Goal: Task Accomplishment & Management: Manage account settings

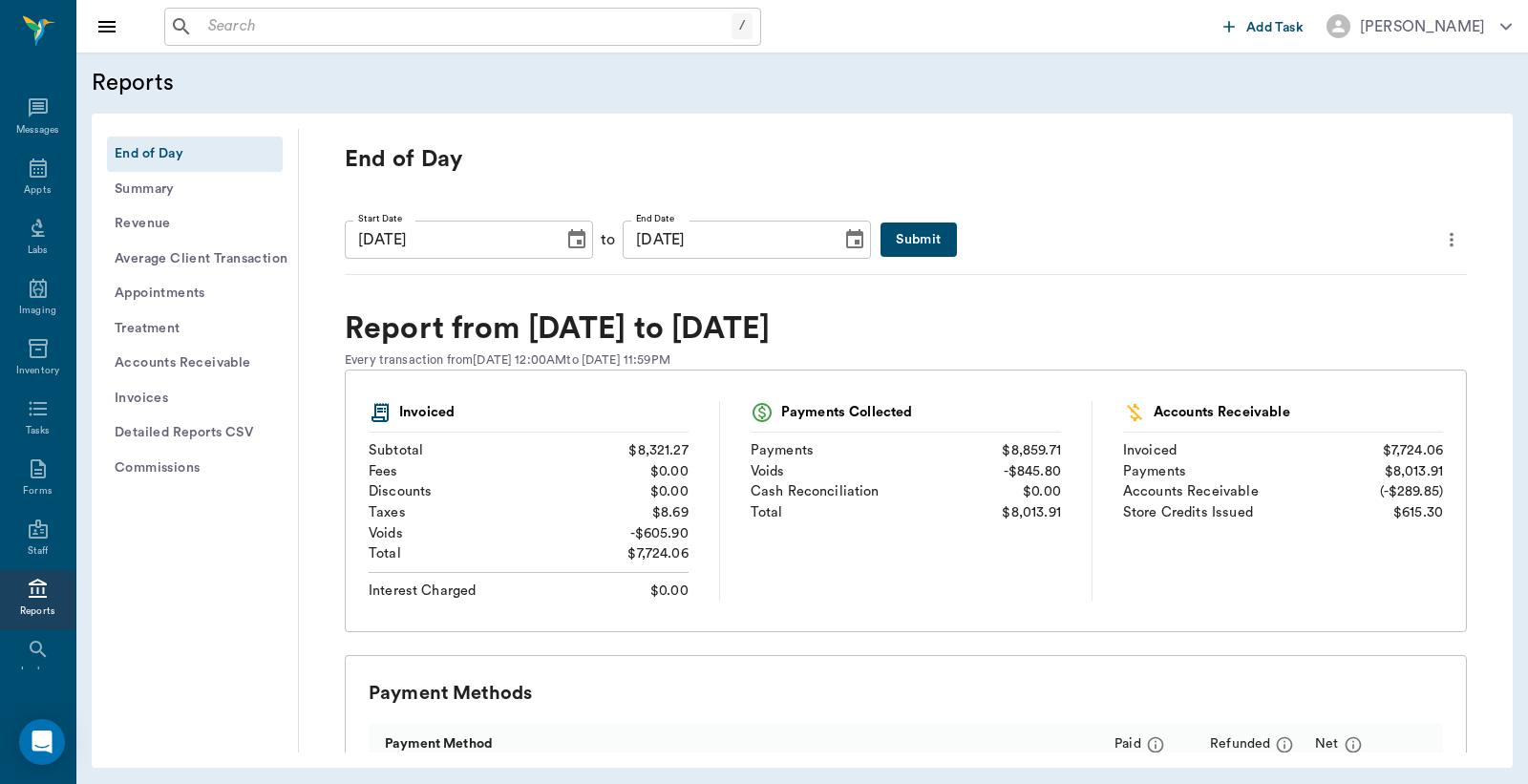
scroll to position [49, 0]
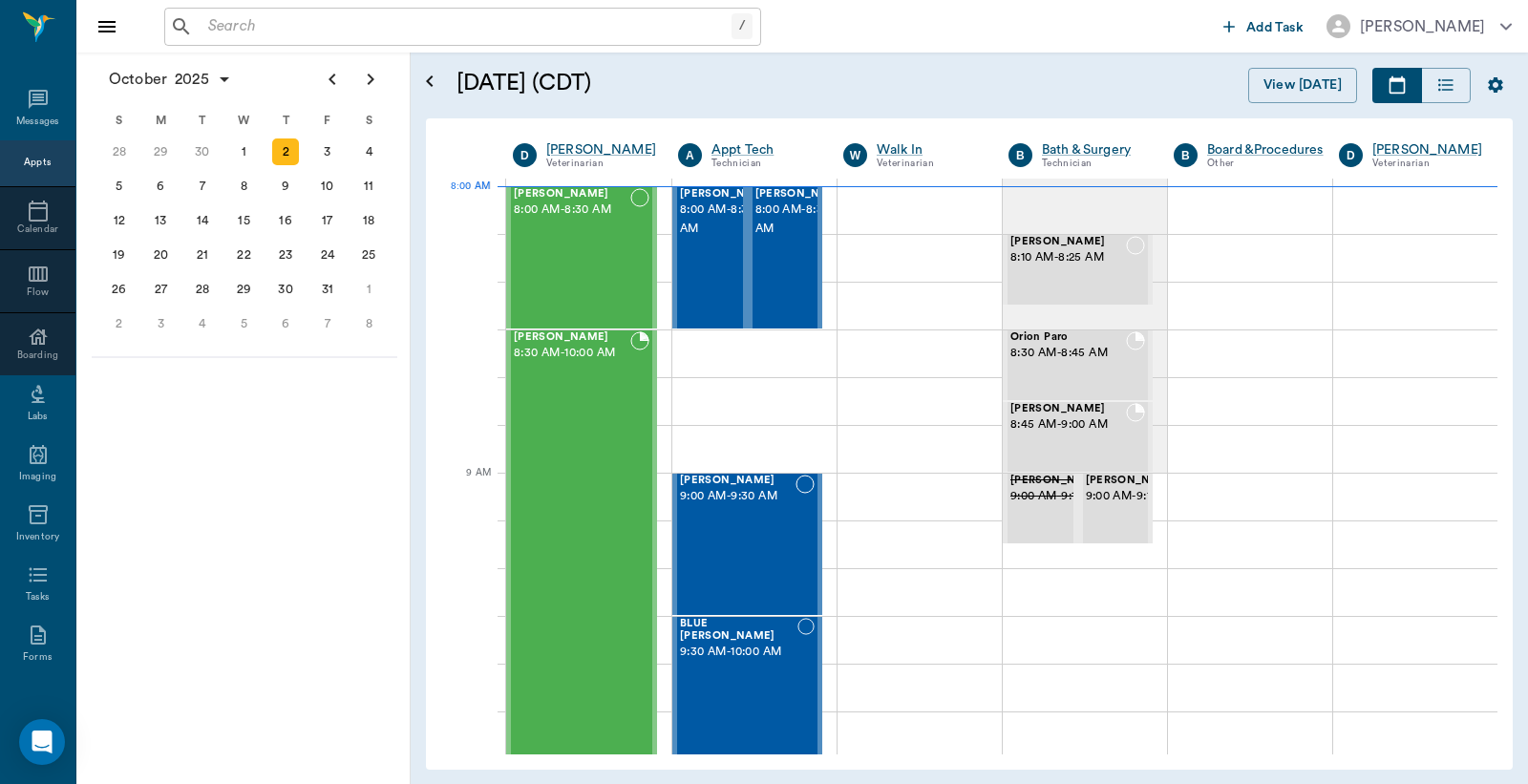
click at [31, 165] on div "Appts" at bounding box center [37, 163] width 27 height 14
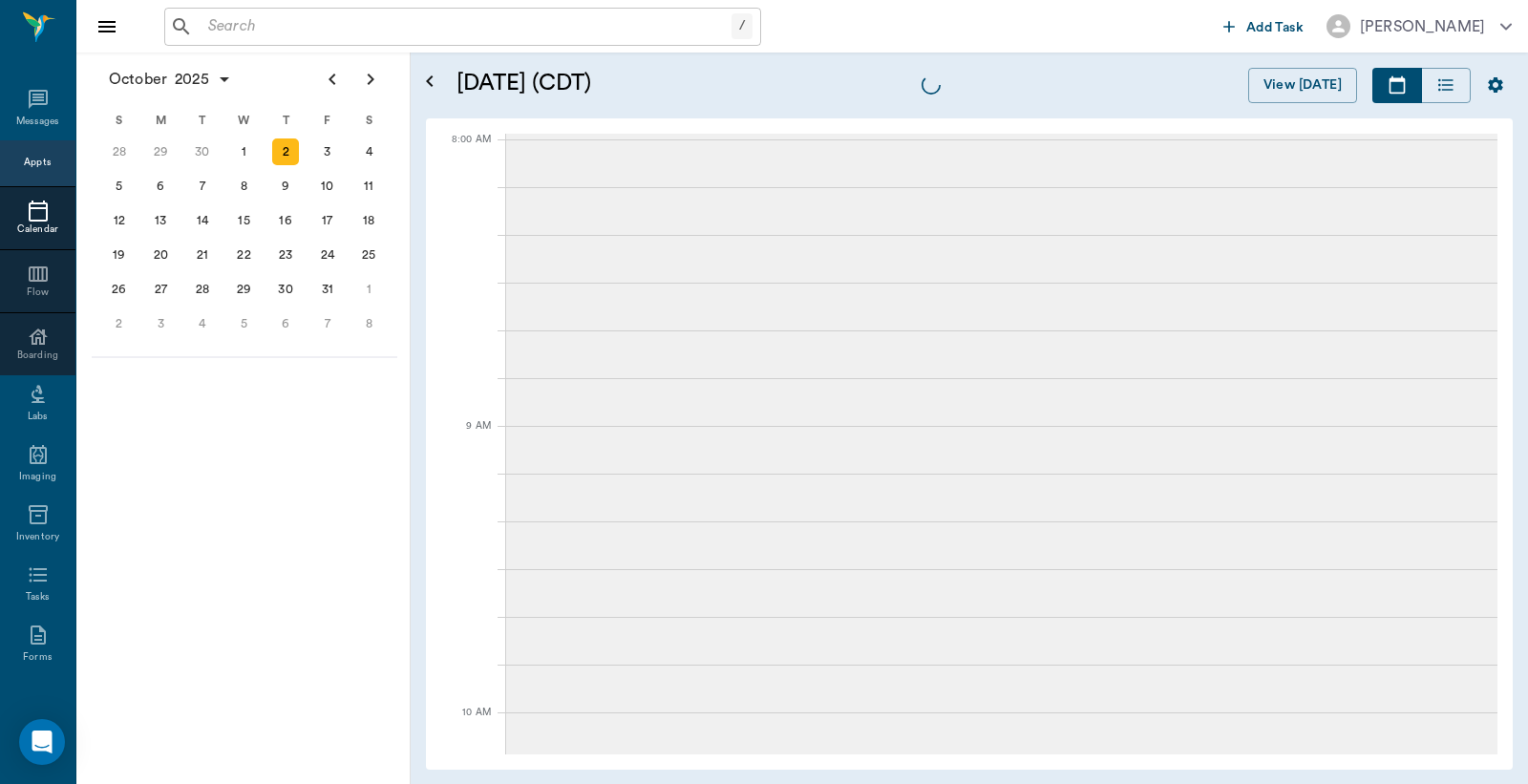
scroll to position [4, 0]
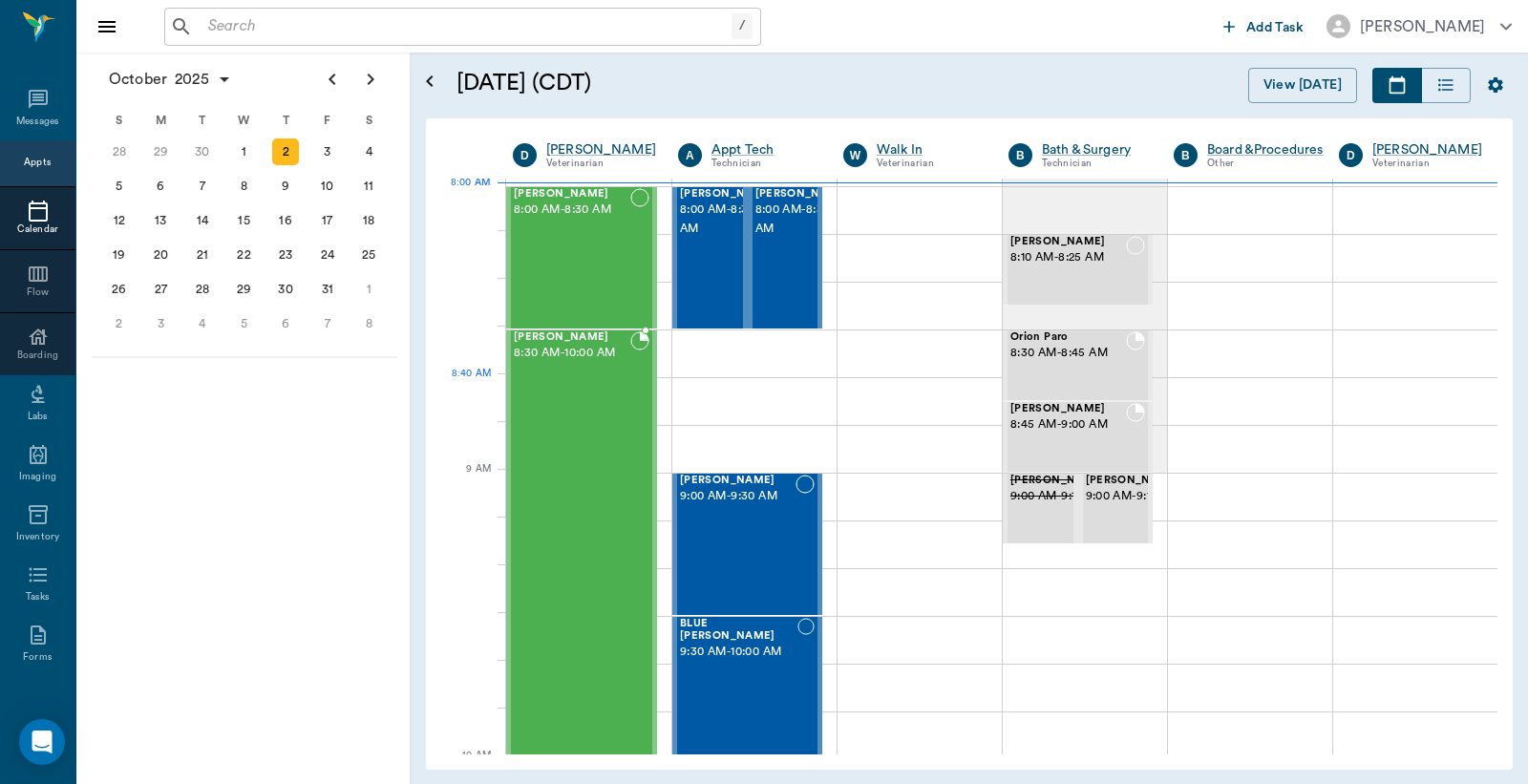
scroll to position [4, 0]
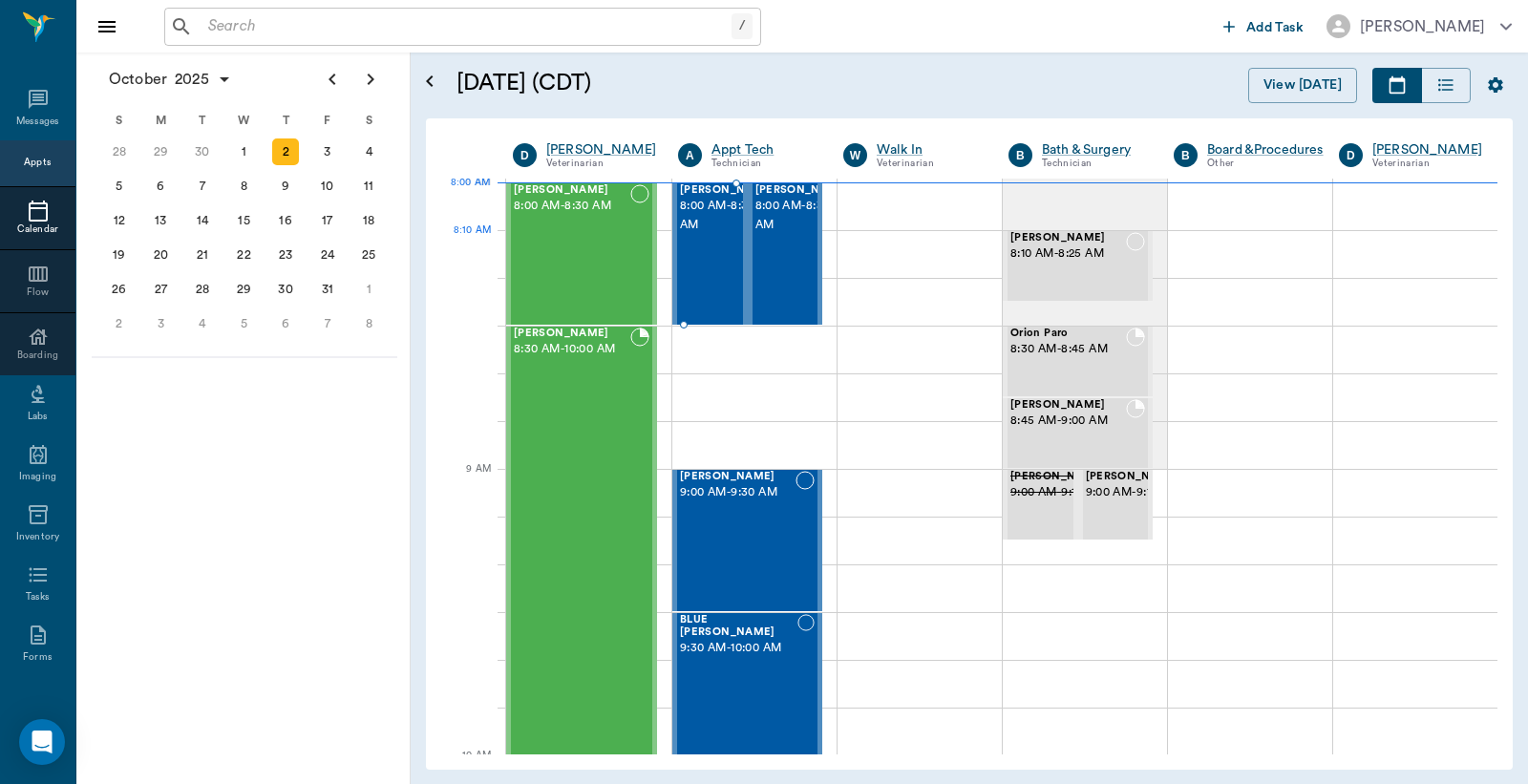
drag, startPoint x: 692, startPoint y: 255, endPoint x: 841, endPoint y: 277, distance: 150.6
click at [693, 235] on span "8:00 AM - 8:30 AM" at bounding box center [728, 216] width 96 height 38
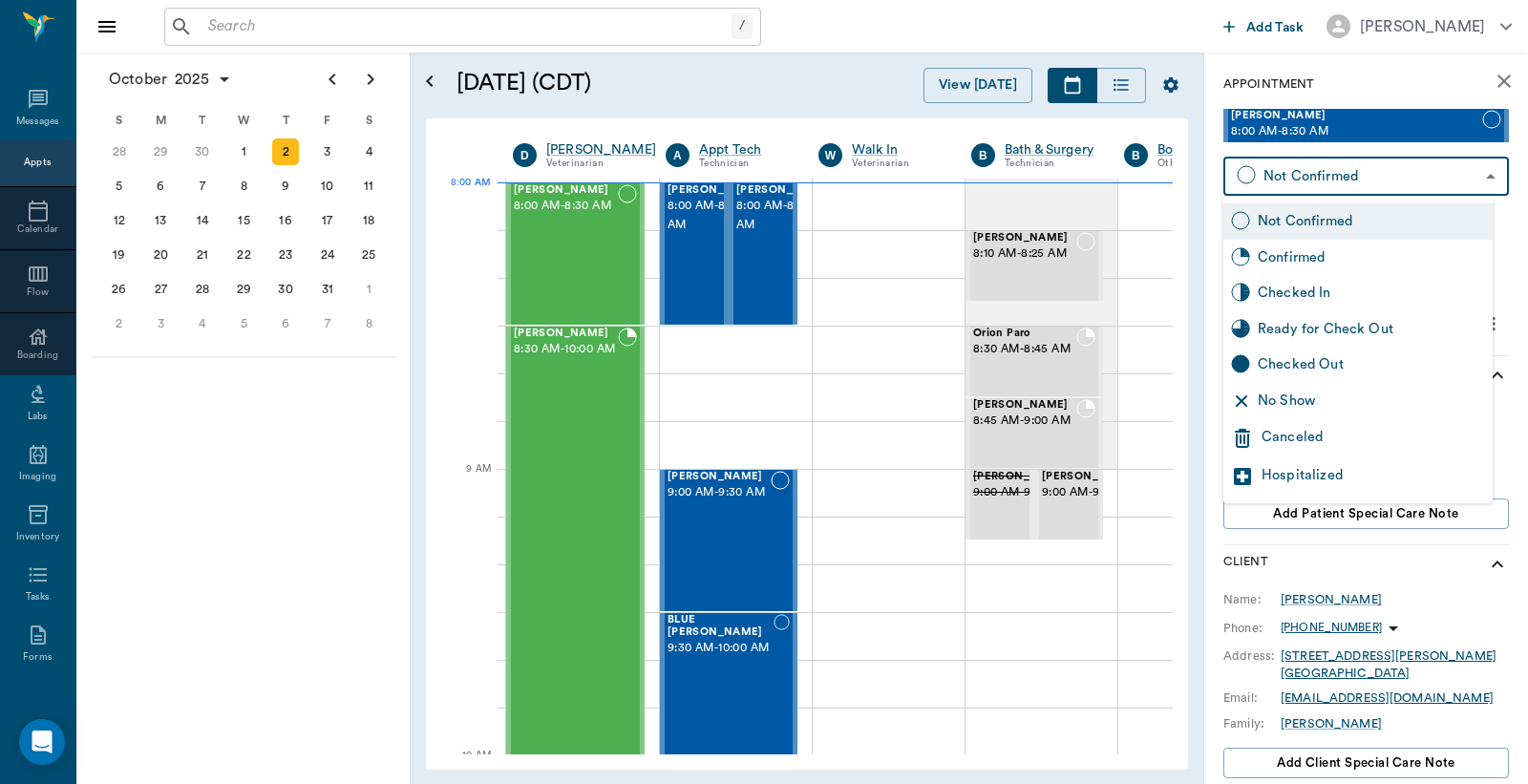
click at [1292, 174] on body "/ ​ Add Task Dr. Bert Ellsworth Nectar Messages Appts Calendar Flow Boarding La…" at bounding box center [764, 392] width 1528 height 784
click at [1290, 298] on div "Checked In" at bounding box center [1371, 293] width 227 height 21
type input "CHECKED_IN"
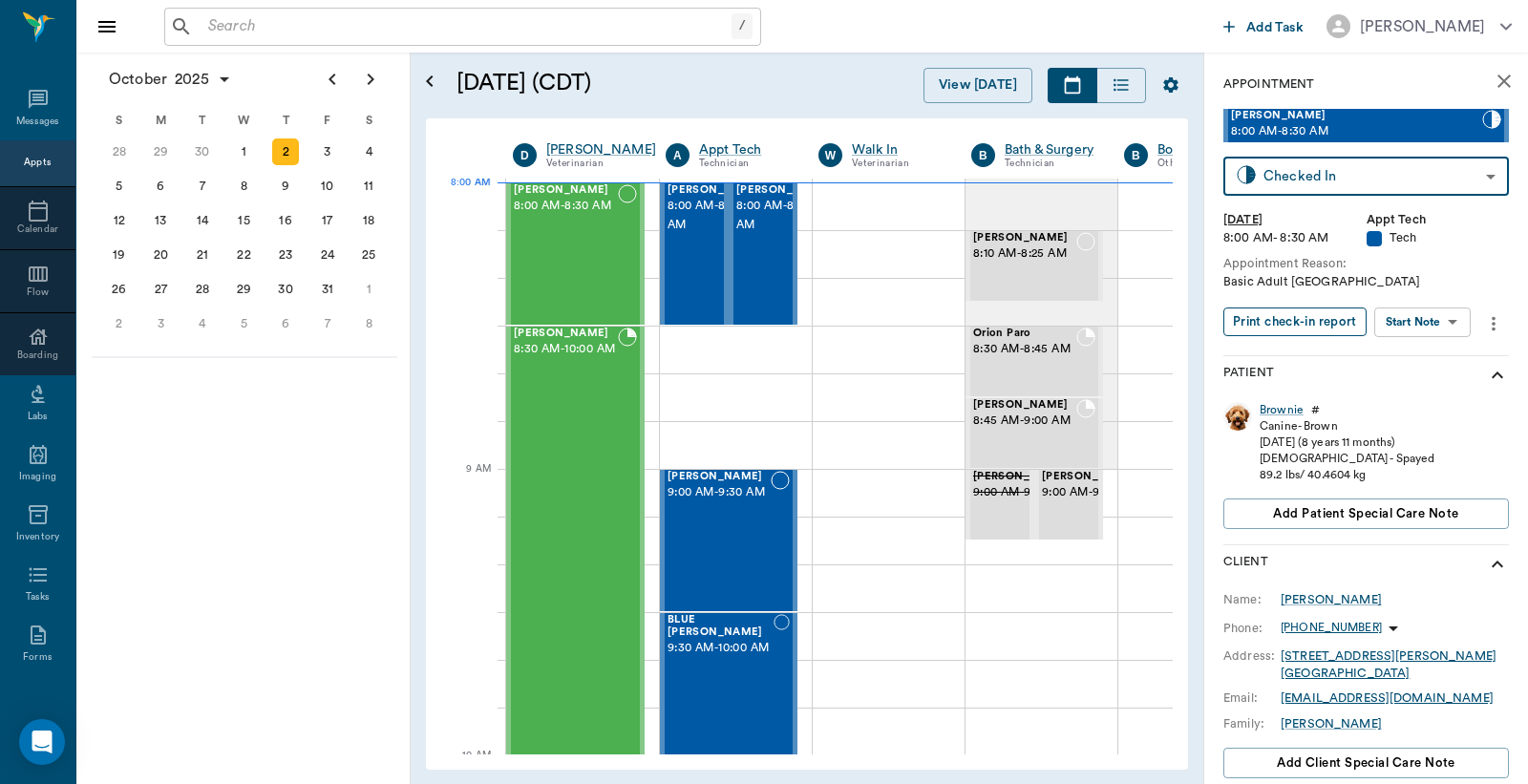
click at [1282, 326] on button "Print check-in report" at bounding box center [1295, 322] width 144 height 30
click at [757, 235] on span "8:00 AM - 8:30 AM" at bounding box center [784, 216] width 96 height 38
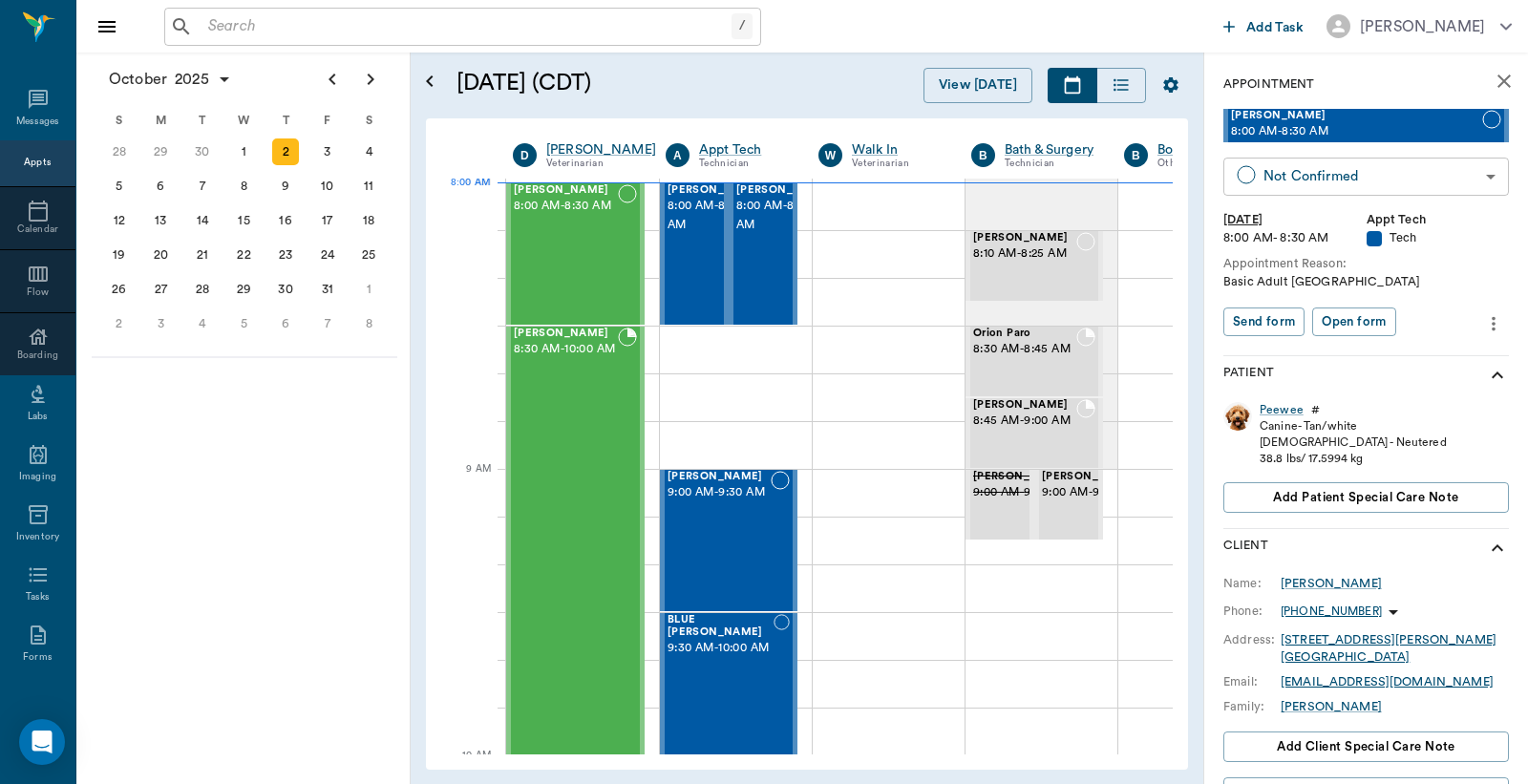
click at [1311, 177] on body "/ ​ Add Task Dr. Bert Ellsworth Nectar Messages Appts Calendar Flow Boarding La…" at bounding box center [764, 392] width 1528 height 784
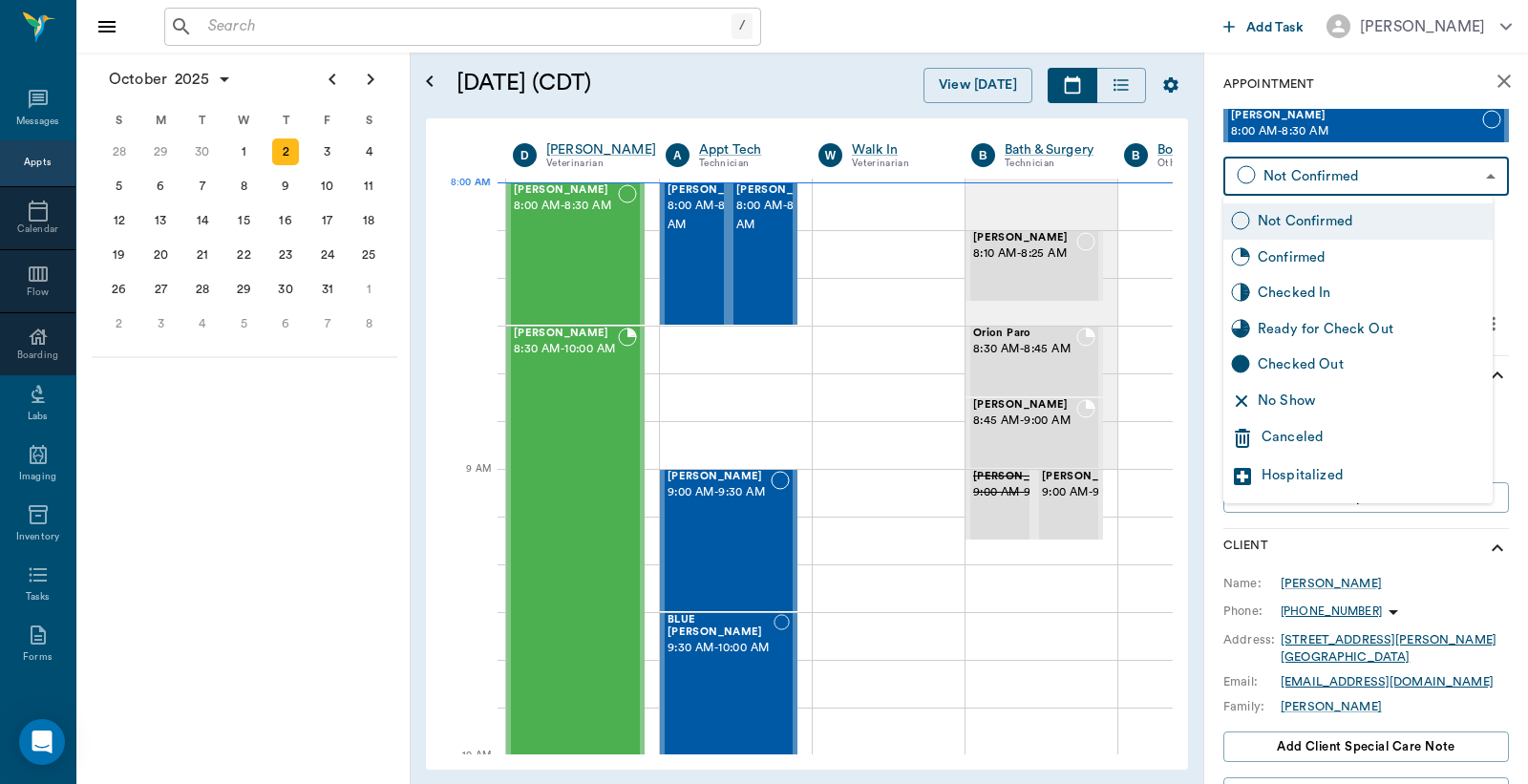
click at [1285, 289] on div "Checked In" at bounding box center [1371, 293] width 227 height 21
type input "CHECKED_IN"
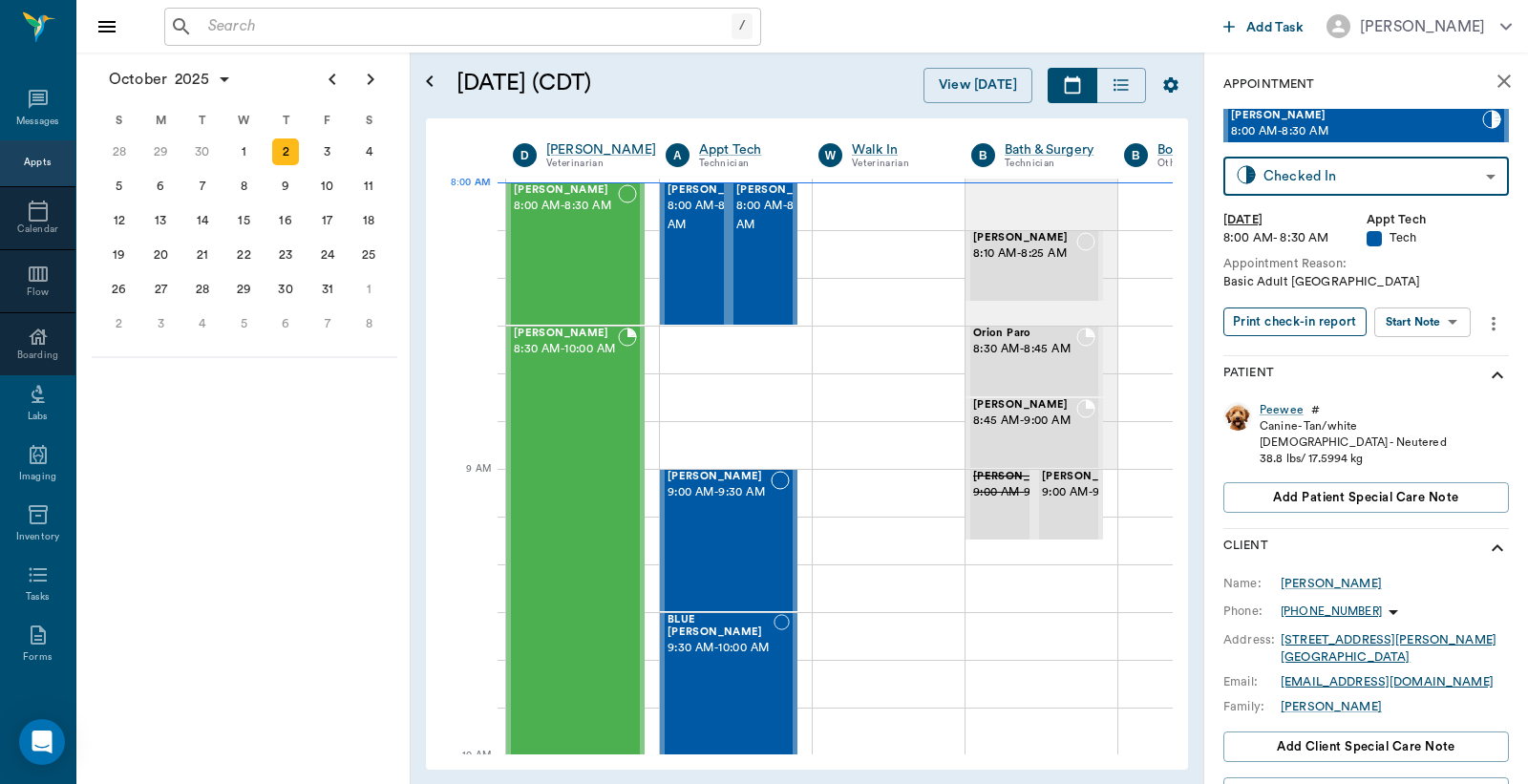
click at [1303, 326] on button "Print check-in report" at bounding box center [1295, 322] width 144 height 30
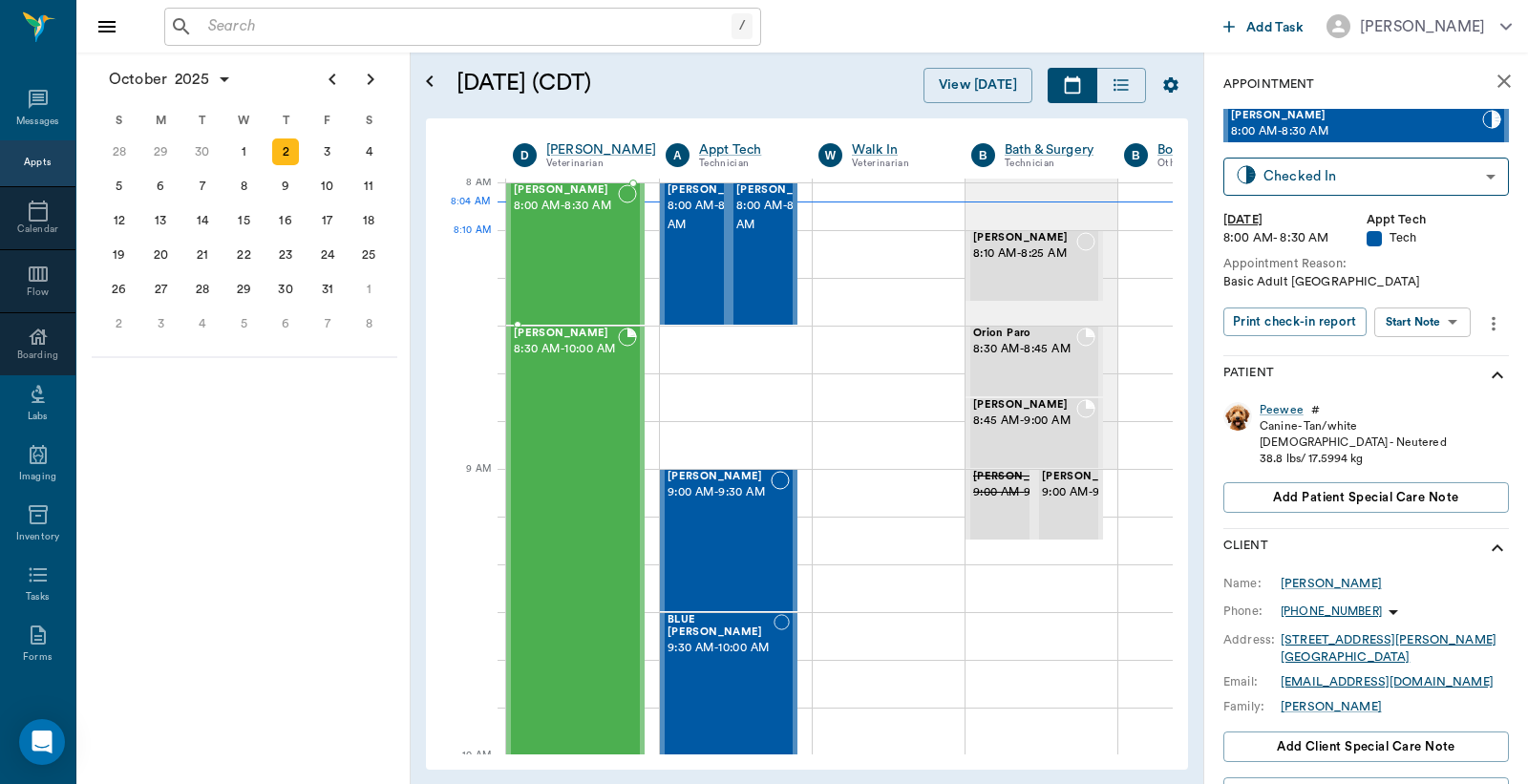
click at [552, 235] on div "Raisin Scott 8:00 AM - 8:30 AM" at bounding box center [566, 255] width 104 height 140
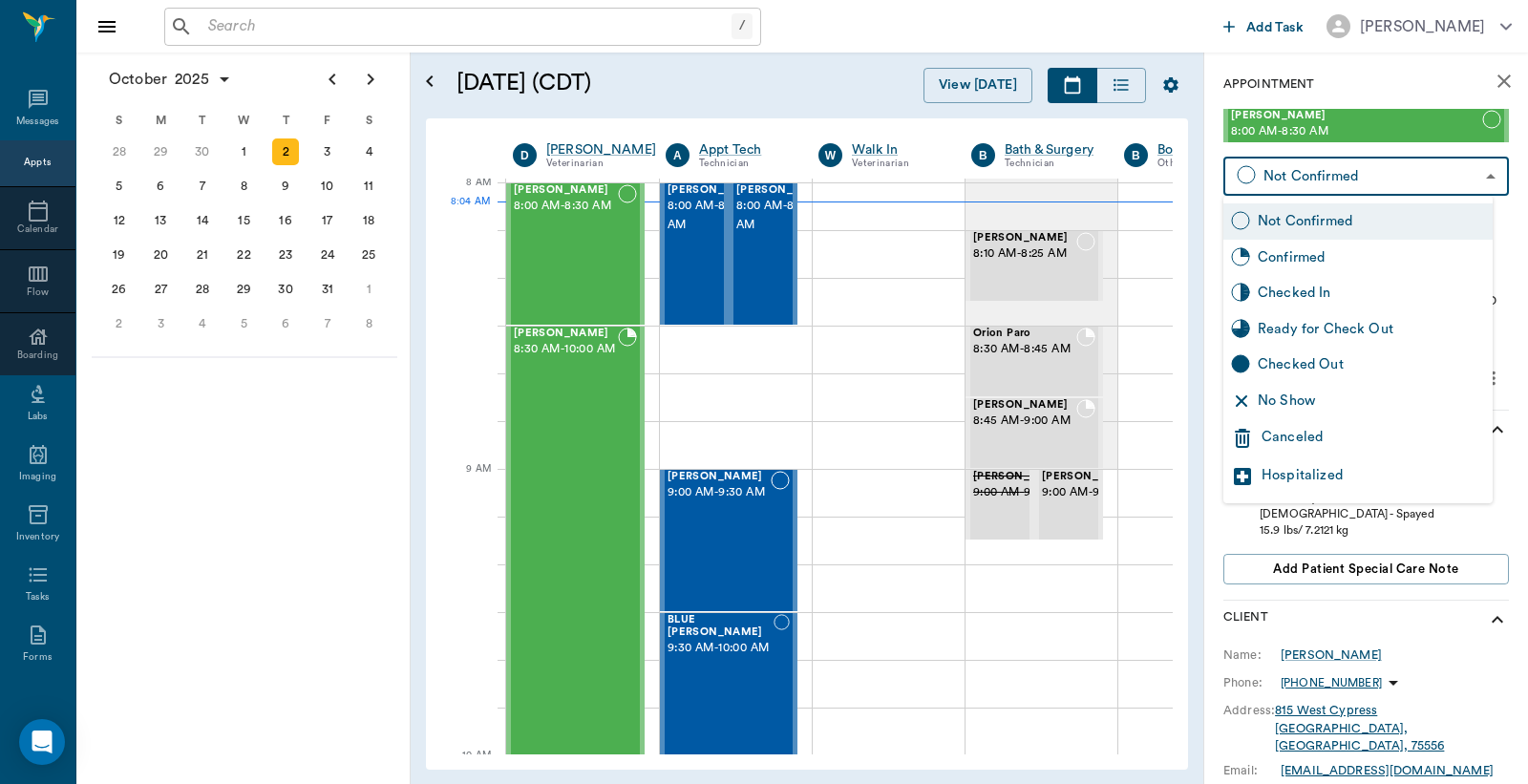
click at [1319, 170] on body "/ ​ Add Task Dr. Bert Ellsworth Nectar Messages Appts Calendar Flow Boarding La…" at bounding box center [764, 392] width 1528 height 784
click at [1319, 298] on div "Checked In" at bounding box center [1371, 293] width 227 height 21
type input "CHECKED_IN"
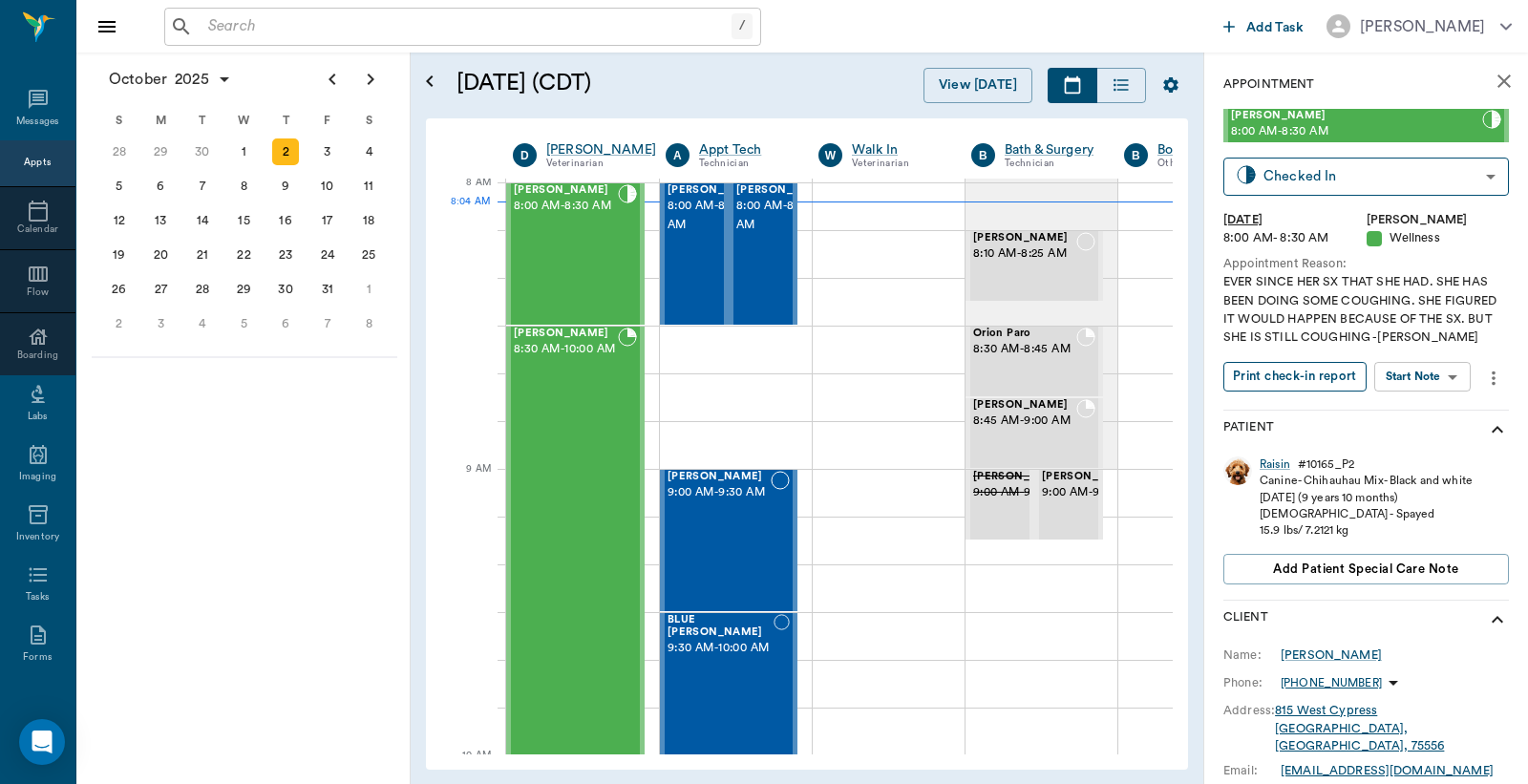
click at [1287, 378] on button "Print check-in report" at bounding box center [1295, 376] width 144 height 30
click at [576, 432] on div "Bovine Holbrook 8:30 AM - 10:00 AM" at bounding box center [566, 540] width 104 height 426
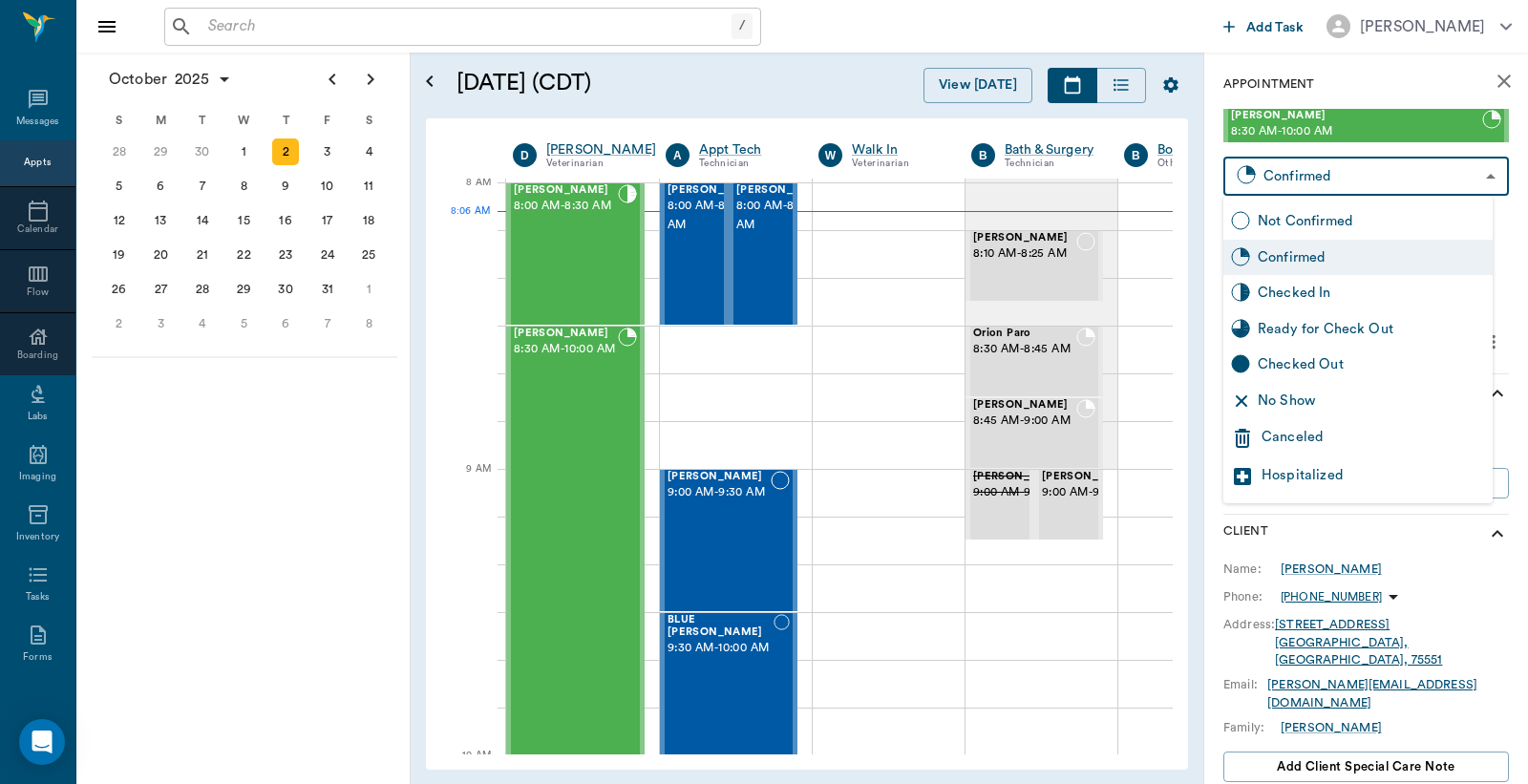
click at [1312, 172] on body "/ ​ Add Task Dr. Bert Ellsworth Nectar Messages Appts Calendar Flow Boarding La…" at bounding box center [764, 392] width 1528 height 784
click at [1303, 291] on div "Checked In" at bounding box center [1371, 293] width 227 height 21
type input "CHECKED_IN"
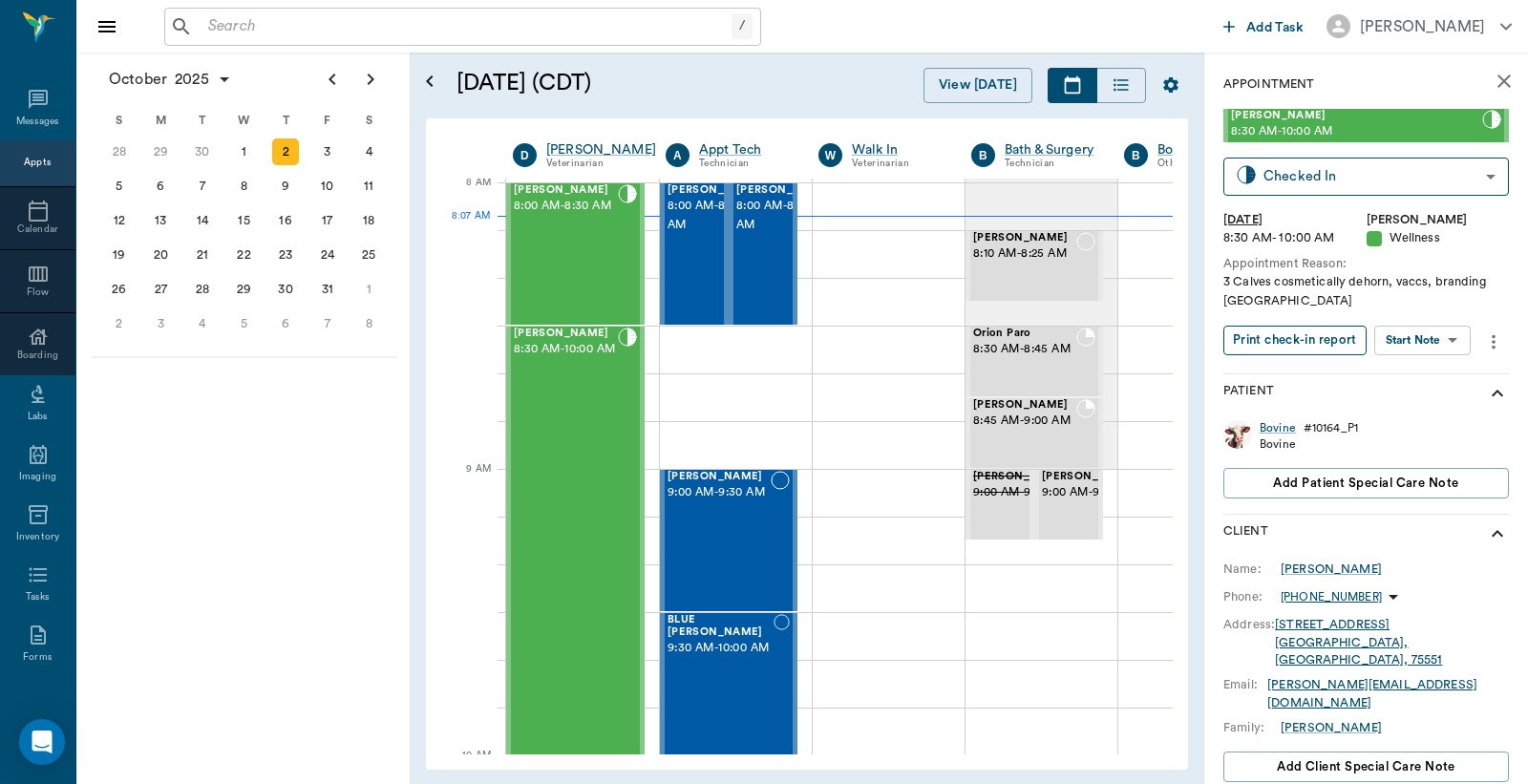
click at [1292, 342] on button "Print check-in report" at bounding box center [1295, 340] width 144 height 30
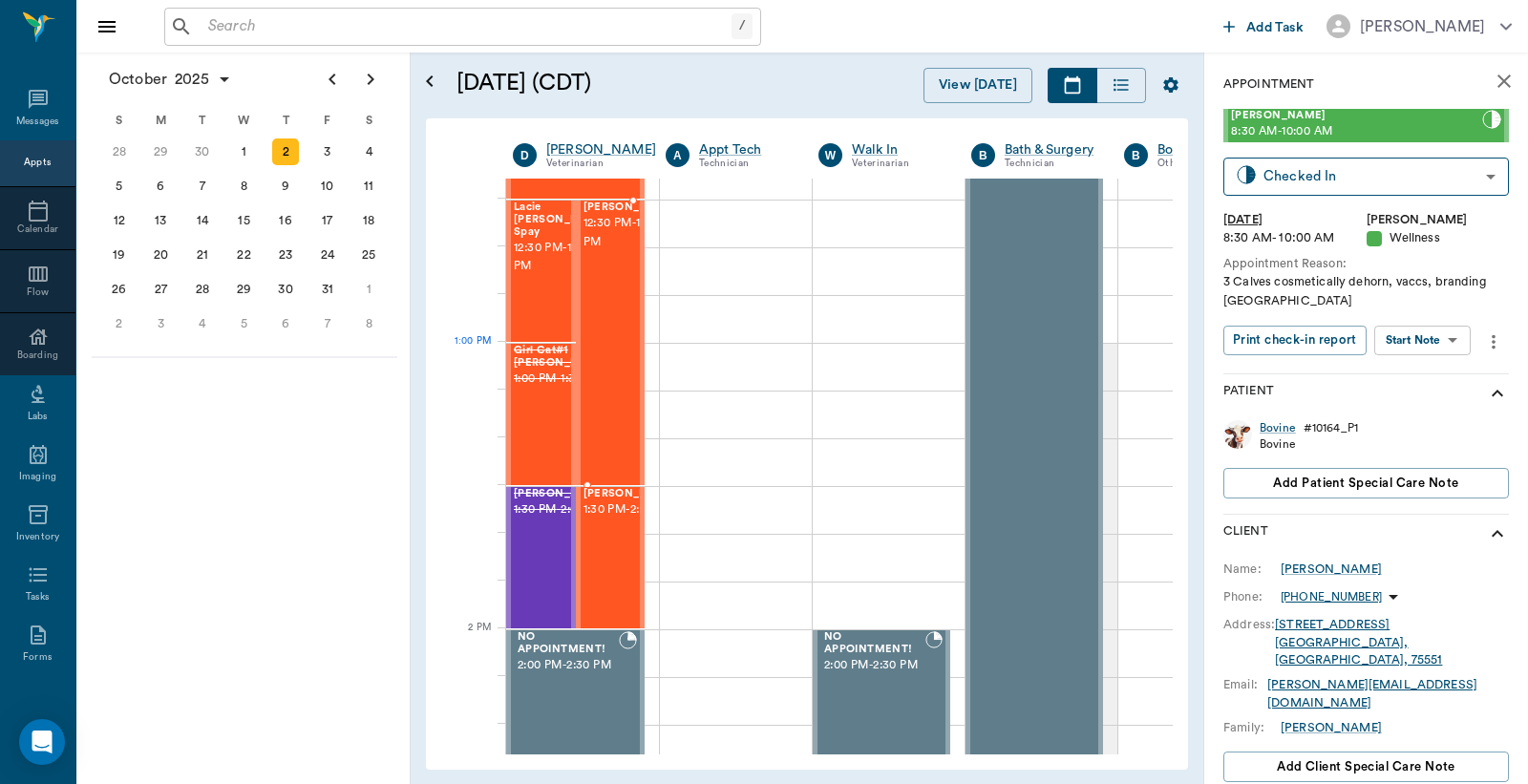
scroll to position [1277, 0]
click at [607, 354] on div "Tinkerbell Taylor 12:30 PM - 1:30 PM" at bounding box center [632, 342] width 96 height 282
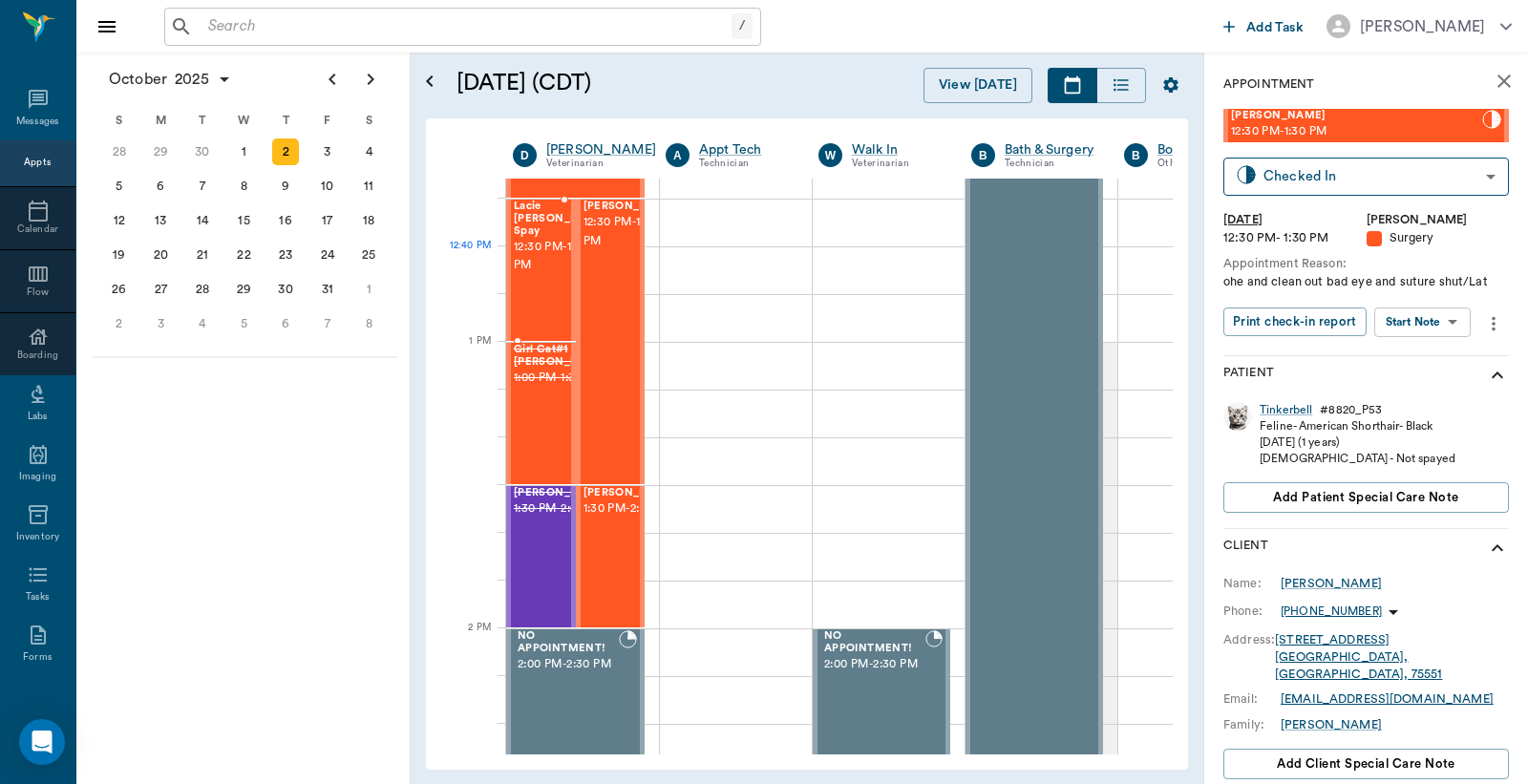
click at [527, 246] on span "12:30 PM - 1:00 PM" at bounding box center [562, 257] width 96 height 38
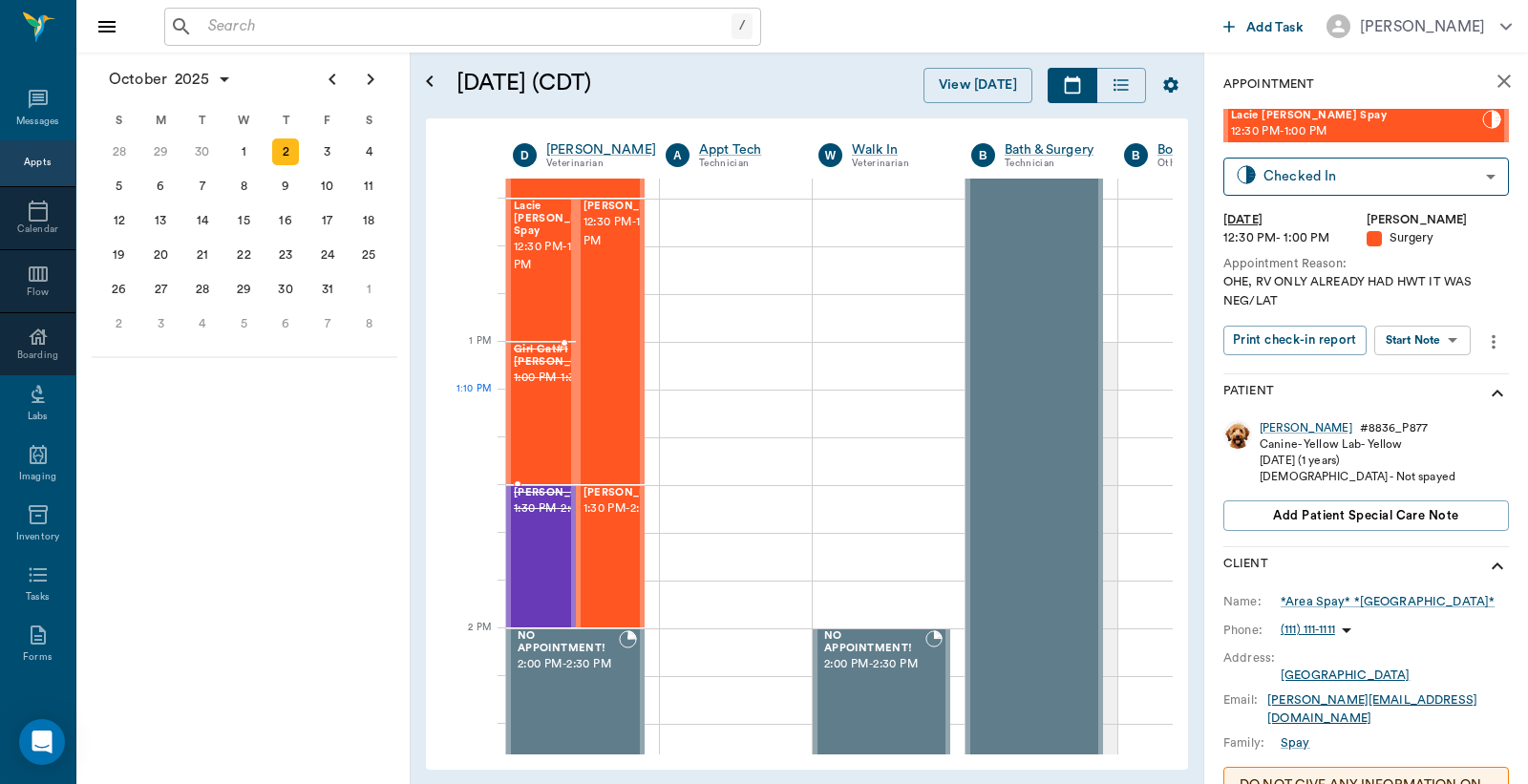
click at [542, 388] on span "1:00 PM - 1:30 PM" at bounding box center [562, 378] width 96 height 19
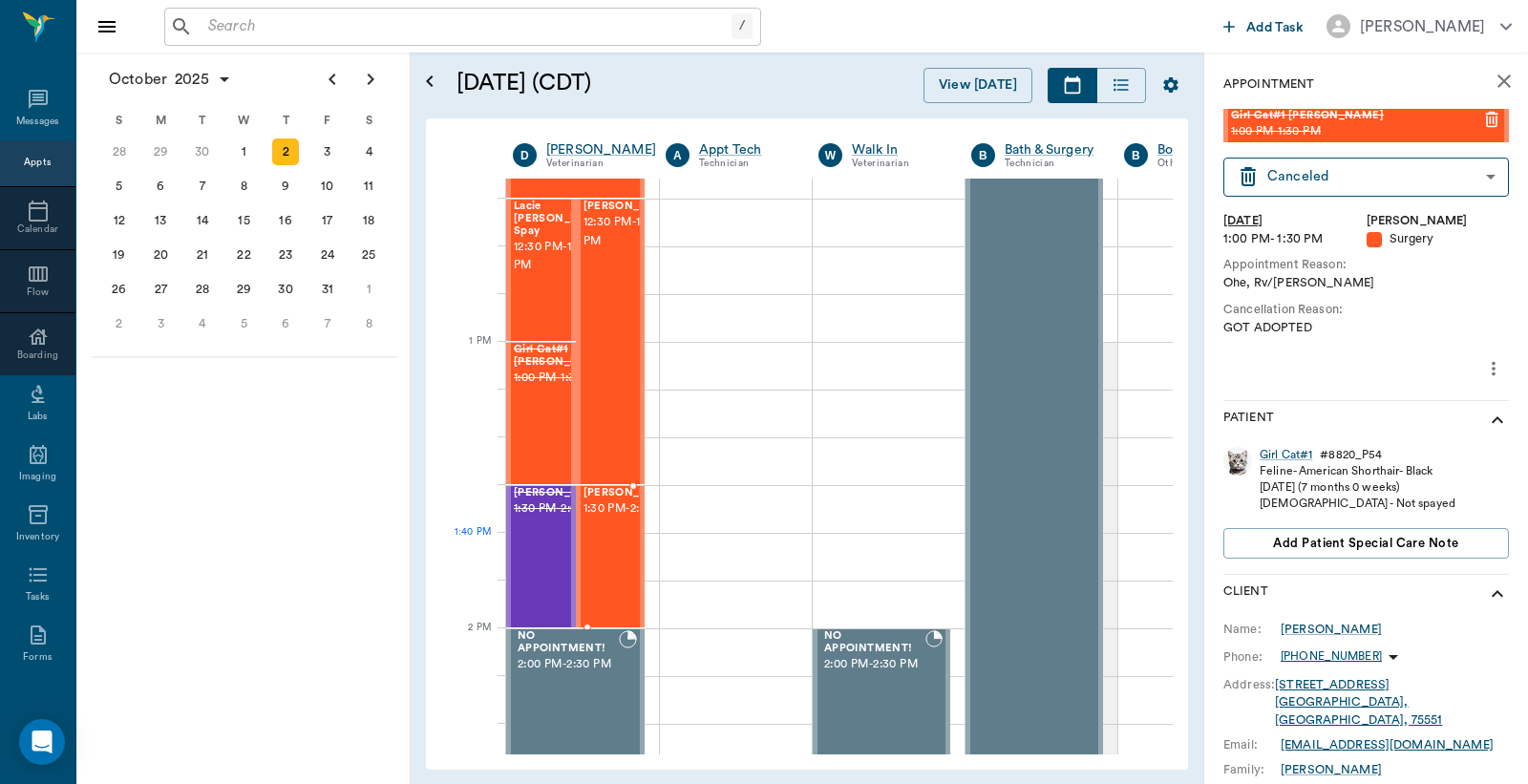
click at [615, 519] on span "1:30 PM - 2:00 PM" at bounding box center [632, 509] width 96 height 19
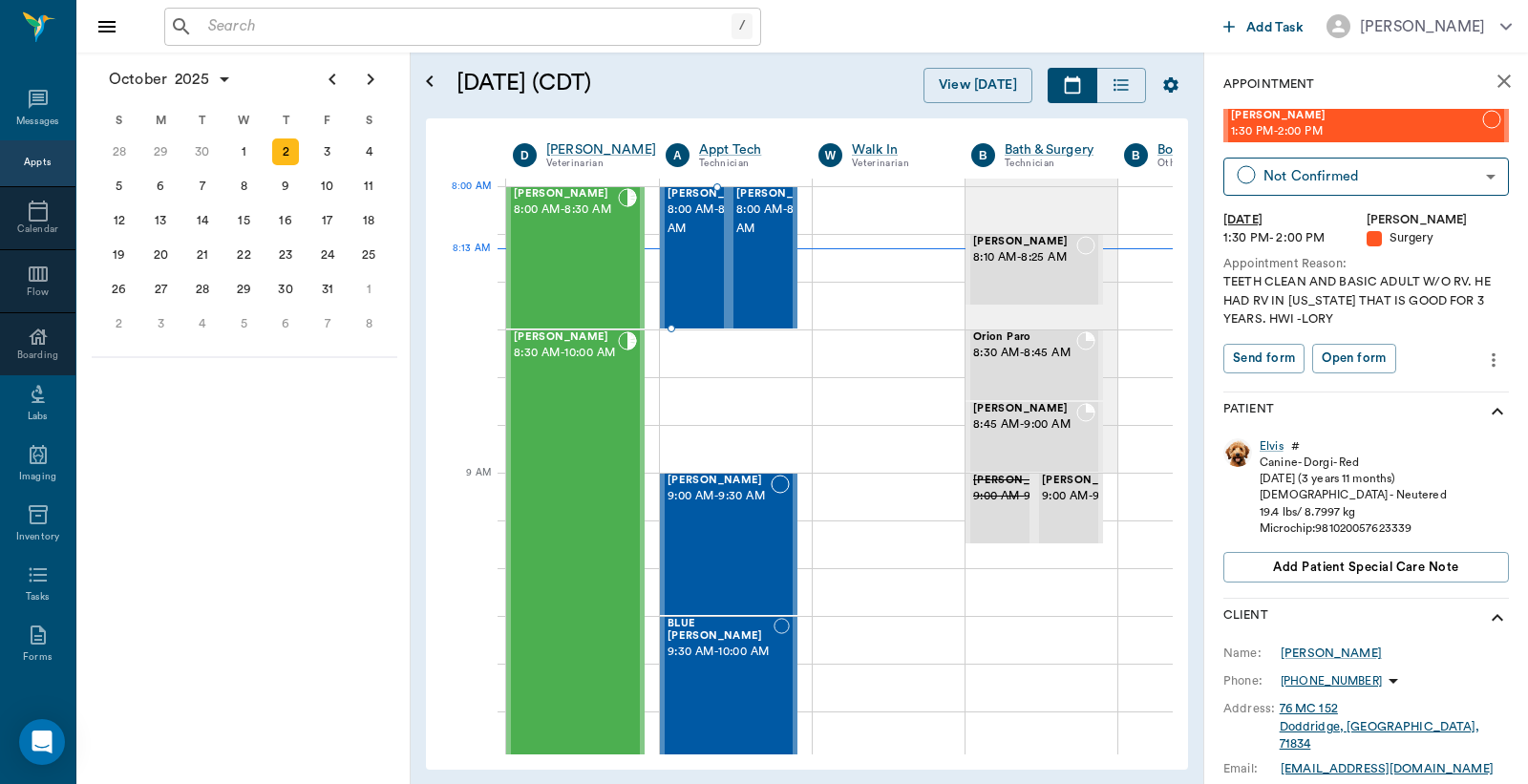
click at [691, 232] on span "8:00 AM - 8:30 AM" at bounding box center [715, 220] width 96 height 38
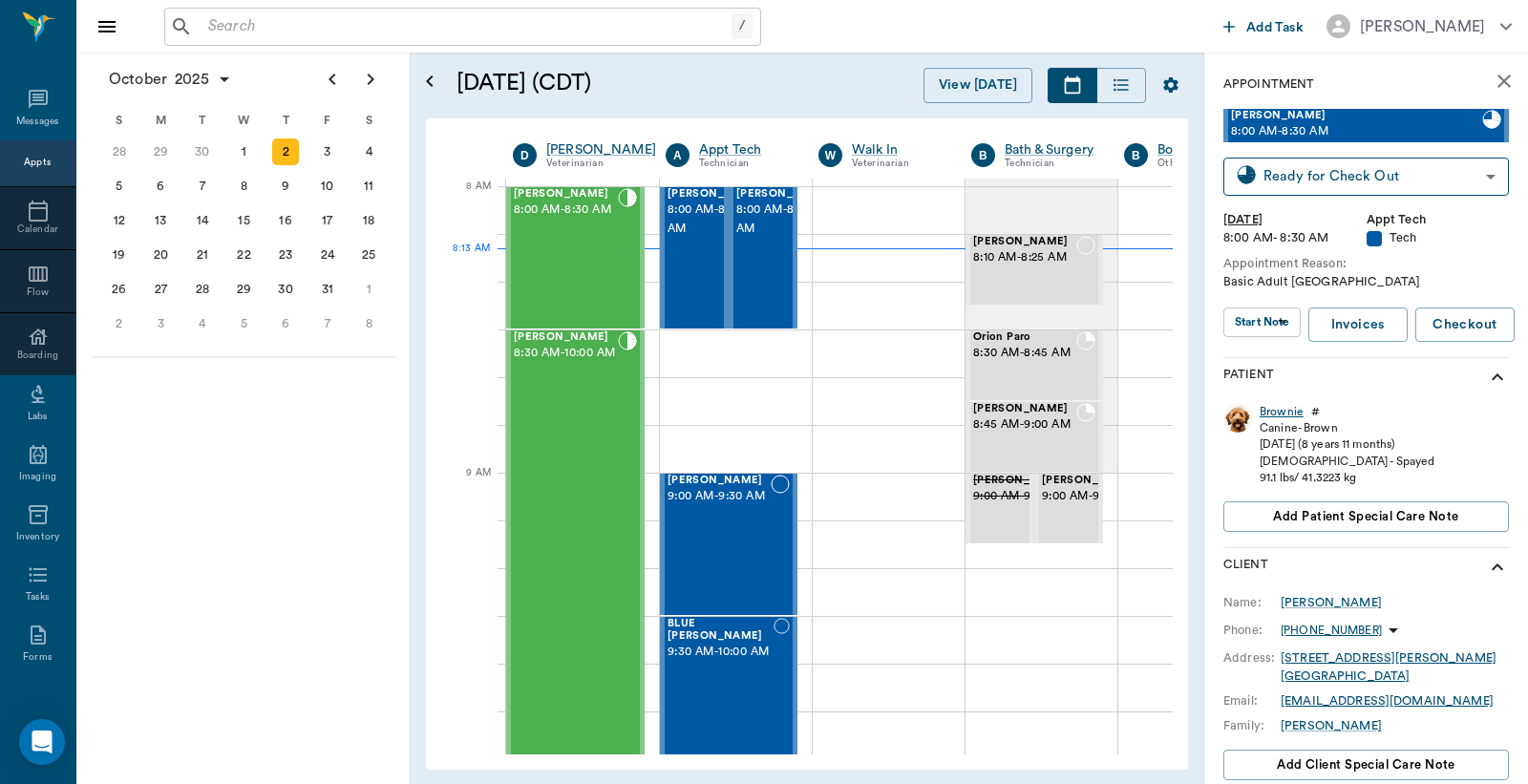
click at [1278, 414] on div "Brownie" at bounding box center [1282, 412] width 44 height 16
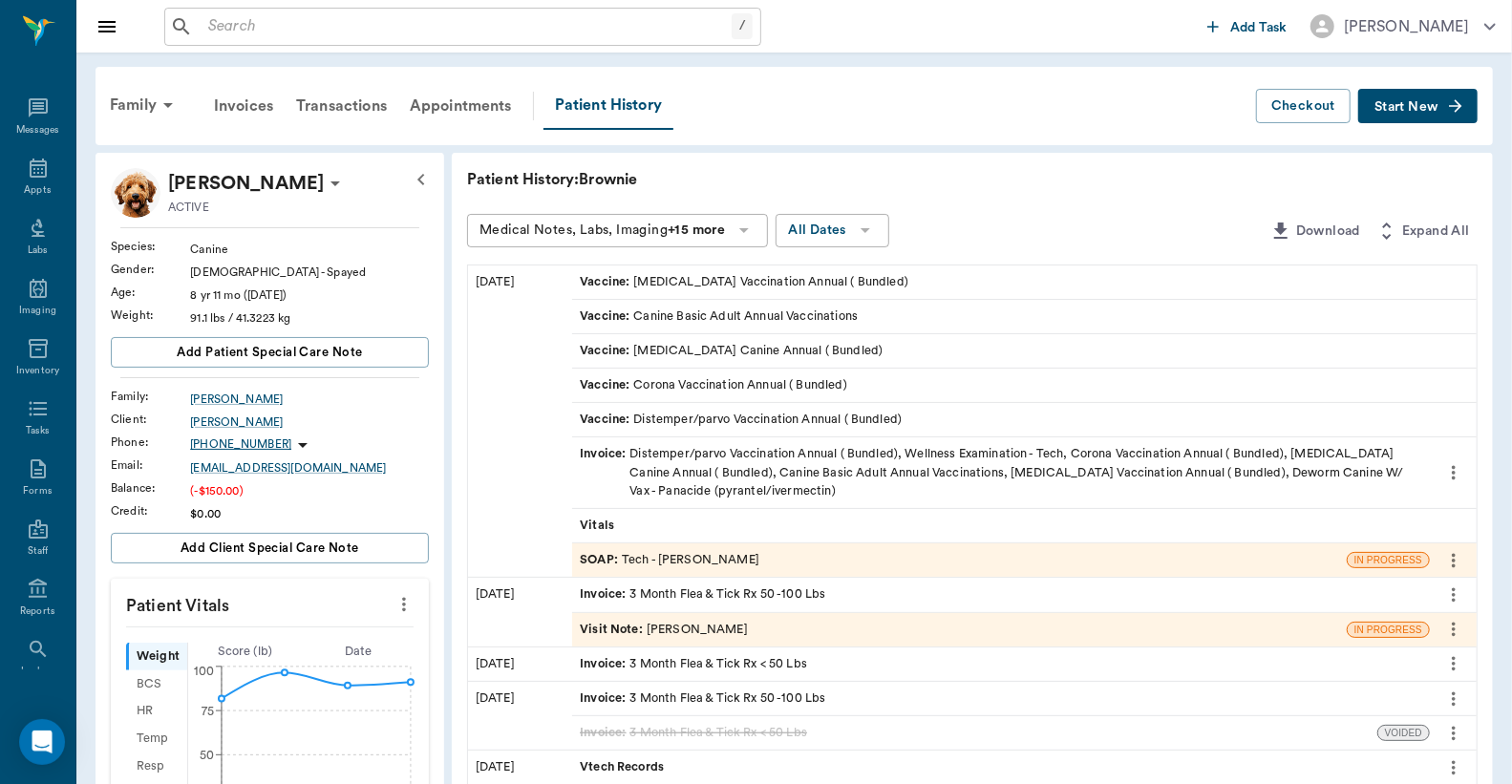
click at [652, 565] on div "SOAP : Tech - Julie Dickerson" at bounding box center [670, 560] width 180 height 18
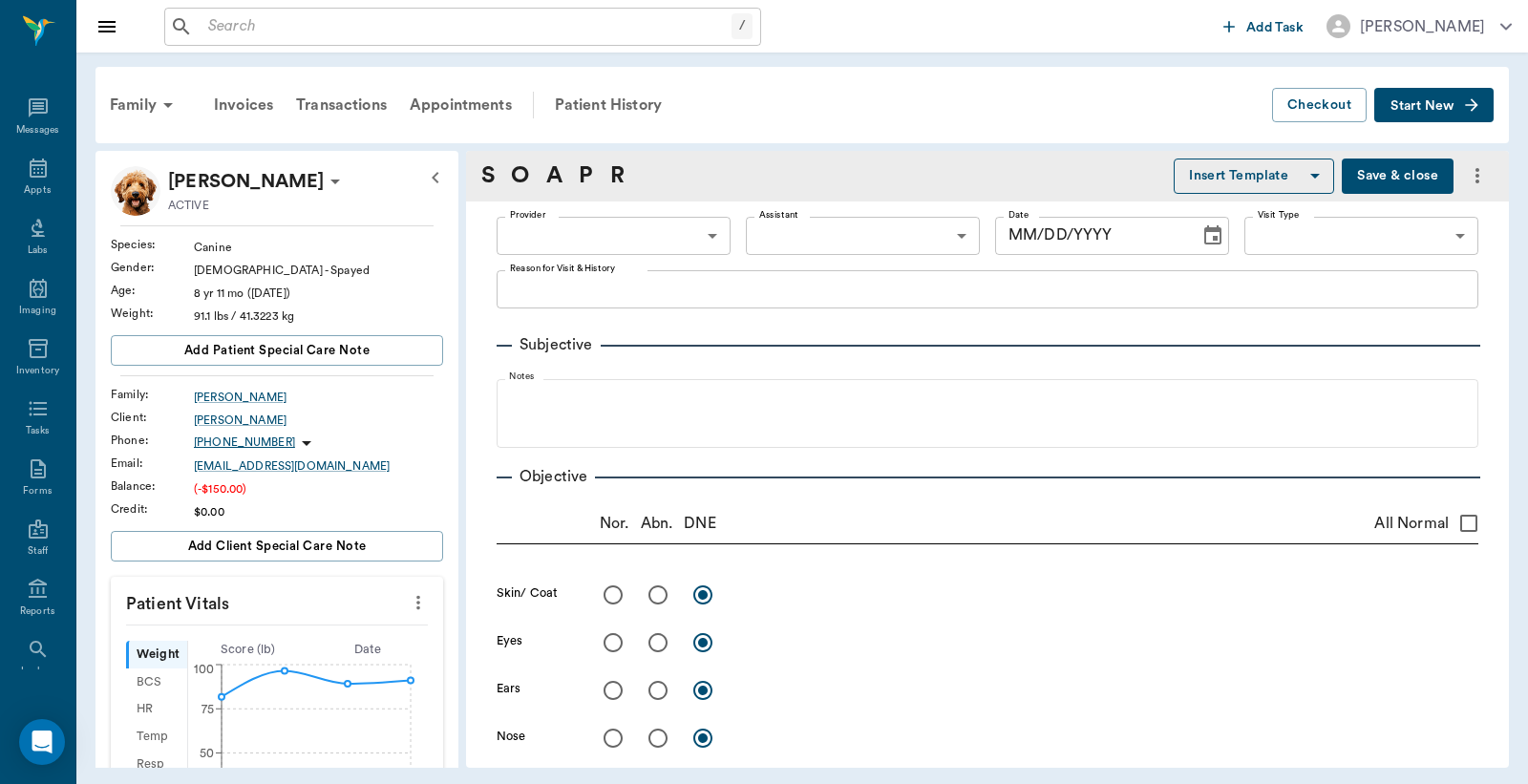
type input "63ec2e7e52e12b0ba117b124"
type input "65d2be4f46e3a538d89b8c1a"
type textarea "Basic Adult Caryn"
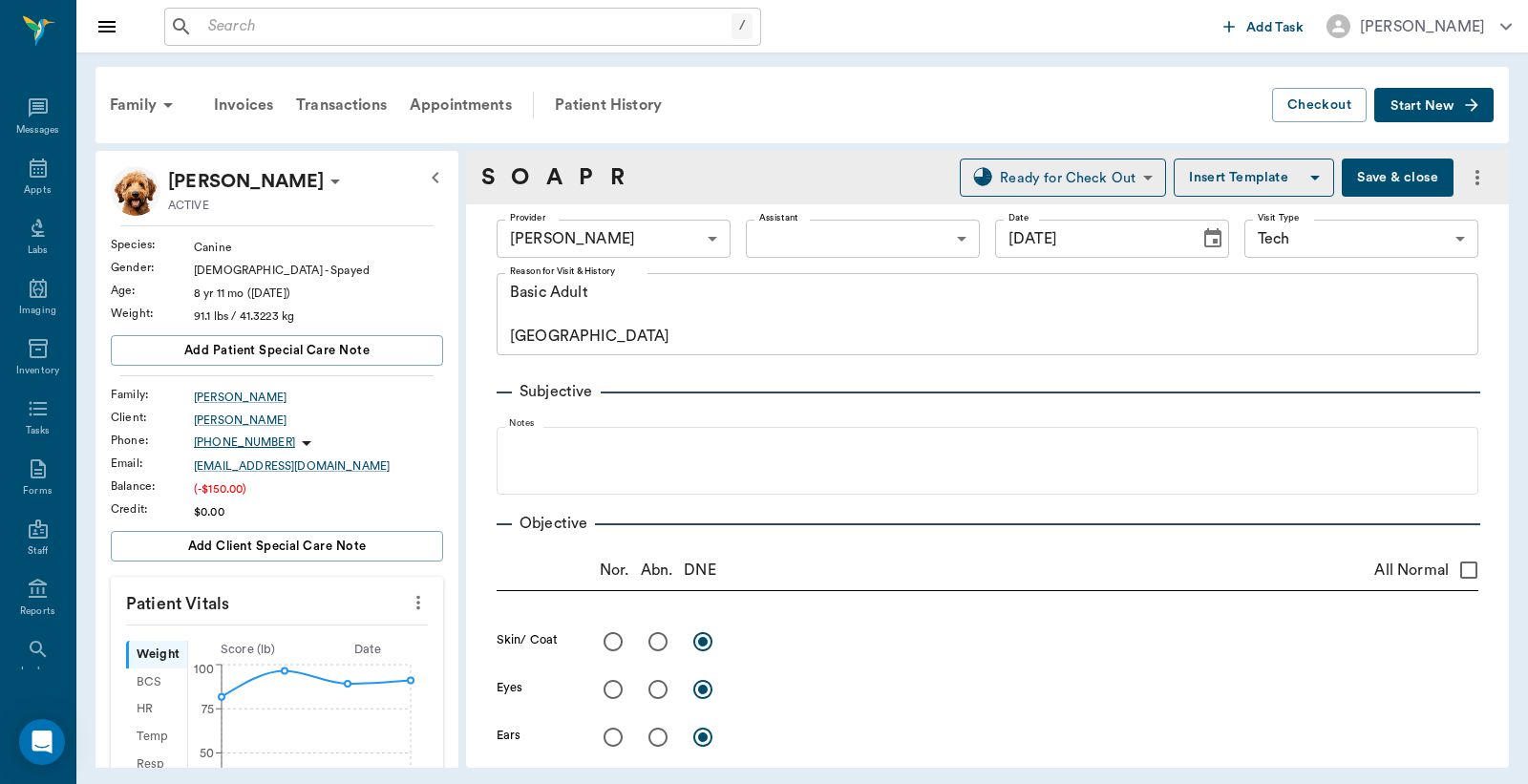
type input "10/02/2025"
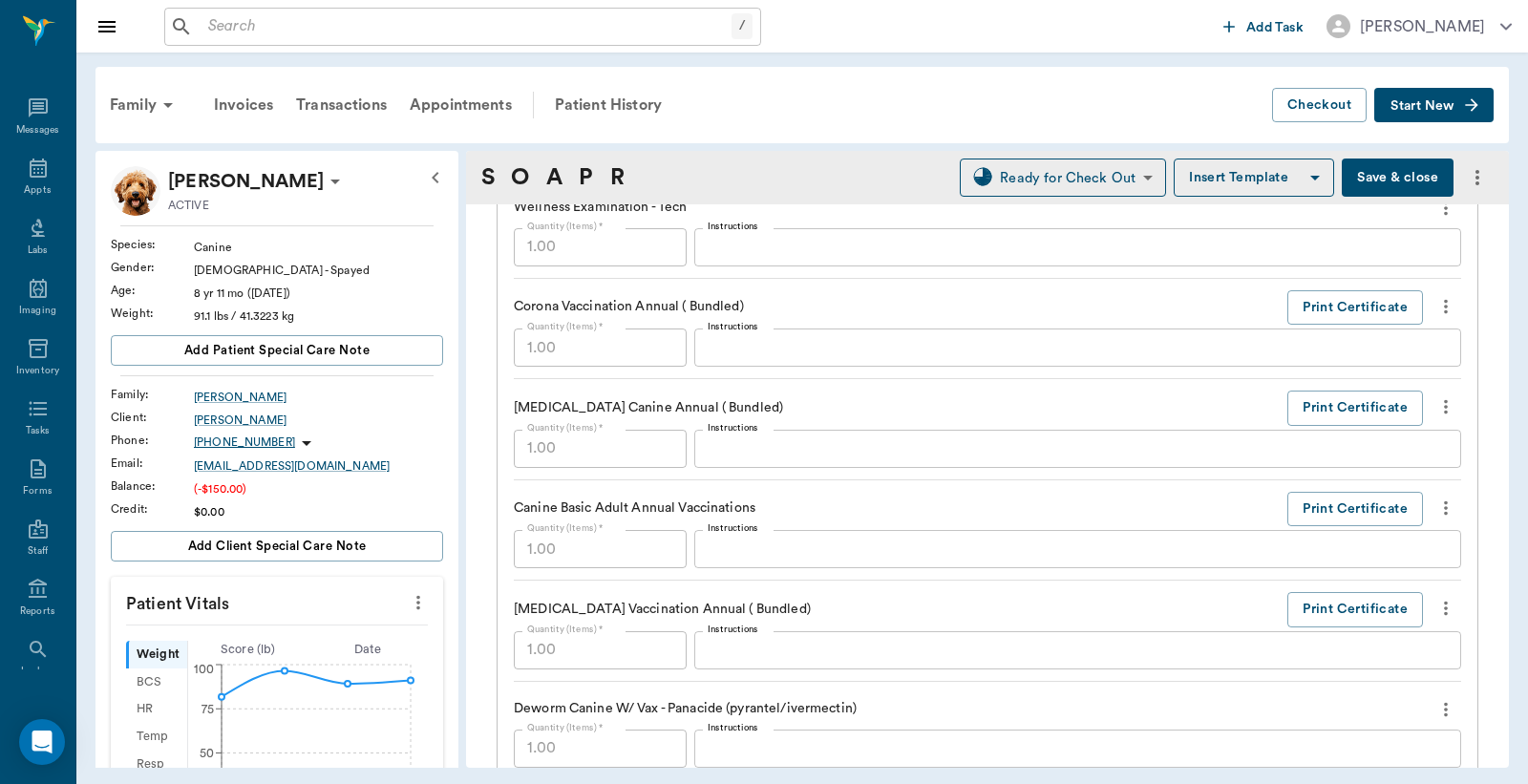
scroll to position [1557, 0]
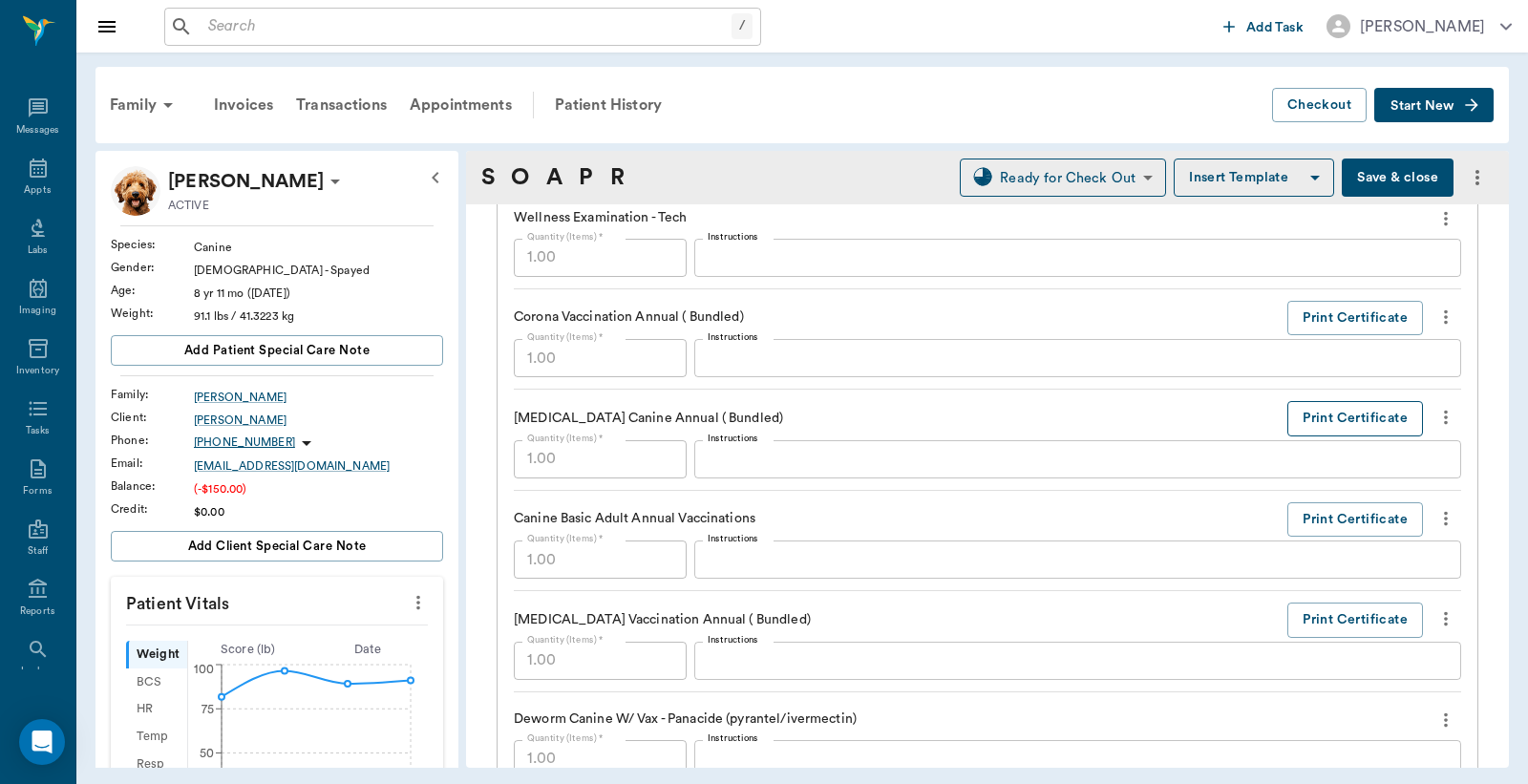
click at [1323, 423] on button "Print Certificate" at bounding box center [1356, 418] width 136 height 35
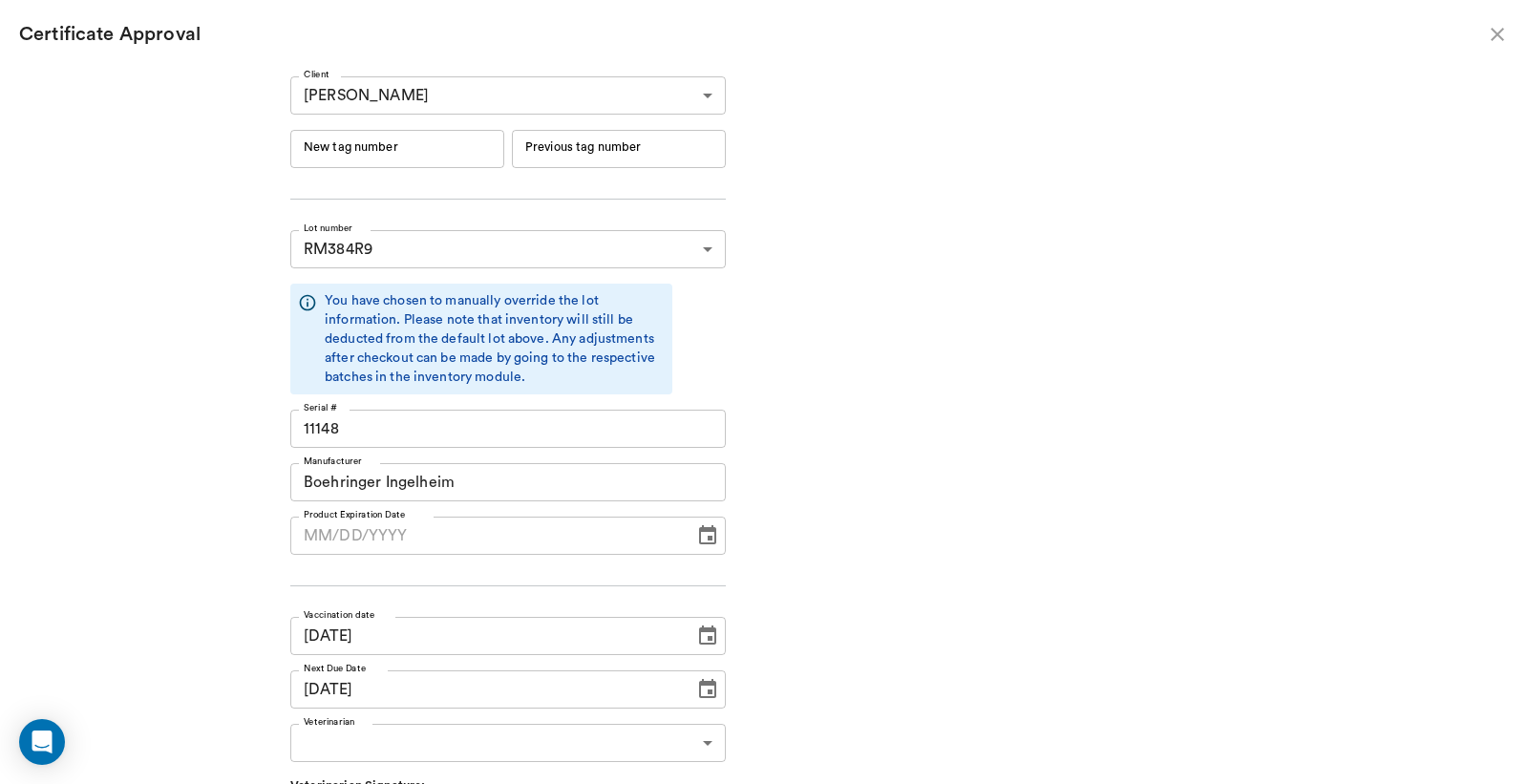
type input "06/19/2026"
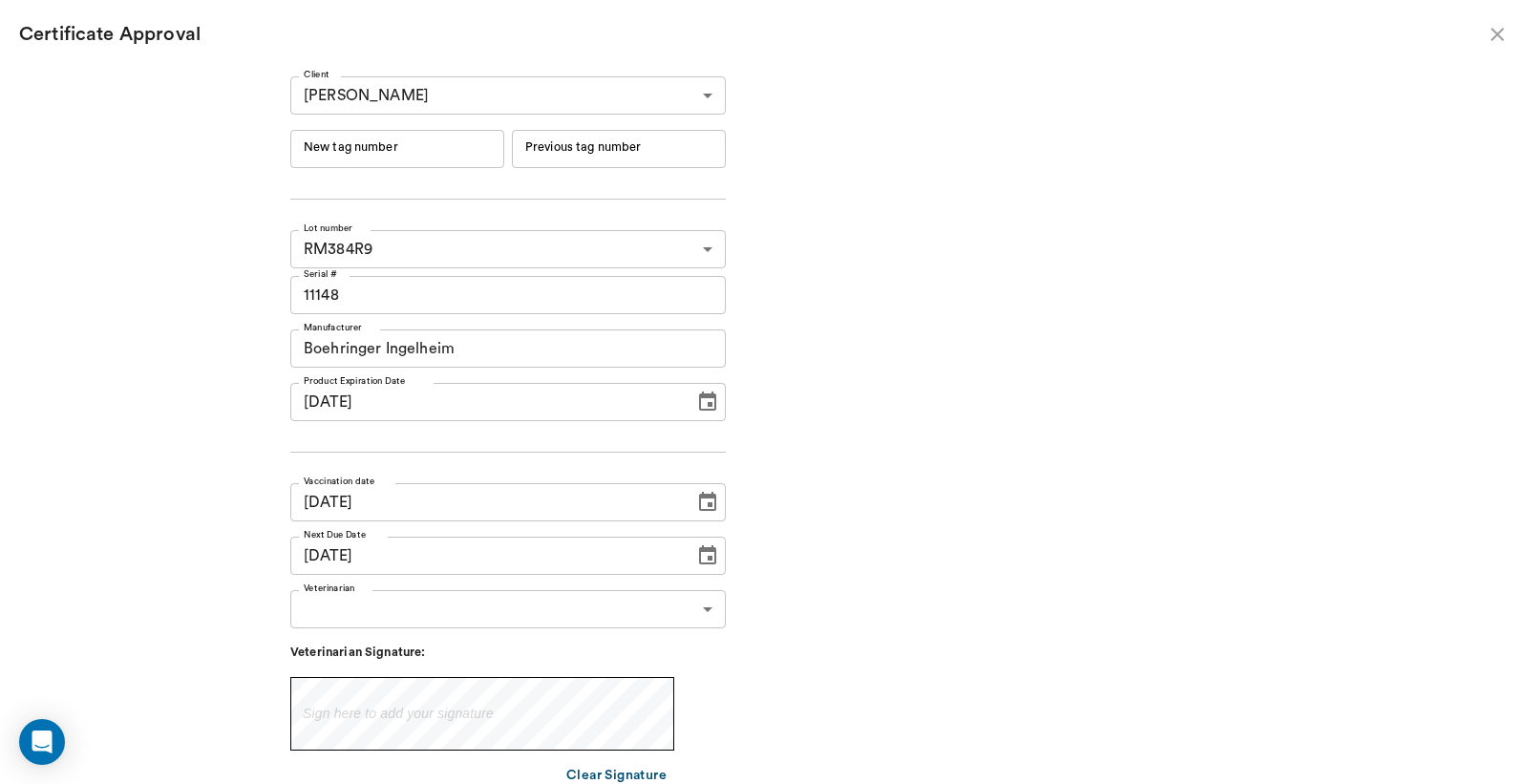
type input "10/01/2026"
click at [337, 146] on input "New tag number" at bounding box center [396, 149] width 213 height 38
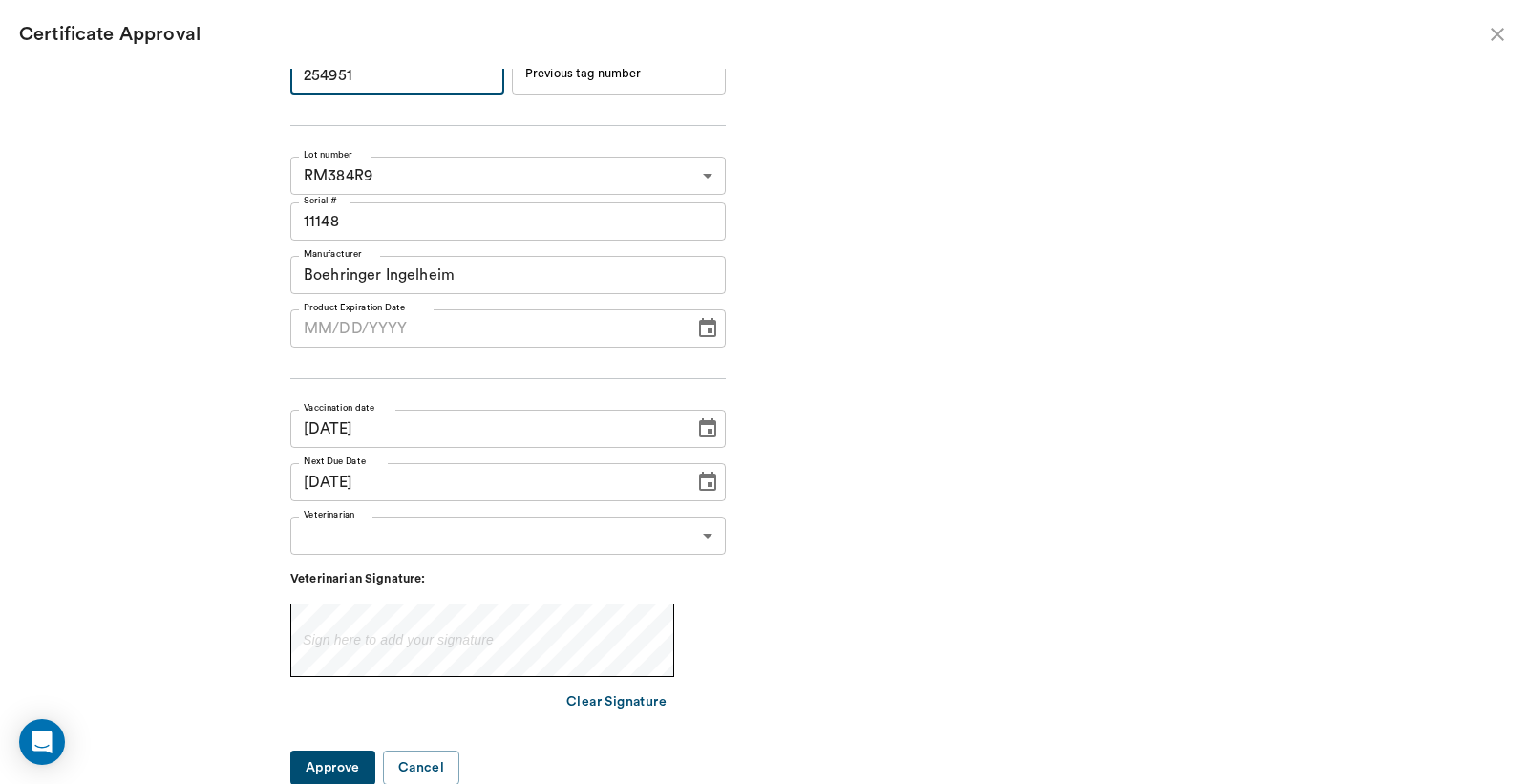
type input "254951"
click at [698, 530] on body "/ ​ Add Task Dr. Bert Ellsworth Nectar Messages Appts Labs Imaging Inventory Ta…" at bounding box center [764, 392] width 1528 height 784
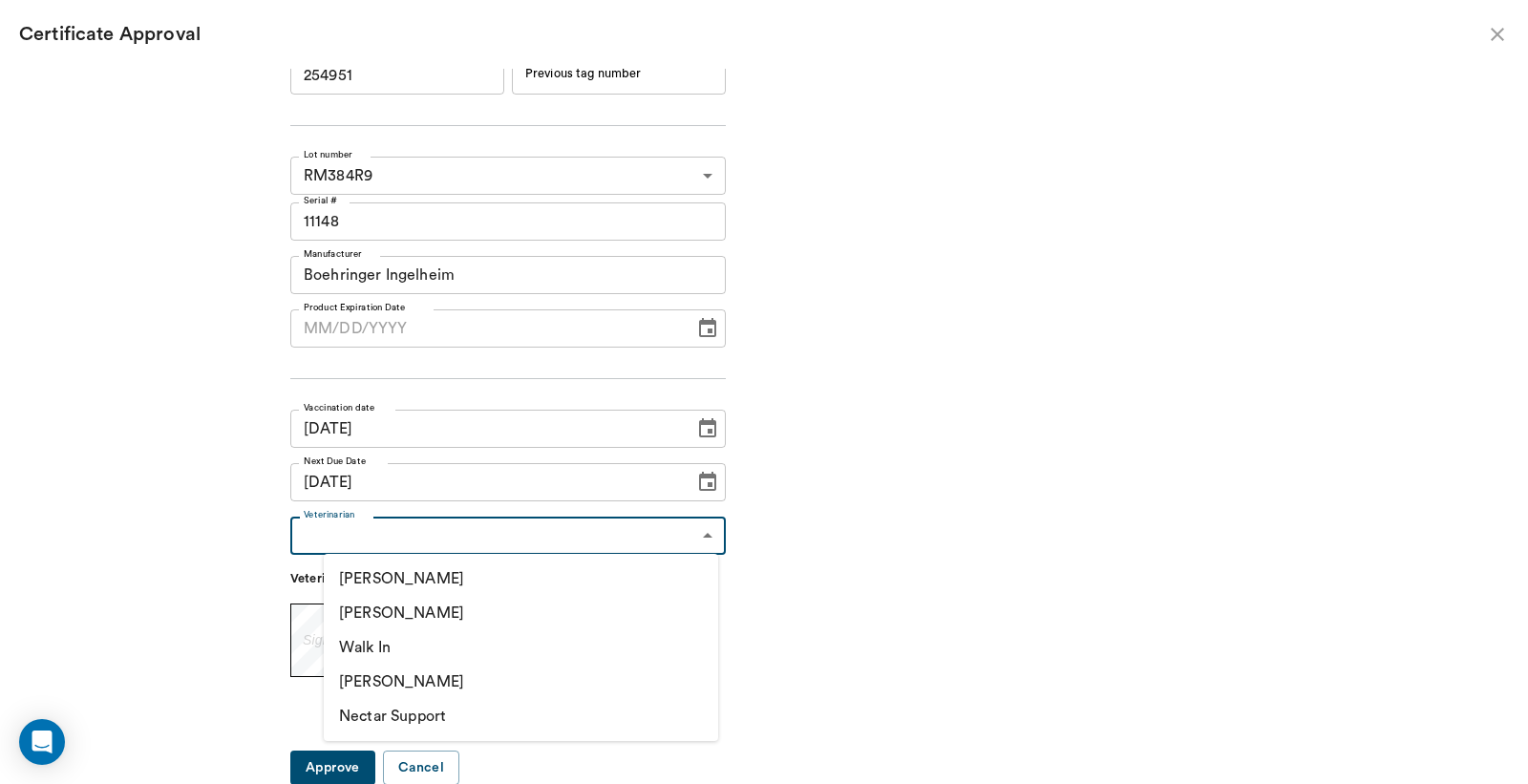
click at [434, 616] on li "[PERSON_NAME]" at bounding box center [521, 614] width 394 height 34
type input "63ec2f075fda476ae8351a4d"
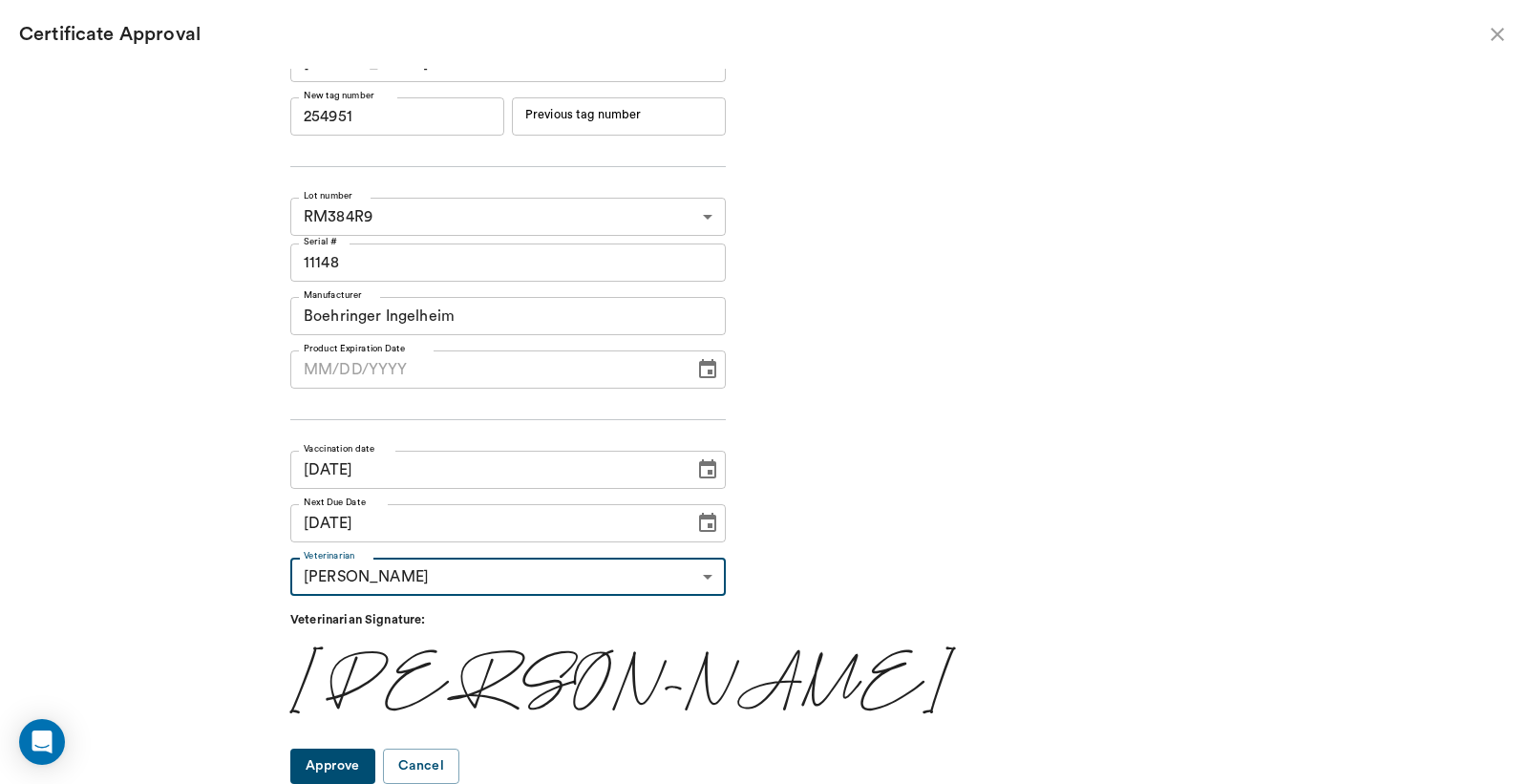
scroll to position [32, 0]
click at [355, 764] on button "Approve" at bounding box center [332, 767] width 85 height 35
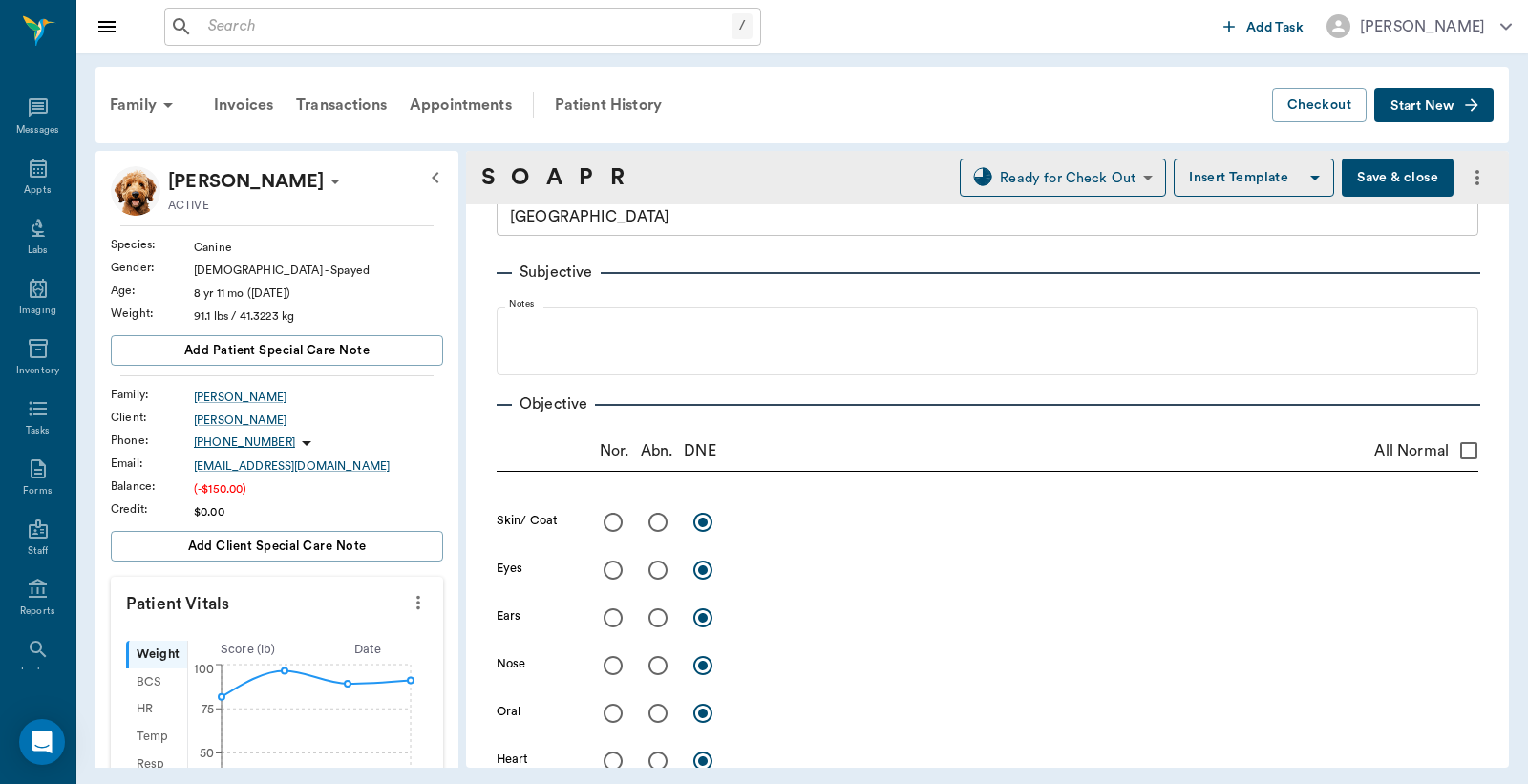
scroll to position [0, 0]
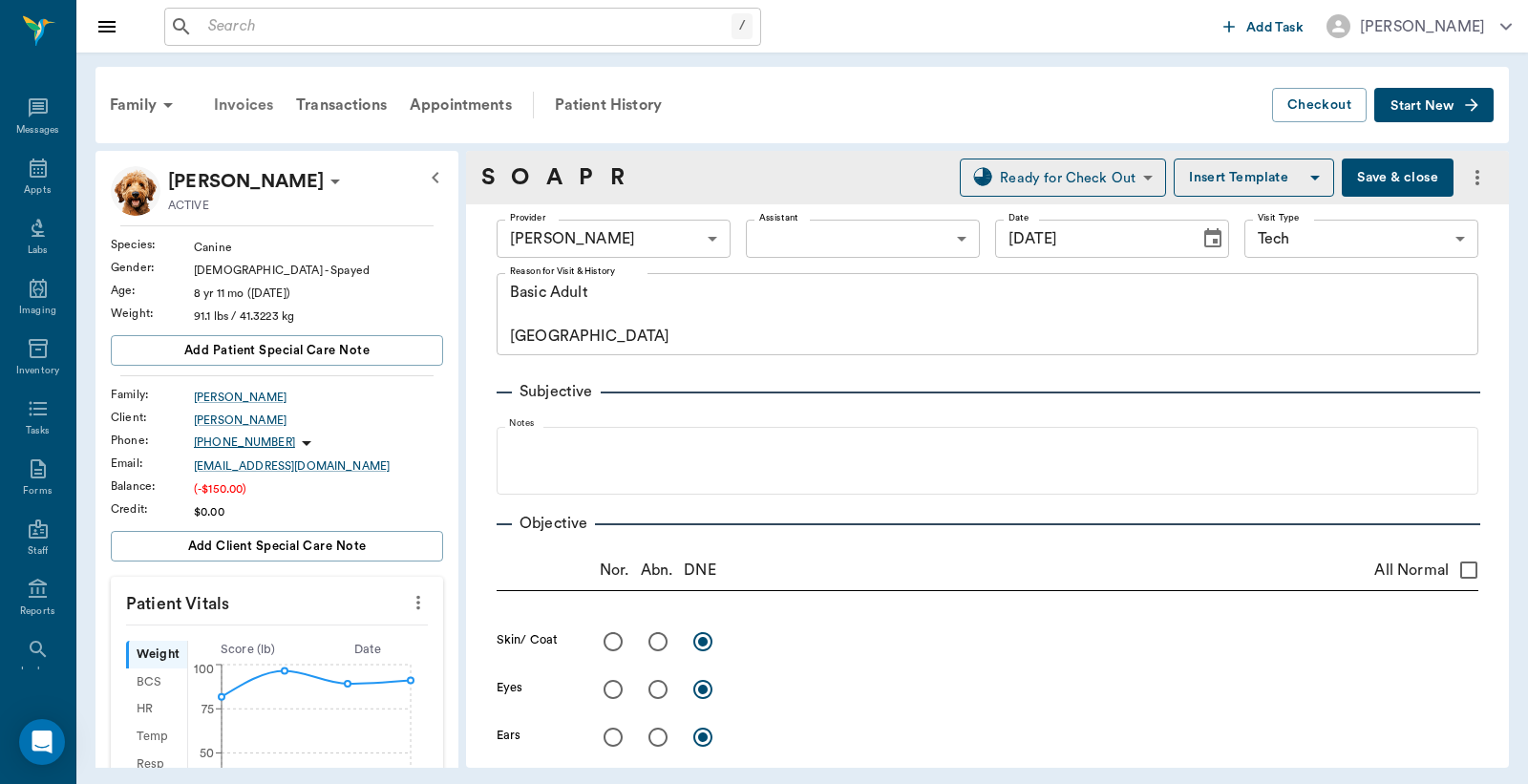
click at [260, 103] on div "Invoices" at bounding box center [244, 105] width 82 height 46
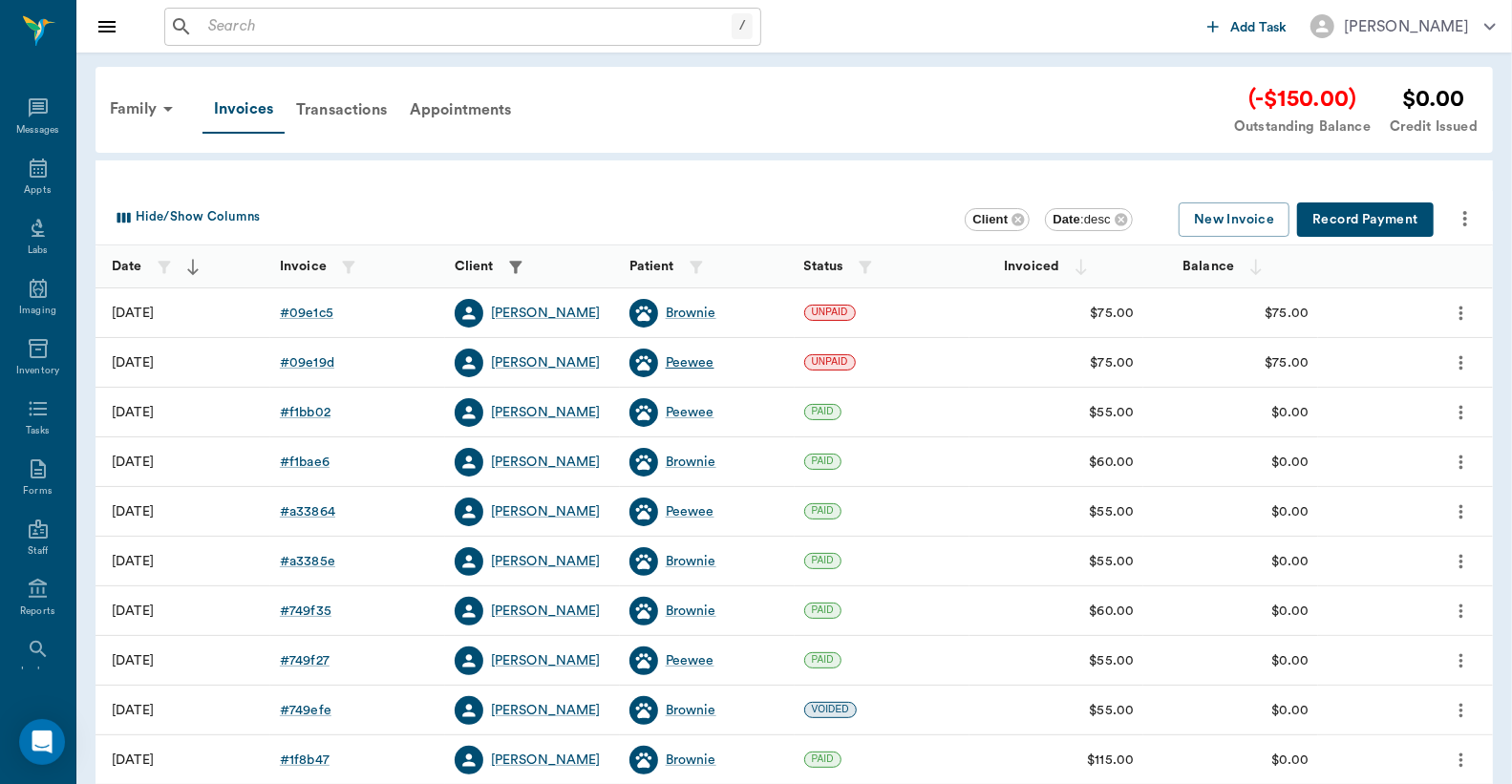
click at [685, 361] on div "Peewee" at bounding box center [689, 363] width 49 height 19
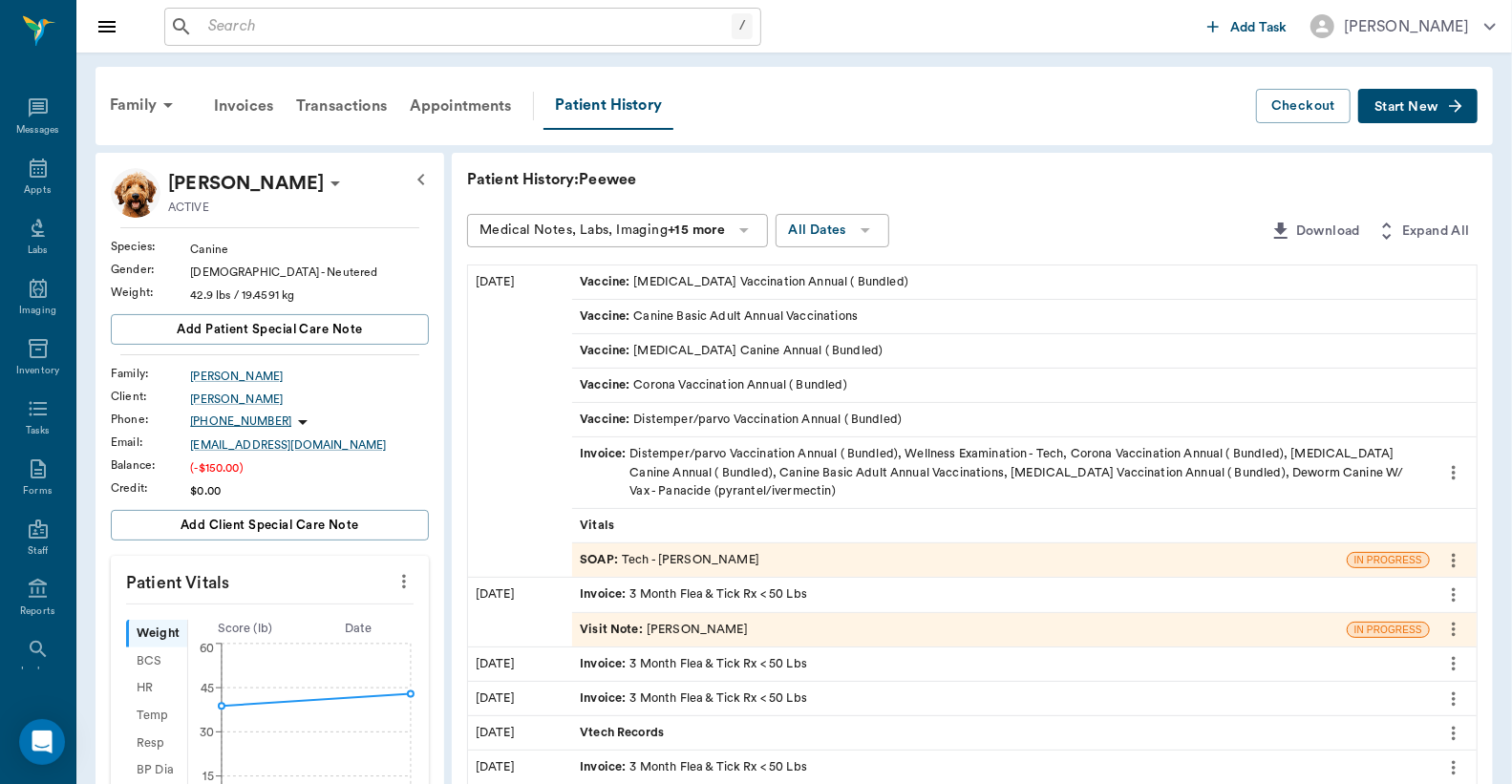
click at [651, 560] on div "SOAP : Tech - Julie Dickerson" at bounding box center [670, 560] width 180 height 18
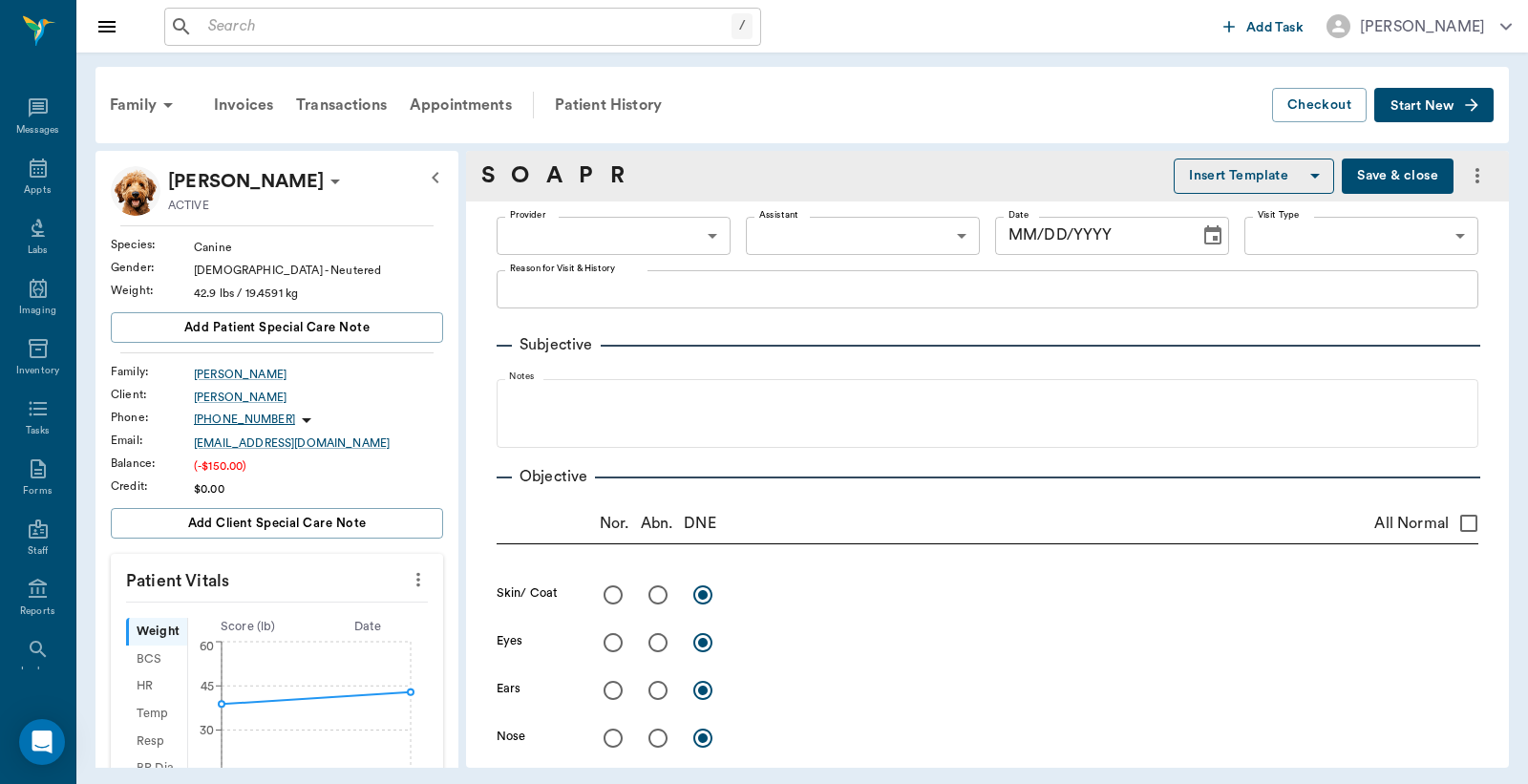
type input "63ec2e7e52e12b0ba117b124"
type input "65d2be4f46e3a538d89b8c1a"
type textarea "Basic Adult Caryn"
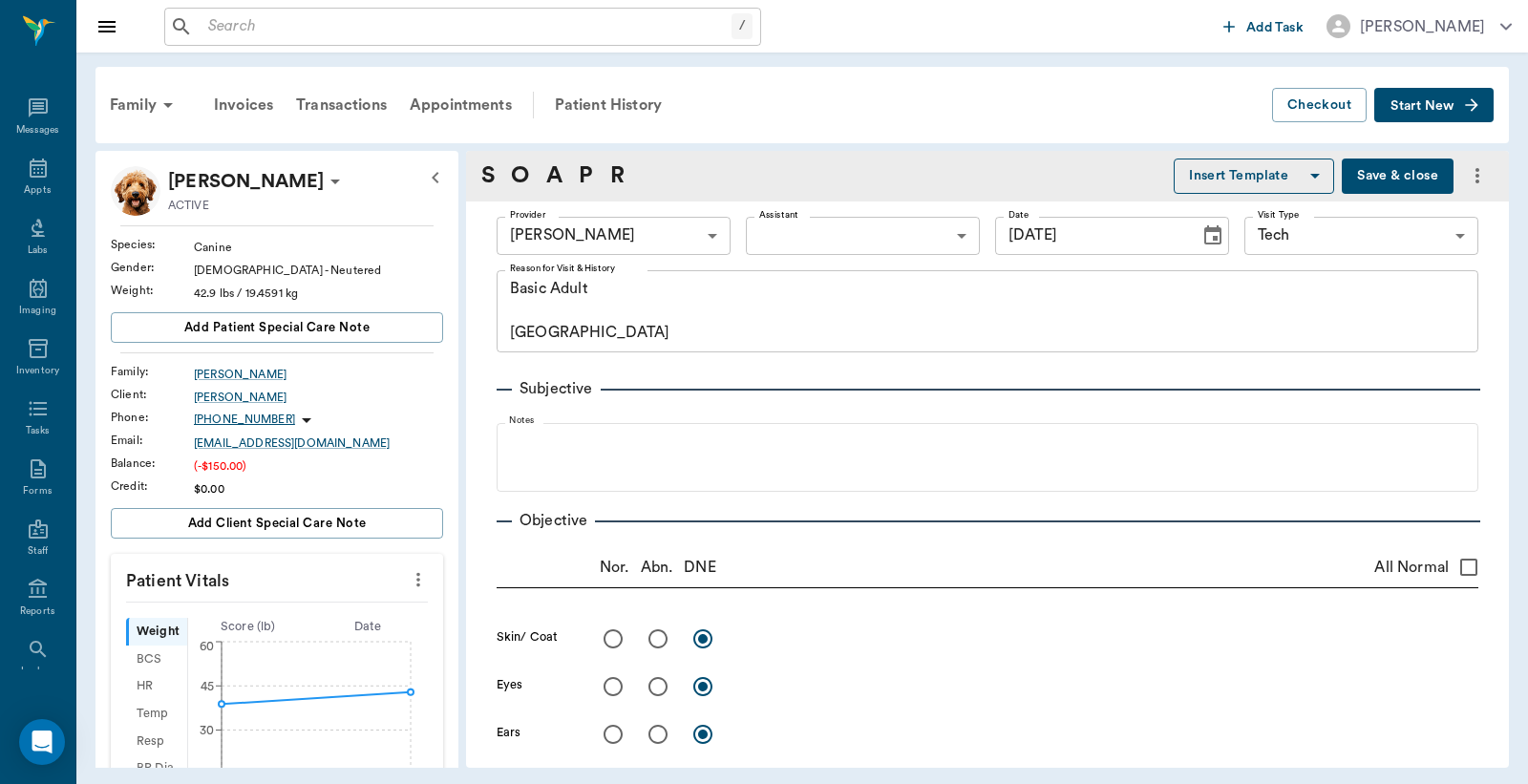
type input "10/02/2025"
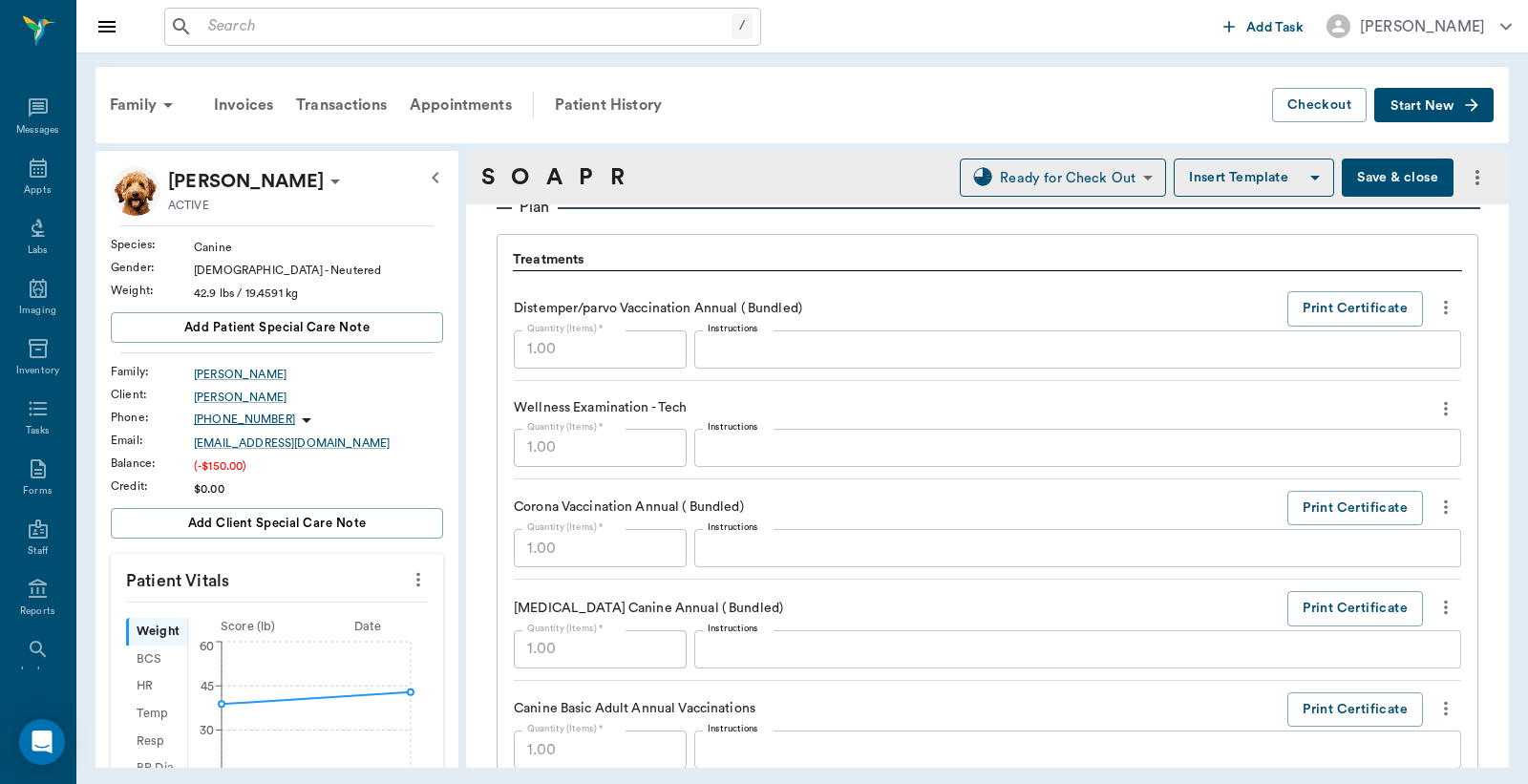
scroll to position [1415, 0]
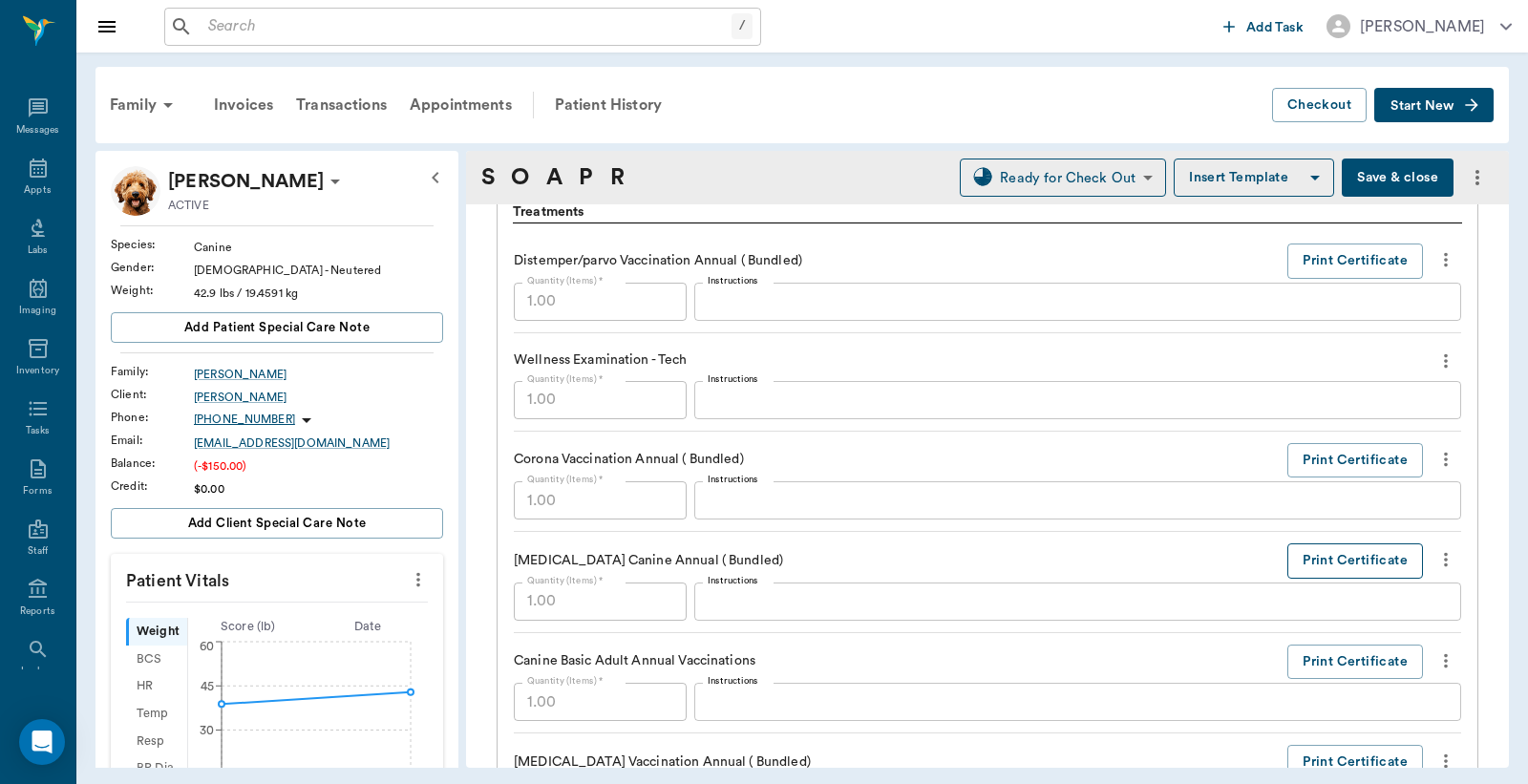
click at [1324, 564] on button "Print Certificate" at bounding box center [1356, 561] width 136 height 35
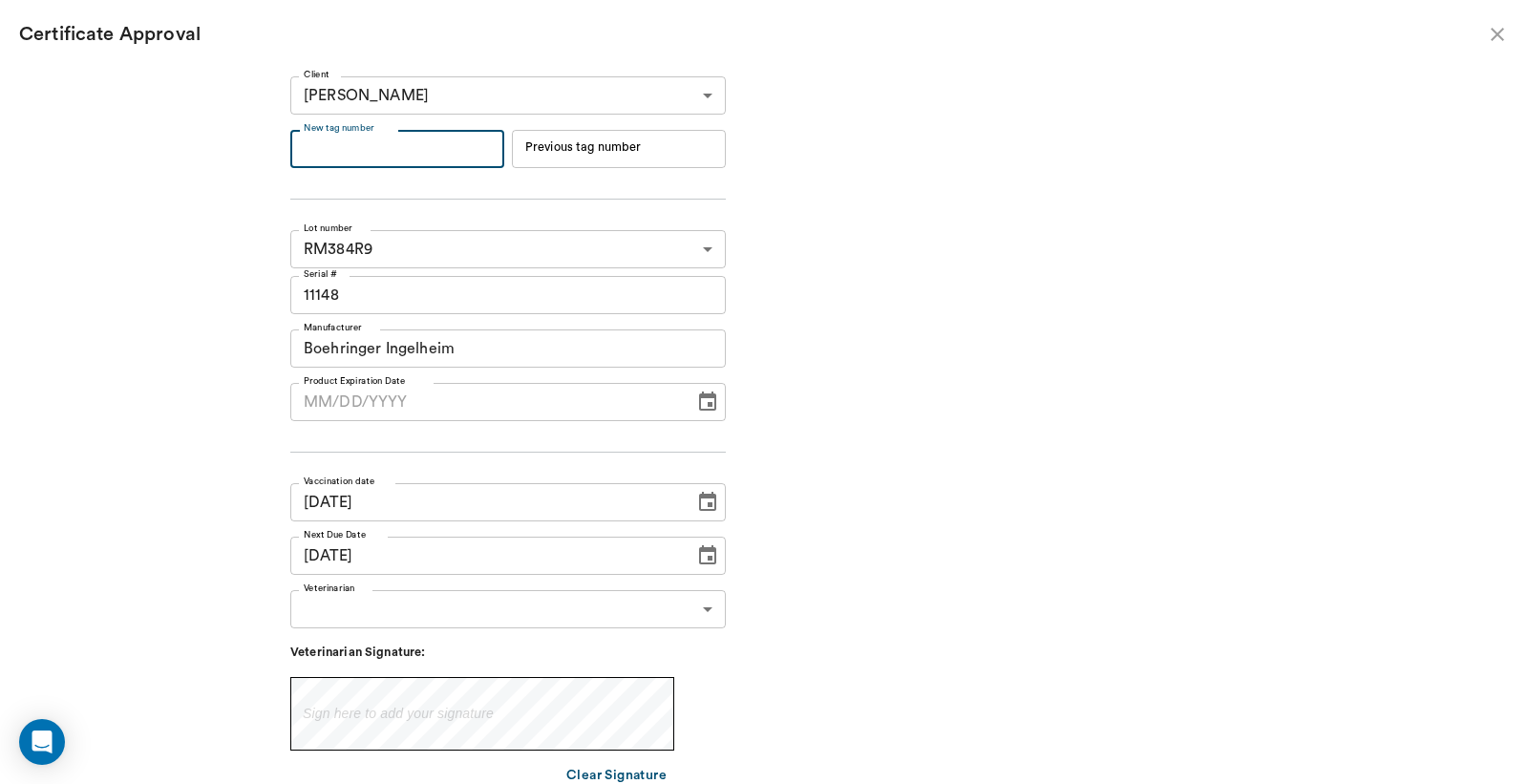
click at [339, 155] on input "New tag number" at bounding box center [396, 149] width 213 height 38
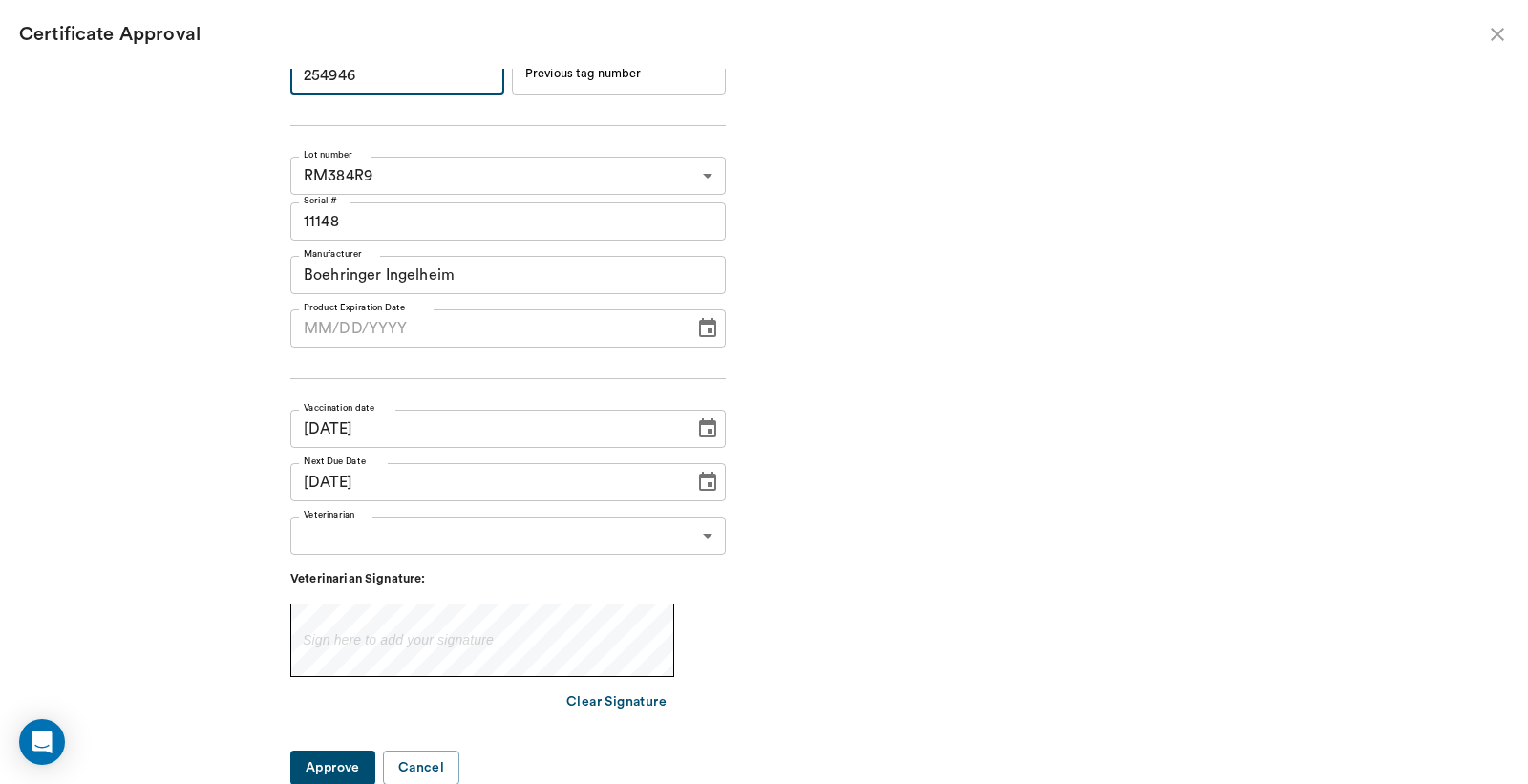
type input "254946"
click at [702, 535] on body "/ ​ Add Task Dr. Bert Ellsworth Nectar Messages Appts Labs Imaging Inventory Ta…" at bounding box center [764, 392] width 1528 height 784
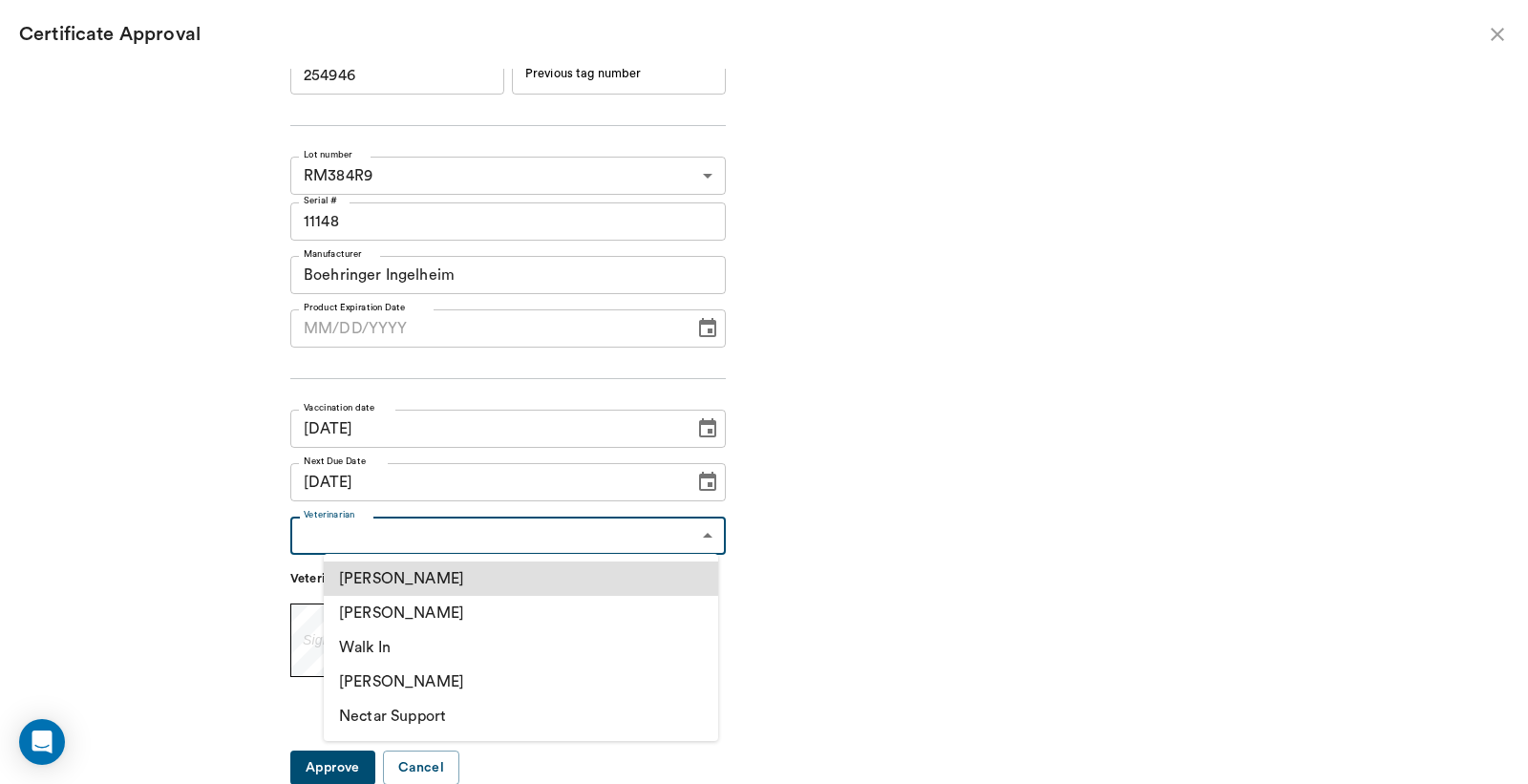
click at [456, 616] on li "[PERSON_NAME]" at bounding box center [521, 614] width 394 height 34
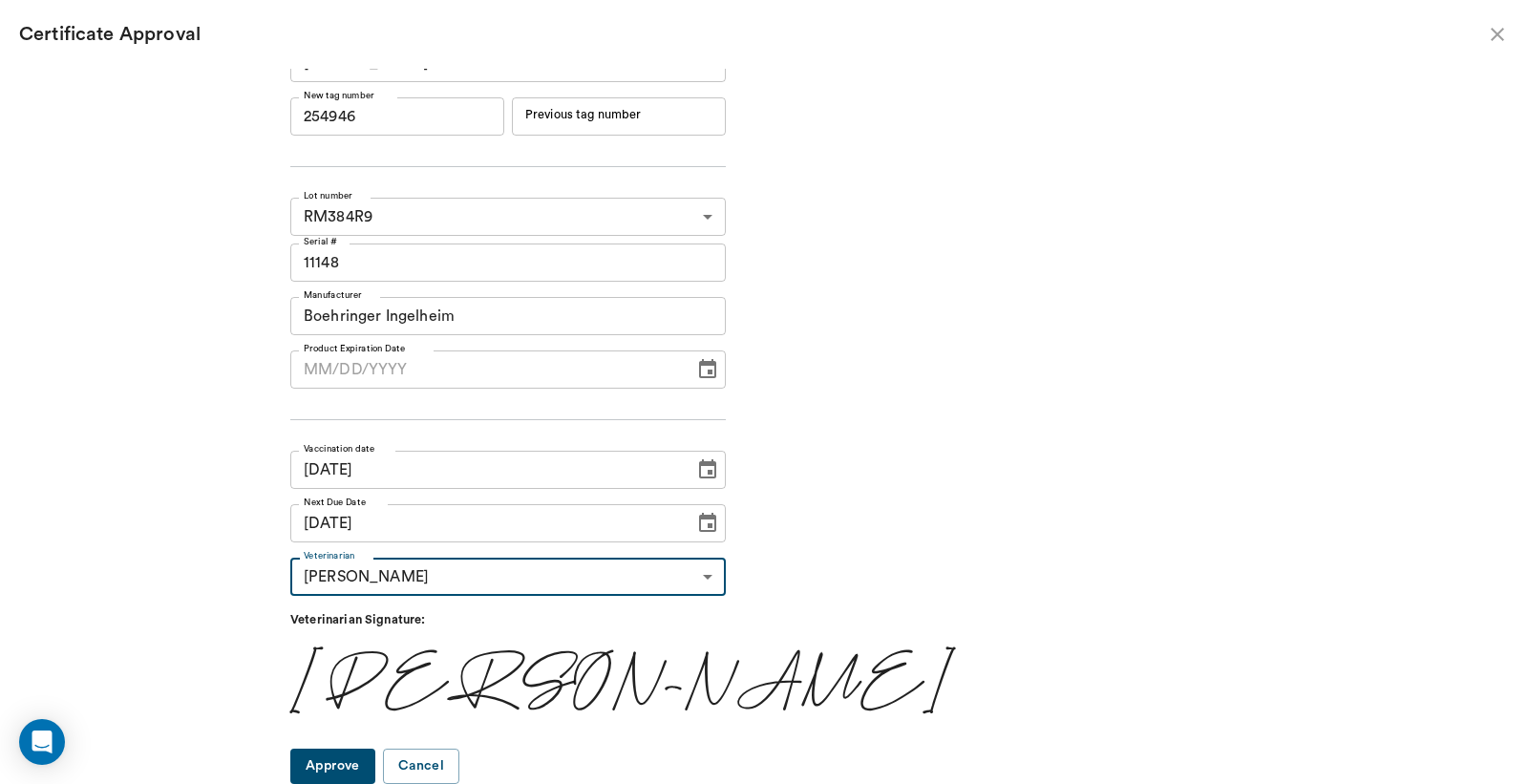
type input "63ec2f075fda476ae8351a4d"
click at [371, 770] on button "Approve" at bounding box center [332, 767] width 85 height 35
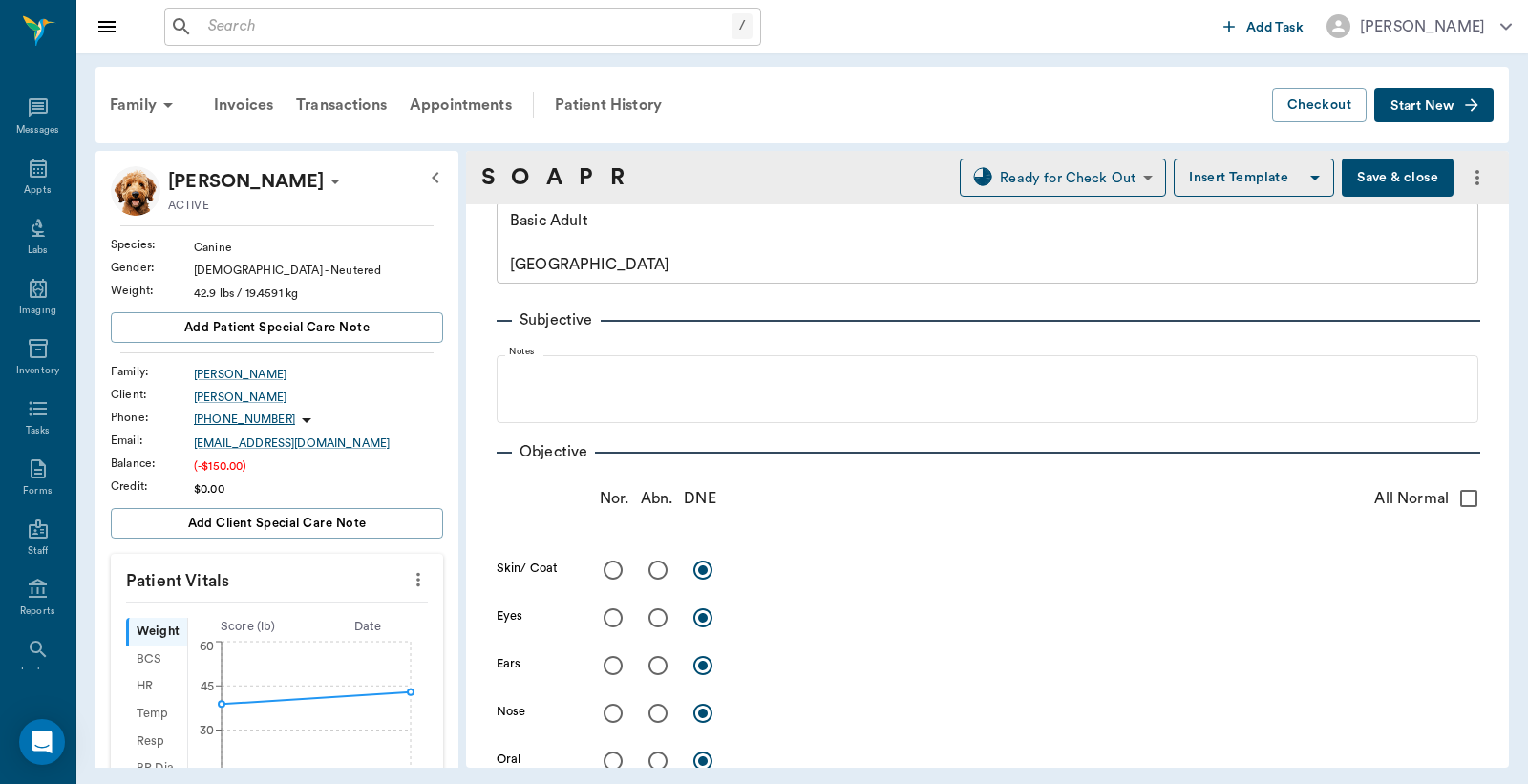
scroll to position [0, 0]
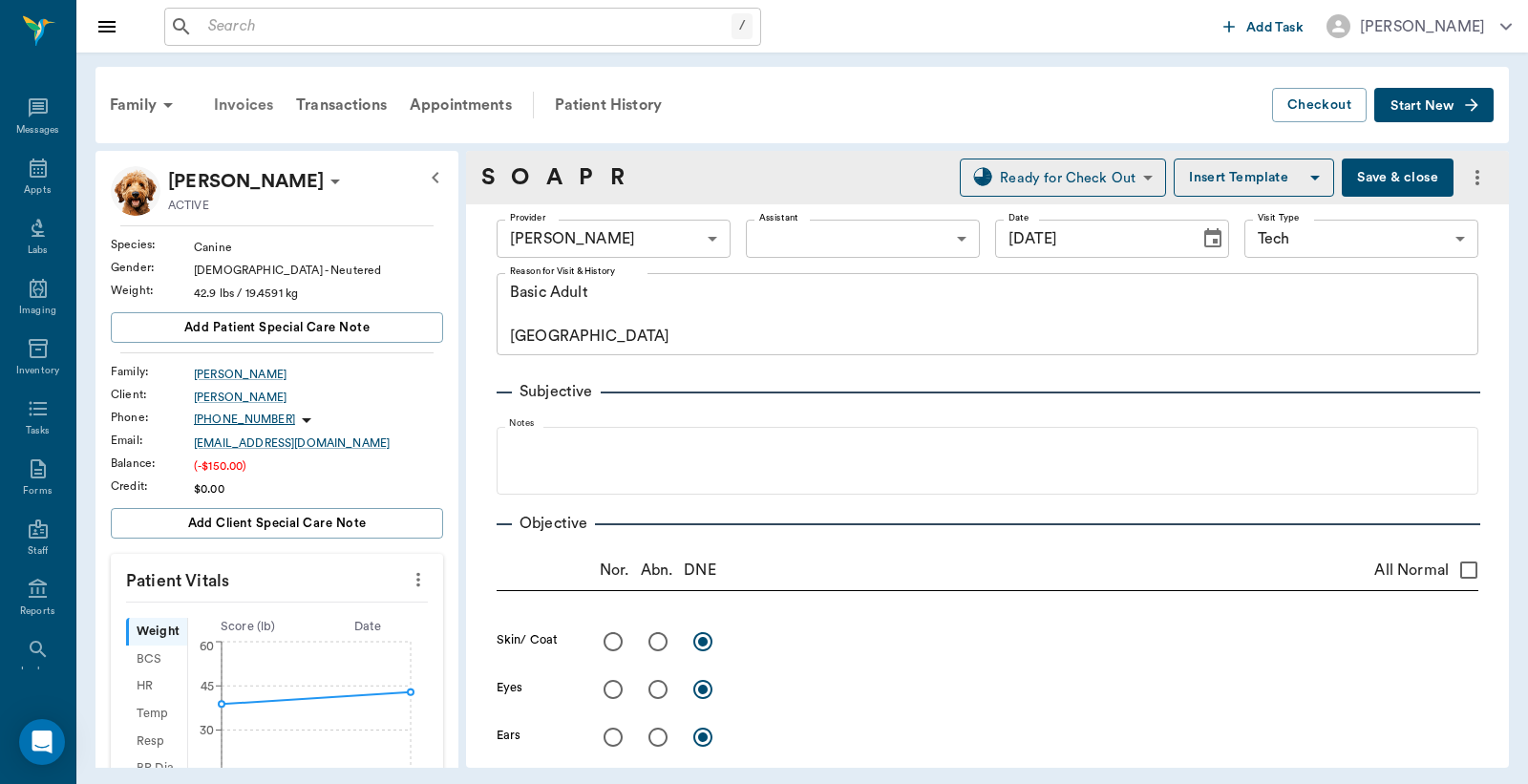
click at [245, 103] on div "Invoices" at bounding box center [244, 105] width 82 height 46
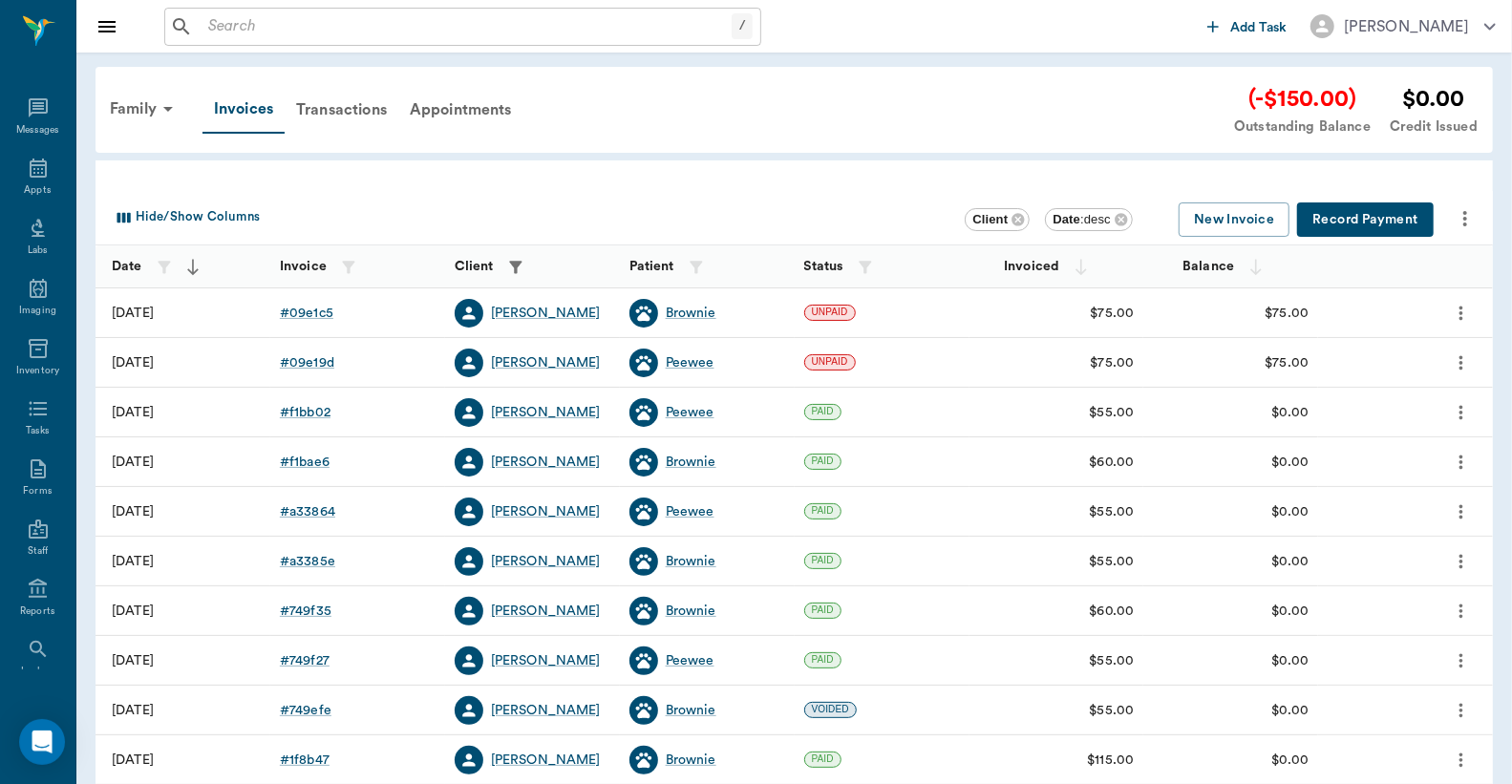
click at [1360, 223] on button "Record Payment" at bounding box center [1365, 220] width 137 height 35
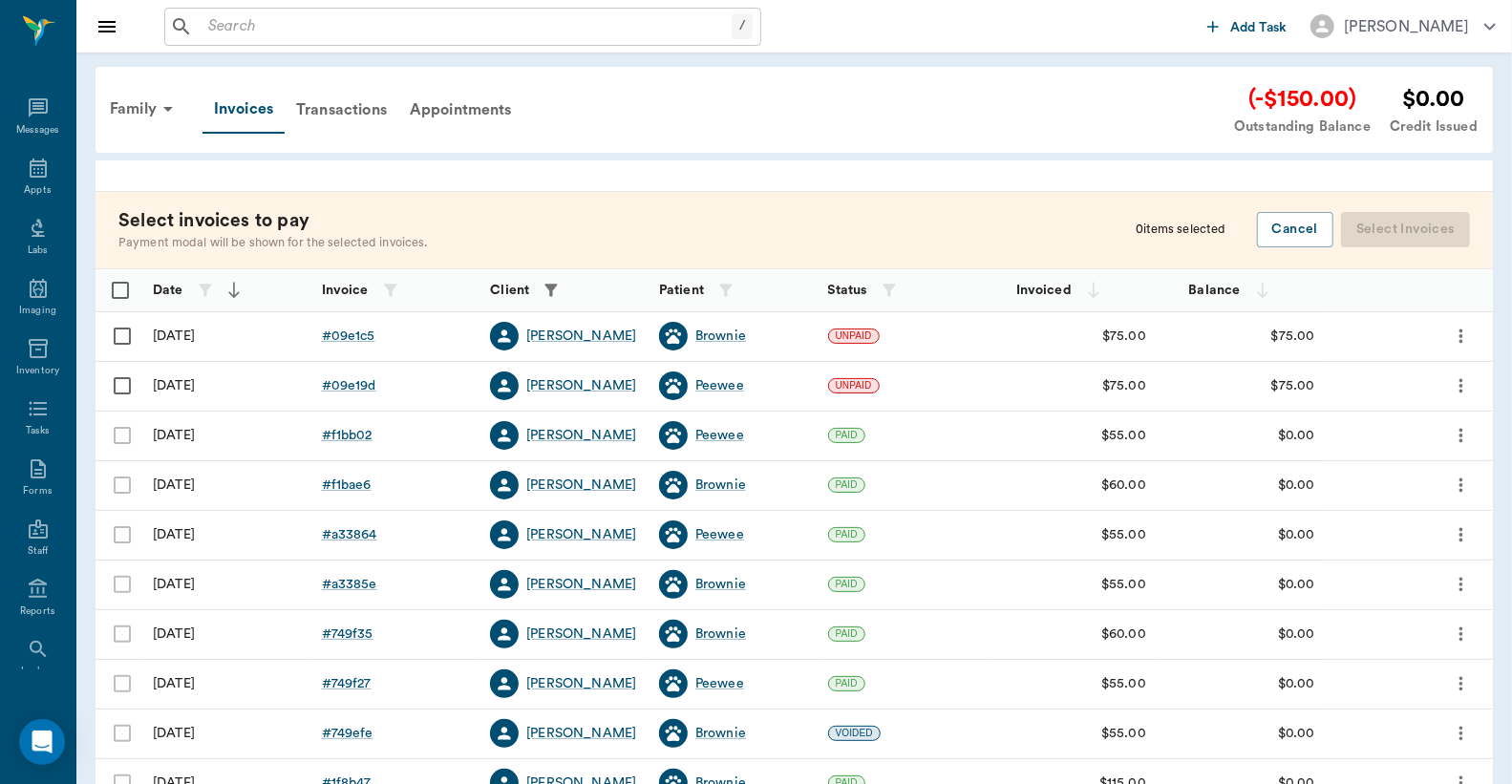
click at [122, 337] on input "Select row" at bounding box center [123, 336] width 40 height 40
checkbox input "false"
checkbox input "true"
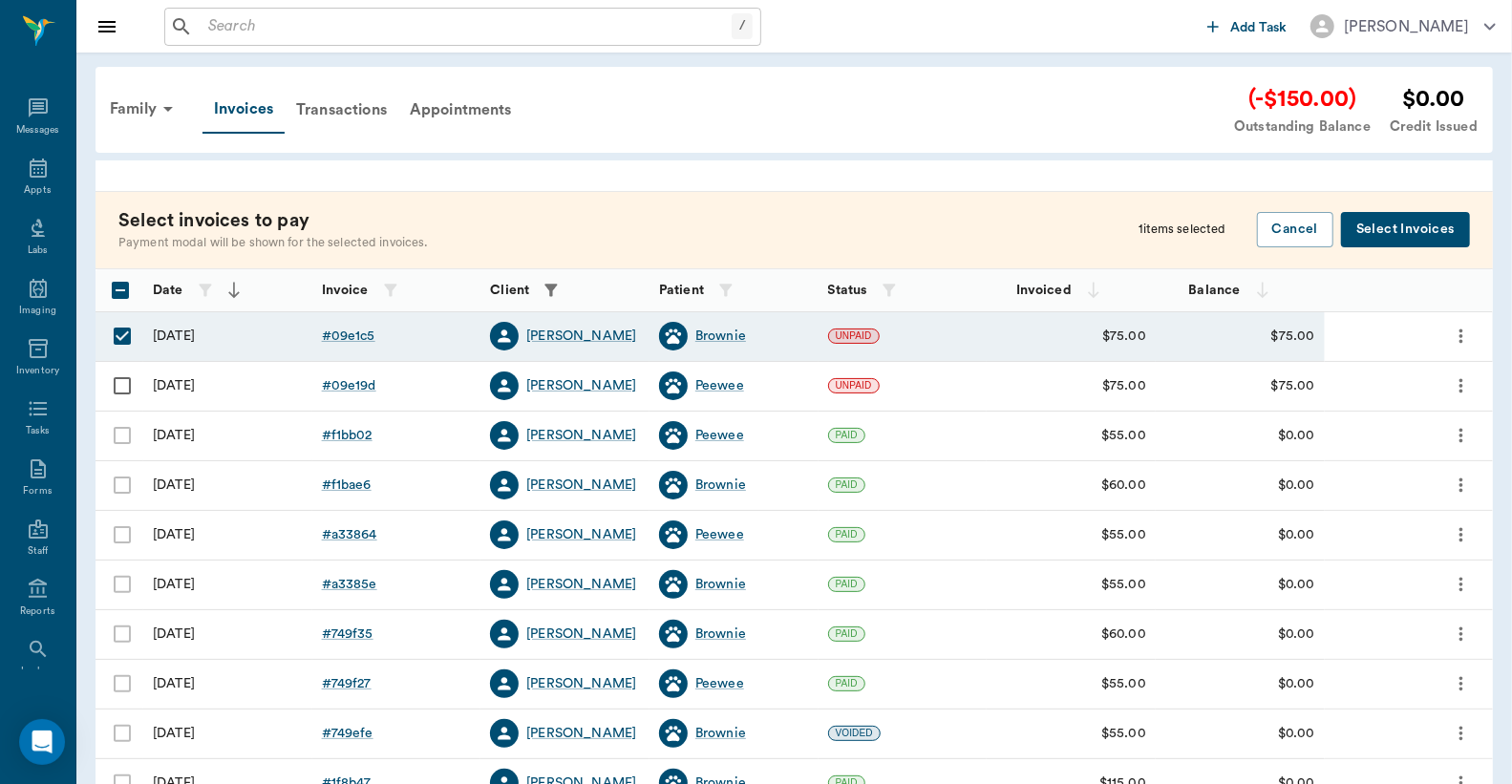
click at [120, 389] on input "Select row" at bounding box center [123, 386] width 40 height 40
checkbox input "true"
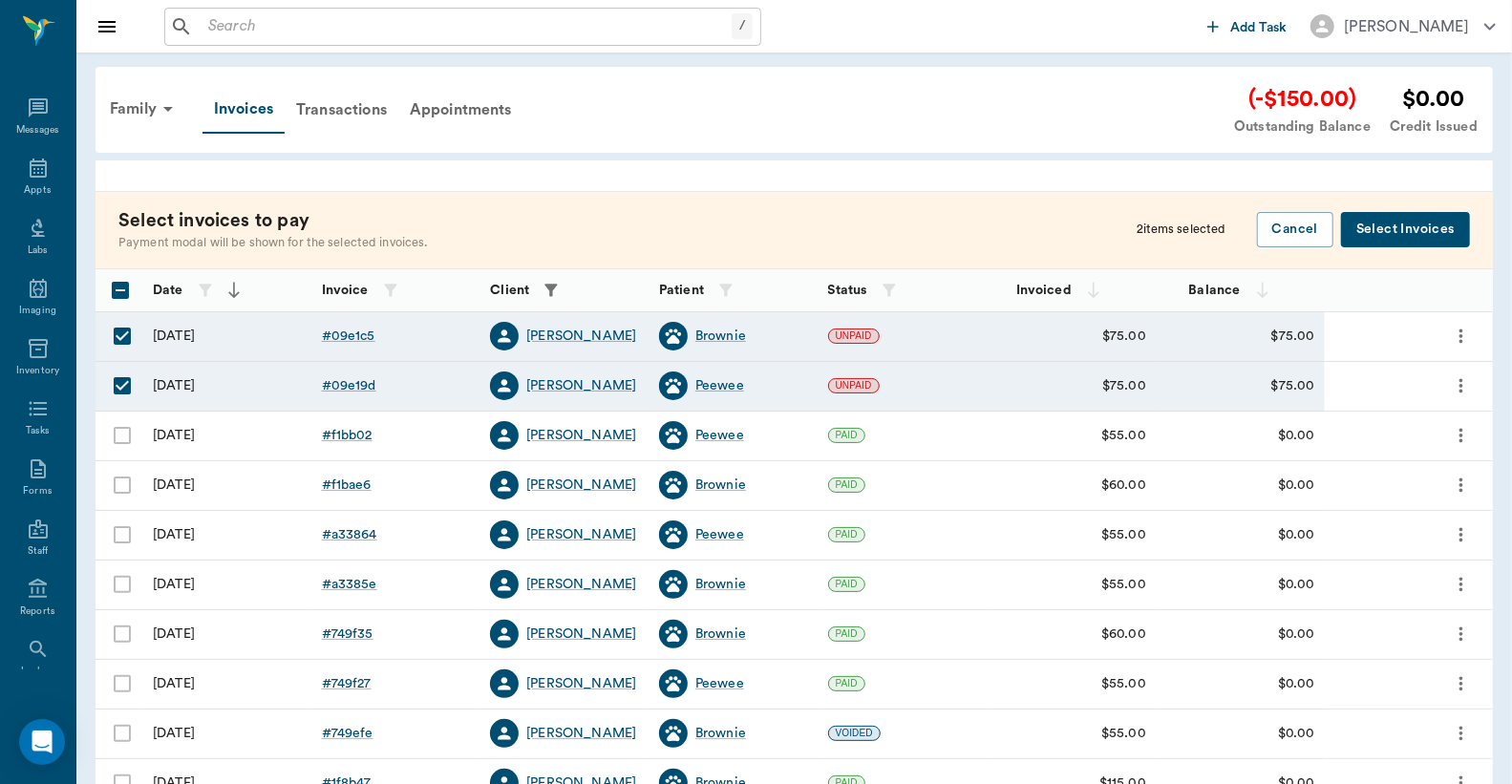
click at [1407, 234] on button "Select Invoices" at bounding box center [1406, 229] width 129 height 35
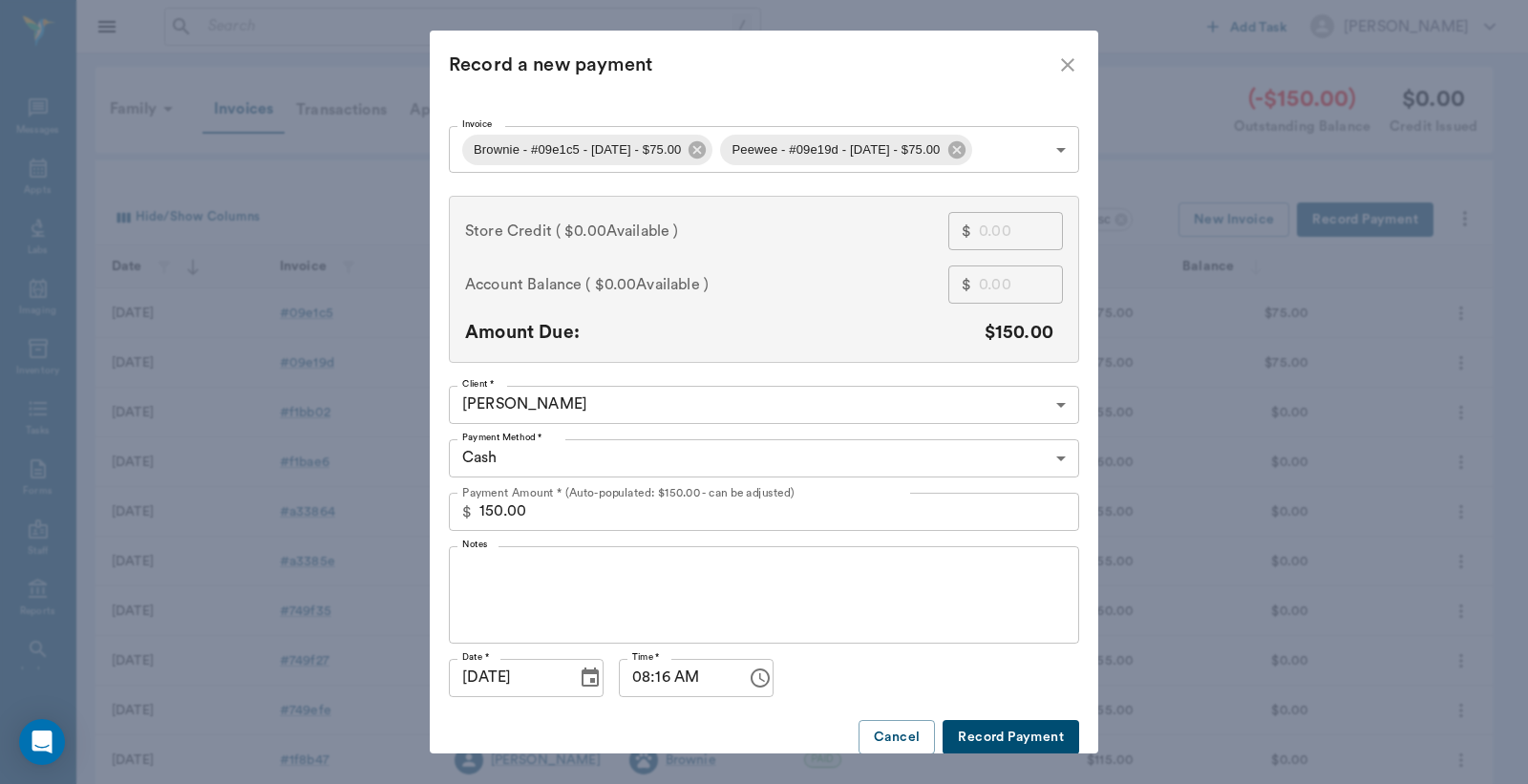
click at [1047, 459] on body "/ ​ Add Task Dr. Bert Ellsworth Nectar Messages Appts Labs Imaging Inventory Ta…" at bounding box center [764, 560] width 1528 height 1121
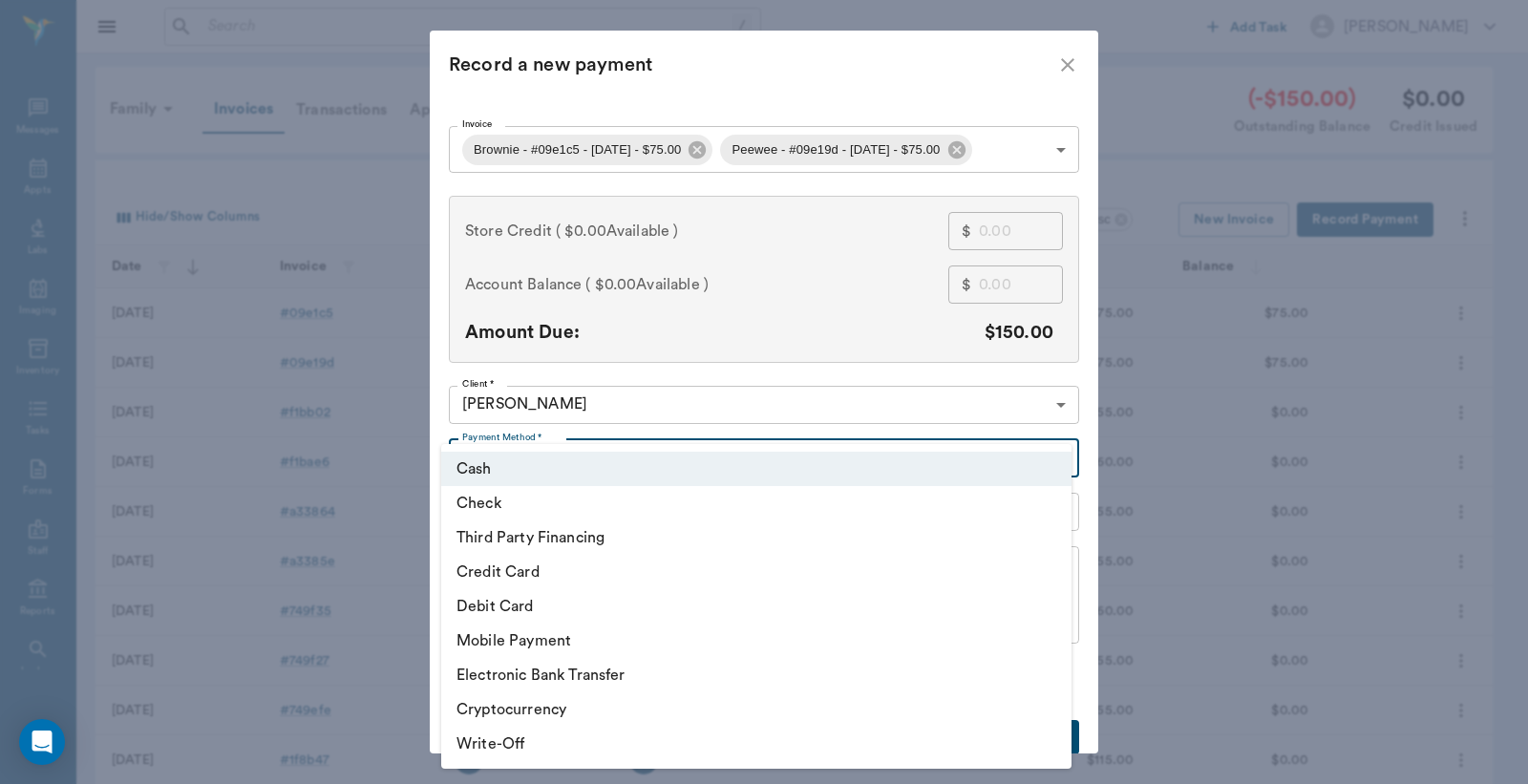
click at [527, 571] on li "Credit Card" at bounding box center [756, 572] width 630 height 34
type input "CREDIT_CARD"
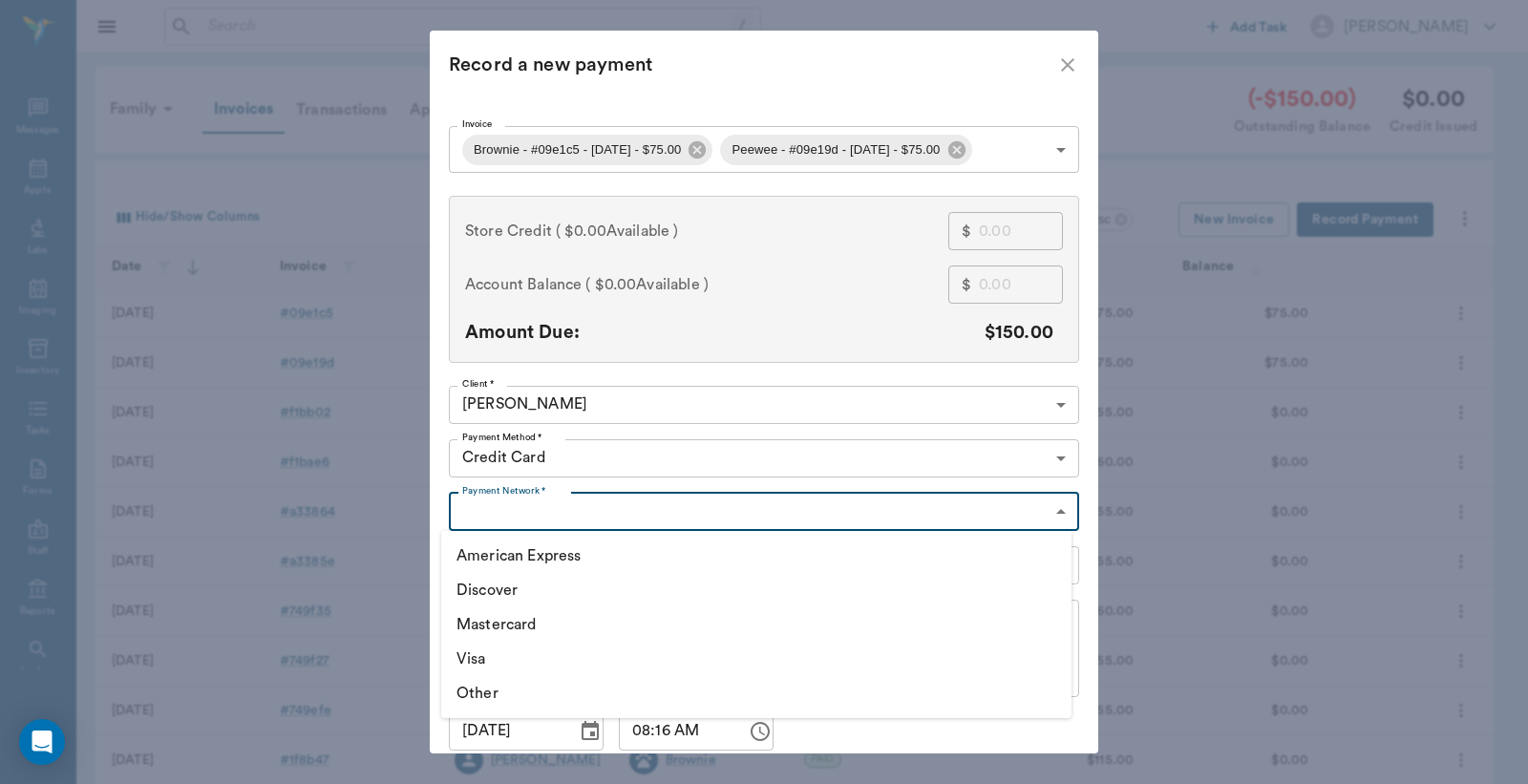
click at [669, 521] on body "/ ​ Add Task Dr. Bert Ellsworth Nectar Messages Appts Labs Imaging Inventory Ta…" at bounding box center [764, 560] width 1528 height 1121
click at [476, 661] on li "Visa" at bounding box center [756, 659] width 630 height 34
type input "VISA"
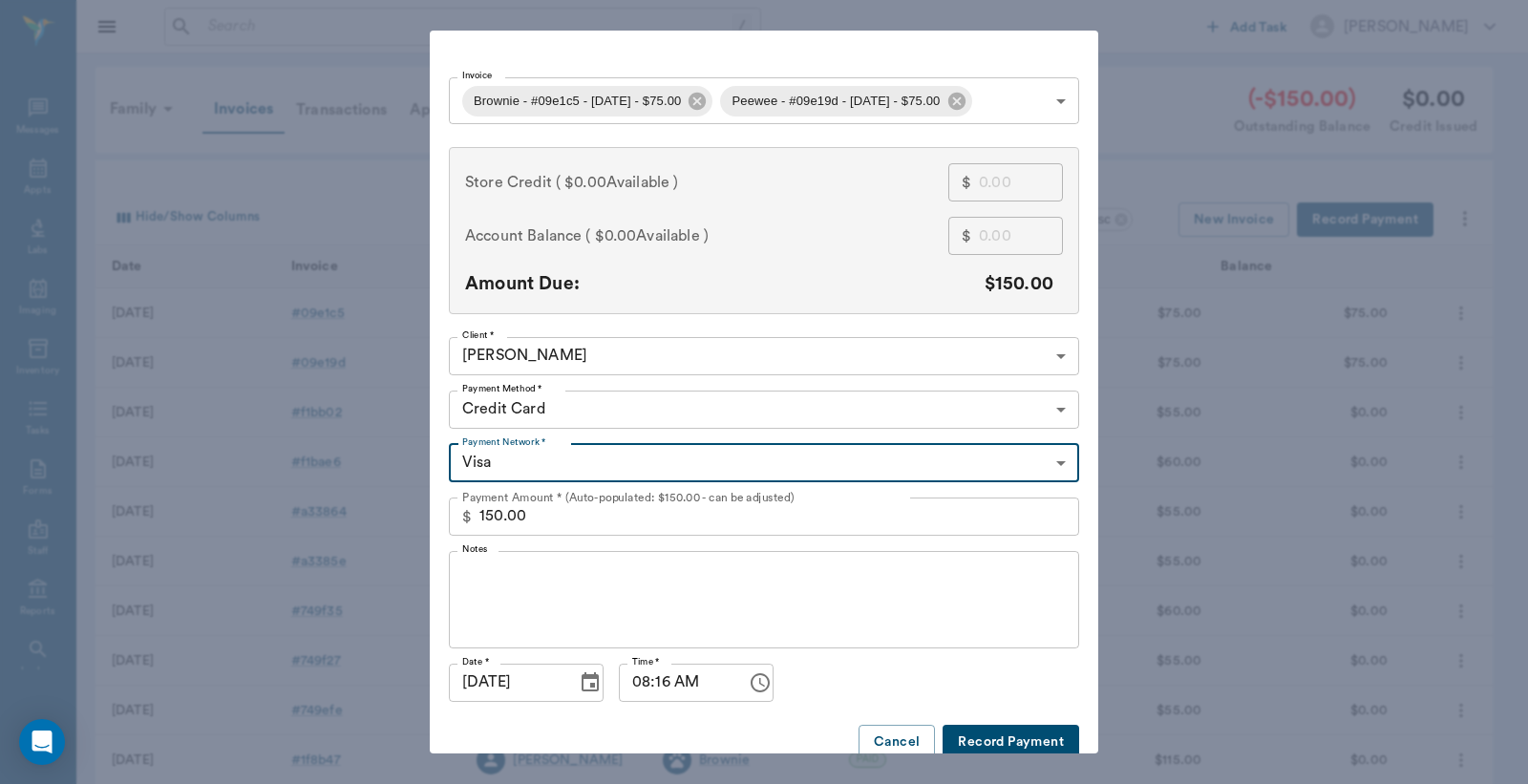
scroll to position [74, 0]
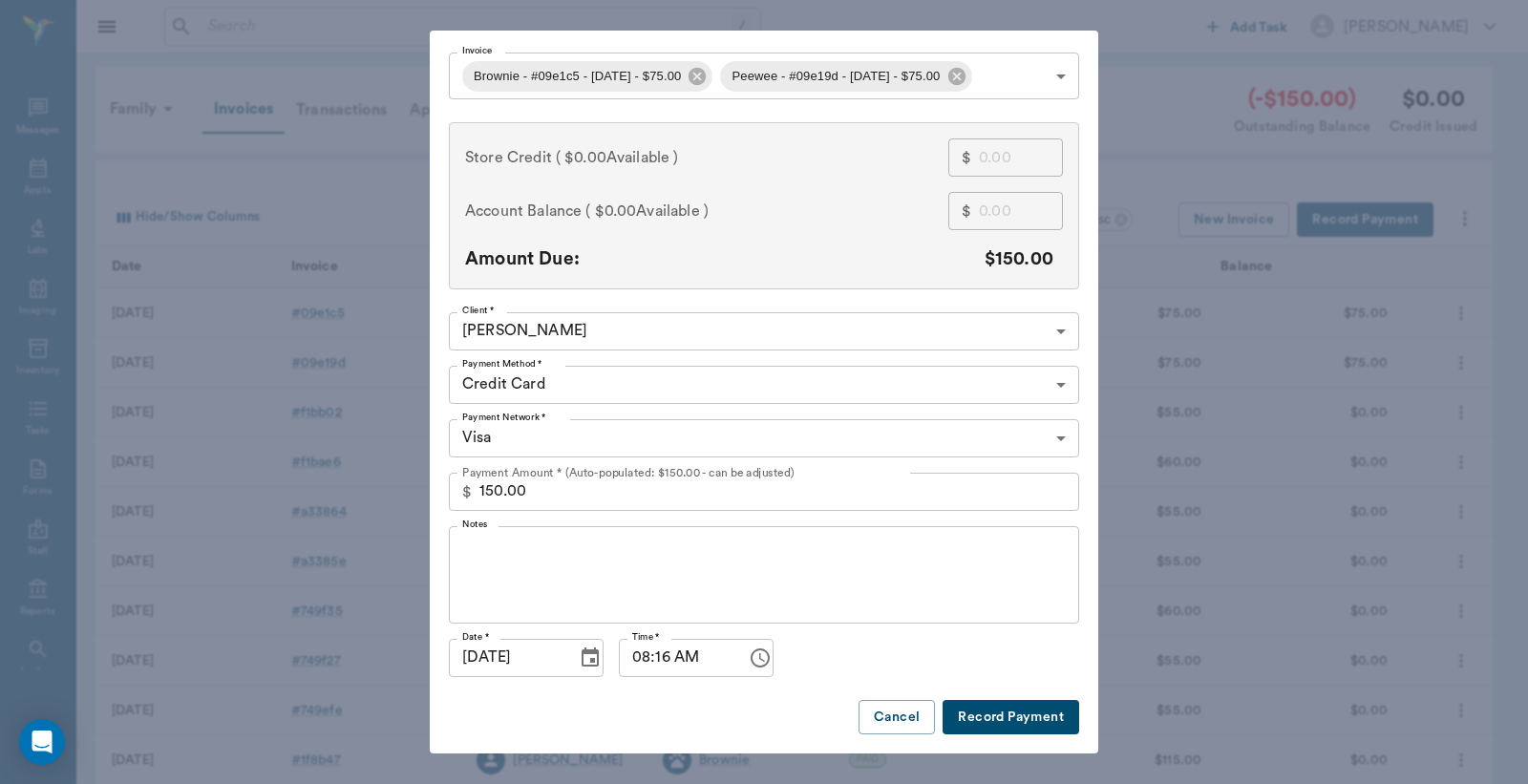
click at [970, 720] on button "Record Payment" at bounding box center [1011, 717] width 137 height 35
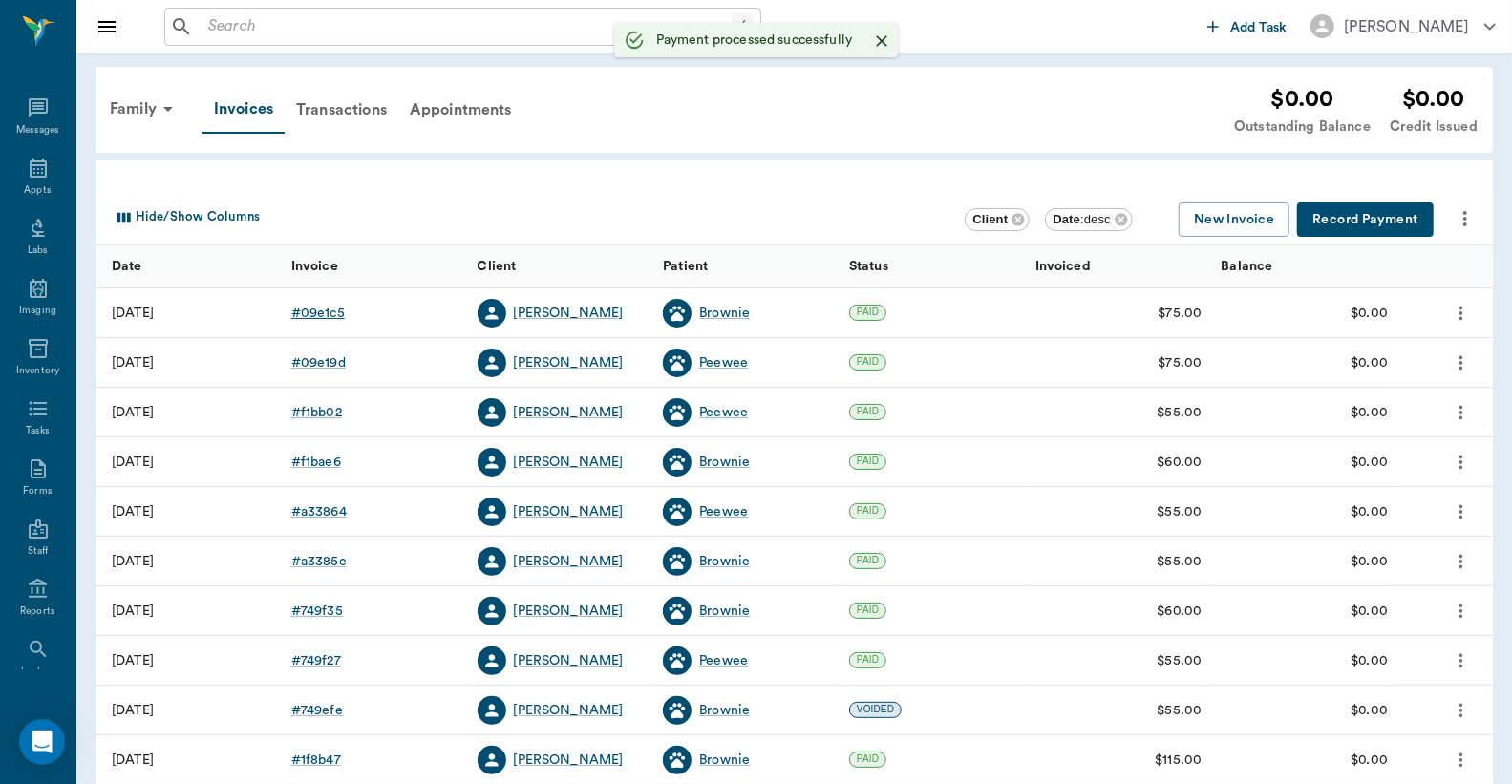
click at [317, 313] on div "# 09e1c5" at bounding box center [318, 313] width 54 height 19
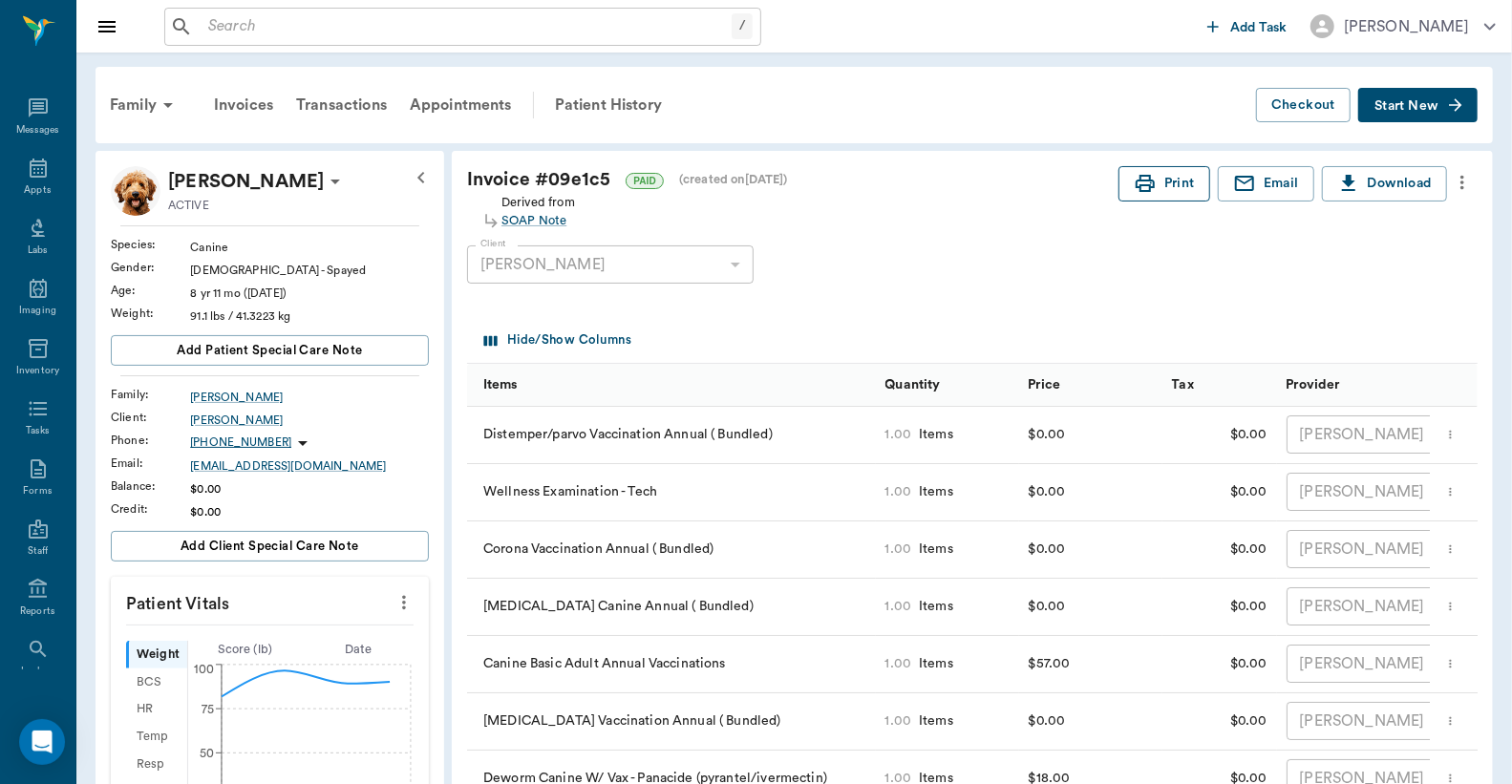
click at [1161, 184] on button "Print" at bounding box center [1164, 184] width 92 height 35
click at [261, 102] on div "Invoices" at bounding box center [244, 105] width 82 height 46
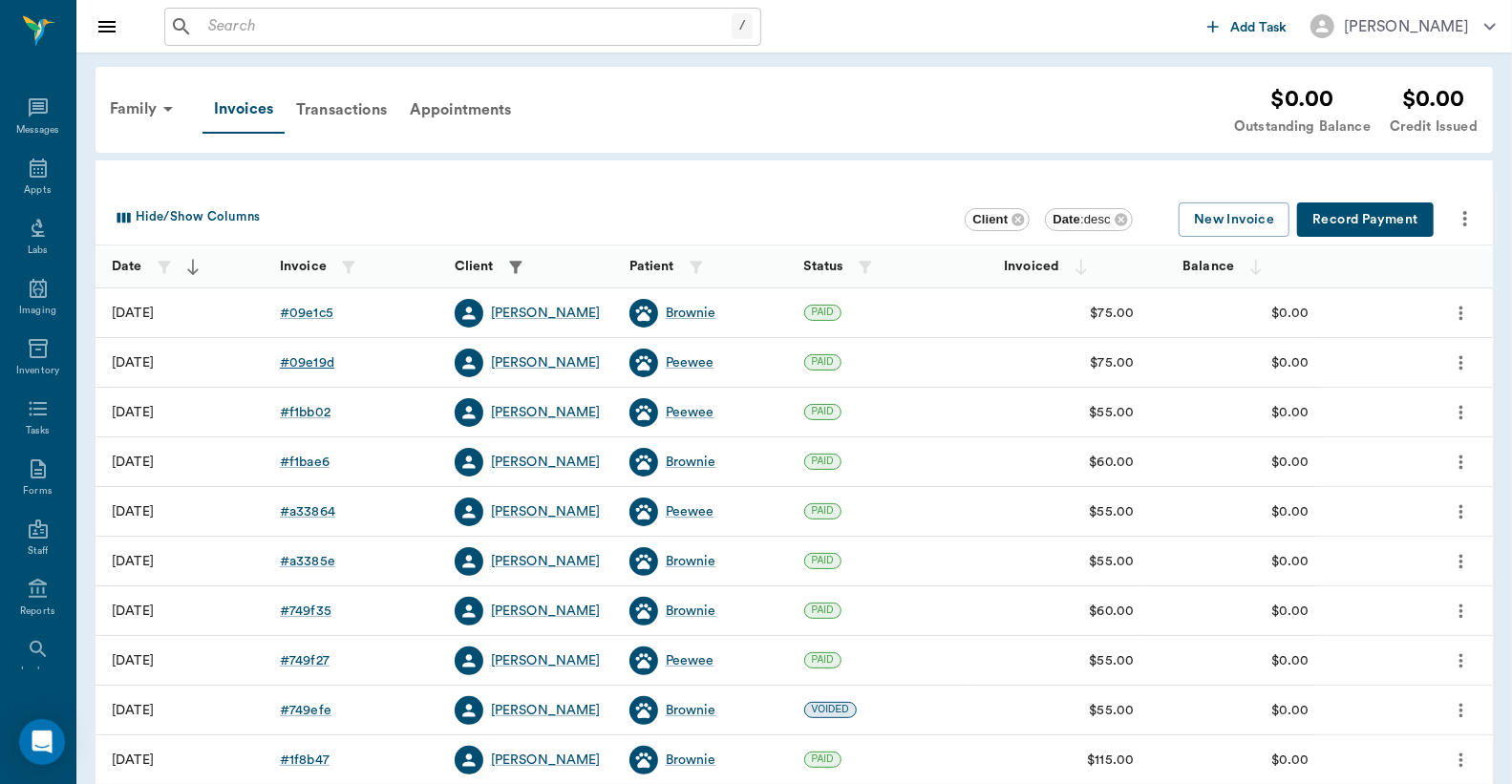
drag, startPoint x: 261, startPoint y: 102, endPoint x: 316, endPoint y: 365, distance: 268.7
click at [316, 365] on div "# 09e19d" at bounding box center [306, 363] width 55 height 19
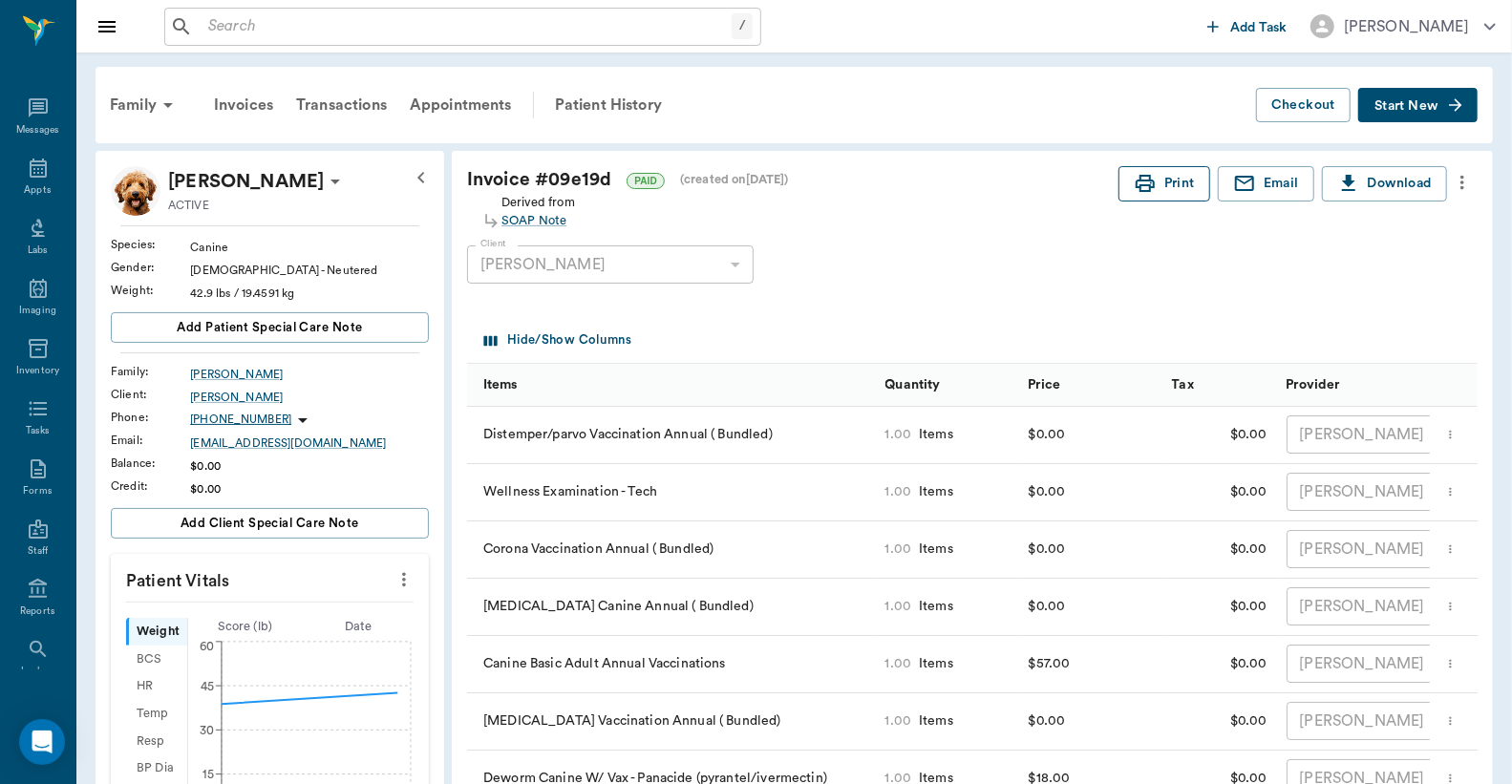
click at [1162, 190] on button "Print" at bounding box center [1164, 184] width 92 height 35
click at [30, 187] on div "Appts" at bounding box center [37, 190] width 27 height 14
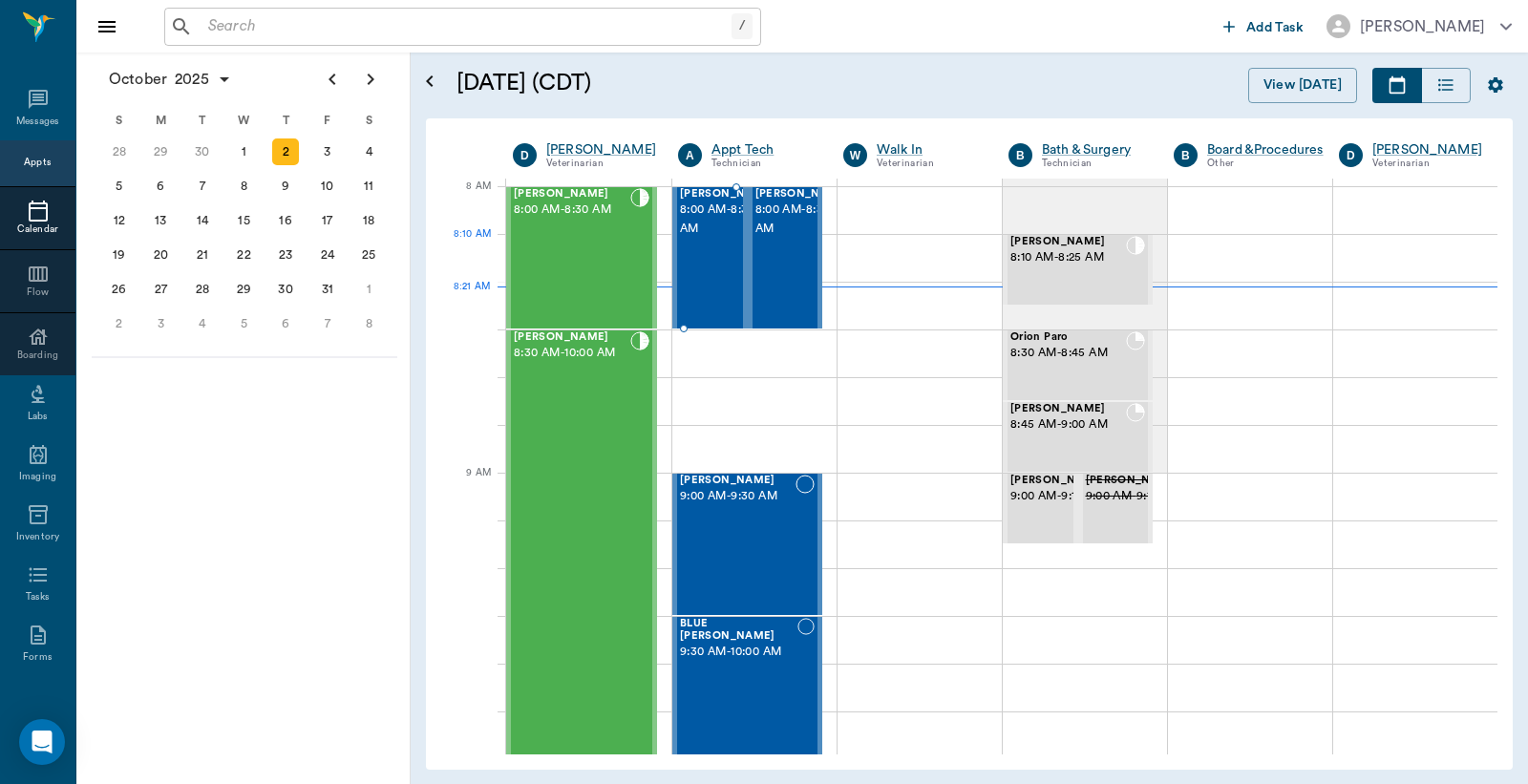
click at [691, 238] on span "8:00 AM - 8:30 AM" at bounding box center [728, 220] width 96 height 38
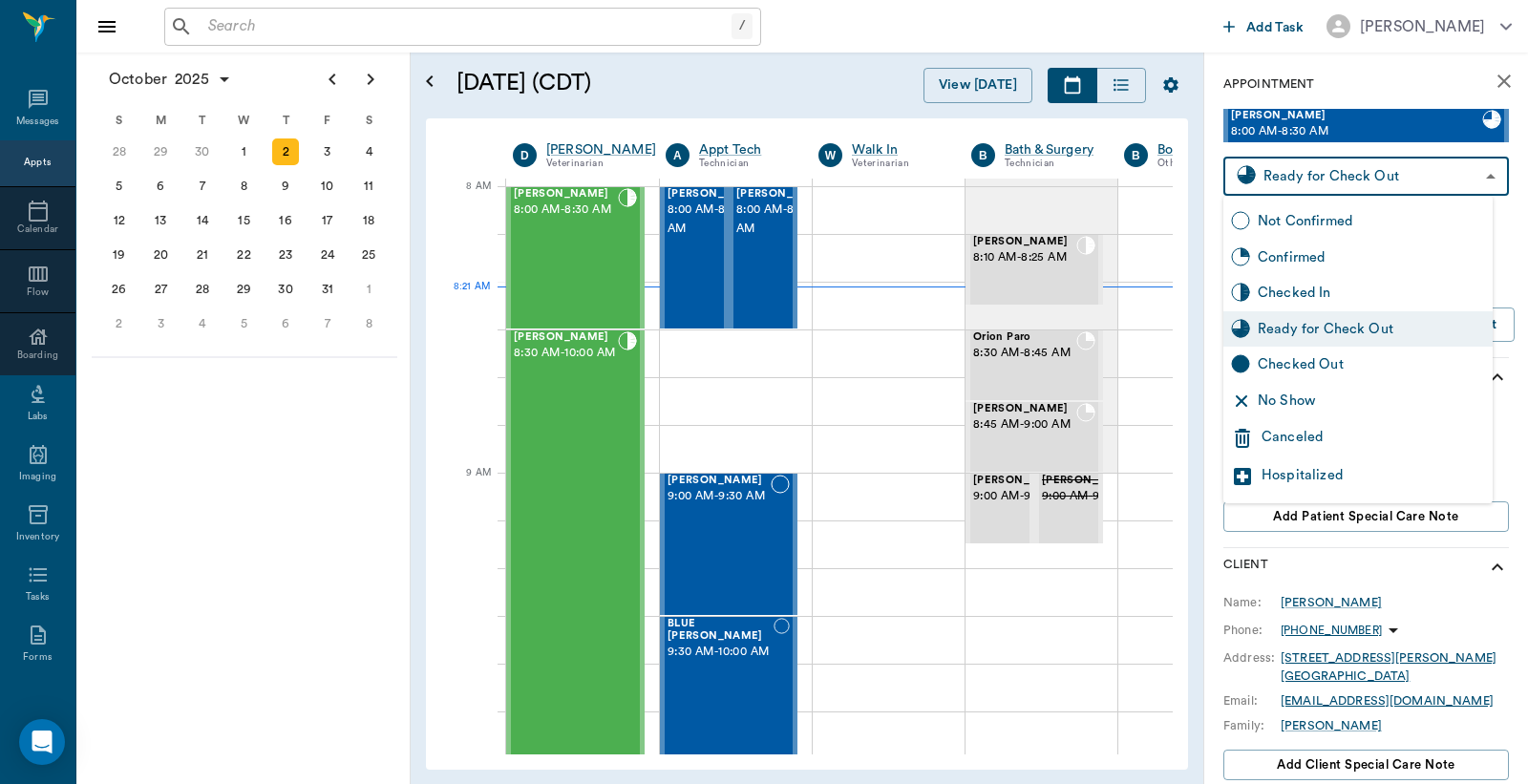
click at [1320, 174] on body "/ ​ Add Task Dr. Bert Ellsworth Nectar Messages Appts Calendar Flow Boarding La…" at bounding box center [764, 392] width 1528 height 784
click at [1299, 372] on div "Checked Out" at bounding box center [1371, 365] width 227 height 21
type input "CHECKED_OUT"
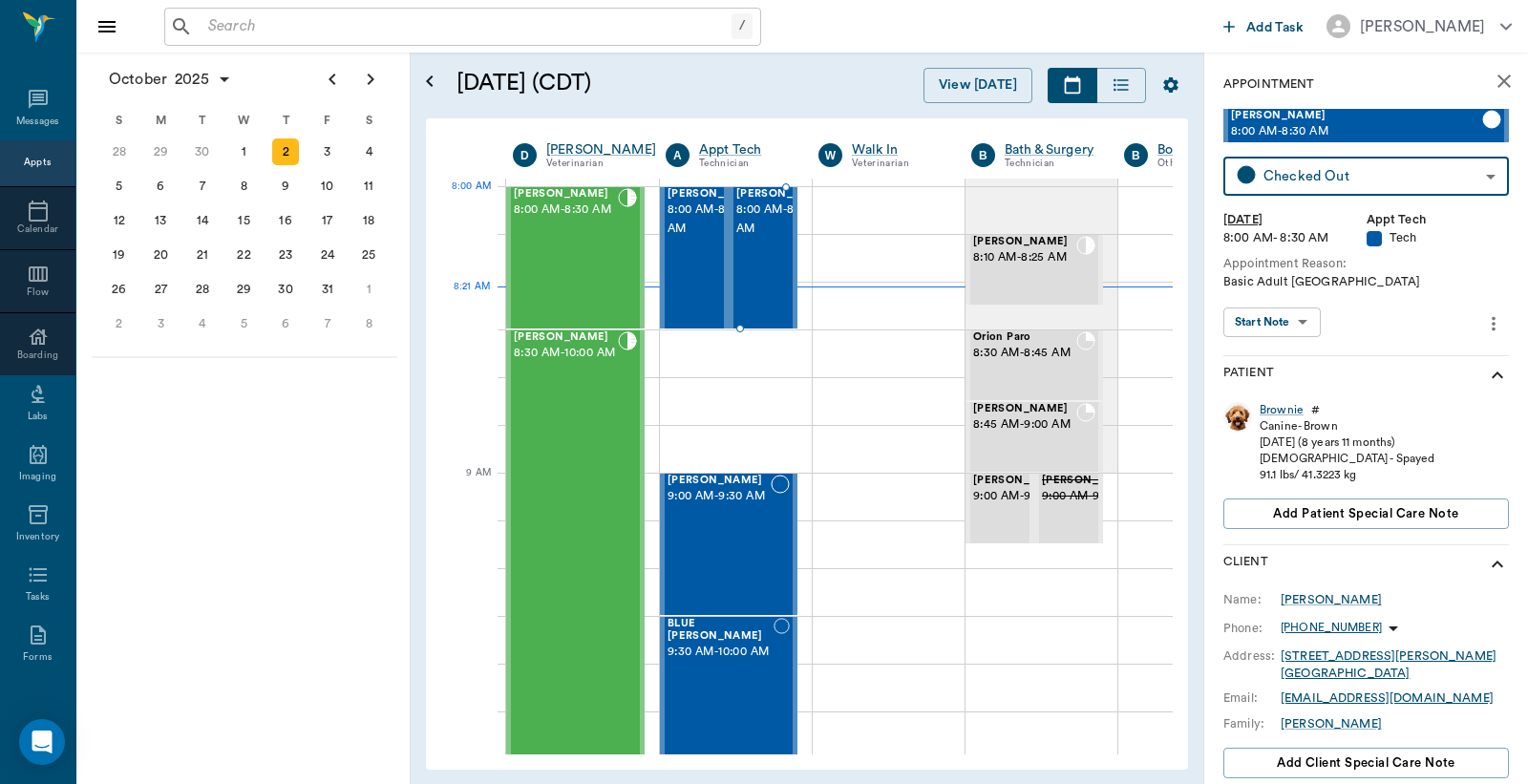
click at [748, 224] on span "8:00 AM - 8:30 AM" at bounding box center [784, 220] width 96 height 38
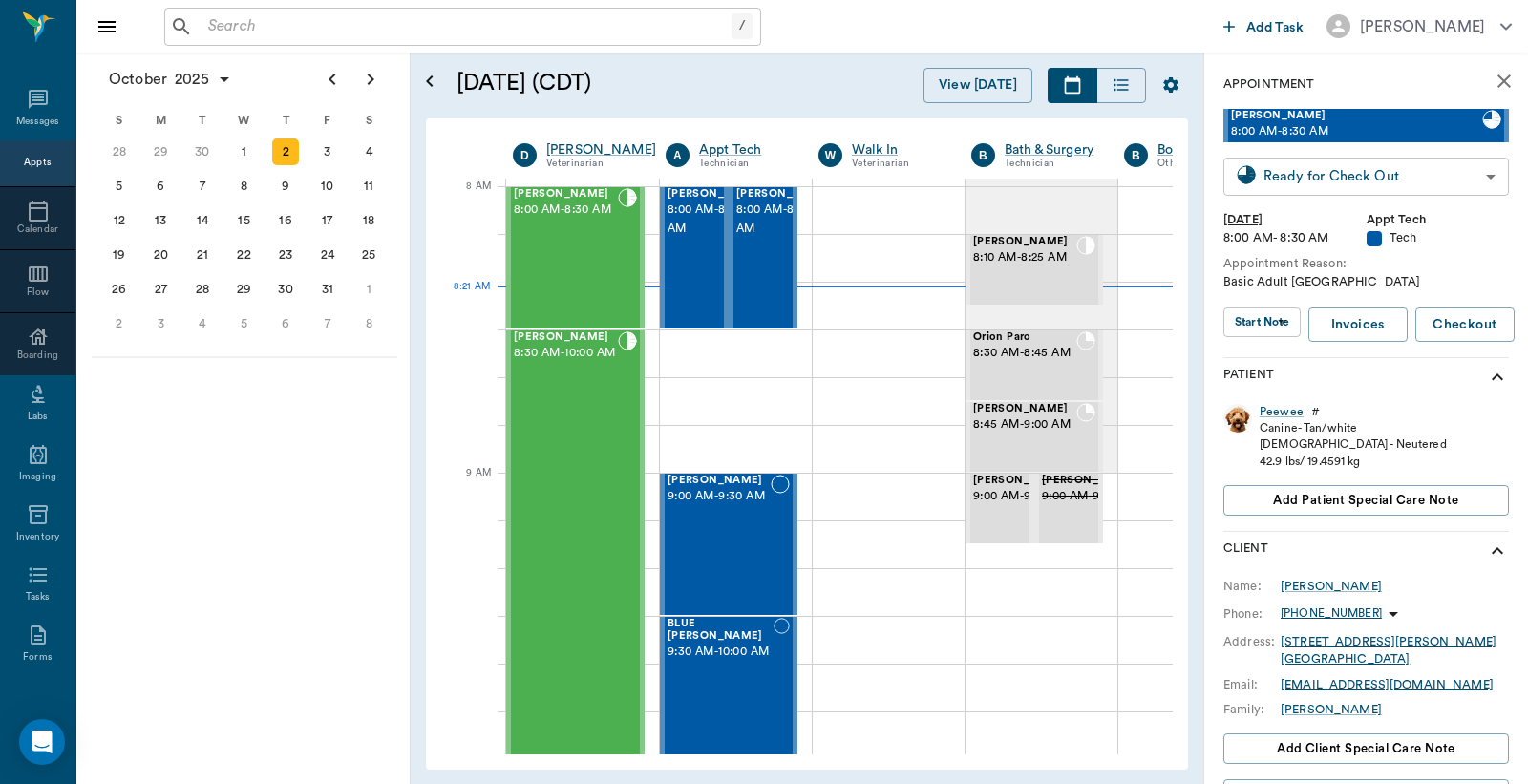
click at [1280, 186] on body "/ ​ Add Task Dr. Bert Ellsworth Nectar Messages Appts Calendar Flow Boarding La…" at bounding box center [764, 392] width 1528 height 784
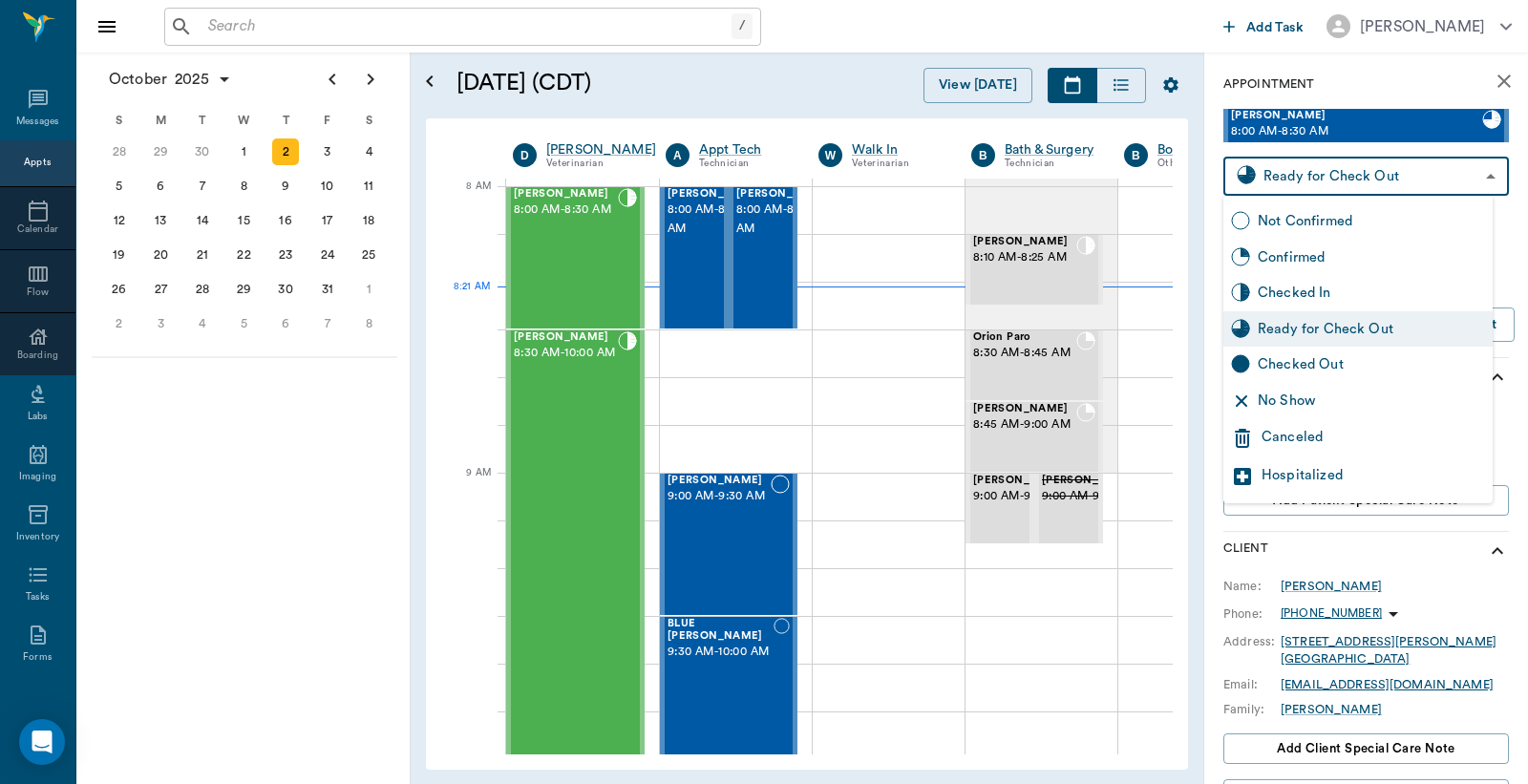
click at [1264, 369] on div "Checked Out" at bounding box center [1371, 365] width 227 height 21
type input "CHECKED_OUT"
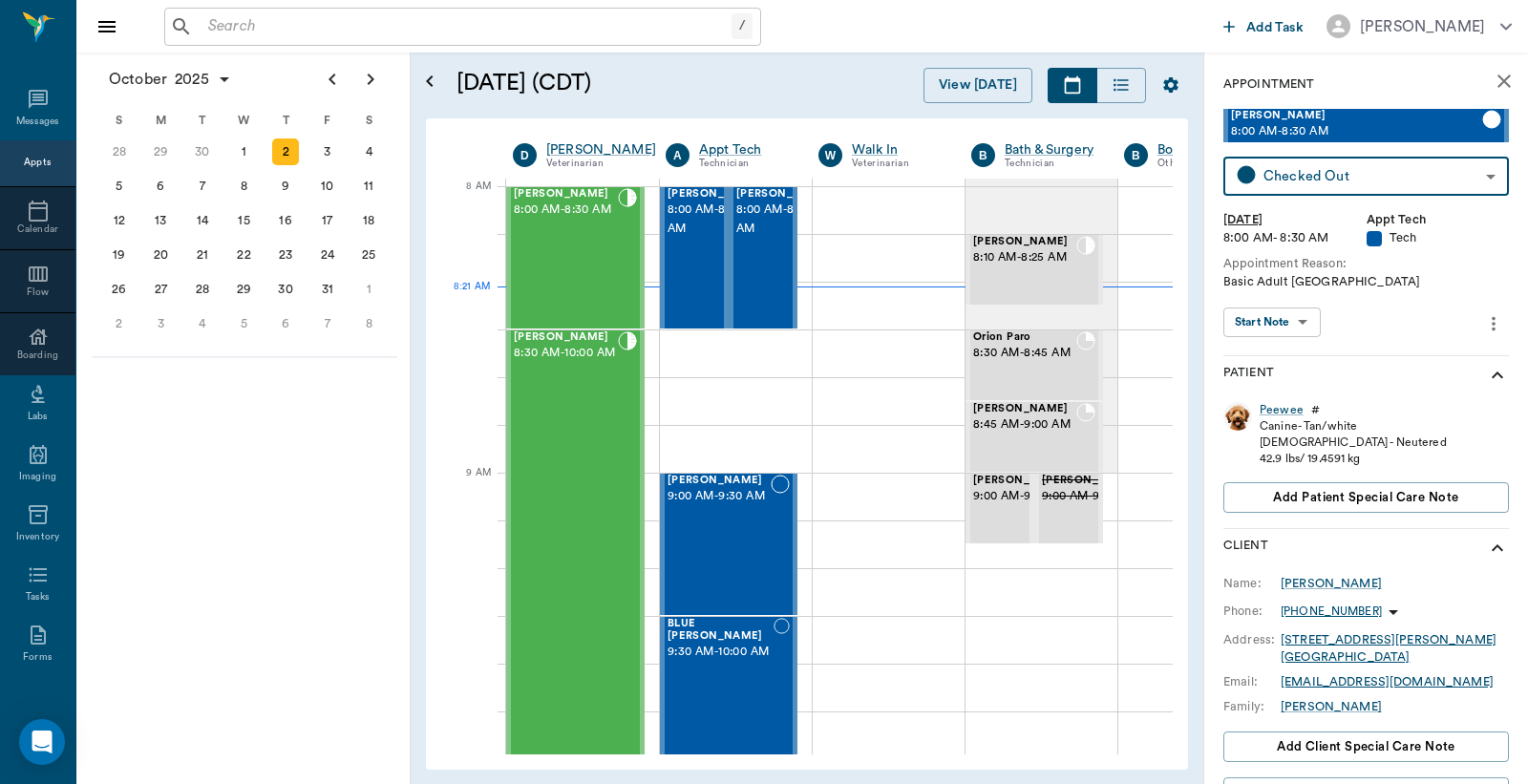
click at [198, 27] on div "/ ​" at bounding box center [463, 27] width 597 height 38
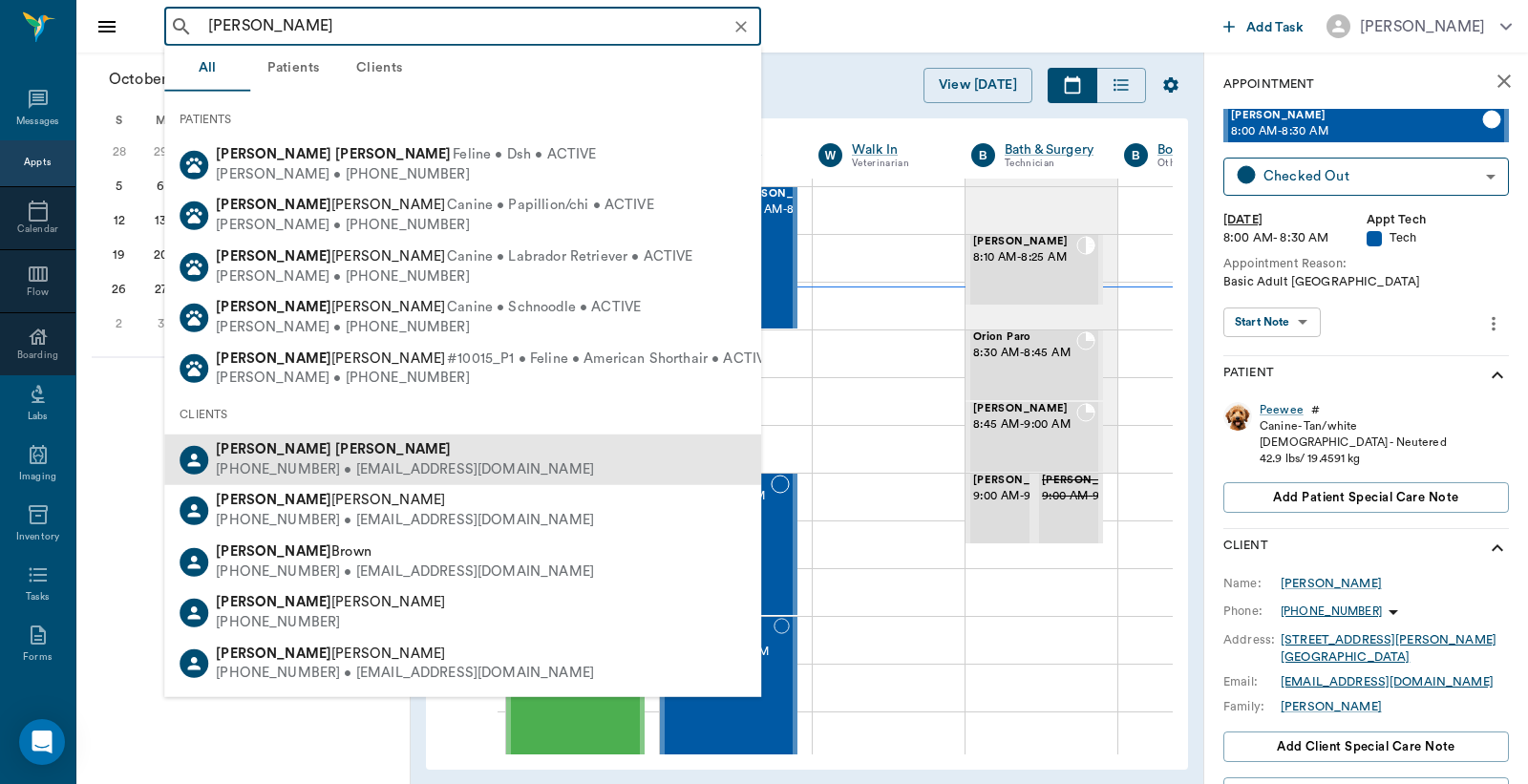
click at [335, 453] on b "Wilson" at bounding box center [393, 449] width 116 height 14
type input "Andrea Wilson"
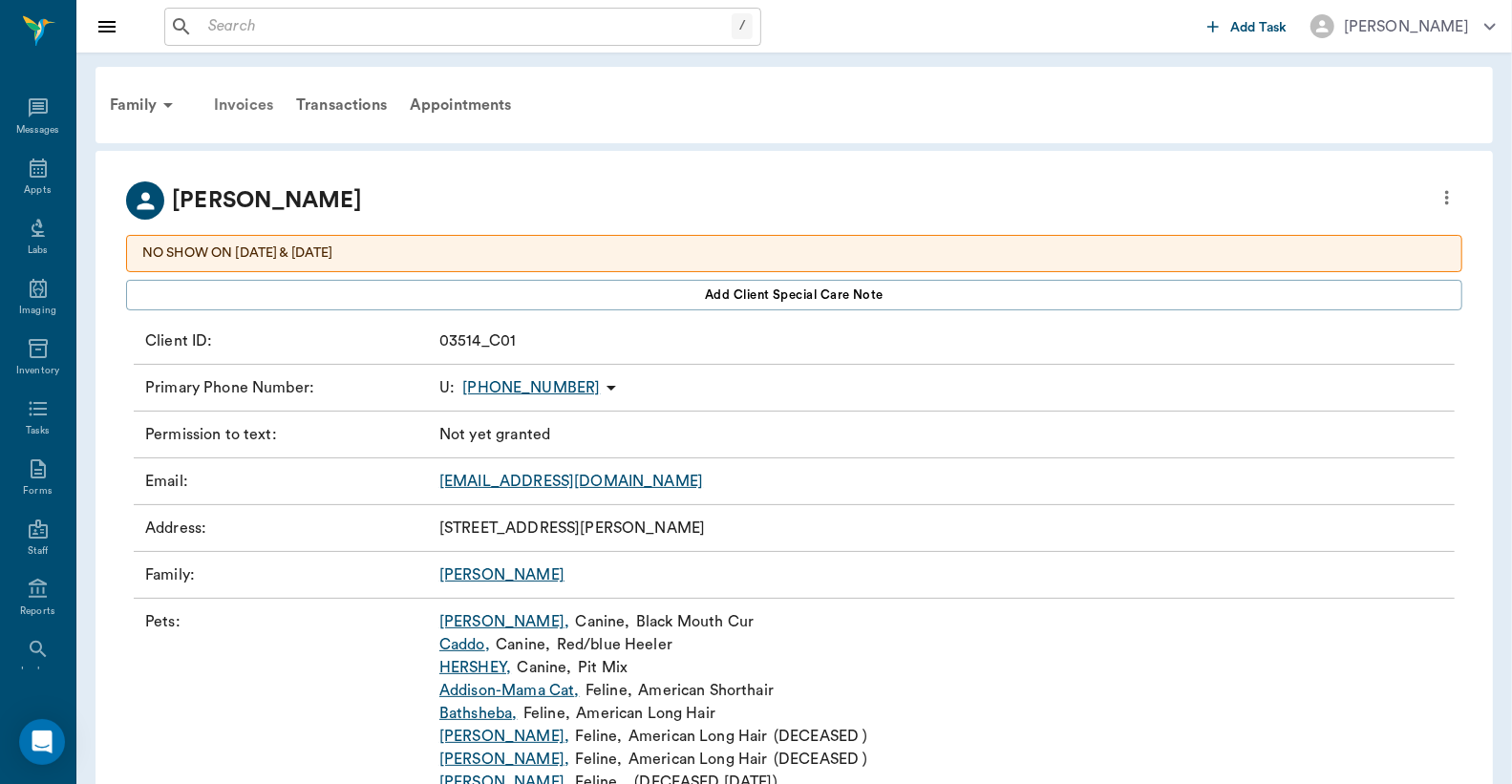
click at [240, 101] on div "Invoices" at bounding box center [244, 105] width 82 height 46
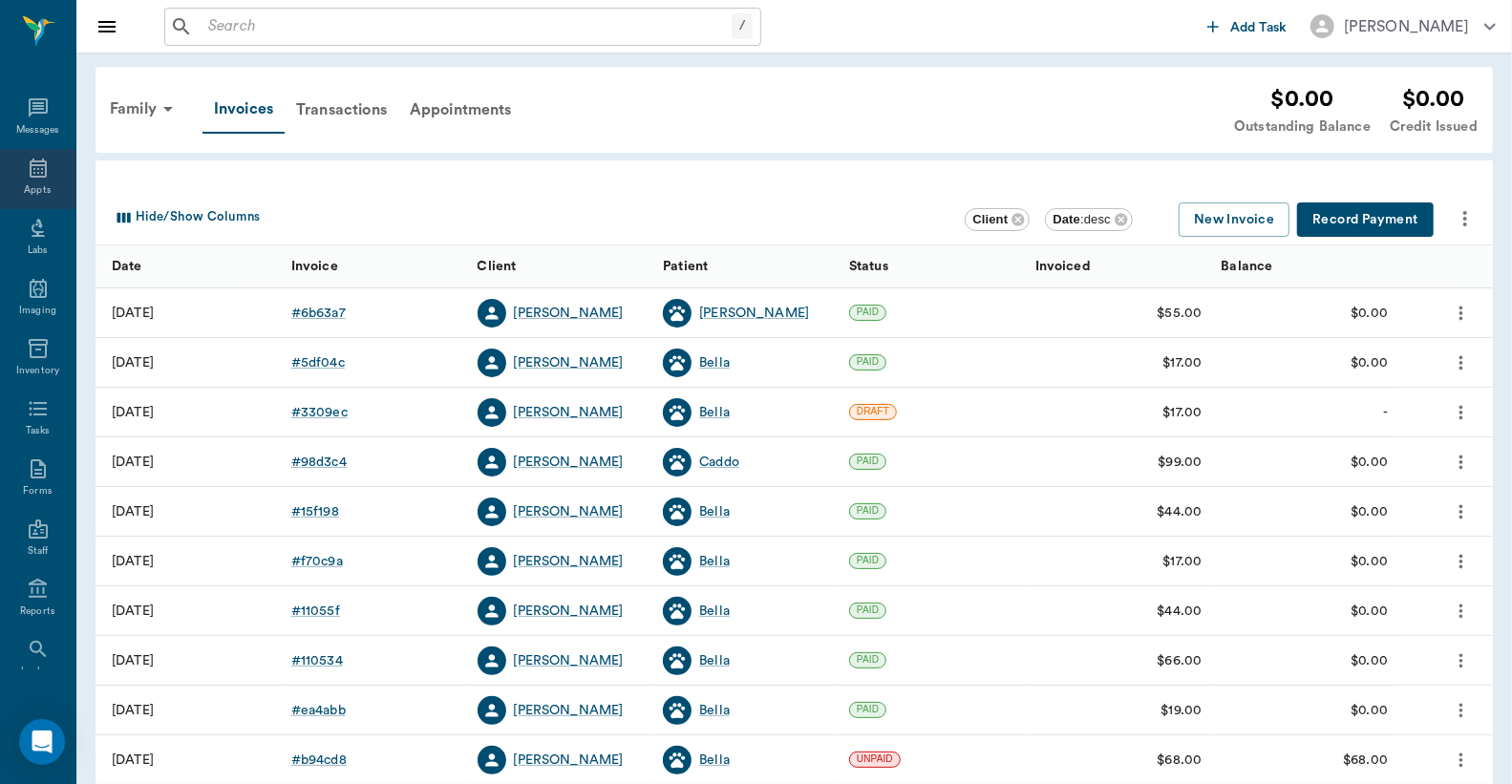
click at [32, 193] on div "Appts" at bounding box center [37, 190] width 27 height 14
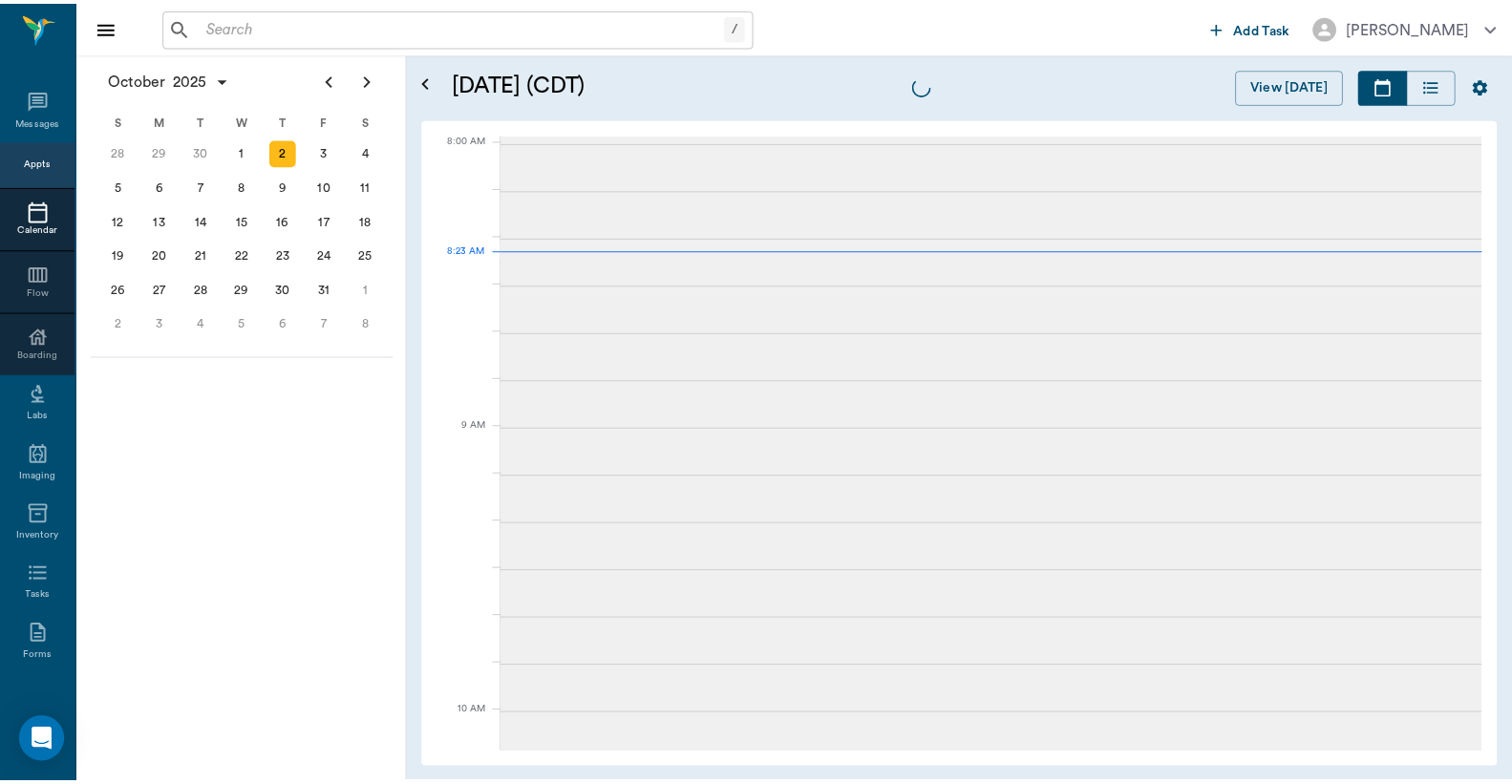
scroll to position [1, 0]
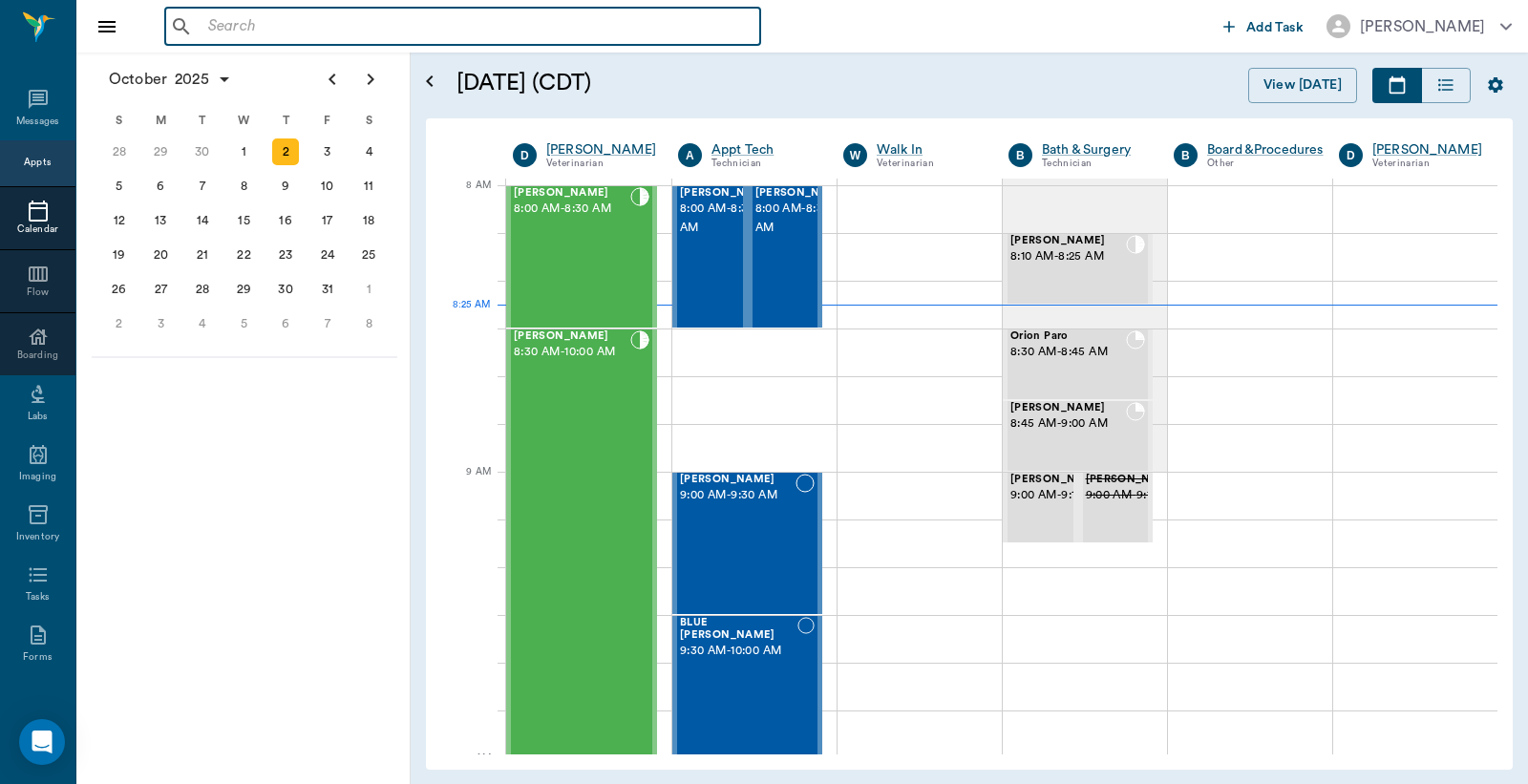
click at [212, 34] on input "text" at bounding box center [477, 27] width 552 height 27
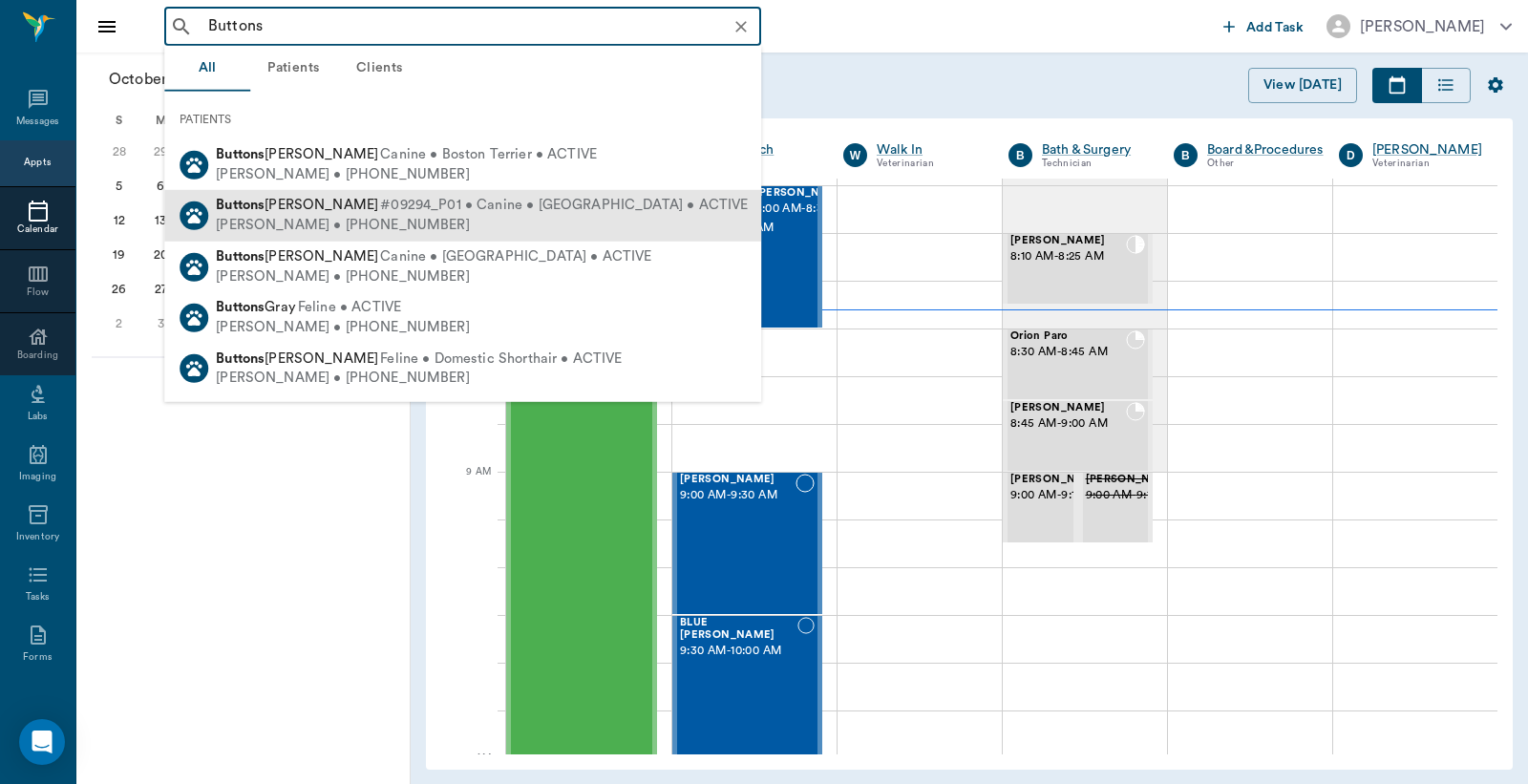
click at [291, 211] on span "Buttons Lyons" at bounding box center [297, 205] width 163 height 14
type input "Buttons"
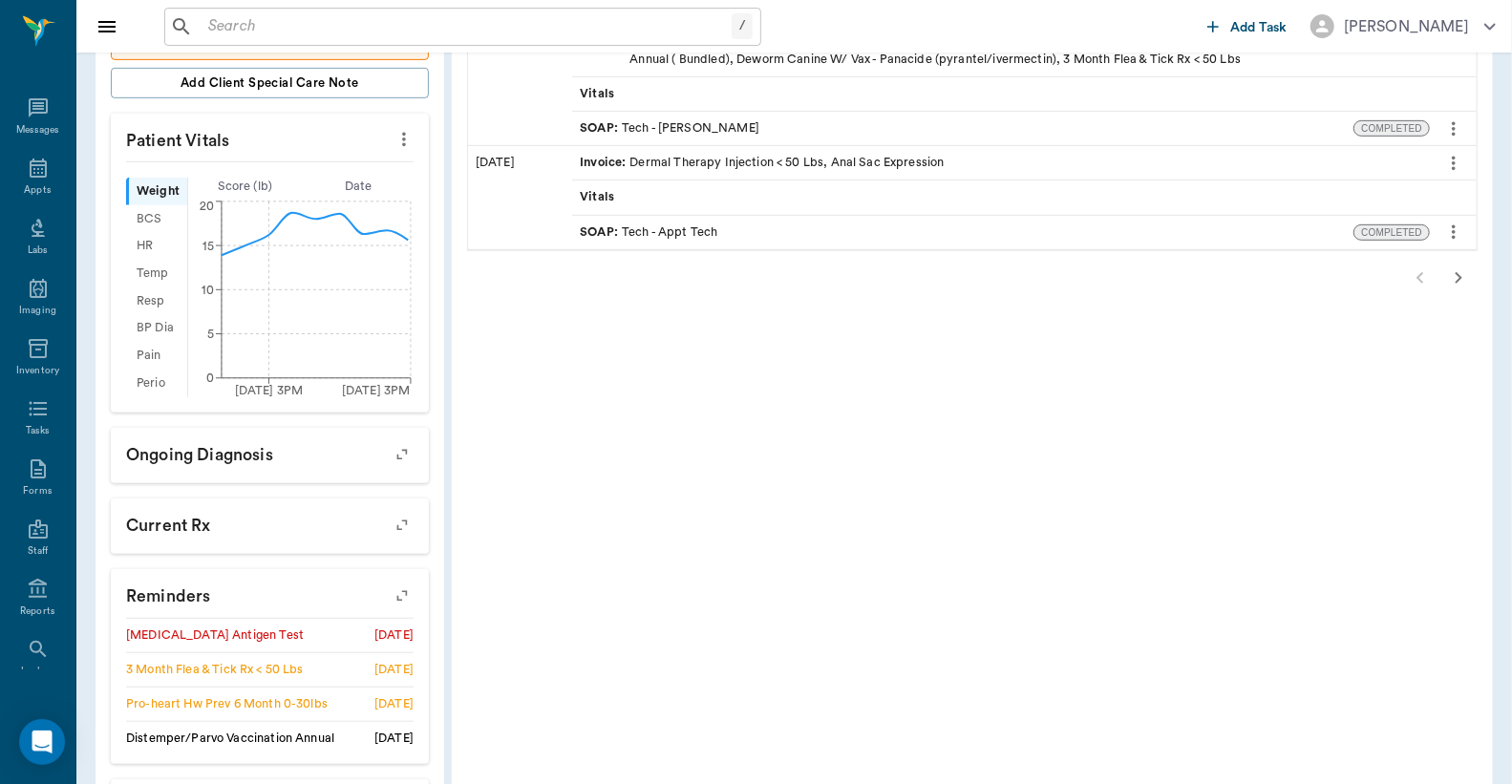
scroll to position [724, 0]
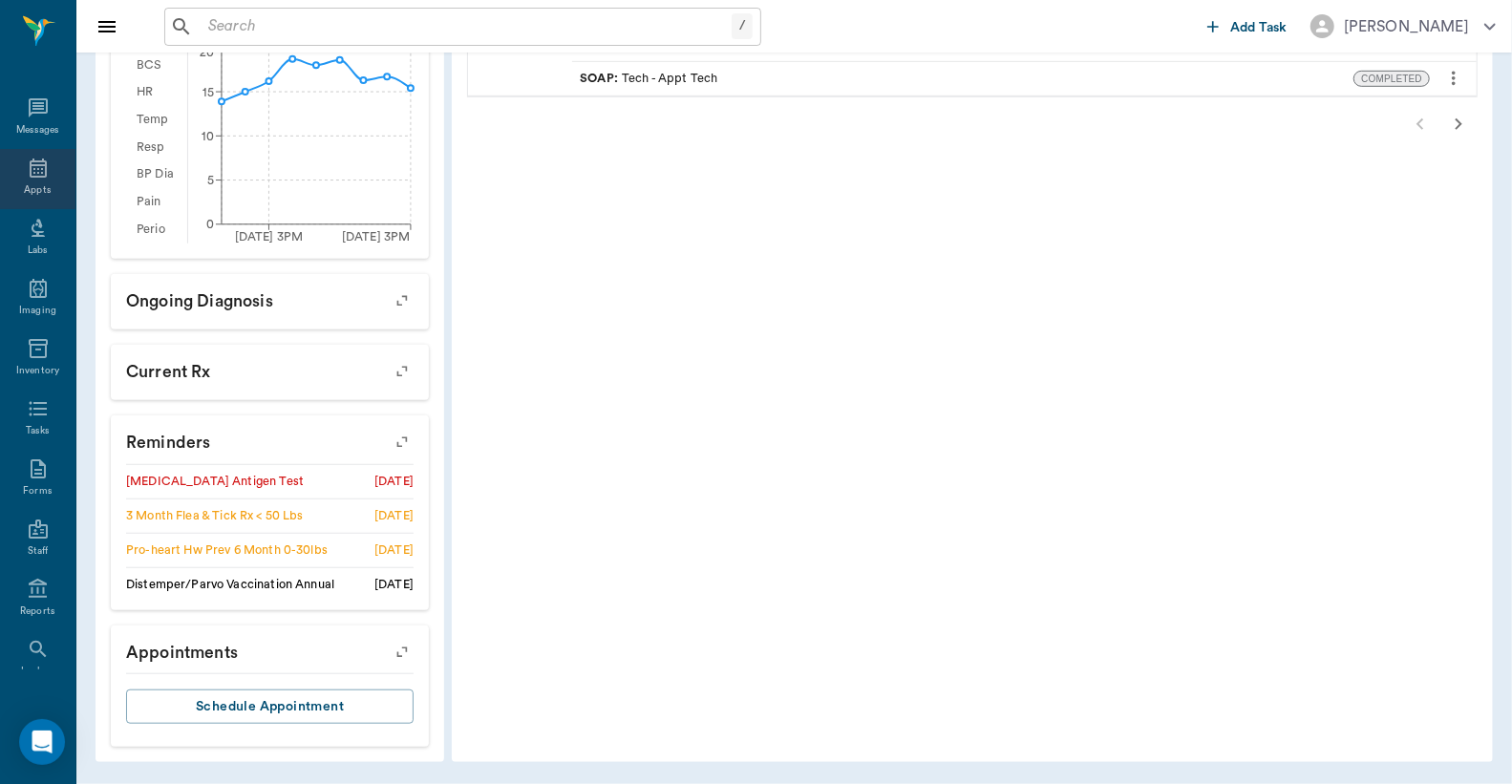
click at [35, 190] on div "Appts" at bounding box center [37, 190] width 27 height 14
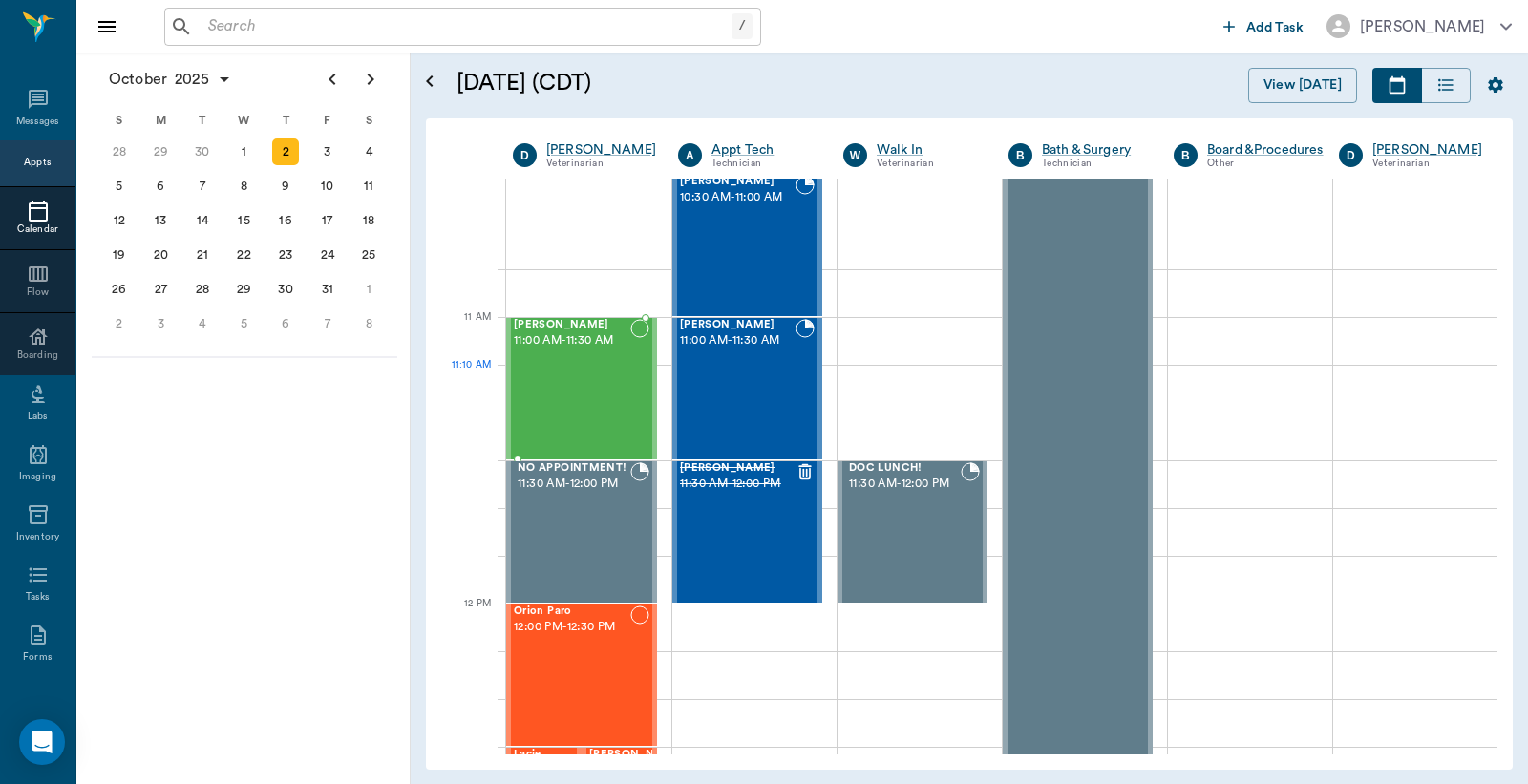
scroll to position [569, 0]
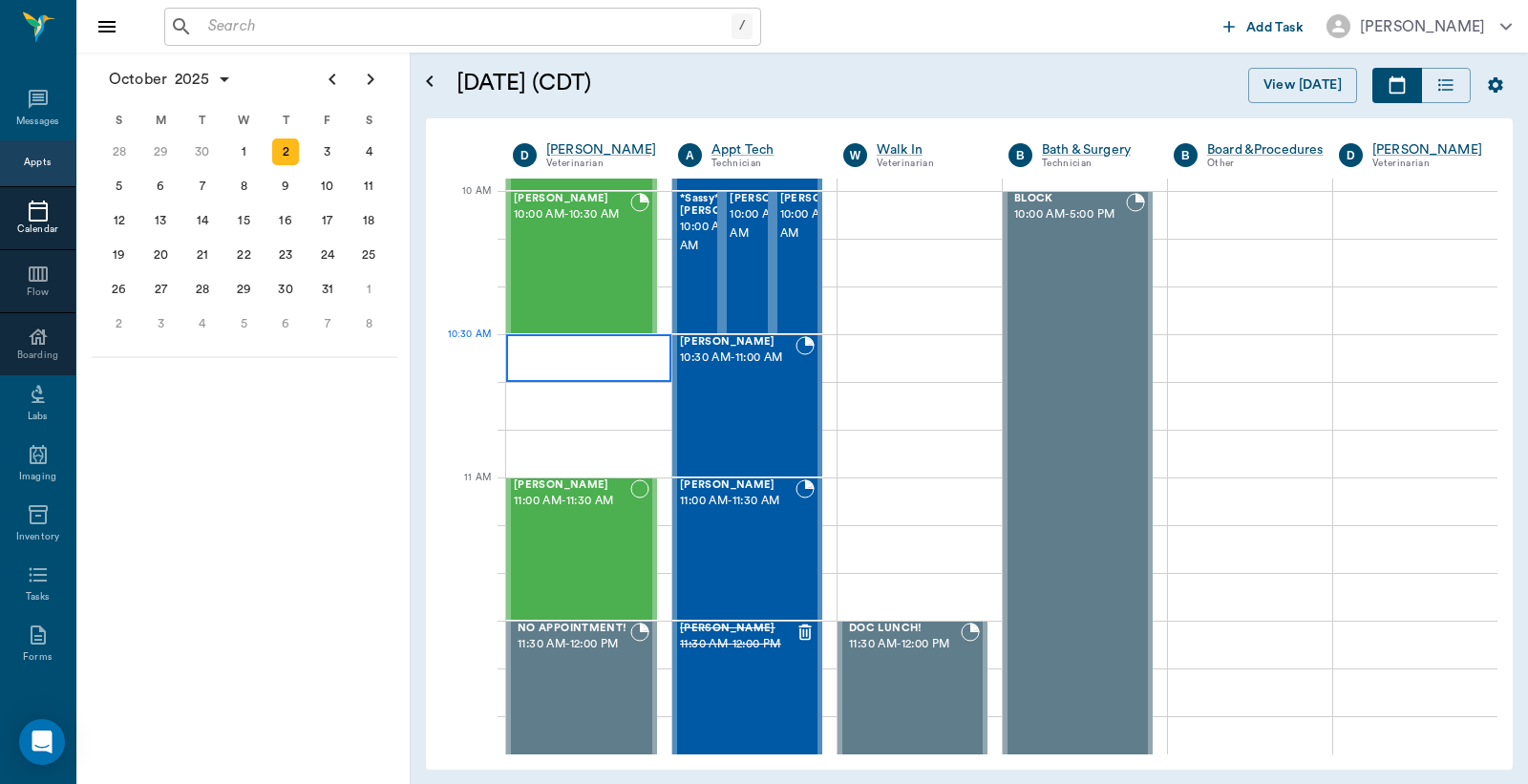
click at [556, 355] on div at bounding box center [589, 358] width 166 height 48
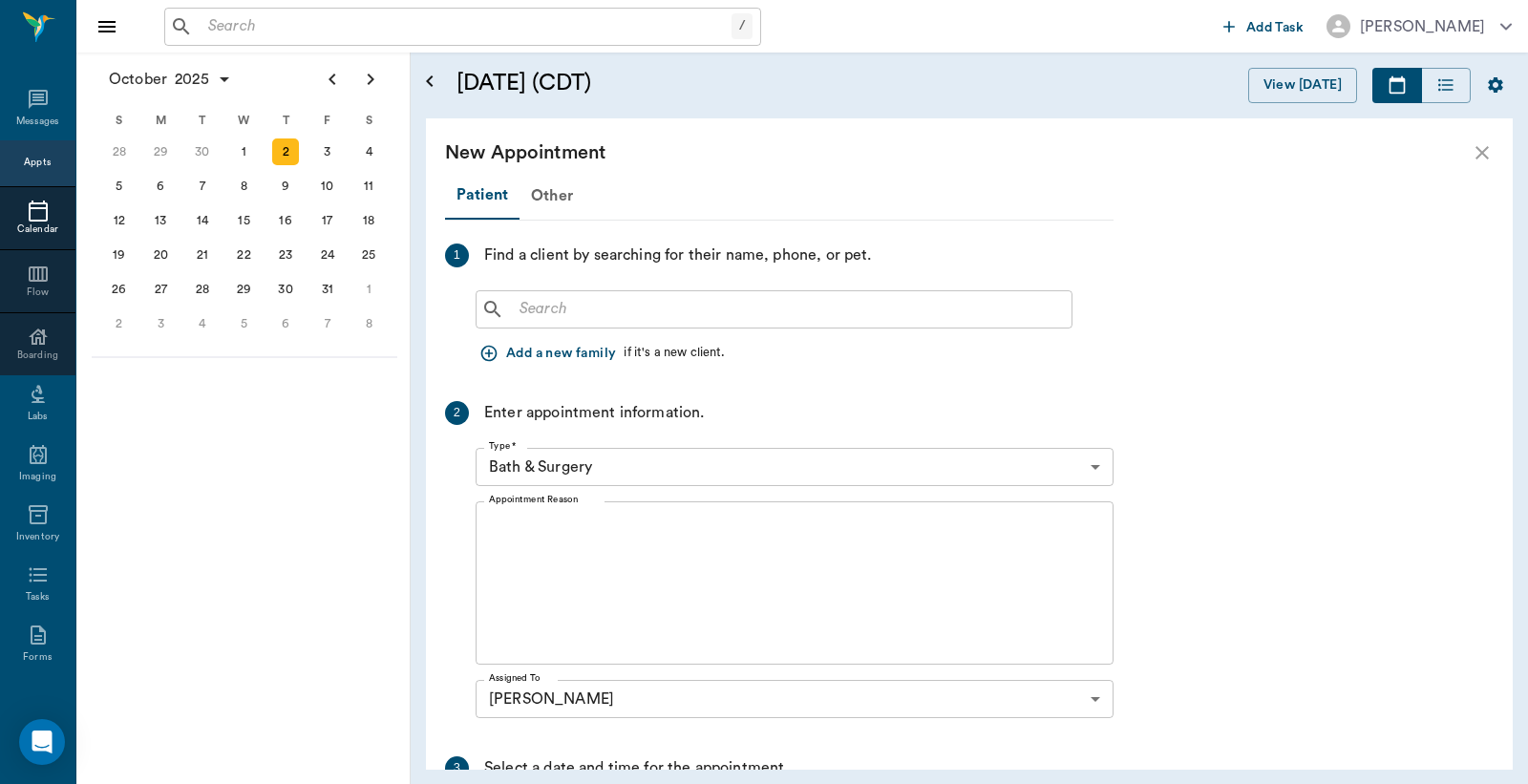
click at [526, 308] on input "text" at bounding box center [788, 309] width 552 height 27
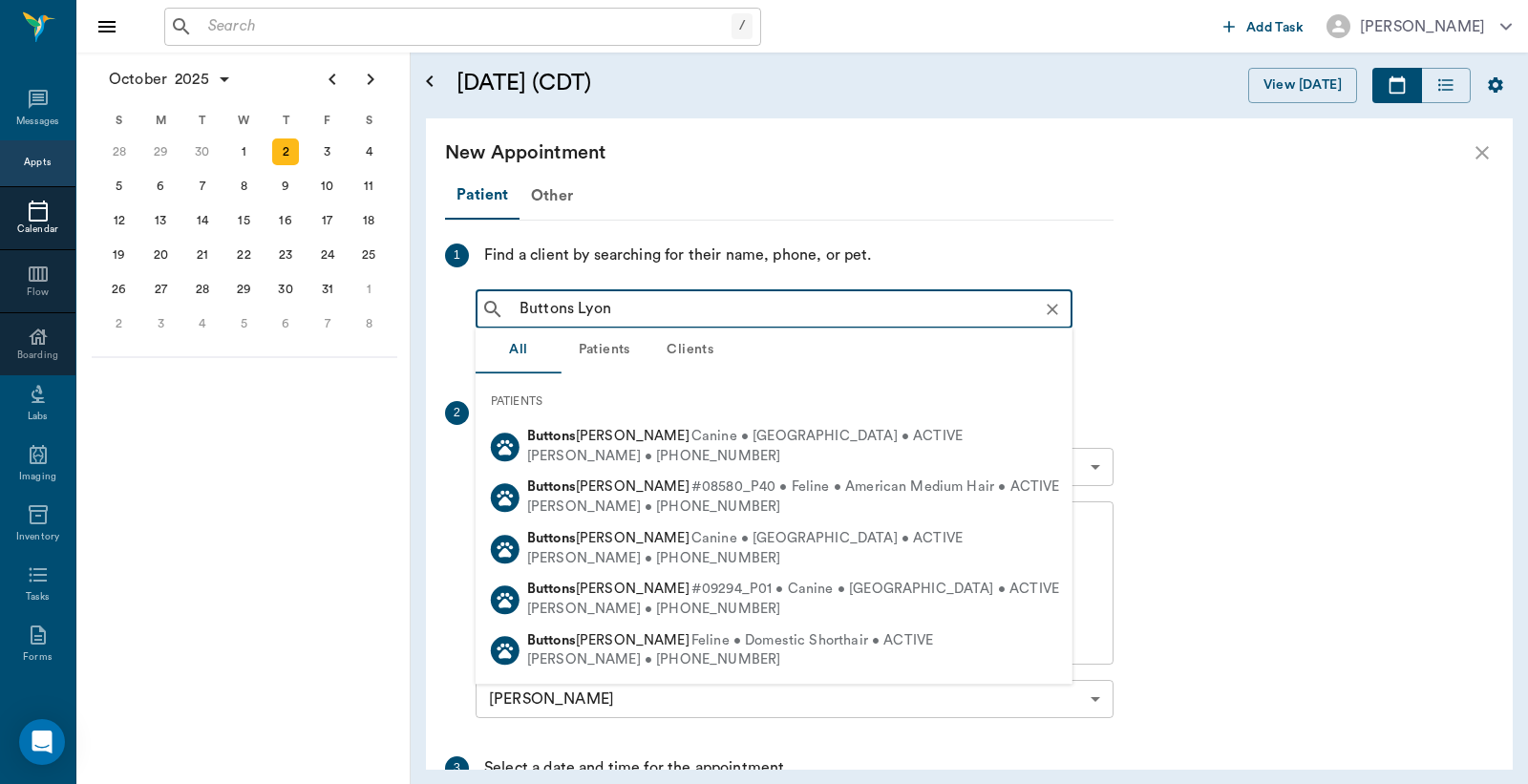
type input "Buttons [PERSON_NAME]"
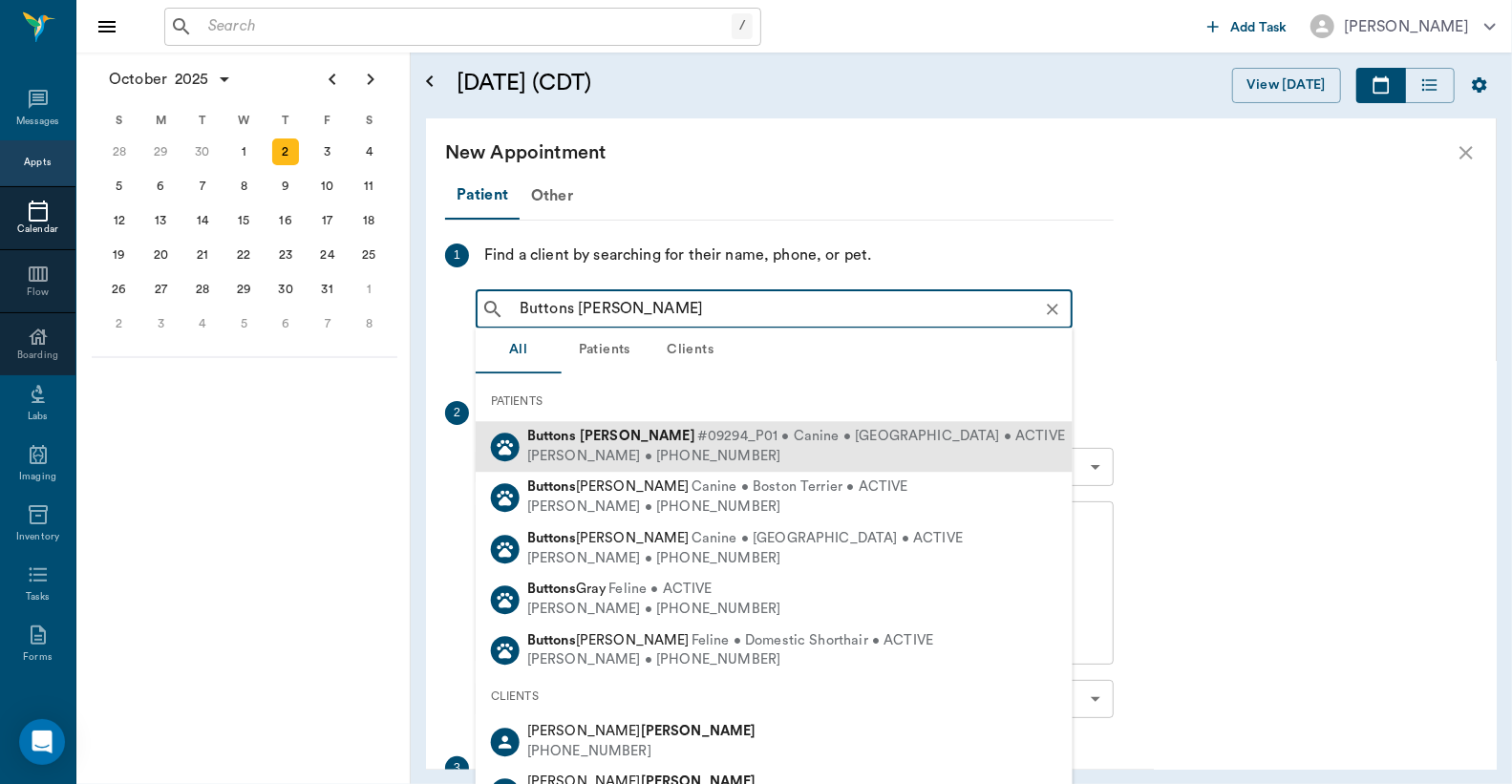
click at [625, 452] on div "Christina Lyons • (903) 601-0537" at bounding box center [797, 457] width 538 height 20
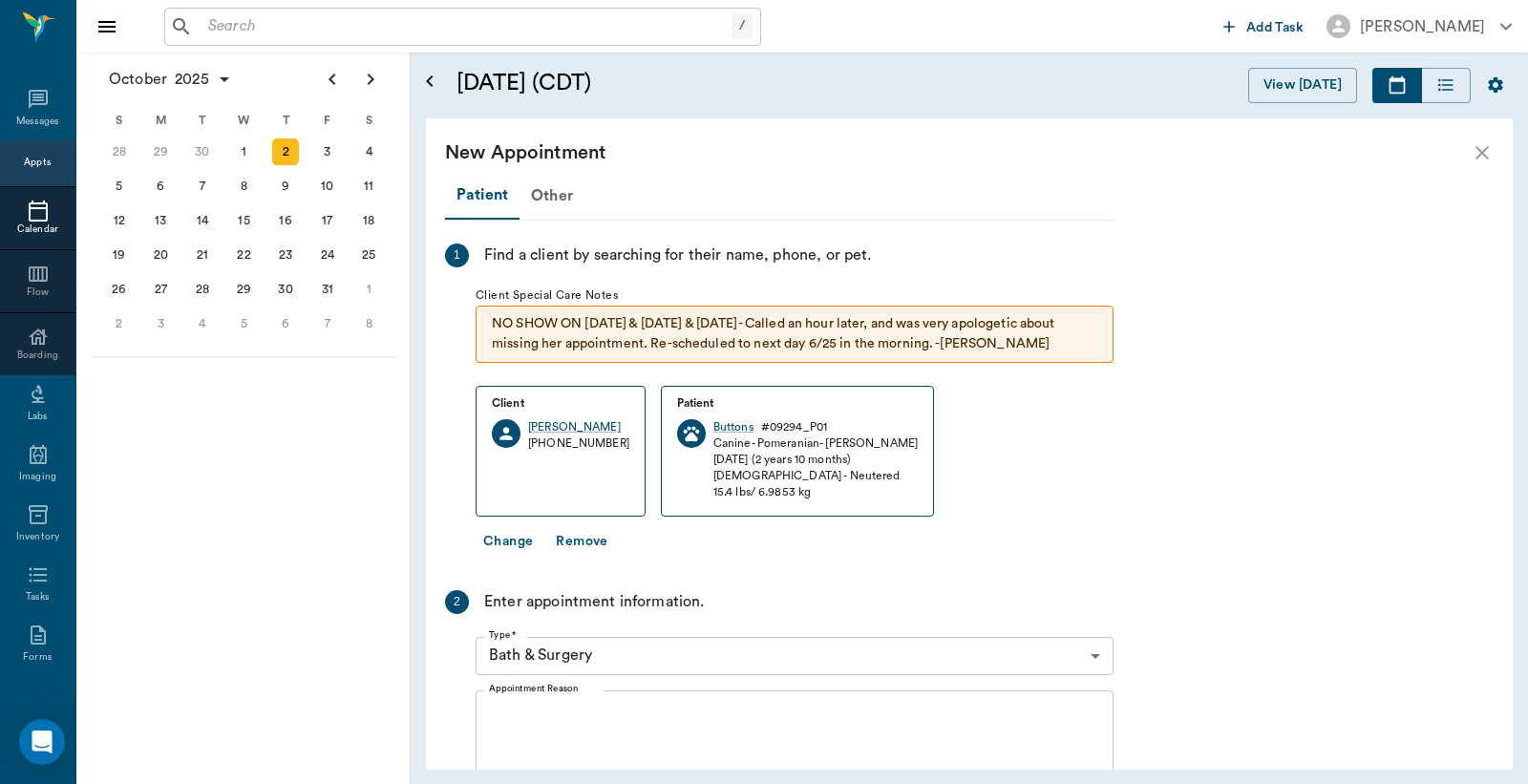
click at [1101, 653] on body "/ ​ Add Task Dr. Bert Ellsworth Nectar Messages Appts Calendar Flow Boarding La…" at bounding box center [764, 392] width 1528 height 784
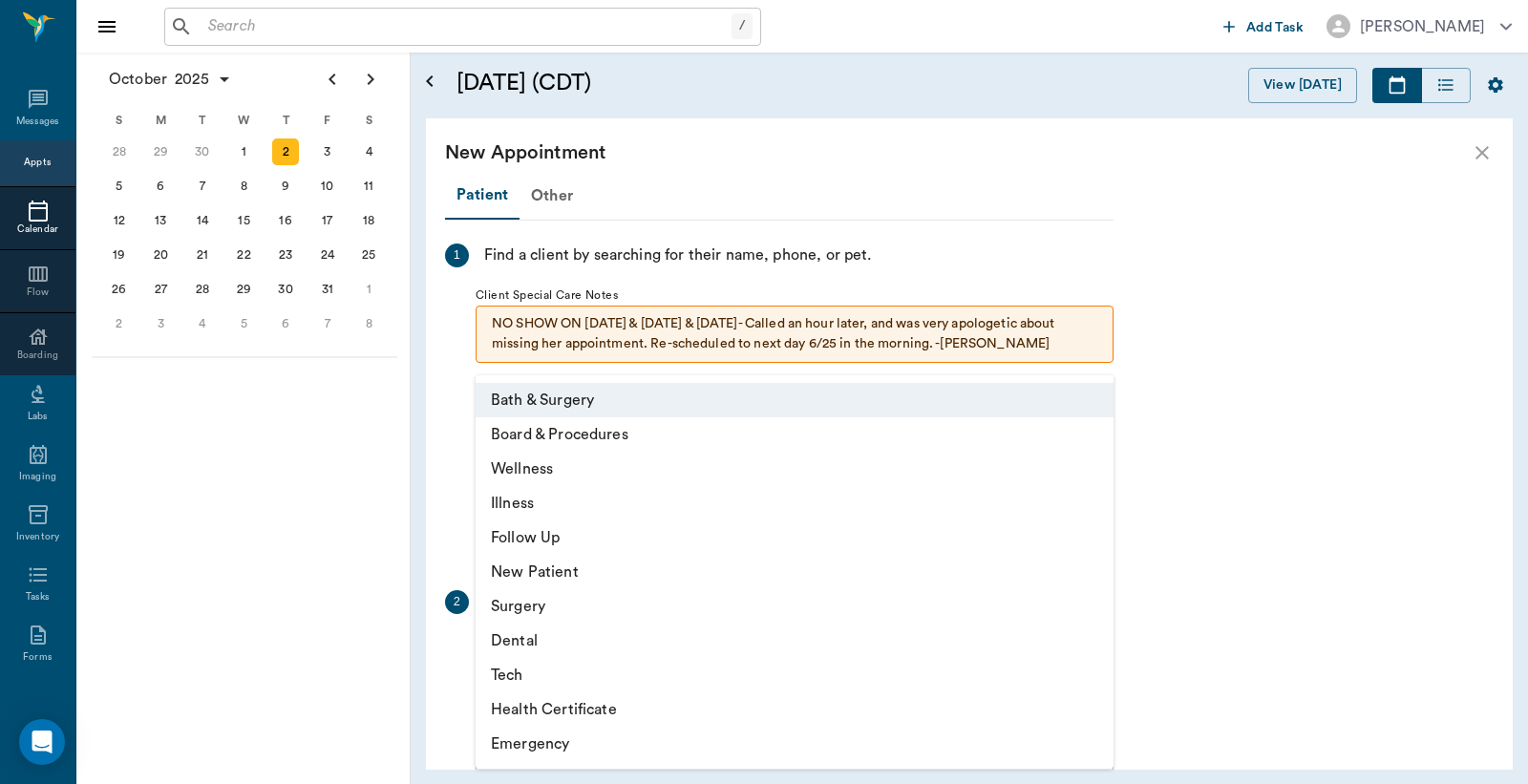
click at [606, 465] on li "Wellness" at bounding box center [795, 469] width 638 height 34
type input "65d2be4f46e3a538d89b8c14"
type input "11:00 AM"
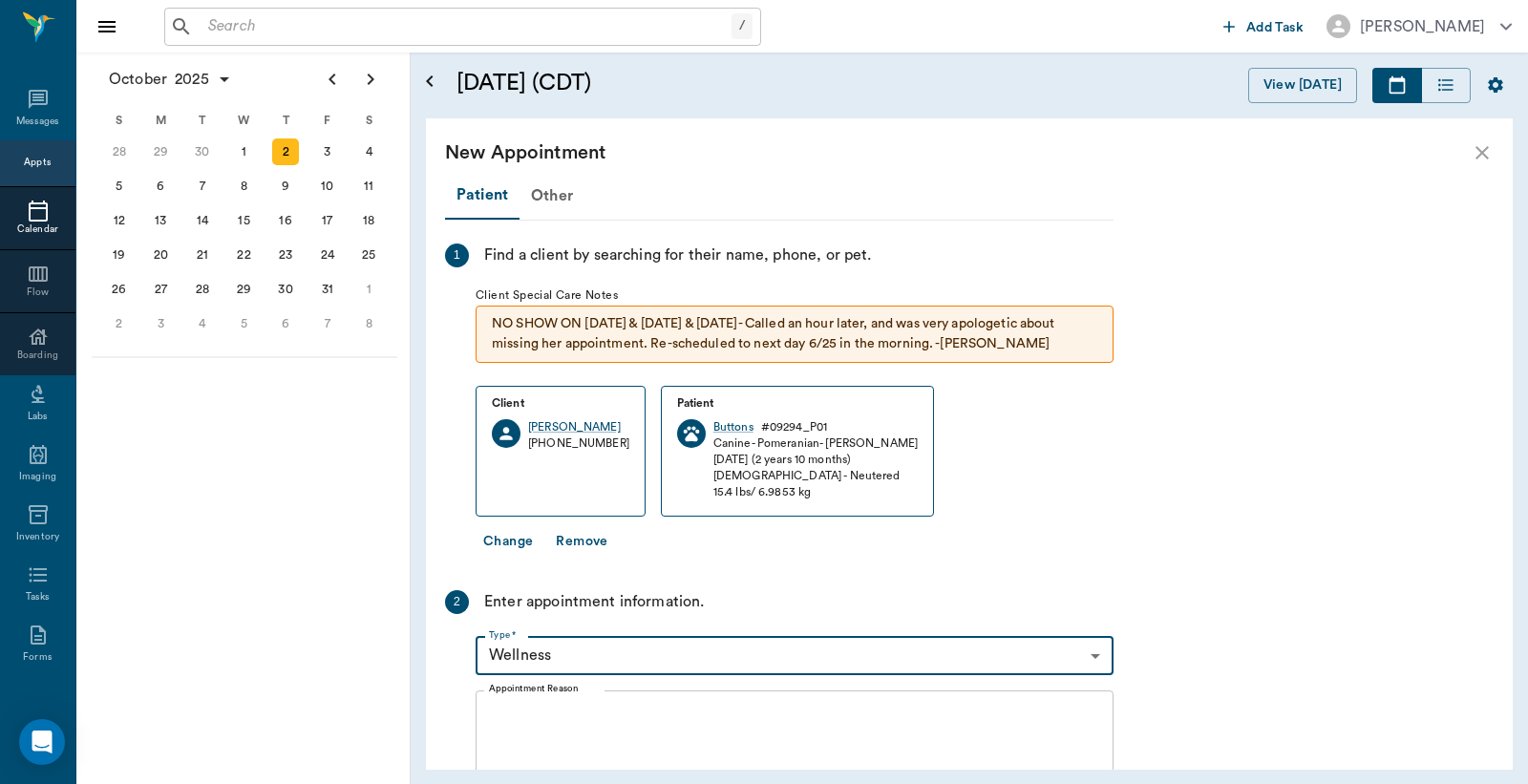
click at [492, 708] on textarea "Appointment Reason" at bounding box center [795, 772] width 612 height 132
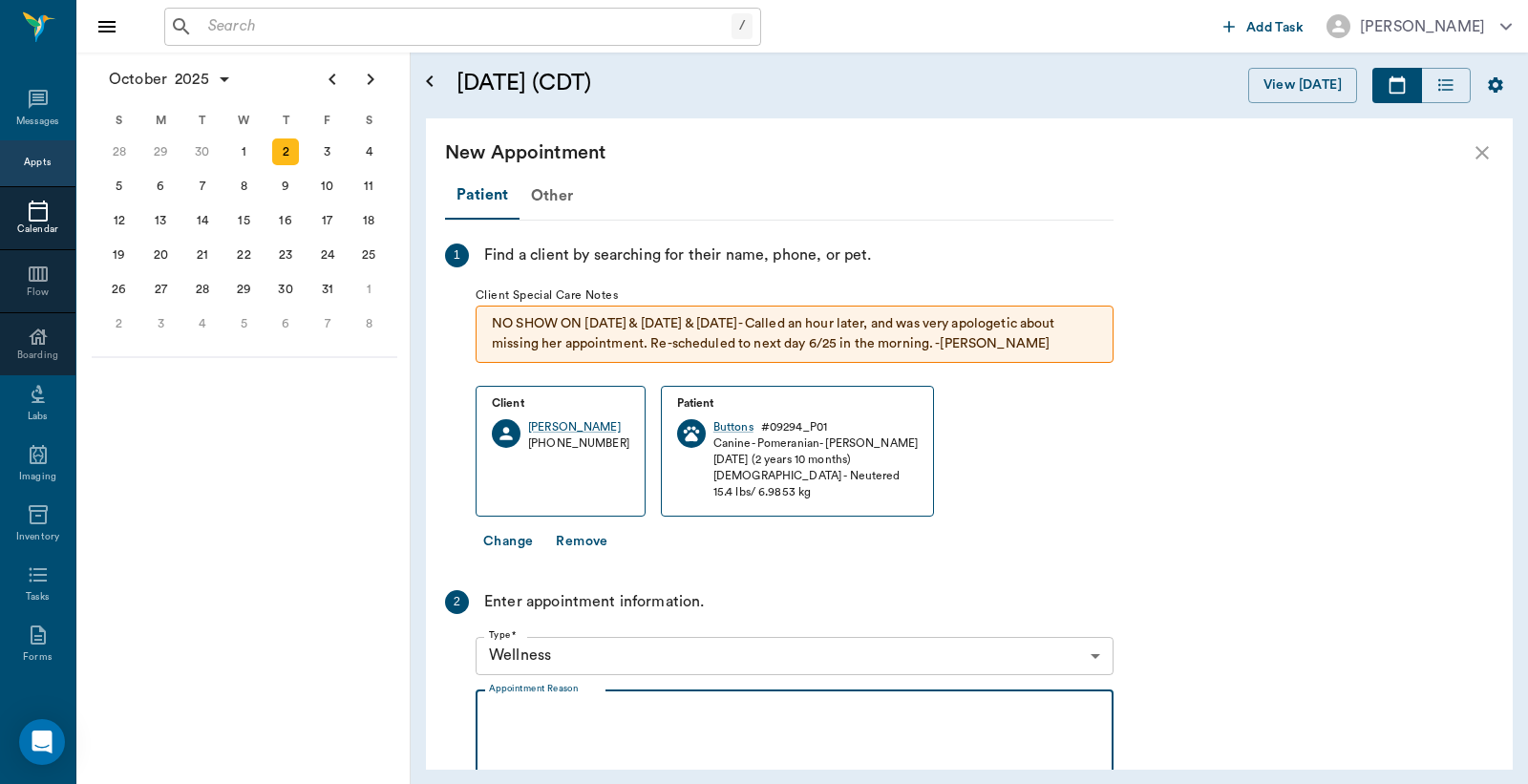
type textarea "L"
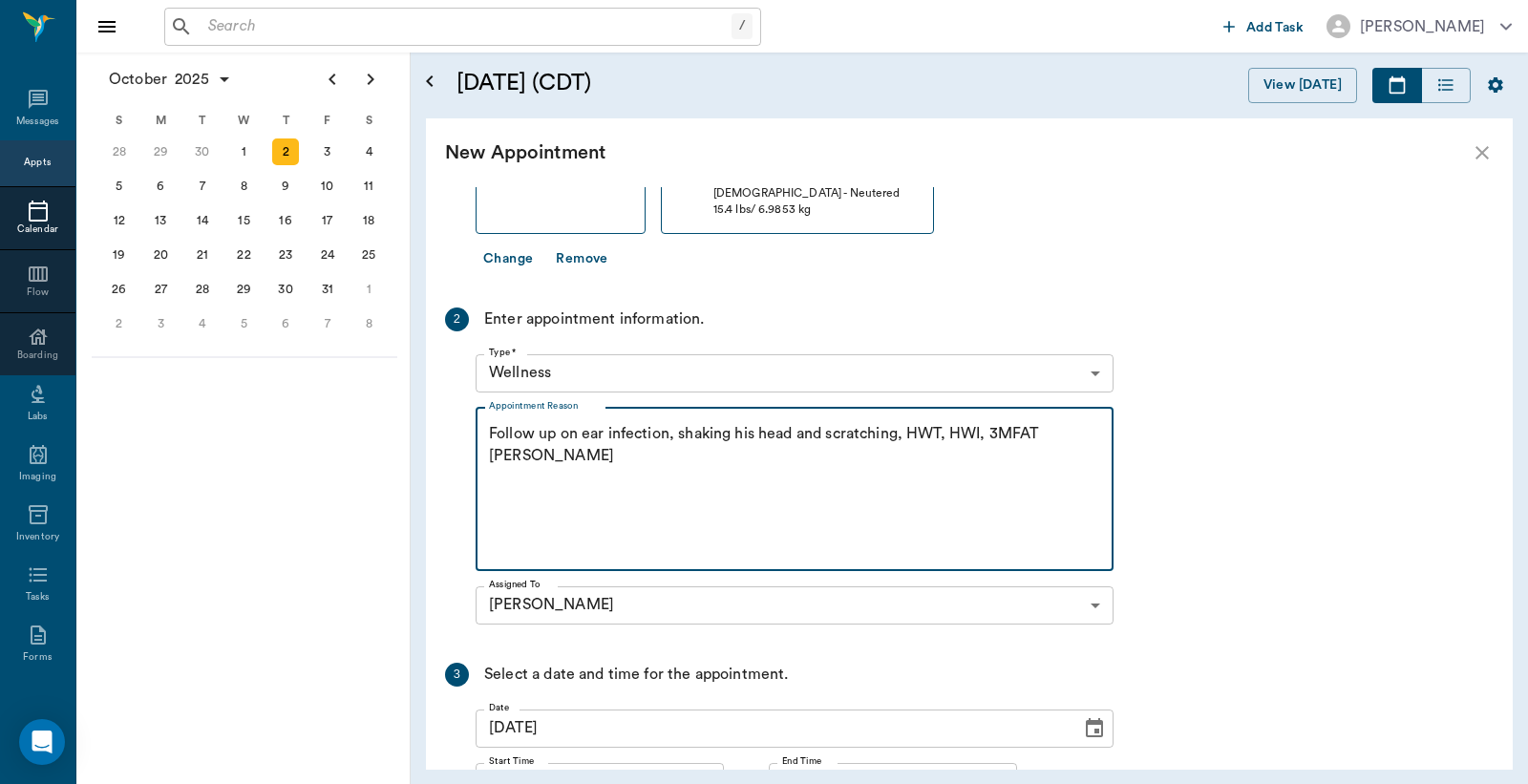
scroll to position [424, 0]
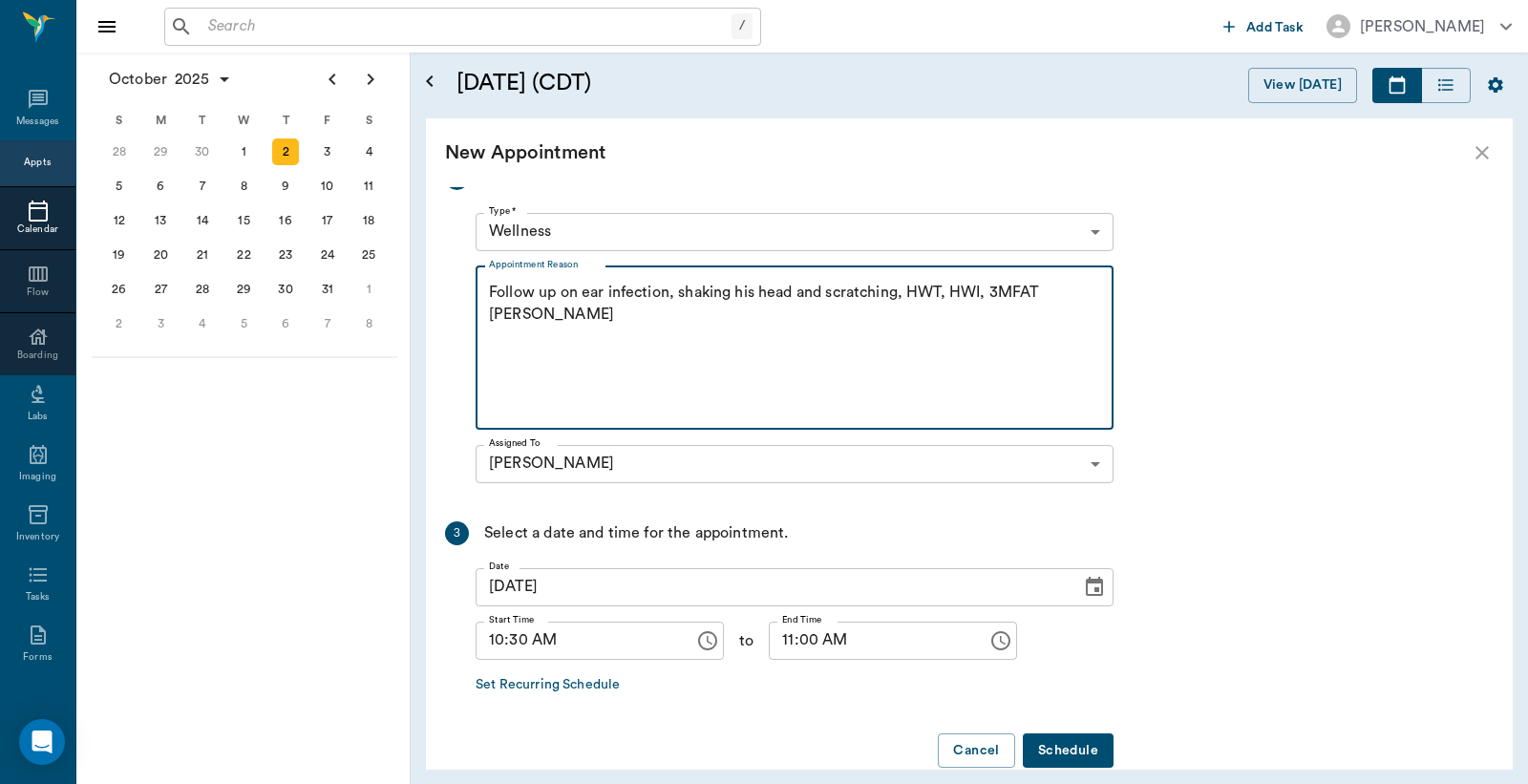
type textarea "Follow up on ear infection, shaking his head and scratching, HWT, HWI, 3MFAT Ch…"
click at [1080, 750] on button "Schedule" at bounding box center [1068, 750] width 91 height 35
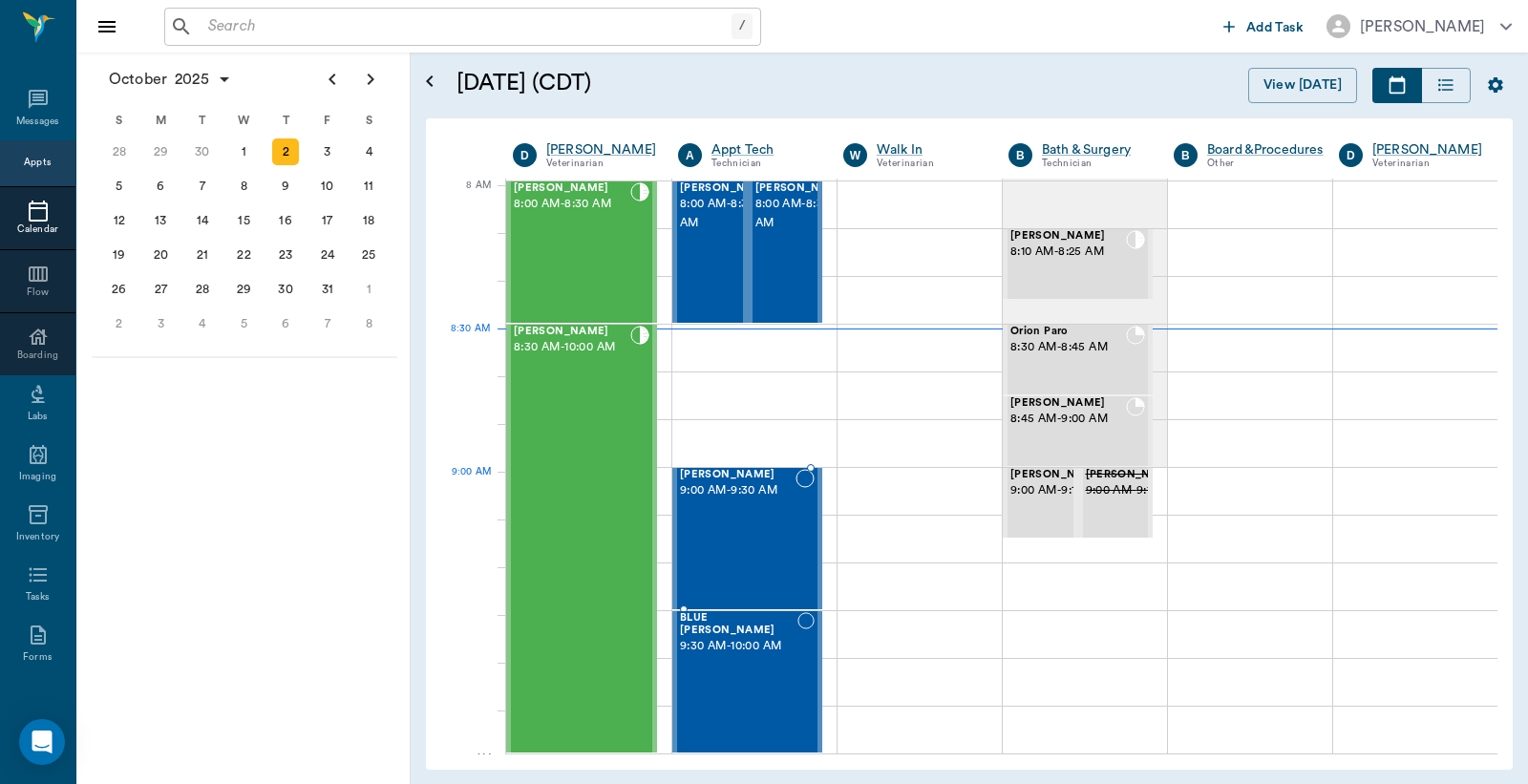
scroll to position [0, 0]
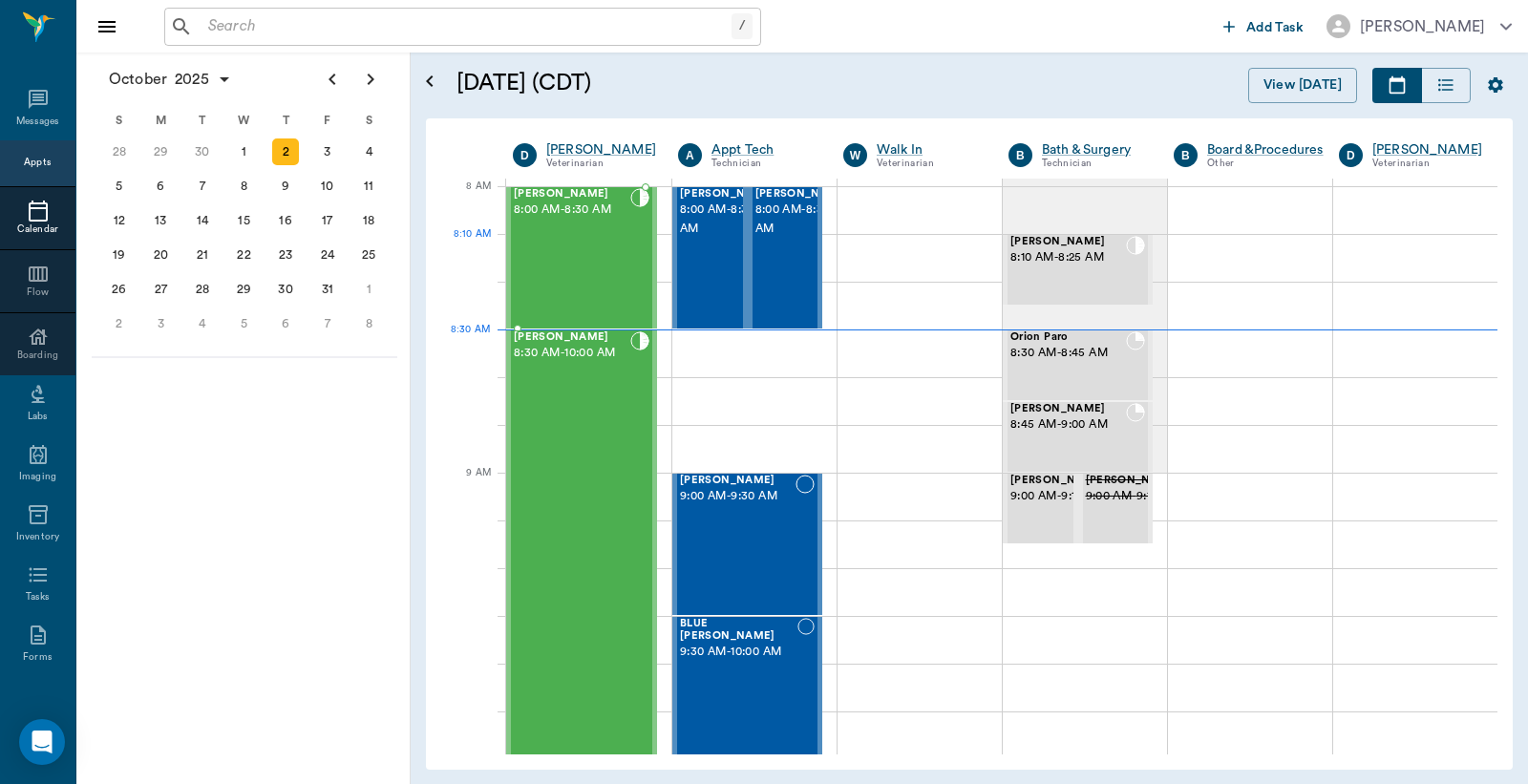
drag, startPoint x: 604, startPoint y: 263, endPoint x: 630, endPoint y: 258, distance: 26.5
click at [604, 263] on div "Raisin Scott 8:00 AM - 8:30 AM" at bounding box center [573, 258] width 117 height 140
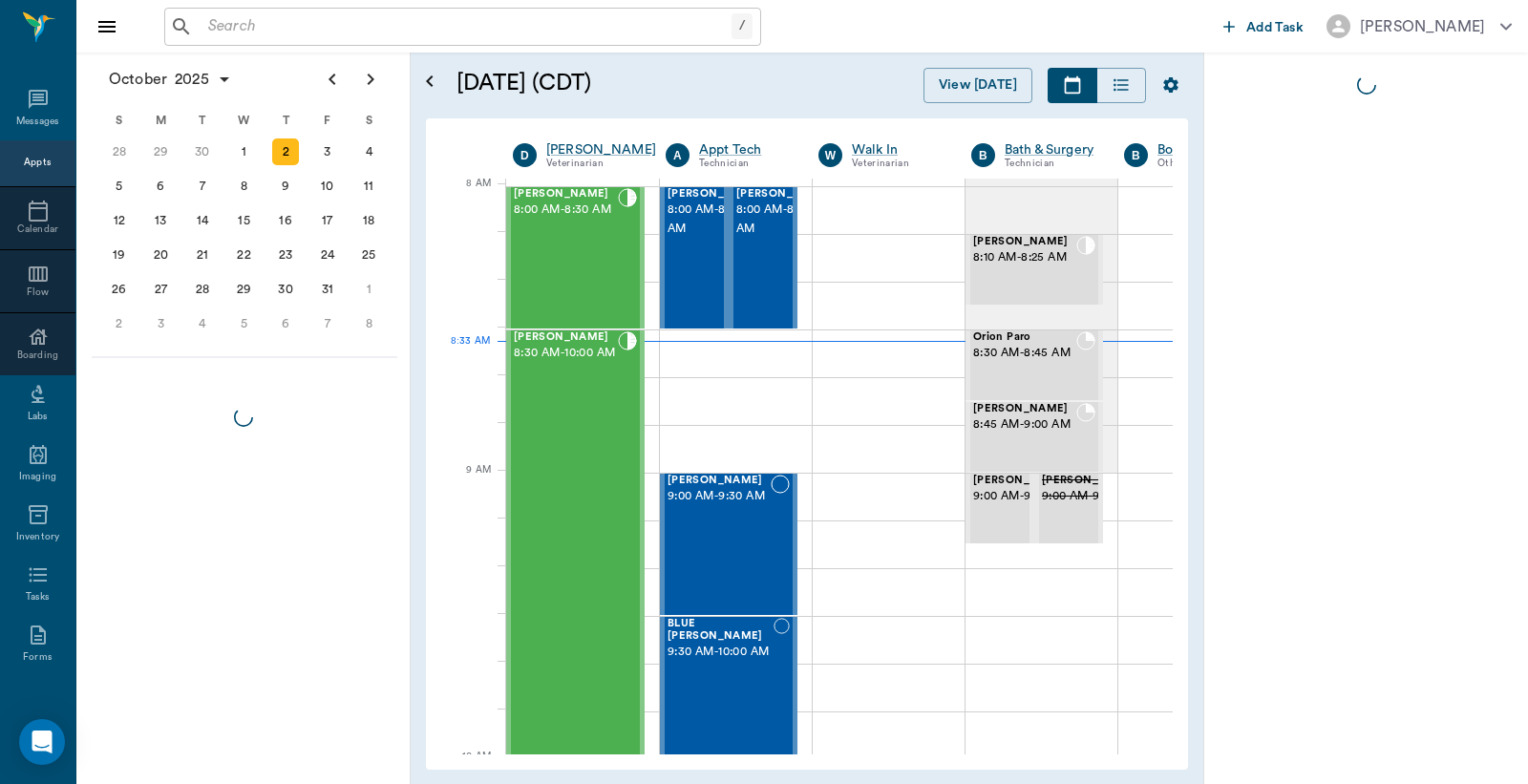
scroll to position [3, 1]
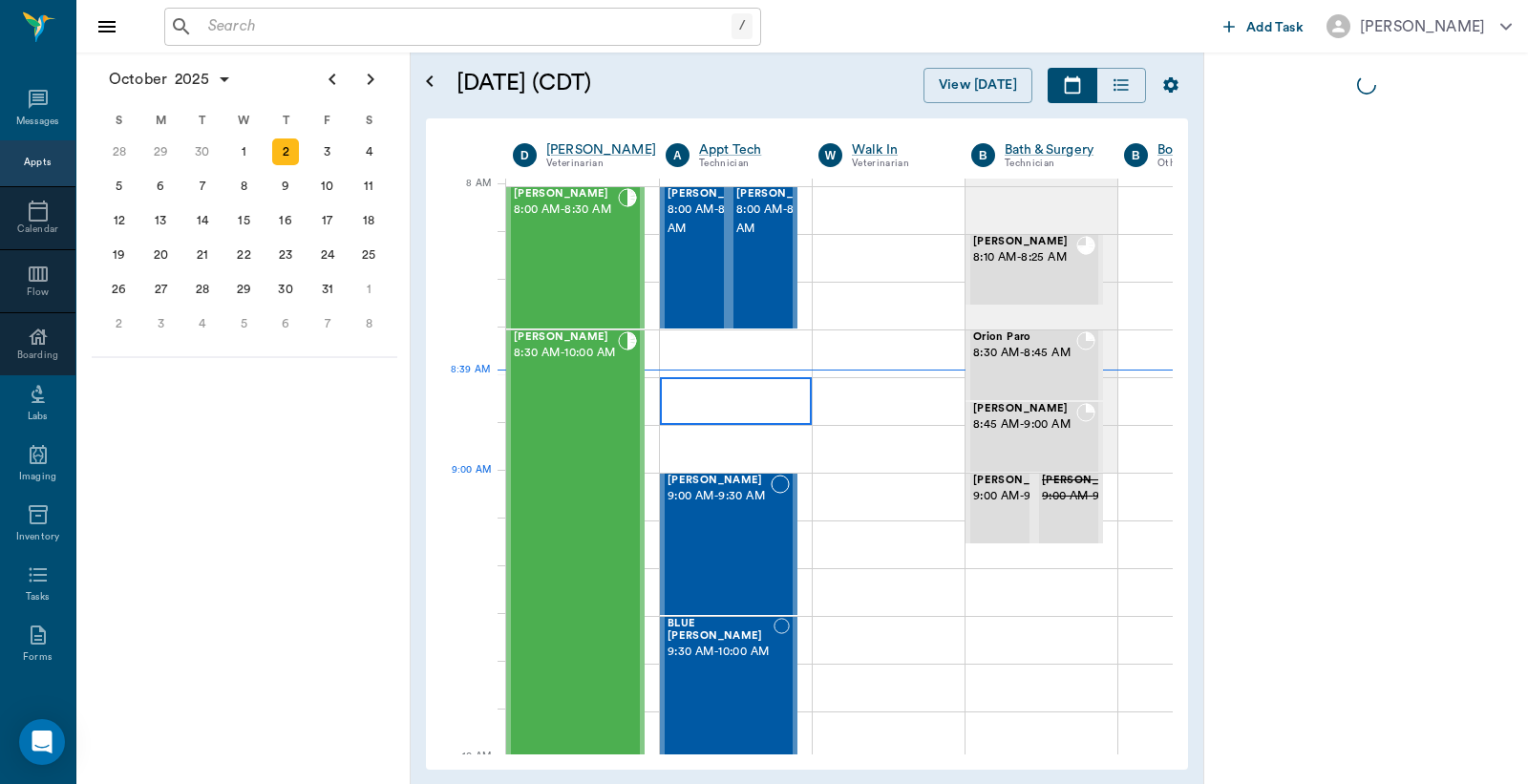
scroll to position [3, 1]
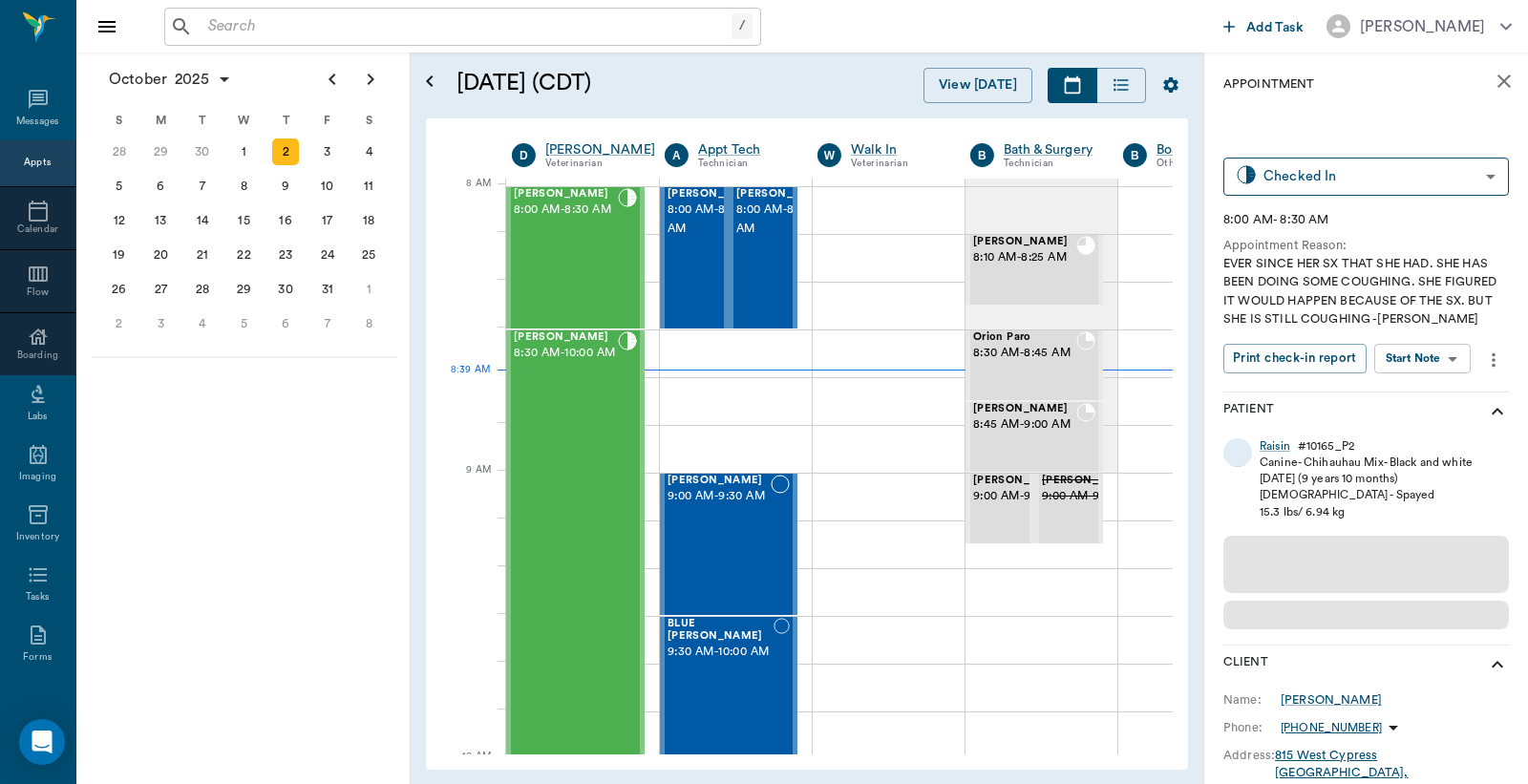
scroll to position [3, 1]
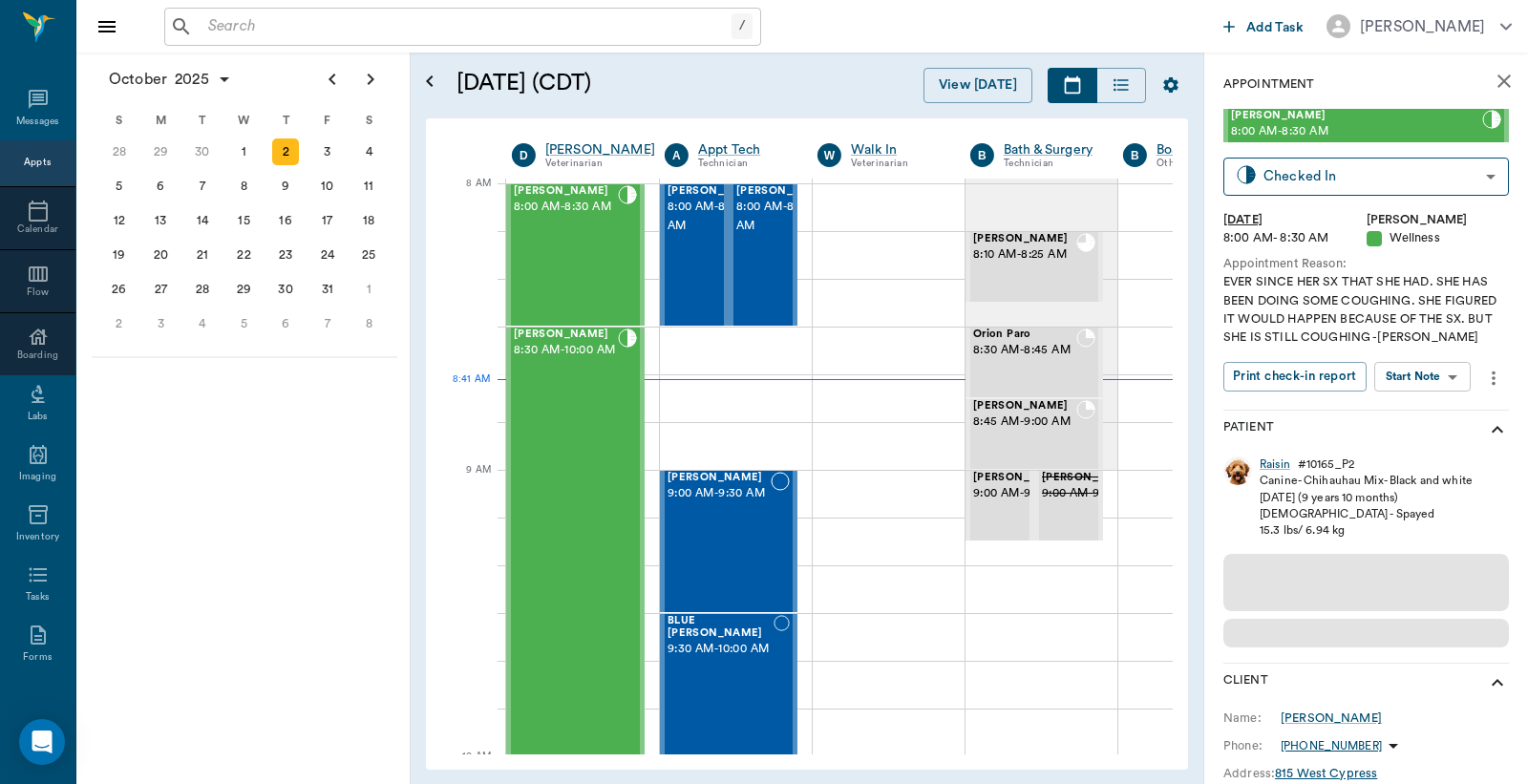
scroll to position [3, 1]
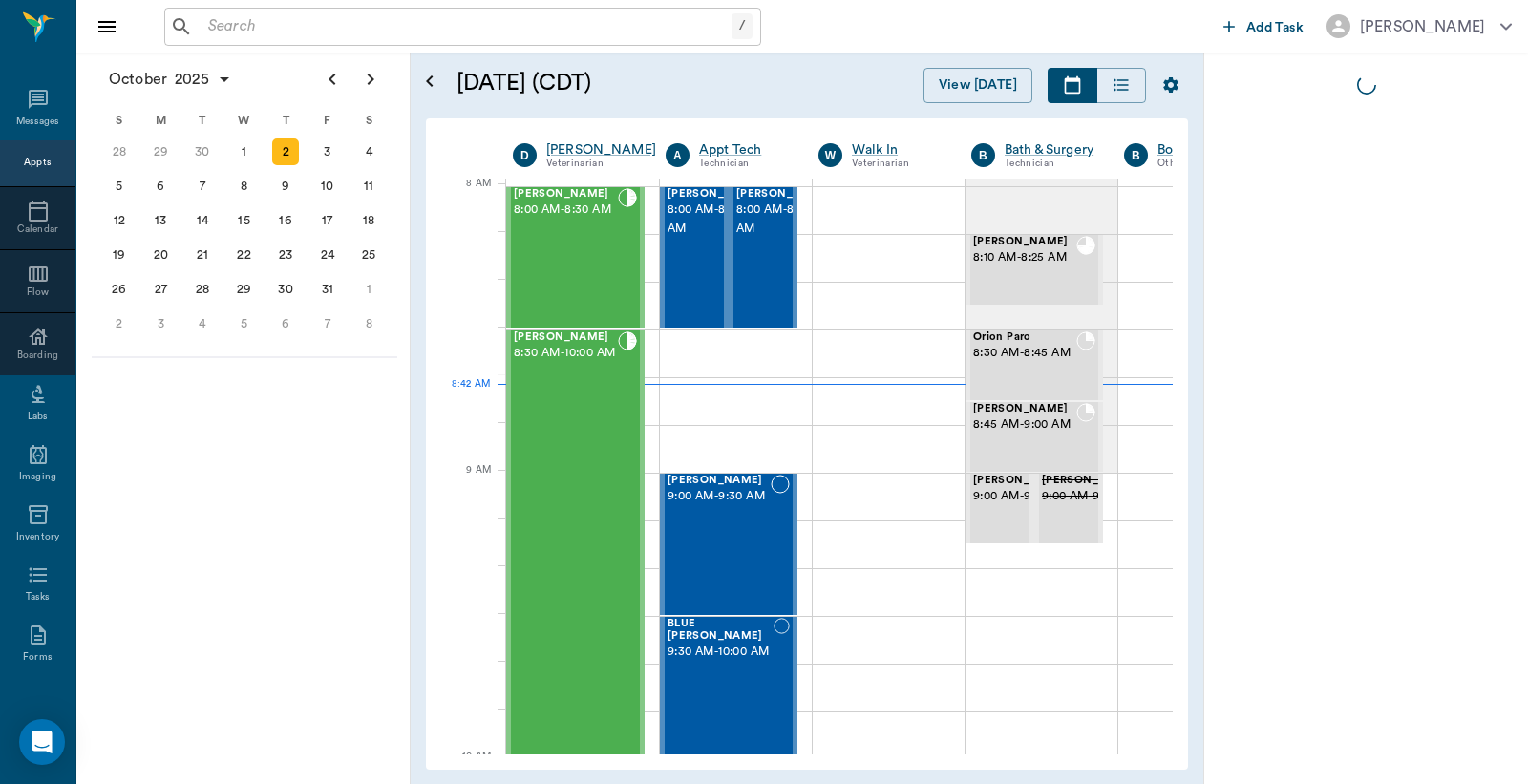
scroll to position [3, 1]
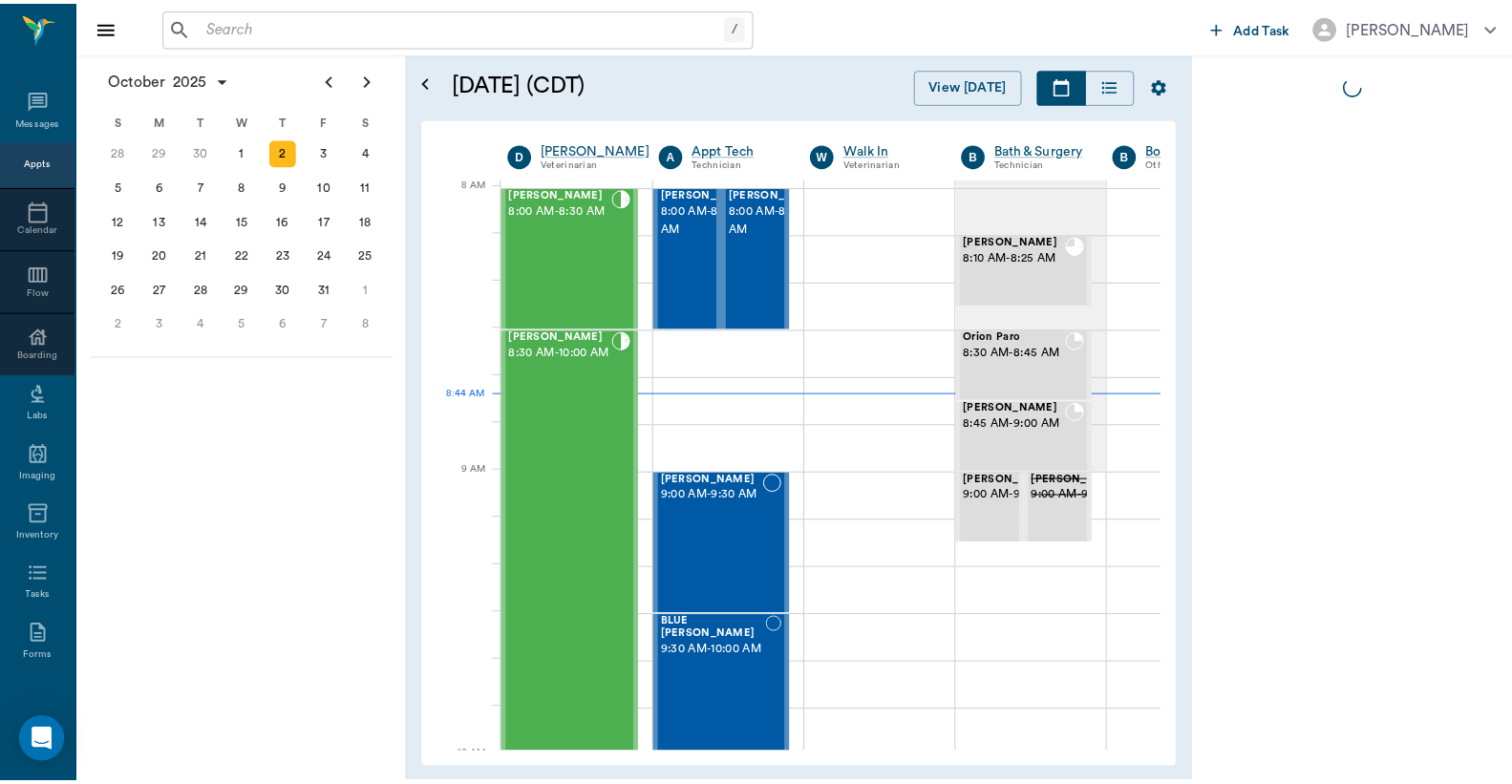
scroll to position [3, 1]
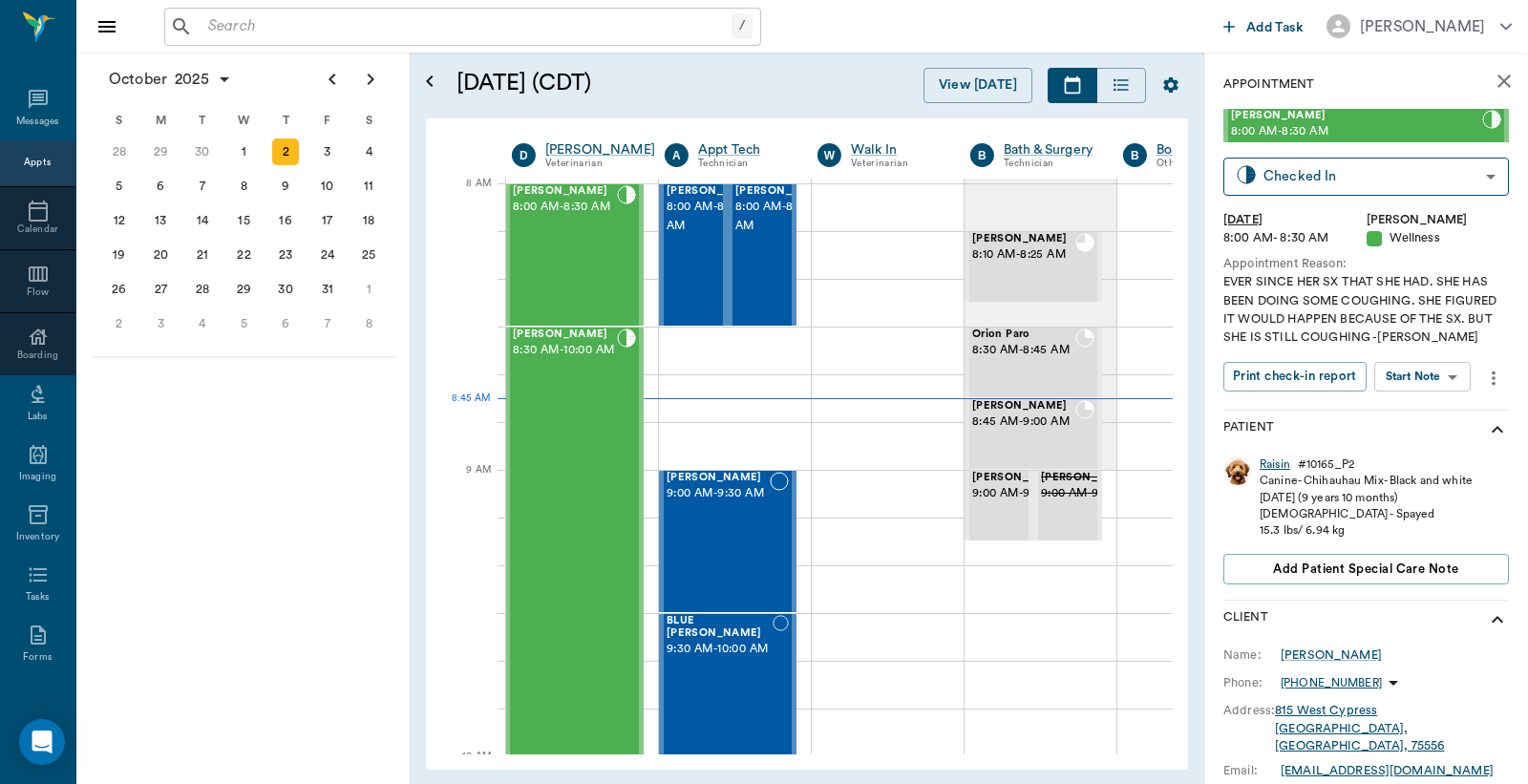
click at [1270, 465] on div "Raisin" at bounding box center [1275, 464] width 31 height 16
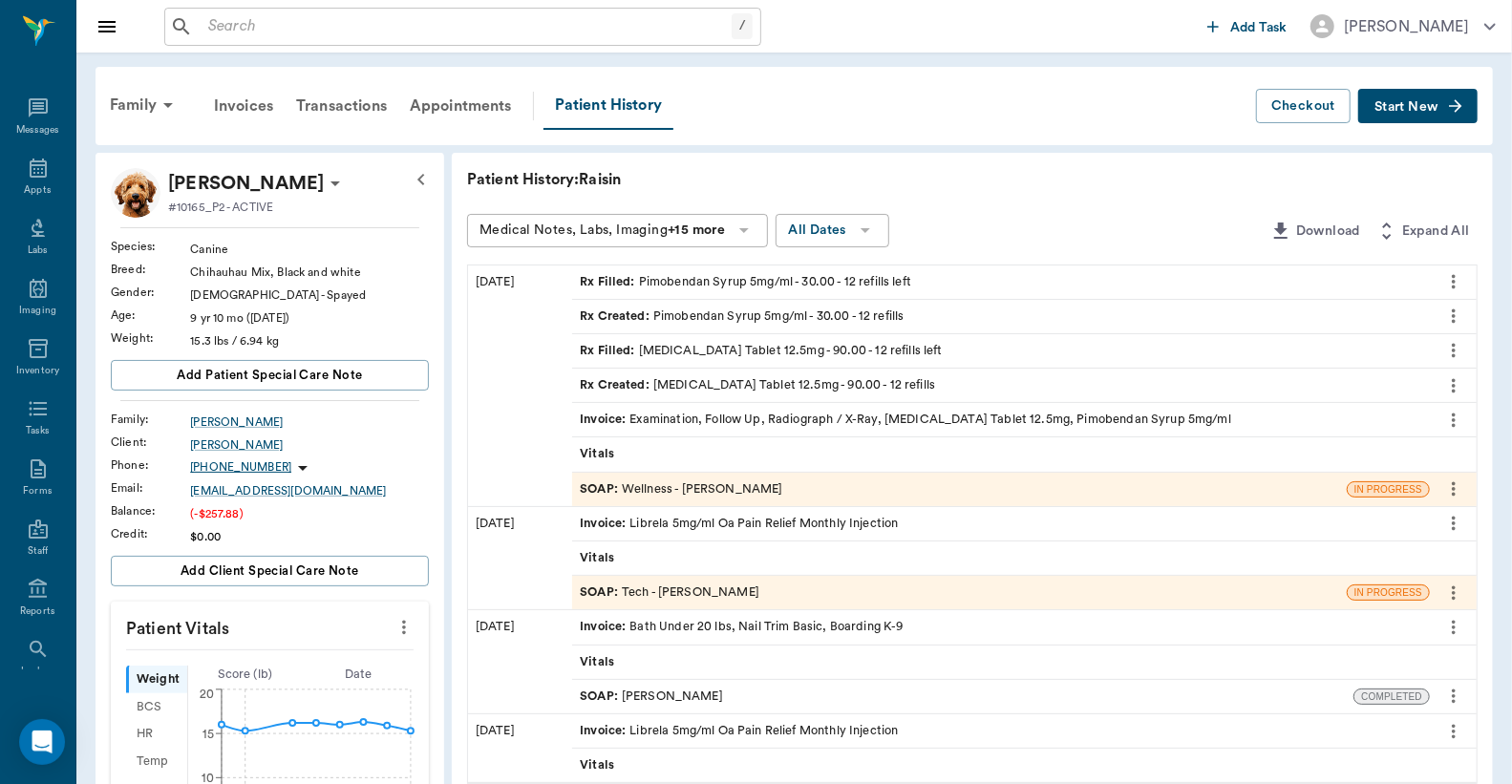
click at [695, 418] on div "Invoice : Examination, Follow Up, Radiograph / X-Ray, Furosemide Tablet 12.5mg,…" at bounding box center [906, 419] width 651 height 18
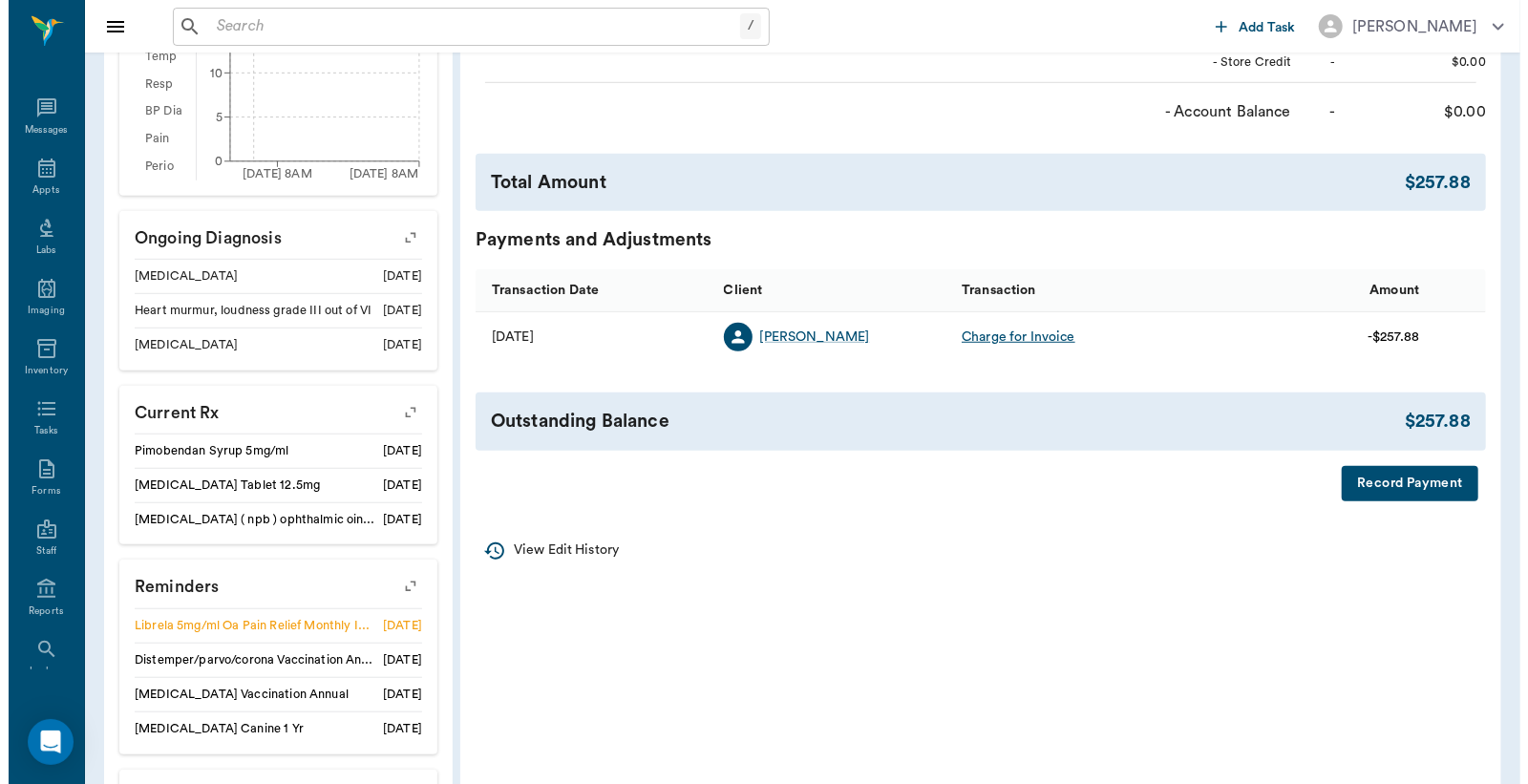
scroll to position [707, 0]
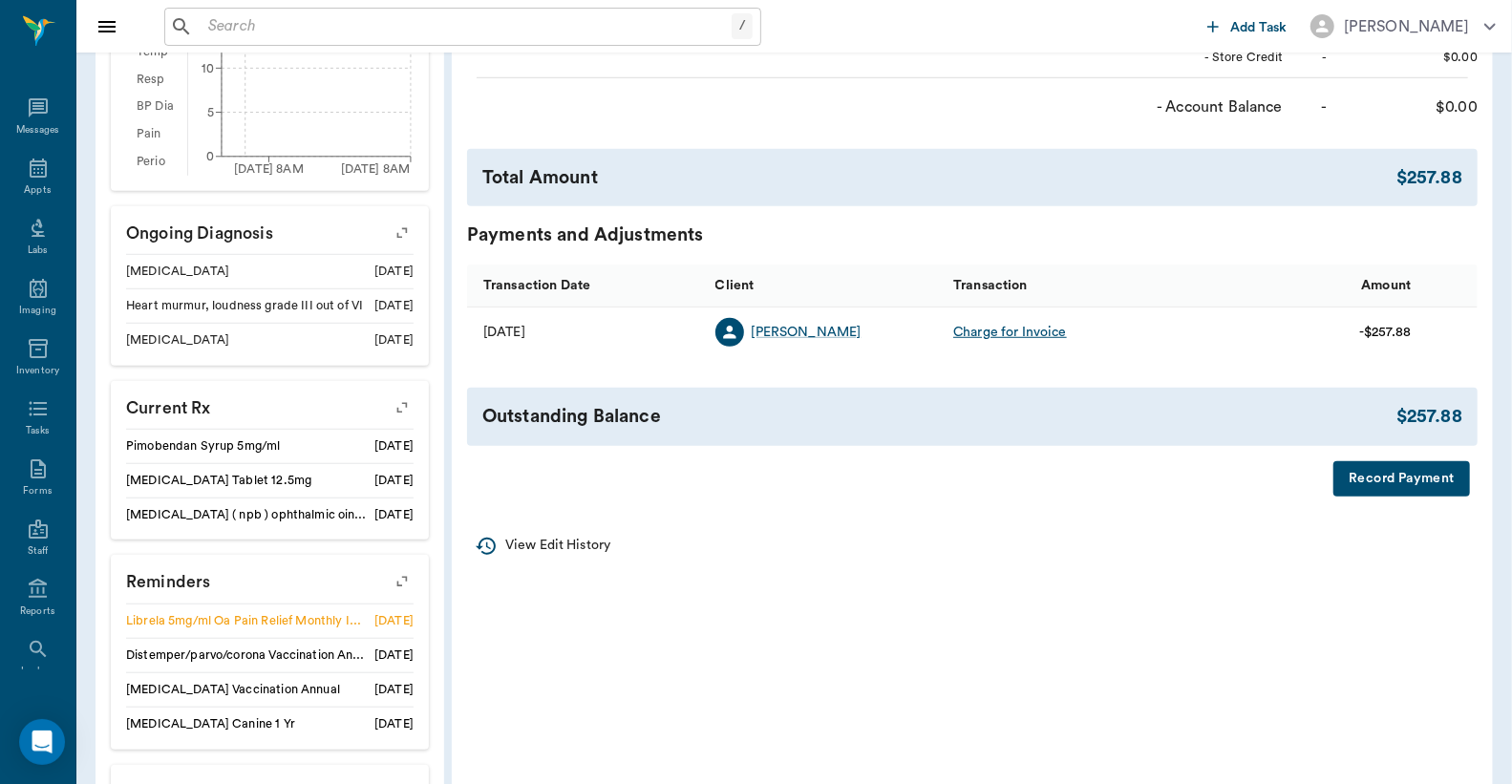
click at [1386, 483] on button "Record Payment" at bounding box center [1402, 479] width 137 height 35
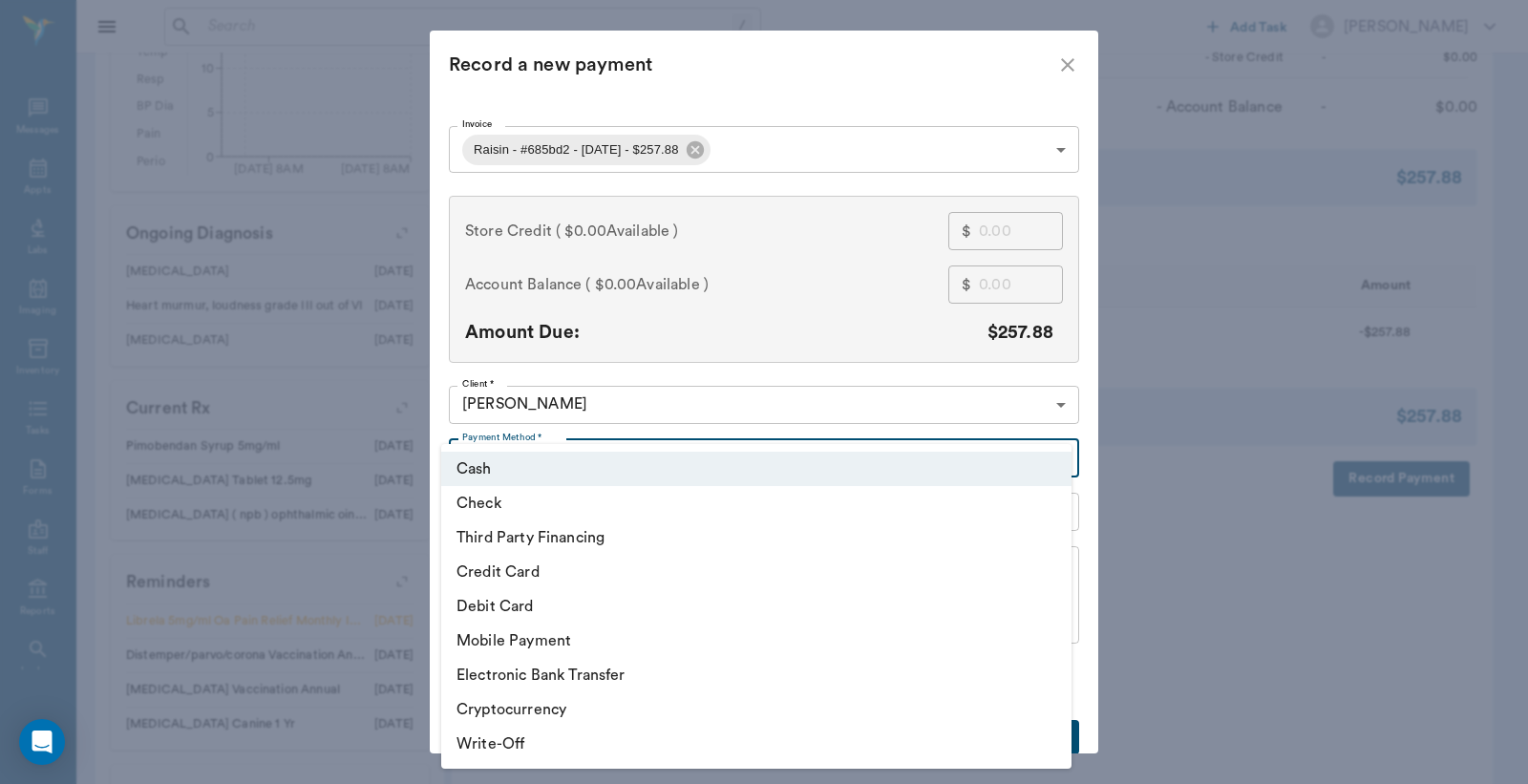
click at [1052, 459] on body "/ ​ Add Task Dr. Bert Ellsworth Nectar Messages Appts Labs Imaging Inventory Ta…" at bounding box center [764, 108] width 1528 height 1632
click at [559, 575] on li "Credit Card" at bounding box center [756, 572] width 630 height 34
type input "CREDIT_CARD"
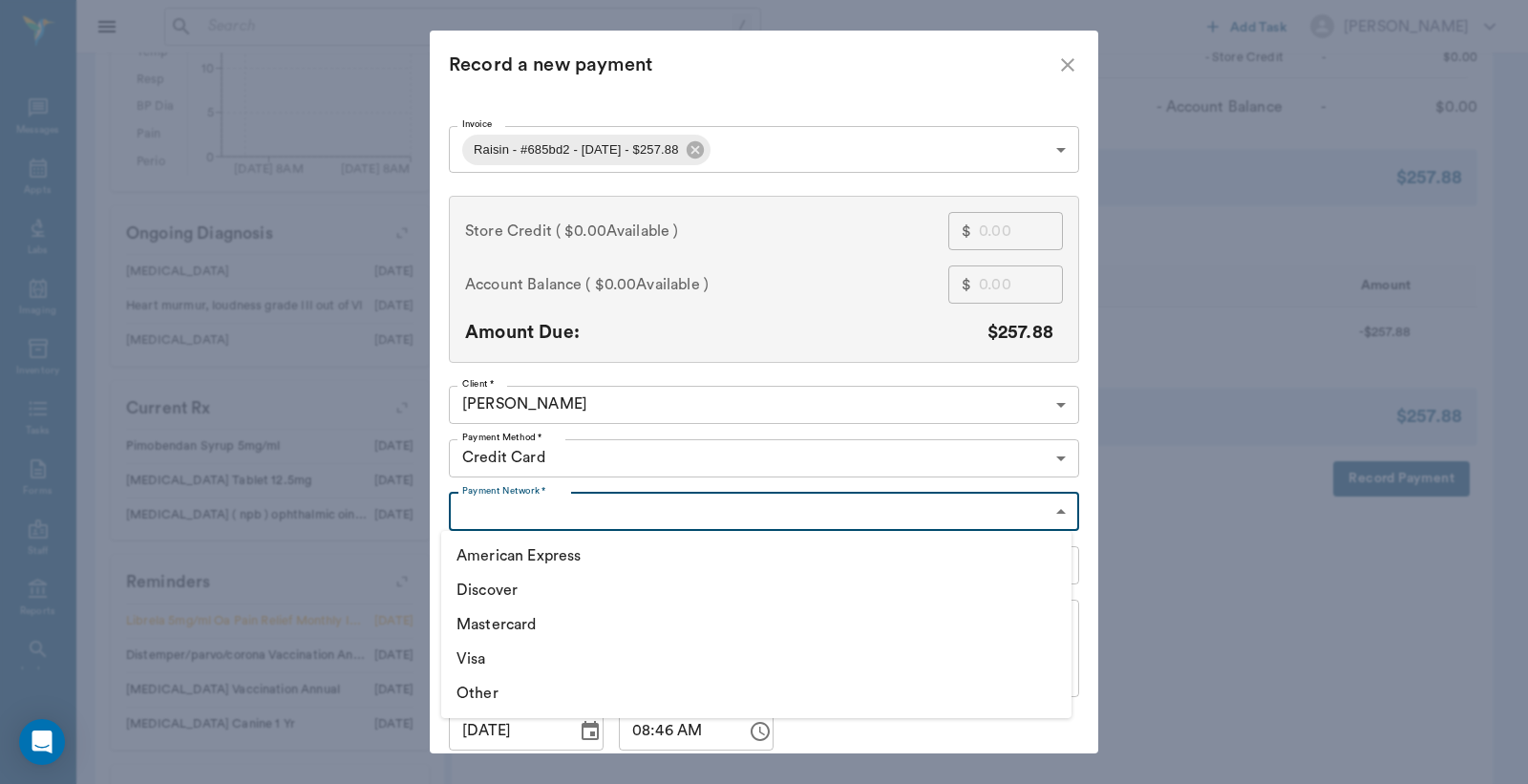
click at [649, 502] on body "/ ​ Add Task Dr. Bert Ellsworth Nectar Messages Appts Labs Imaging Inventory Ta…" at bounding box center [764, 108] width 1528 height 1632
click at [529, 662] on li "Visa" at bounding box center [756, 659] width 630 height 34
type input "VISA"
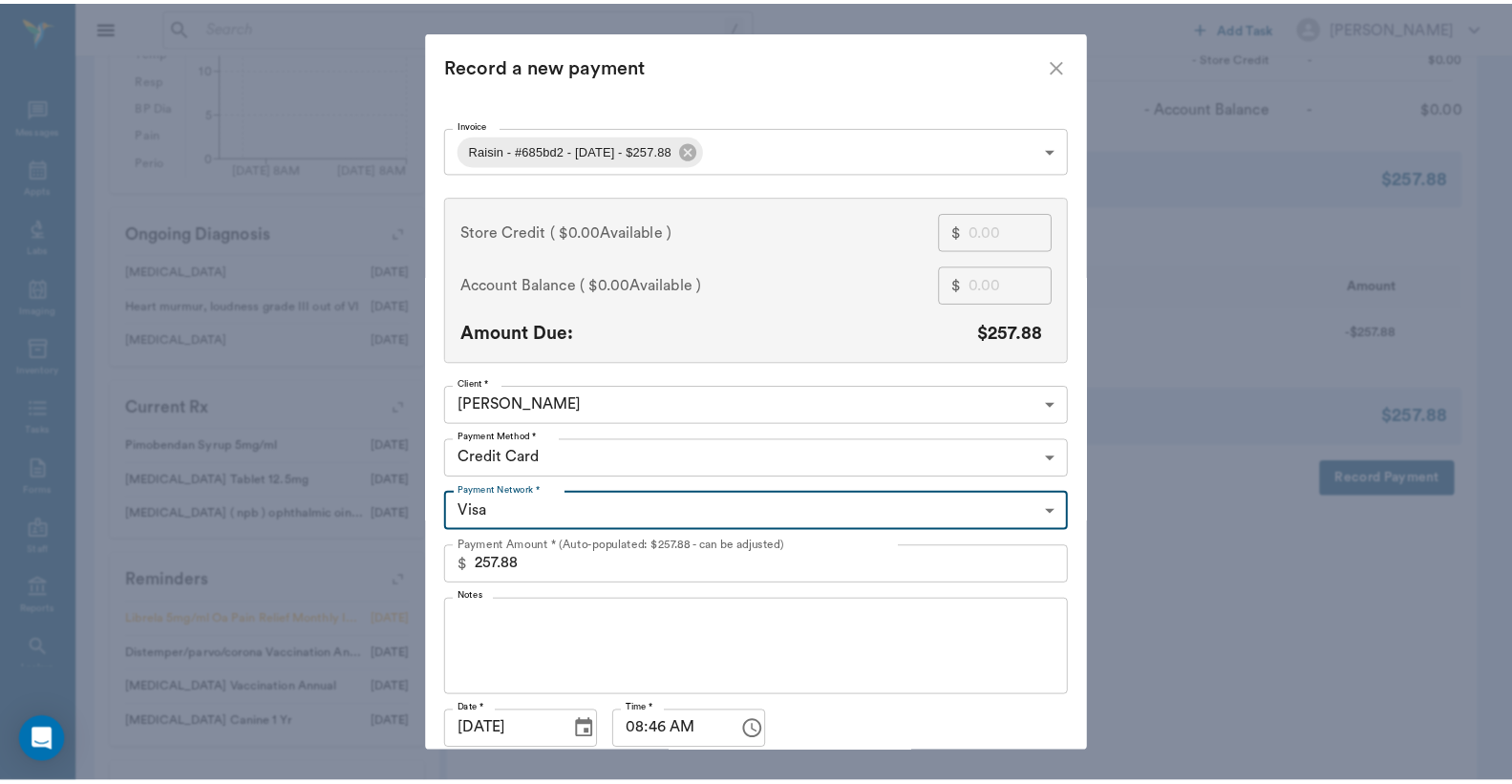
scroll to position [74, 0]
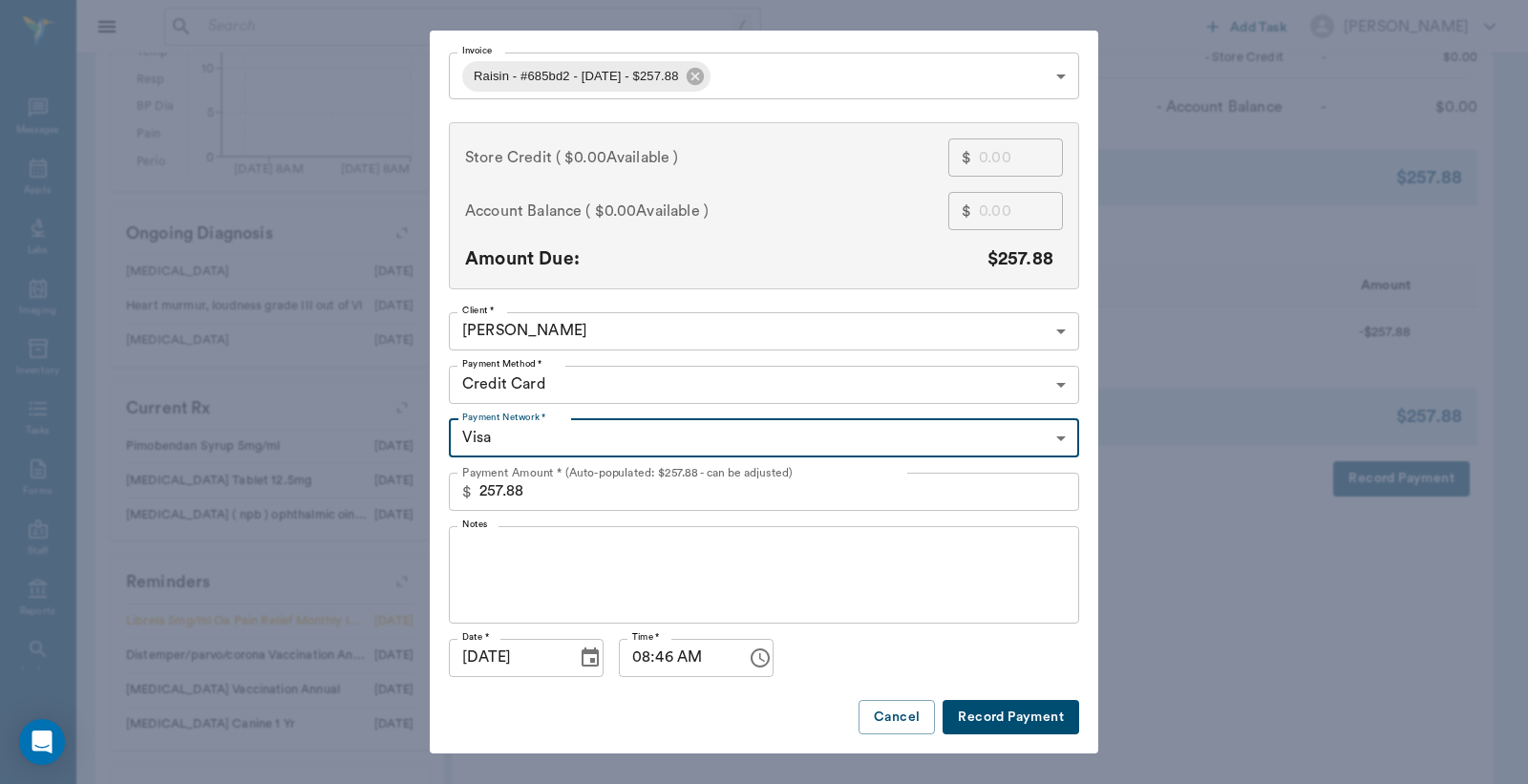
click at [994, 720] on button "Record Payment" at bounding box center [1011, 717] width 137 height 35
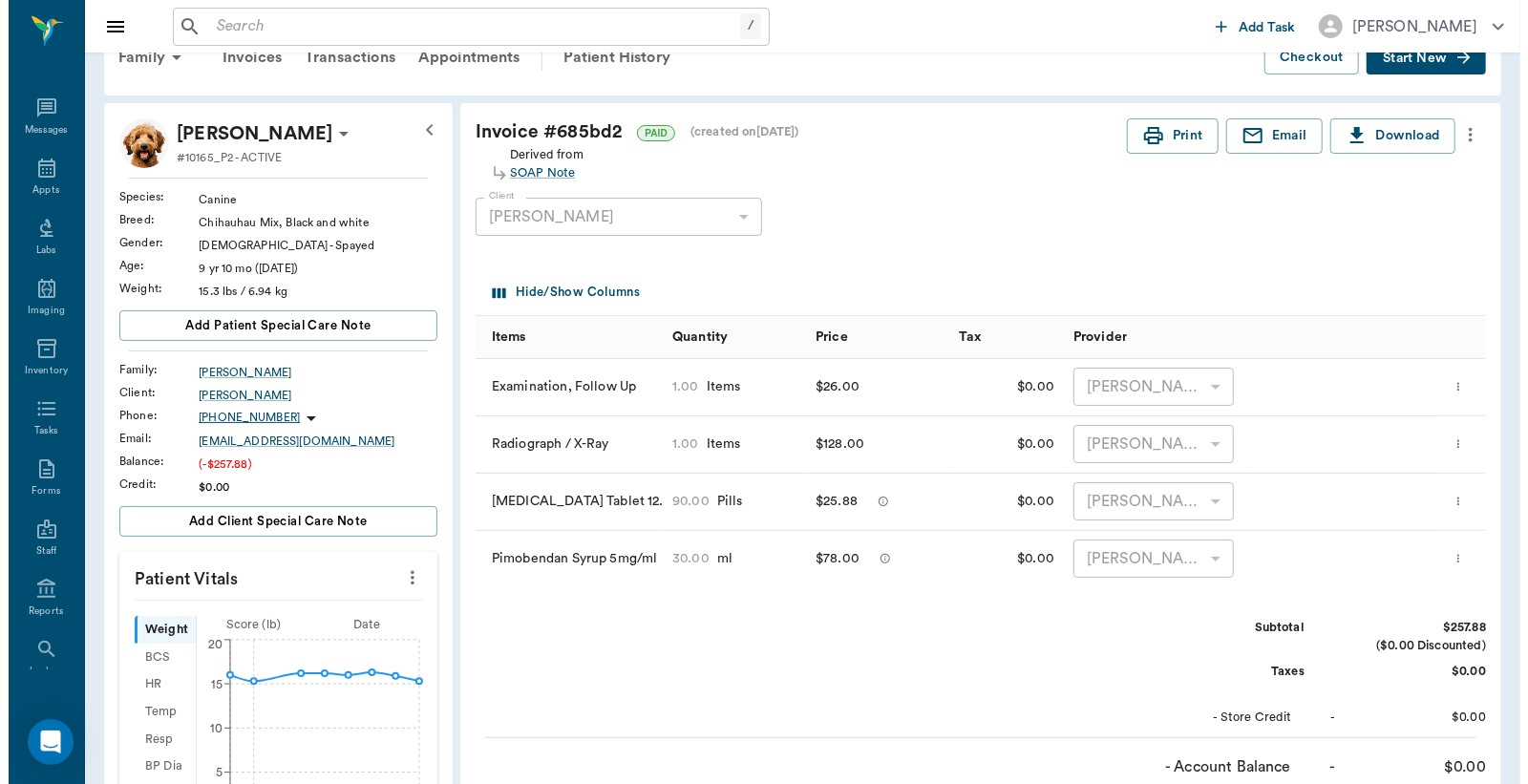
scroll to position [0, 0]
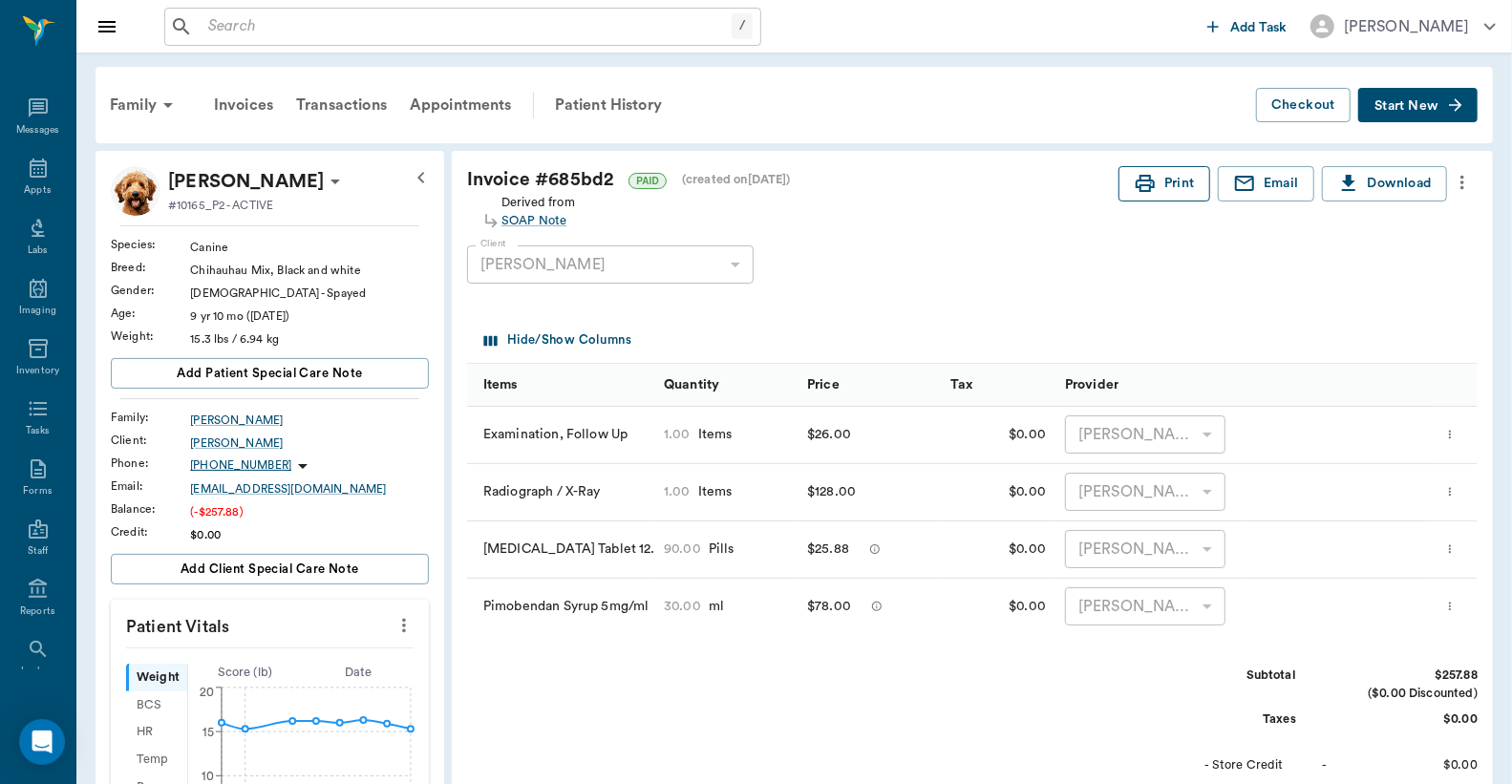
click at [1170, 186] on button "Print" at bounding box center [1164, 184] width 92 height 35
click at [35, 192] on div "Appts" at bounding box center [37, 190] width 27 height 14
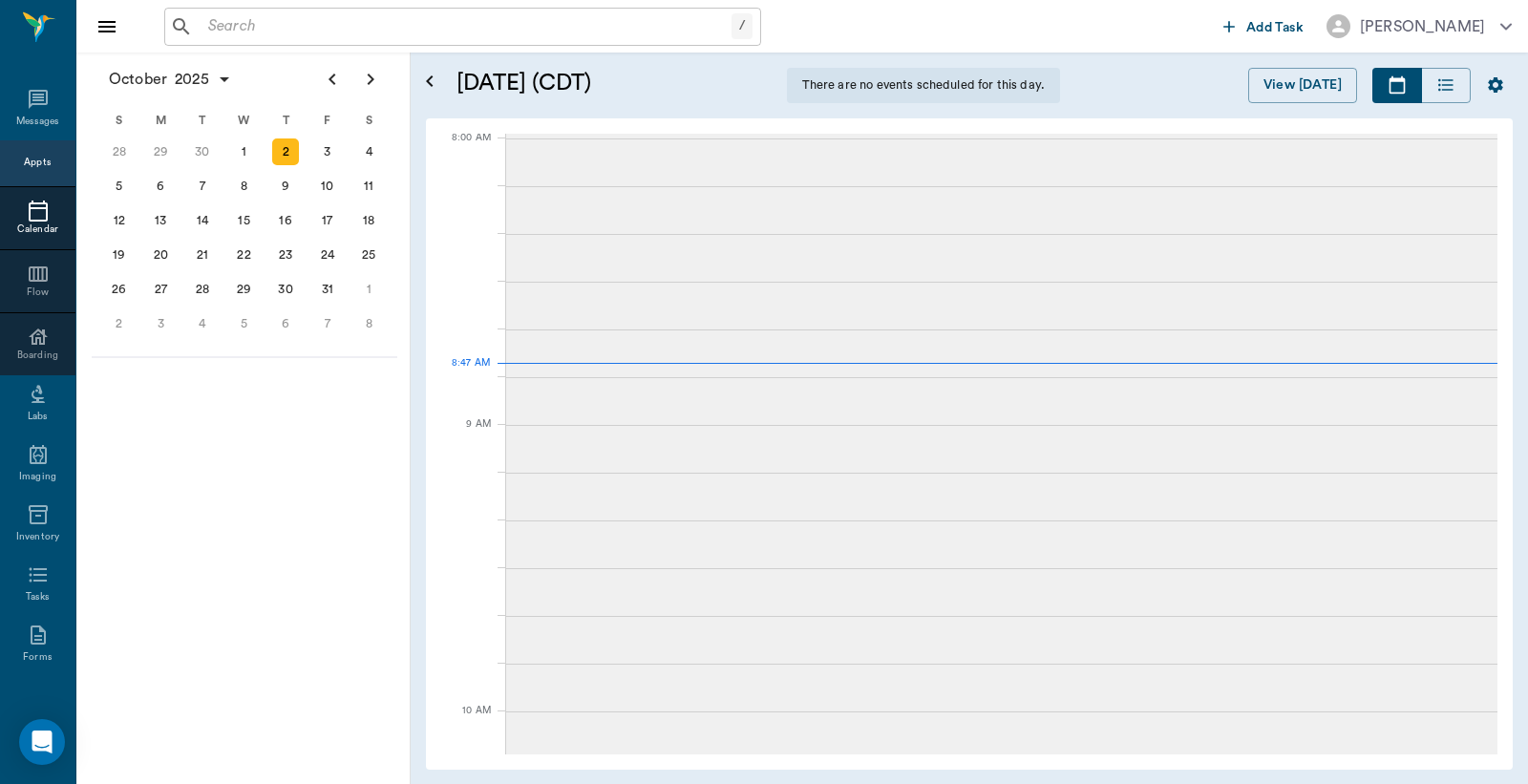
scroll to position [4, 0]
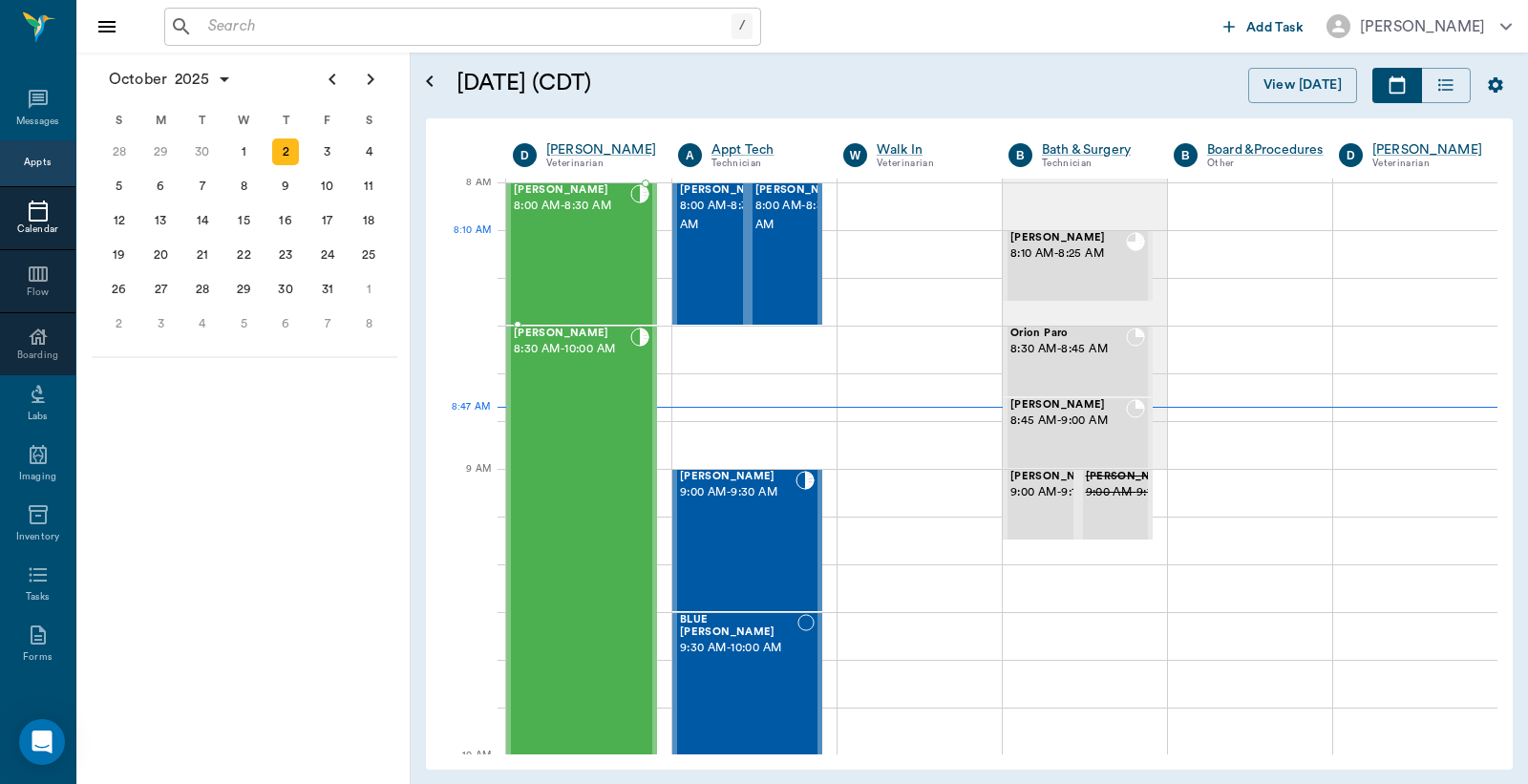
click at [596, 242] on div "Raisin Scott 8:00 AM - 8:30 AM" at bounding box center [573, 255] width 117 height 140
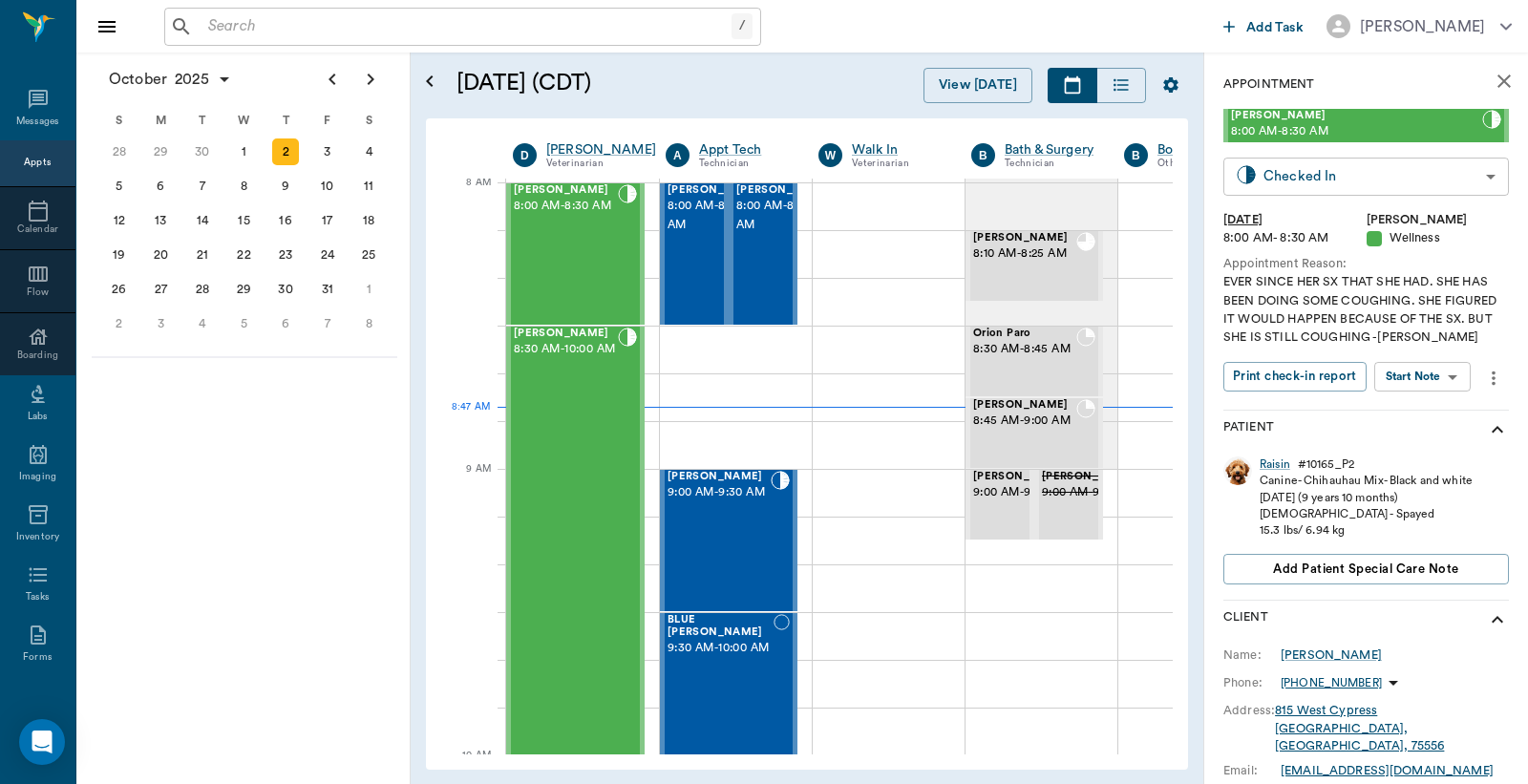
click at [1297, 174] on body "/ ​ Add Task Dr. Bert Ellsworth Nectar Messages Appts Calendar Flow Boarding La…" at bounding box center [764, 392] width 1528 height 784
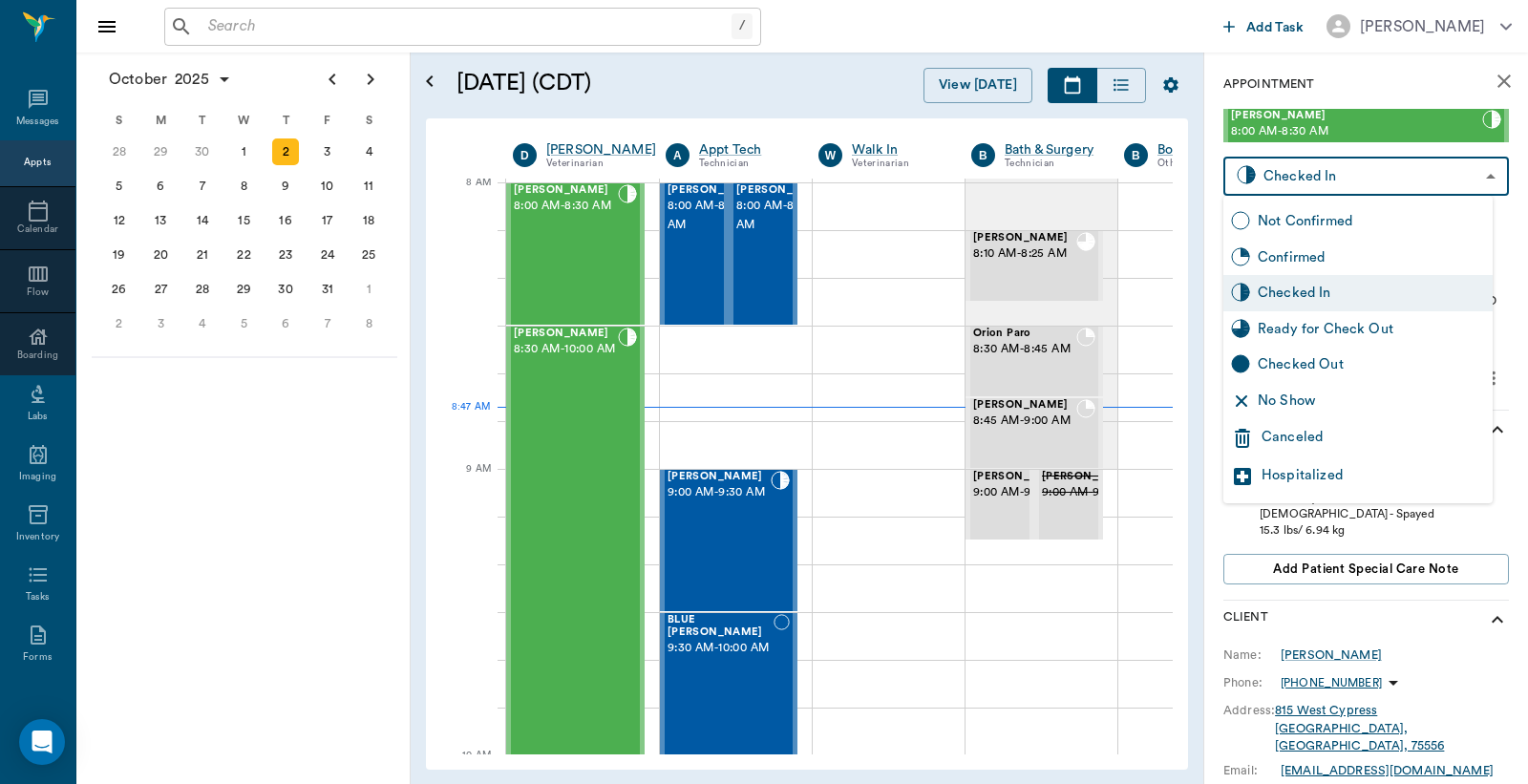
click at [1277, 364] on div "Checked Out" at bounding box center [1371, 365] width 227 height 21
type input "CHECKED_OUT"
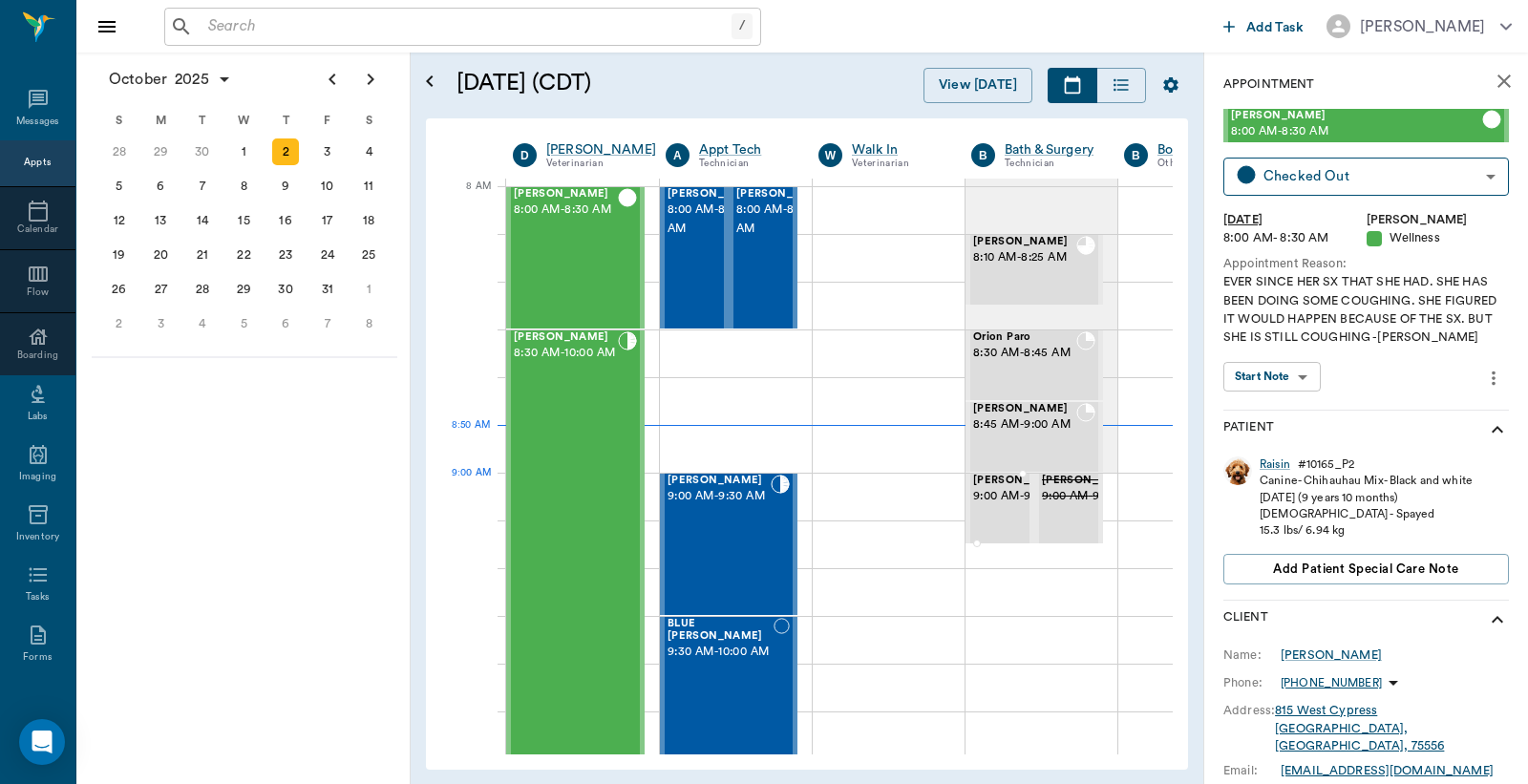
click at [991, 503] on span "9:00 AM - 9:15 AM" at bounding box center [1022, 497] width 96 height 19
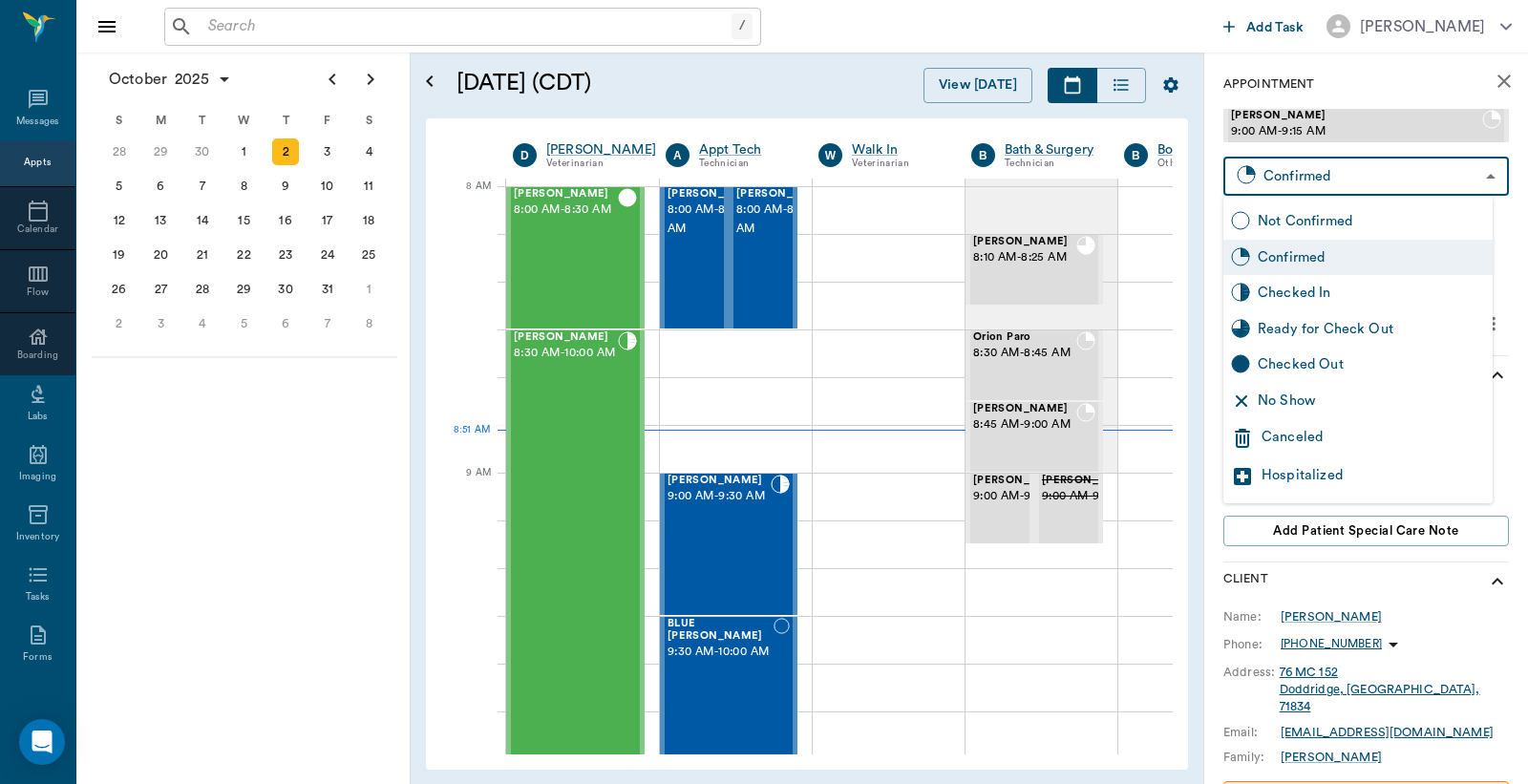
click at [1315, 175] on body "/ ​ Add Task Dr. Bert Ellsworth Nectar Messages Appts Calendar Flow Boarding La…" at bounding box center [764, 392] width 1528 height 784
click at [1284, 291] on div "Checked In" at bounding box center [1371, 293] width 227 height 21
type input "CHECKED_IN"
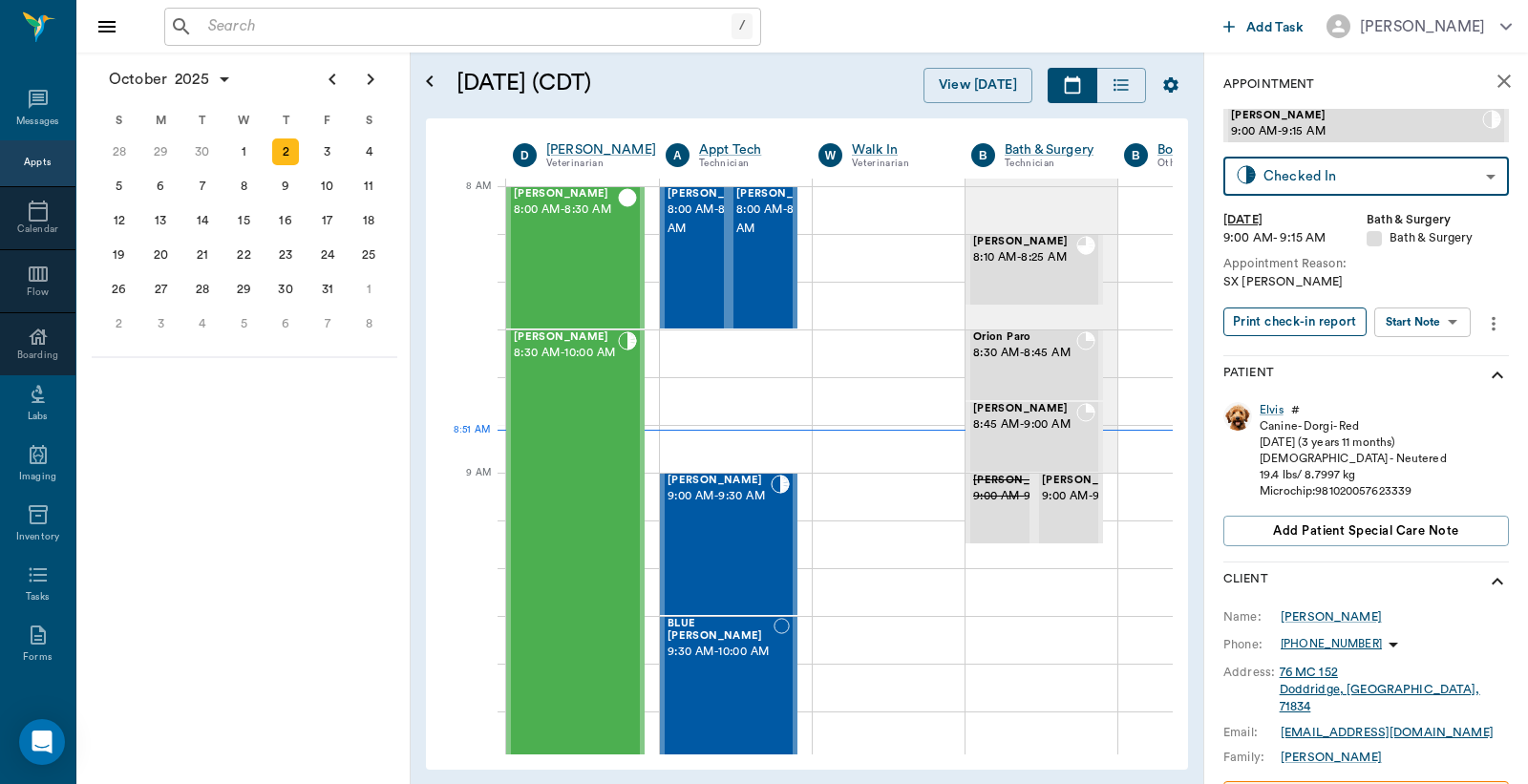
click at [1280, 316] on button "Print check-in report" at bounding box center [1295, 322] width 144 height 30
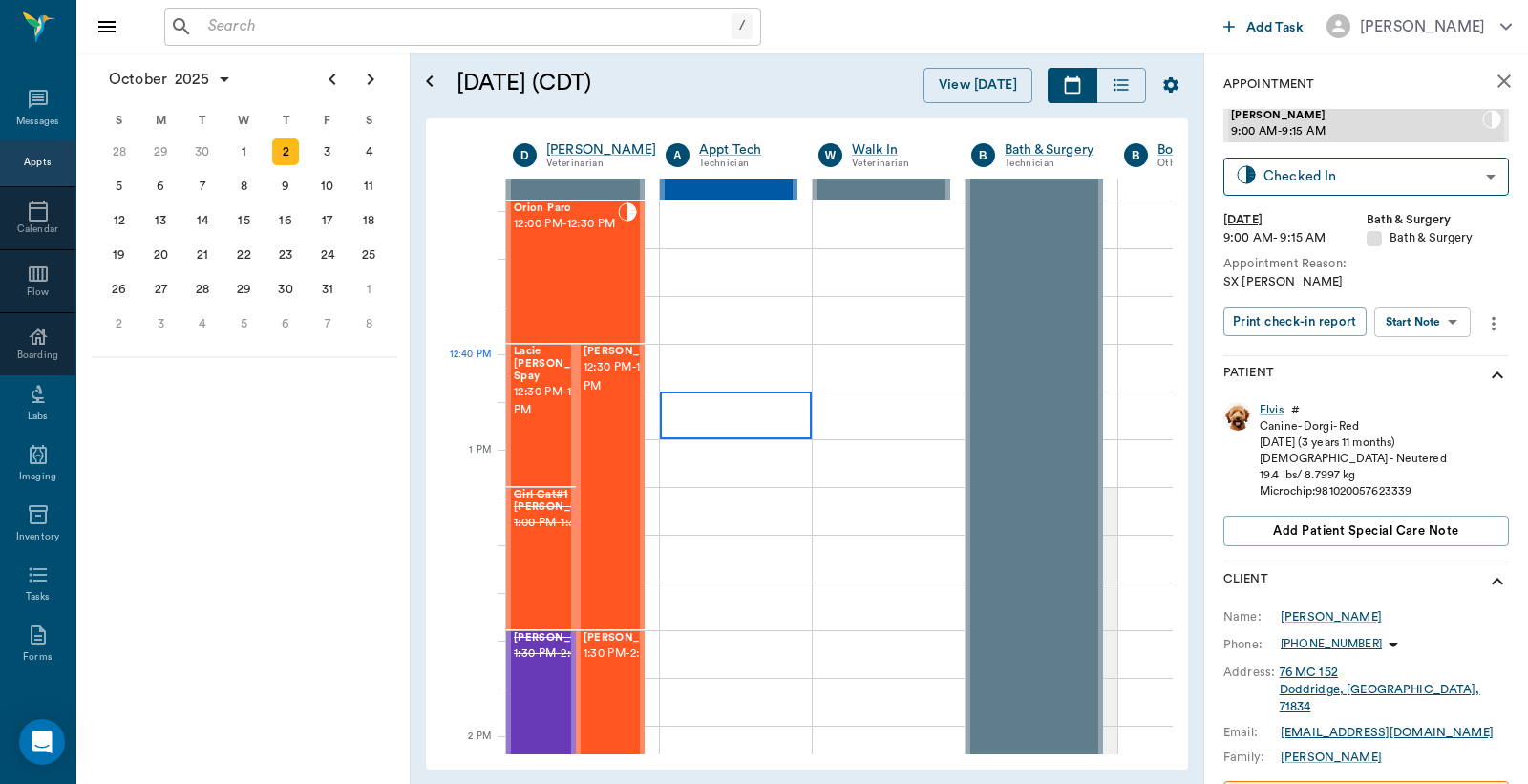
scroll to position [1273, 0]
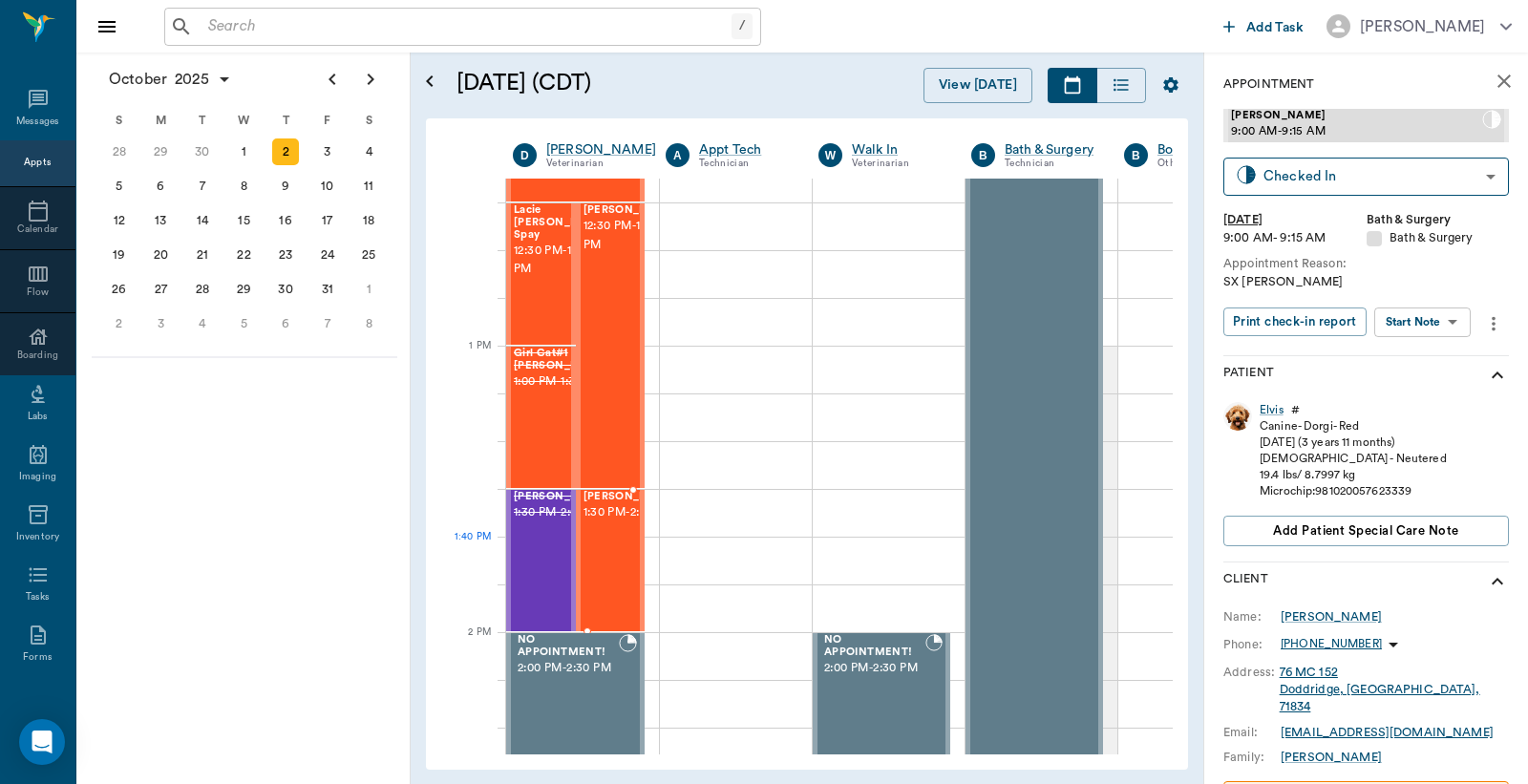
click at [608, 523] on span "1:30 PM - 2:00 PM" at bounding box center [632, 513] width 96 height 19
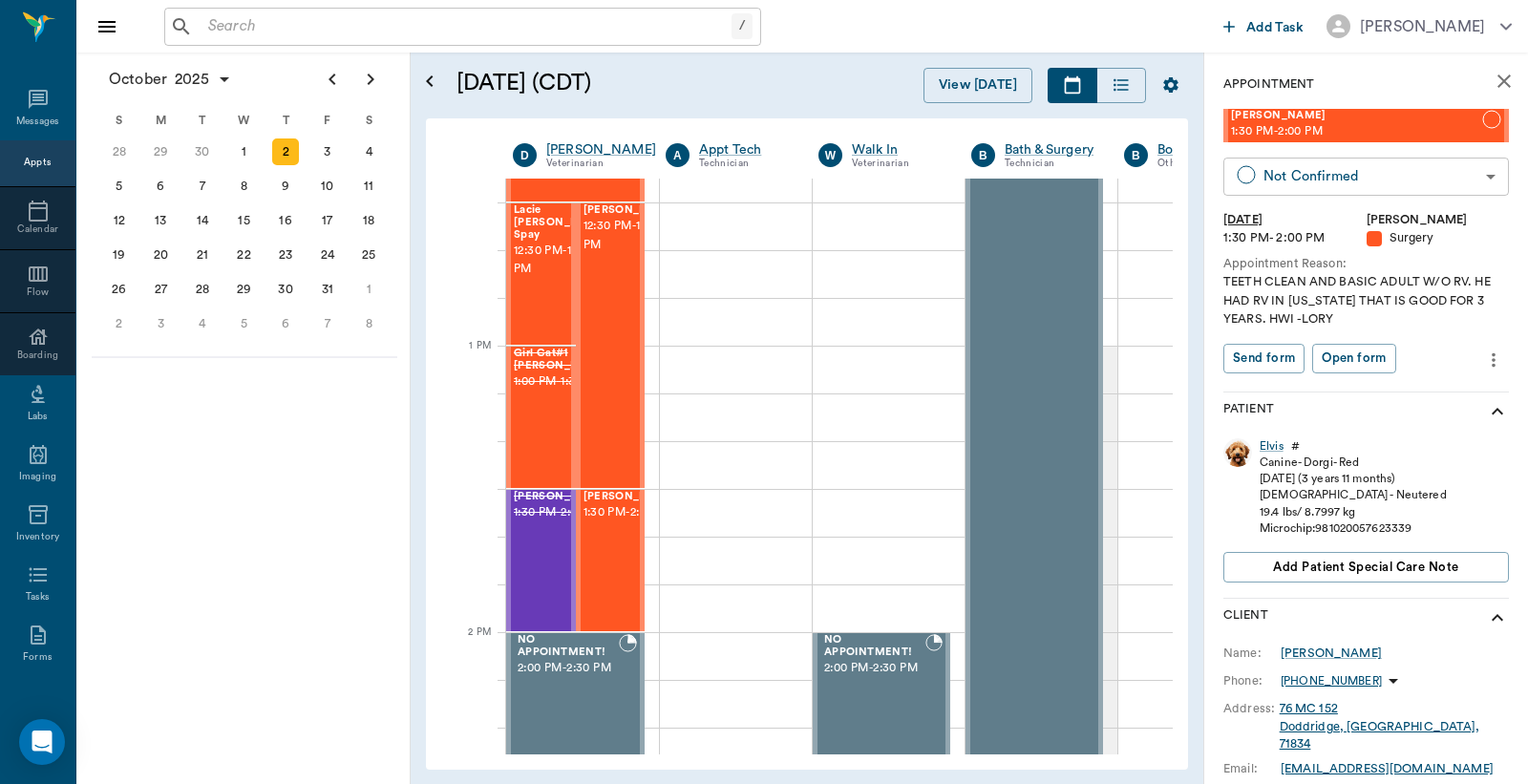
click at [1307, 187] on body "/ ​ Add Task Dr. Bert Ellsworth Nectar Messages Appts Calendar Flow Boarding La…" at bounding box center [764, 392] width 1528 height 784
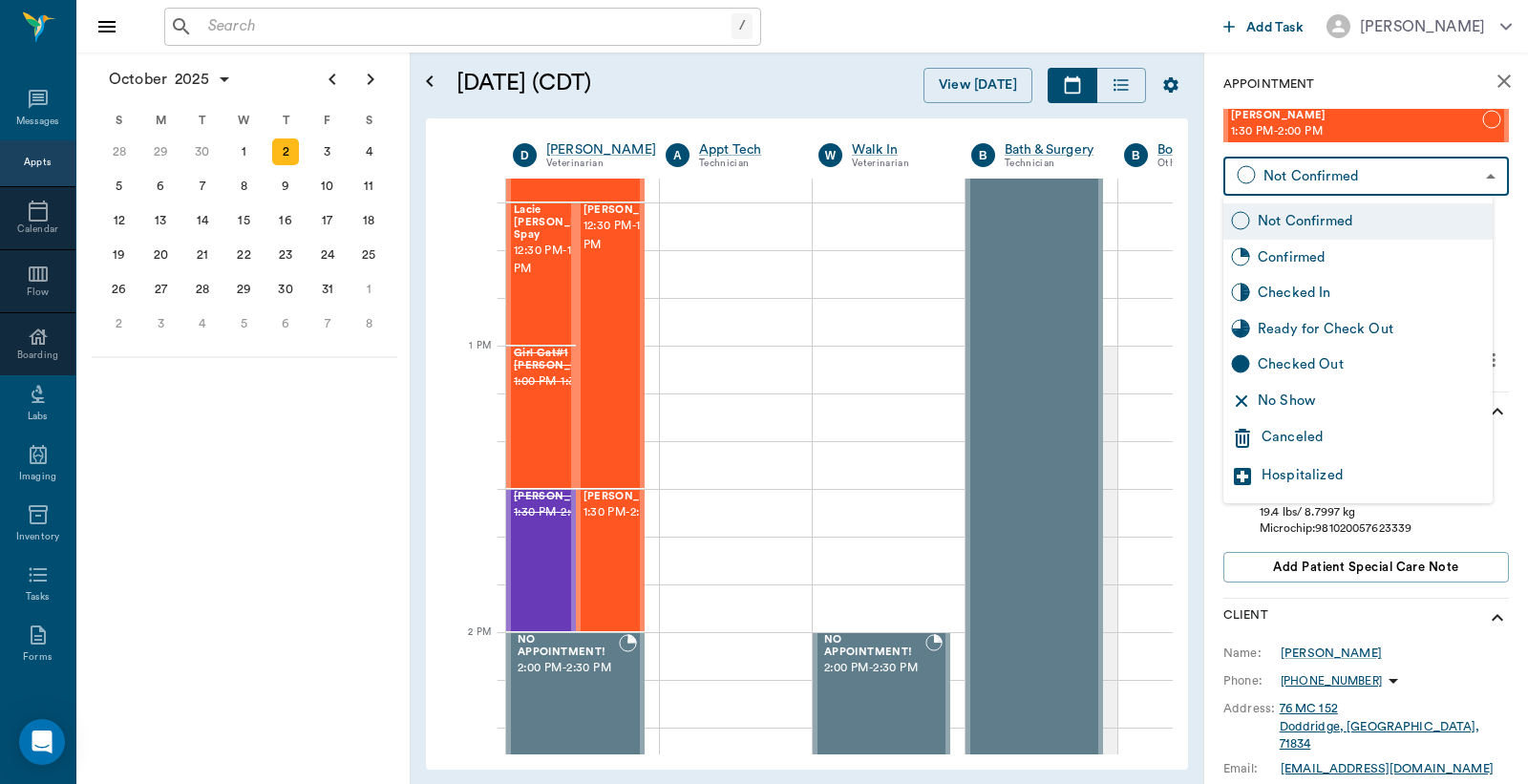
click at [1267, 290] on div "Checked In" at bounding box center [1371, 293] width 227 height 21
type input "CHECKED_IN"
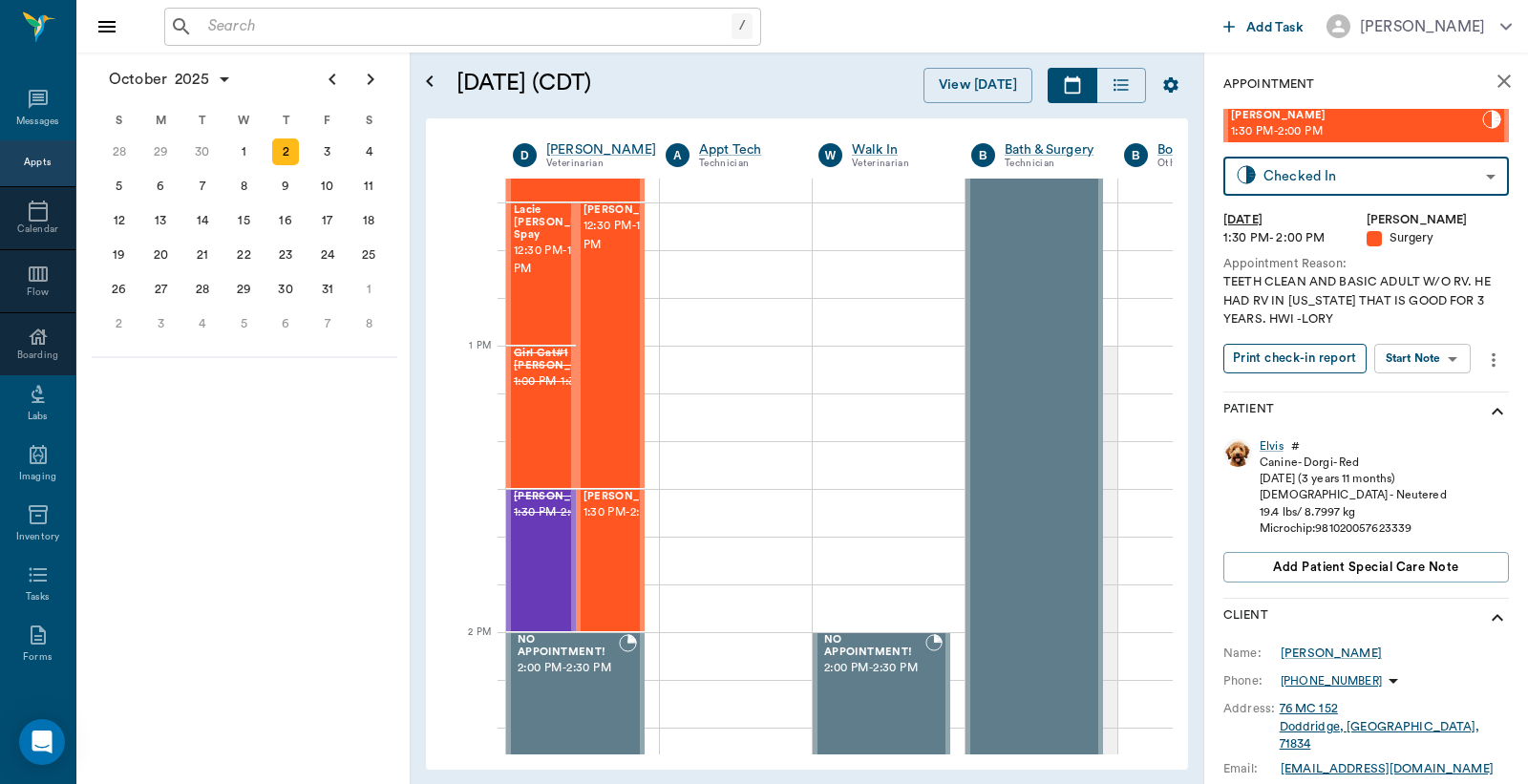
click at [1273, 361] on button "Print check-in report" at bounding box center [1295, 358] width 144 height 30
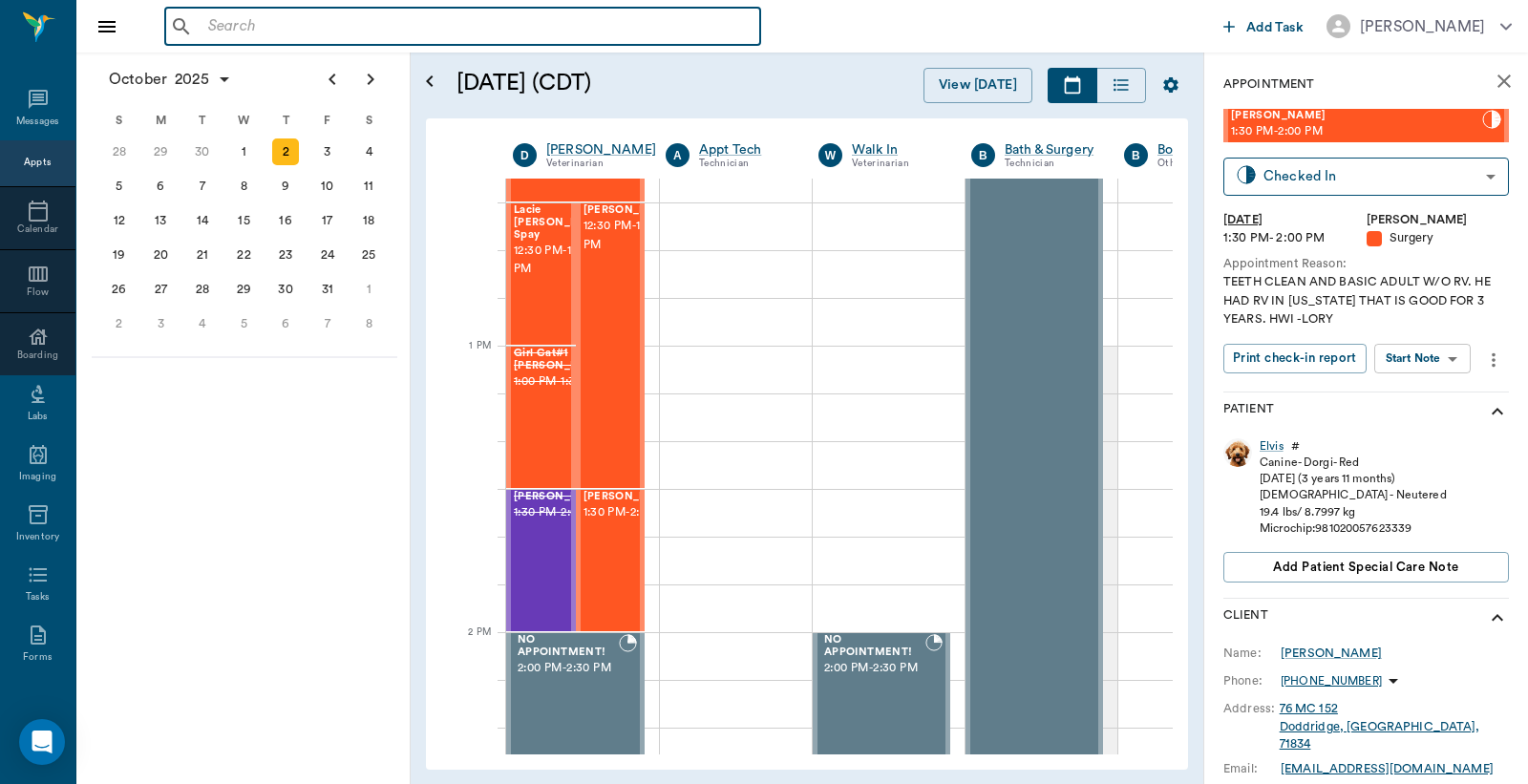
click at [213, 25] on input "text" at bounding box center [477, 27] width 552 height 27
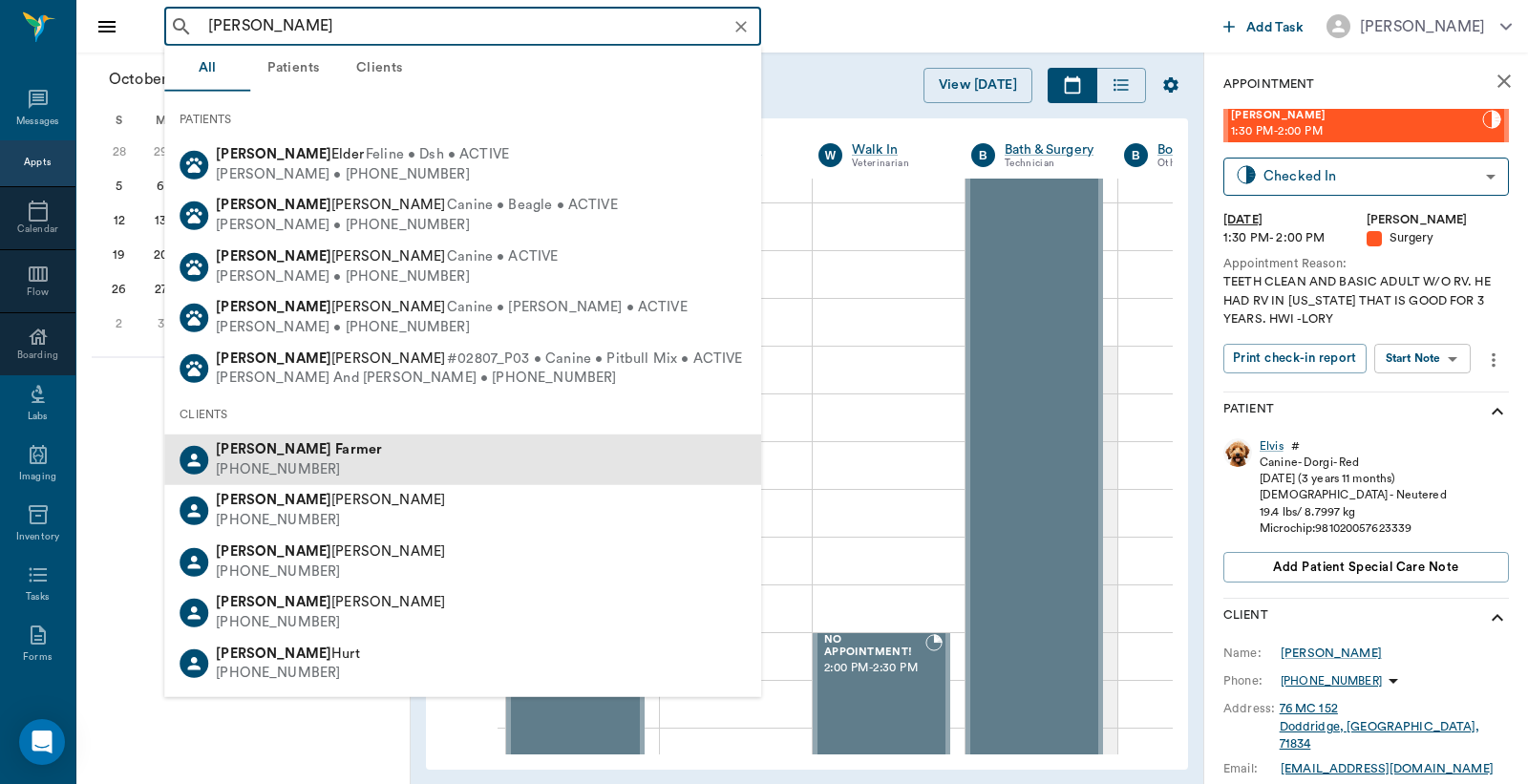
click at [270, 468] on div "(903) 244-0138" at bounding box center [299, 470] width 167 height 20
type input "Jackie Farmer"
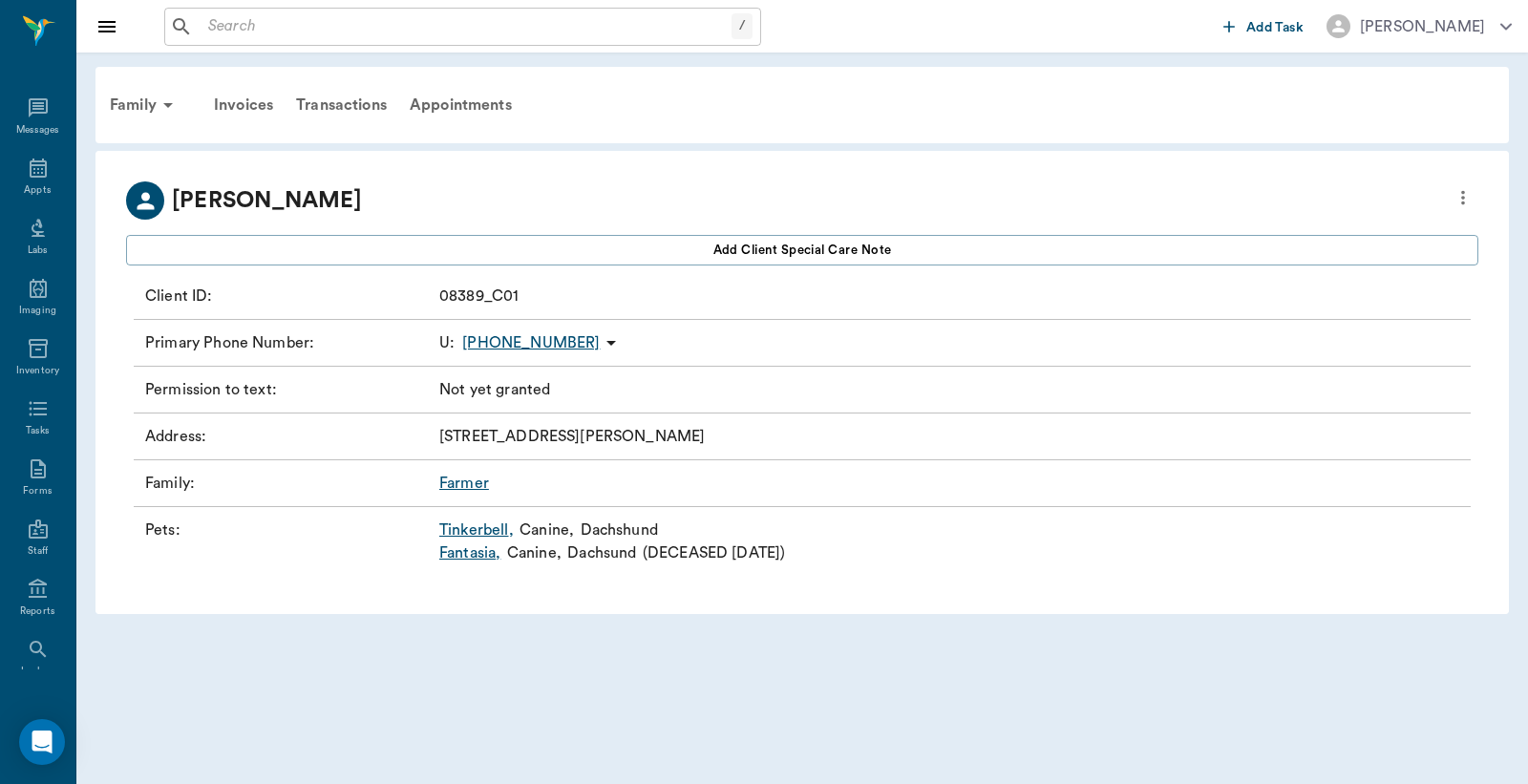
click at [481, 532] on link "Tinkerbell ," at bounding box center [477, 530] width 75 height 23
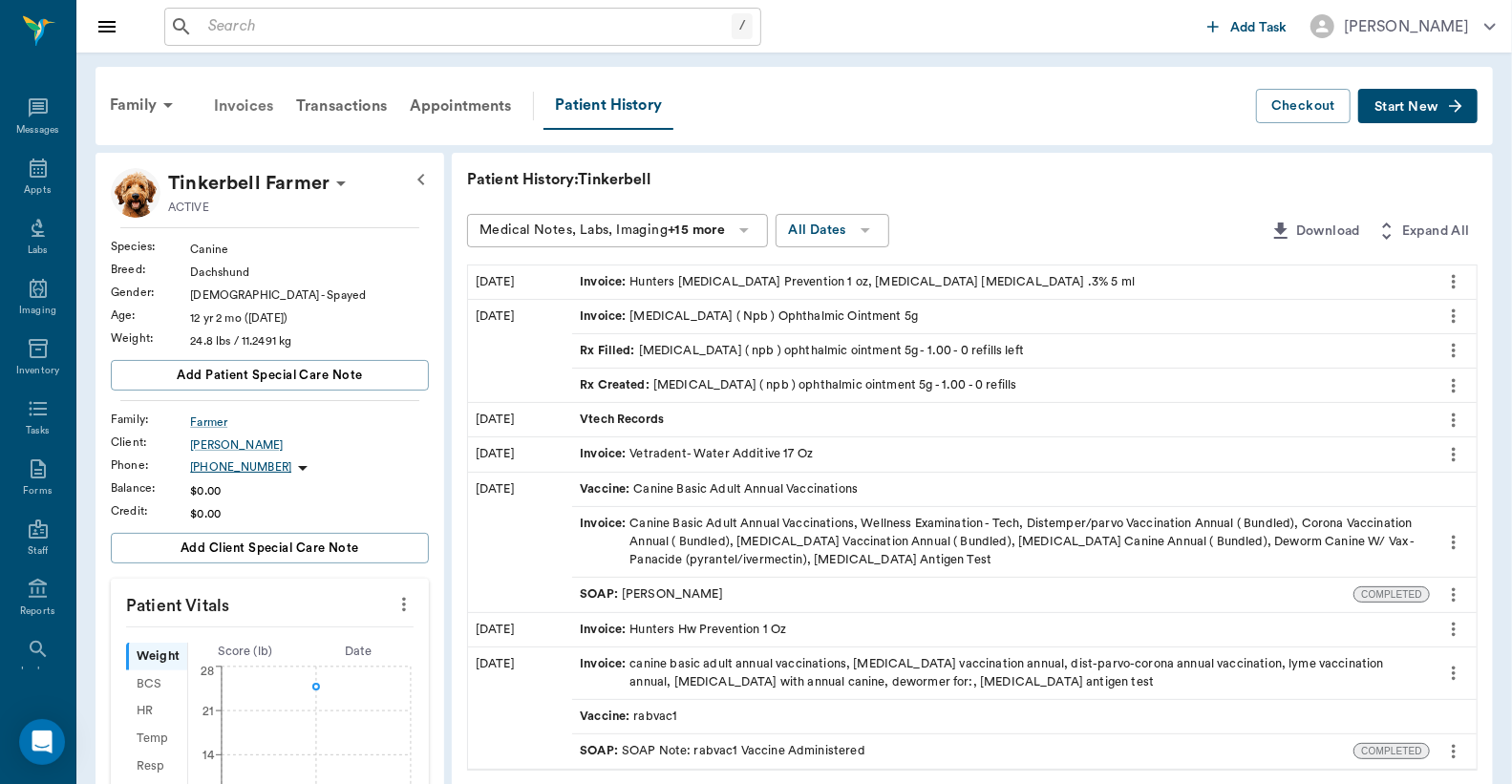
click at [249, 109] on div "Invoices" at bounding box center [244, 106] width 82 height 46
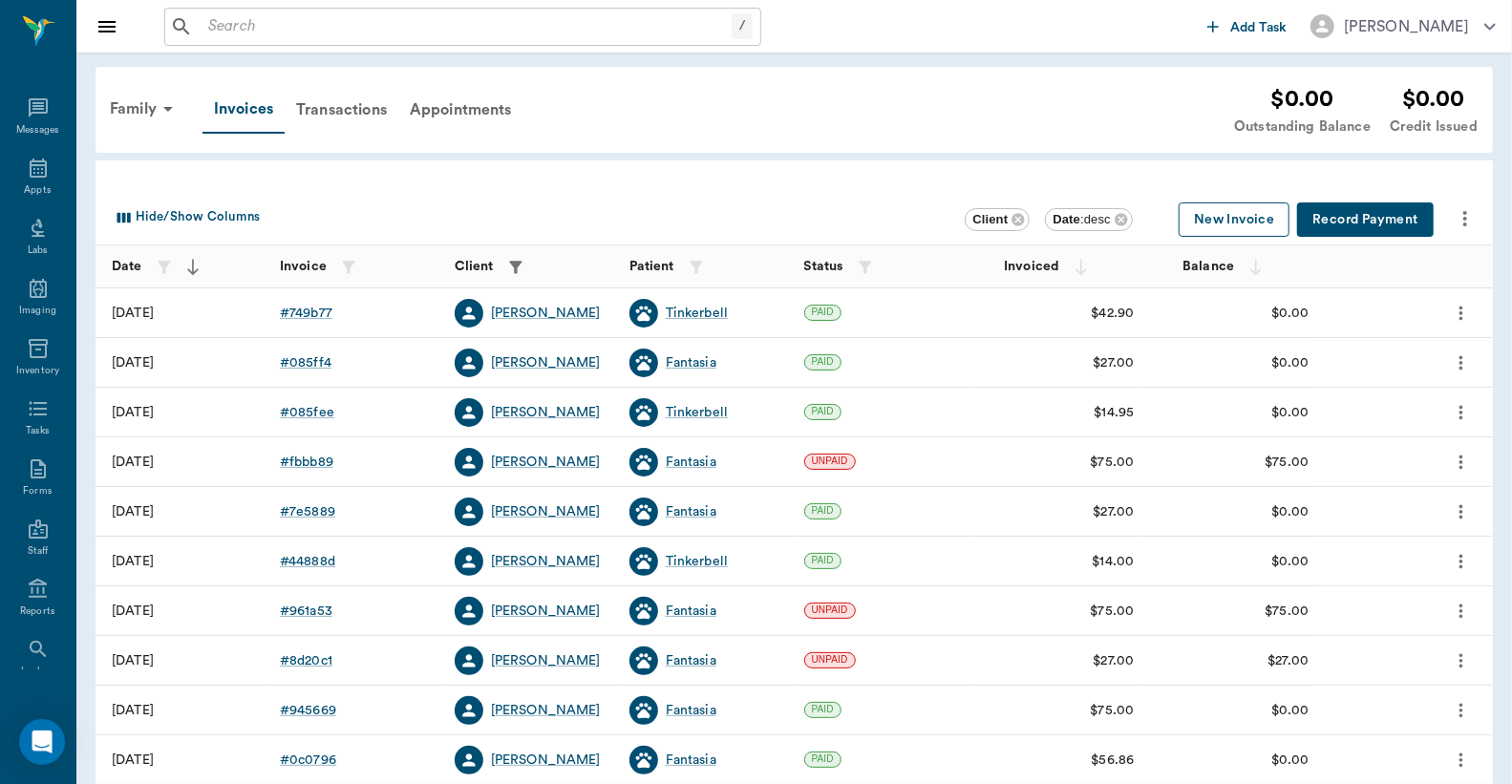
click at [1230, 205] on button "New Invoice" at bounding box center [1234, 220] width 111 height 35
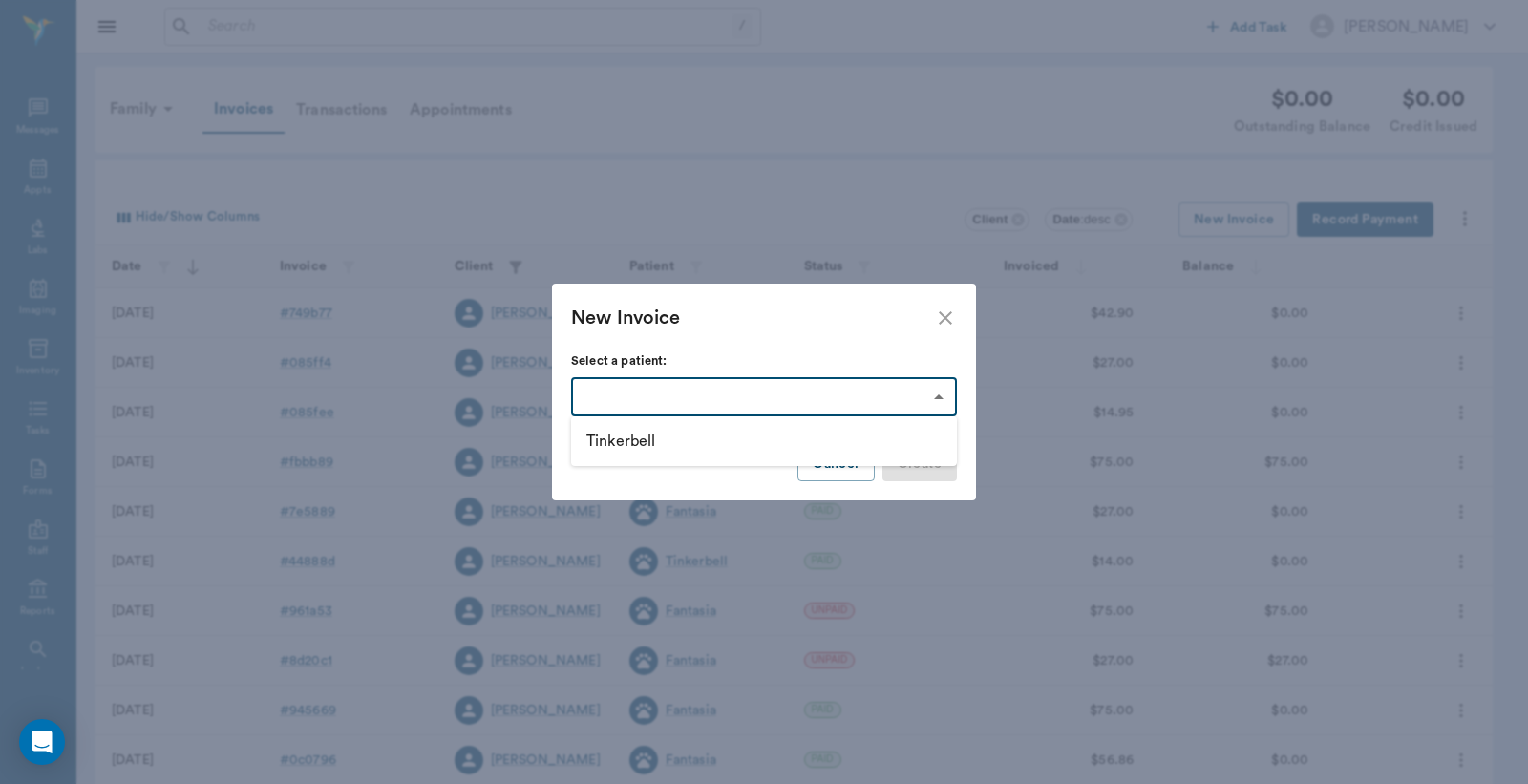
click at [942, 403] on body "/ ​ Add Task Dr. Bert Ellsworth Nectar Messages Appts Labs Imaging Inventory Ta…" at bounding box center [764, 560] width 1528 height 1121
click at [595, 443] on li "Tinkerbell" at bounding box center [764, 441] width 386 height 34
type input "63ec33afbf929af01c1df6cc"
click at [934, 464] on button "Create" at bounding box center [920, 464] width 75 height 35
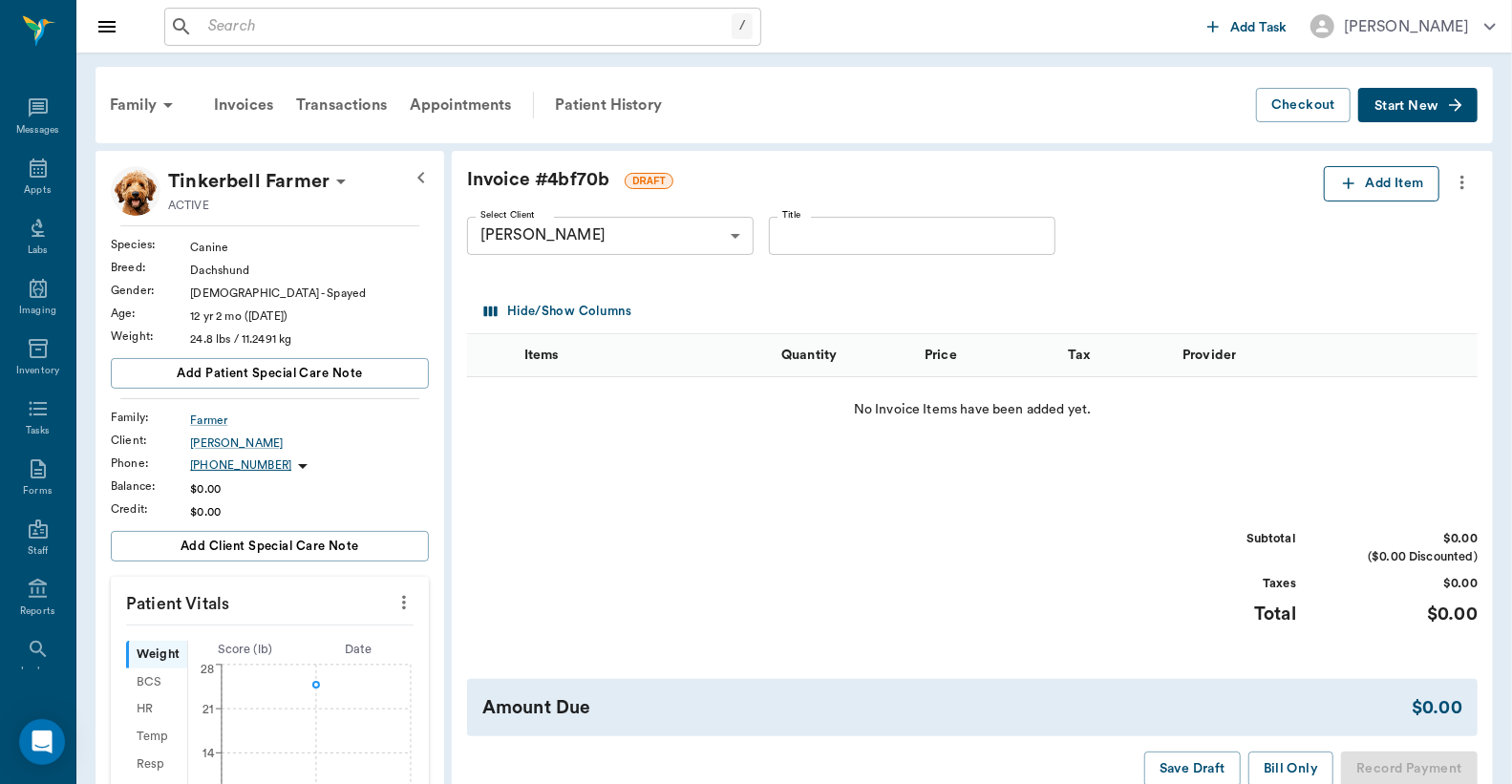
click at [1355, 188] on icon "button" at bounding box center [1349, 184] width 19 height 19
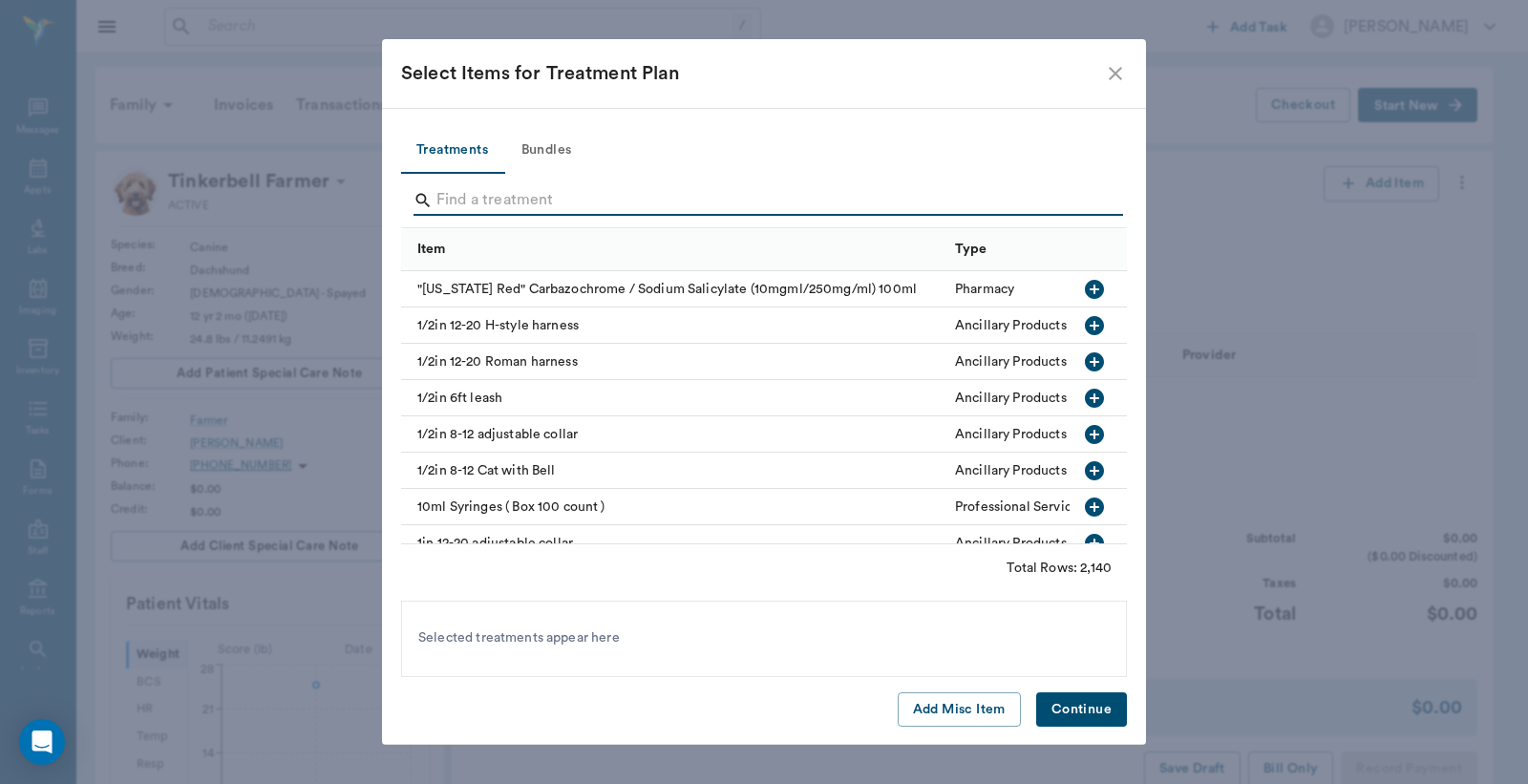
click at [450, 198] on input "Search" at bounding box center [765, 201] width 658 height 31
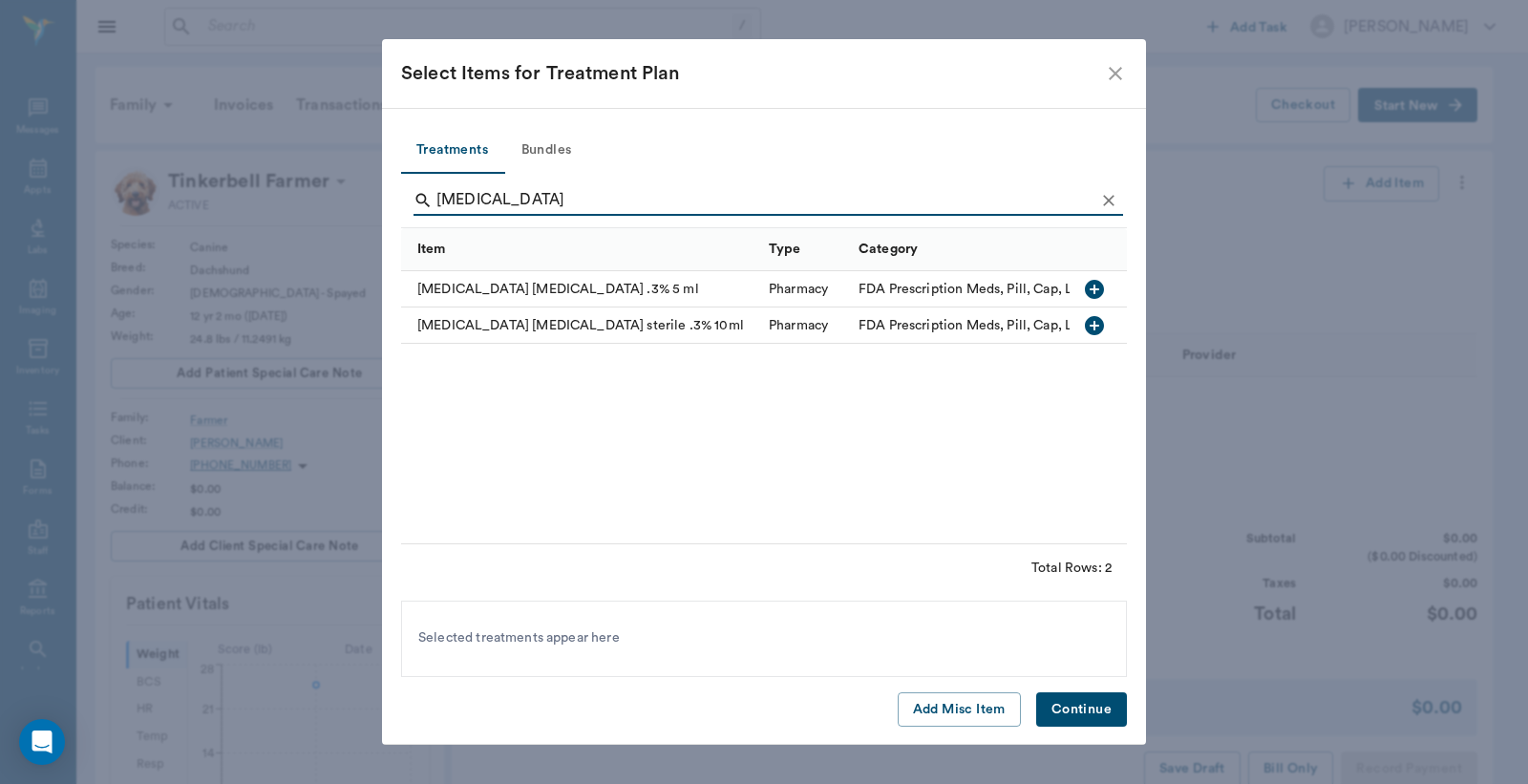
type input "ofloxacin"
click at [1093, 290] on icon "button" at bounding box center [1094, 289] width 23 height 23
click at [1074, 709] on button "Continue" at bounding box center [1082, 709] width 91 height 35
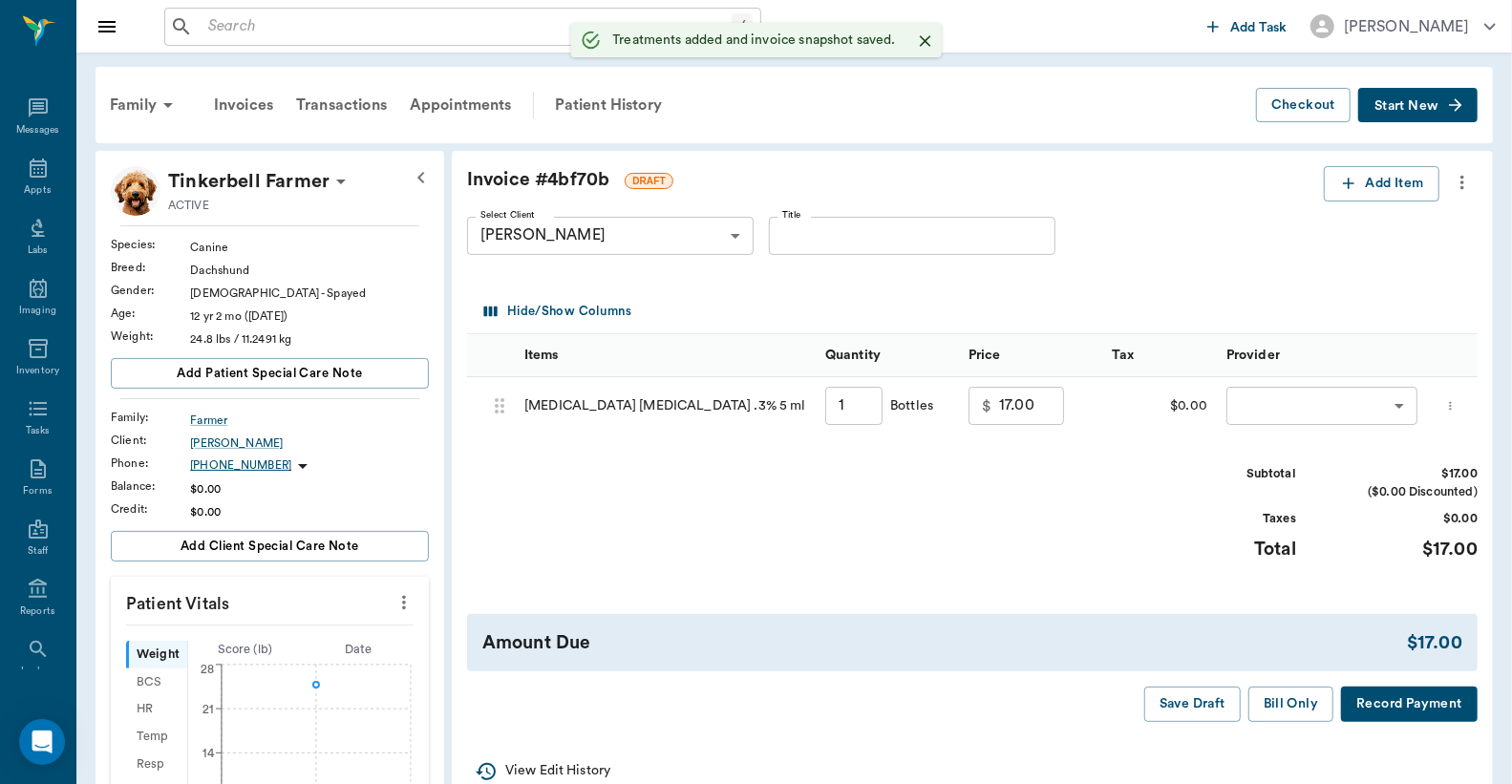
type input "1.00"
click at [1249, 409] on body "/ ​ Add Task Dr. Bert Ellsworth Nectar Messages Appts Labs Imaging Inventory Ta…" at bounding box center [756, 718] width 1512 height 1437
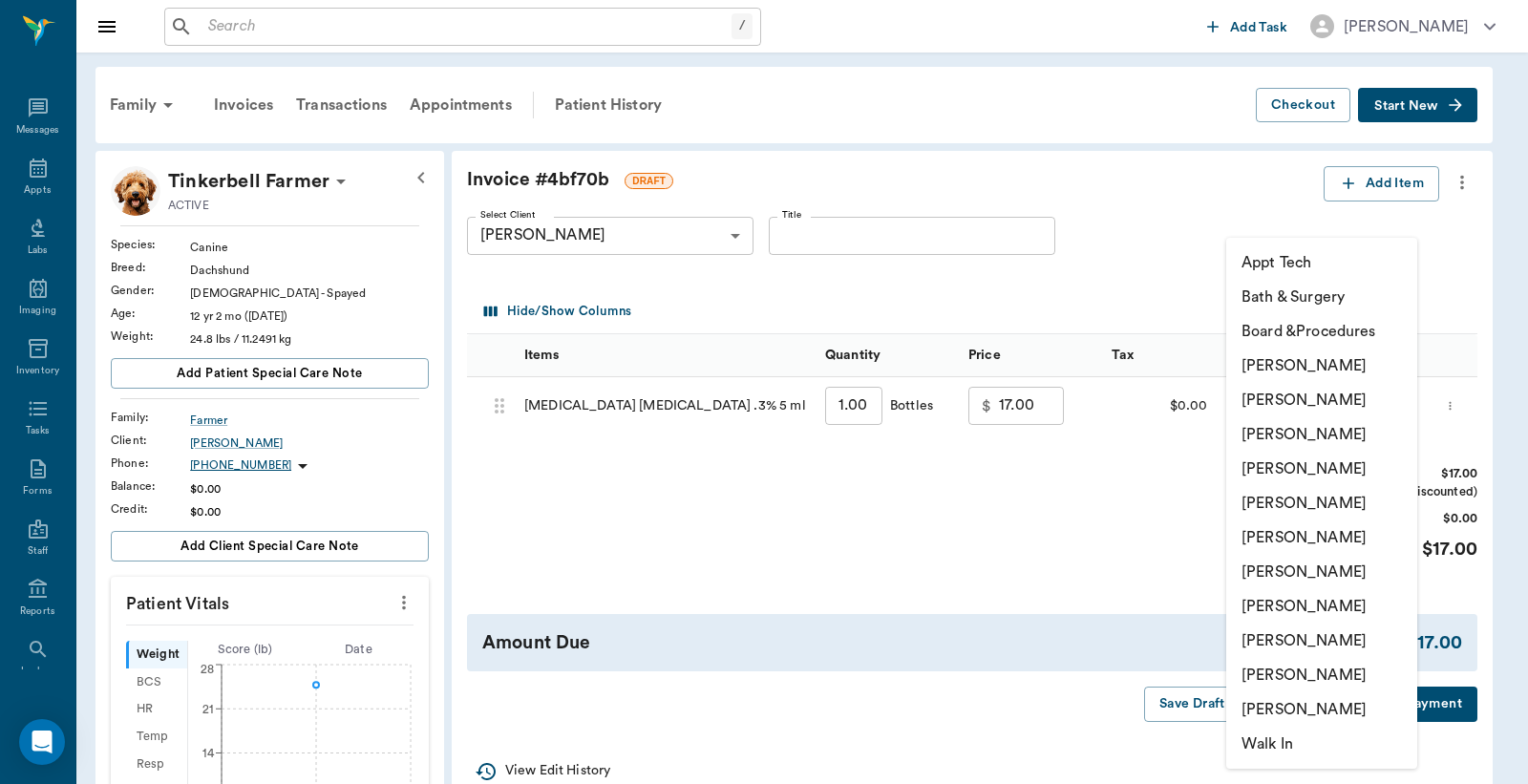
click at [1257, 401] on li "[PERSON_NAME]" at bounding box center [1322, 400] width 191 height 34
type input "none-63ec2e2852e12b0ba117910e"
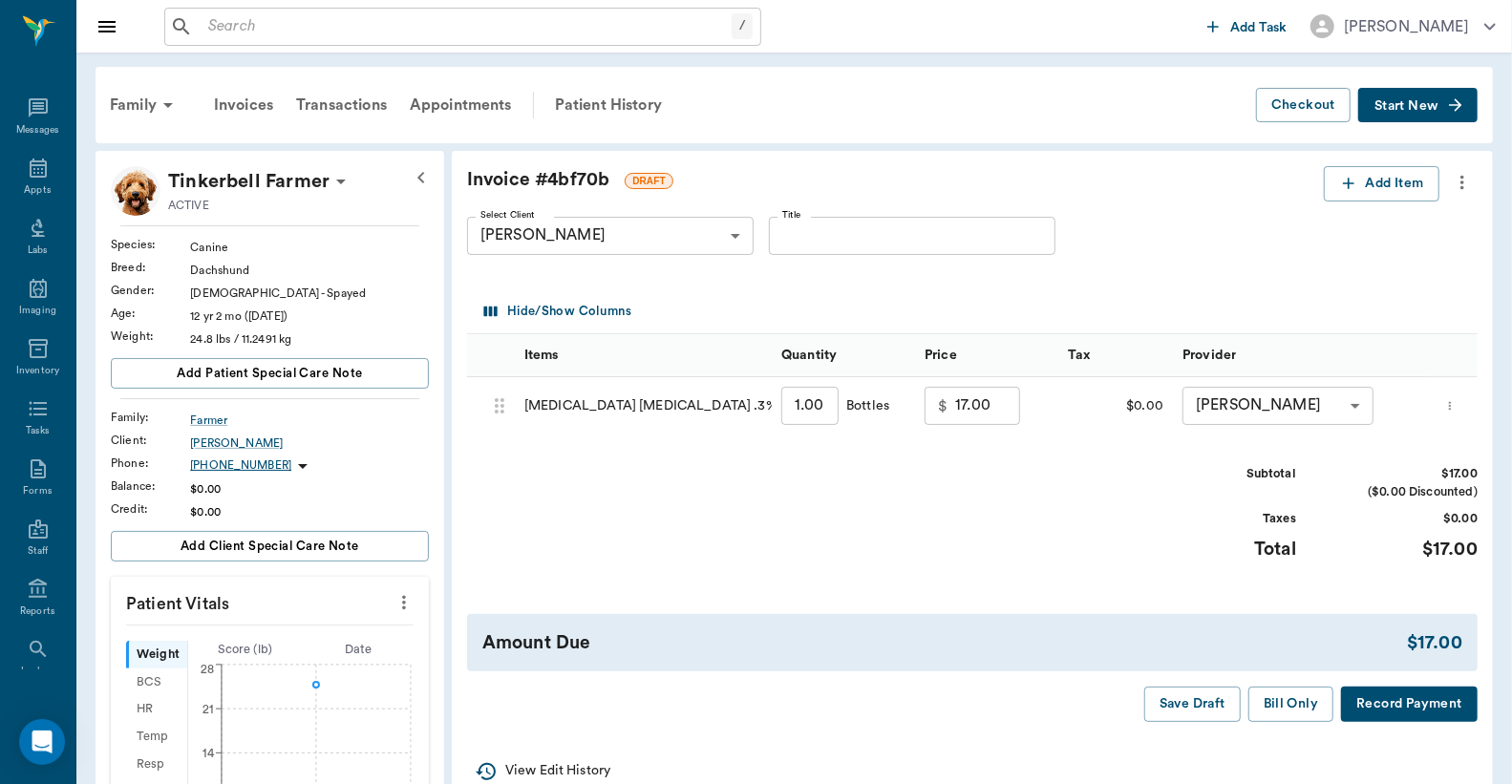
click at [1405, 708] on button "Record Payment" at bounding box center [1410, 704] width 137 height 35
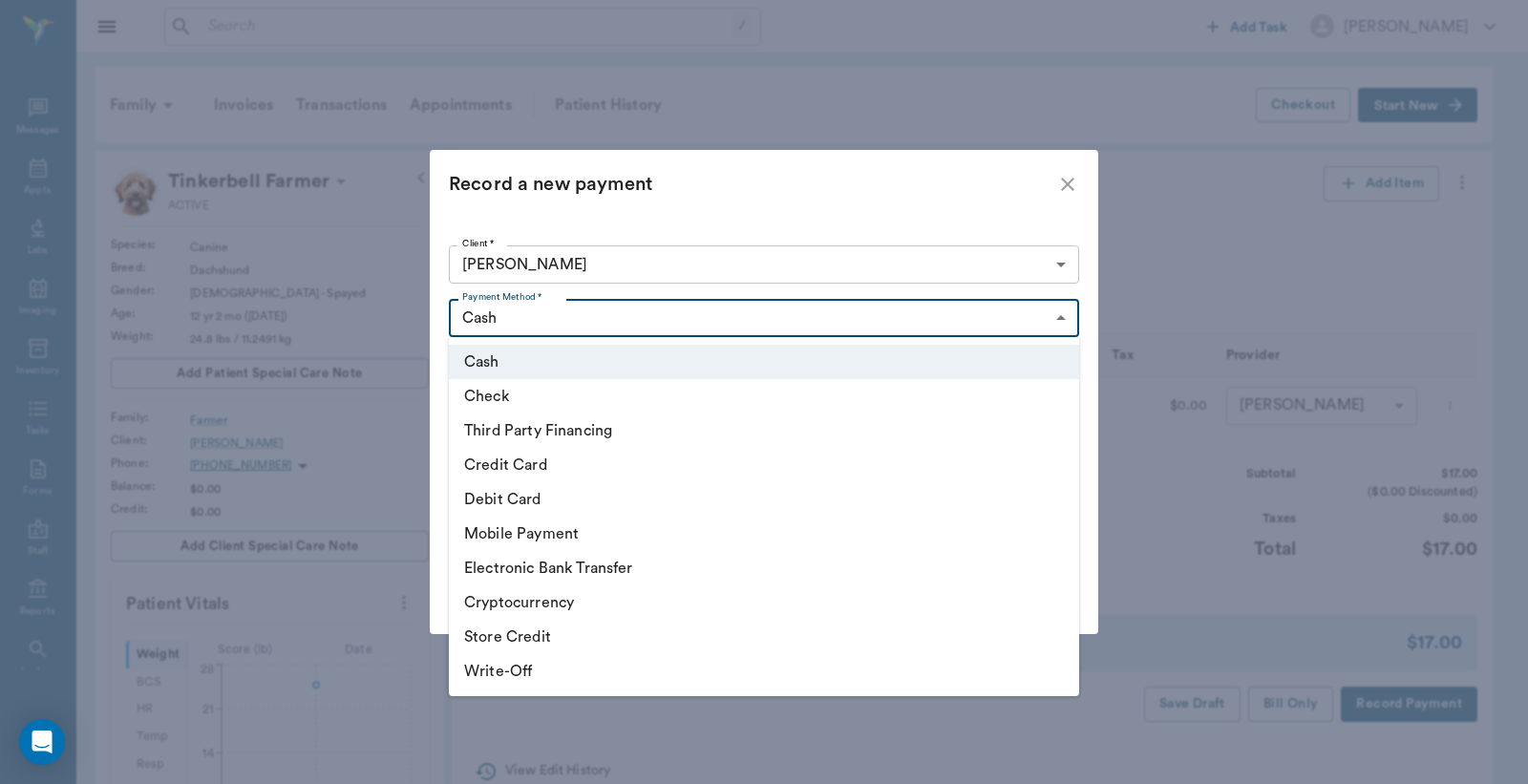
click at [1058, 315] on body "/ ​ Add Task Dr. Bert Ellsworth Nectar Messages Appts Labs Imaging Inventory Ta…" at bounding box center [764, 718] width 1528 height 1437
click at [542, 461] on li "Credit Card" at bounding box center [764, 465] width 630 height 34
type input "CREDIT_CARD"
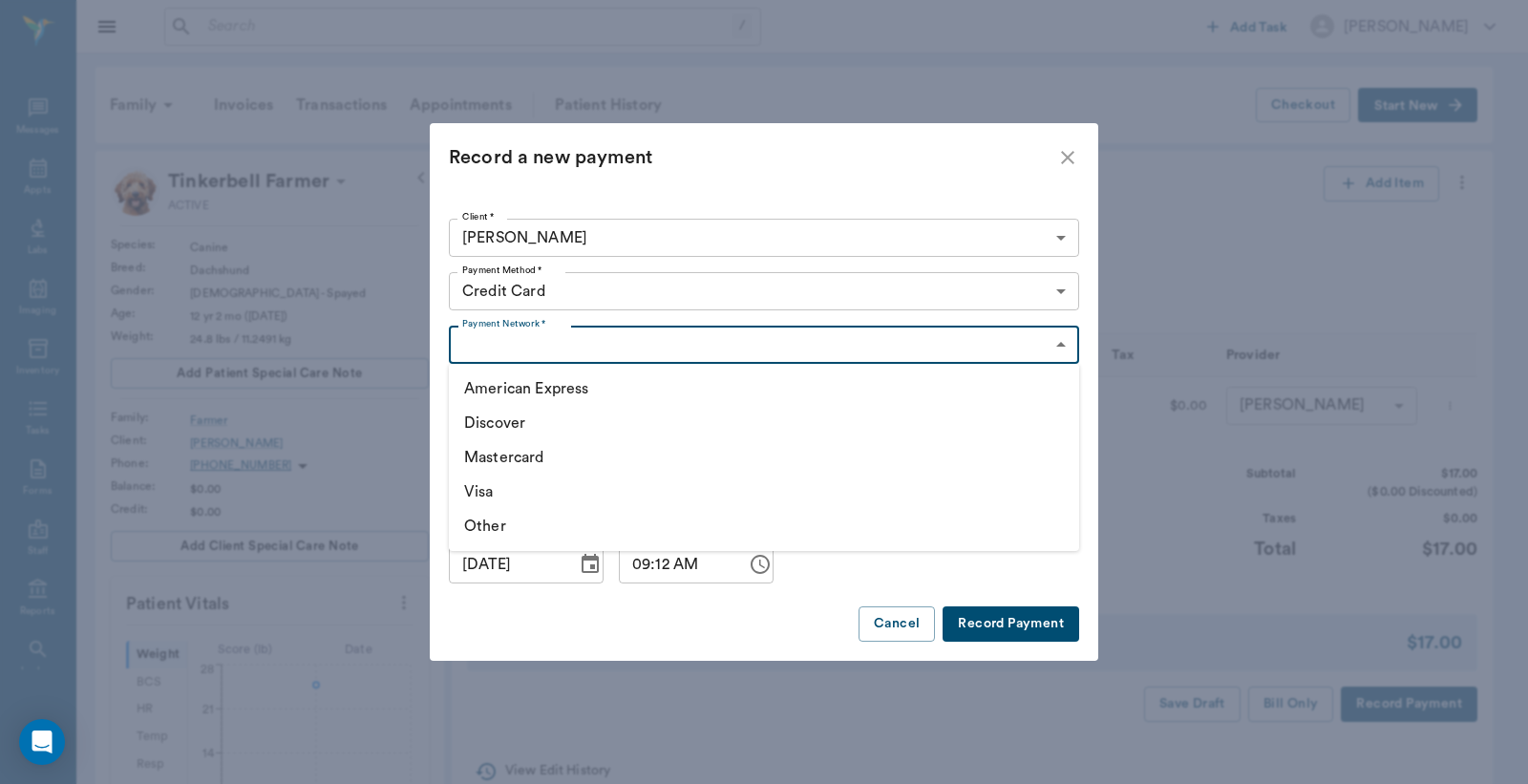
click at [627, 351] on body "/ ​ Add Task Dr. Bert Ellsworth Nectar Messages Appts Labs Imaging Inventory Ta…" at bounding box center [764, 718] width 1528 height 1437
click at [503, 454] on li "Mastercard" at bounding box center [764, 458] width 630 height 34
type input "MASTERCARD"
click at [997, 627] on button "Record Payment" at bounding box center [1011, 624] width 137 height 35
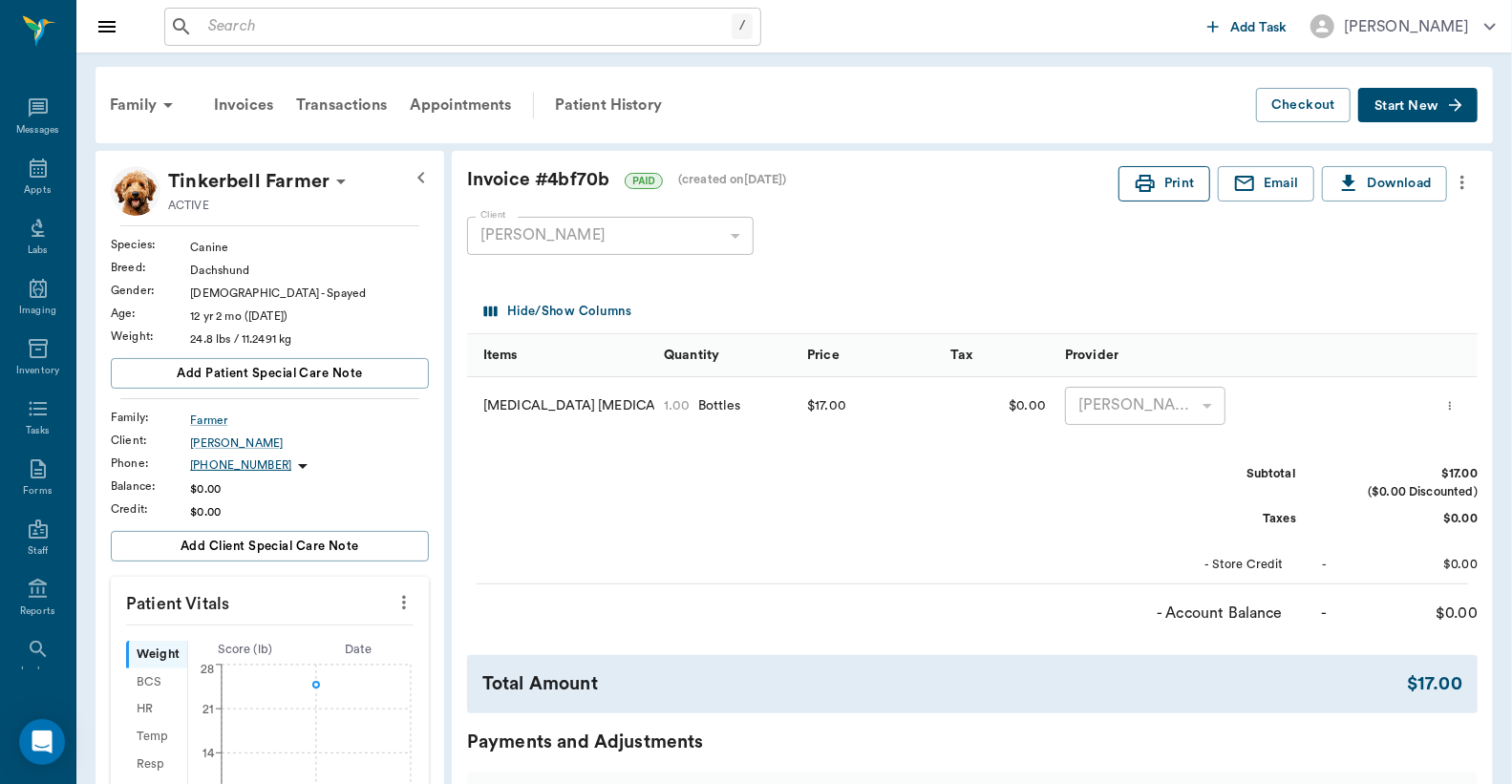
click at [1161, 191] on button "Print" at bounding box center [1164, 184] width 92 height 35
click at [30, 187] on div "Appts" at bounding box center [37, 190] width 27 height 14
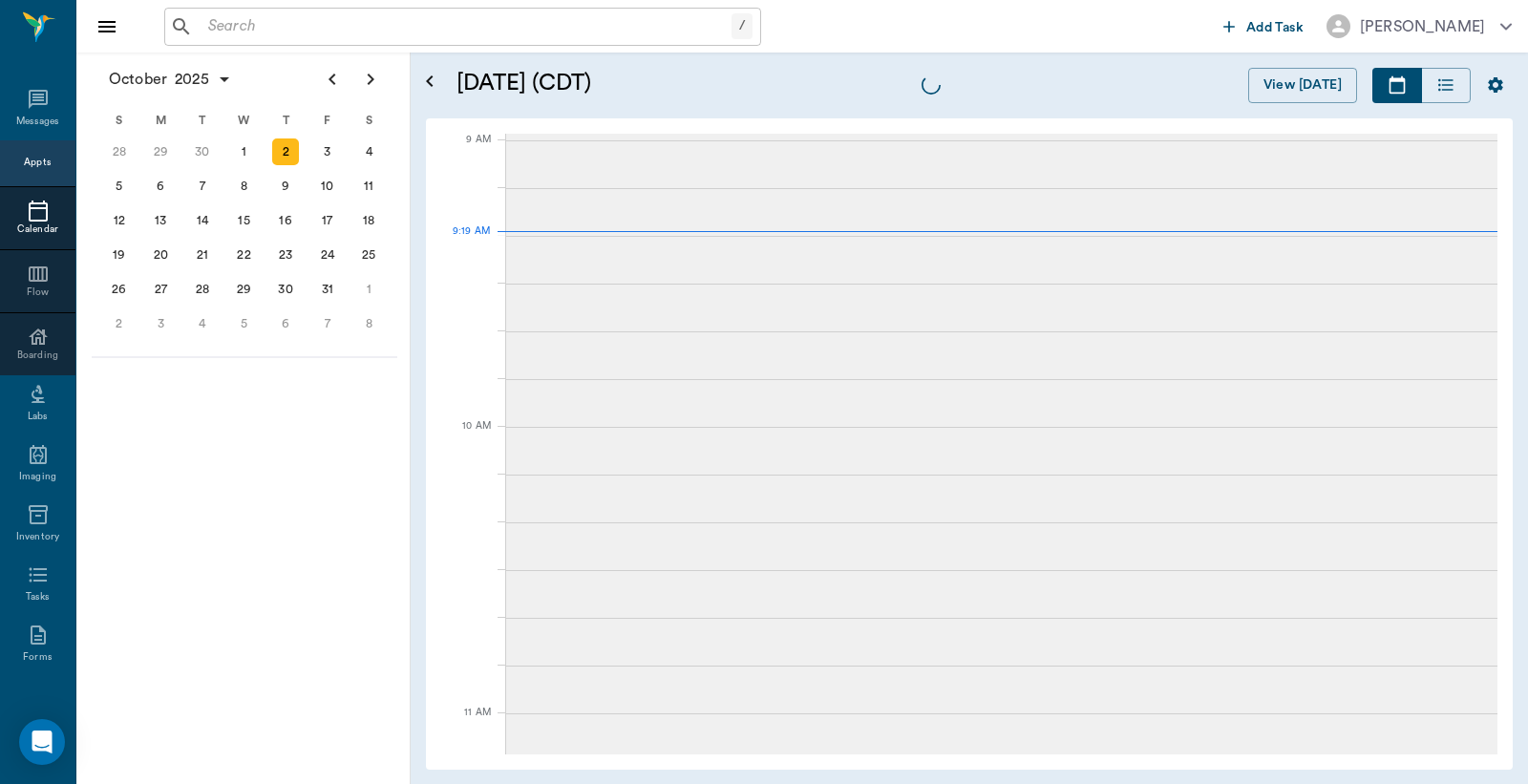
scroll to position [286, 0]
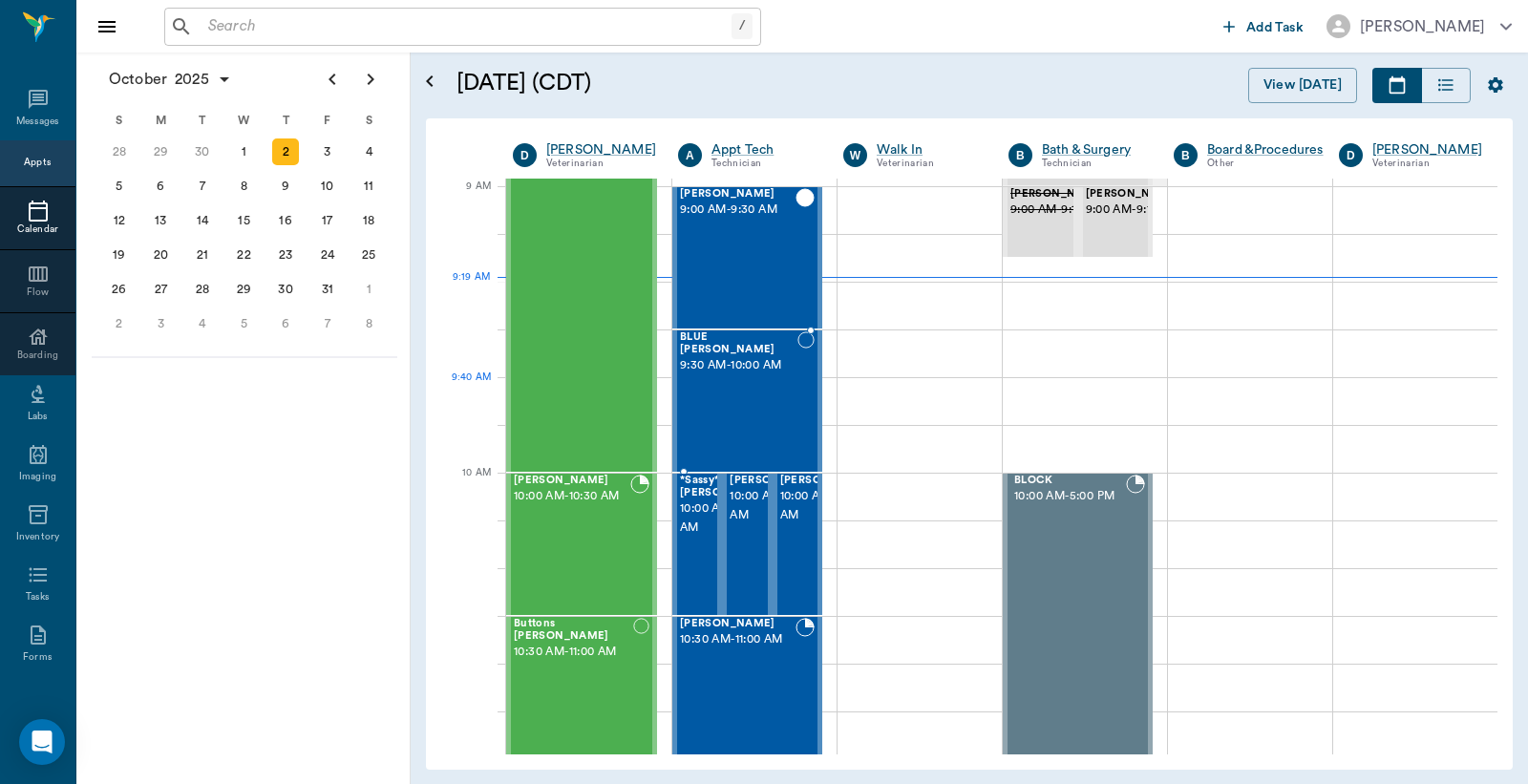
click at [750, 404] on div "BLUE BELL Allen 9:30 AM - 10:00 AM" at bounding box center [738, 401] width 118 height 140
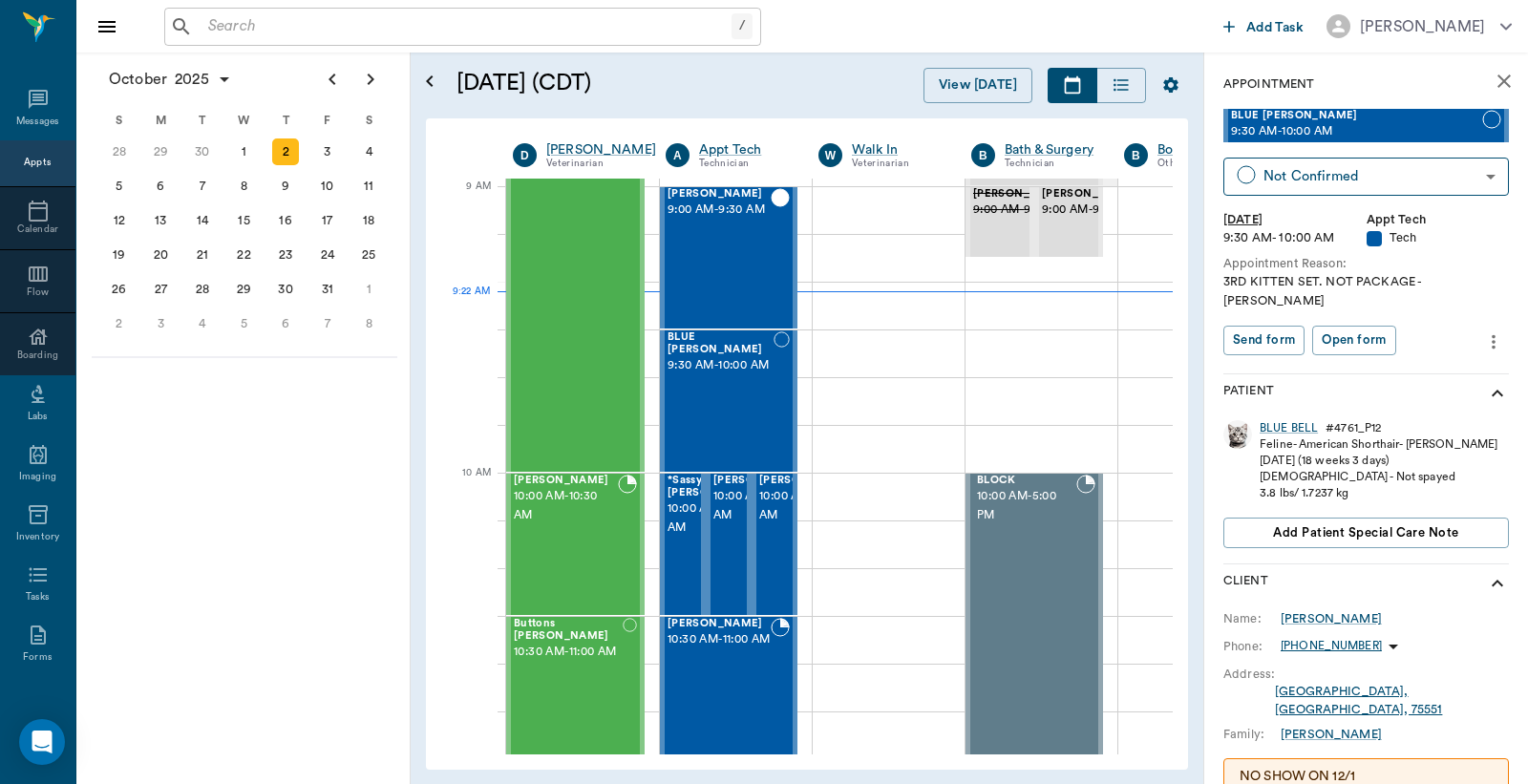
drag, startPoint x: 209, startPoint y: 33, endPoint x: 214, endPoint y: 13, distance: 20.6
click at [208, 32] on input "text" at bounding box center [466, 27] width 531 height 27
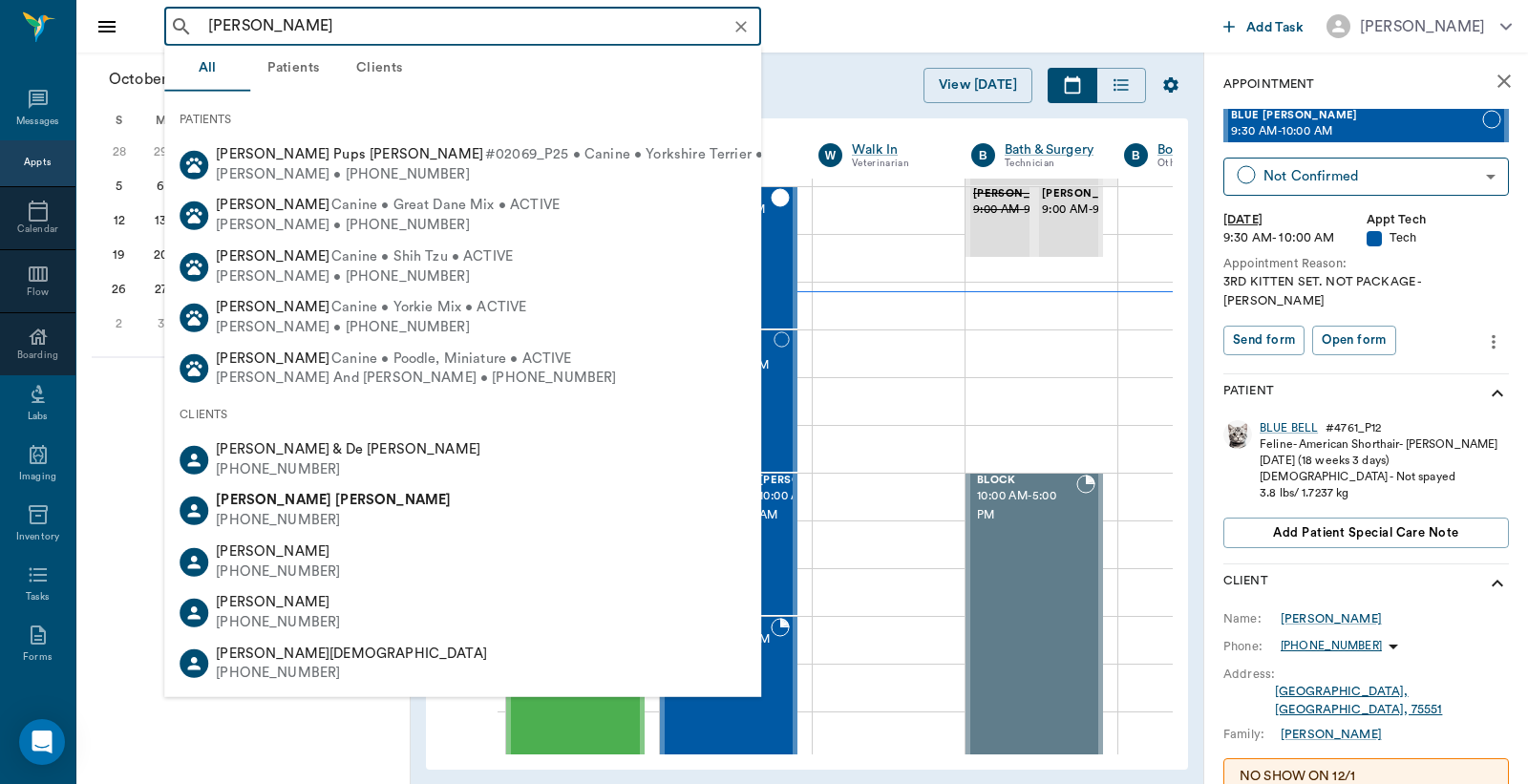
type input "Denise Davis"
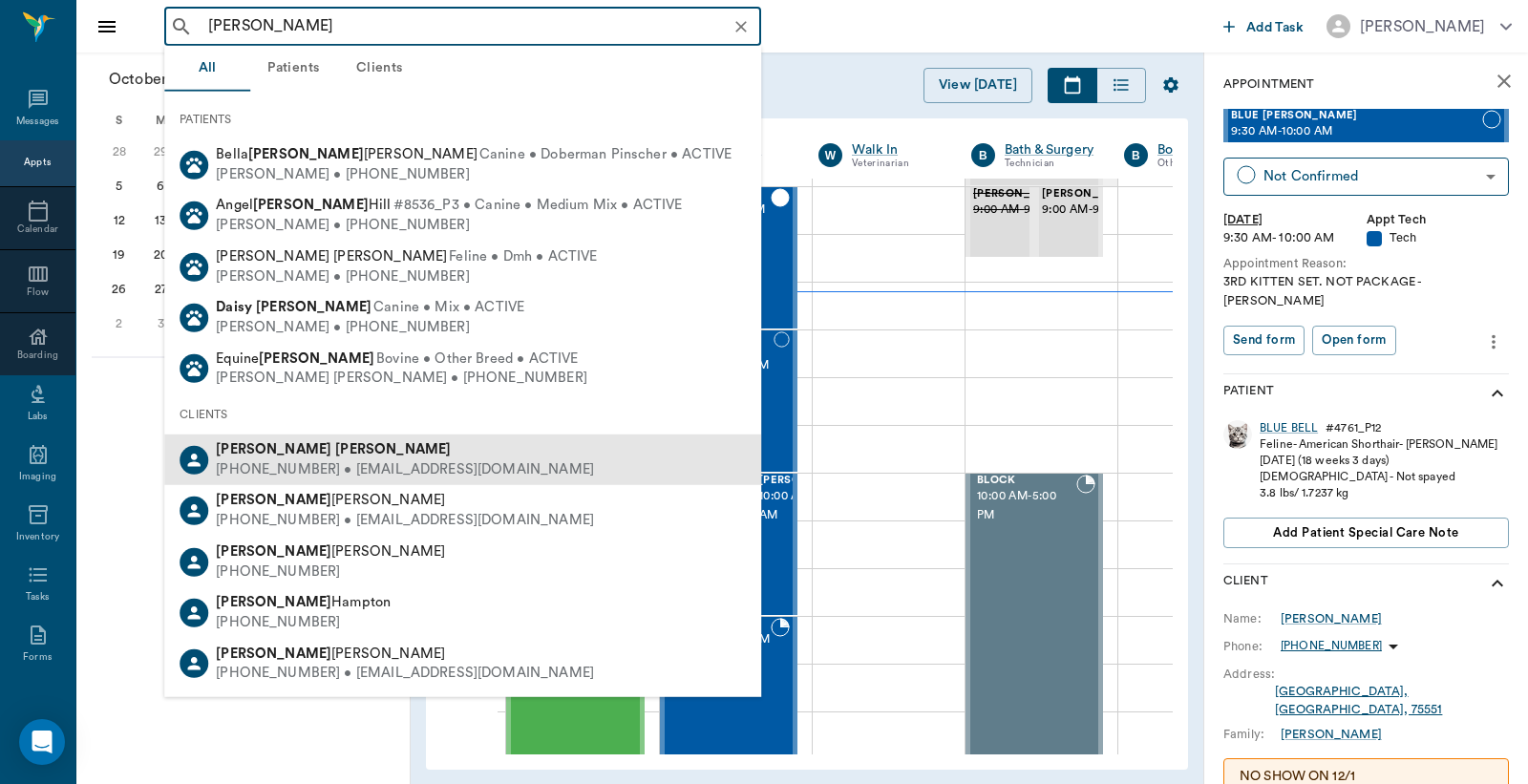
click at [239, 466] on div "(870) 840-1346 • dddavis7173@yahoo.com" at bounding box center [404, 470] width 378 height 20
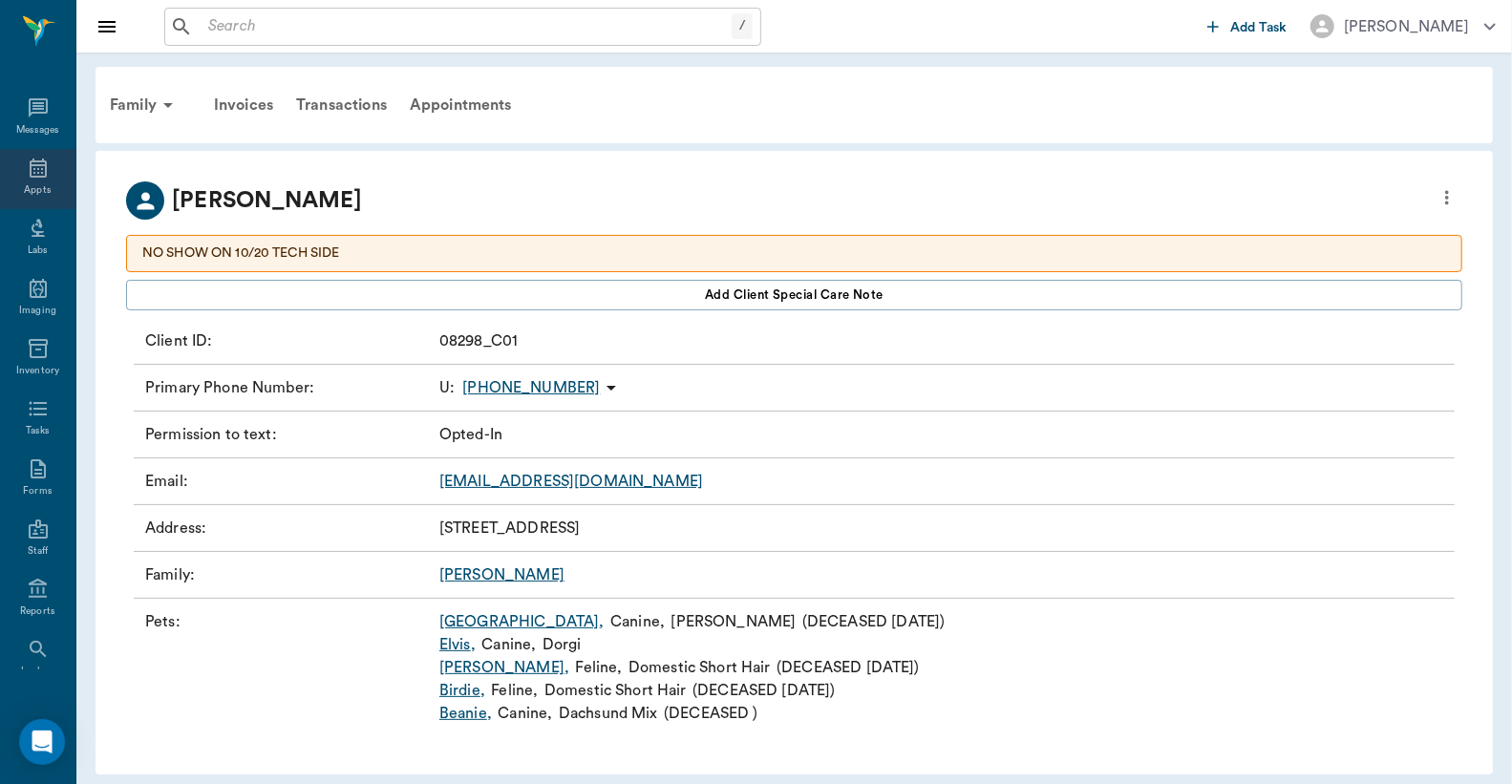
click at [32, 186] on div "Appts" at bounding box center [37, 190] width 27 height 14
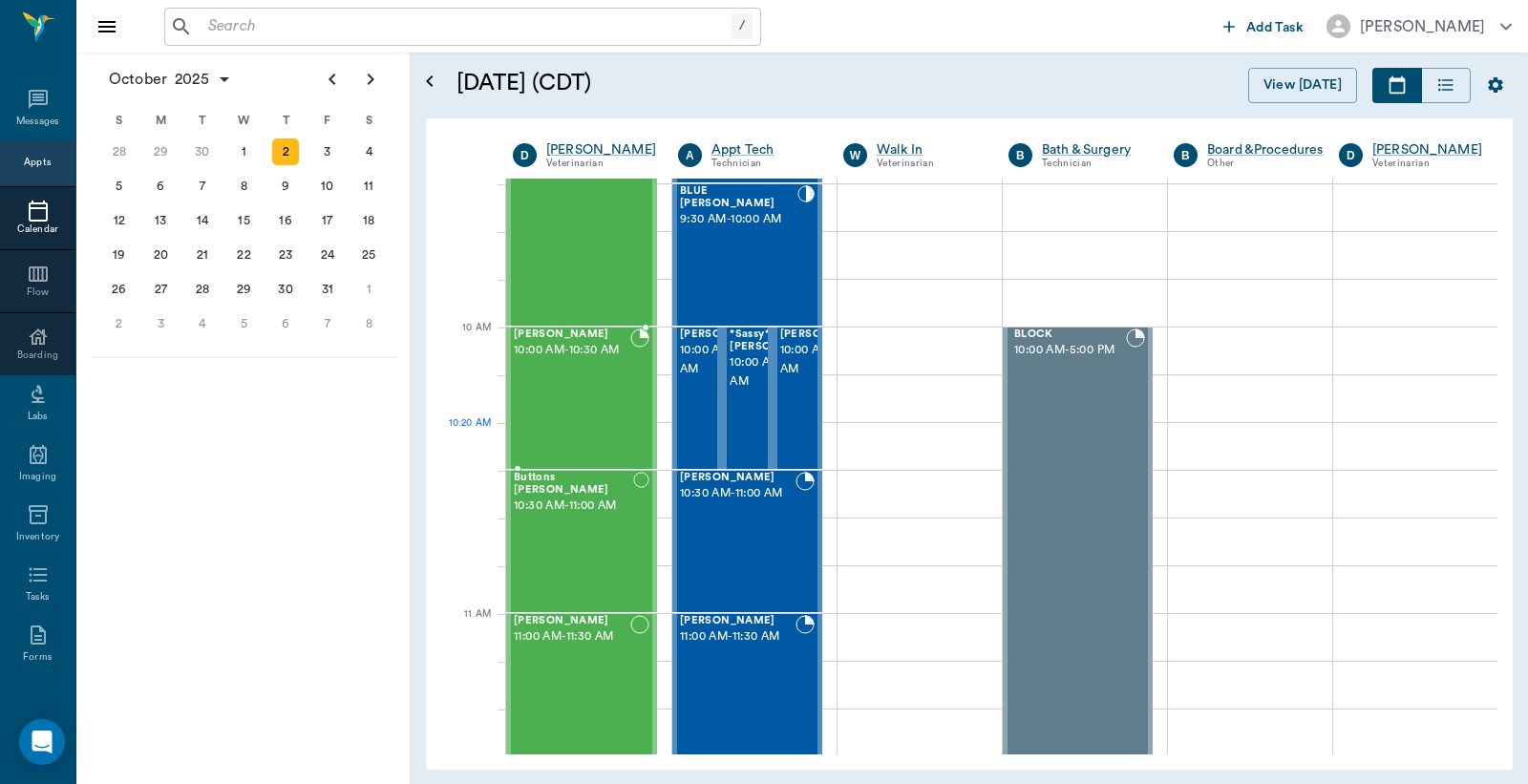
scroll to position [432, 0]
click at [325, 154] on div "3" at bounding box center [327, 152] width 27 height 27
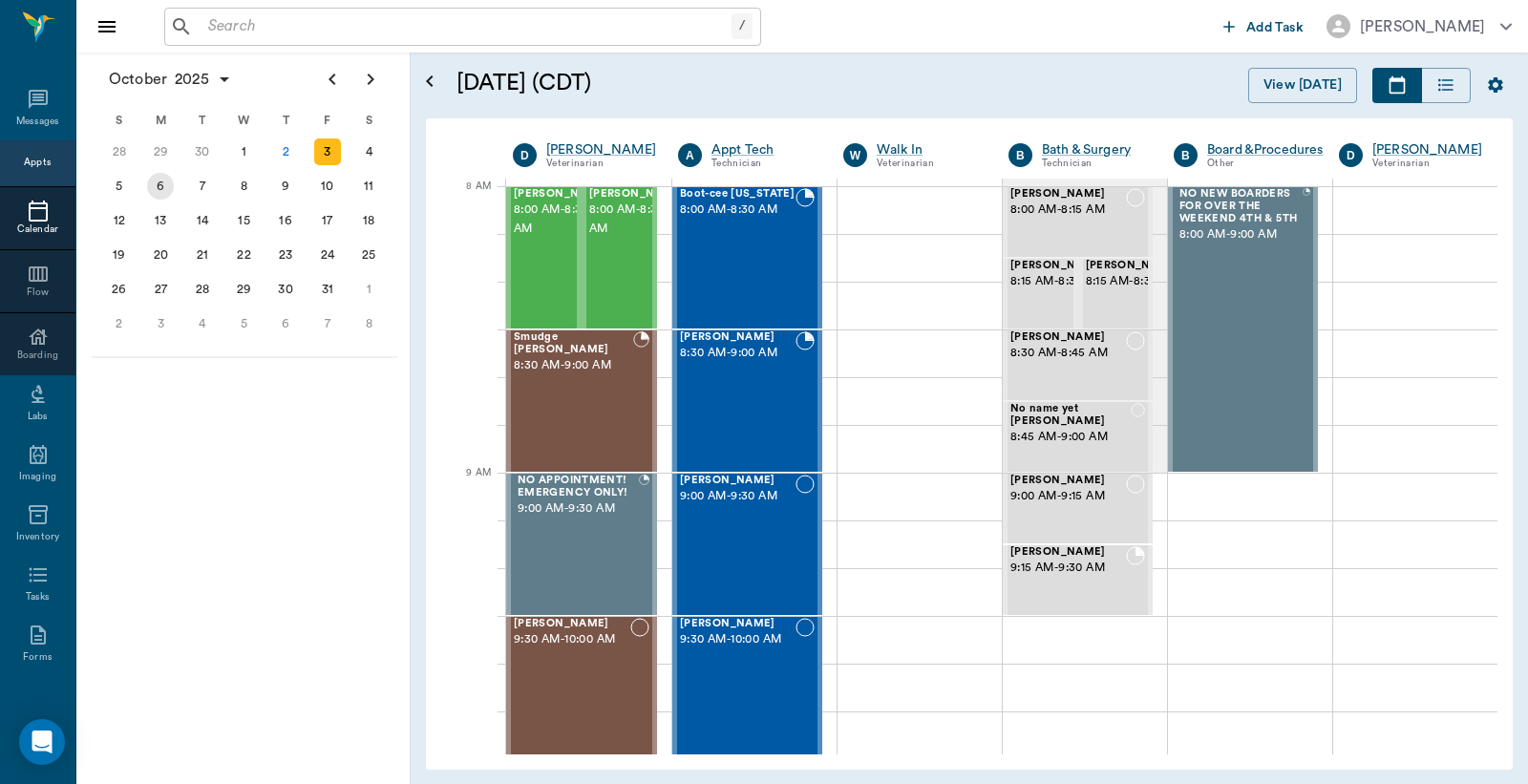
click at [164, 184] on div "6" at bounding box center [161, 187] width 27 height 27
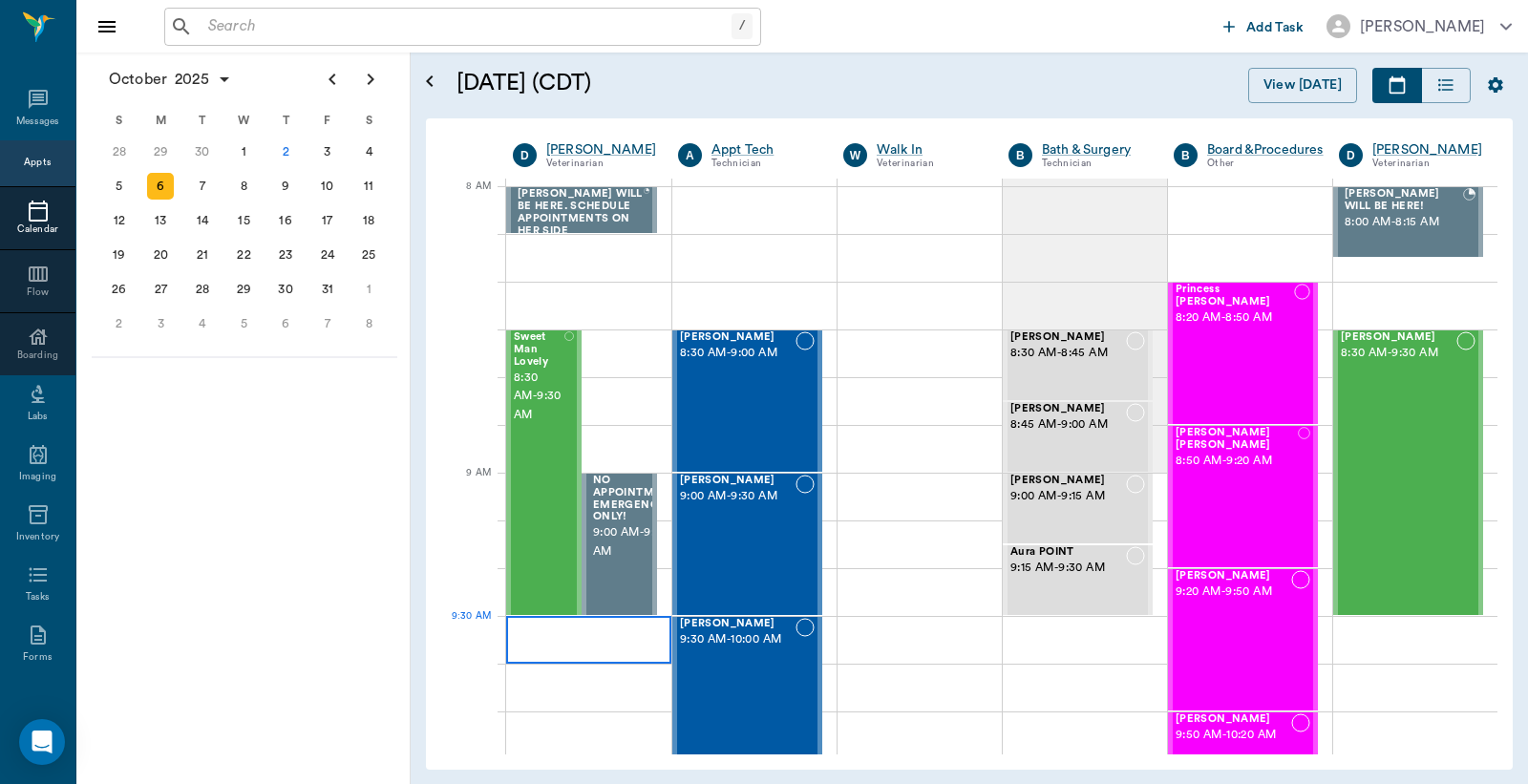
click at [556, 649] on div at bounding box center [589, 640] width 166 height 48
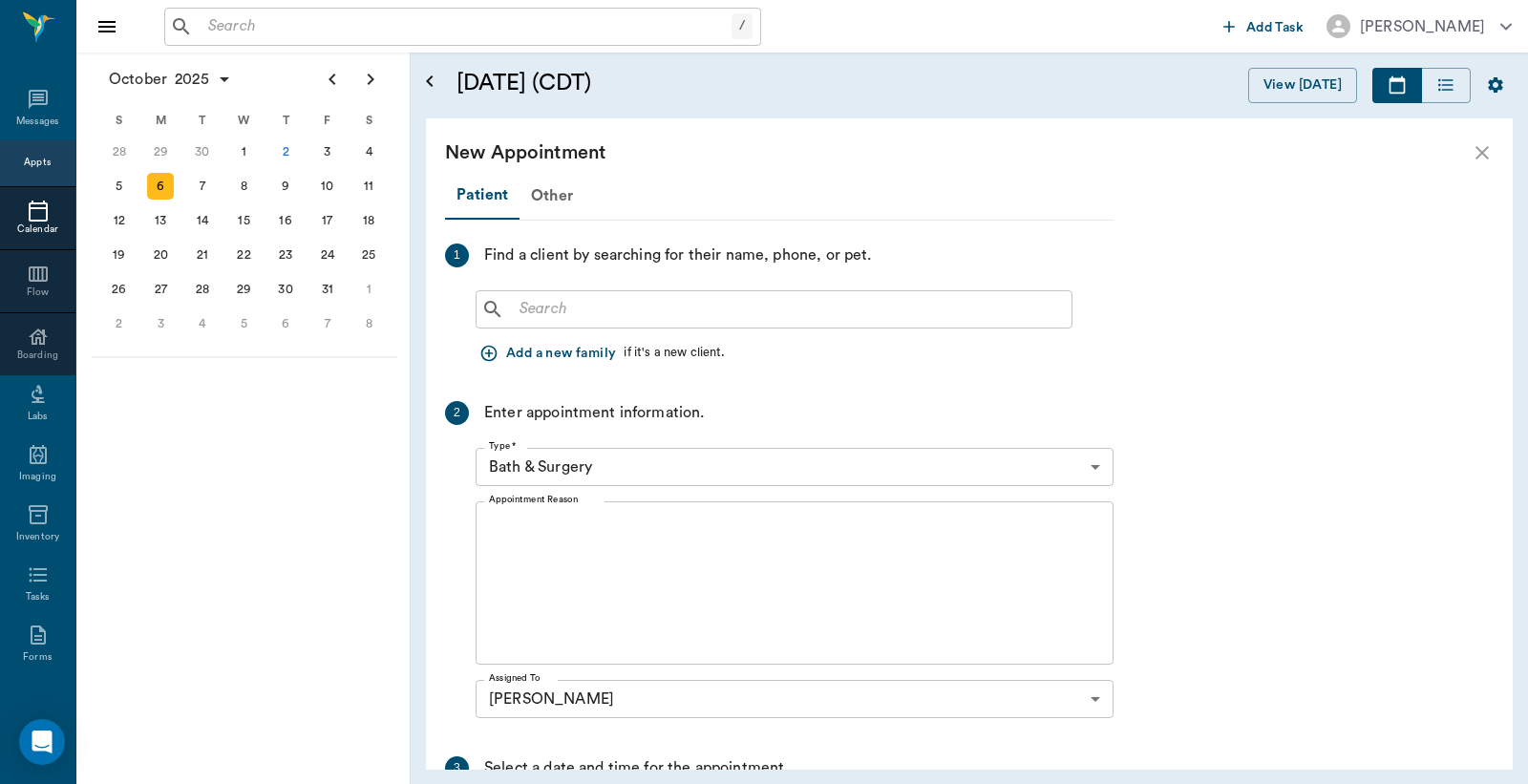
click at [527, 301] on input "text" at bounding box center [788, 309] width 552 height 27
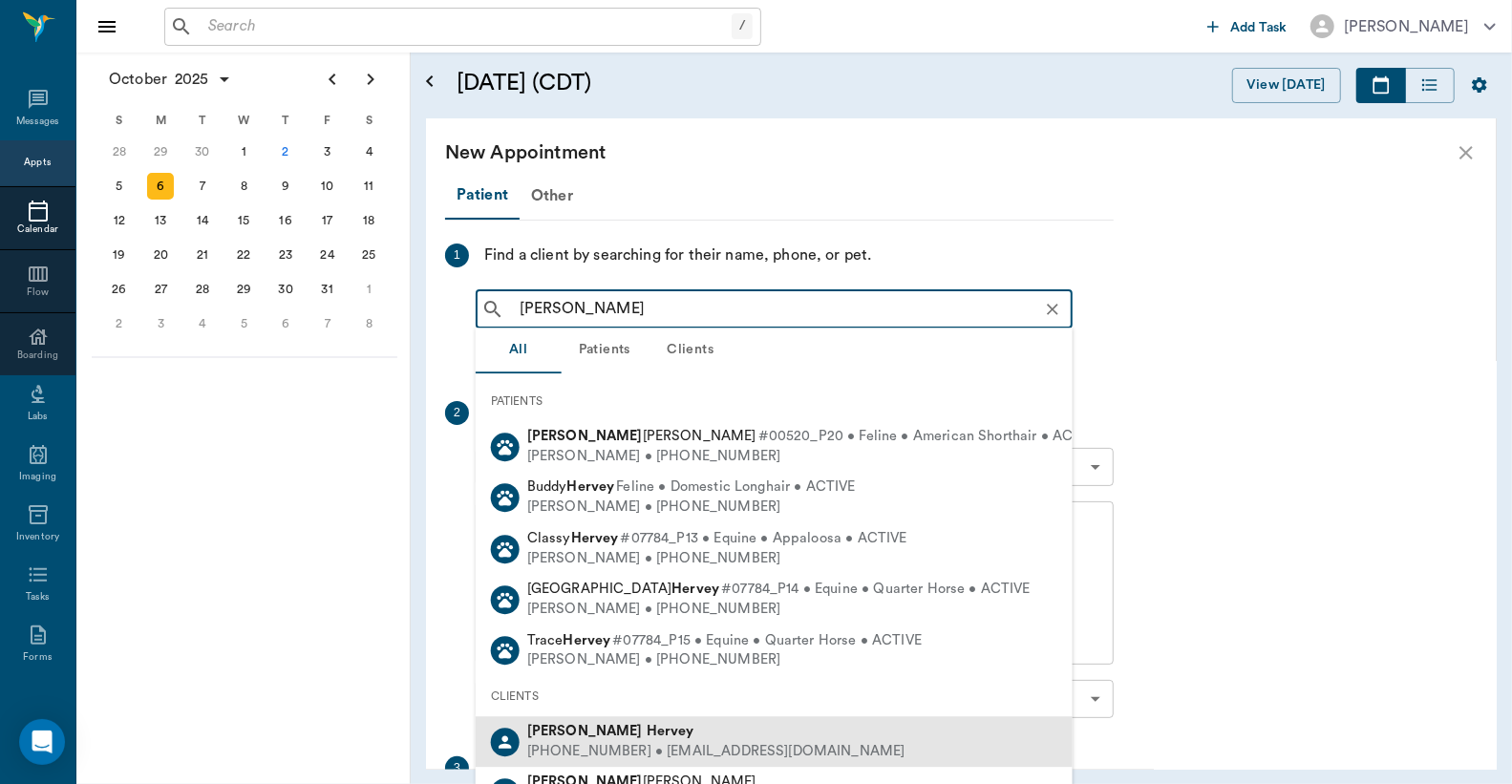
click at [617, 739] on div "Megan Hervey" at bounding box center [716, 731] width 378 height 20
type input "Megan Herv"
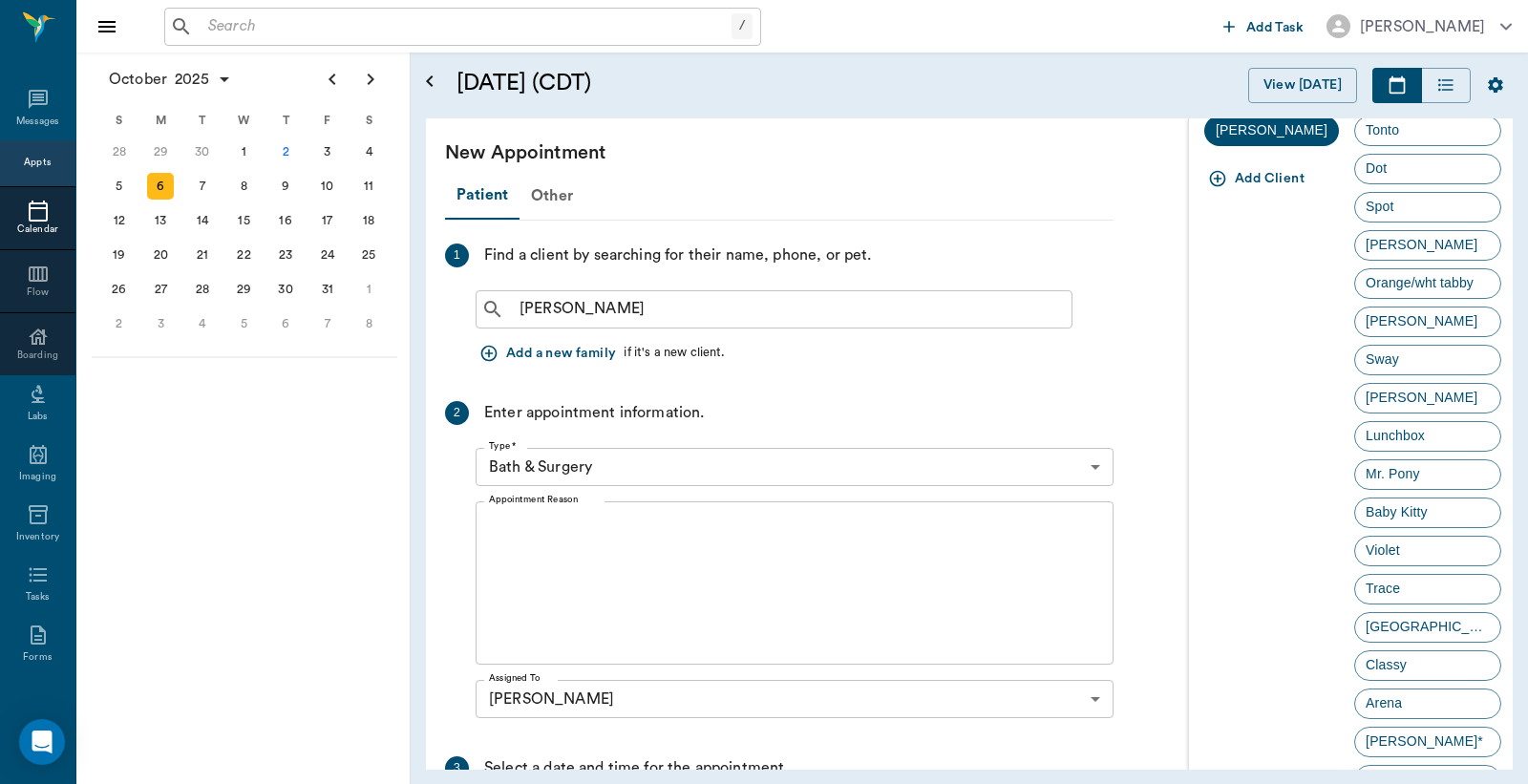
scroll to position [141, 0]
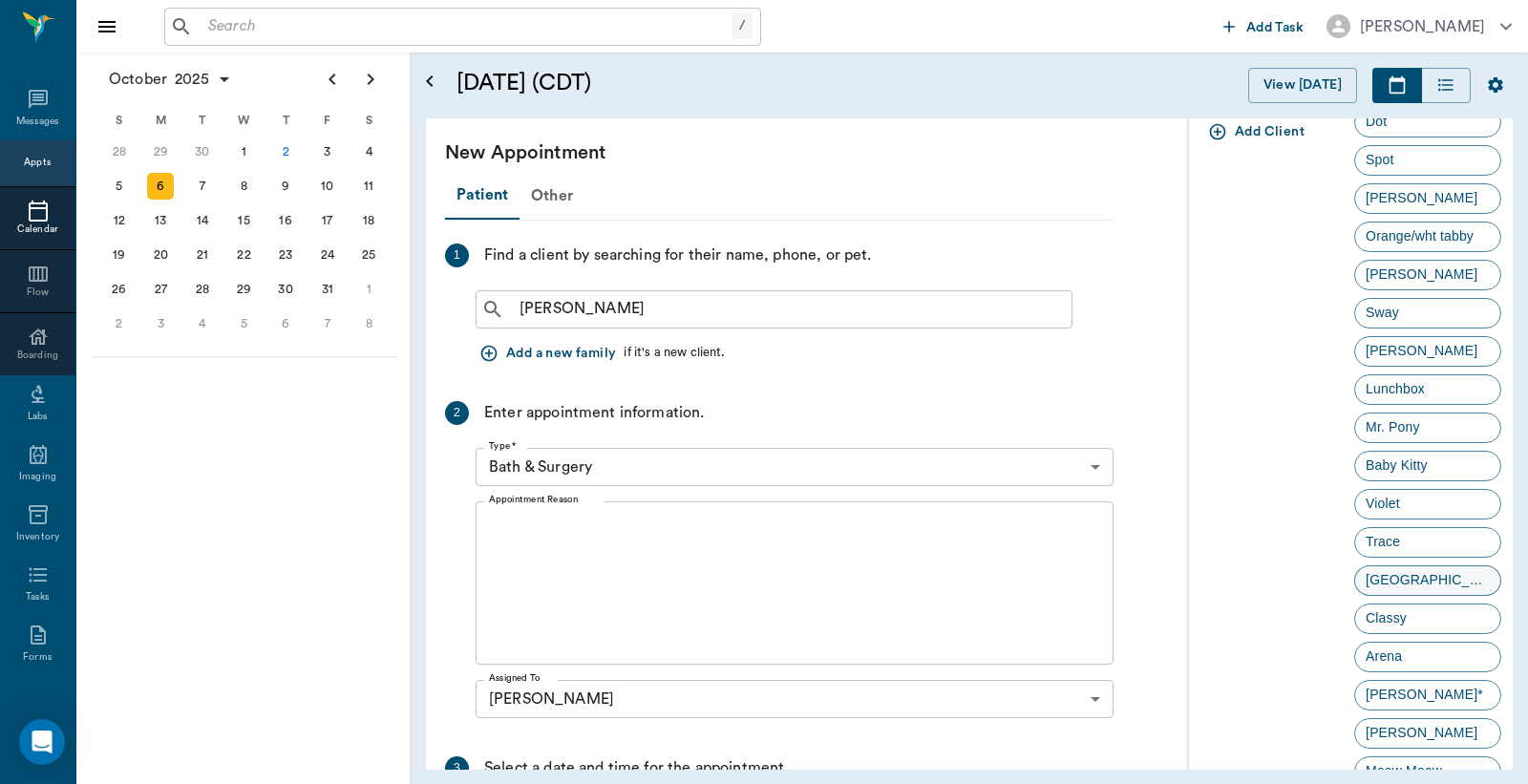
click at [1425, 575] on div "Panama" at bounding box center [1428, 581] width 147 height 31
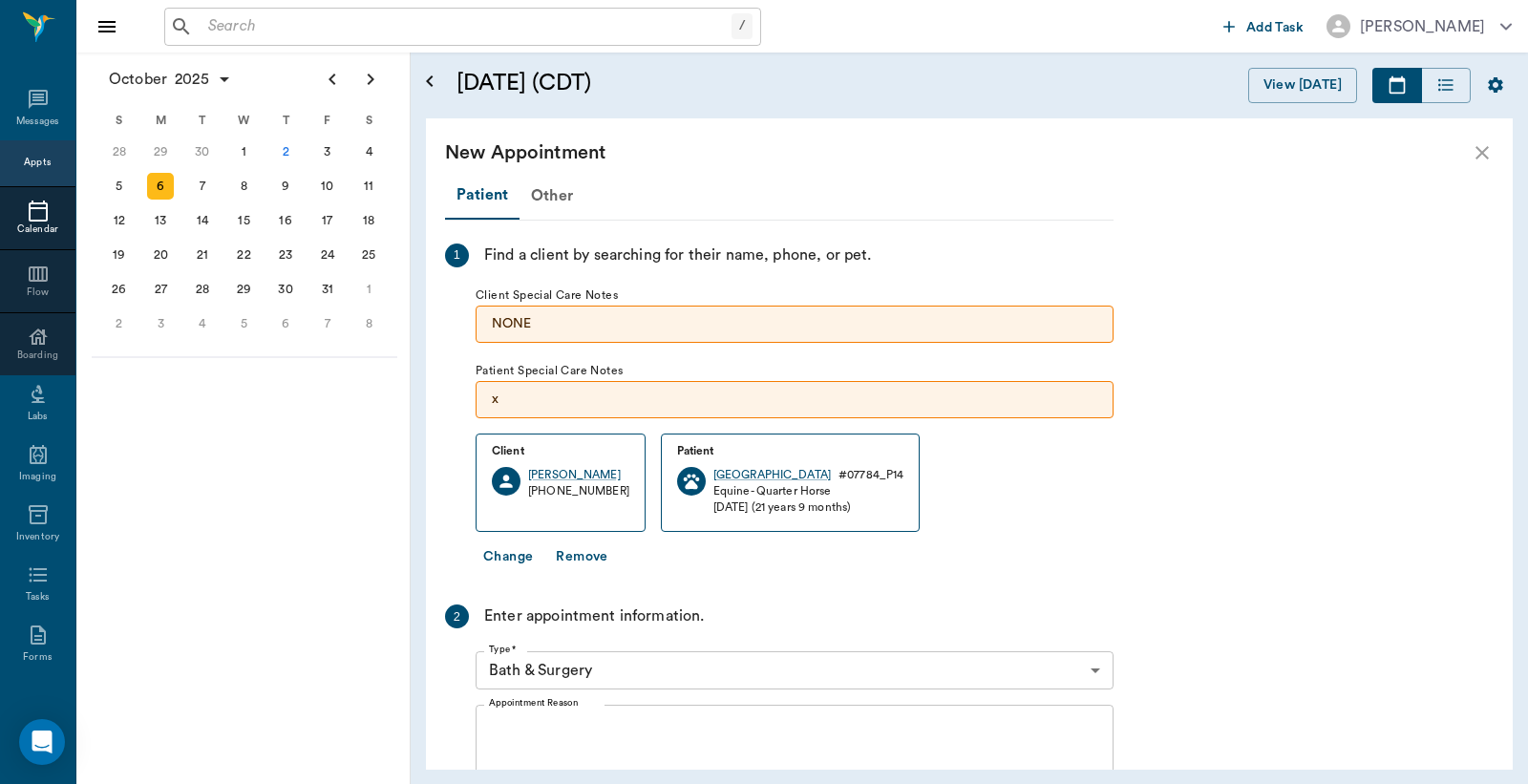
click at [1096, 673] on body "/ ​ Add Task Dr. Bert Ellsworth Nectar Messages Appts Calendar Flow Boarding La…" at bounding box center [764, 392] width 1528 height 784
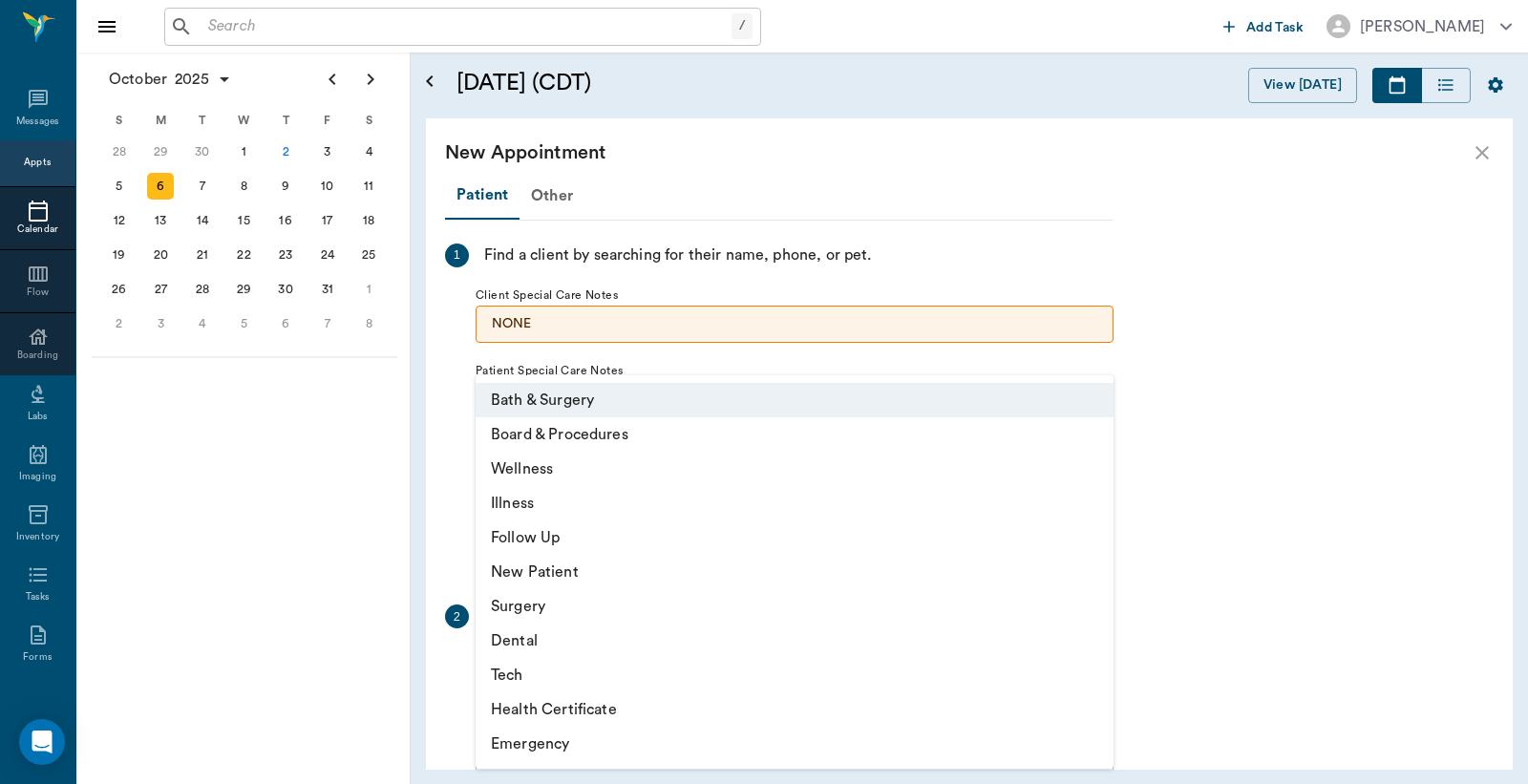
click at [579, 466] on li "Wellness" at bounding box center [795, 469] width 638 height 34
type input "65d2be4f46e3a538d89b8c14"
type input "10:00 AM"
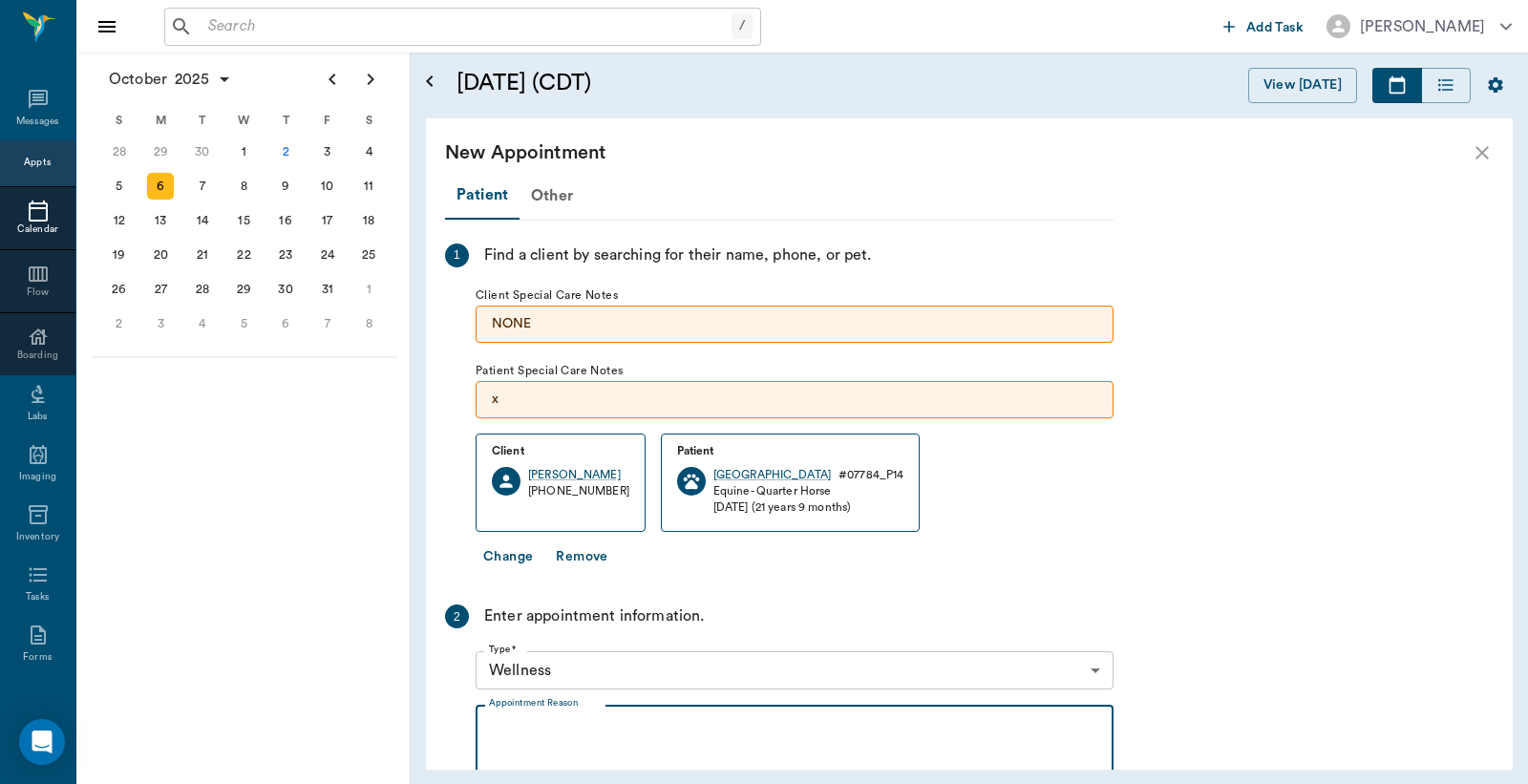
click at [504, 723] on textarea "Appointment Reason" at bounding box center [795, 787] width 612 height 132
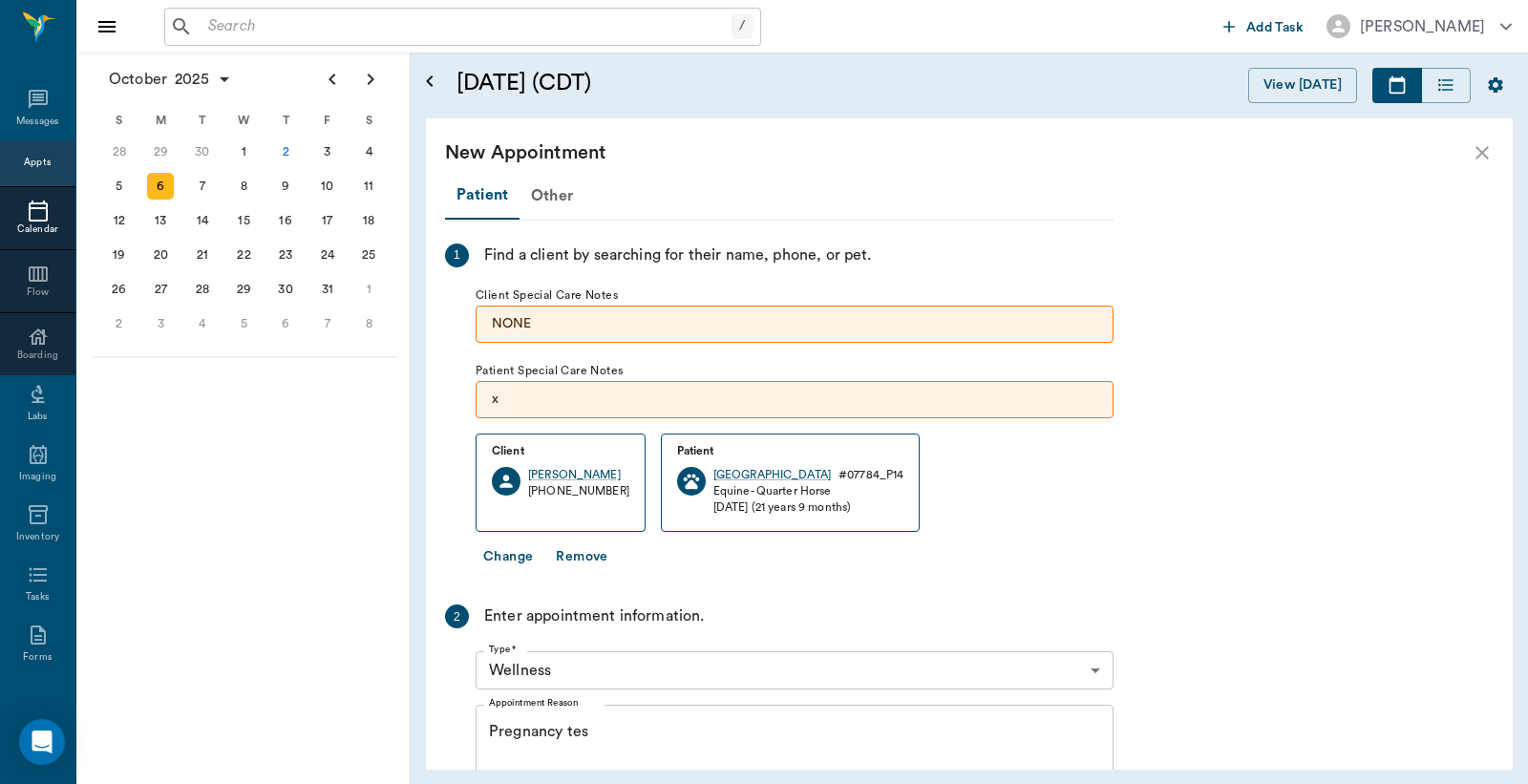
click at [587, 735] on textarea "Pregnancy tes" at bounding box center [795, 787] width 612 height 132
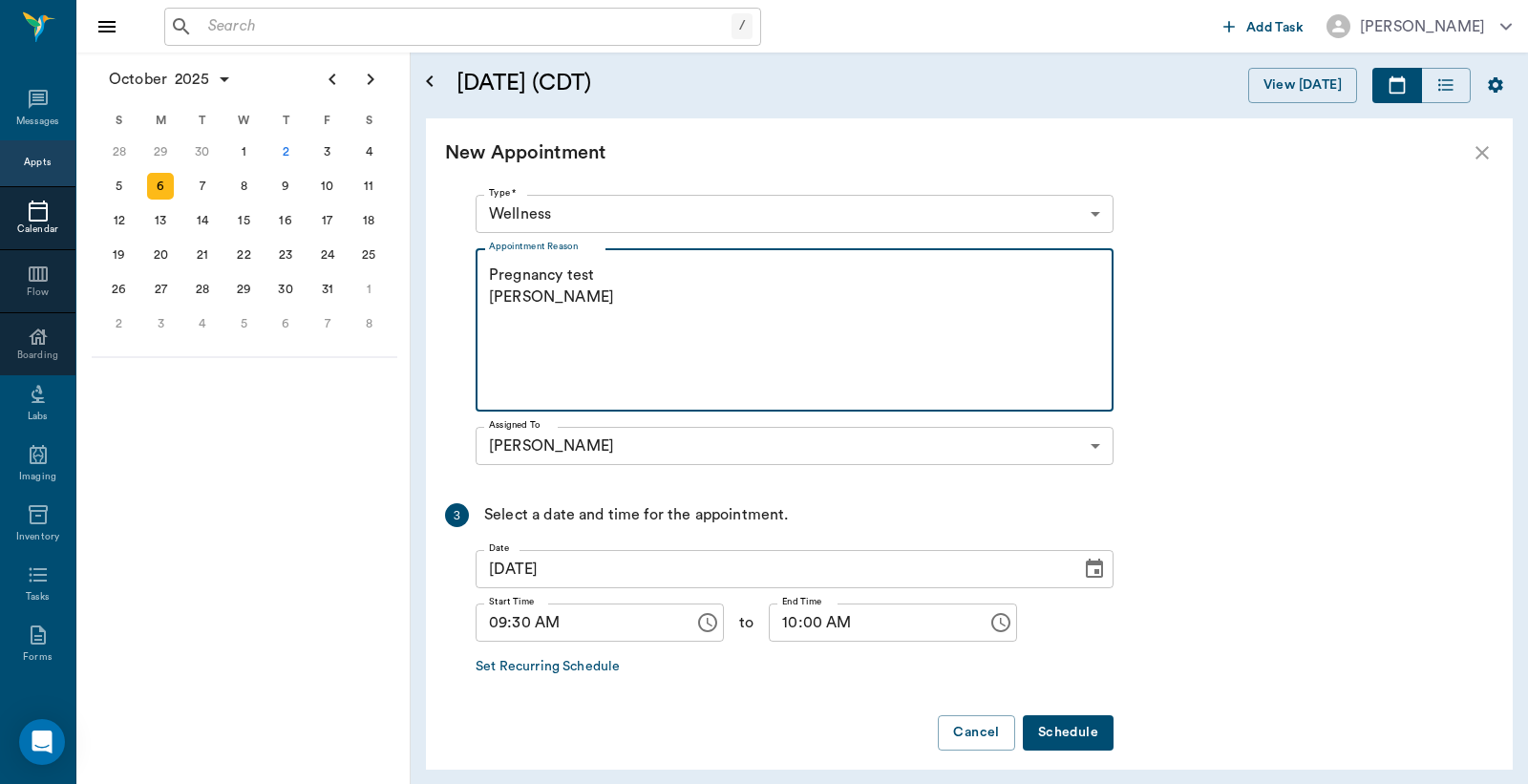
scroll to position [472, 0]
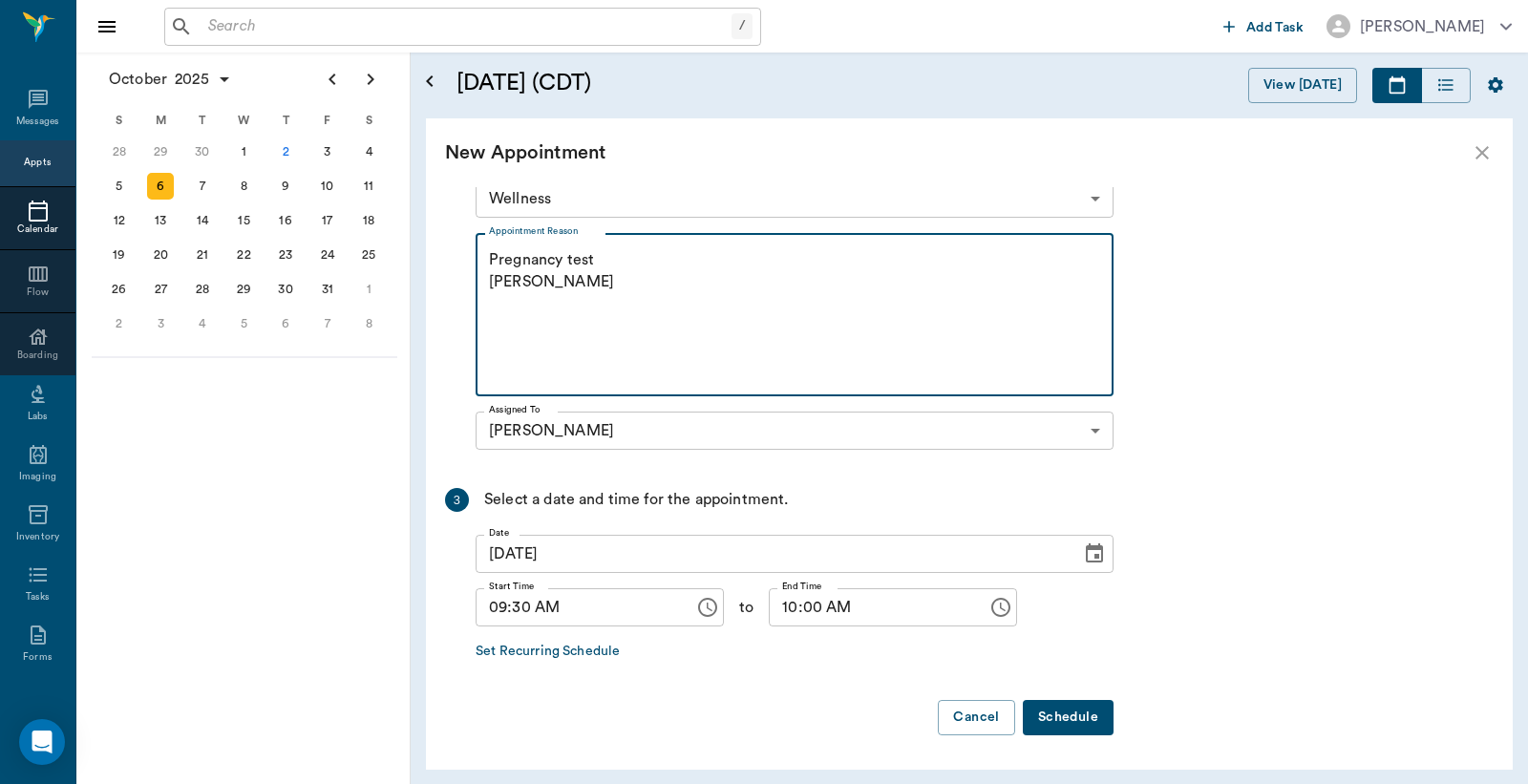
type textarea "Pregnancy test Christy"
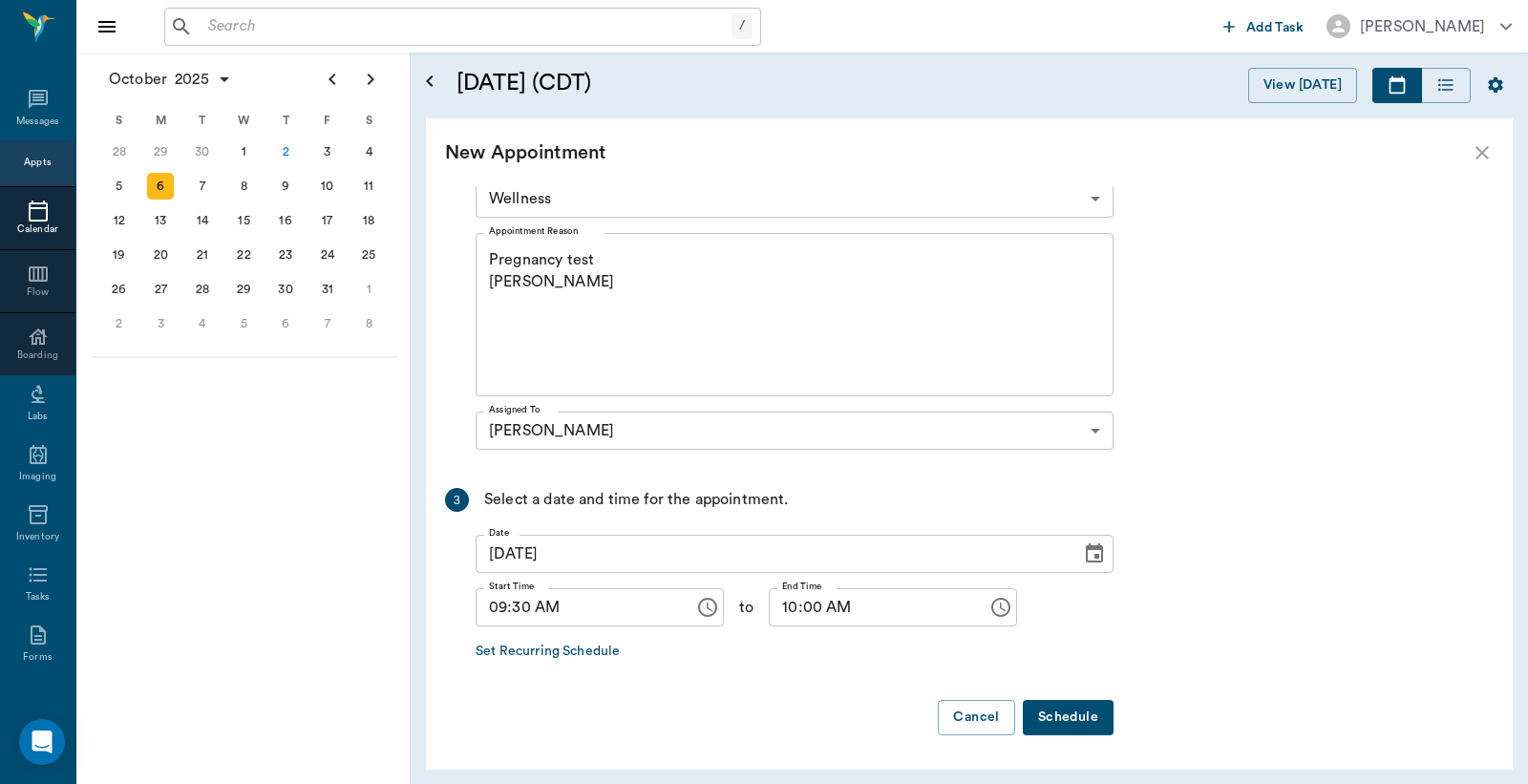
click at [1090, 720] on button "Schedule" at bounding box center [1068, 717] width 91 height 35
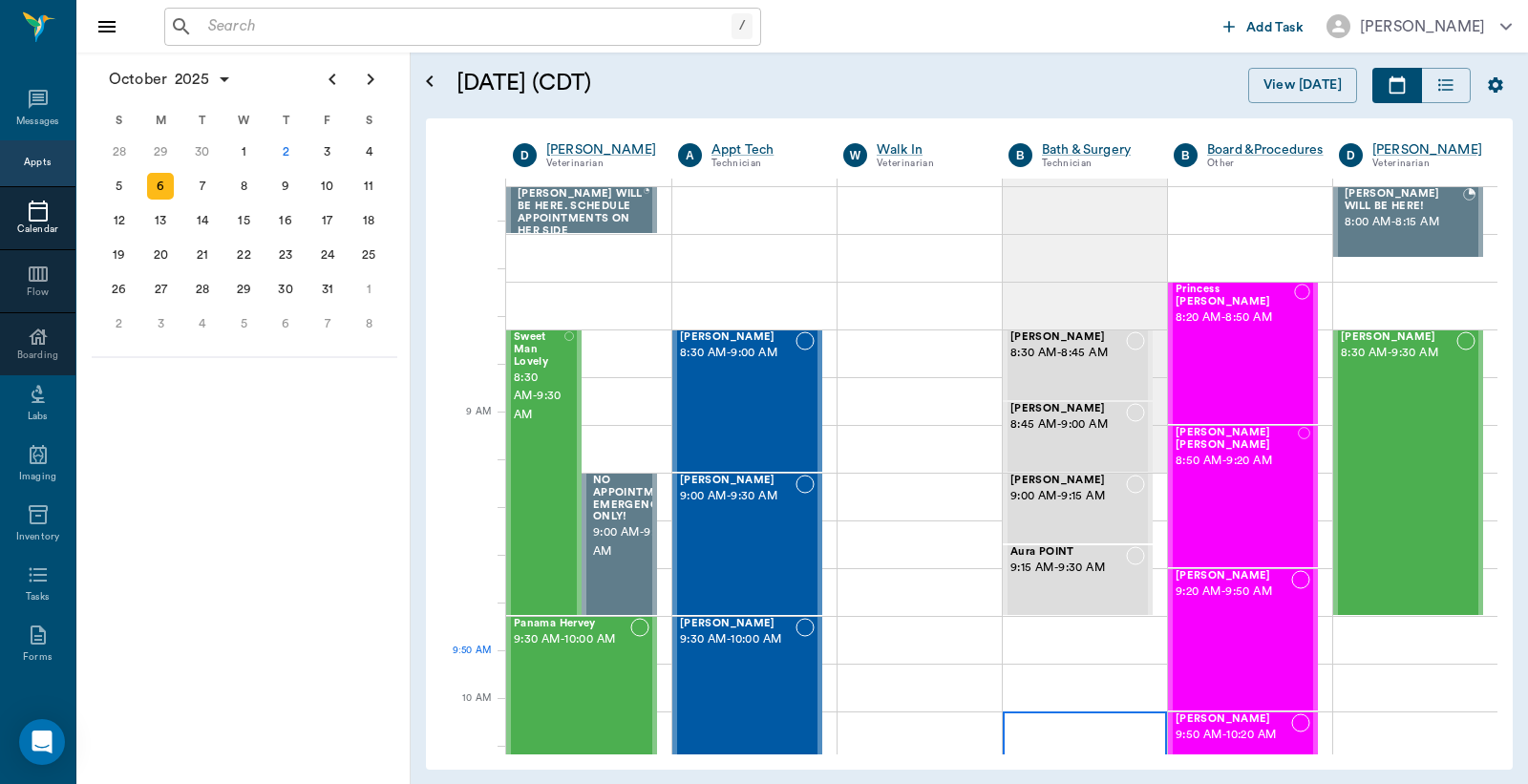
scroll to position [282, 0]
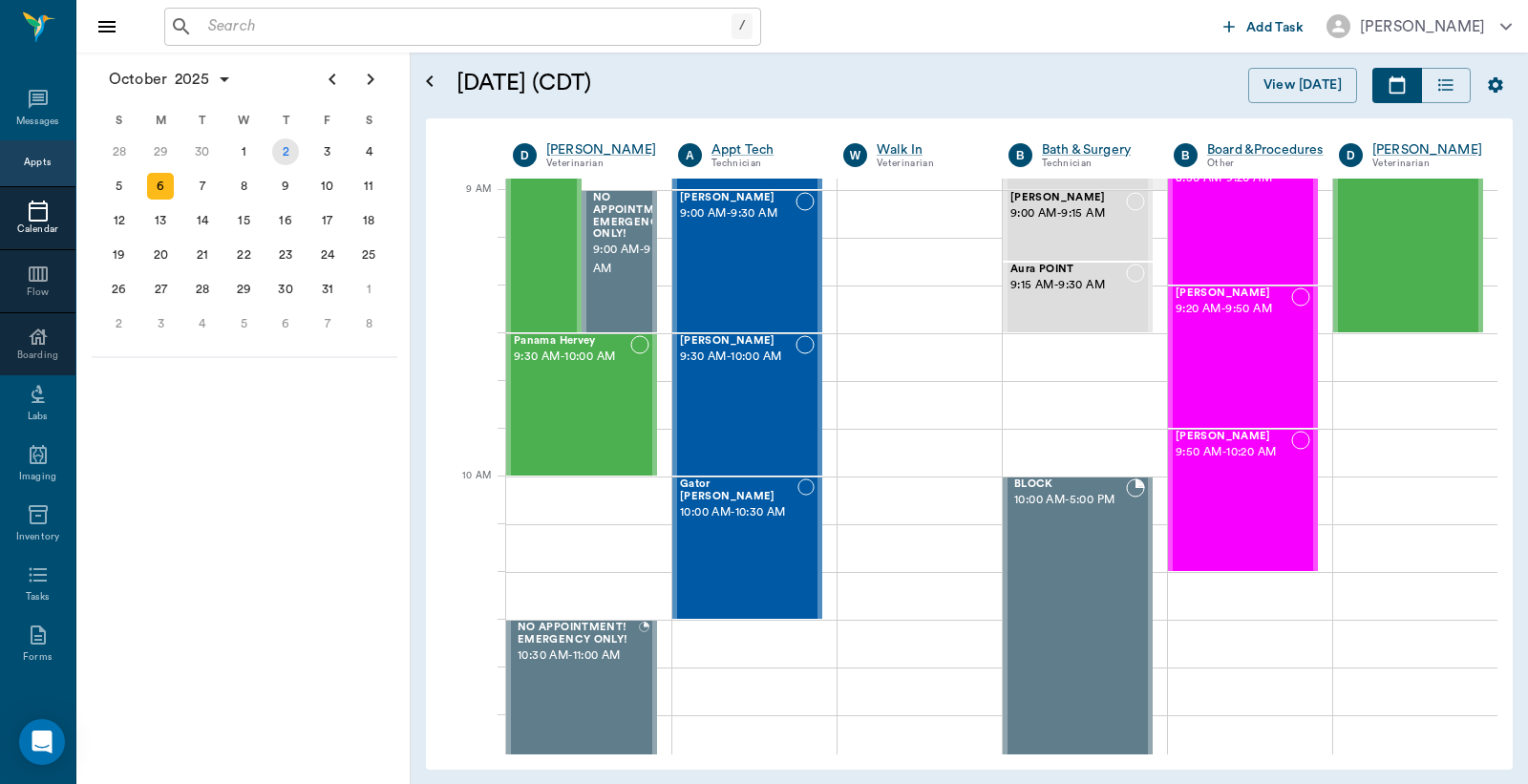
click at [287, 153] on div "2" at bounding box center [285, 152] width 27 height 27
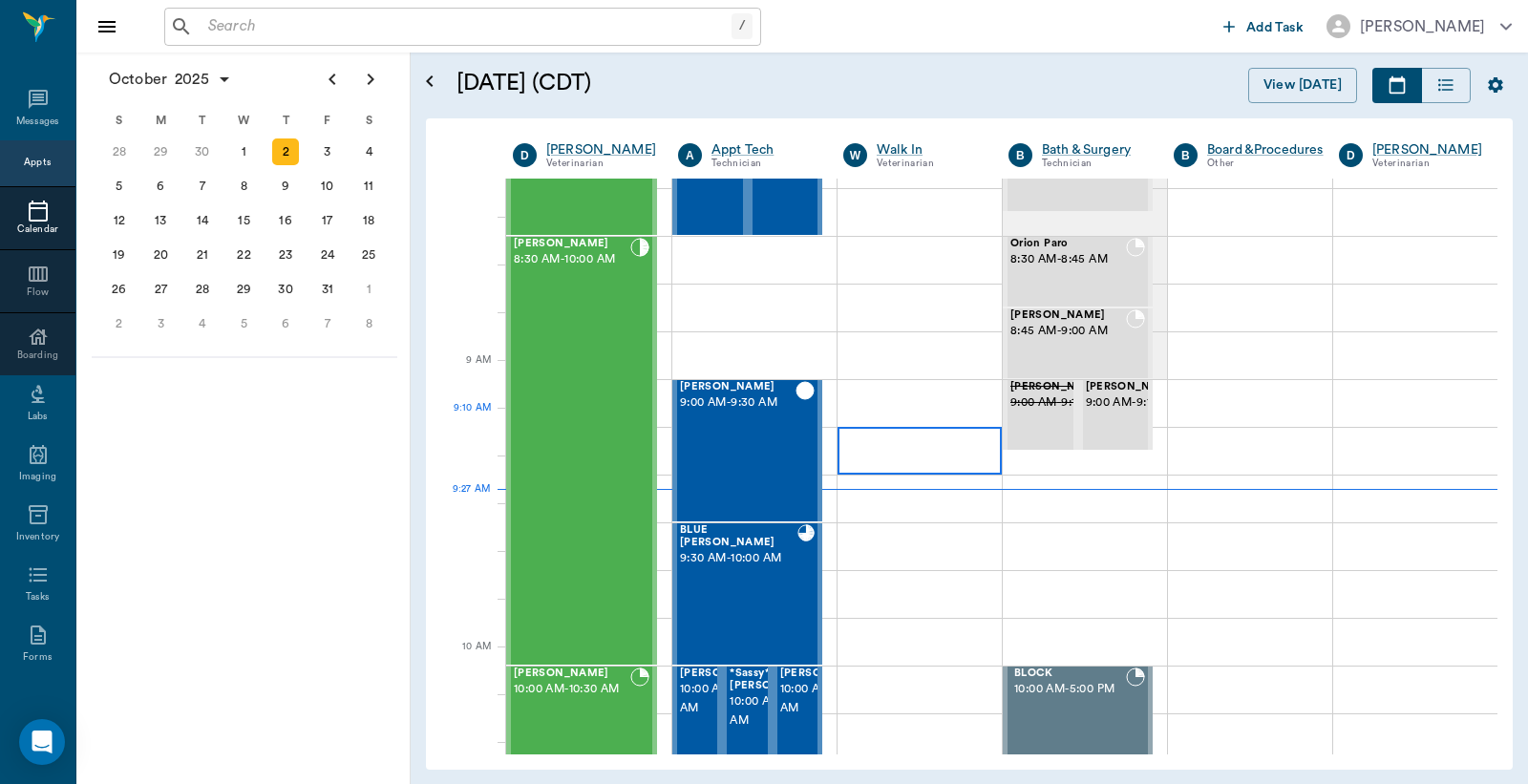
scroll to position [141, 0]
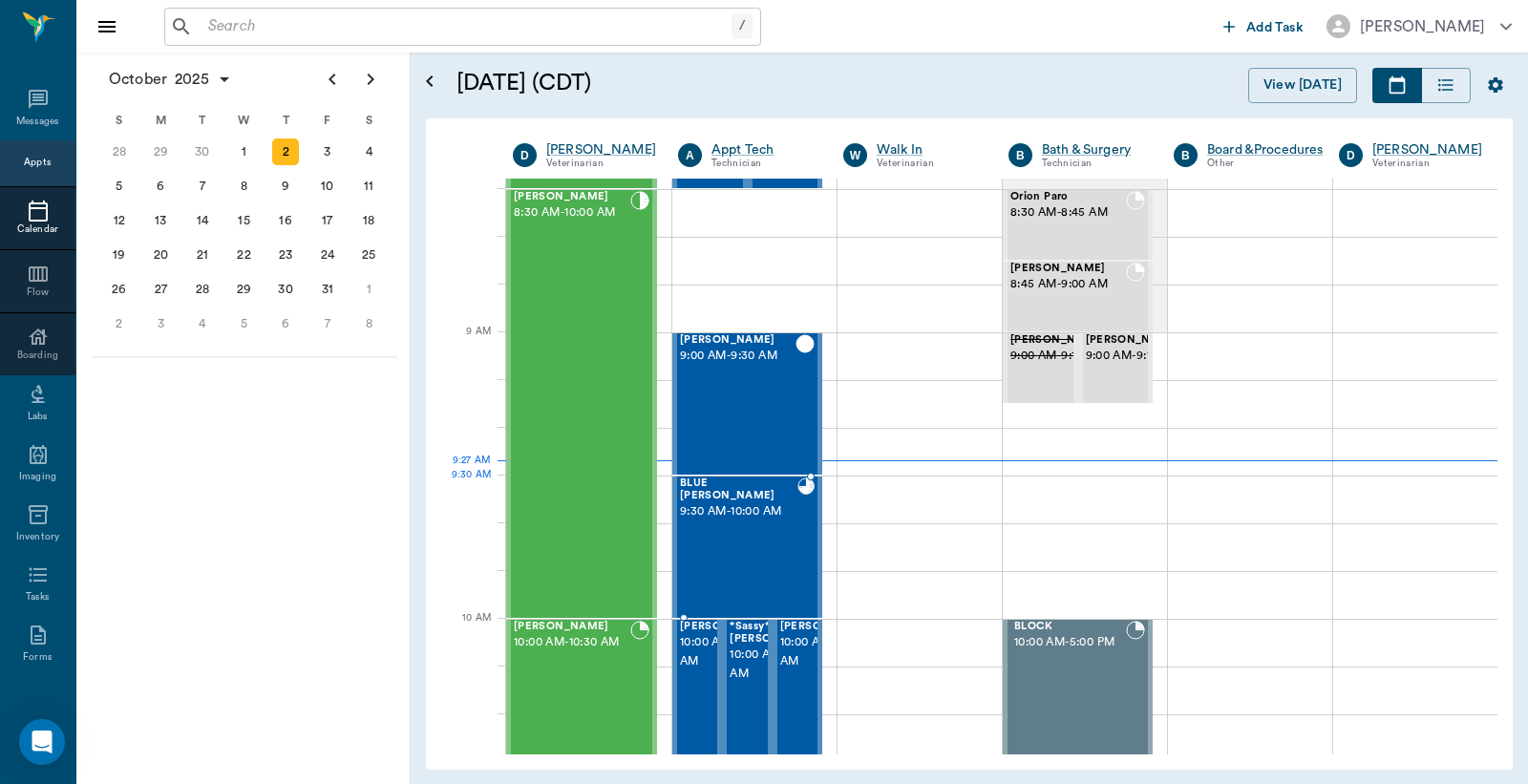
click at [741, 520] on div "BLUE BELL Allen 9:30 AM - 10:00 AM" at bounding box center [738, 548] width 118 height 140
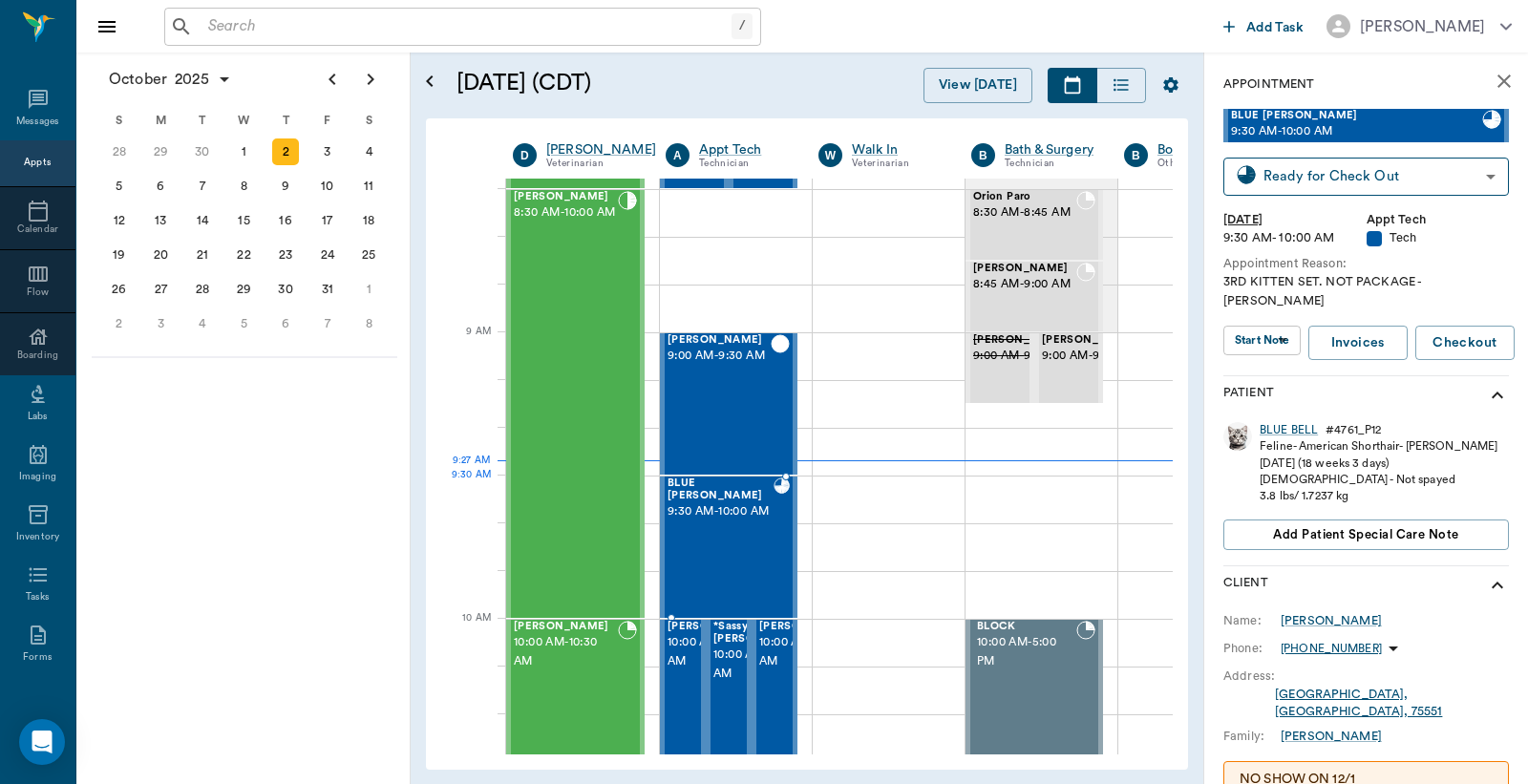
type input "READY_TO_CHECKOUT"
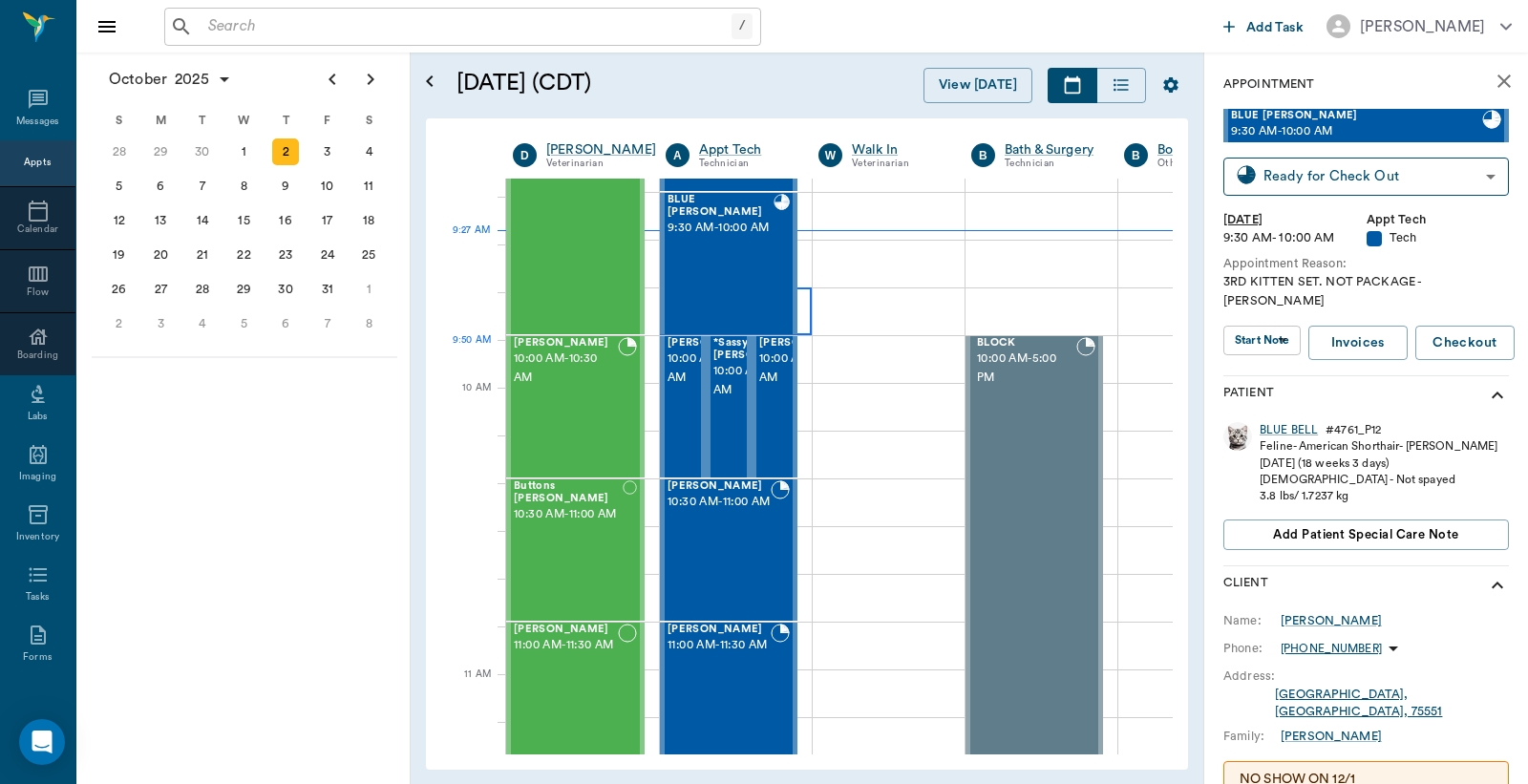
scroll to position [282, 0]
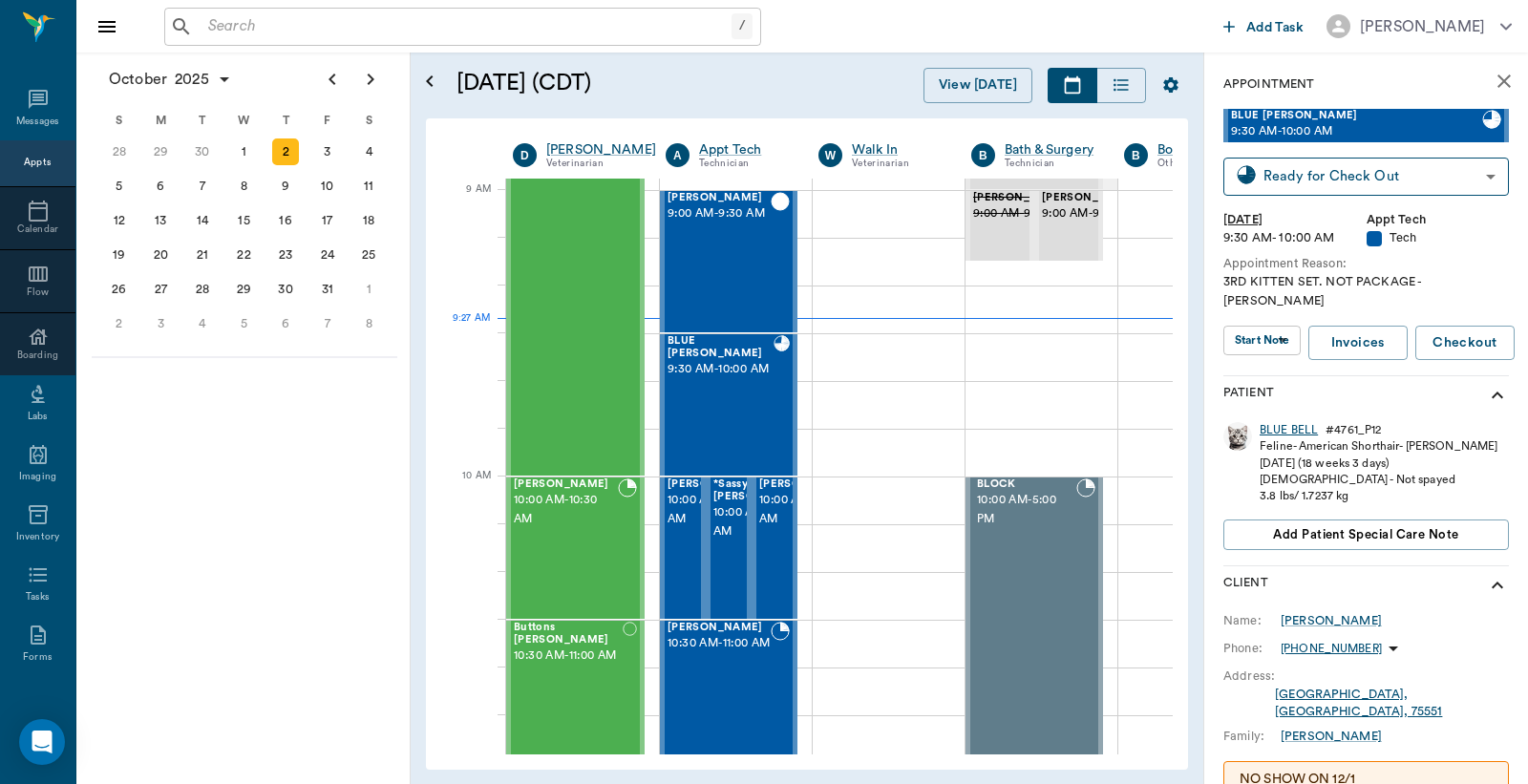
click at [1285, 422] on div "BLUE BELL" at bounding box center [1289, 430] width 58 height 16
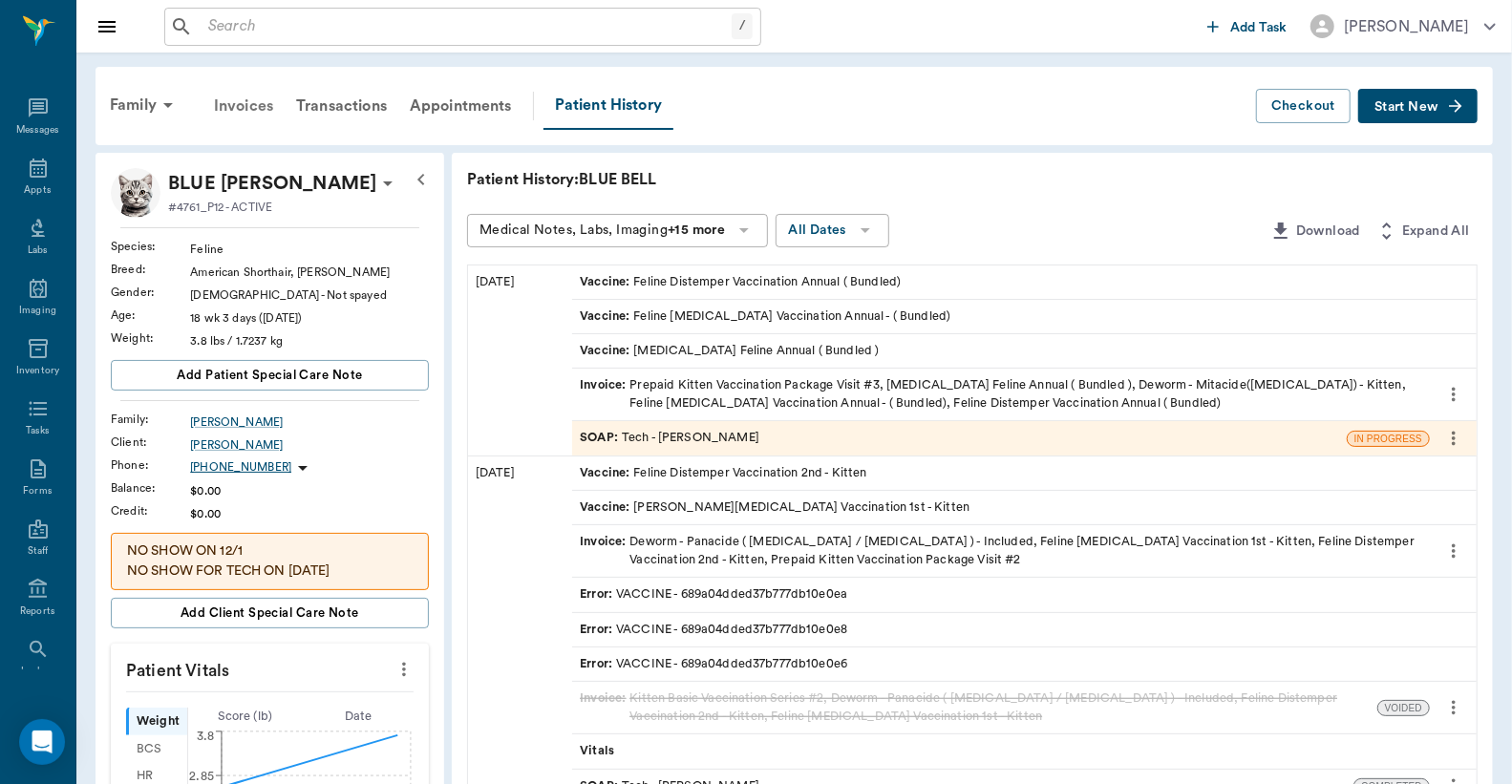
click at [241, 101] on div "Invoices" at bounding box center [244, 106] width 82 height 46
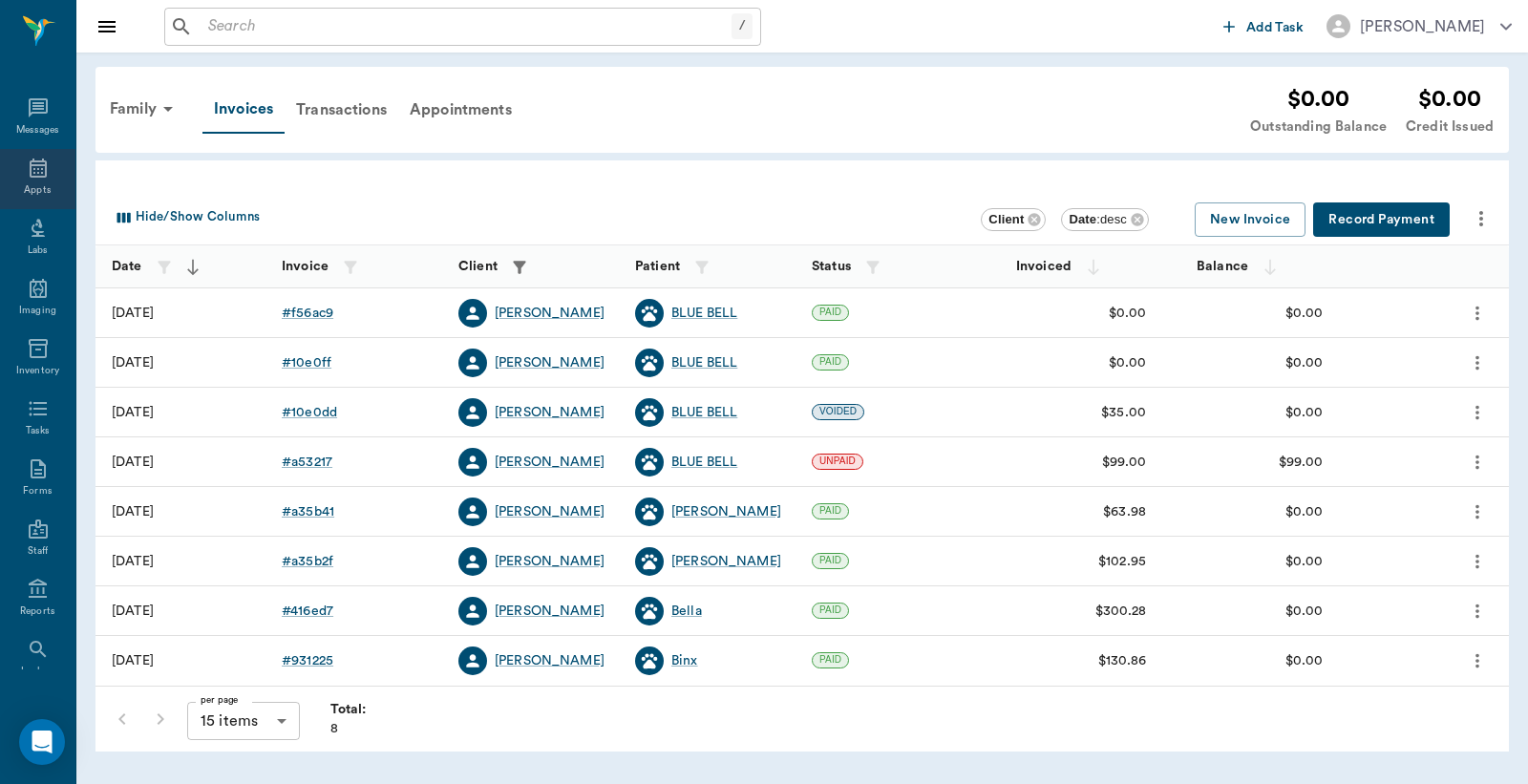
click at [33, 177] on icon at bounding box center [38, 168] width 23 height 23
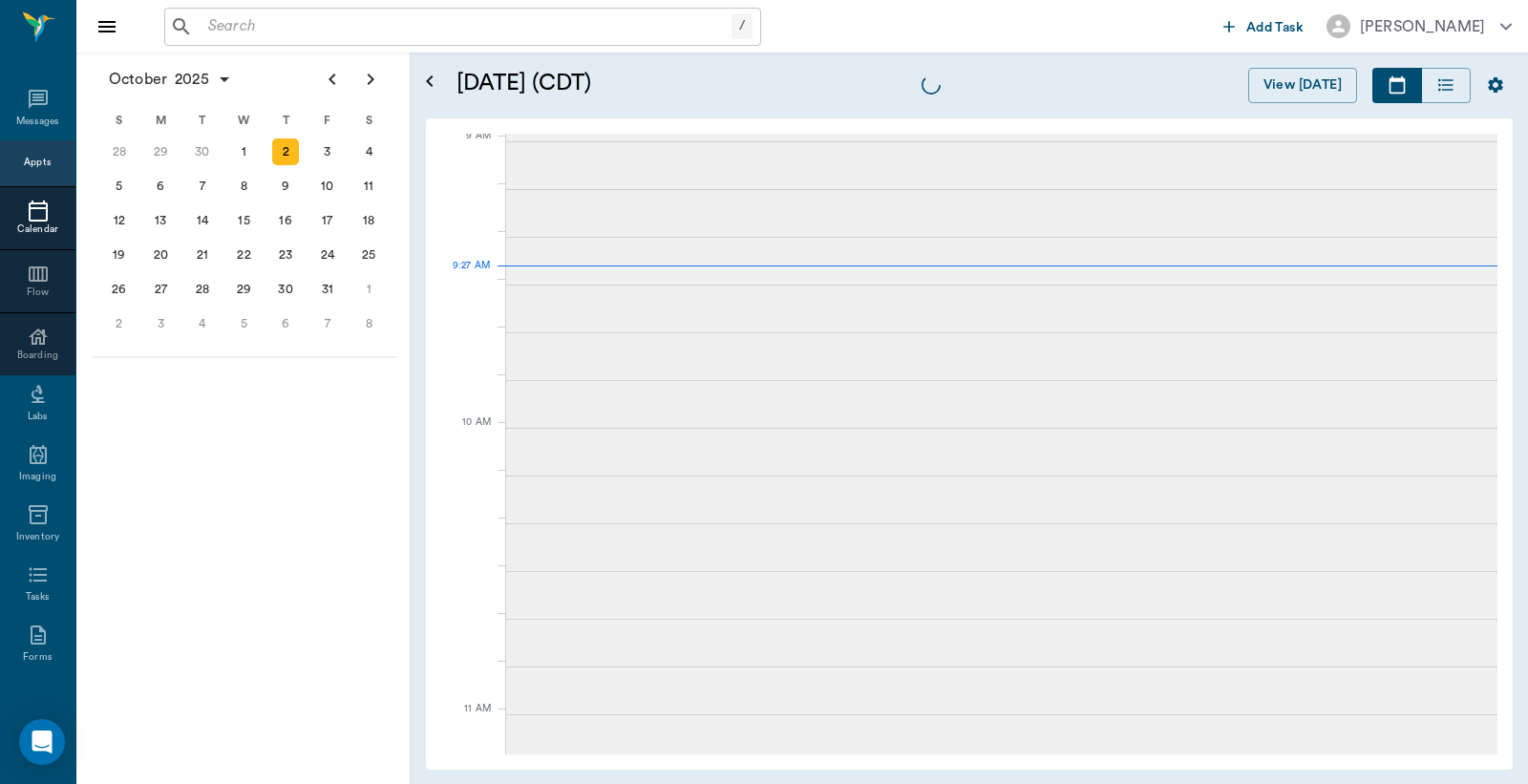
scroll to position [291, 0]
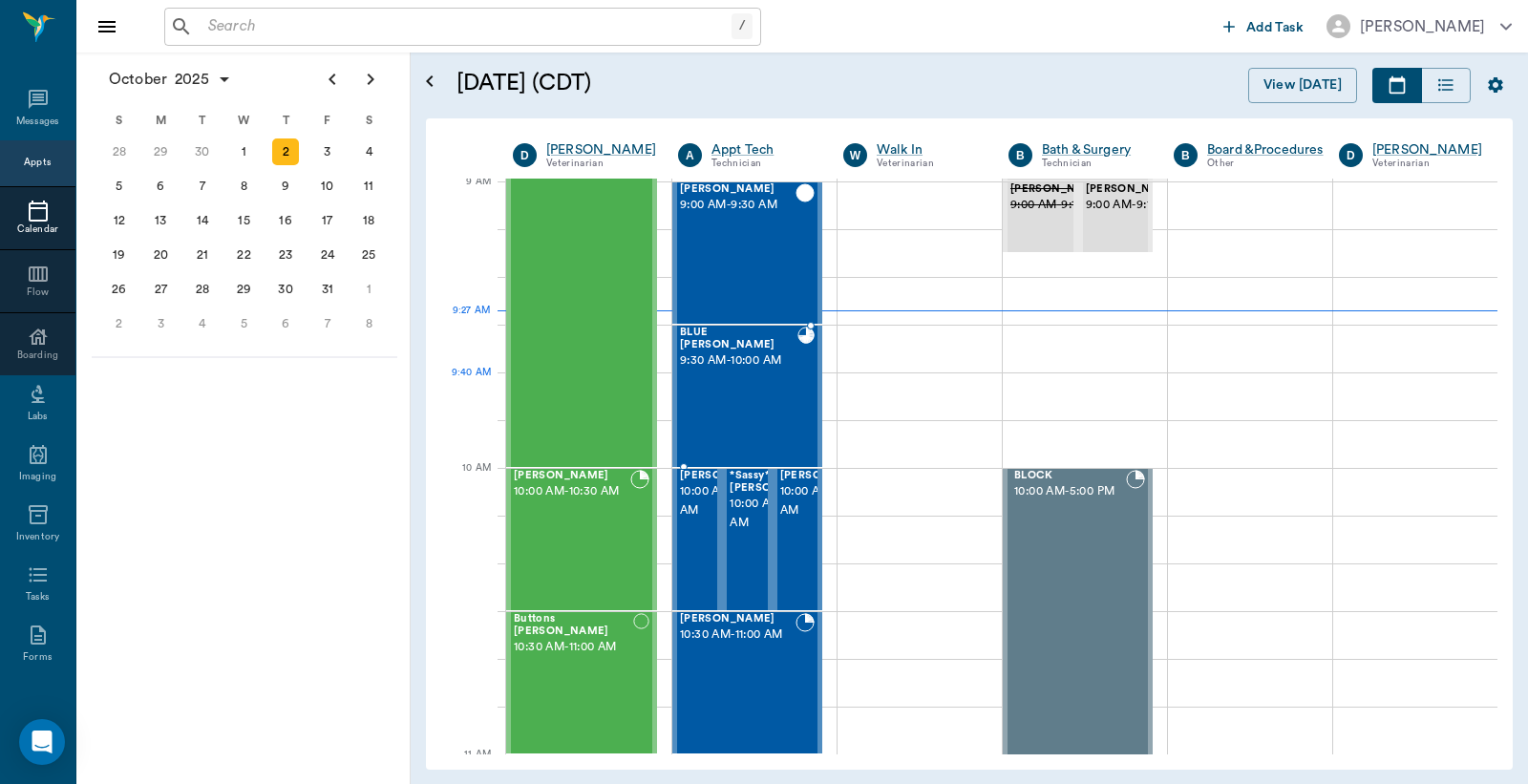
click at [769, 385] on div "BLUE BELL Allen 9:30 AM - 10:00 AM" at bounding box center [738, 396] width 118 height 140
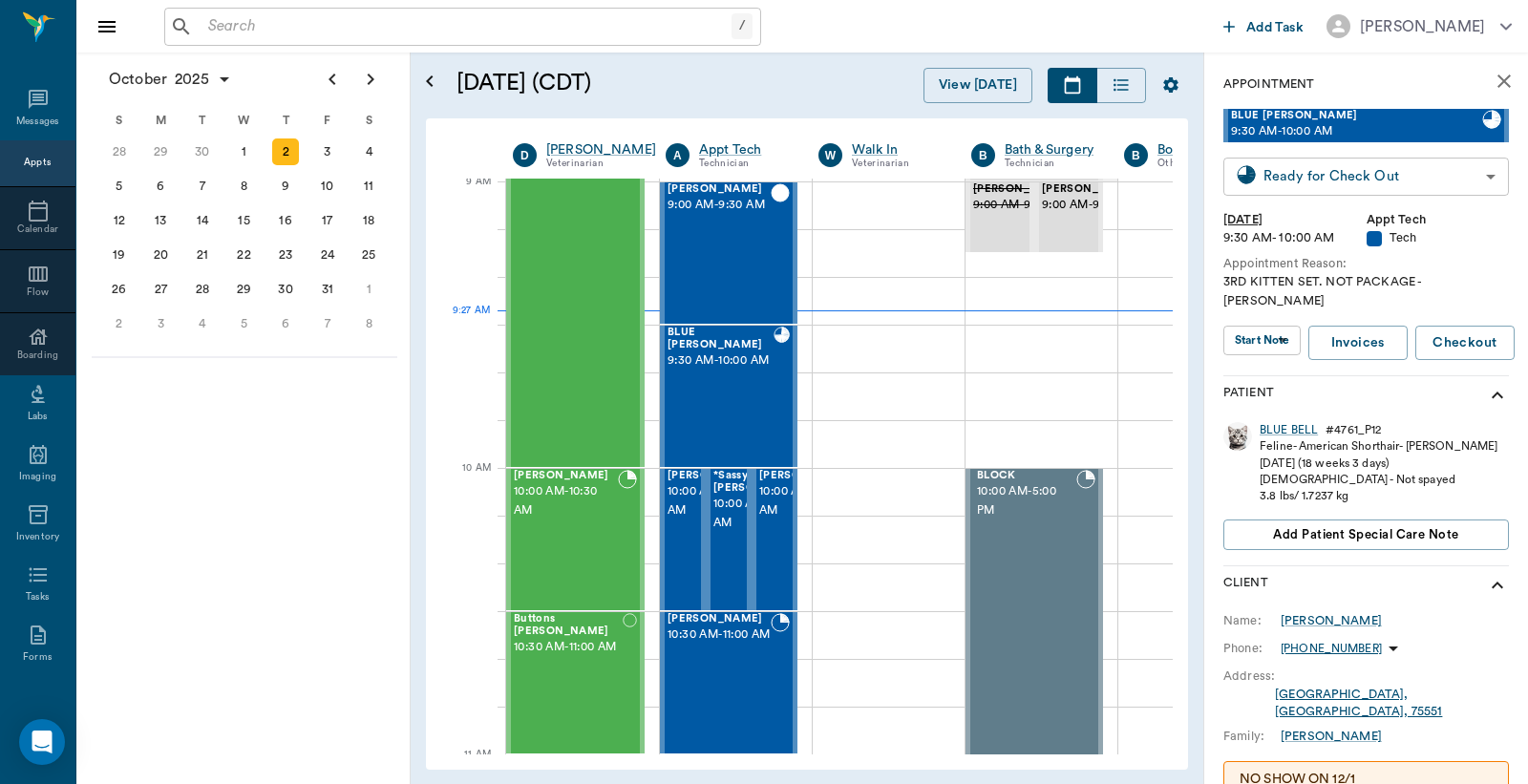
click at [1343, 183] on body "/ ​ Add Task Dr. Bert Ellsworth Nectar Messages Appts Calendar Flow Boarding La…" at bounding box center [764, 392] width 1528 height 784
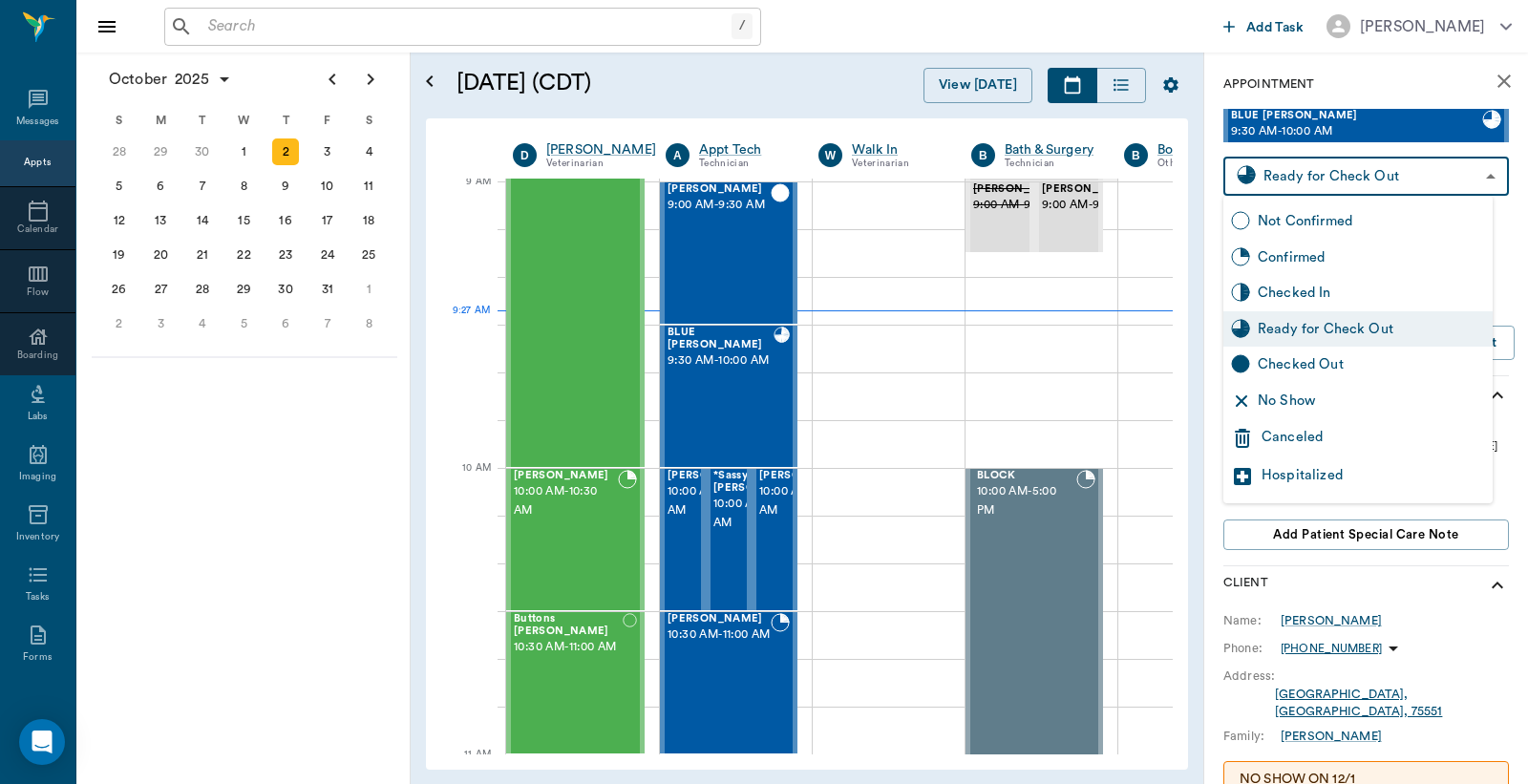
click at [1326, 363] on div "Checked Out" at bounding box center [1371, 365] width 227 height 21
type input "CHECKED_OUT"
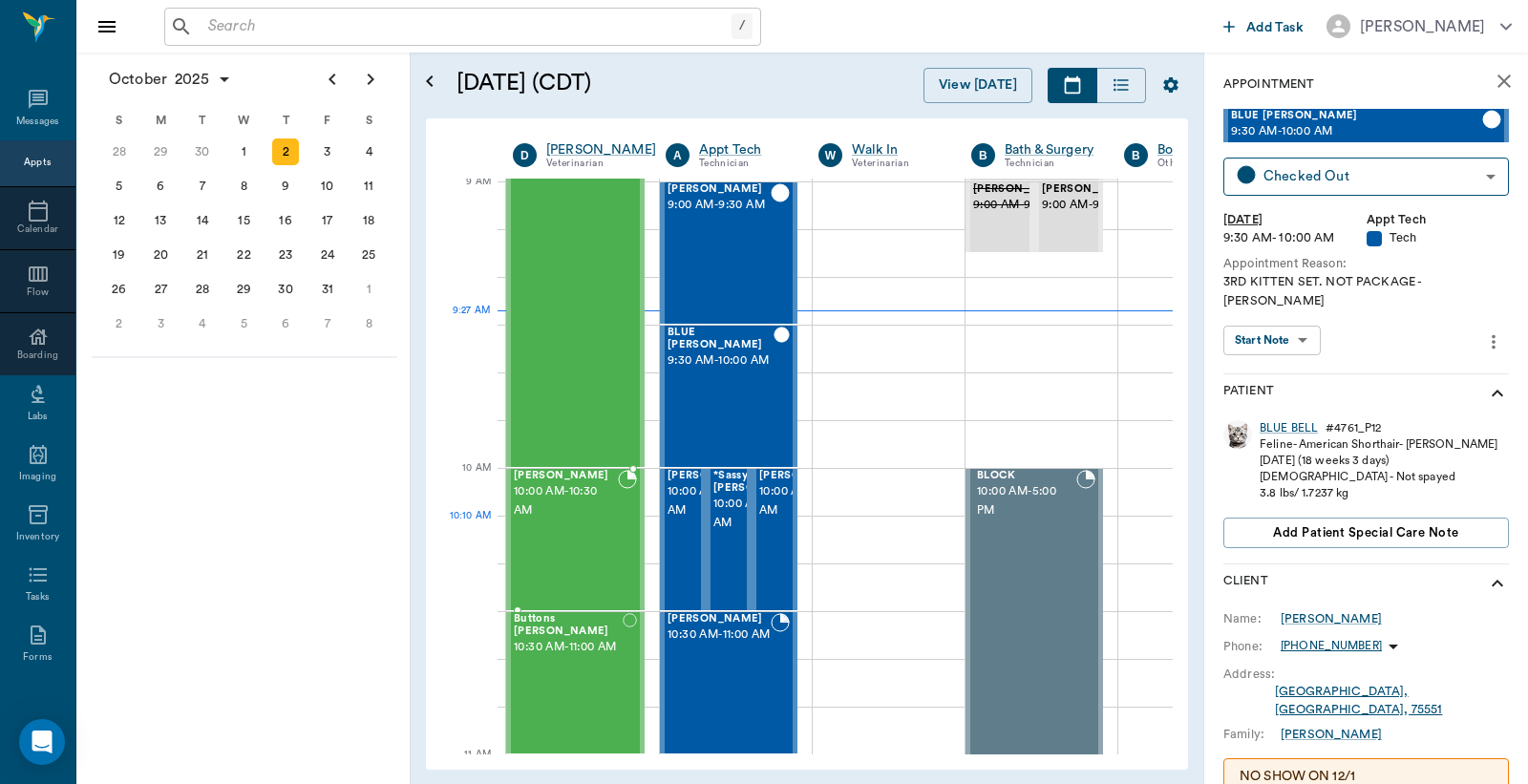
click at [564, 518] on span "10:00 AM - 10:30 AM" at bounding box center [566, 502] width 104 height 38
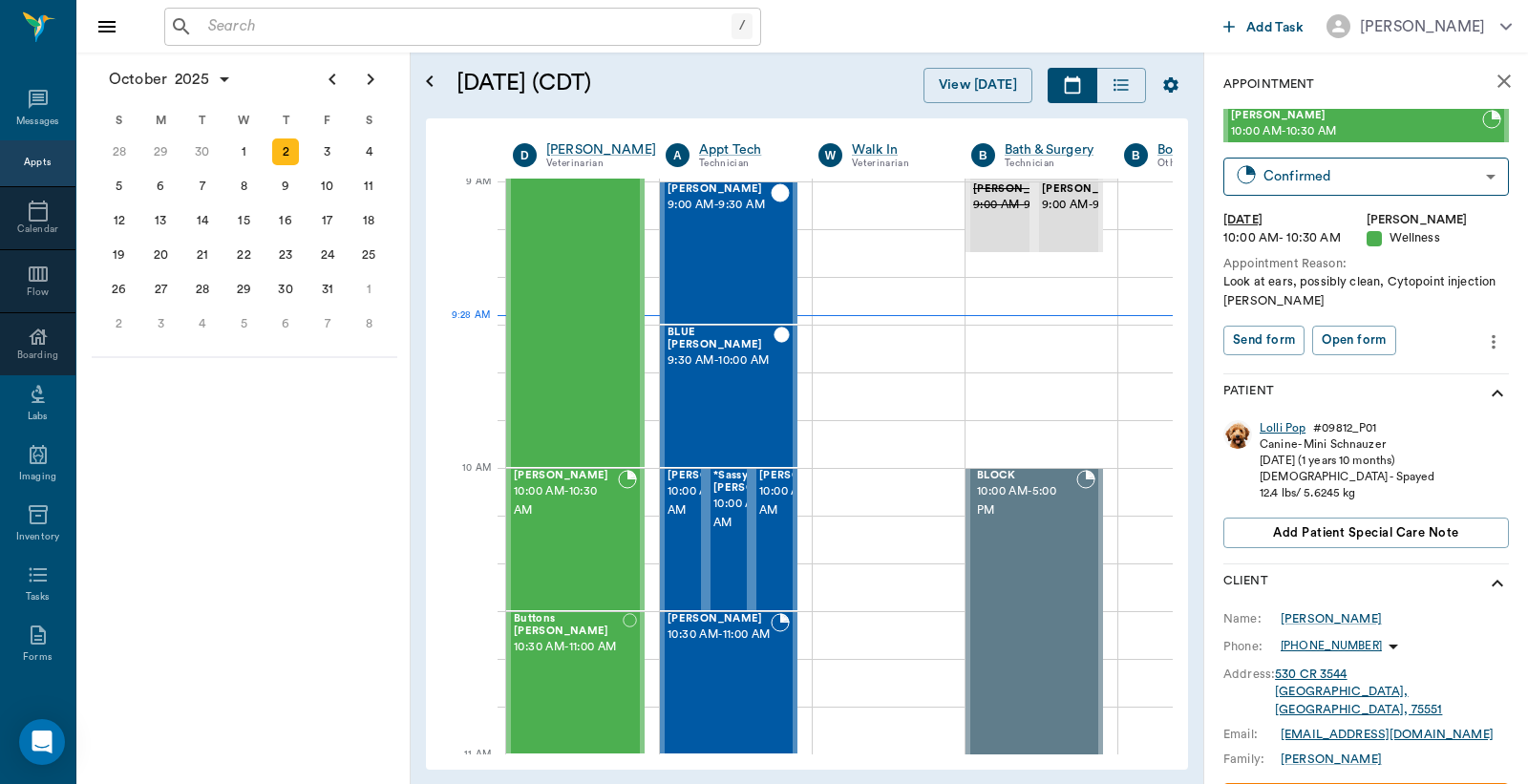
click at [1274, 425] on div "Lolli Pop" at bounding box center [1283, 428] width 46 height 16
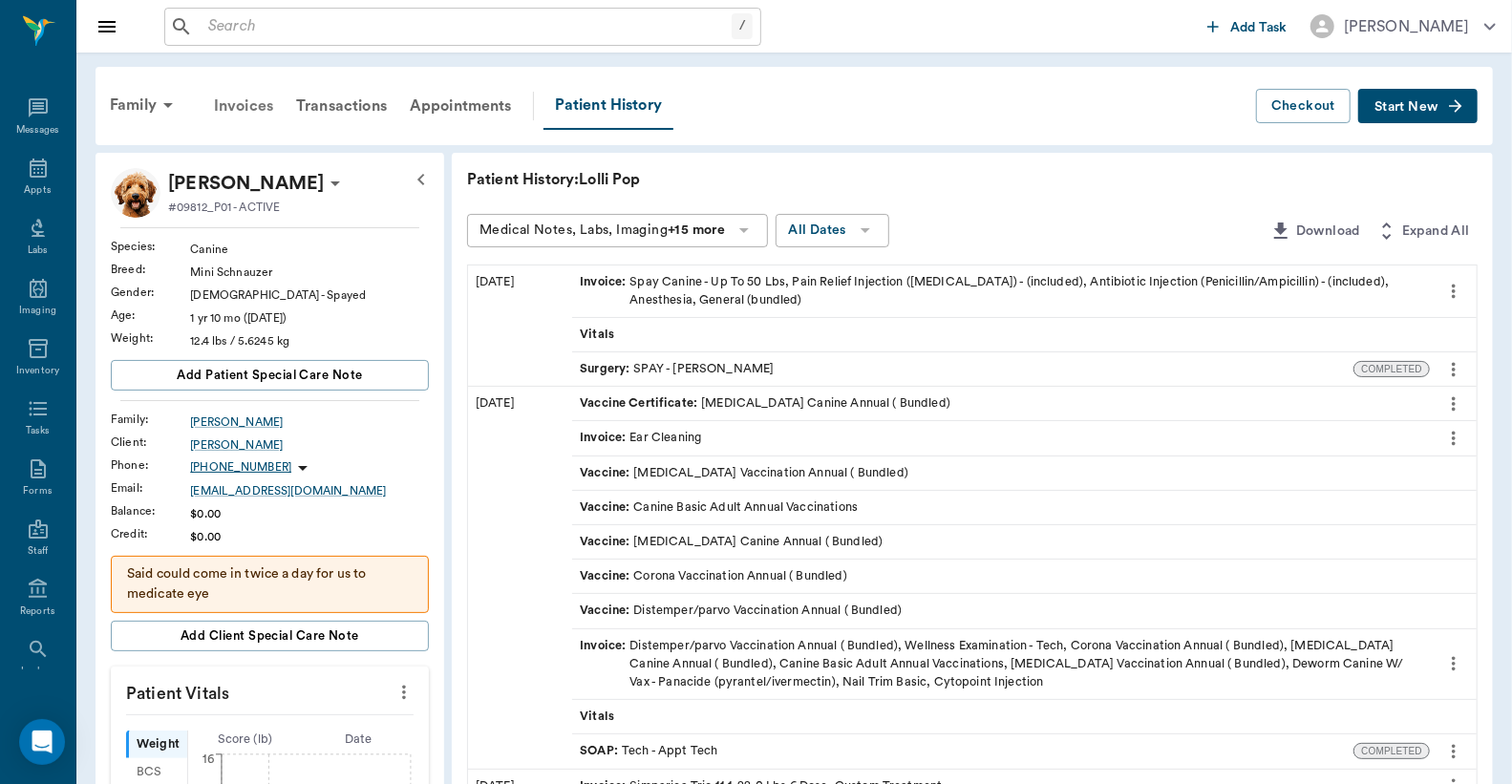
click at [233, 109] on div "Invoices" at bounding box center [244, 106] width 82 height 46
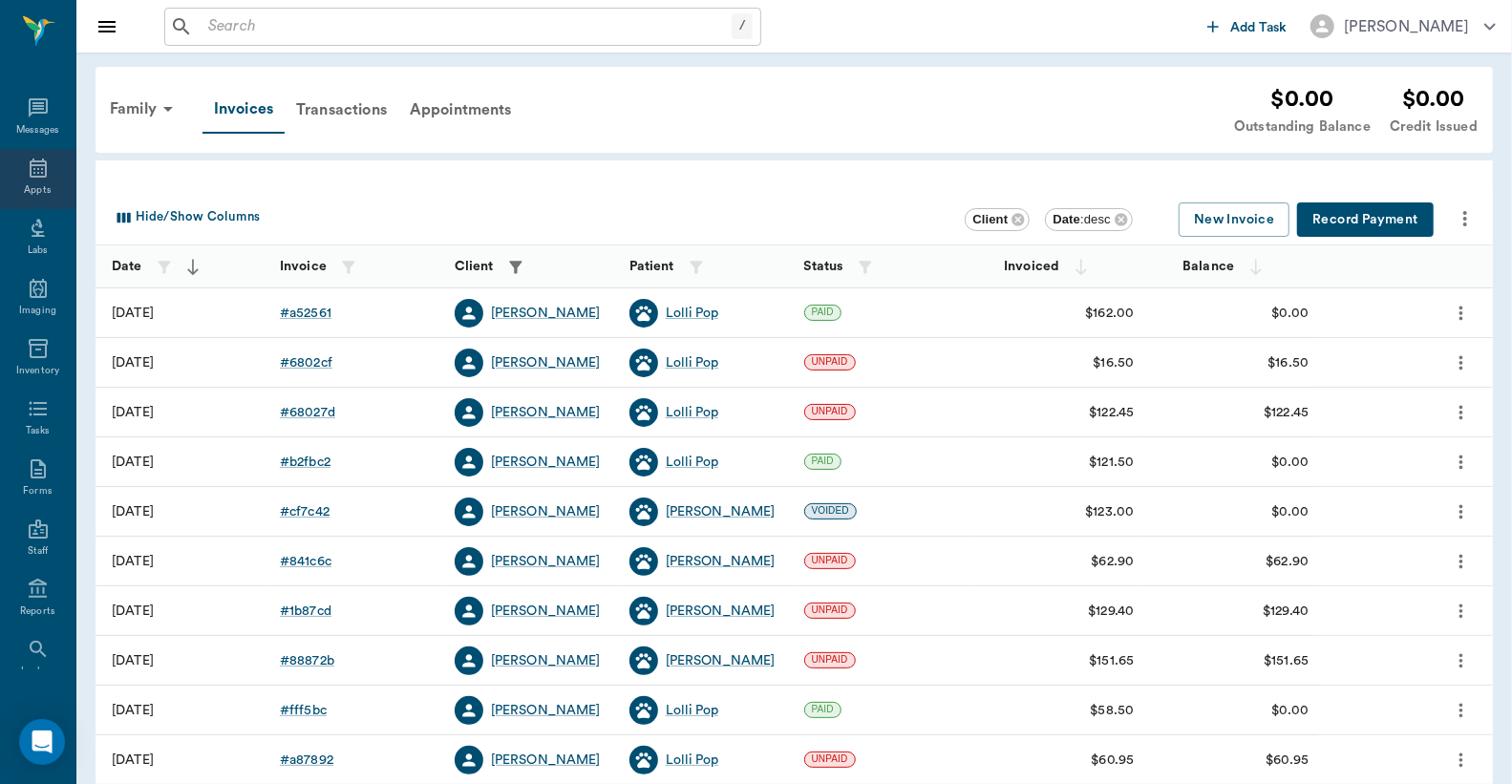
click at [32, 180] on div "Appts" at bounding box center [37, 179] width 76 height 60
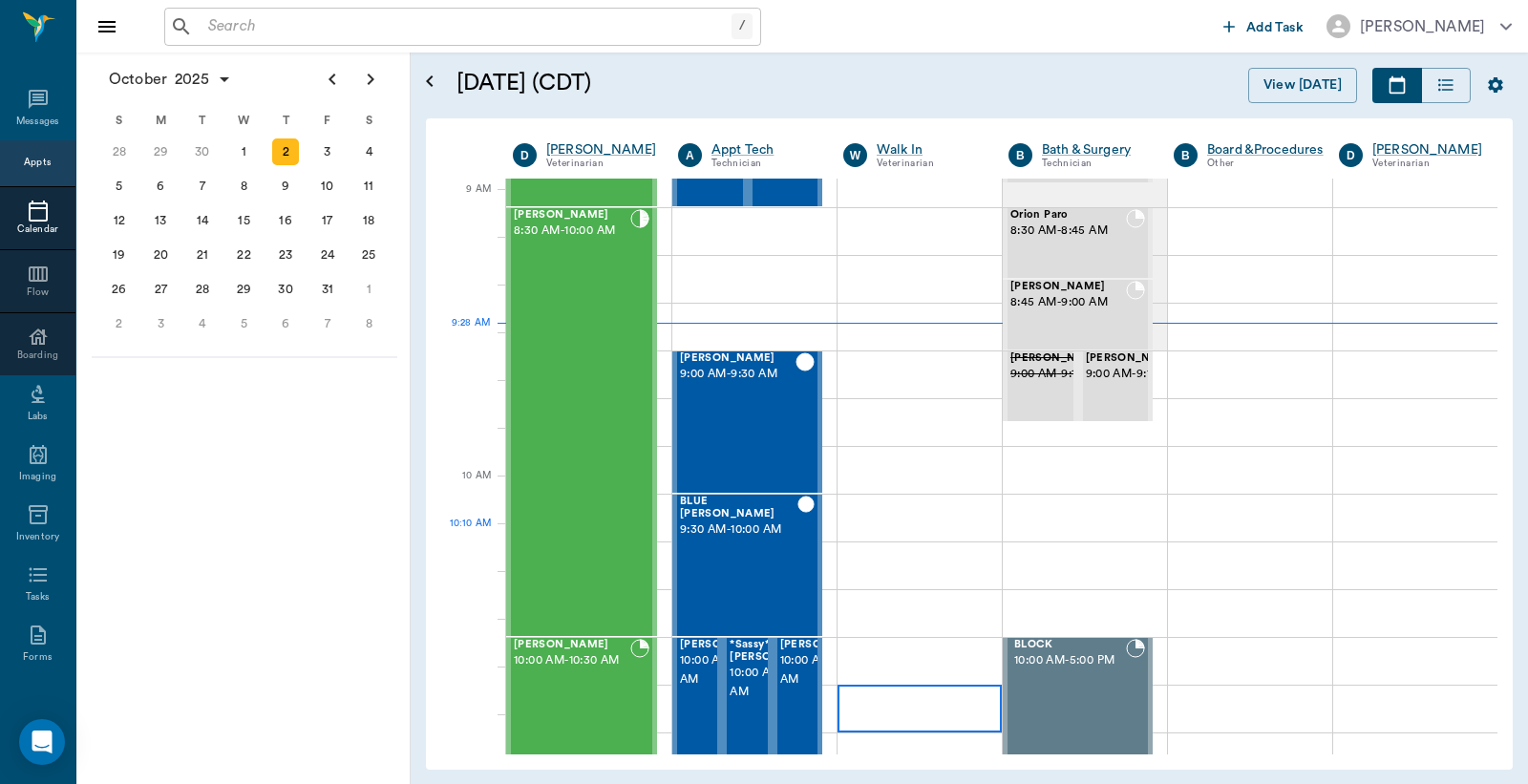
scroll to position [282, 0]
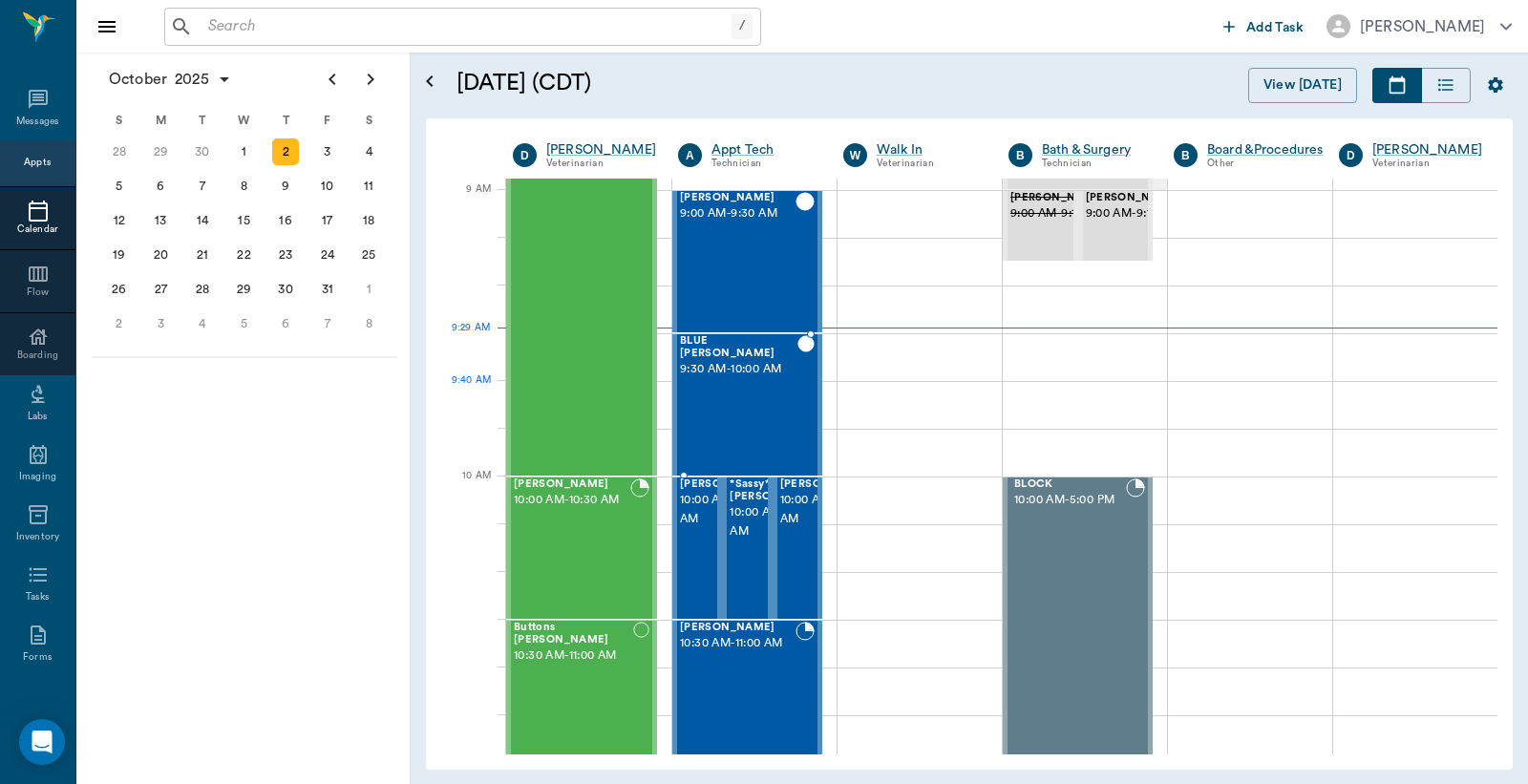
click at [751, 398] on div "BLUE BELL Allen 9:30 AM - 10:00 AM" at bounding box center [738, 405] width 118 height 140
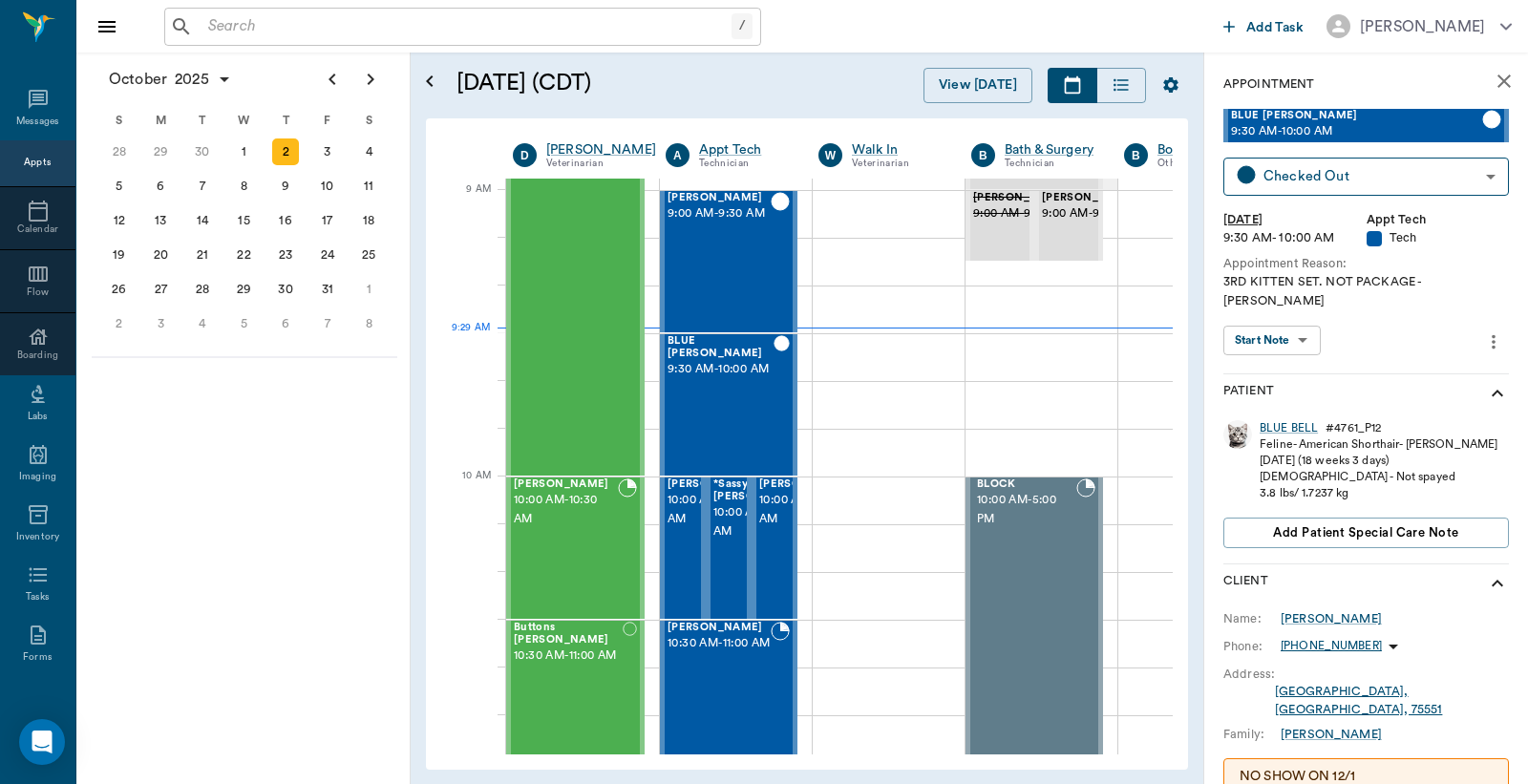
click at [313, 412] on div "October 2025 S M T W T F S 31 Sep 1 2 3 4 5 6 7 8 9 10 11 12 13 14 15 16 17 18 …" at bounding box center [243, 418] width 334 height 731
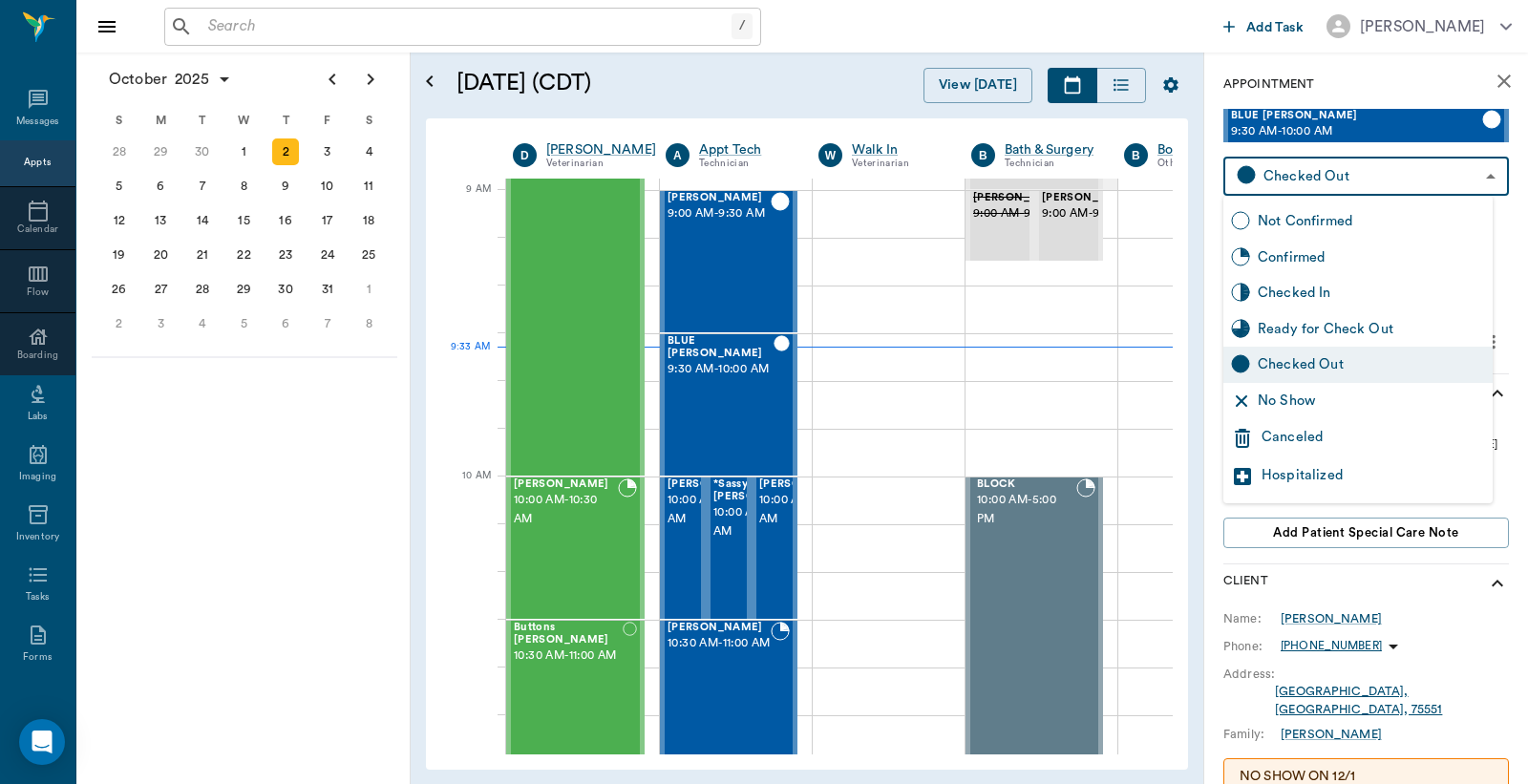
click at [1290, 186] on body "/ ​ Add Task Dr. Bert Ellsworth Nectar Messages Appts Calendar Flow Boarding La…" at bounding box center [764, 392] width 1528 height 784
click at [1199, 222] on div at bounding box center [764, 392] width 1528 height 784
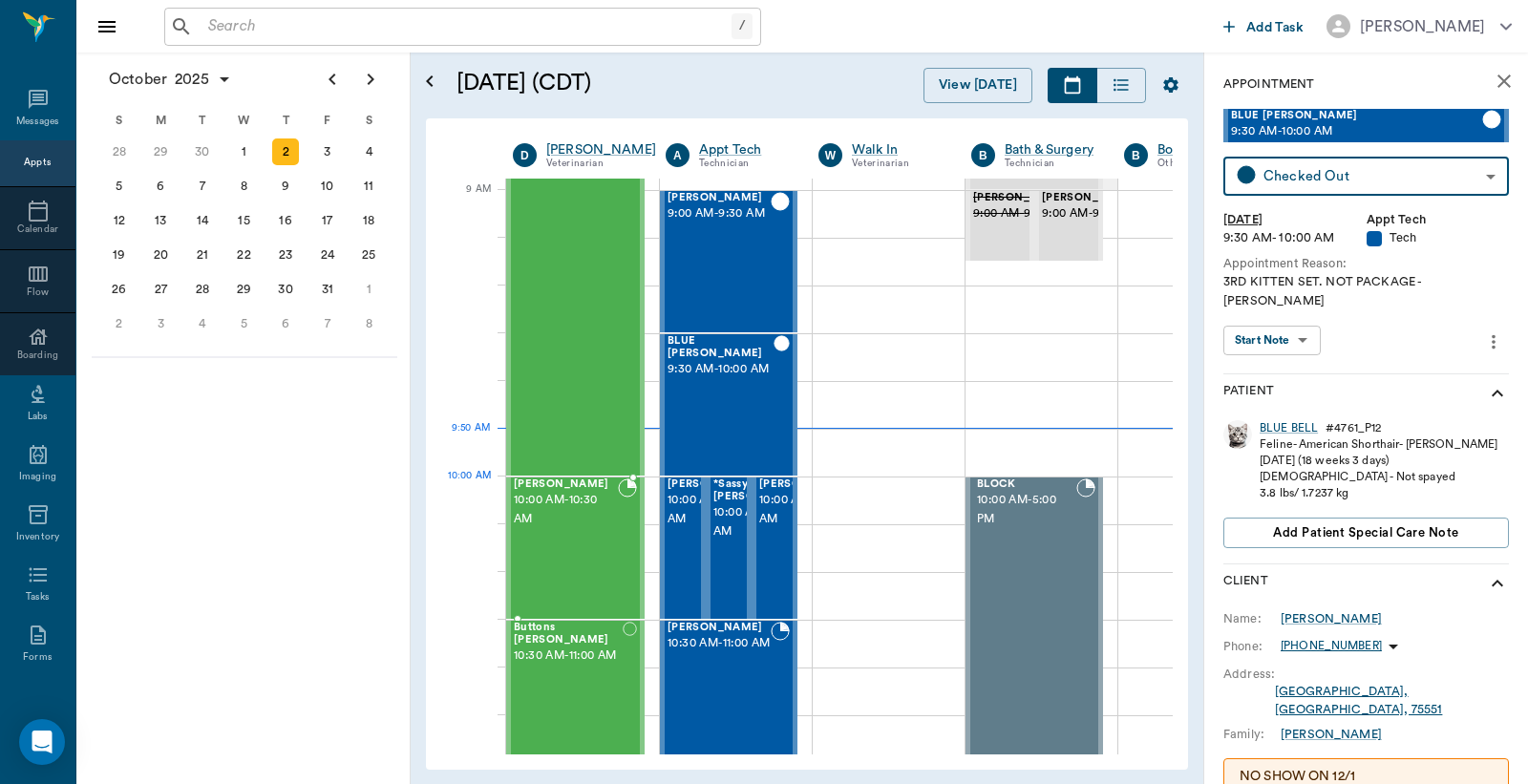
click at [596, 517] on span "10:00 AM - 10:30 AM" at bounding box center [566, 510] width 104 height 38
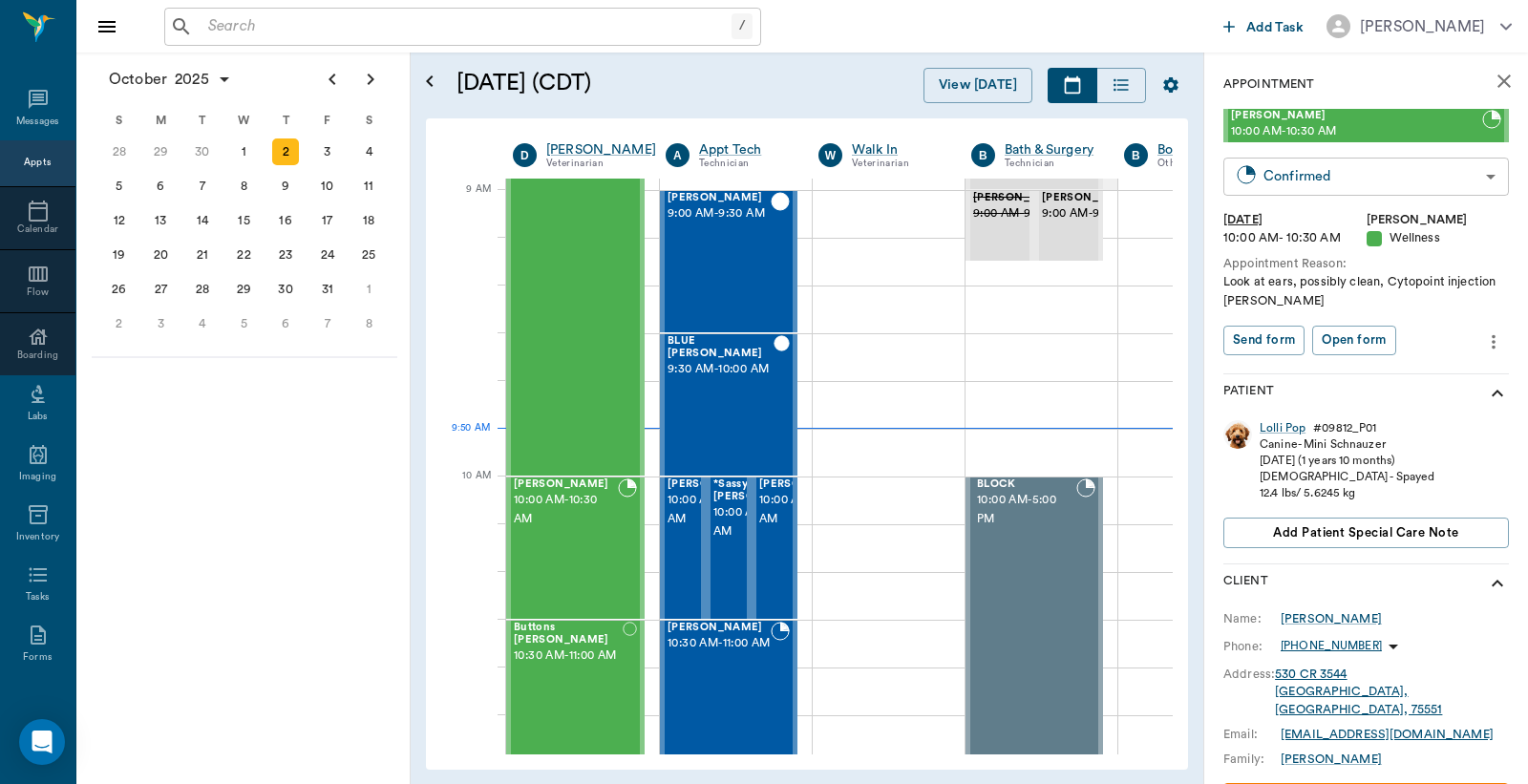
click at [1329, 175] on body "/ ​ Add Task Dr. Bert Ellsworth Nectar Messages Appts Calendar Flow Boarding La…" at bounding box center [764, 392] width 1528 height 784
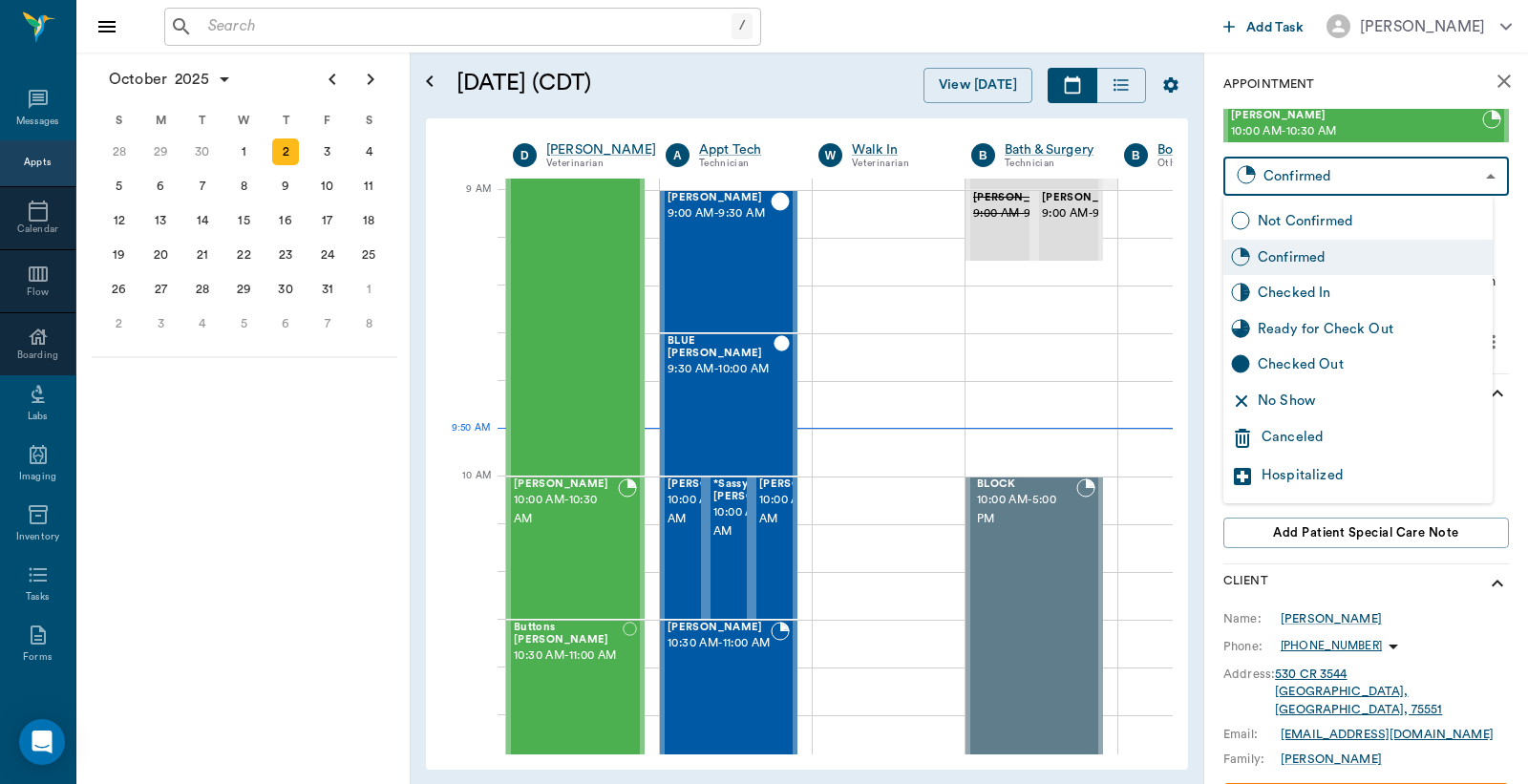
click at [1285, 294] on div "Checked In" at bounding box center [1371, 293] width 227 height 21
type input "CHECKED_IN"
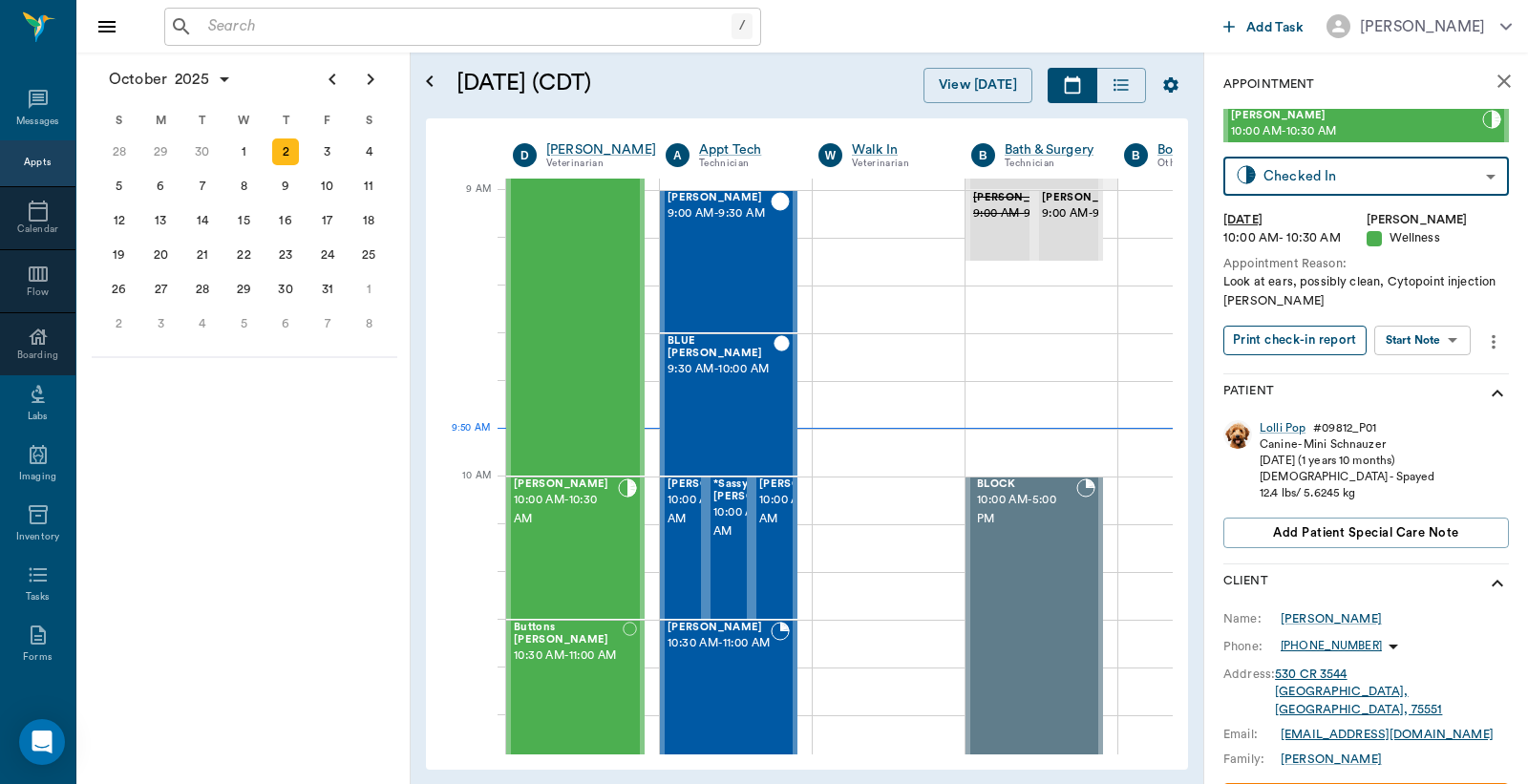
click at [1266, 340] on button "Print check-in report" at bounding box center [1295, 340] width 144 height 30
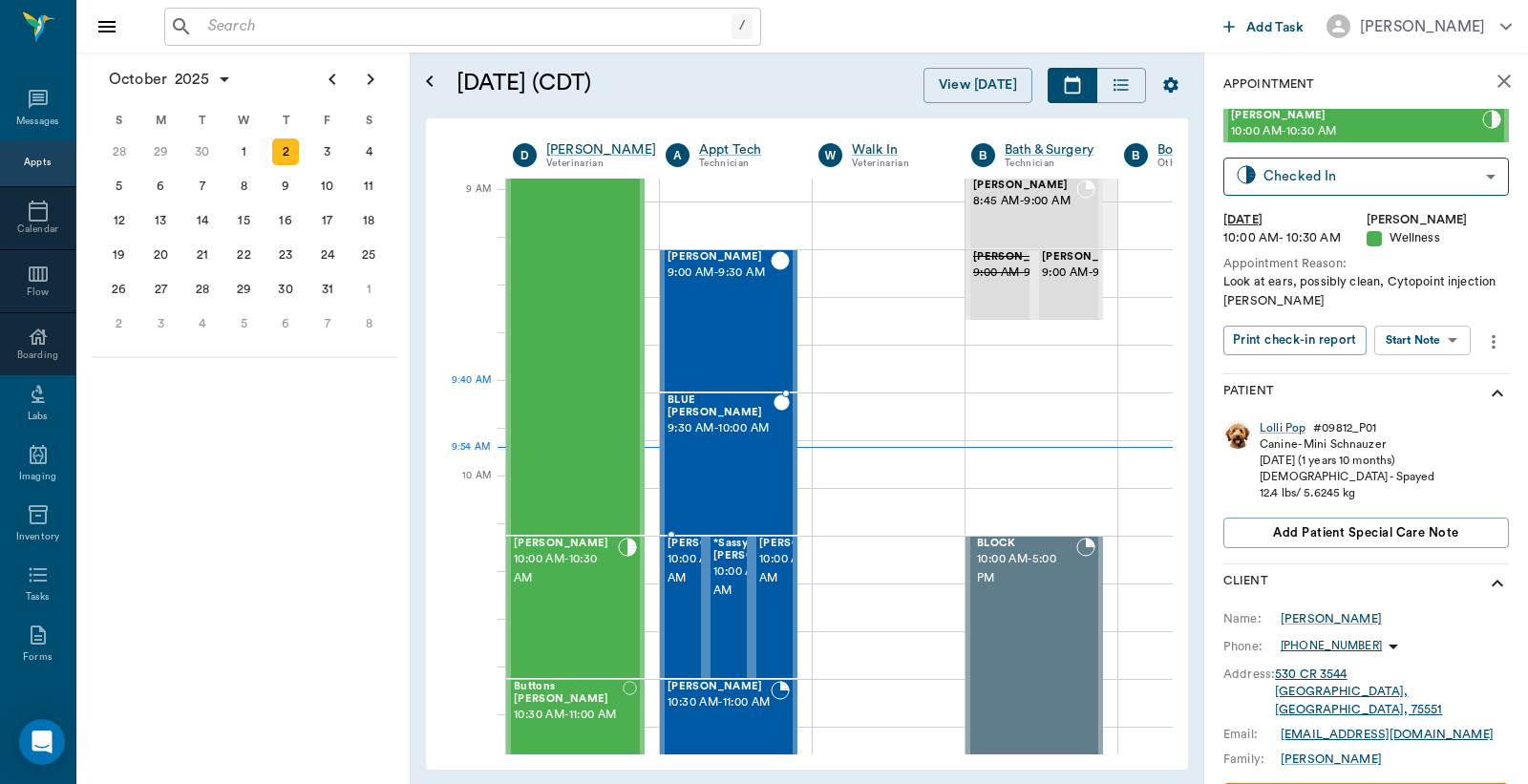
scroll to position [282, 0]
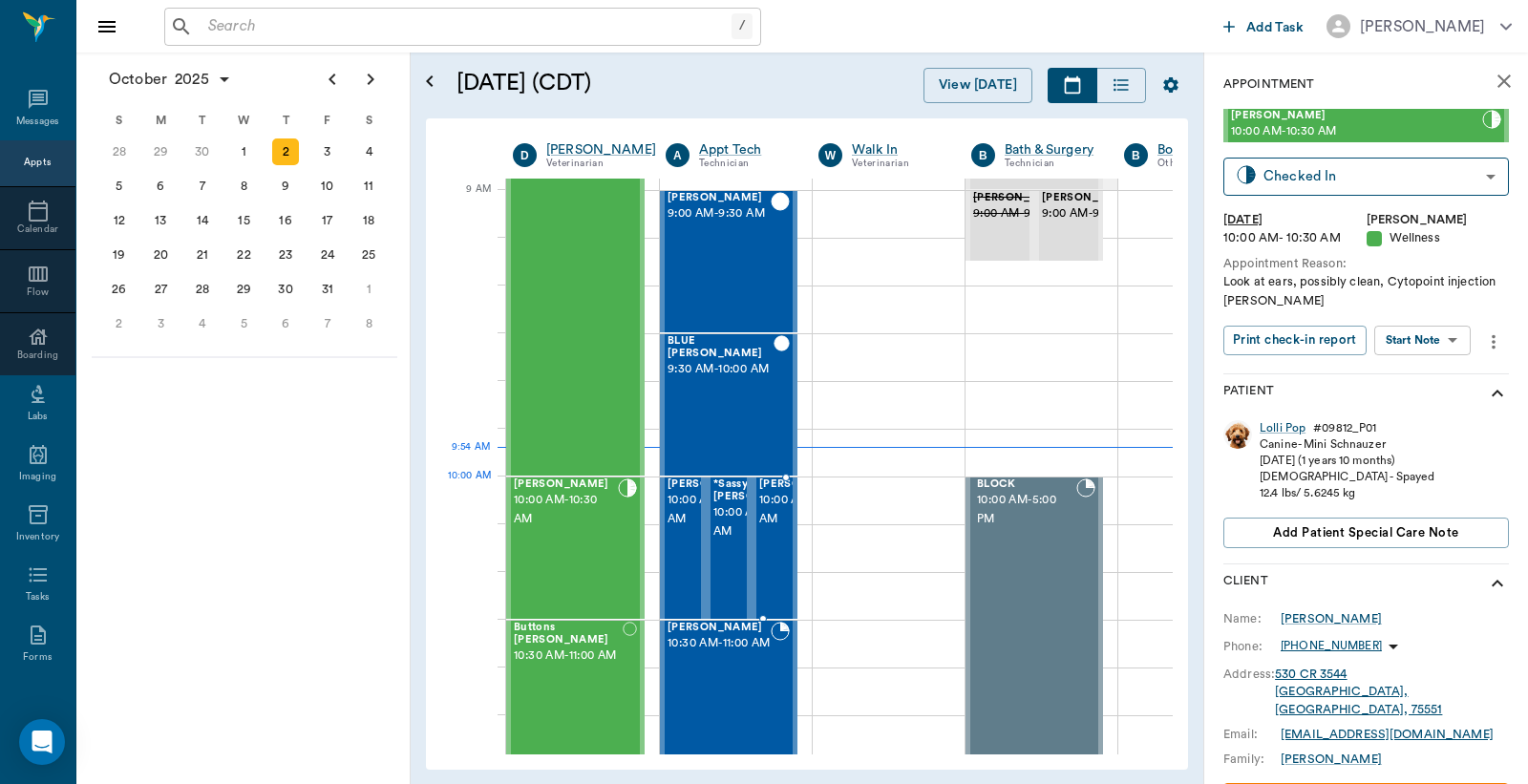
click at [774, 511] on span "10:00 AM - 10:30 AM" at bounding box center [807, 510] width 96 height 38
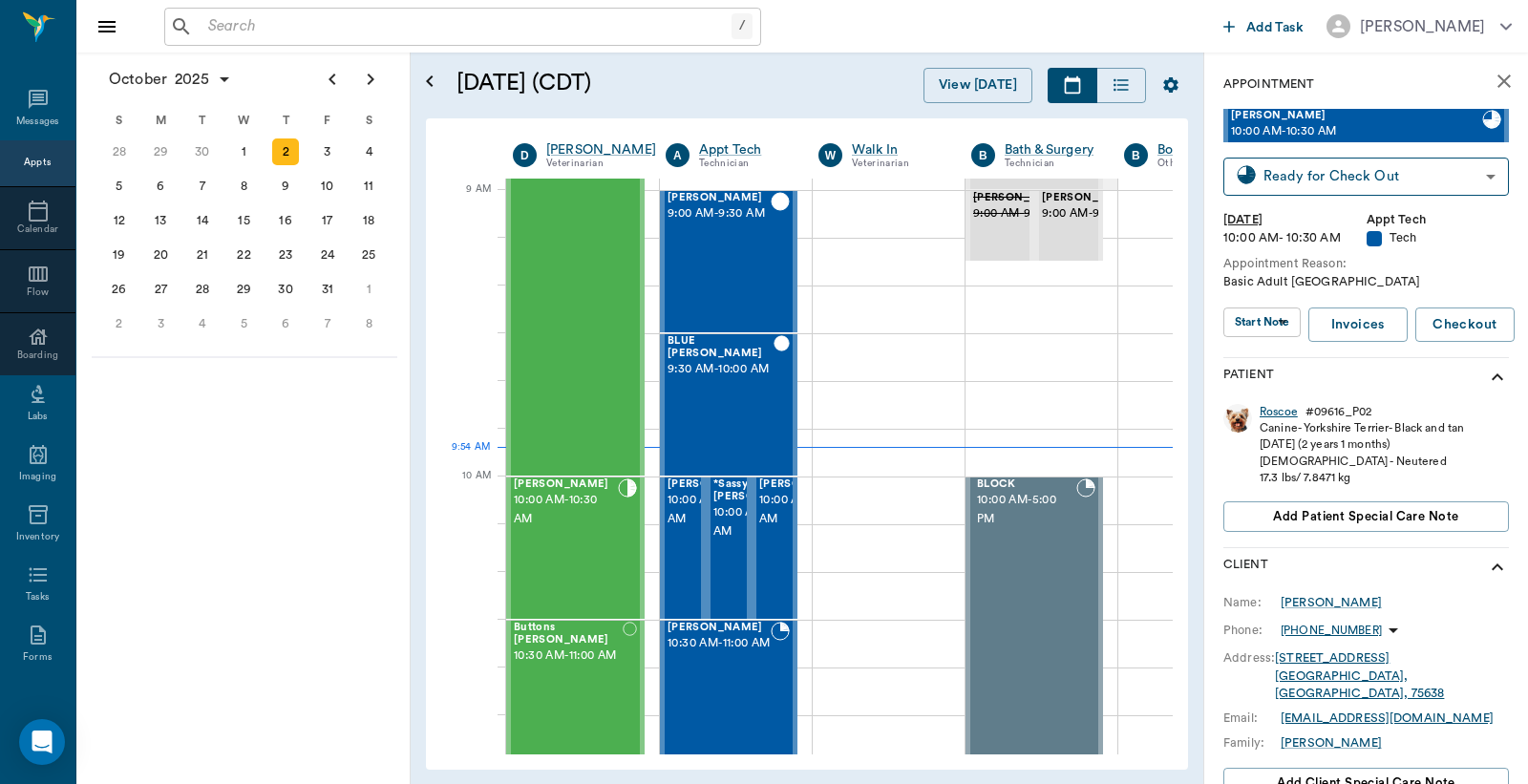
click at [1280, 415] on div "Roscoe" at bounding box center [1279, 412] width 38 height 16
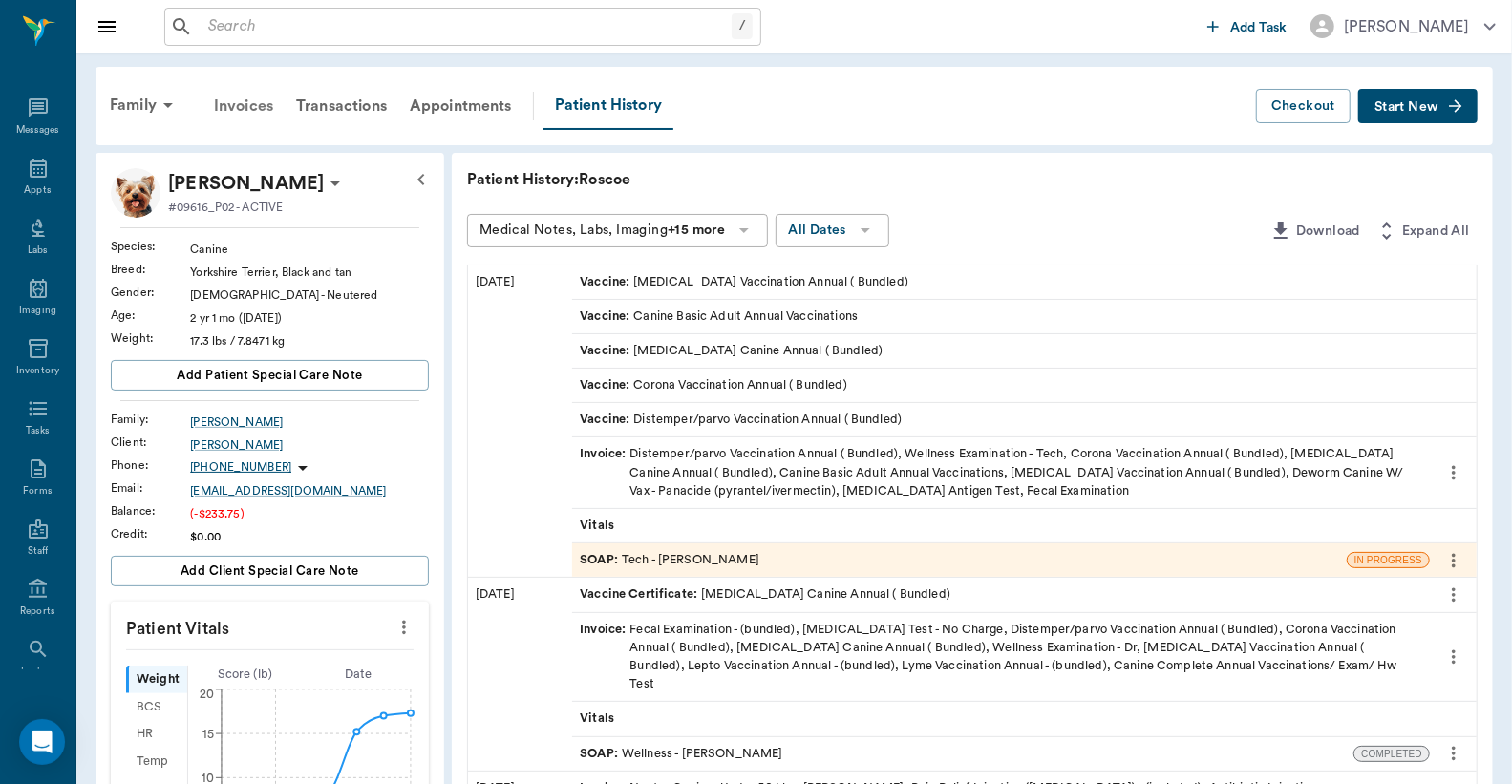
click at [234, 105] on div "Invoices" at bounding box center [244, 106] width 82 height 46
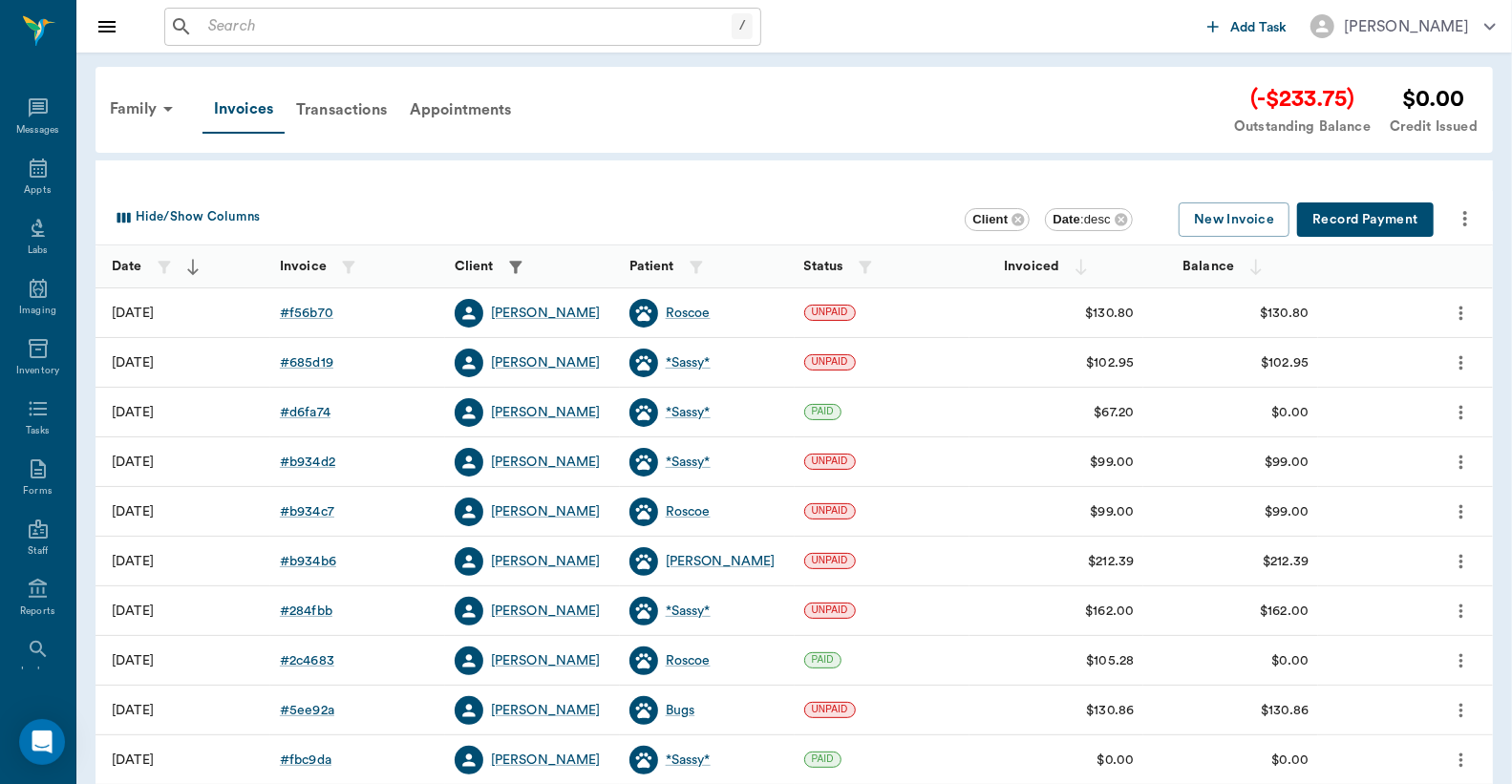
click at [1379, 223] on button "Record Payment" at bounding box center [1365, 220] width 137 height 35
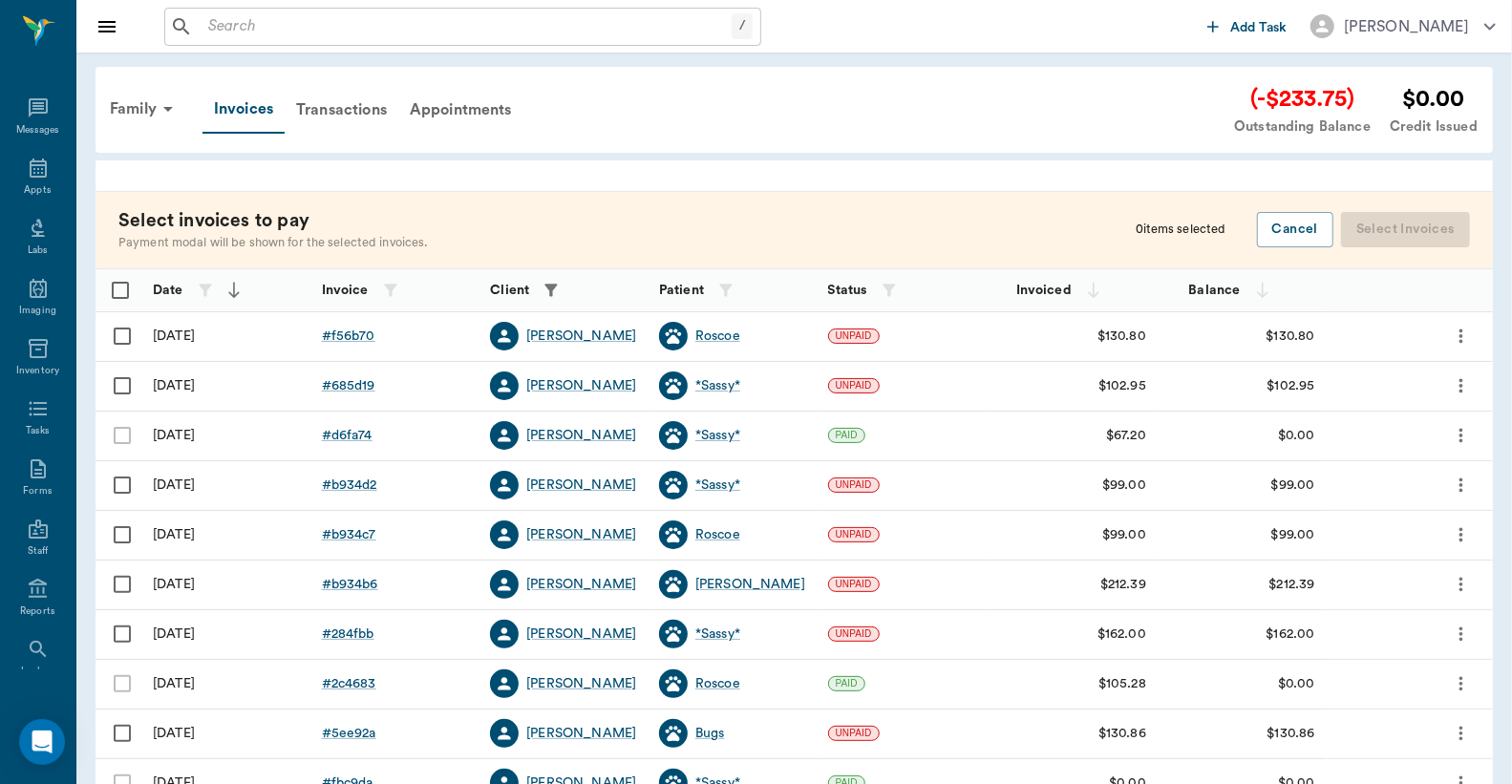
click at [122, 337] on input "Select row" at bounding box center [123, 336] width 40 height 40
checkbox input "false"
checkbox input "true"
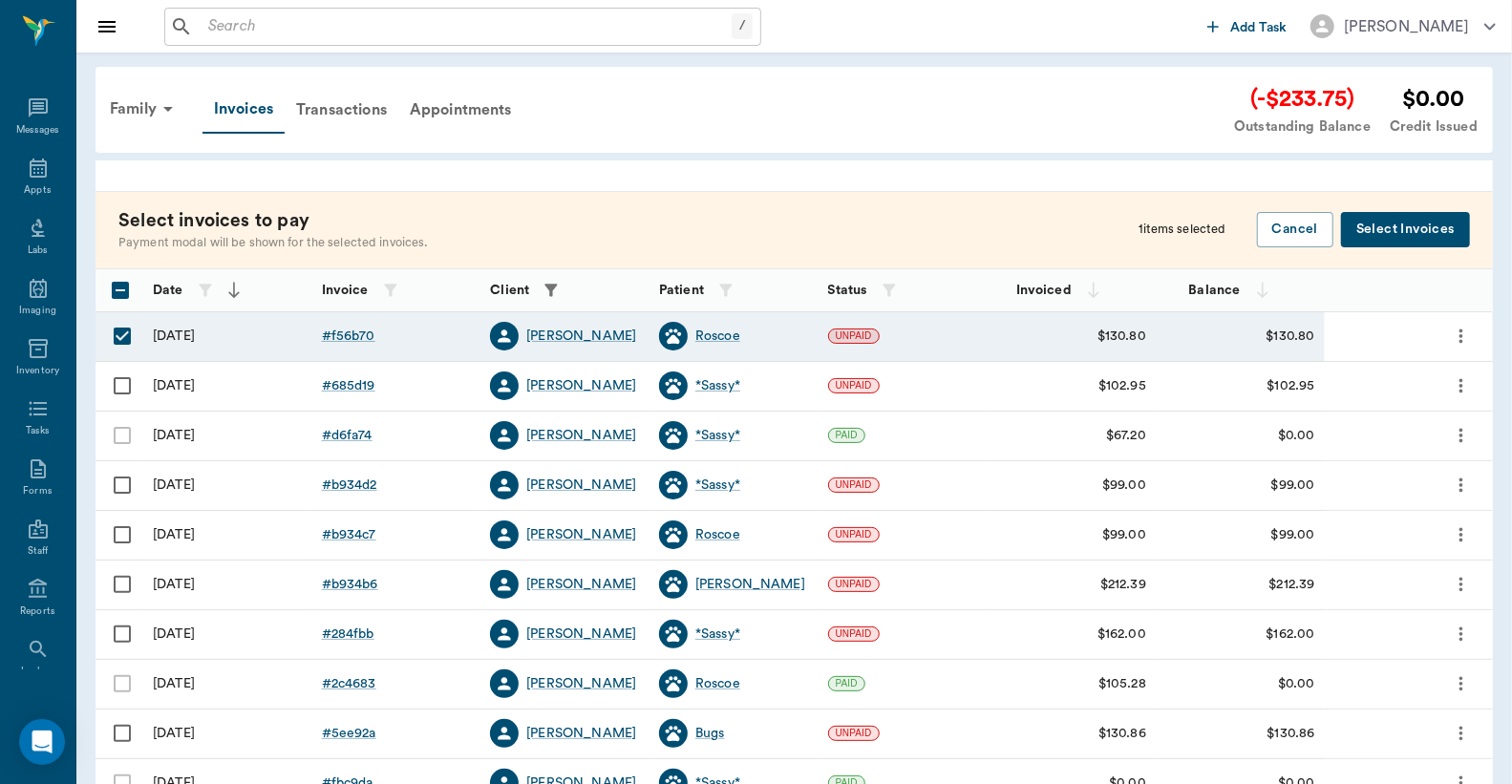
click at [123, 385] on input "Select row" at bounding box center [123, 386] width 40 height 40
checkbox input "true"
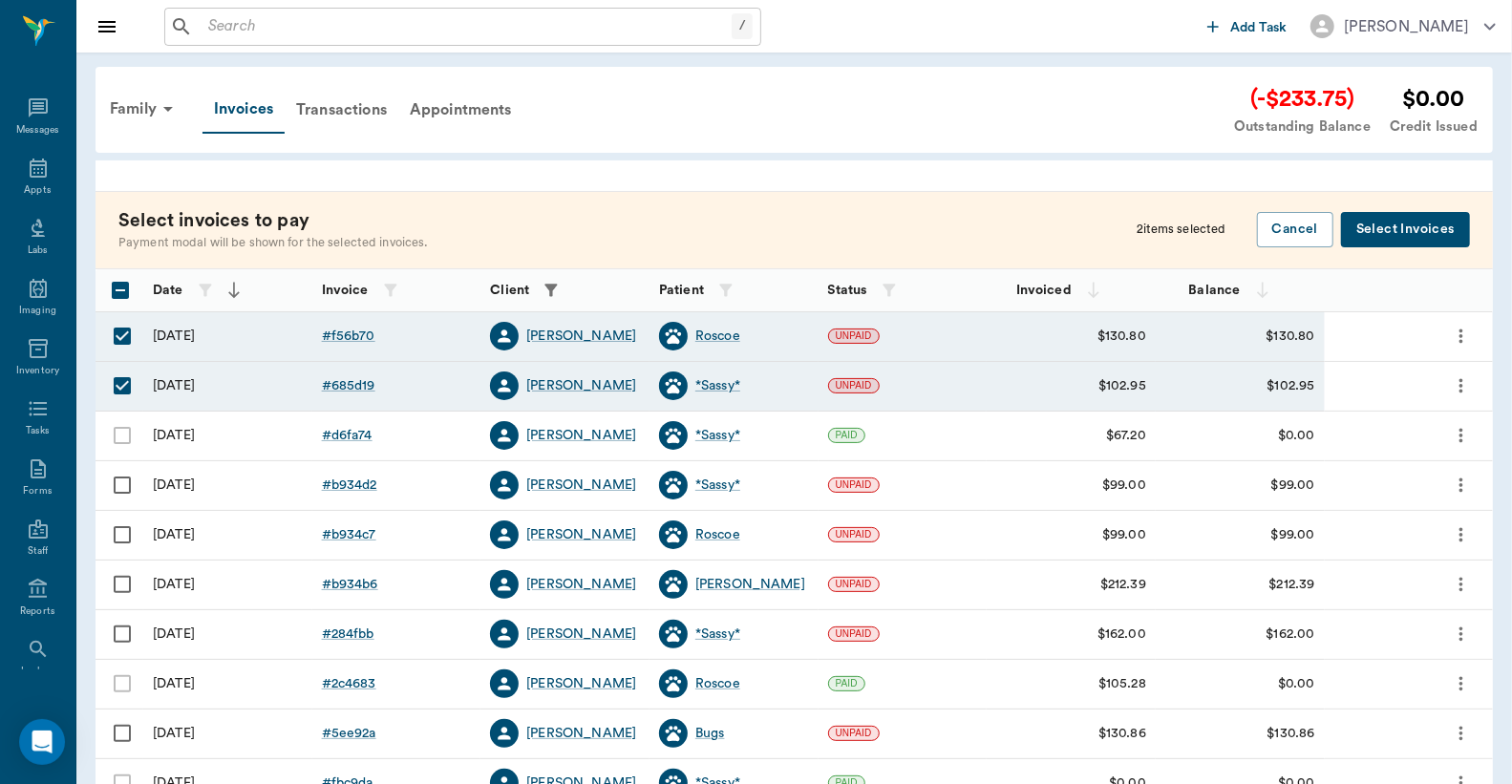
click at [1396, 231] on button "Select Invoices" at bounding box center [1406, 229] width 129 height 35
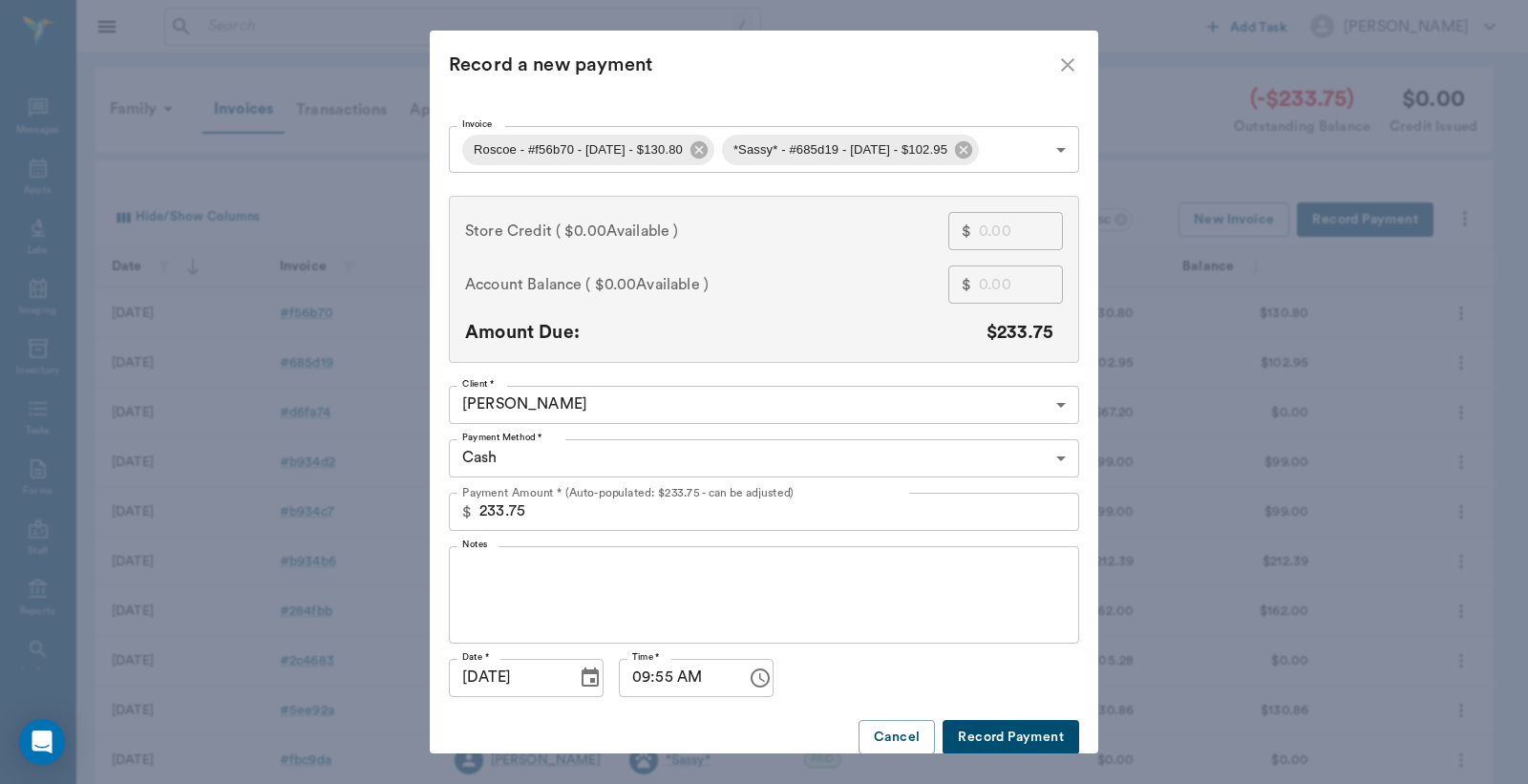
click at [1045, 452] on body "/ ​ Add Task Dr. Bert Ellsworth Nectar Messages Appts Labs Imaging Inventory Ta…" at bounding box center [764, 560] width 1528 height 1121
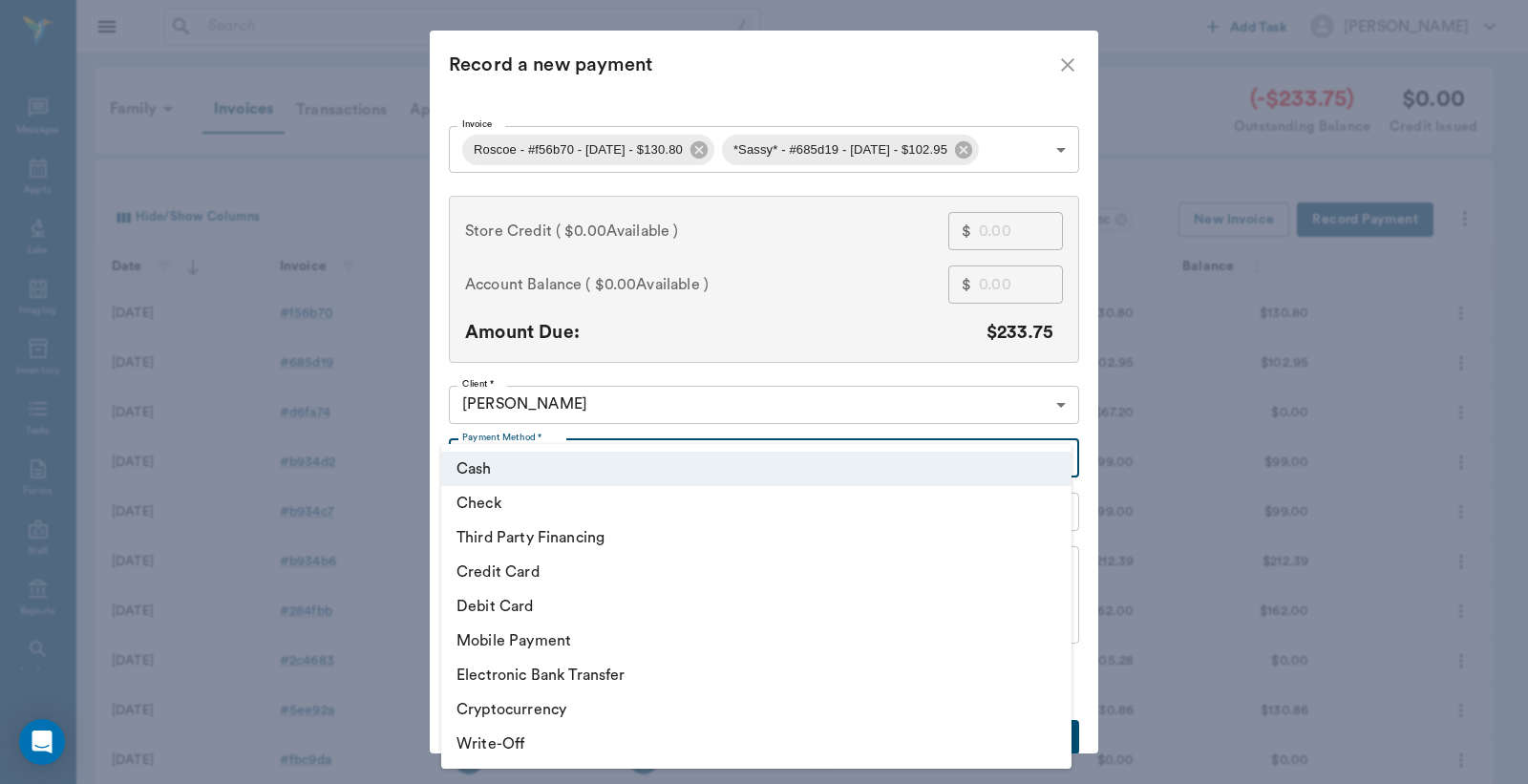
click at [529, 606] on li "Debit Card" at bounding box center [756, 607] width 630 height 34
type input "DEBIT_CARD"
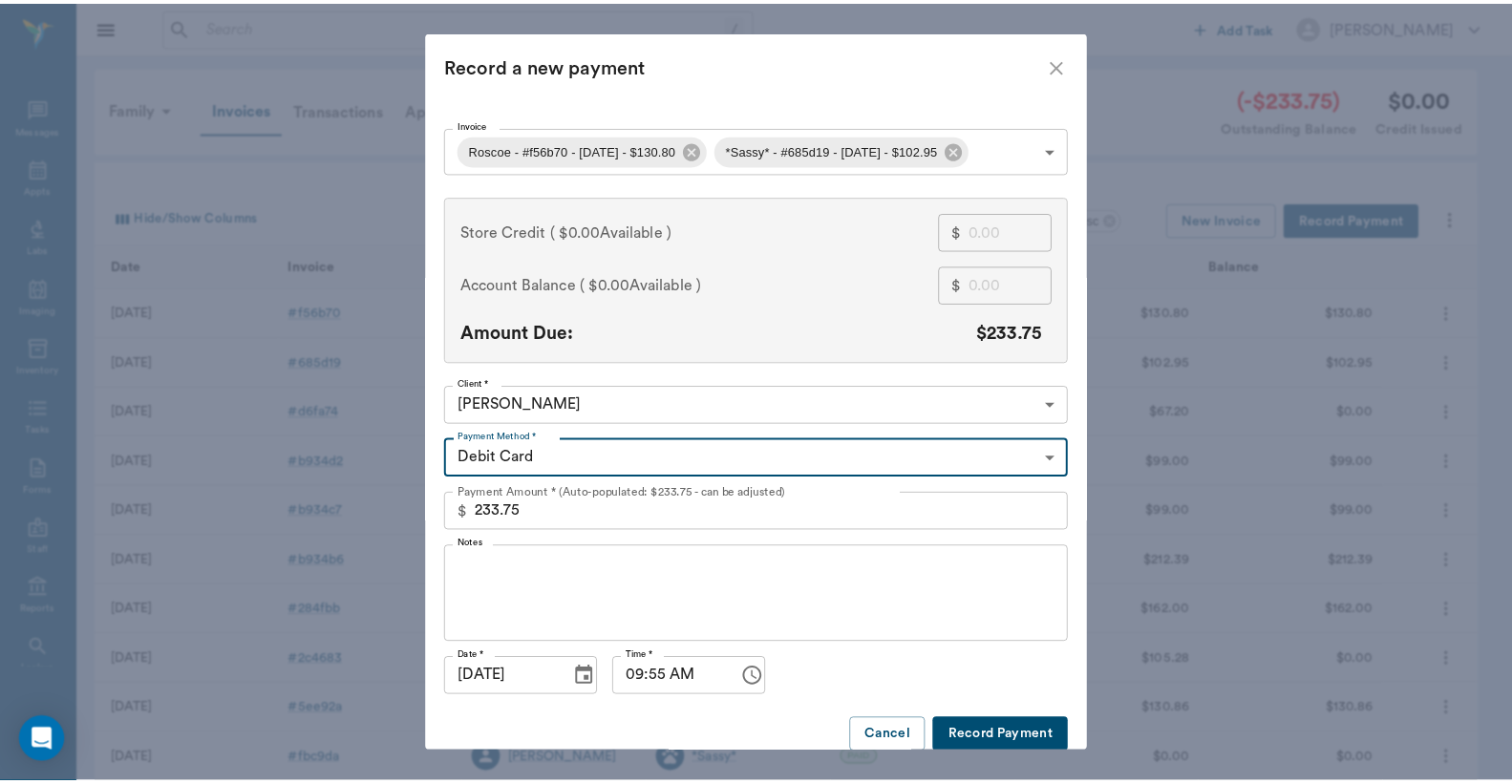
scroll to position [20, 0]
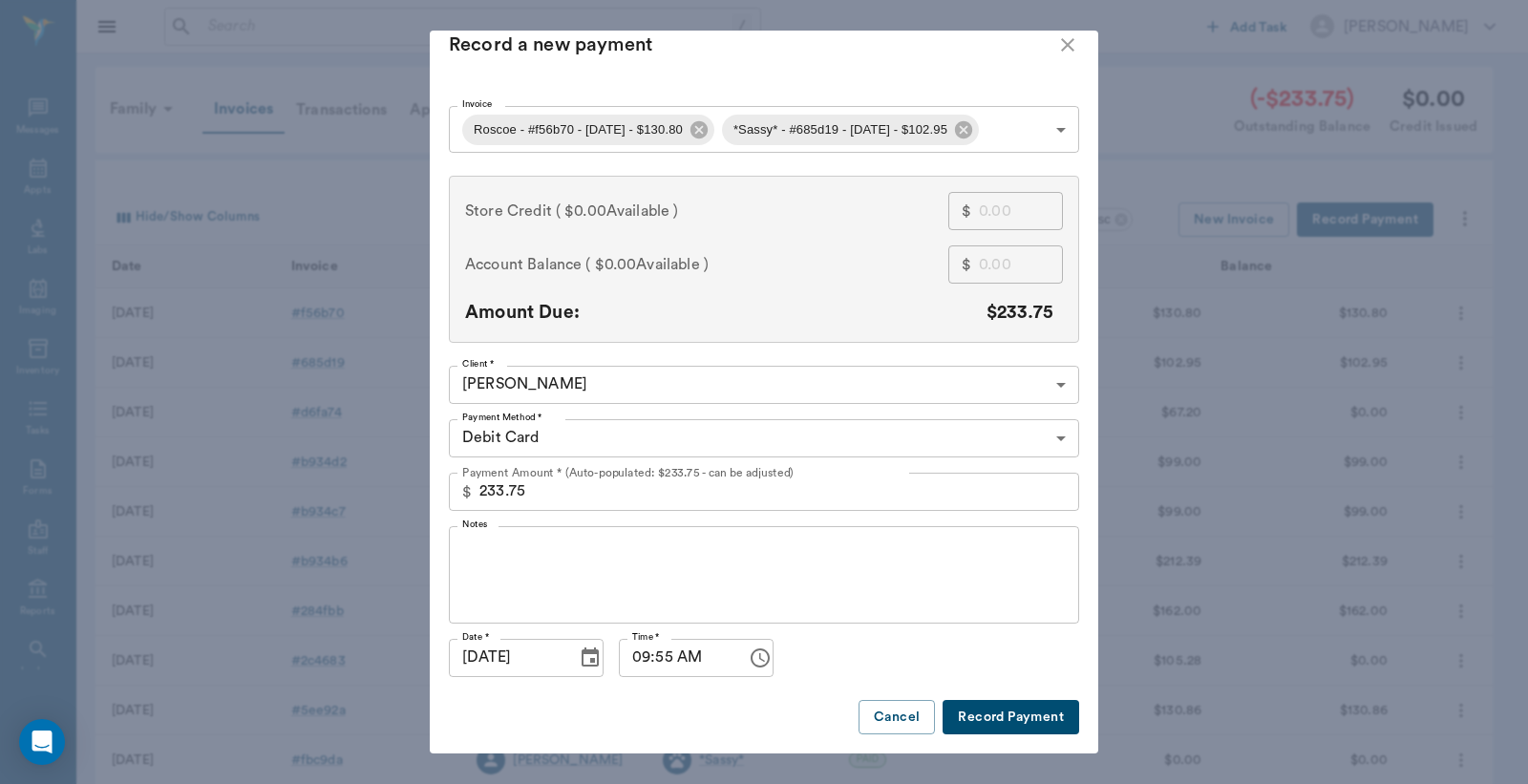
click at [999, 722] on button "Record Payment" at bounding box center [1011, 717] width 137 height 35
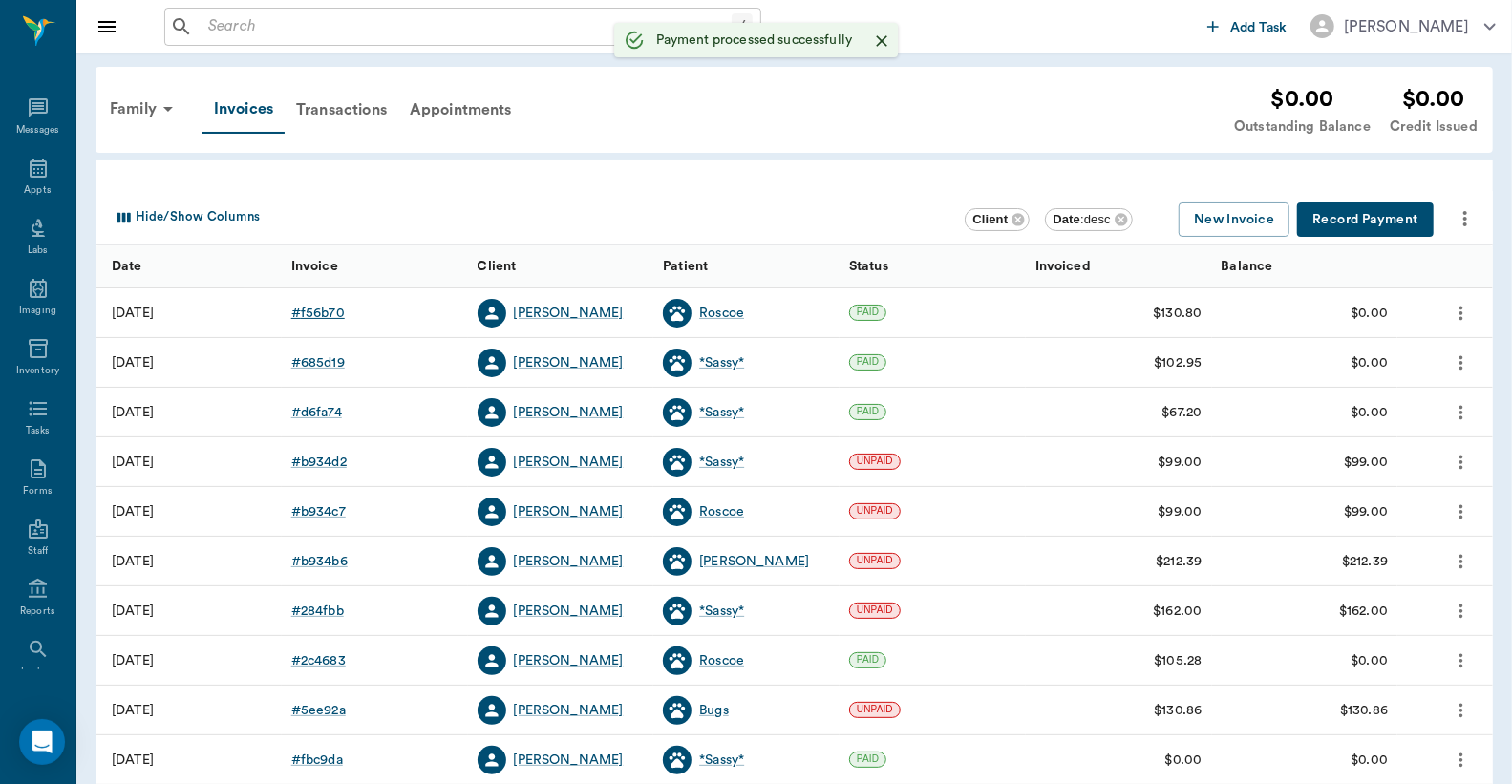
click at [323, 311] on div "# f56b70" at bounding box center [318, 313] width 54 height 19
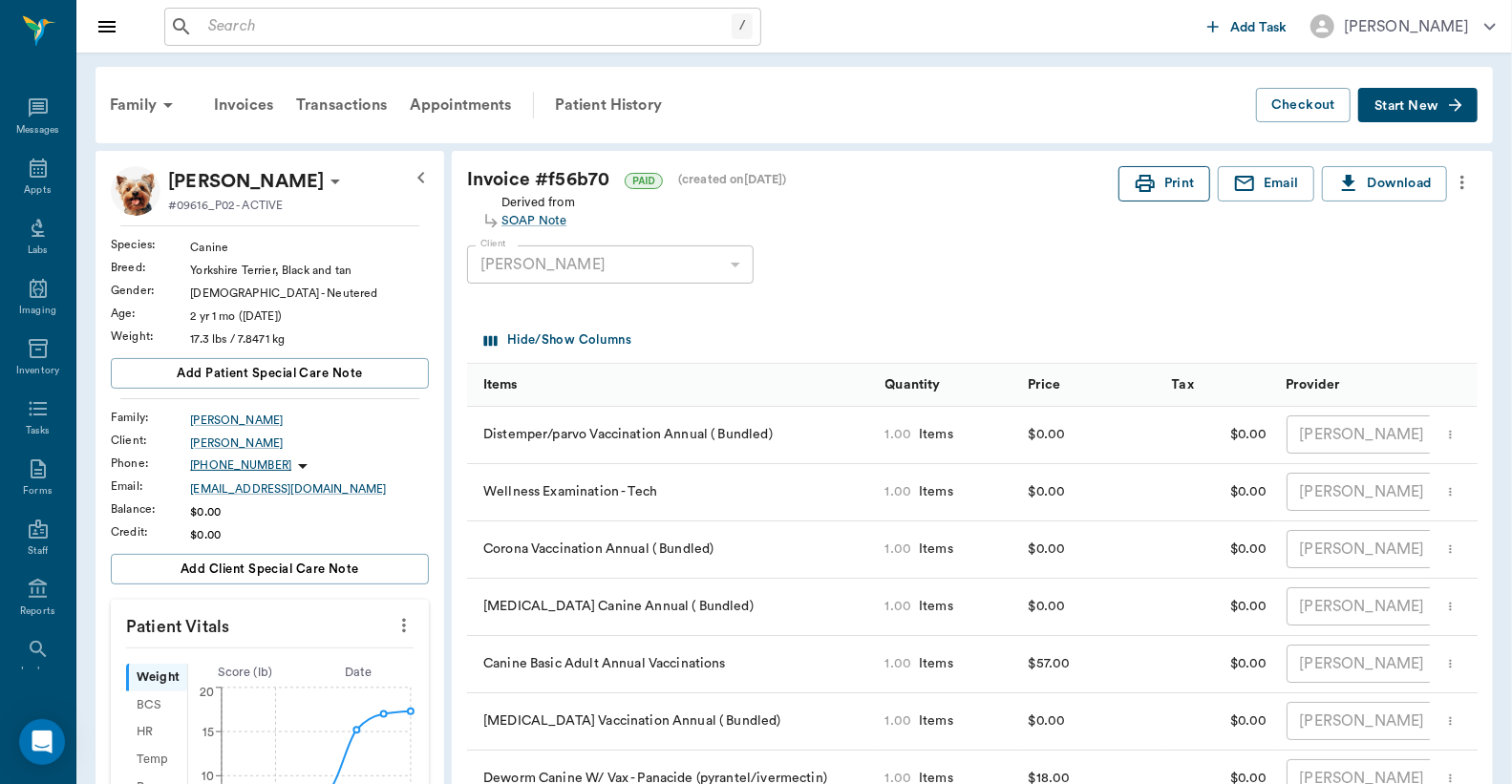
click at [1162, 190] on button "Print" at bounding box center [1164, 184] width 92 height 35
click at [251, 108] on div "Invoices" at bounding box center [244, 105] width 82 height 46
click at [1162, 183] on button "Print" at bounding box center [1164, 184] width 92 height 35
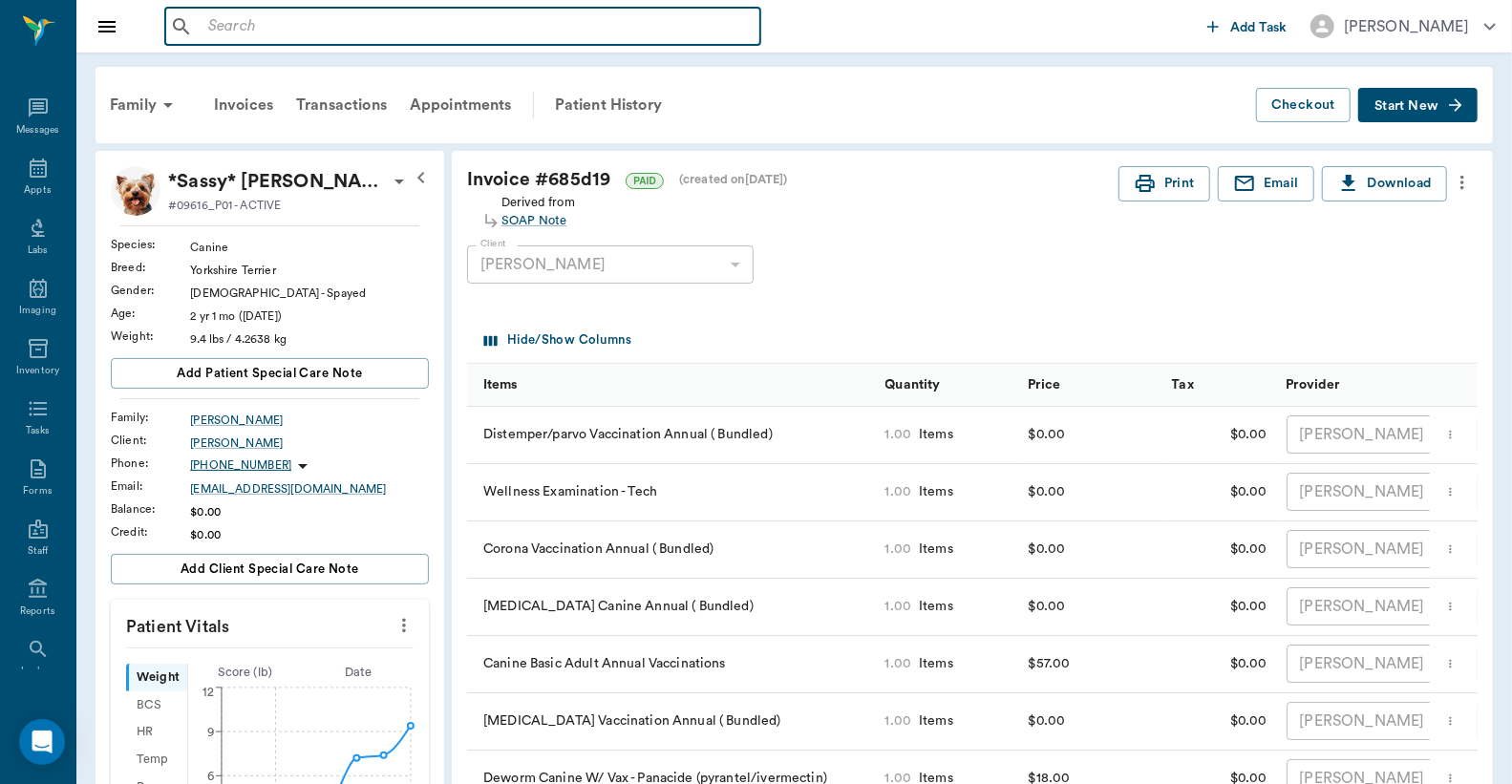
click at [213, 25] on input "text" at bounding box center [477, 27] width 553 height 27
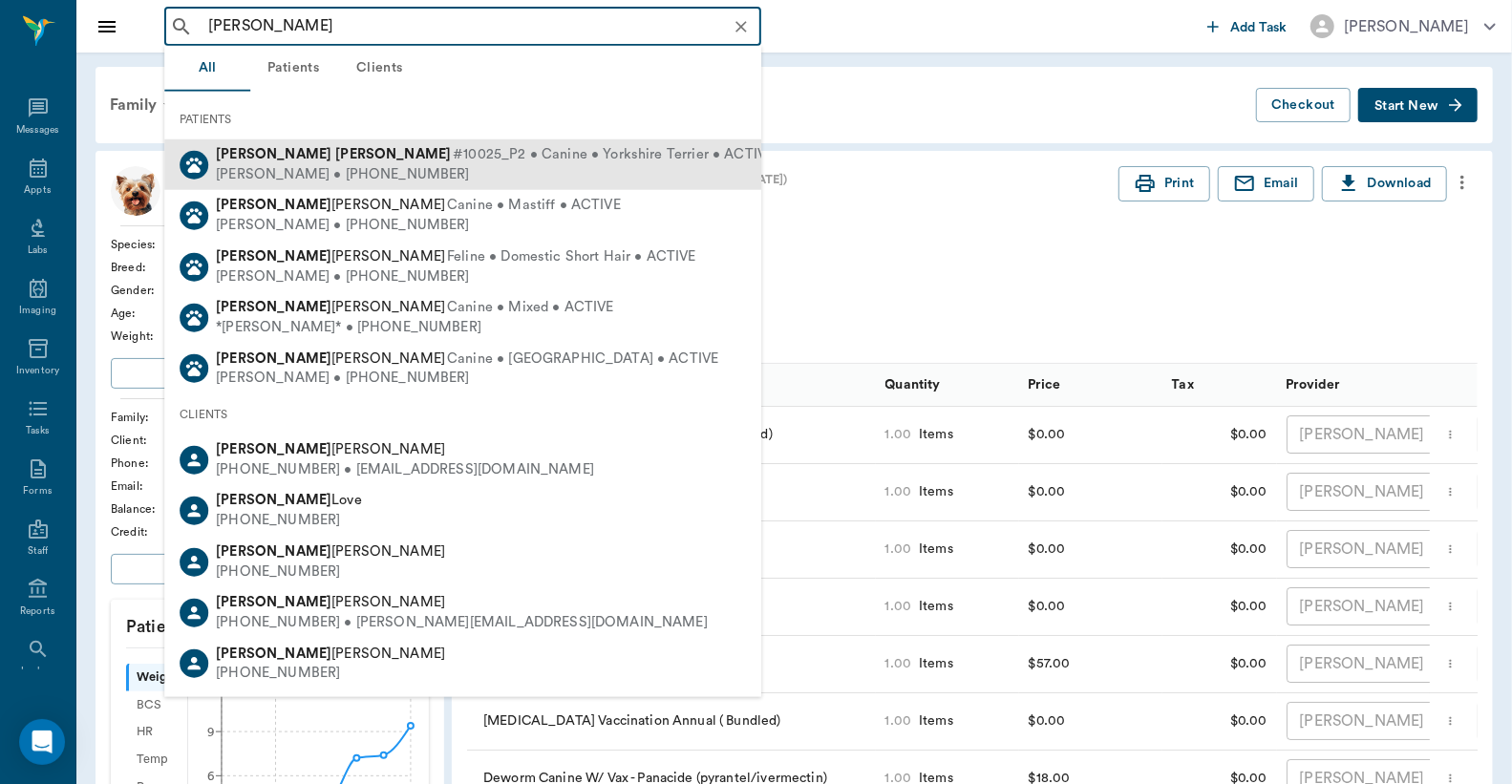
click at [331, 169] on div "[PERSON_NAME] • [PHONE_NUMBER]" at bounding box center [494, 174] width 558 height 20
type input "[PERSON_NAME]"
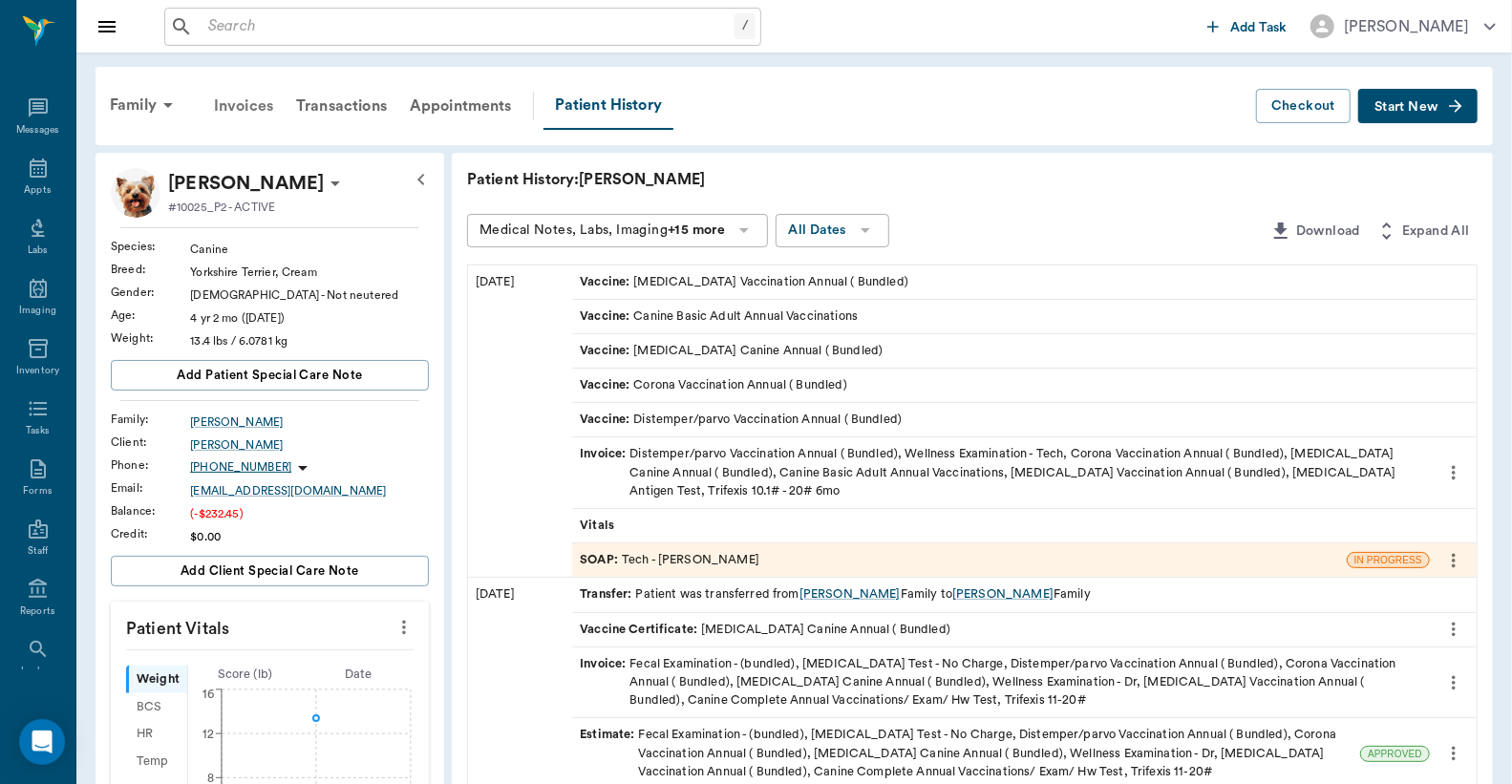
click at [243, 107] on div "Invoices" at bounding box center [244, 106] width 82 height 46
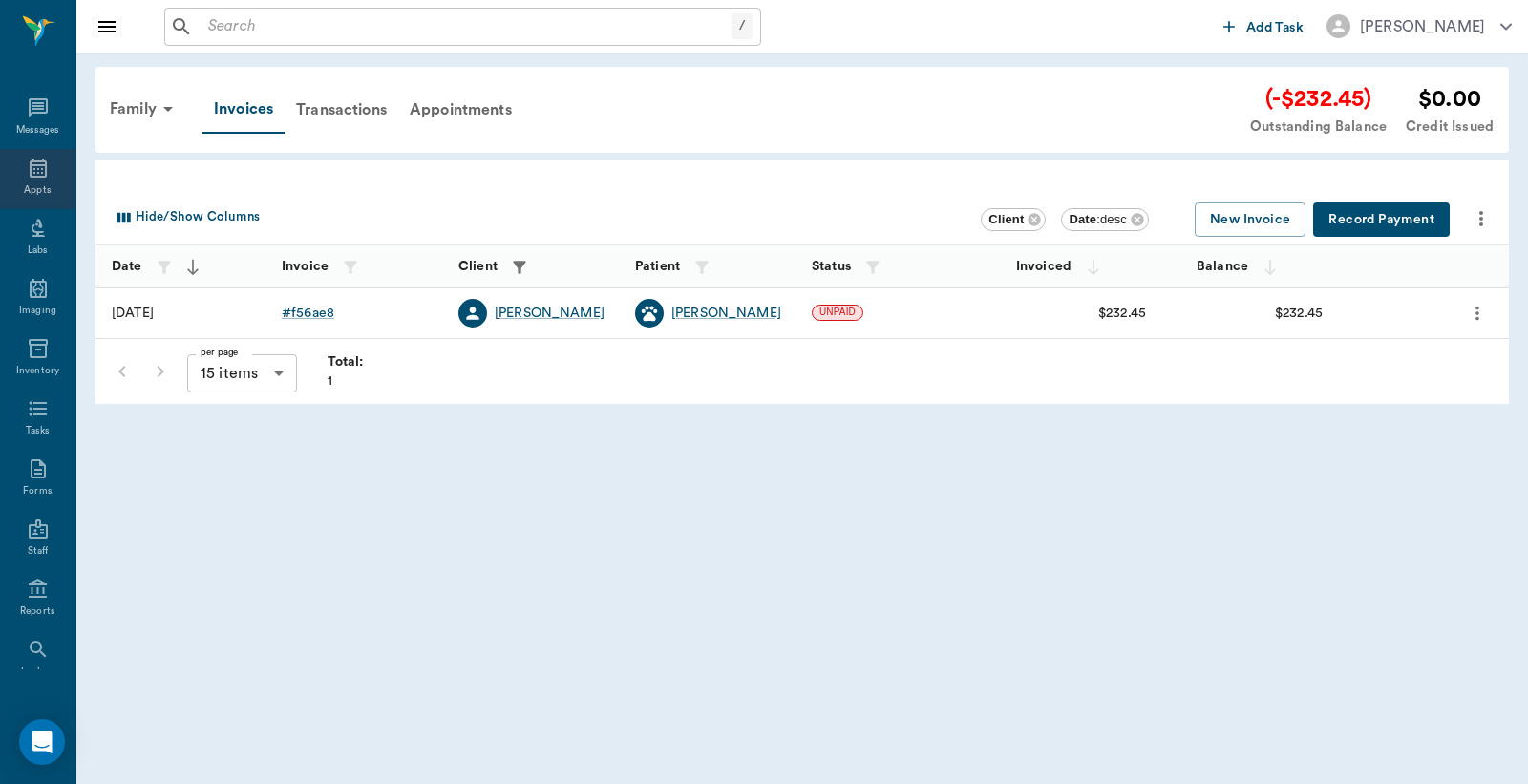
click at [34, 178] on icon at bounding box center [38, 168] width 23 height 23
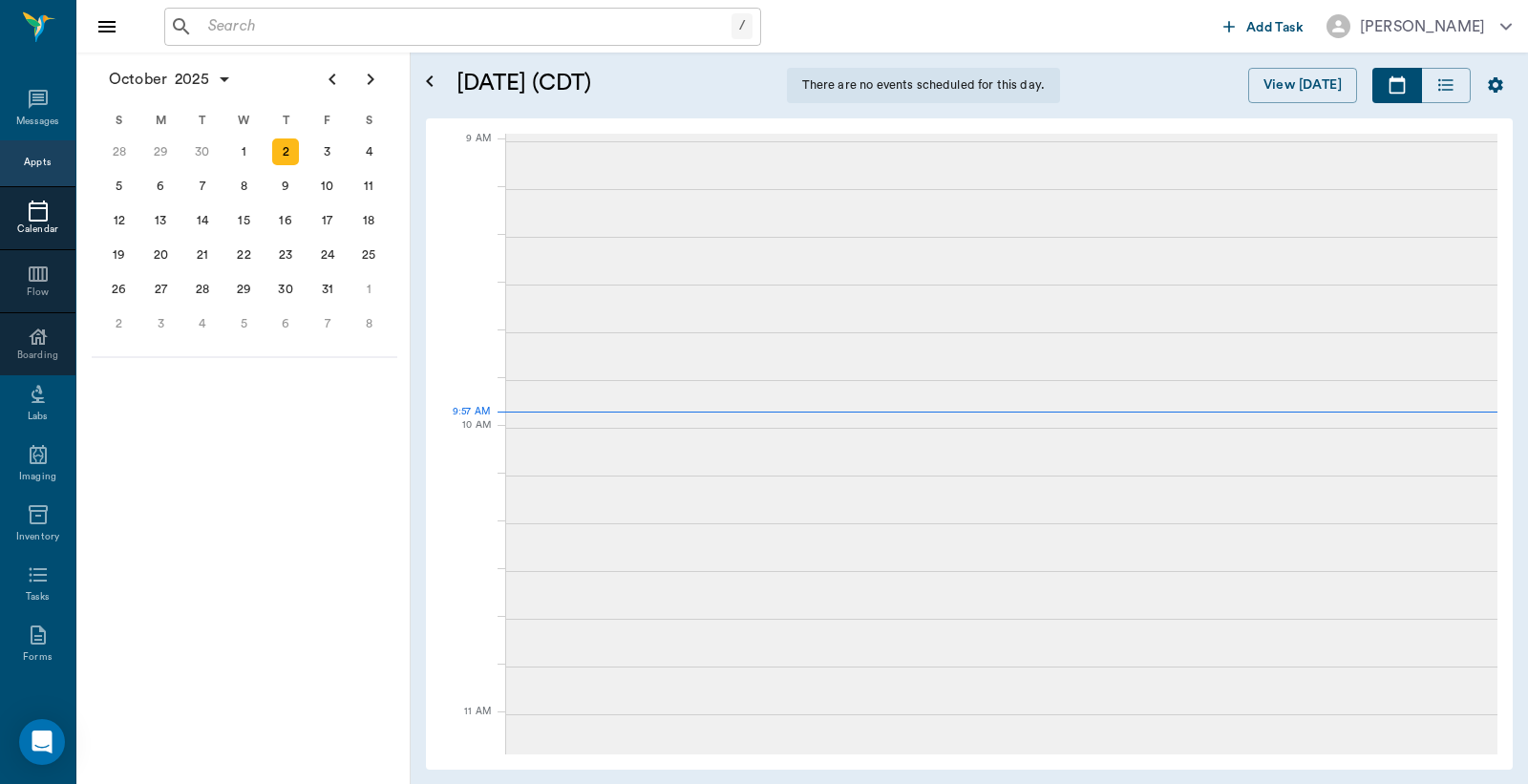
scroll to position [290, 0]
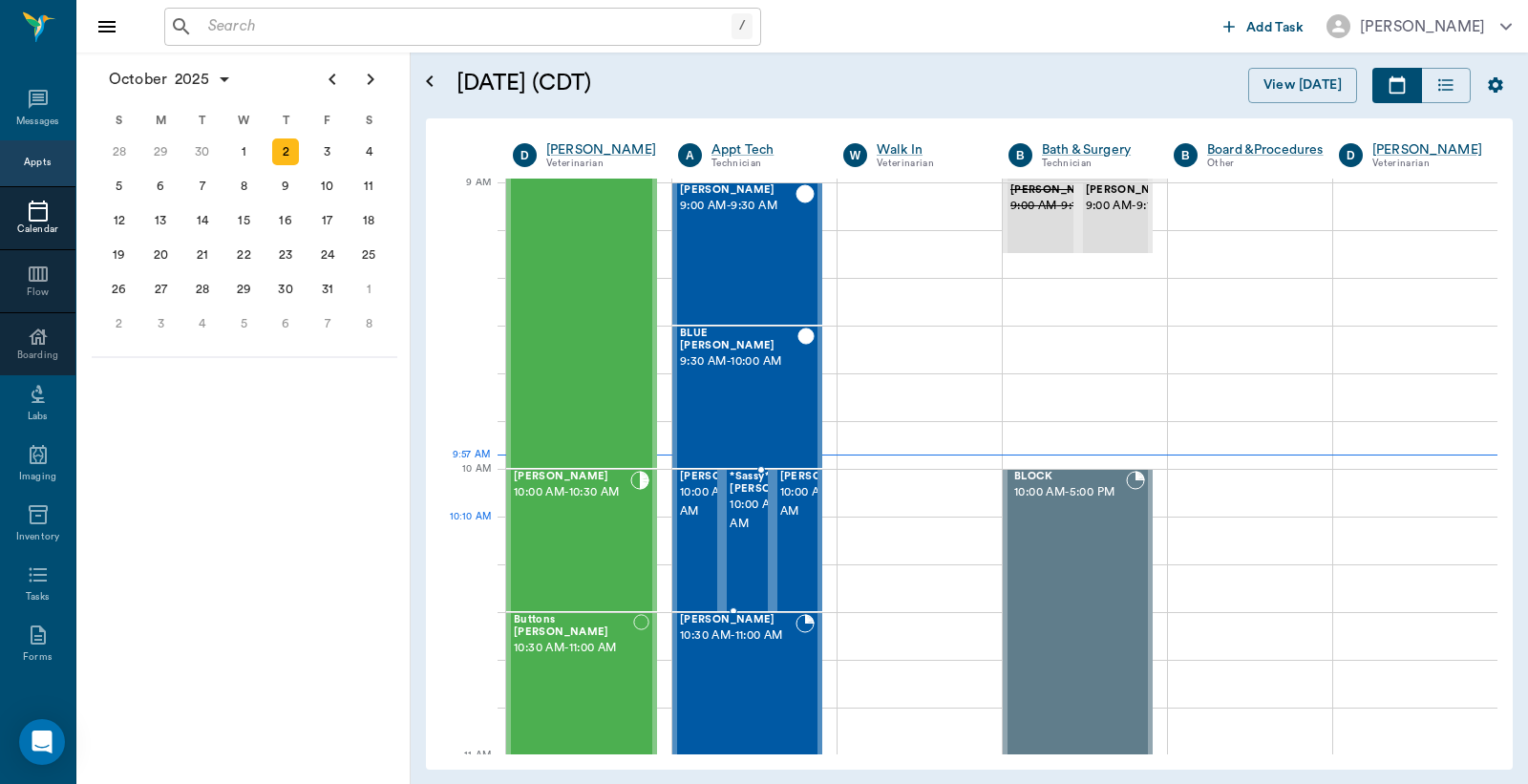
click at [740, 519] on span "10:00 AM - 10:30 AM" at bounding box center [777, 515] width 96 height 38
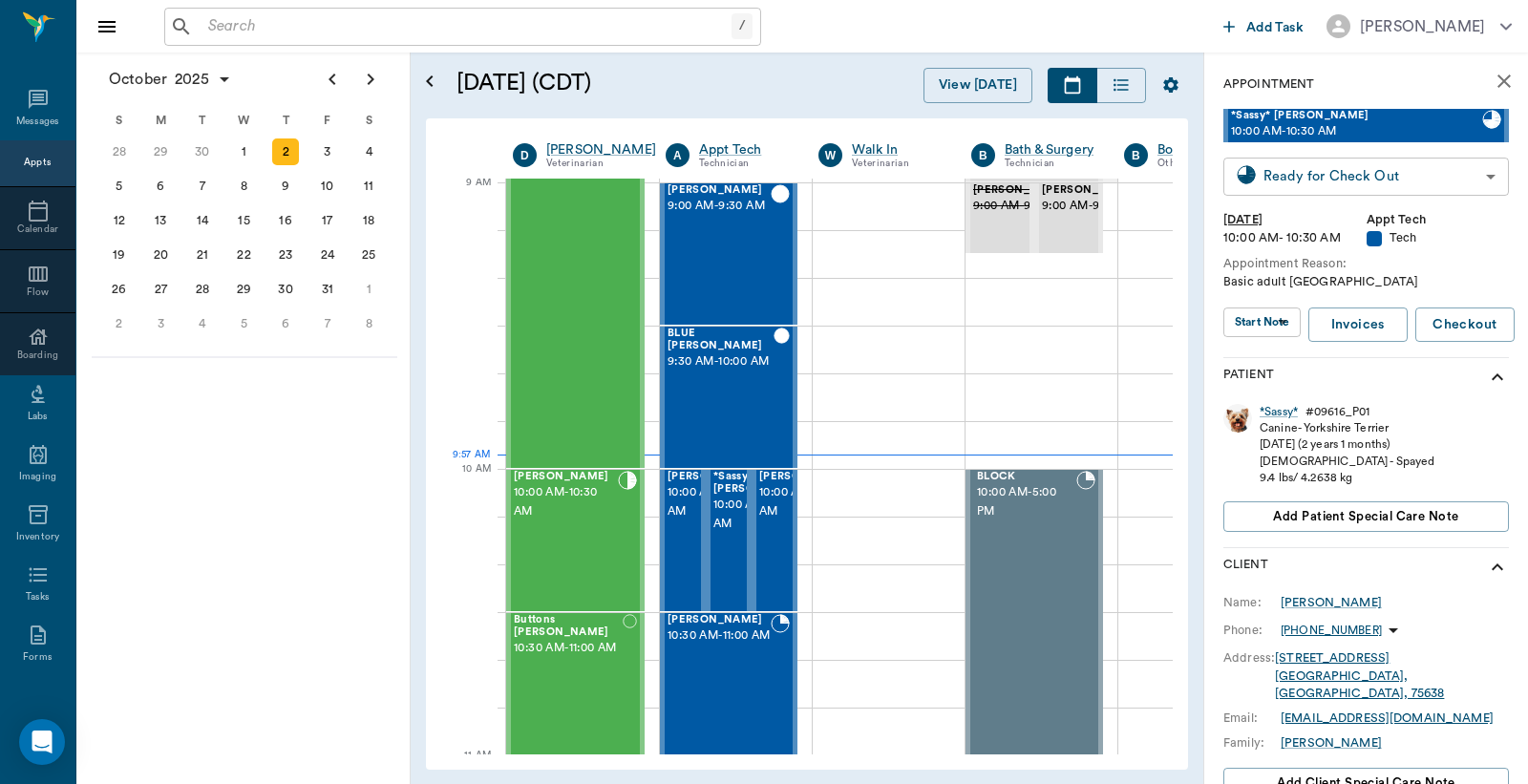
click at [1322, 182] on body "/ ​ Add Task Dr. Bert Ellsworth Nectar Messages Appts Calendar Flow Boarding La…" at bounding box center [764, 392] width 1528 height 784
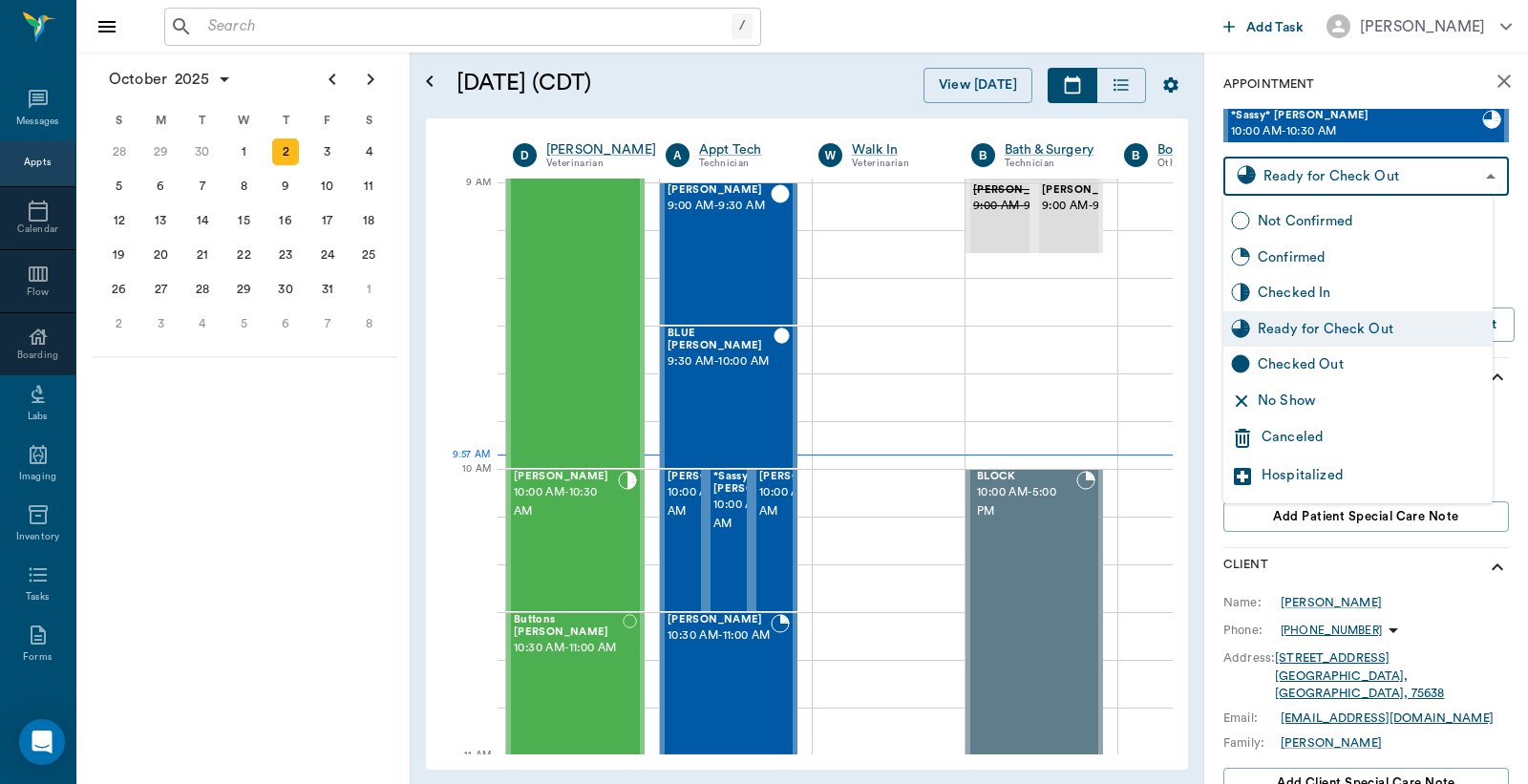
click at [1316, 370] on div "Checked Out" at bounding box center [1371, 365] width 227 height 21
type input "CHECKED_OUT"
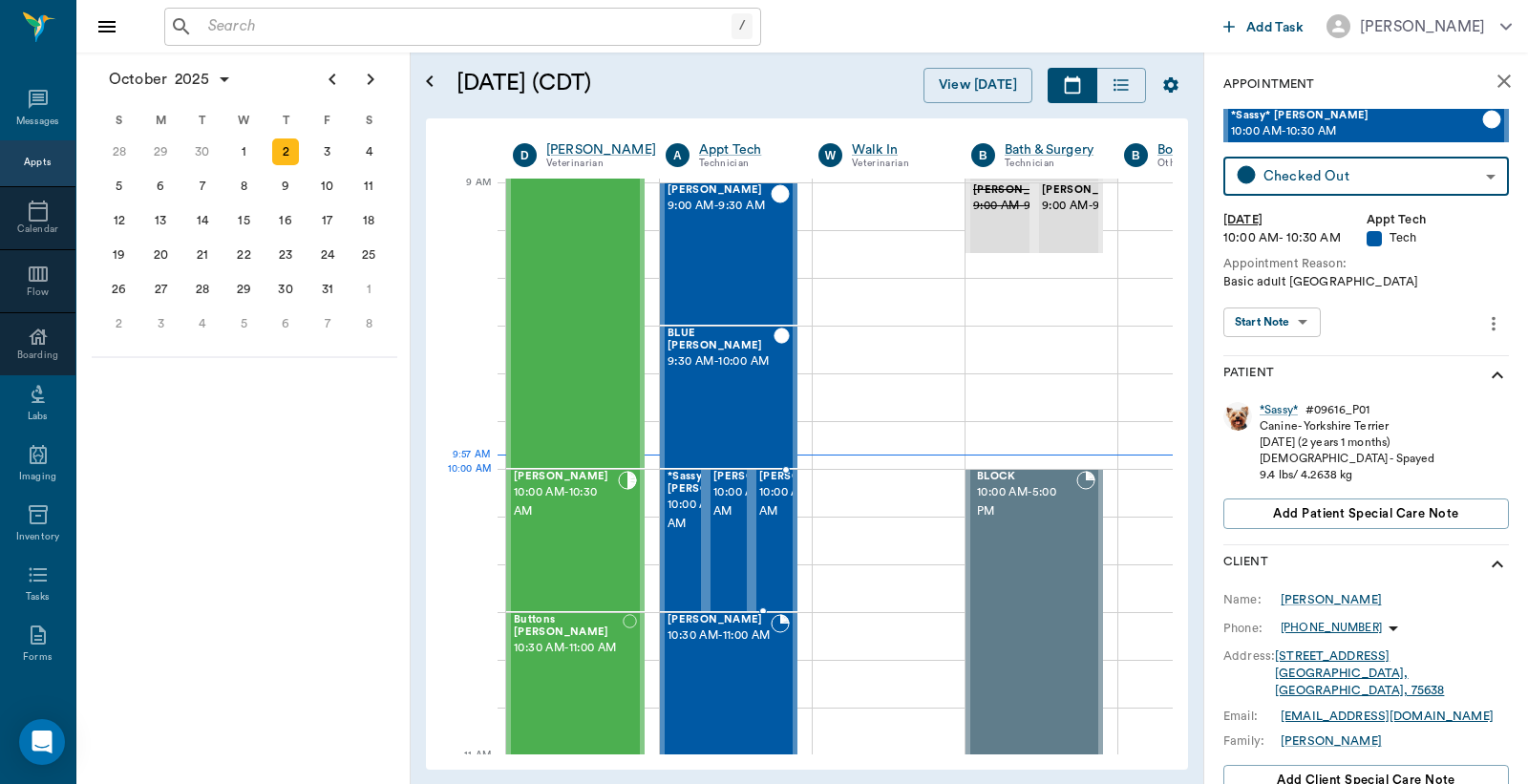
click at [772, 512] on span "10:00 AM - 10:30 AM" at bounding box center [807, 503] width 96 height 38
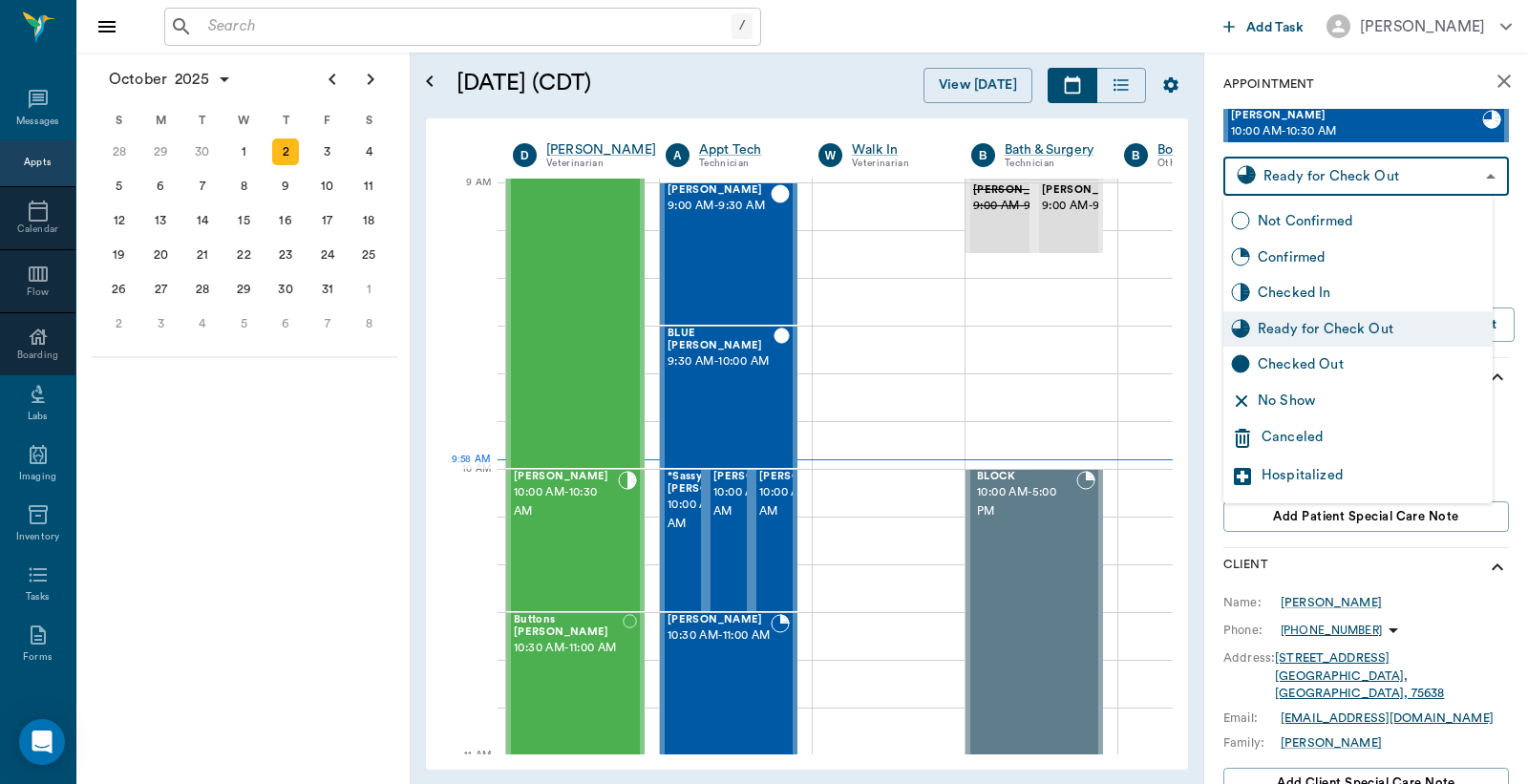
click at [1311, 187] on body "/ ​ Add Task Dr. Bert Ellsworth Nectar Messages Appts Calendar Flow Boarding La…" at bounding box center [764, 392] width 1528 height 784
click at [1264, 368] on div "Checked Out" at bounding box center [1371, 365] width 227 height 21
type input "CHECKED_OUT"
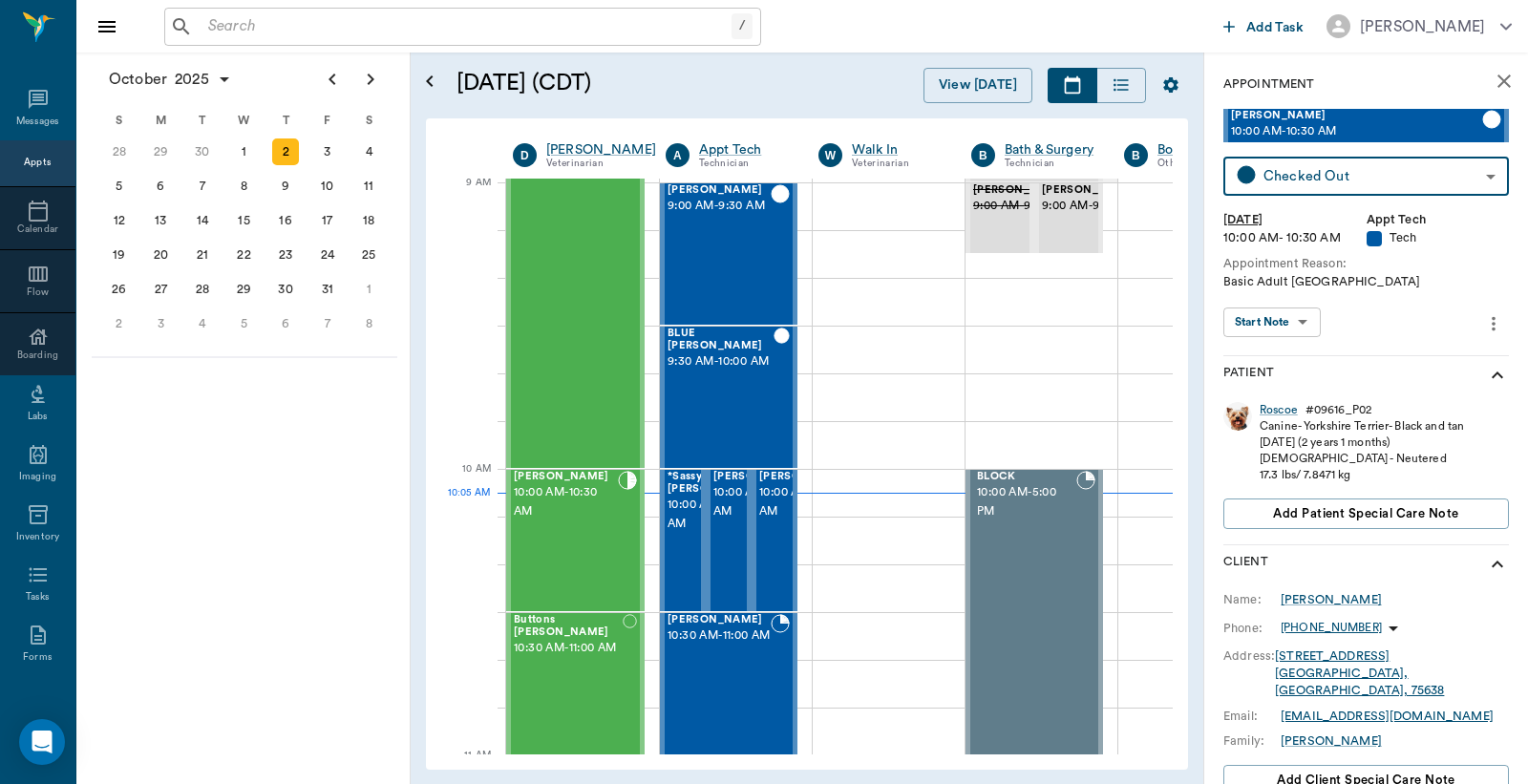
click at [220, 34] on input "text" at bounding box center [466, 27] width 531 height 27
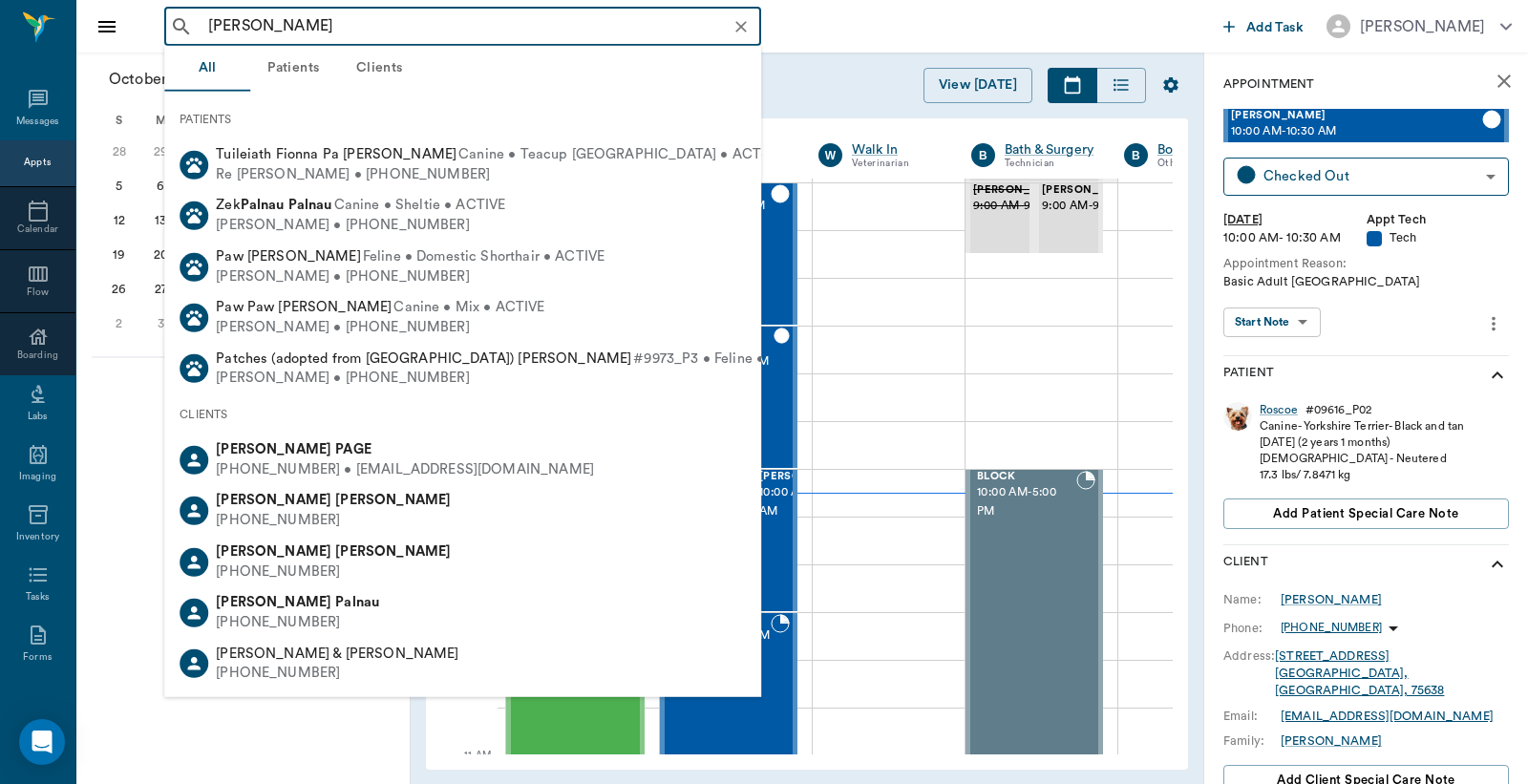
type input "Patricia Foster"
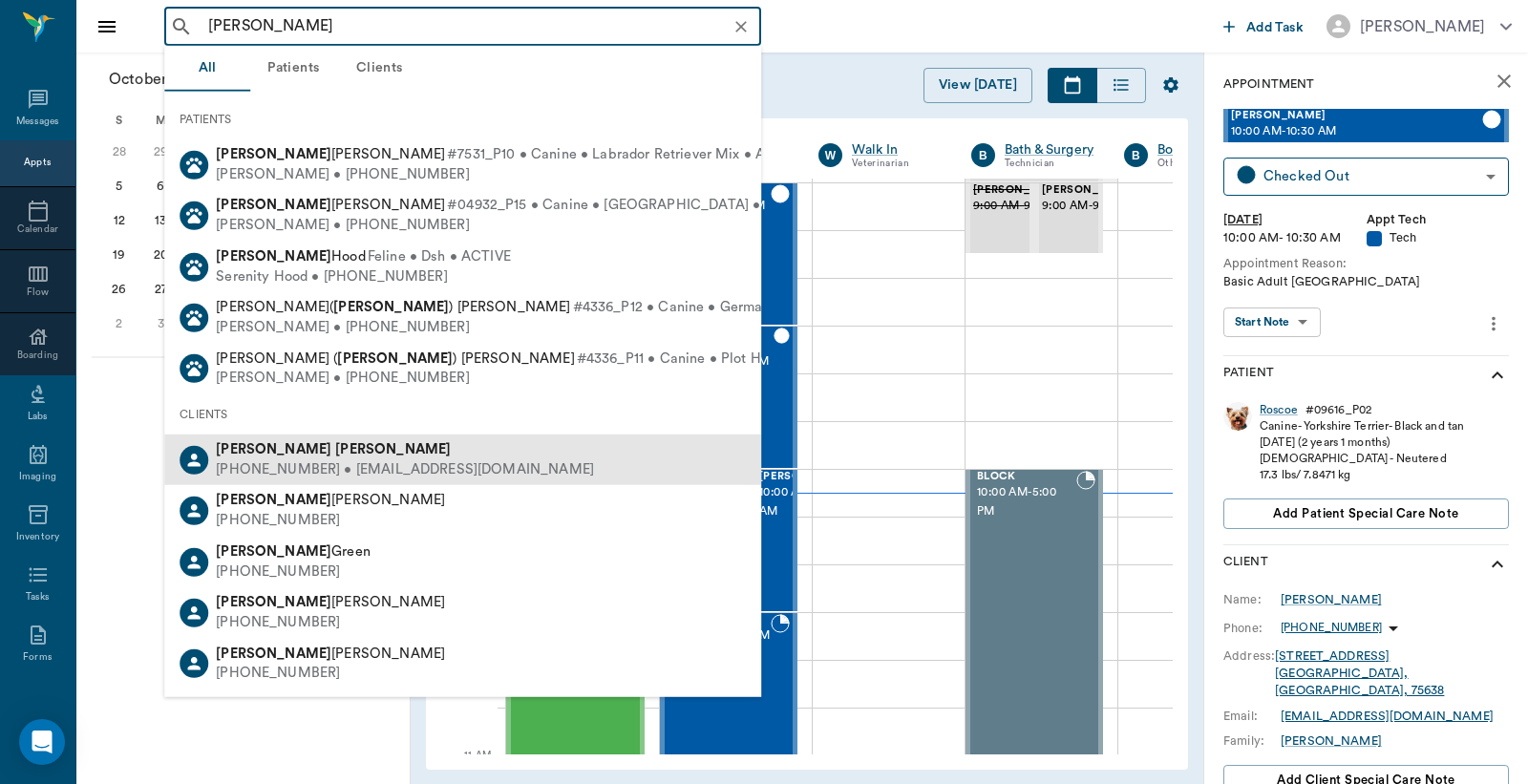
click at [335, 452] on b "Foster" at bounding box center [393, 449] width 116 height 14
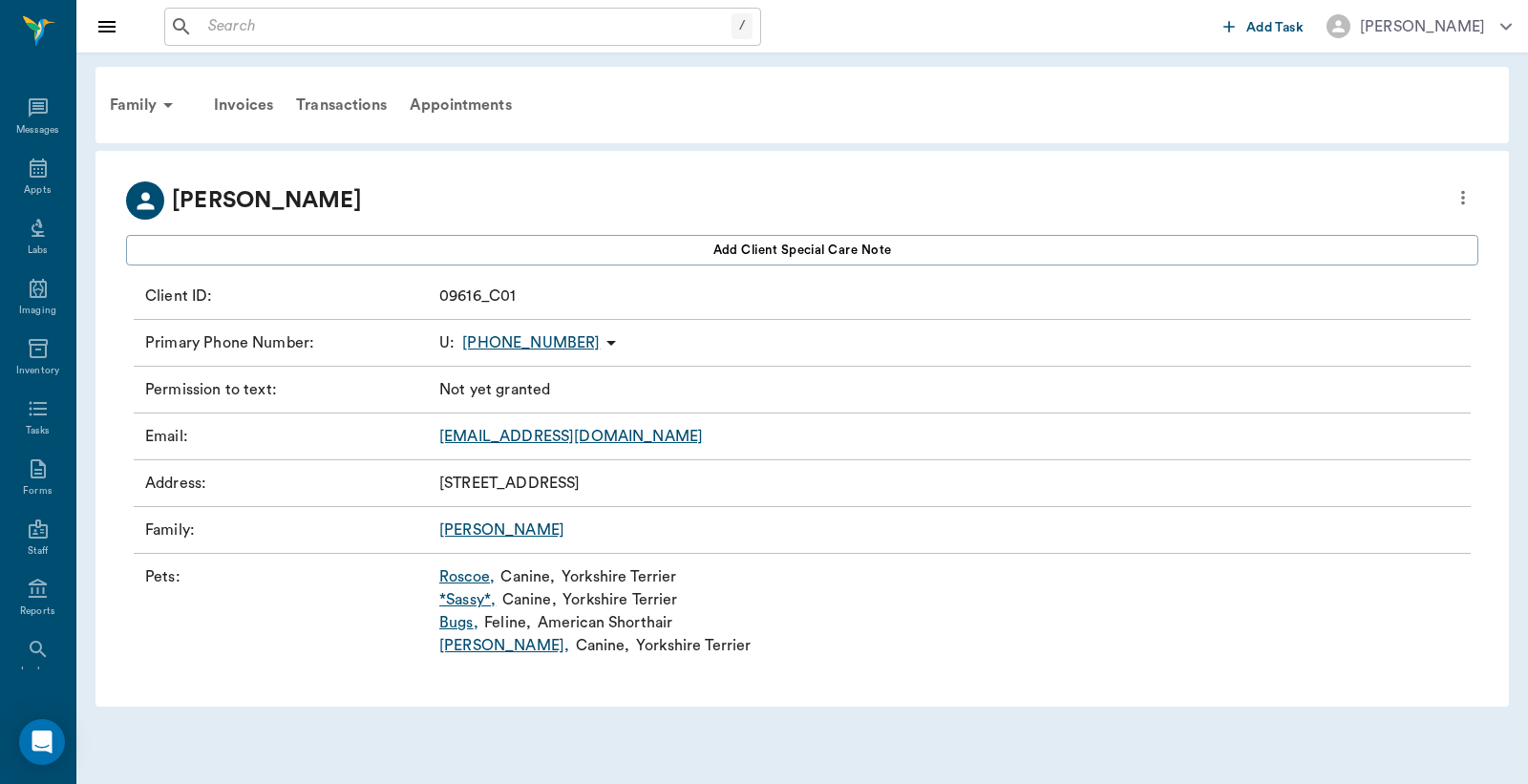
click at [464, 578] on link "Roscoe ," at bounding box center [467, 577] width 56 height 23
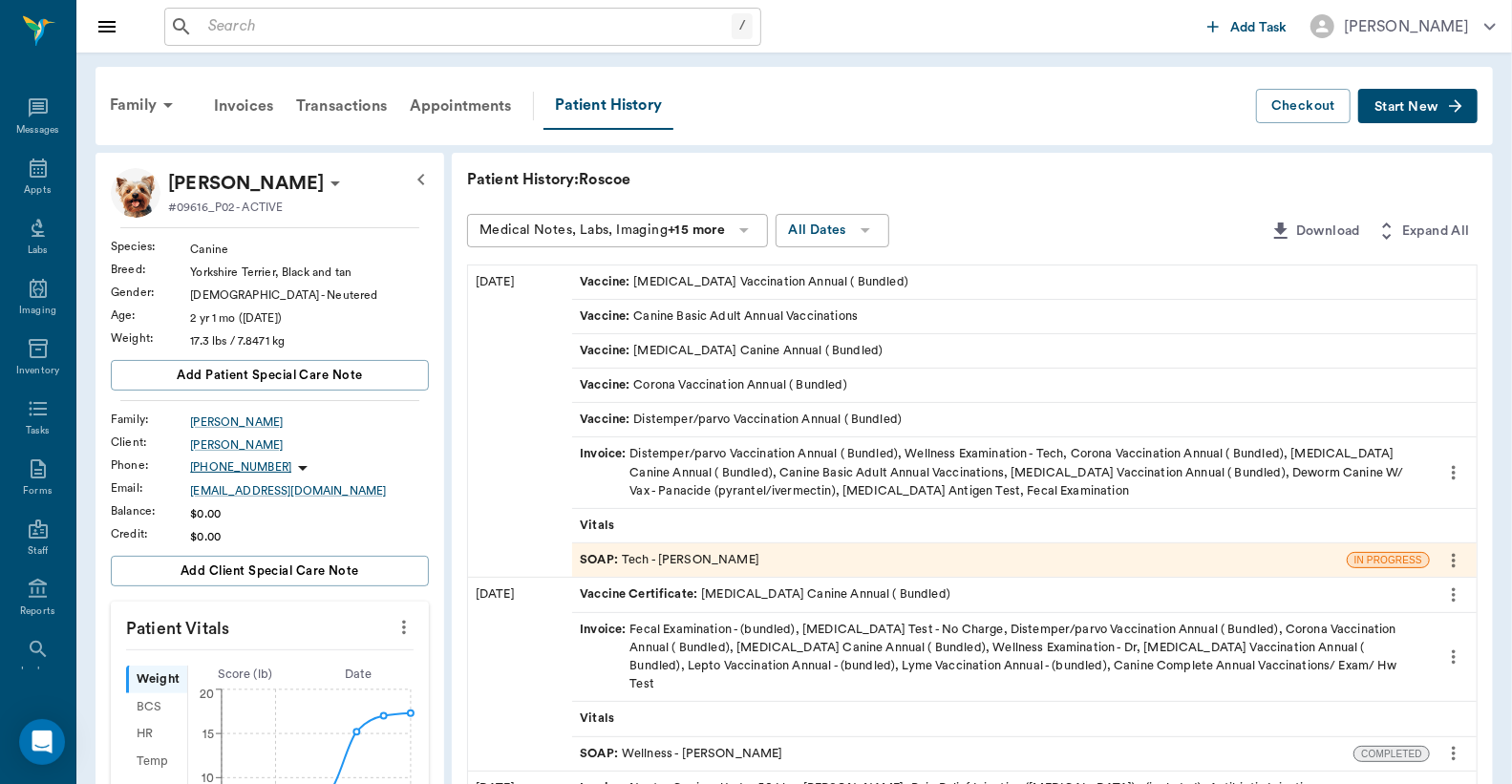
click at [656, 556] on div "SOAP : Tech - Julie Dickerson" at bounding box center [670, 560] width 180 height 18
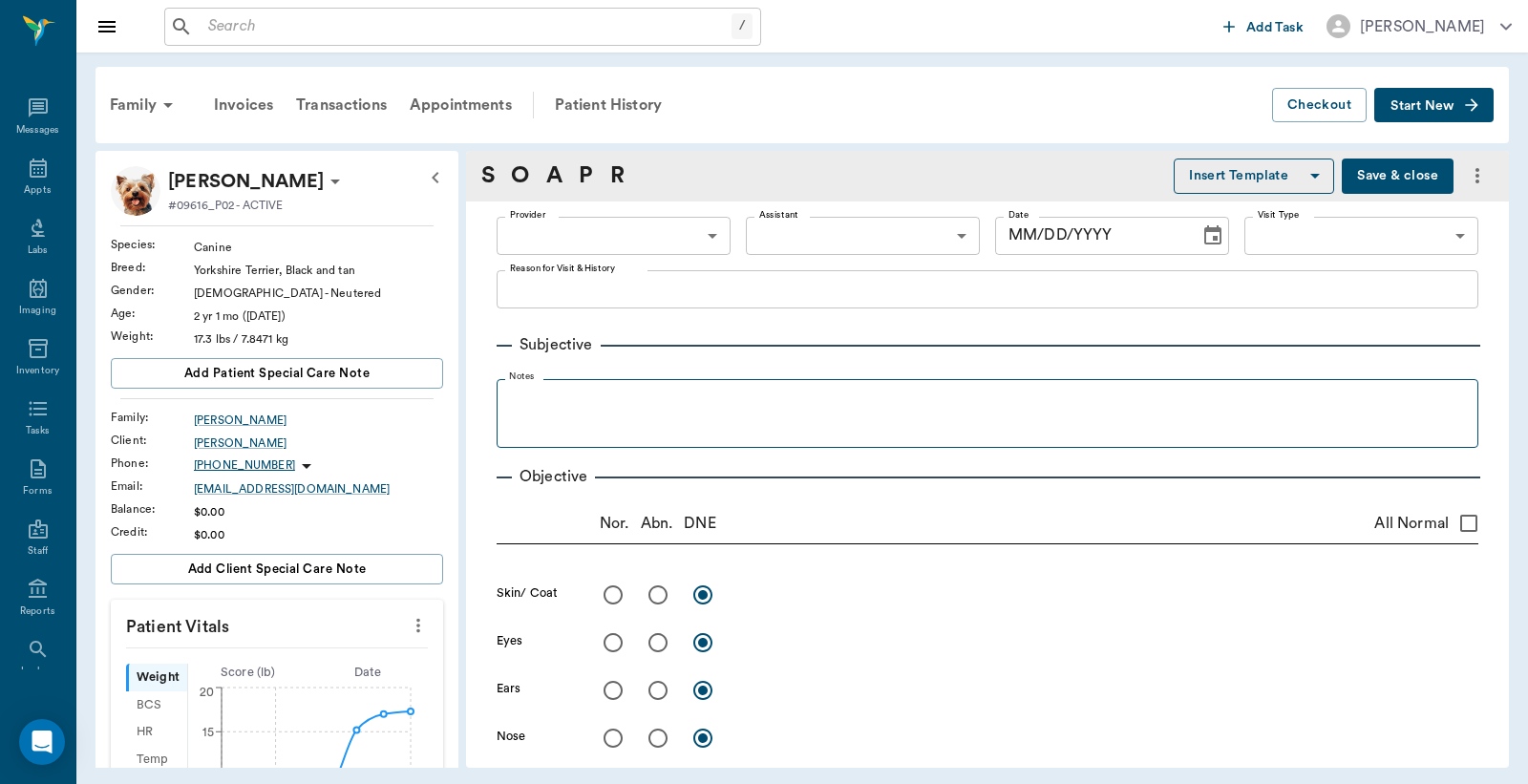
type input "63ec2e7e52e12b0ba117b124"
type input "63ec2f075fda476ae8351a4c"
type input "65d2be4f46e3a538d89b8c1a"
type textarea "Basic Adult Caryn"
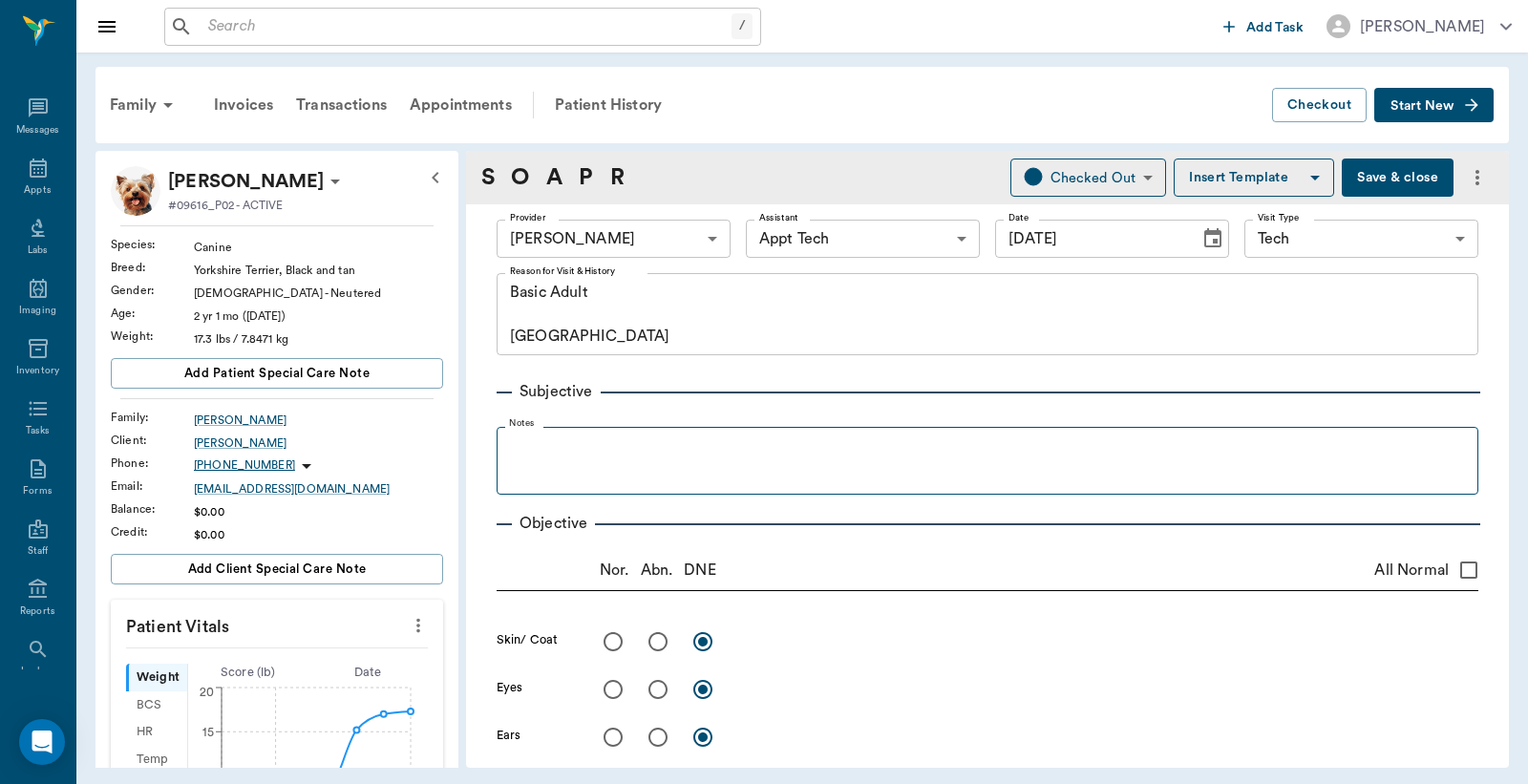
type input "10/02/2025"
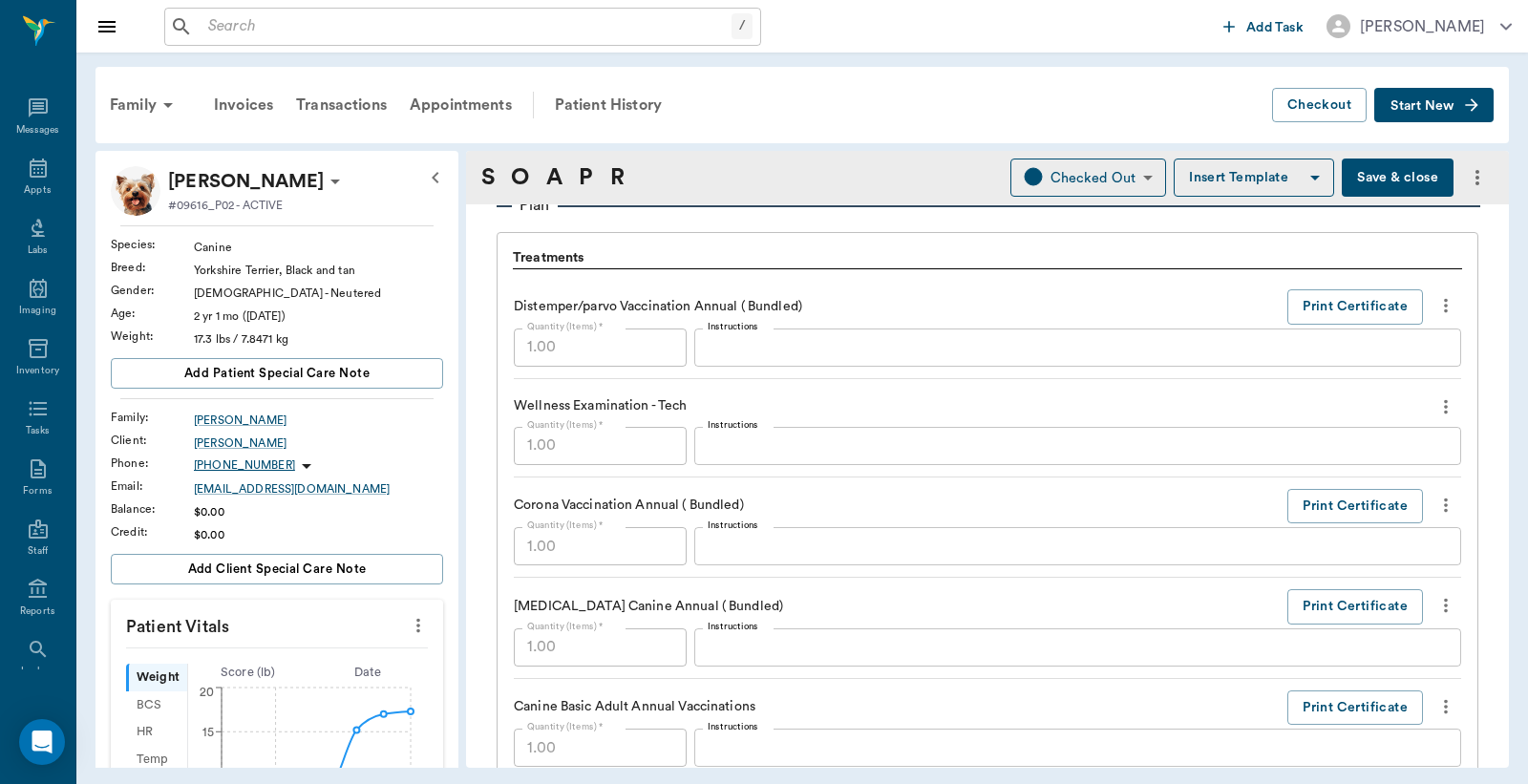
scroll to position [1415, 0]
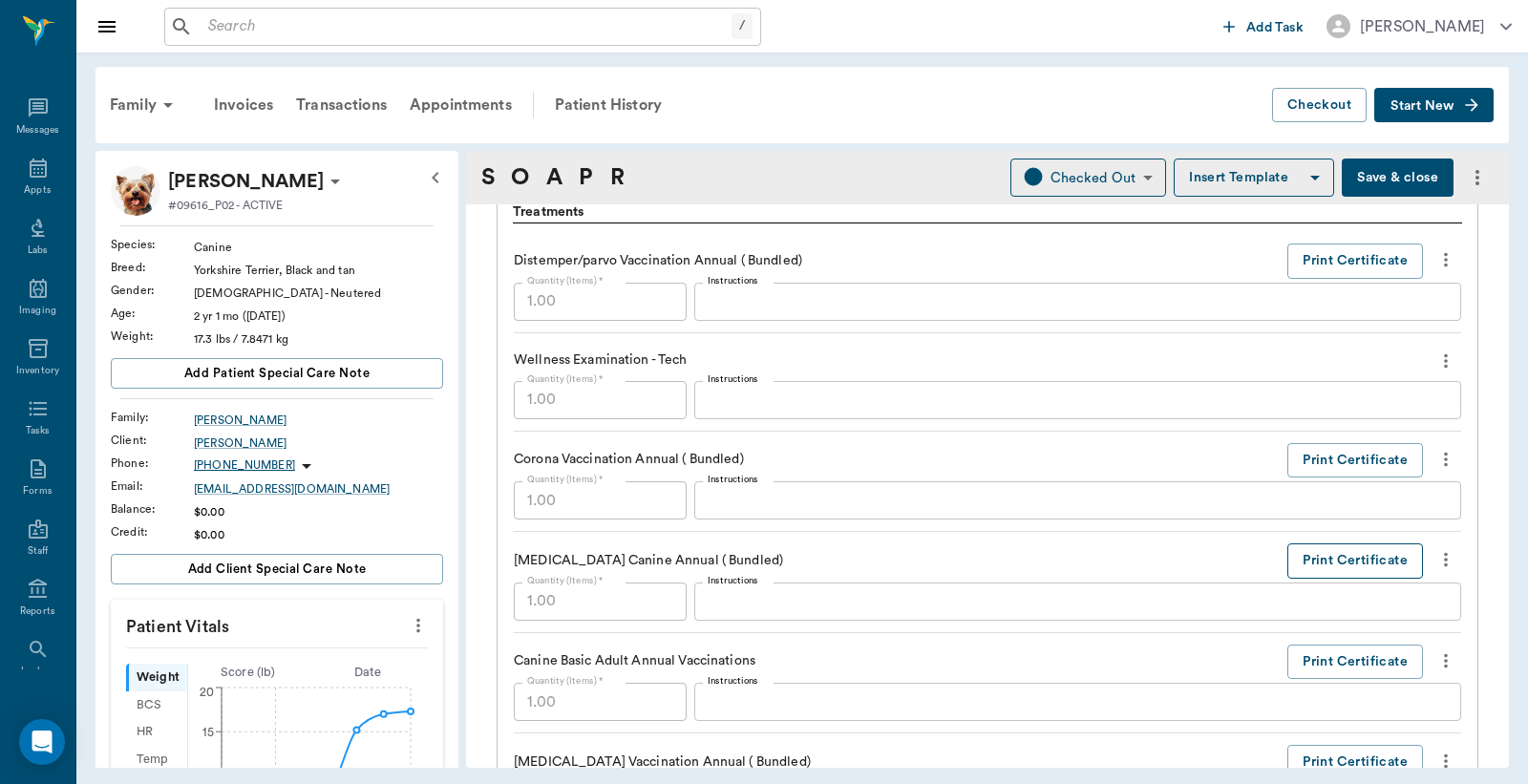
click at [1349, 562] on button "Print Certificate" at bounding box center [1356, 561] width 136 height 35
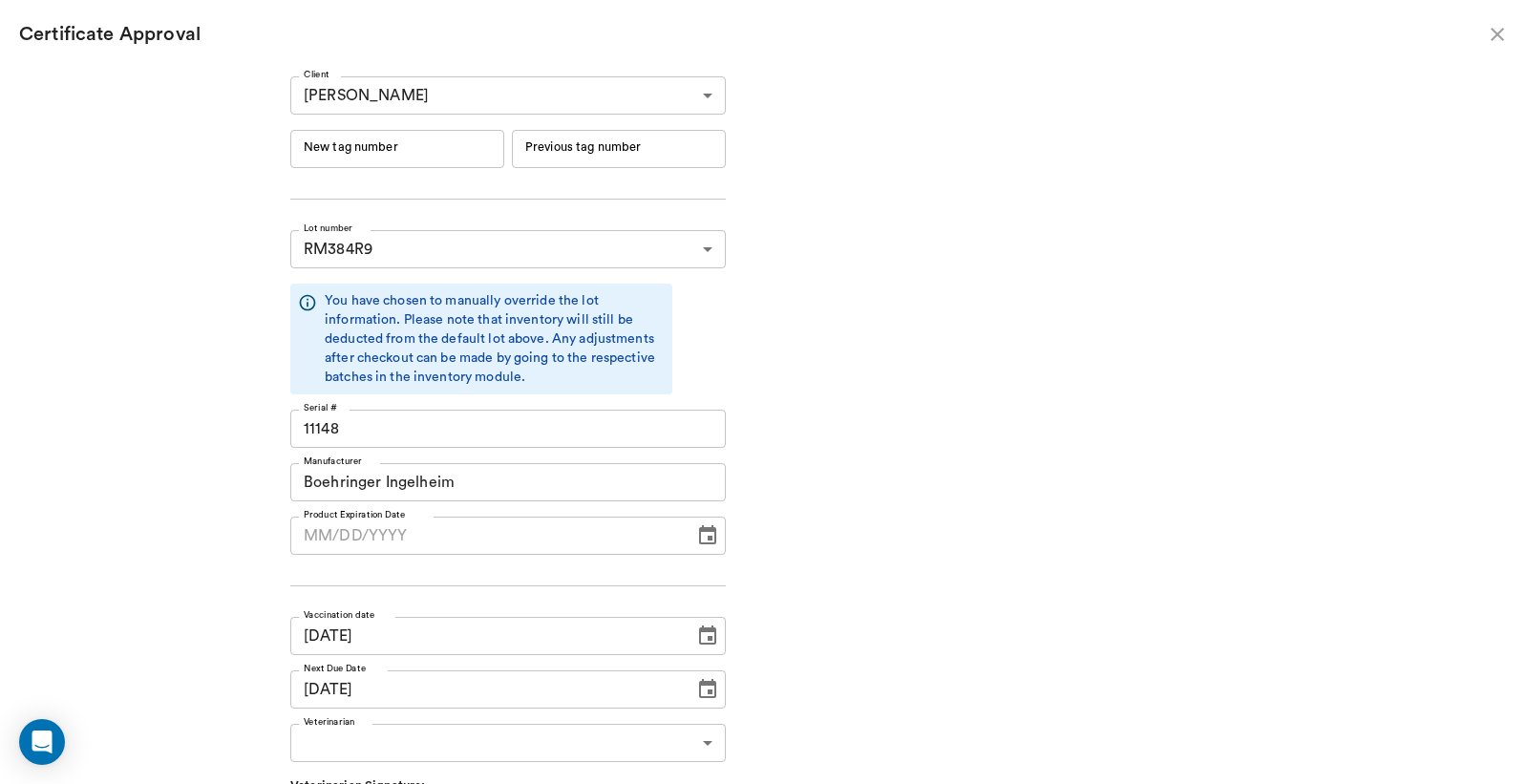
type input "06/19/2026"
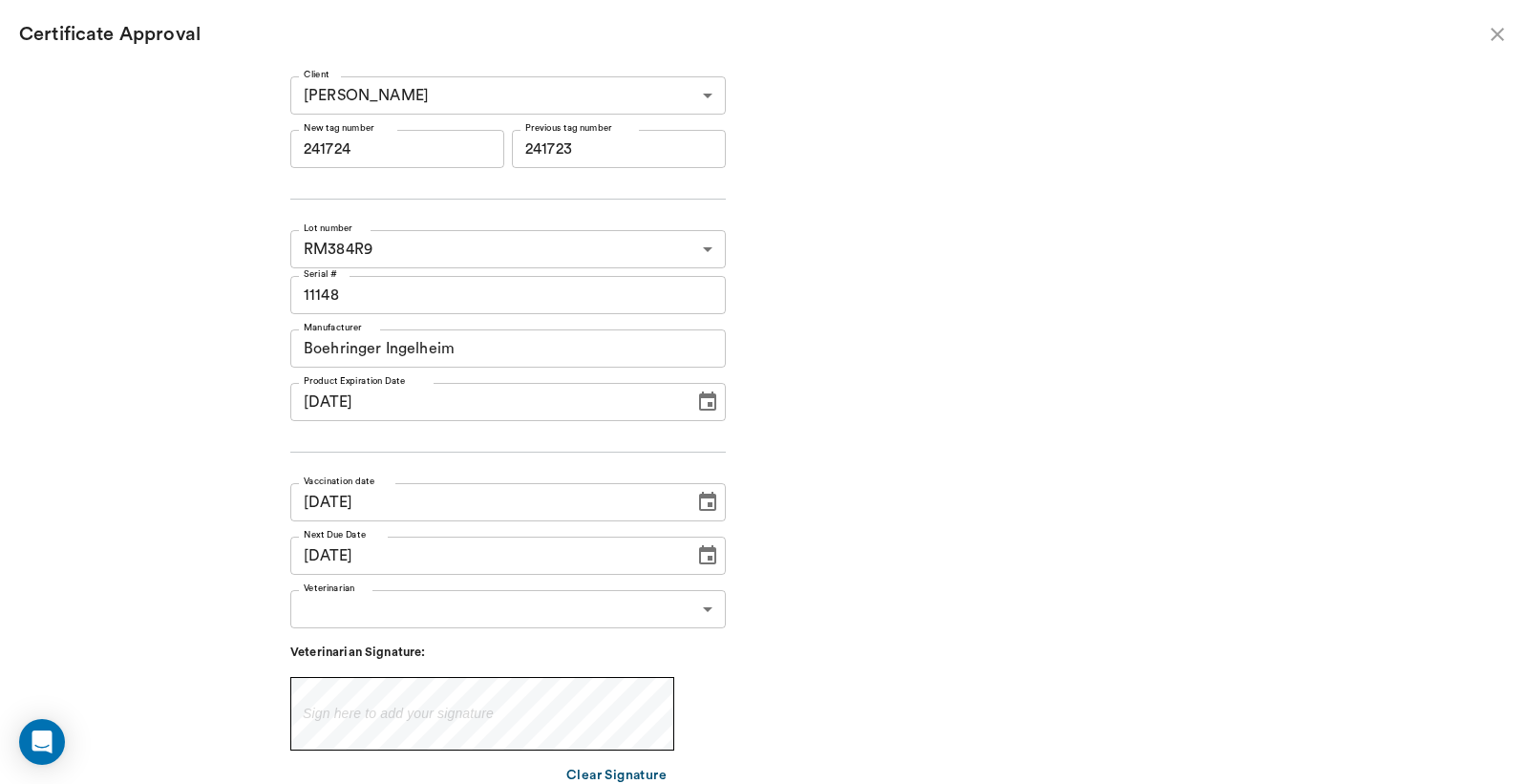
type input "241724"
type input "241723"
type input "241724"
type input "241723"
type input "10/03/2025"
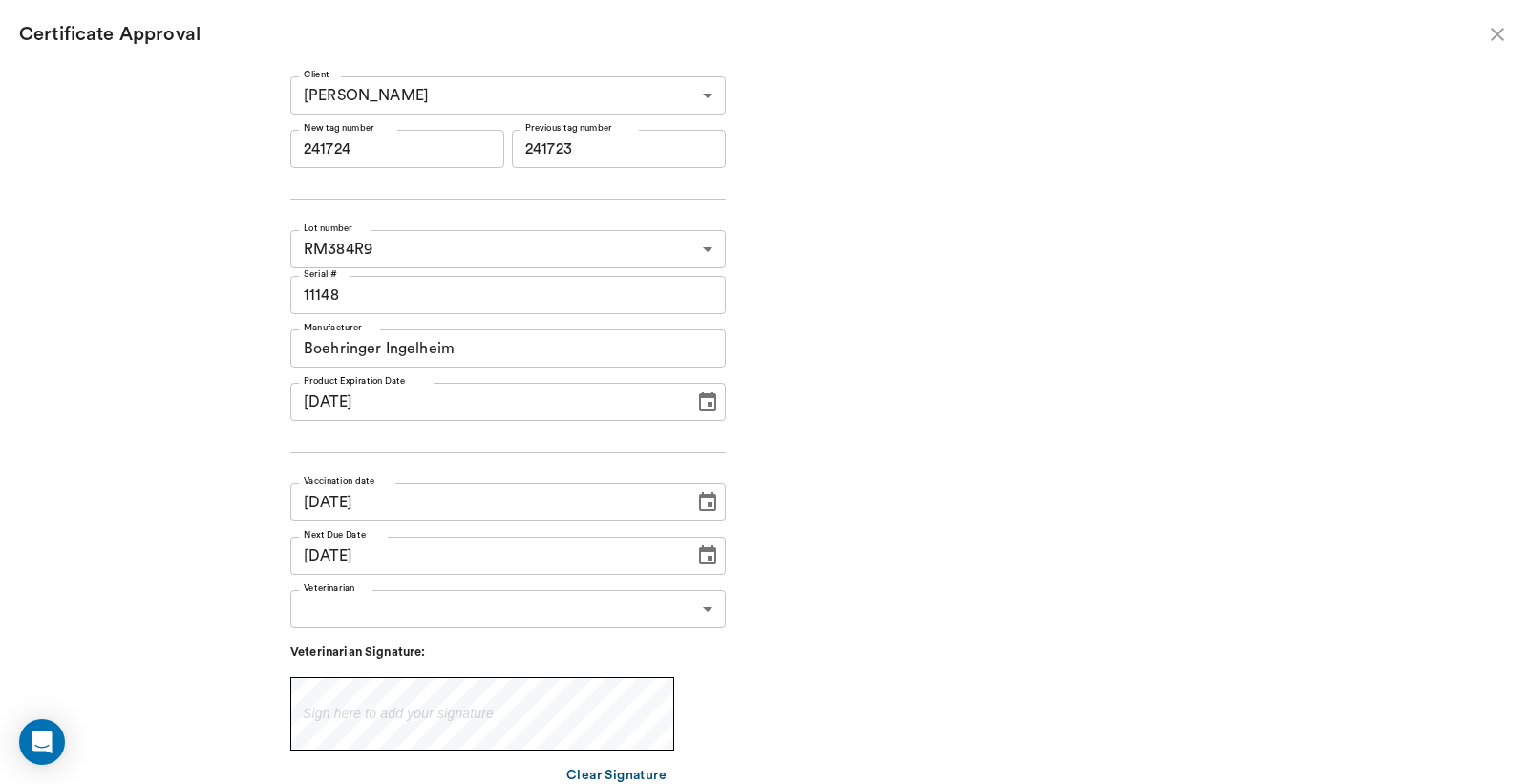
type input "10/01/2026"
type input "10/03/2025"
type input "10/01/2026"
drag, startPoint x: 337, startPoint y: 147, endPoint x: 399, endPoint y: 151, distance: 62.1
click at [399, 151] on input "241724" at bounding box center [396, 149] width 213 height 38
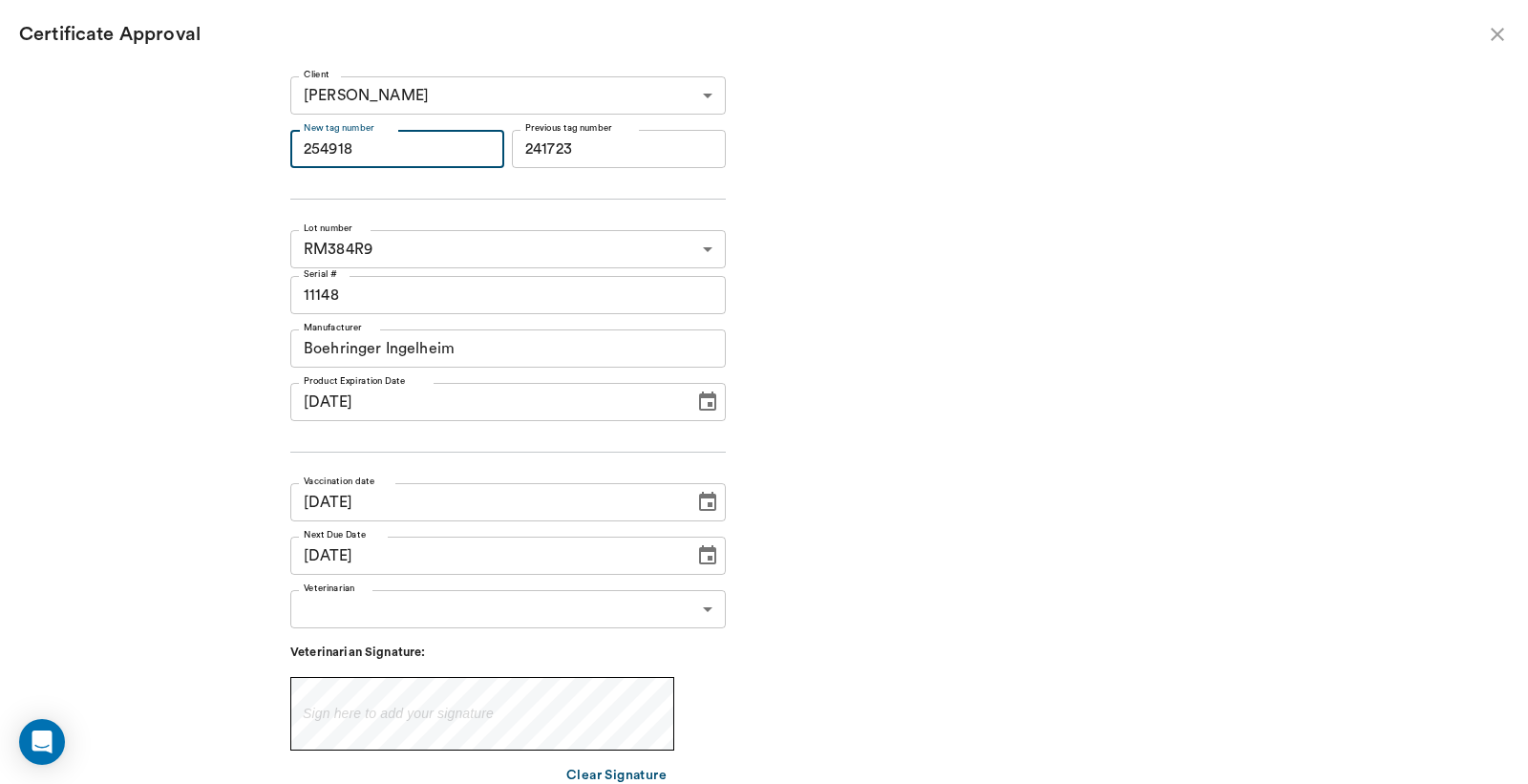
scroll to position [74, 0]
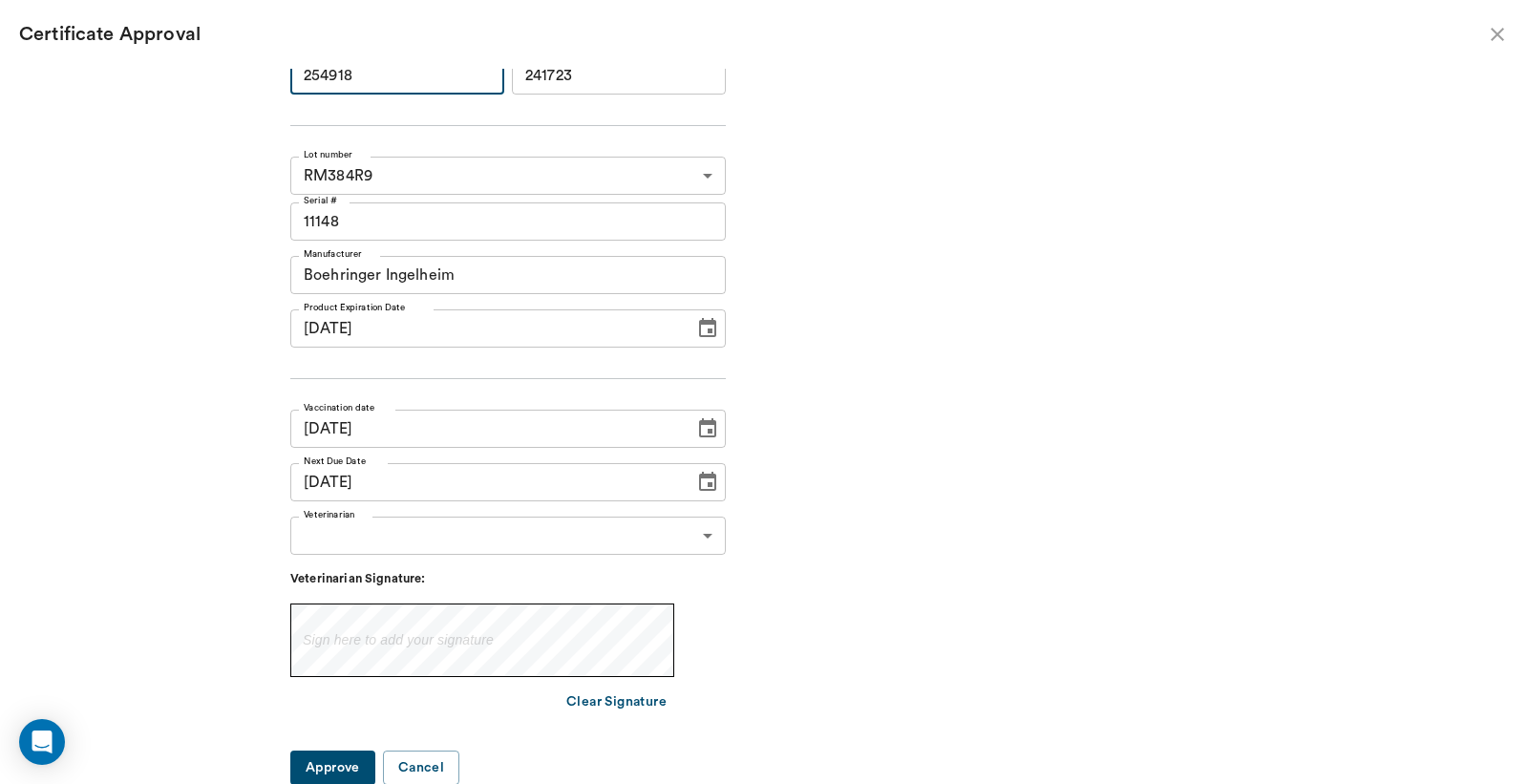
type input "254918"
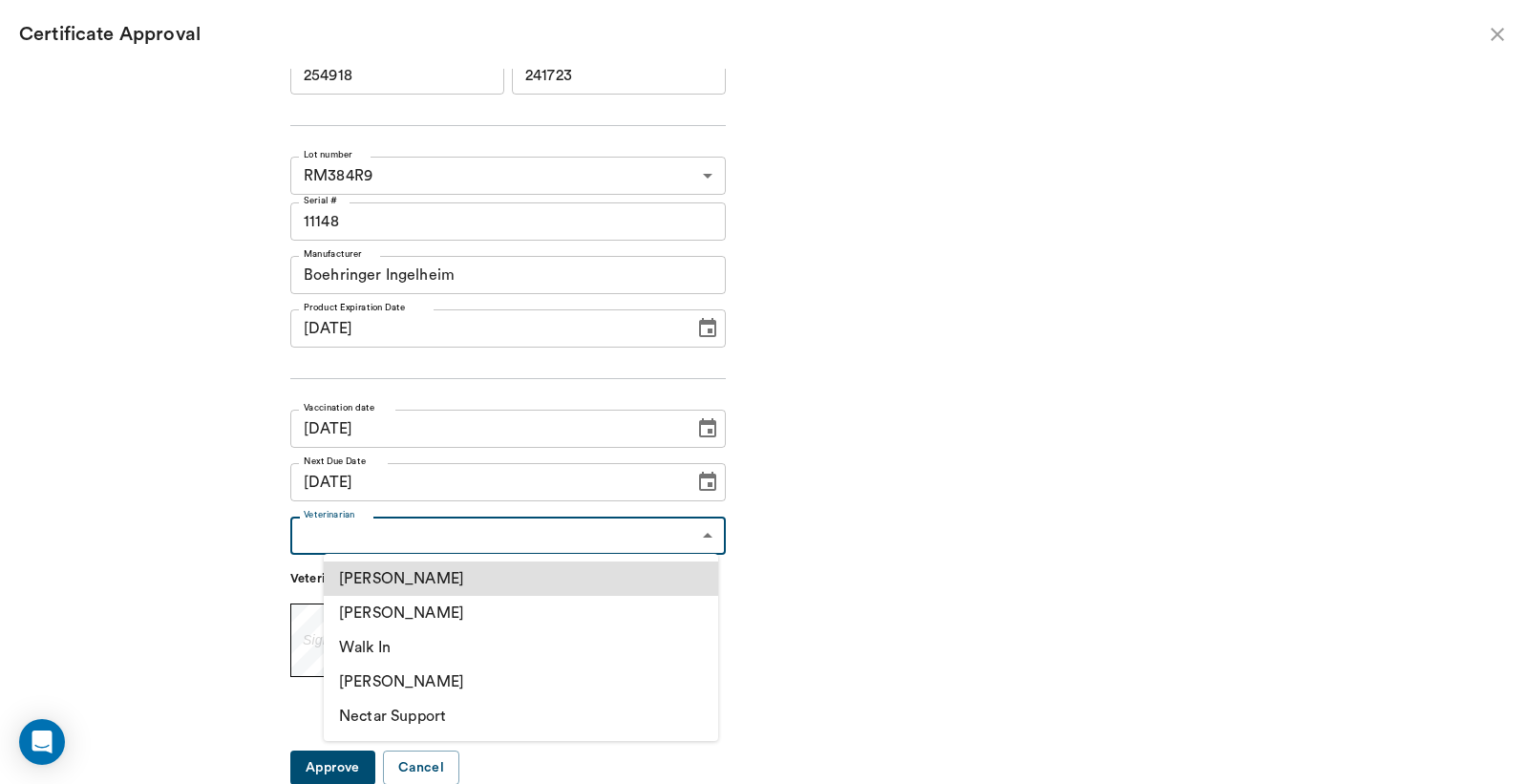
click at [694, 533] on body "/ ​ Add Task Dr. Bert Ellsworth Nectar Messages Appts Labs Imaging Inventory Ta…" at bounding box center [764, 392] width 1528 height 784
drag, startPoint x: 396, startPoint y: 616, endPoint x: 493, endPoint y: 614, distance: 97.0
click at [396, 613] on li "[PERSON_NAME]" at bounding box center [521, 614] width 394 height 34
type input "63ec2f075fda476ae8351a4d"
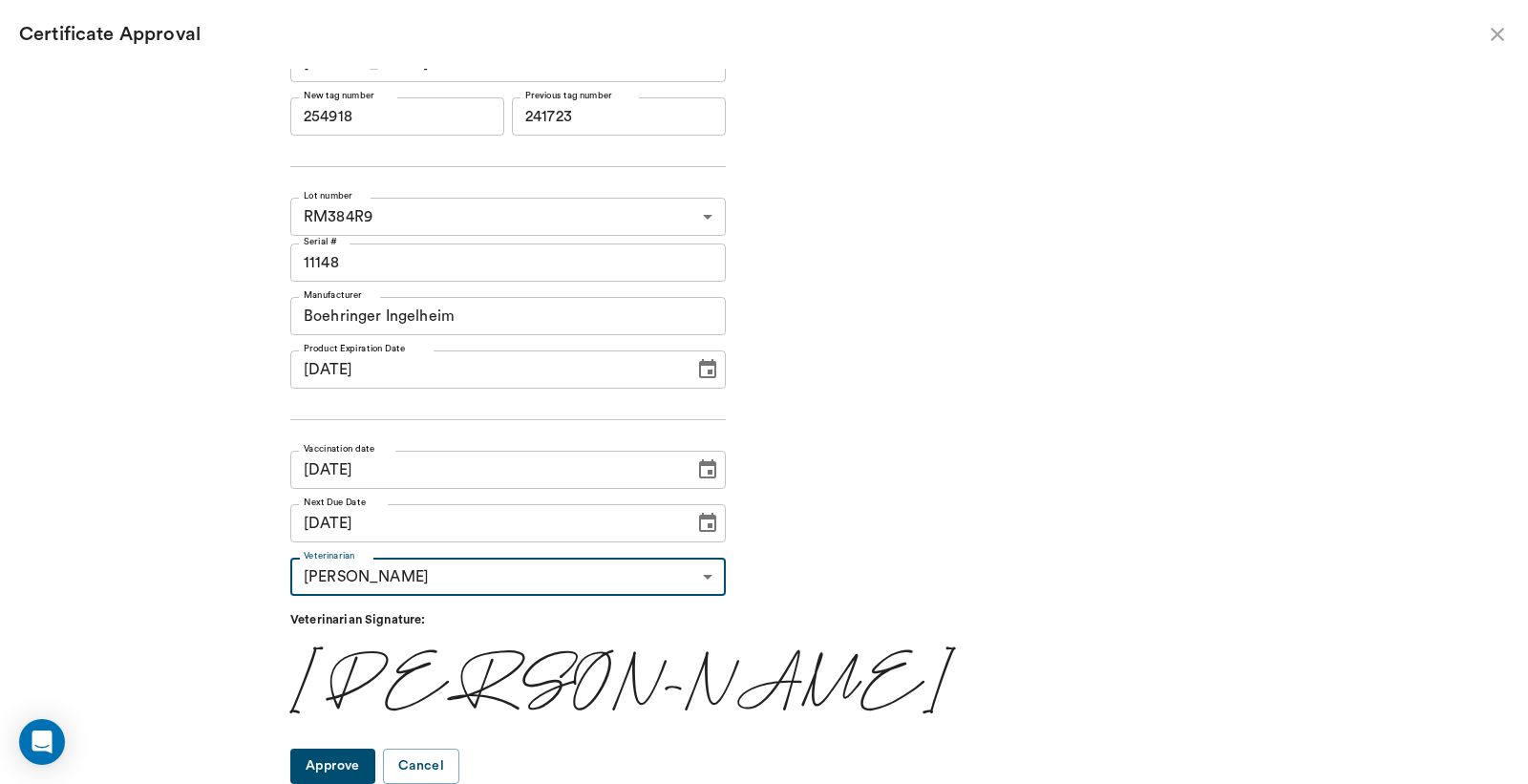
scroll to position [32, 0]
drag, startPoint x: 354, startPoint y: 770, endPoint x: 383, endPoint y: 751, distance: 34.7
click at [356, 770] on button "Approve" at bounding box center [332, 767] width 85 height 35
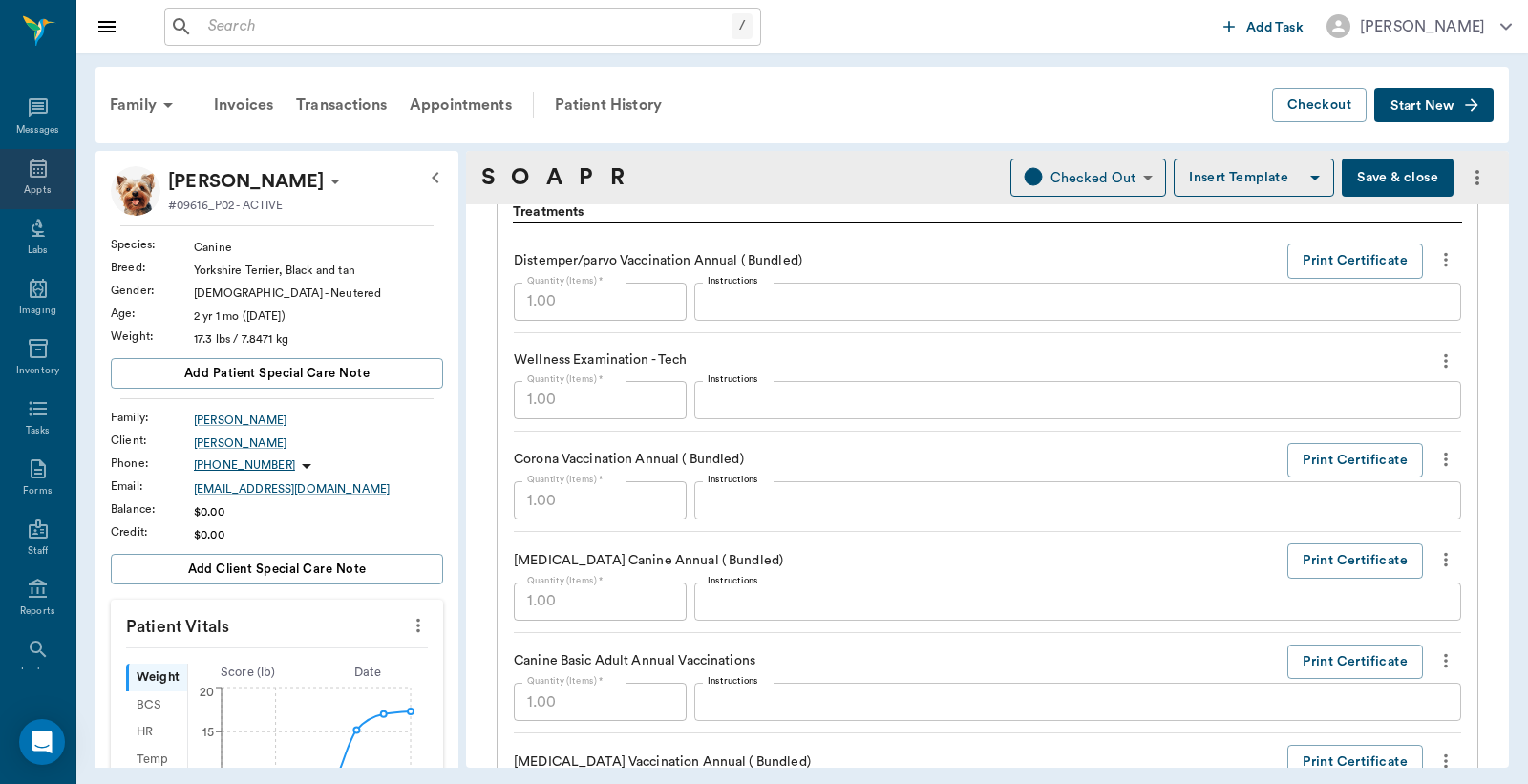
click at [30, 184] on div "Appts" at bounding box center [37, 190] width 27 height 14
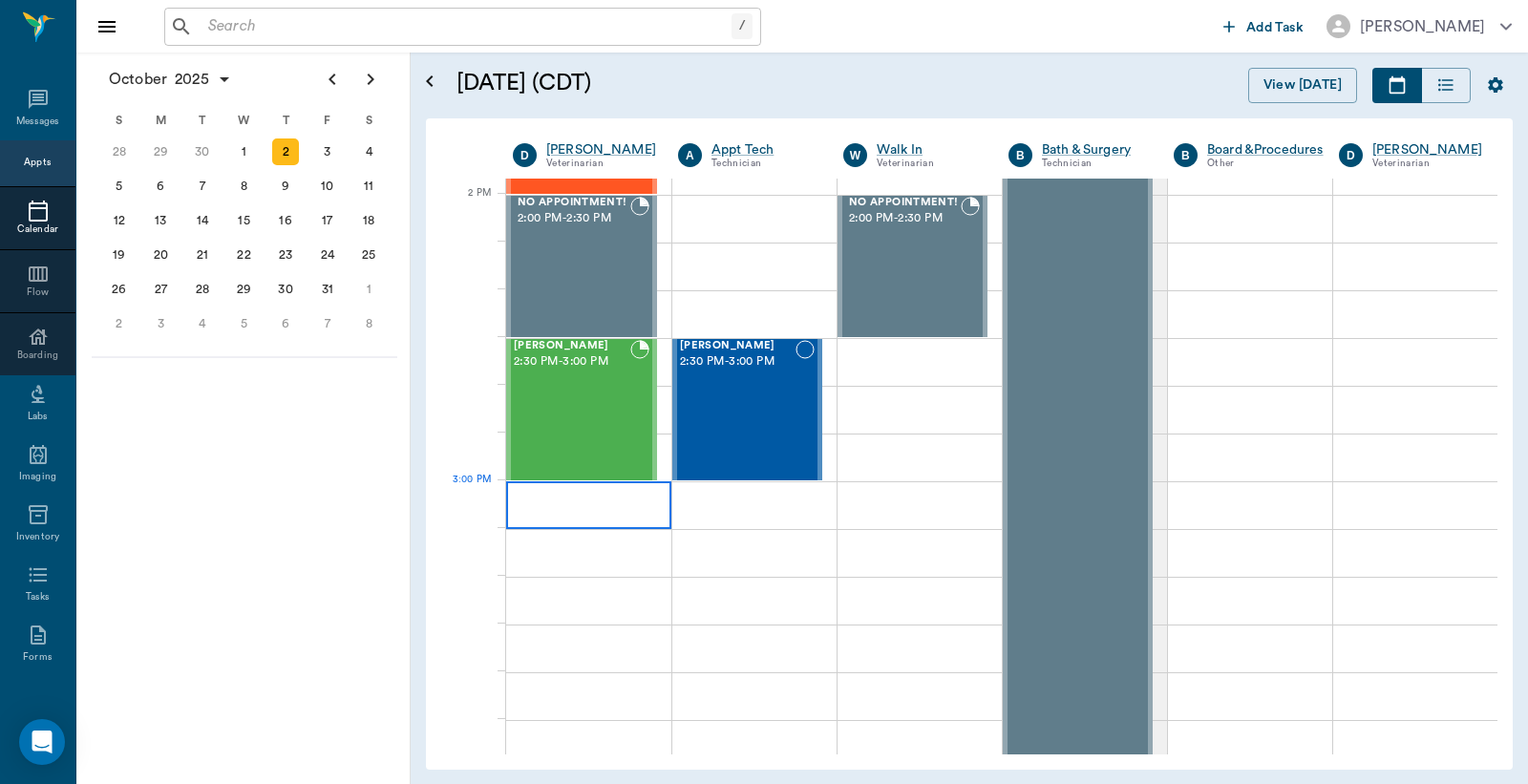
scroll to position [1851, 0]
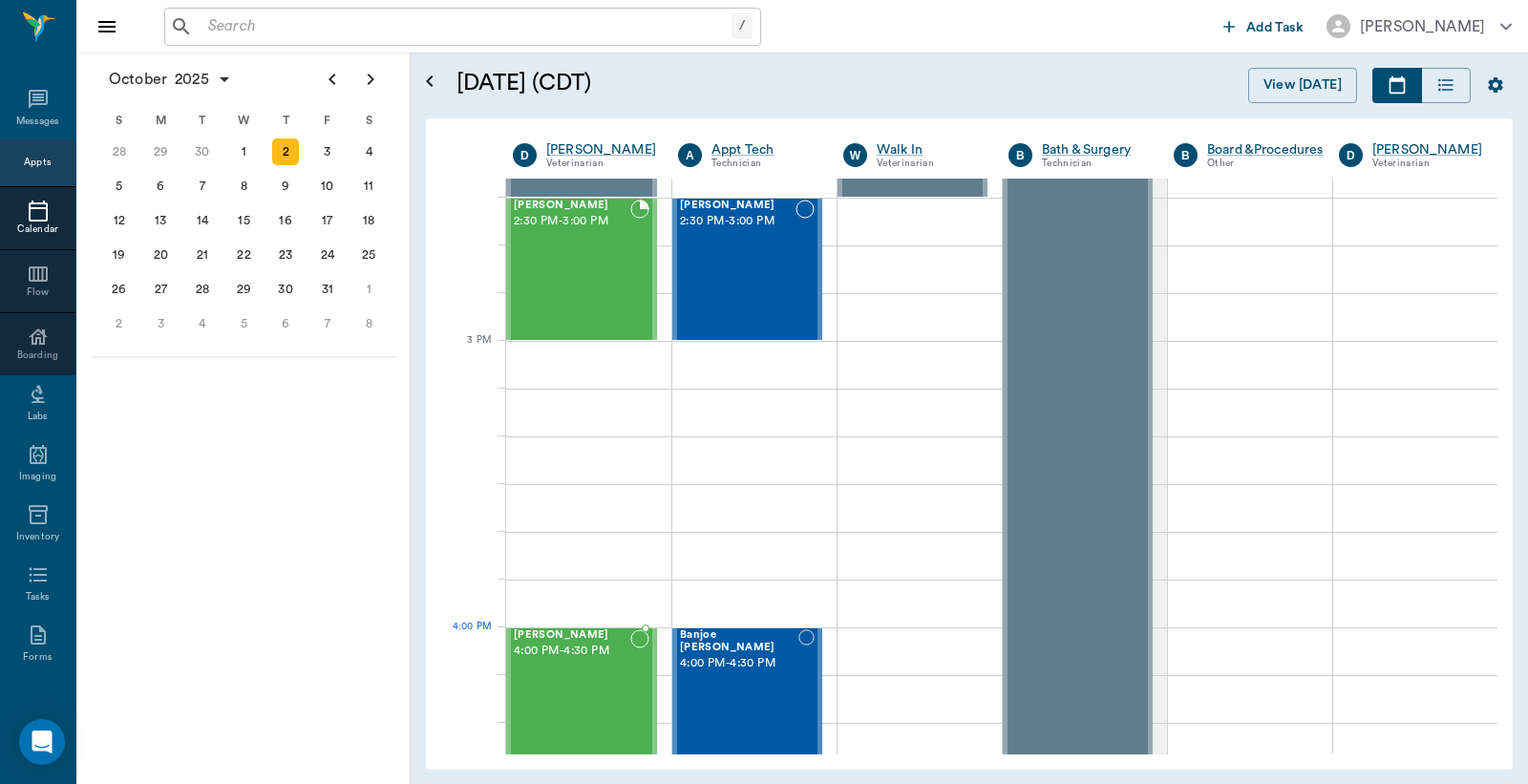
click at [552, 671] on div "Max Ferrell 4:00 PM - 4:30 PM" at bounding box center [573, 699] width 117 height 140
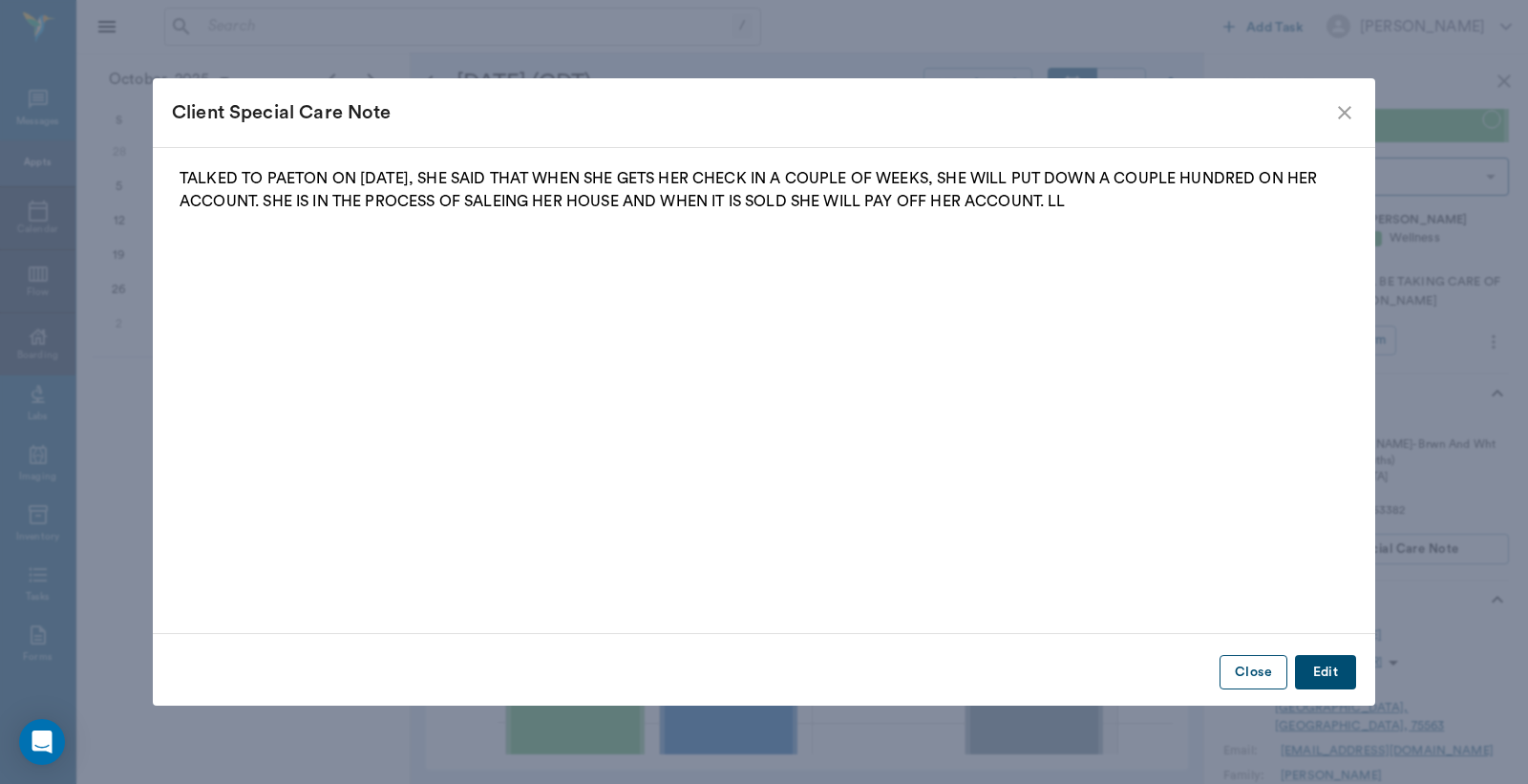
click at [1256, 676] on button "Close" at bounding box center [1253, 672] width 68 height 35
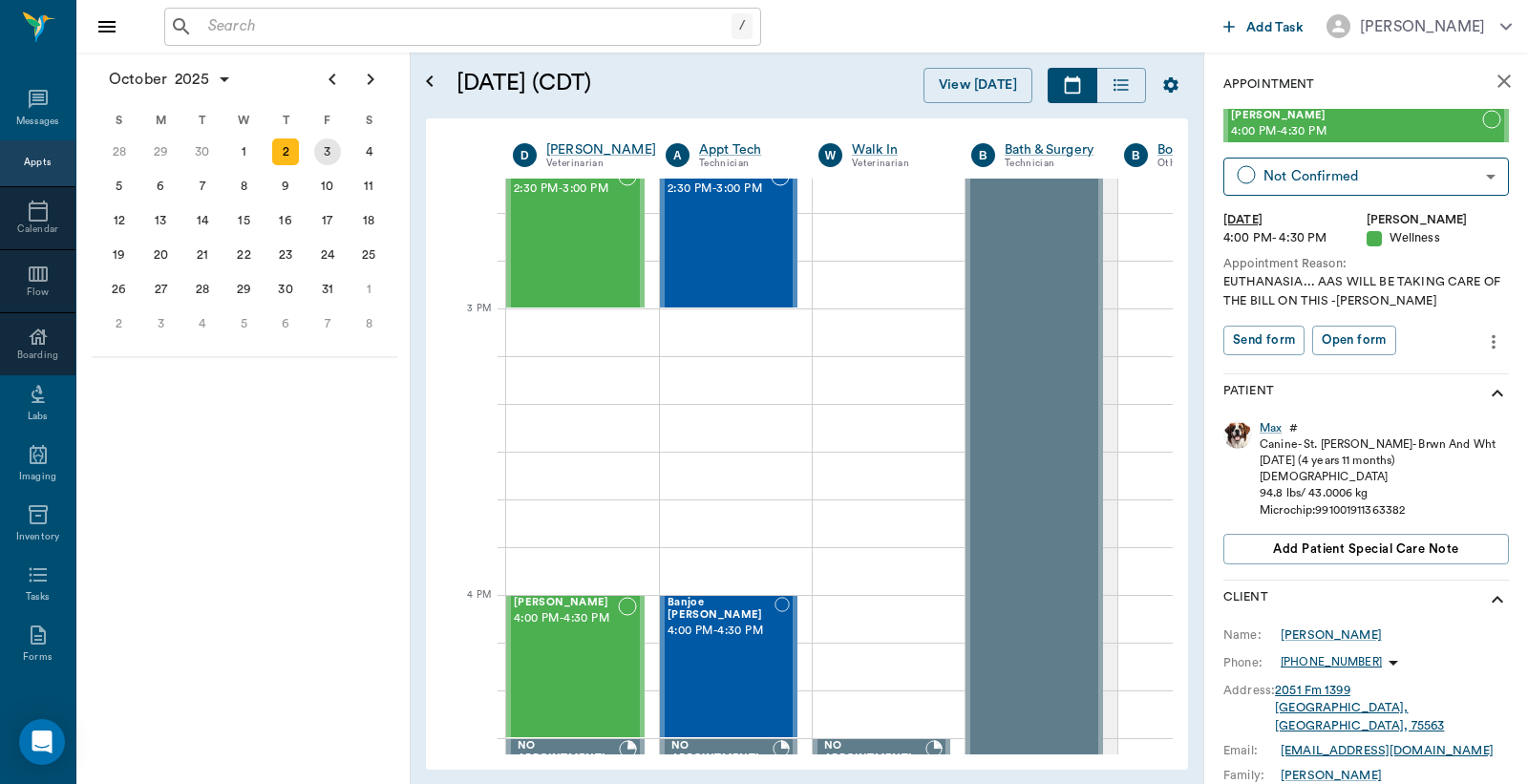
click at [327, 150] on div "3" at bounding box center [327, 152] width 27 height 27
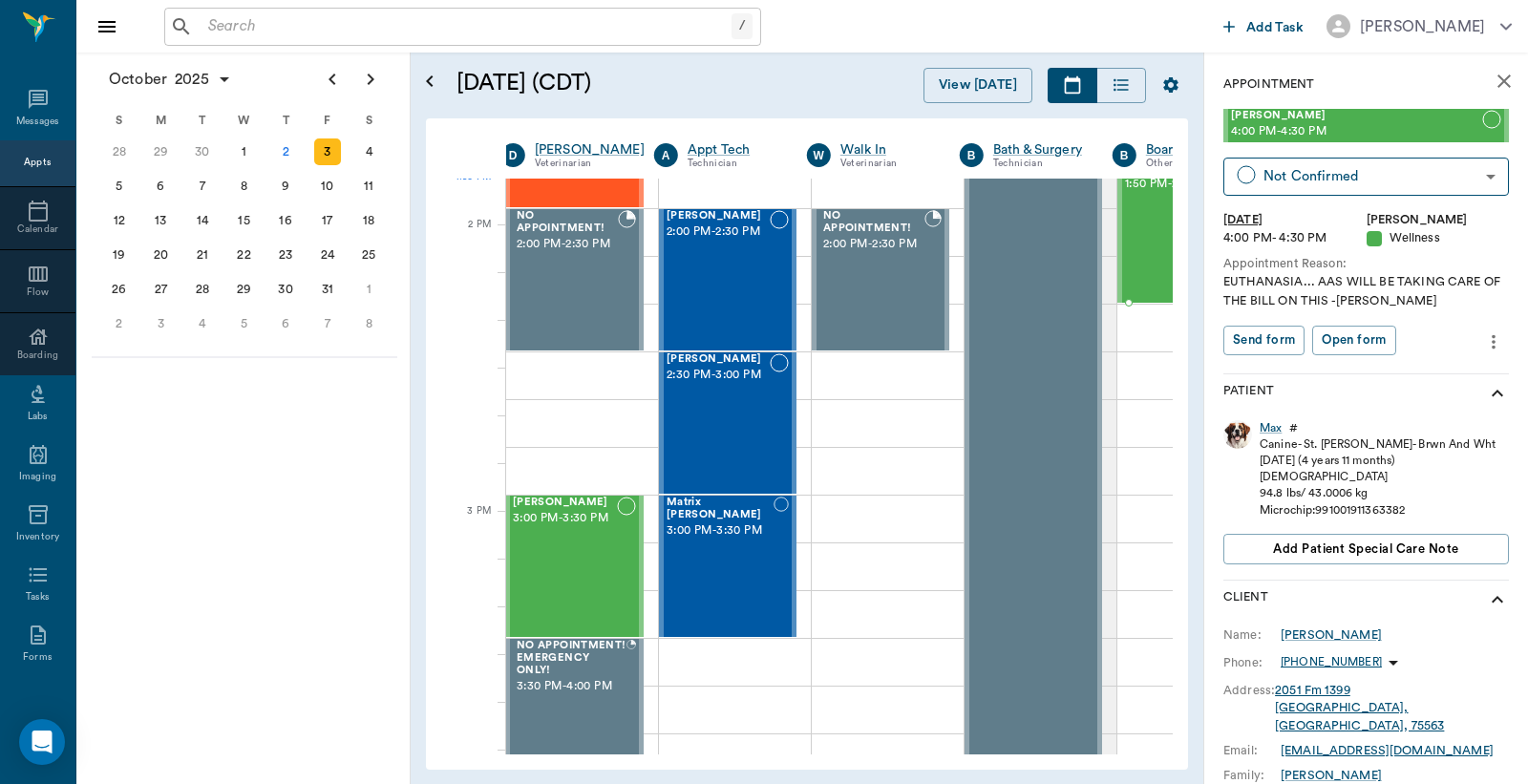
scroll to position [1681, 11]
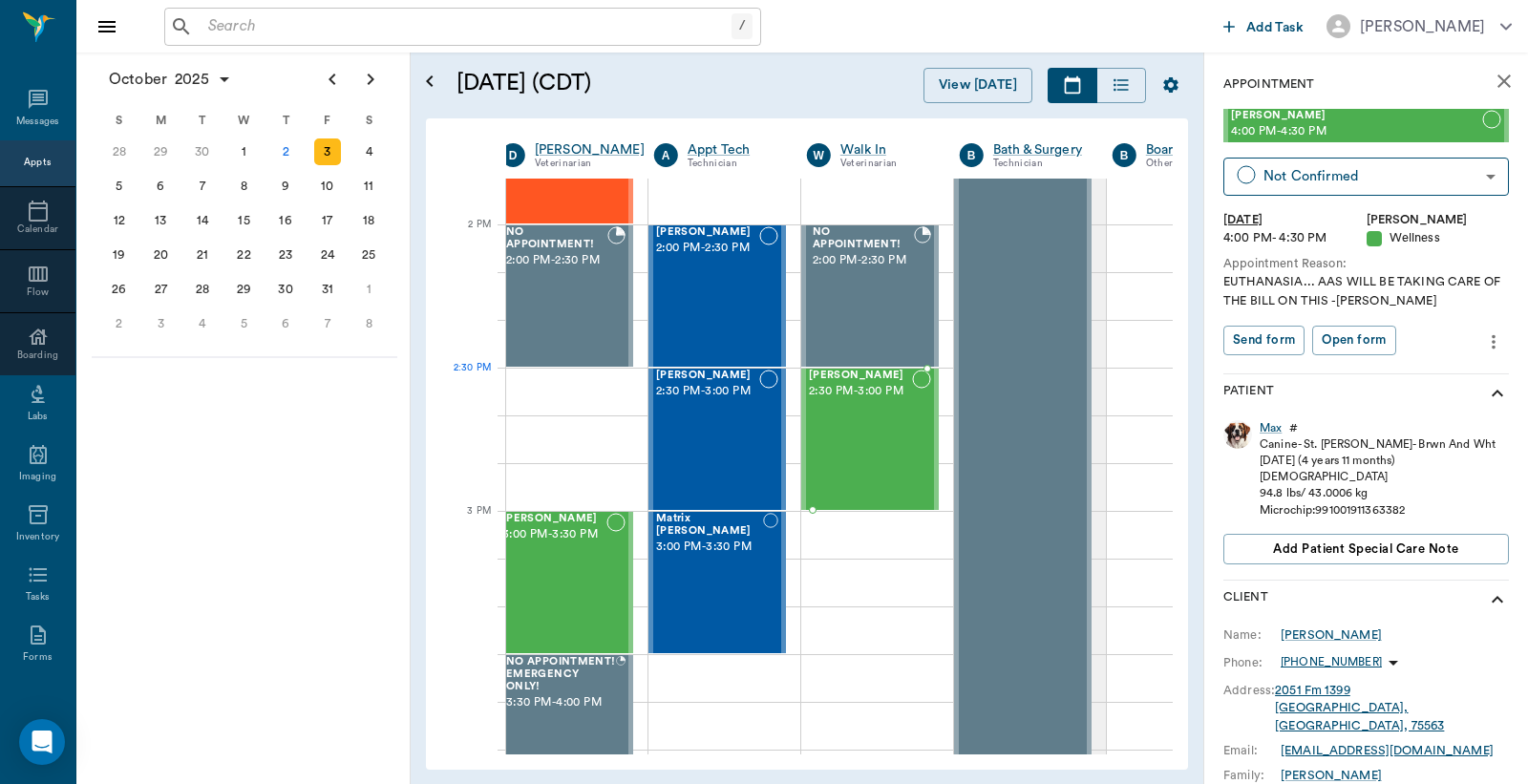
drag, startPoint x: 1312, startPoint y: 125, endPoint x: 906, endPoint y: 397, distance: 488.7
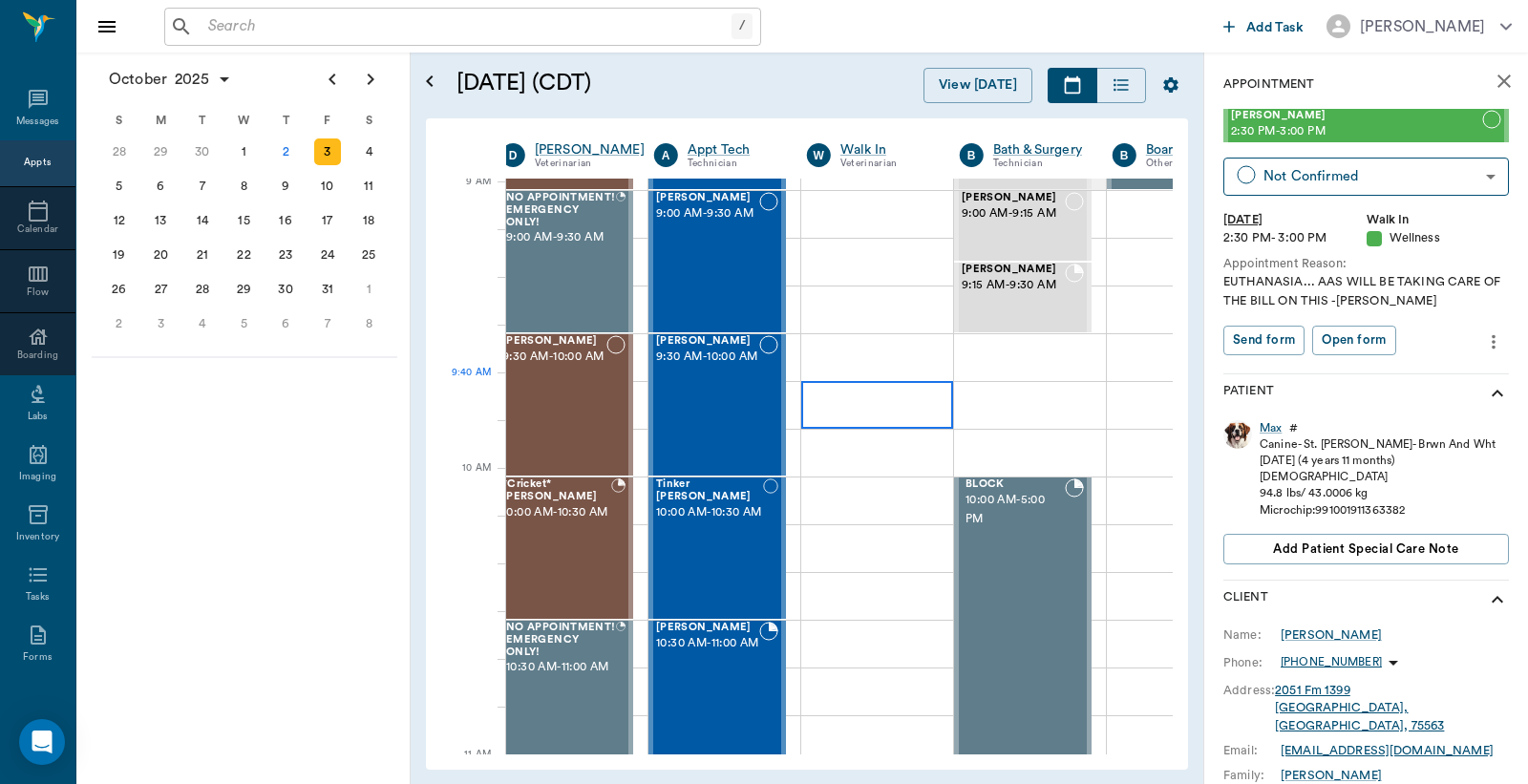
scroll to position [424, 11]
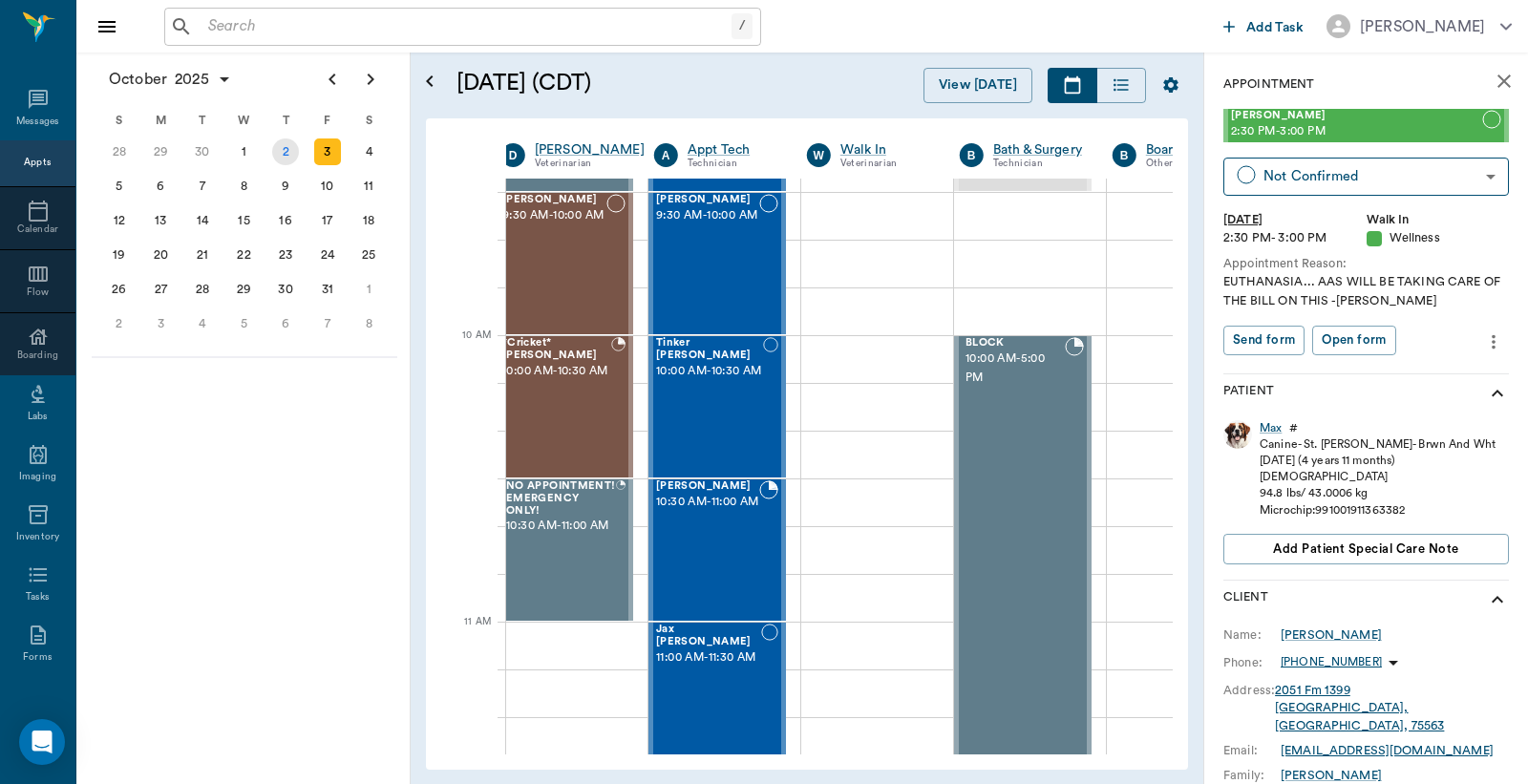
click at [283, 147] on div "2" at bounding box center [285, 152] width 27 height 27
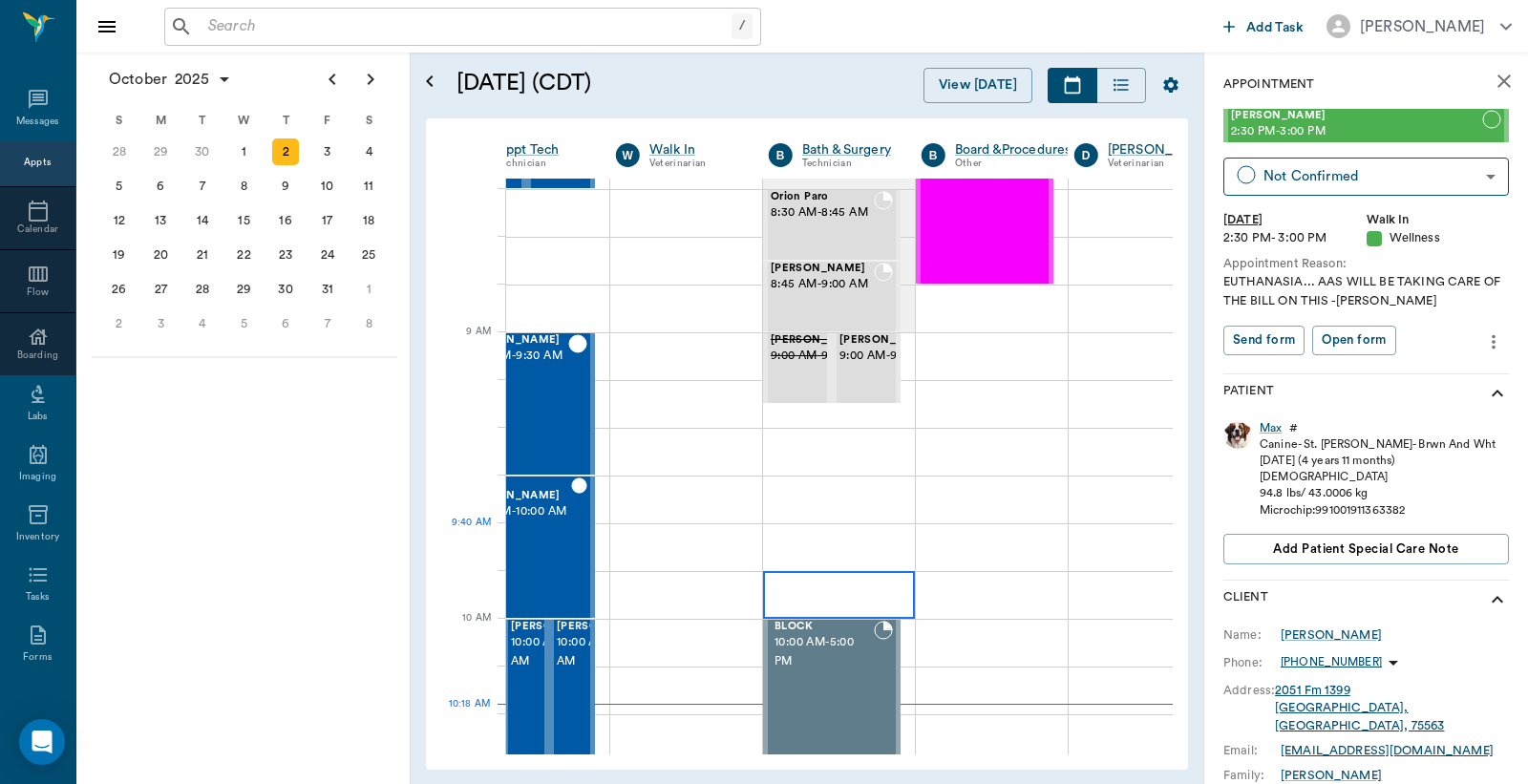
scroll to position [0, 203]
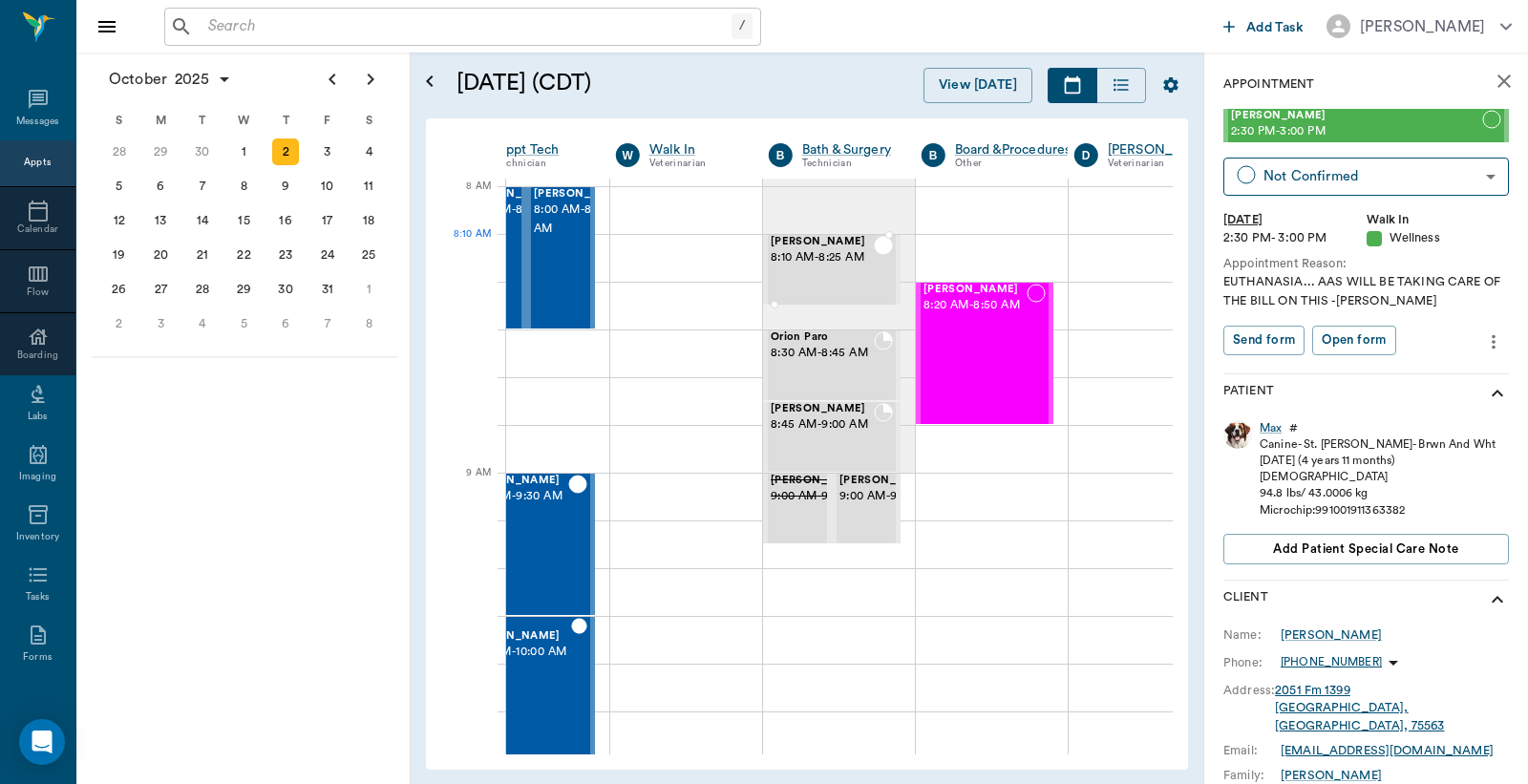
click at [821, 268] on div "Sally Multhaupt 8:10 AM - 8:25 AM" at bounding box center [822, 269] width 103 height 68
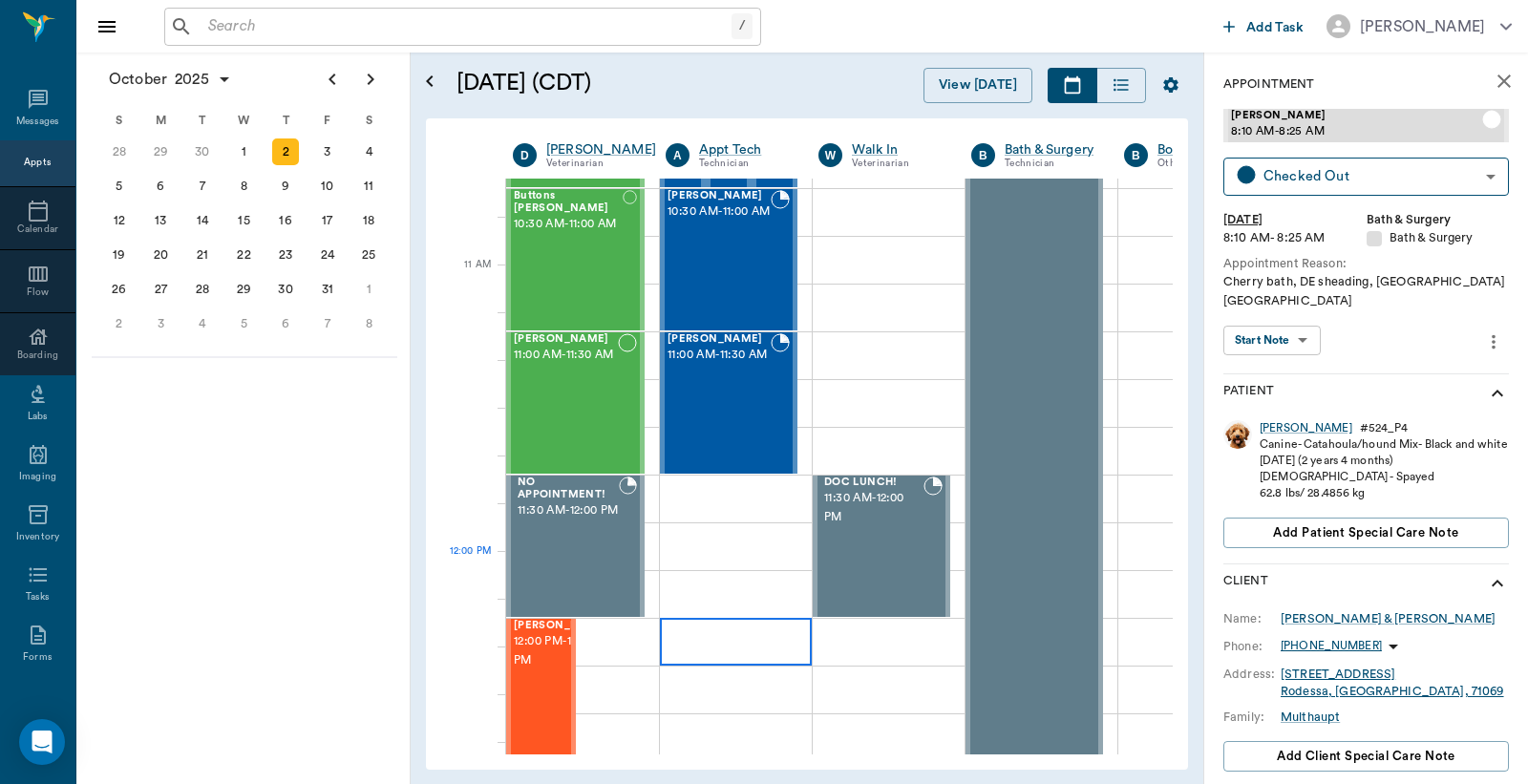
scroll to position [707, 0]
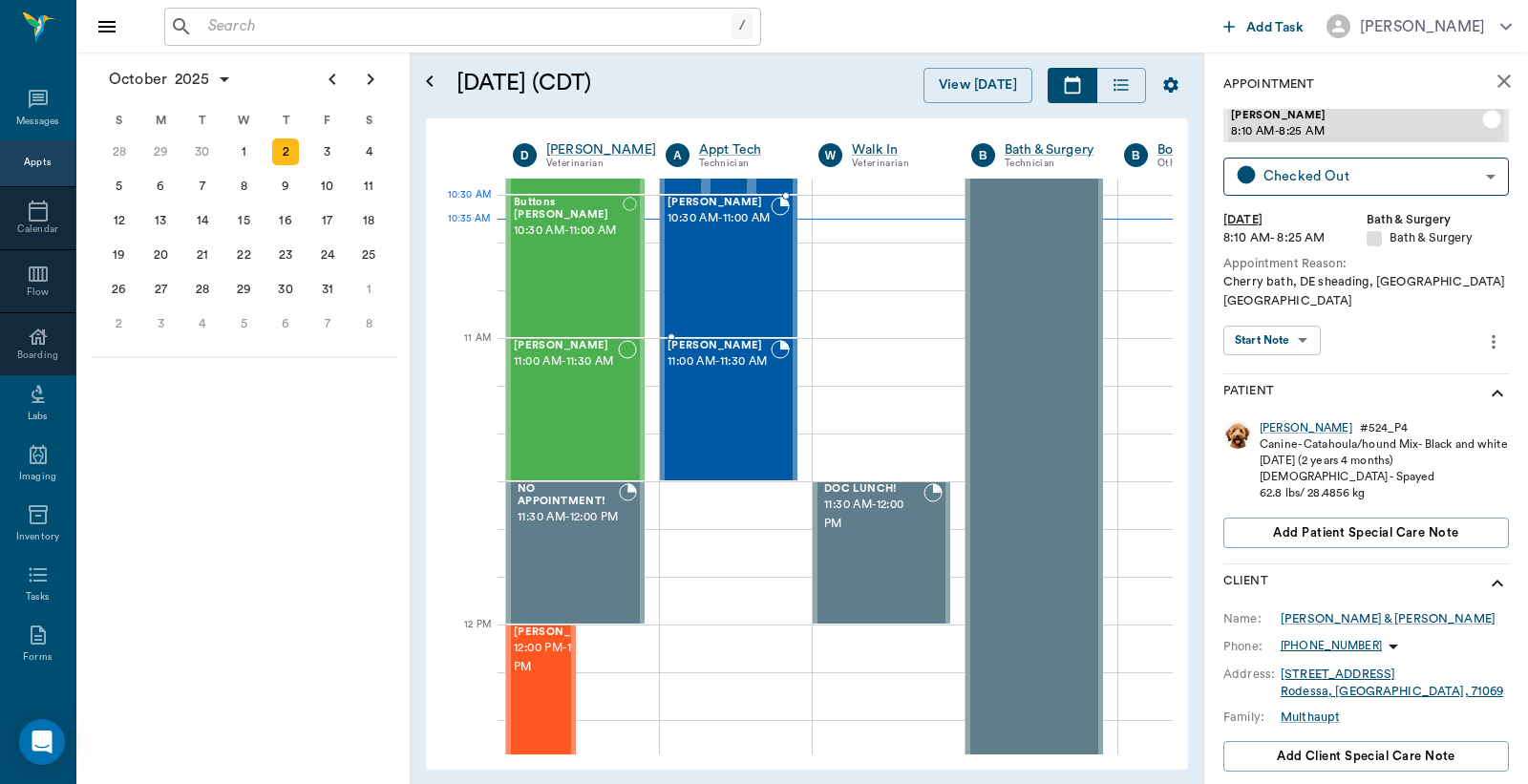
click at [745, 228] on span "10:30 AM - 11:00 AM" at bounding box center [719, 219] width 103 height 19
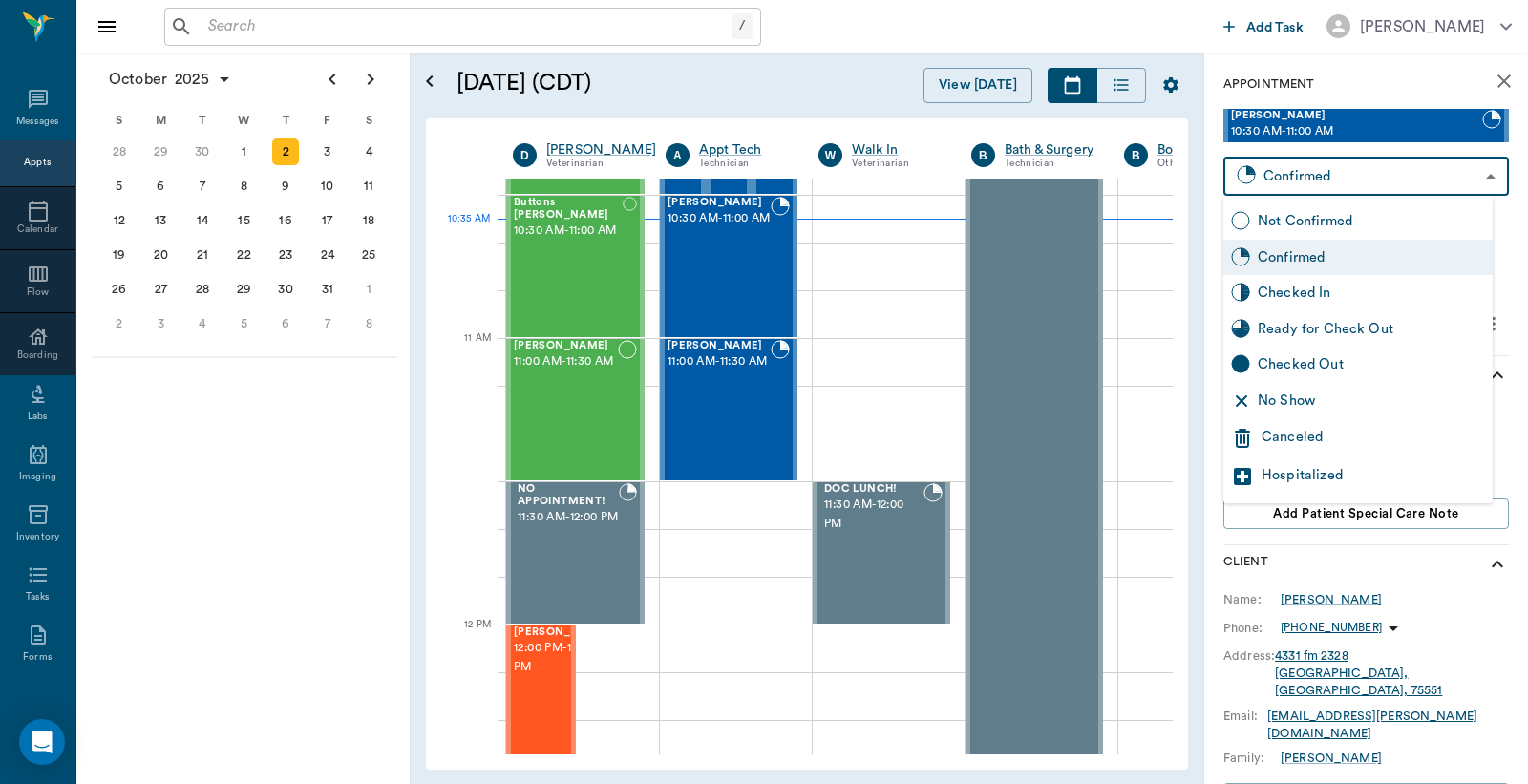
click at [1326, 179] on body "/ ​ Add Task Dr. Bert Ellsworth Nectar Messages Appts Calendar Flow Boarding La…" at bounding box center [764, 392] width 1528 height 784
click at [1280, 298] on div "Checked In" at bounding box center [1371, 293] width 227 height 21
type input "CHECKED_IN"
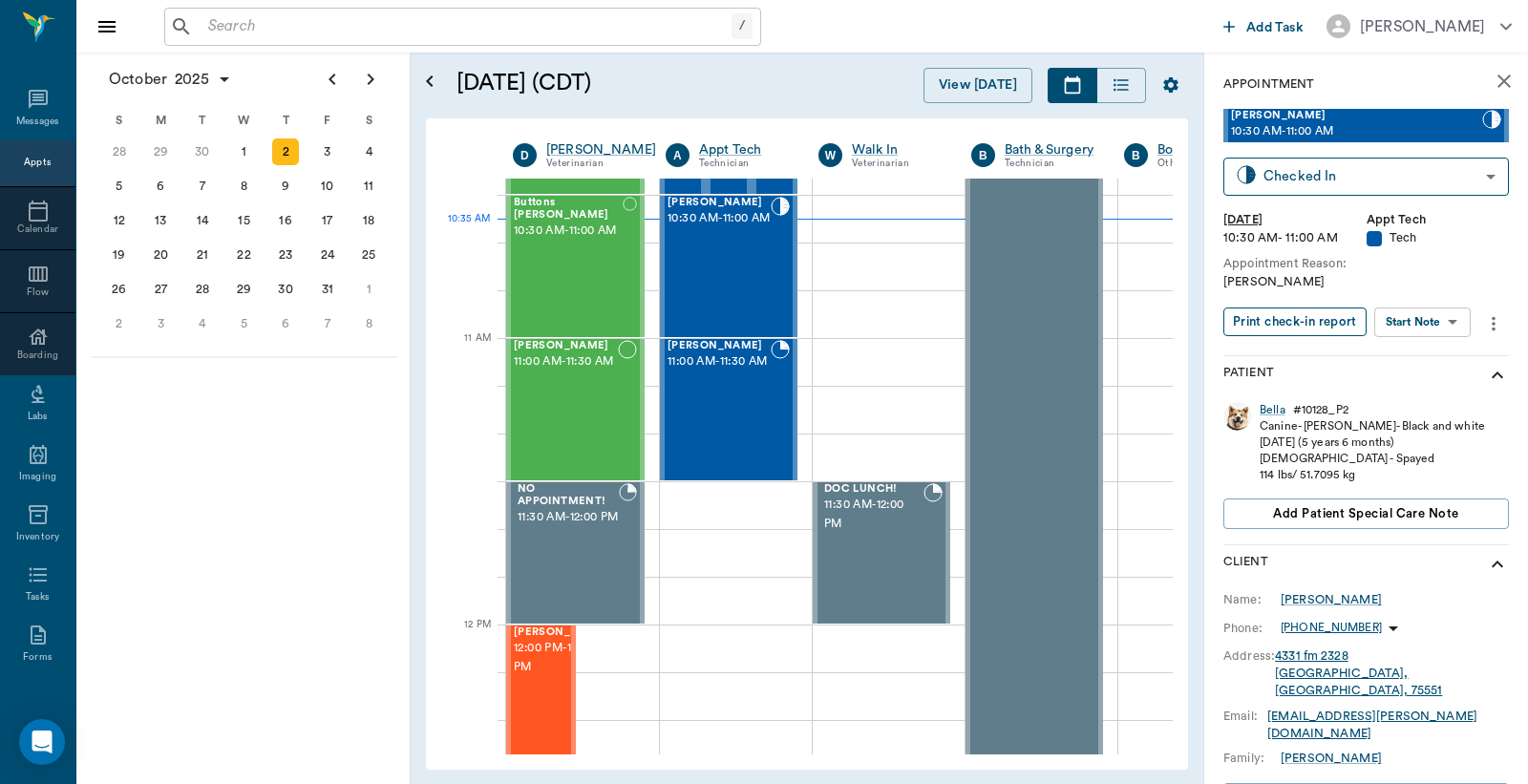
click at [1280, 319] on button "Print check-in report" at bounding box center [1295, 322] width 144 height 30
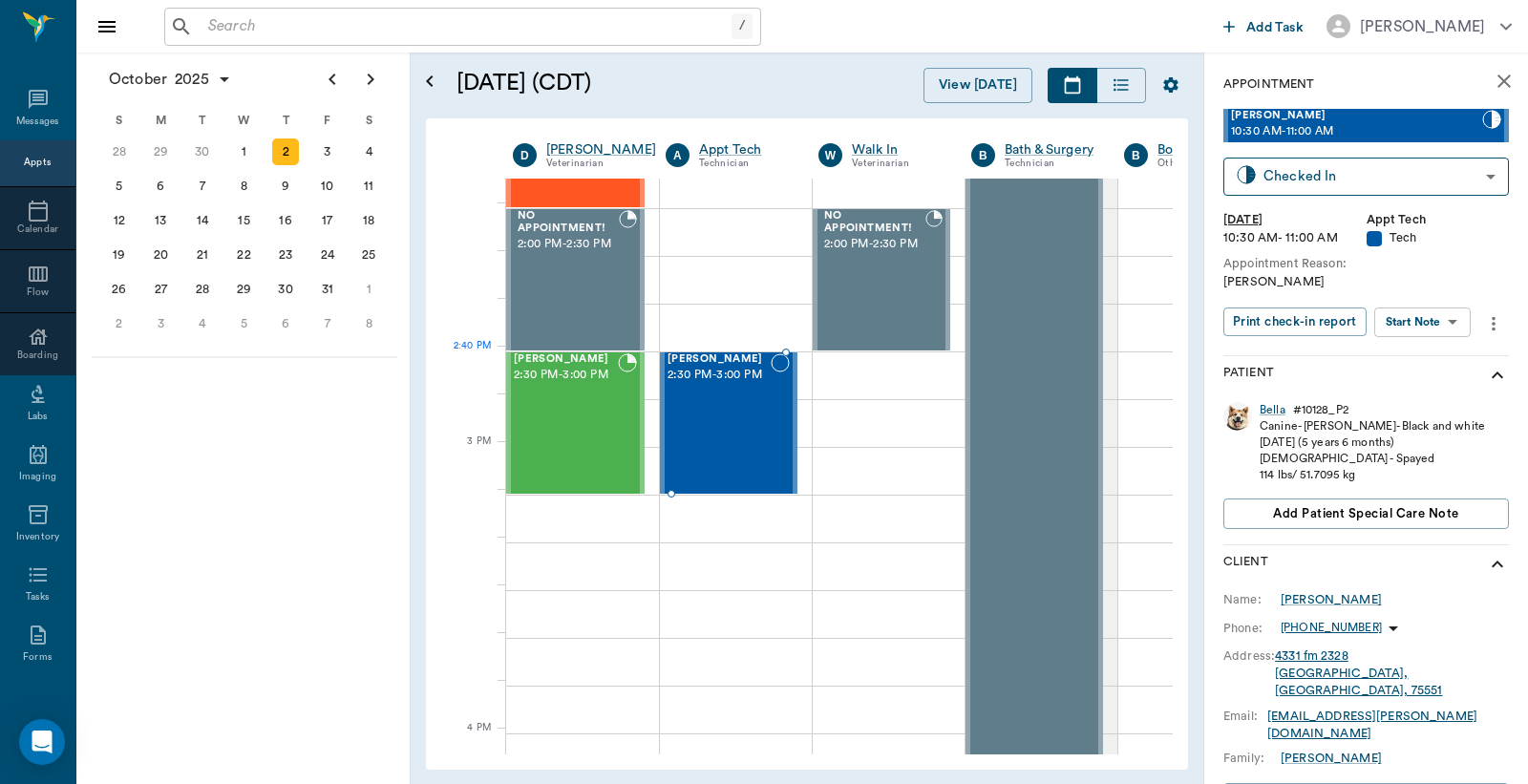
scroll to position [1839, 0]
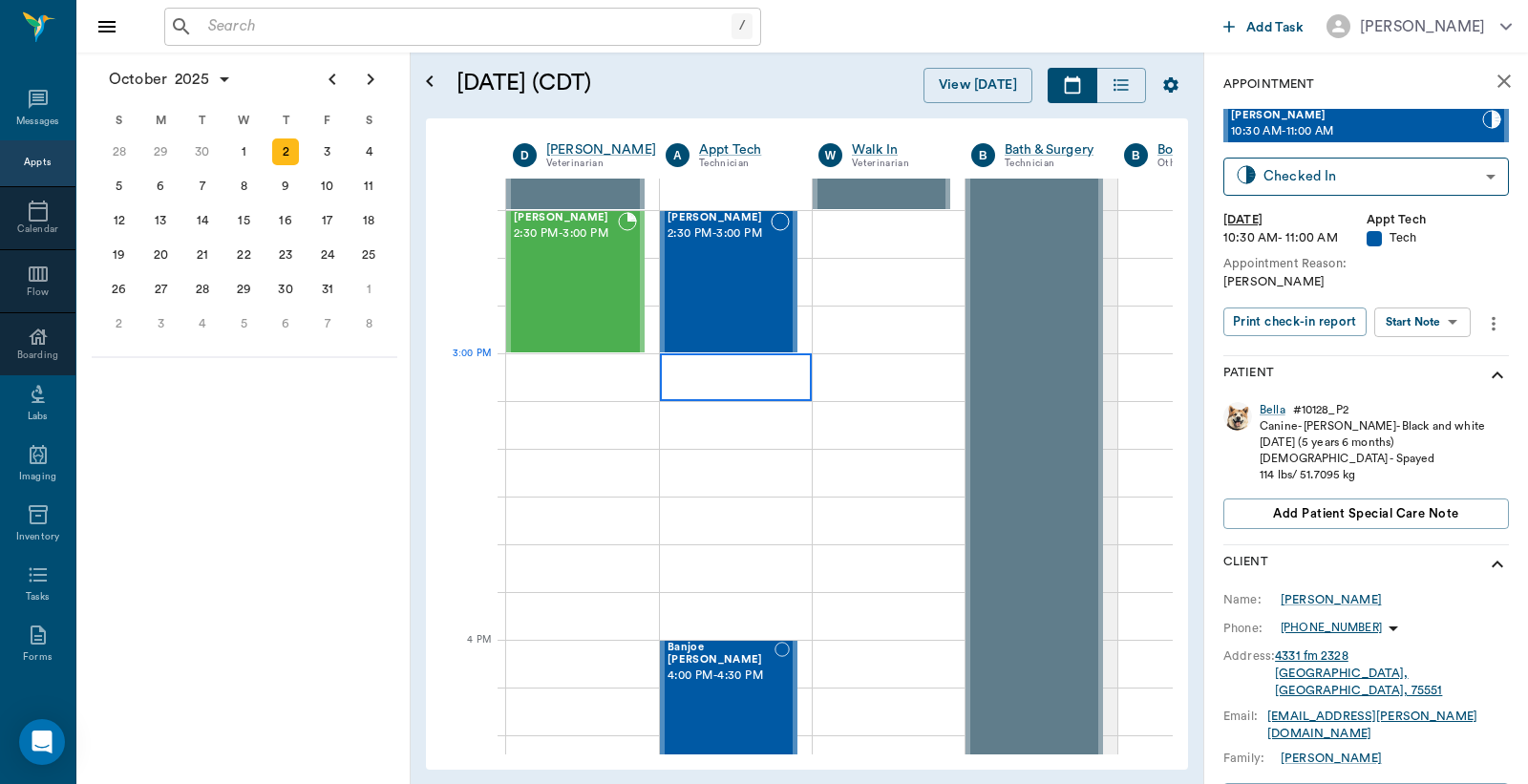
click at [694, 383] on div at bounding box center [735, 377] width 152 height 48
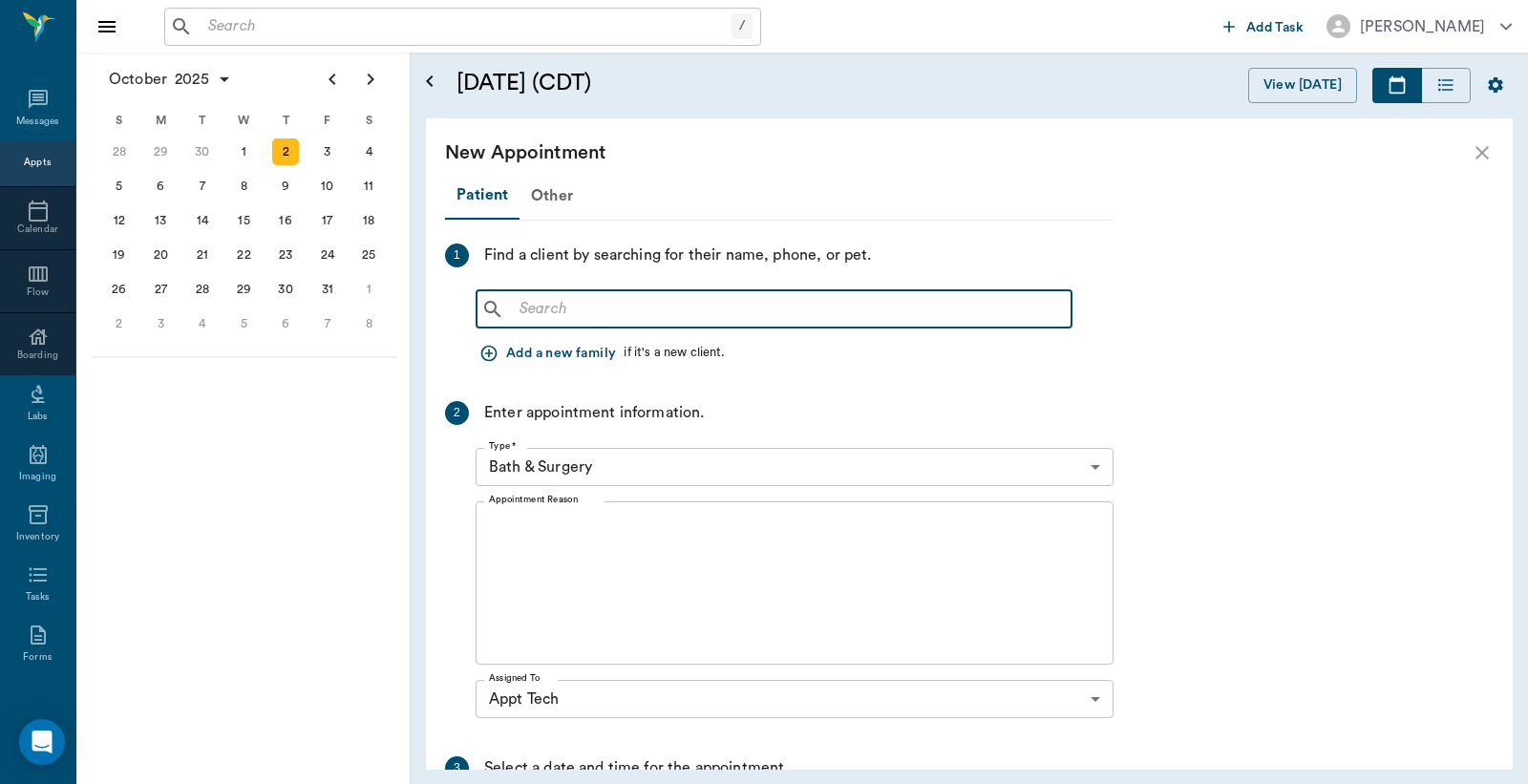
click at [528, 309] on input "text" at bounding box center [788, 309] width 552 height 27
type input "S"
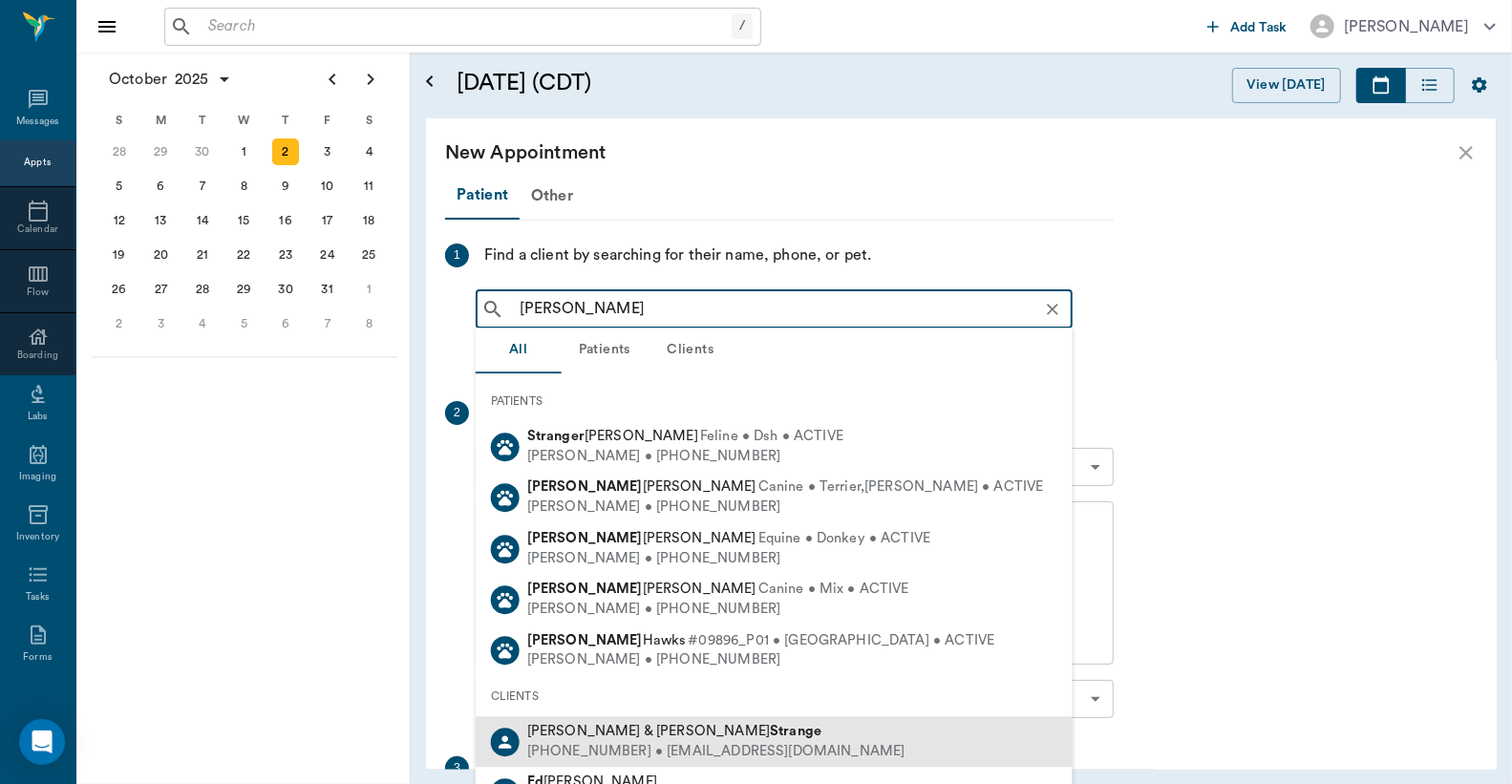
click at [666, 748] on div "(903) 276-3065 • estrange488@gmail.com" at bounding box center [716, 751] width 378 height 20
type input "Ed Strange"
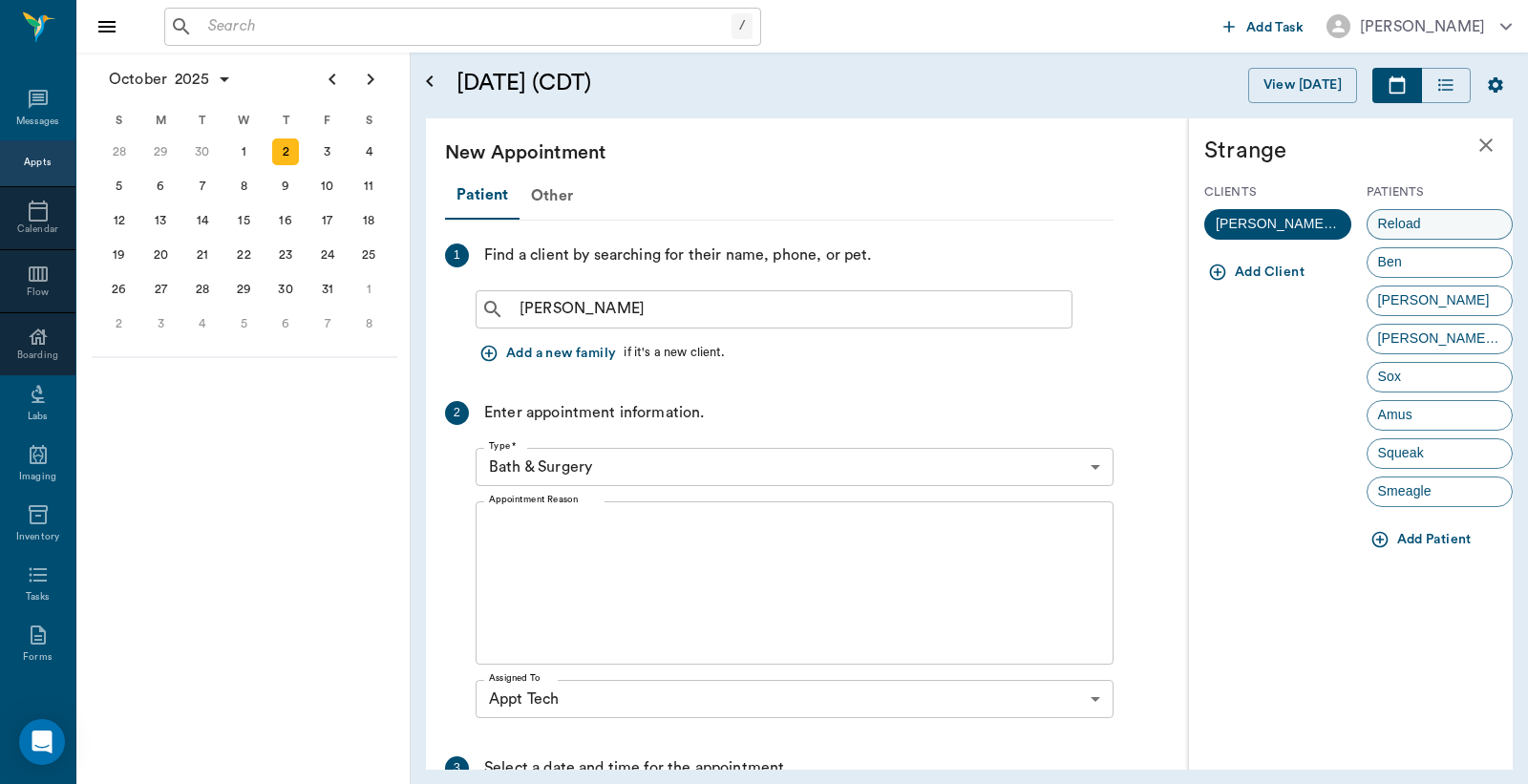
click at [1424, 223] on span "Reload" at bounding box center [1400, 223] width 64 height 20
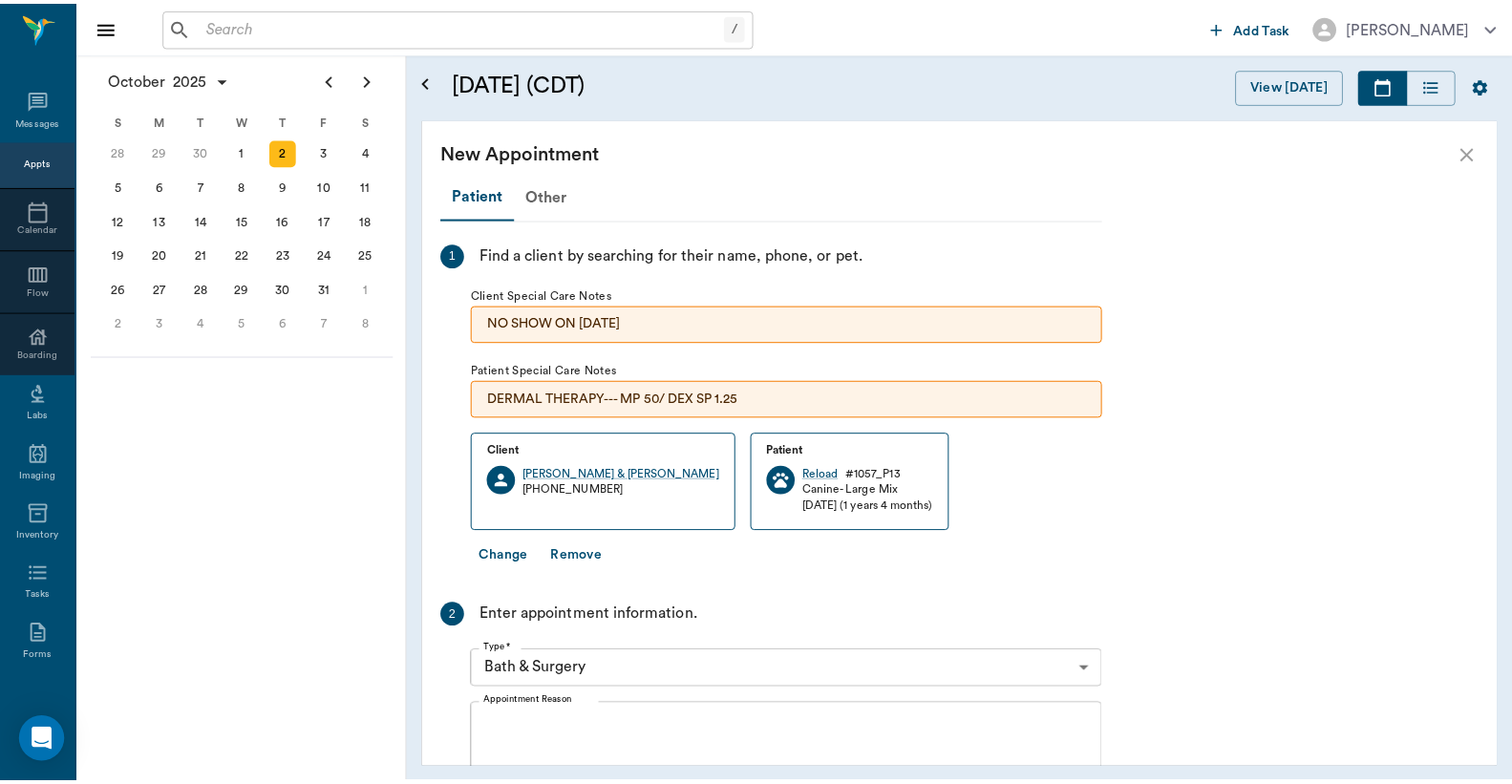
scroll to position [141, 0]
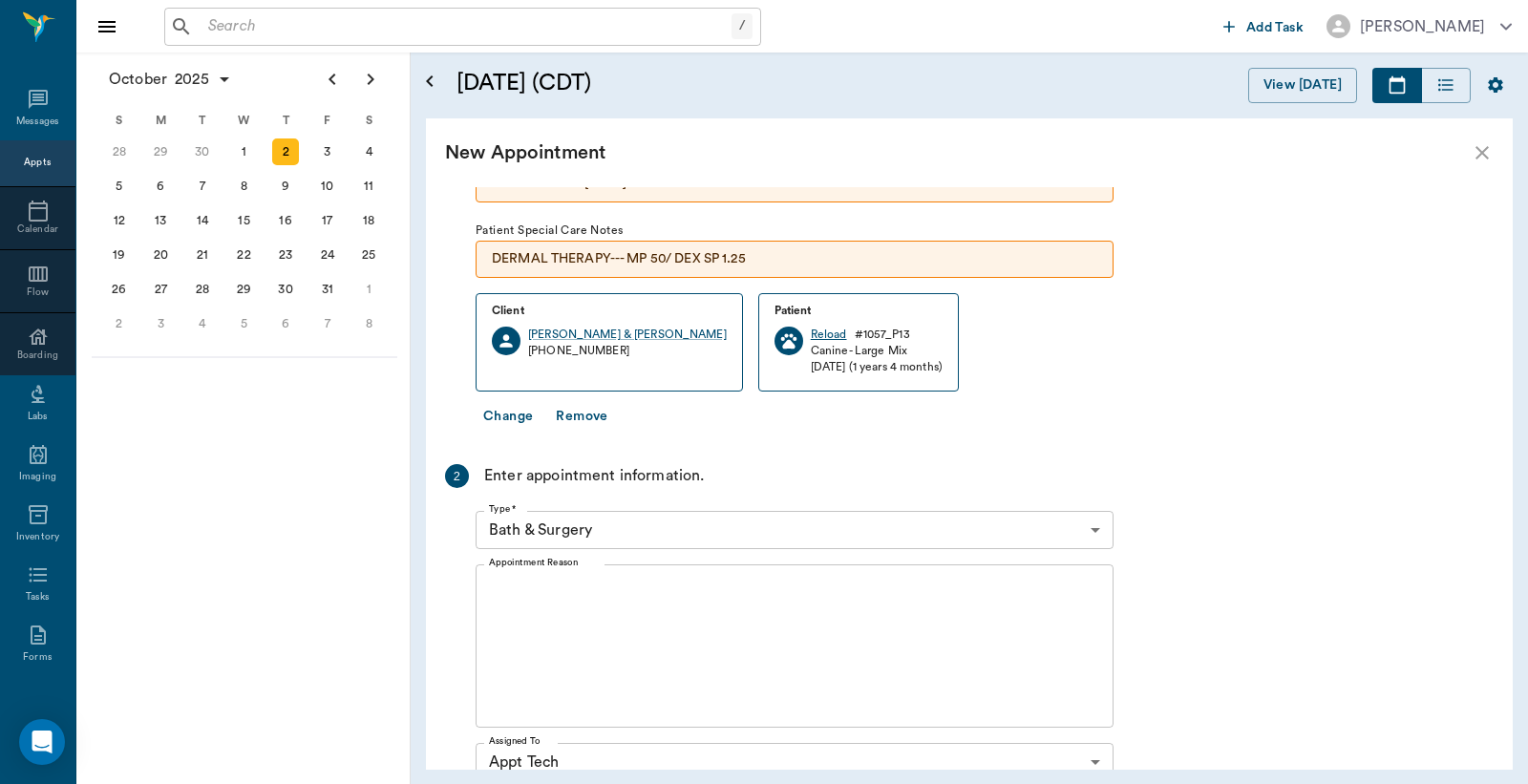
click at [811, 328] on div "Reload" at bounding box center [829, 334] width 36 height 16
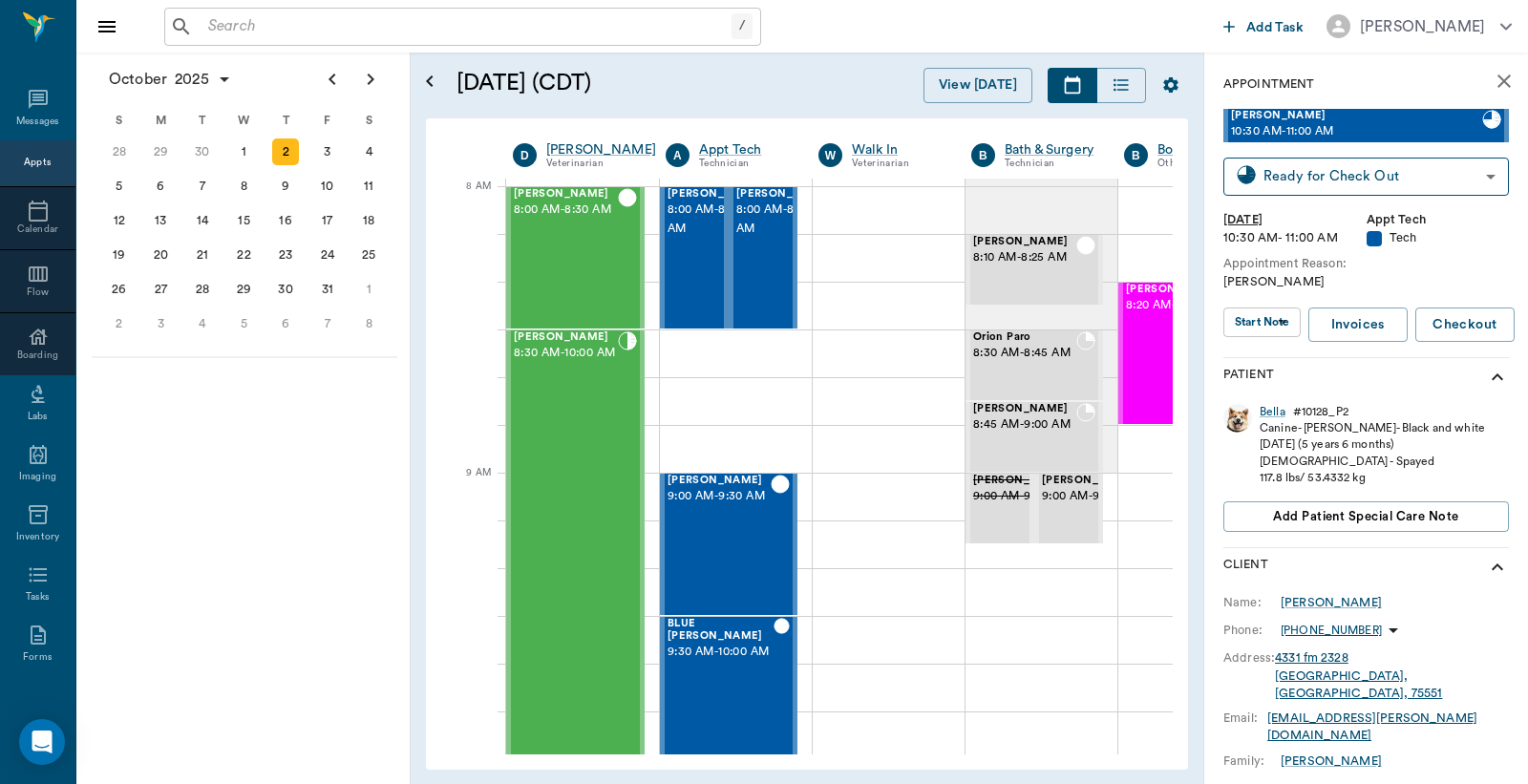
type input "READY_TO_CHECKOUT"
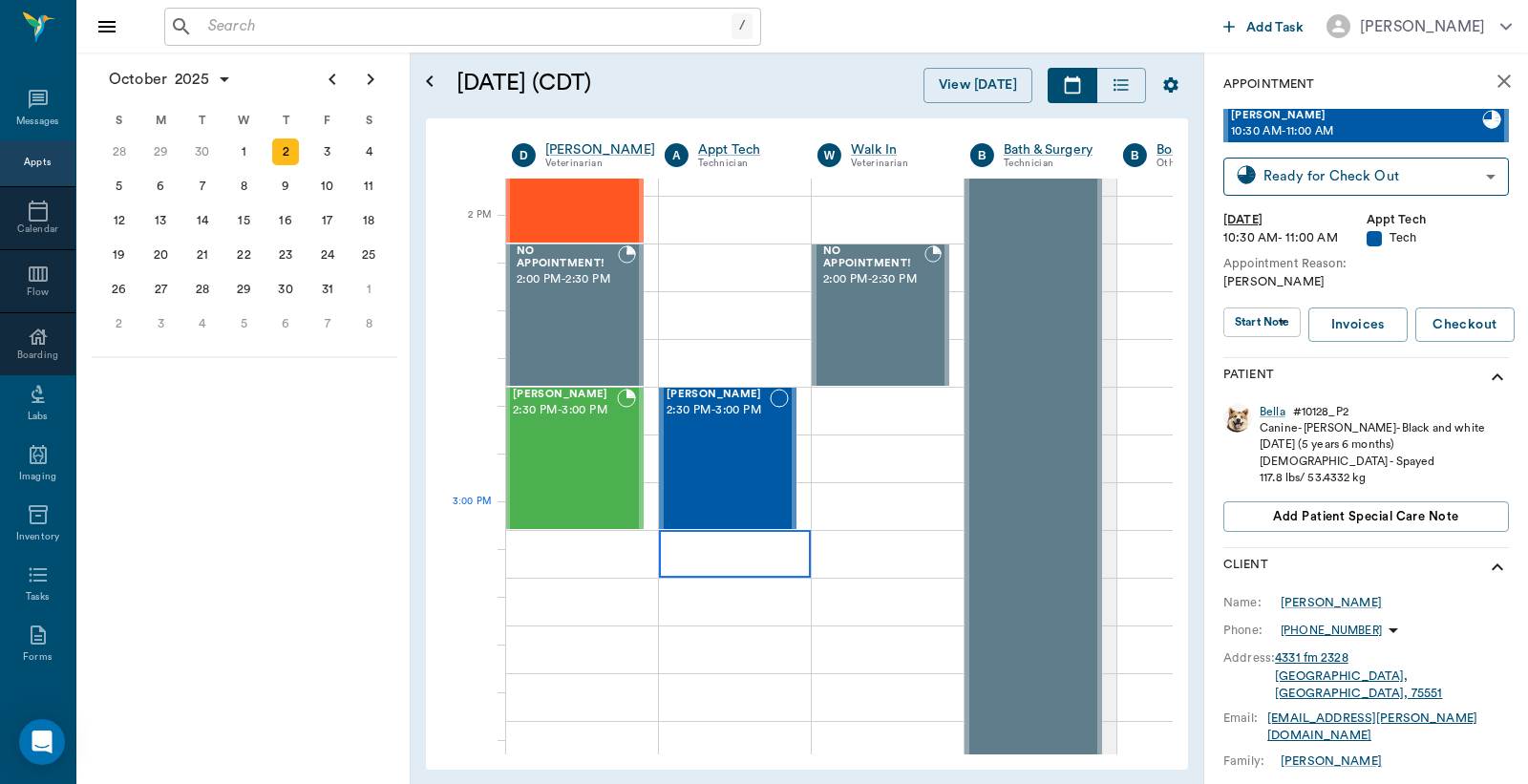
scroll to position [1697, 1]
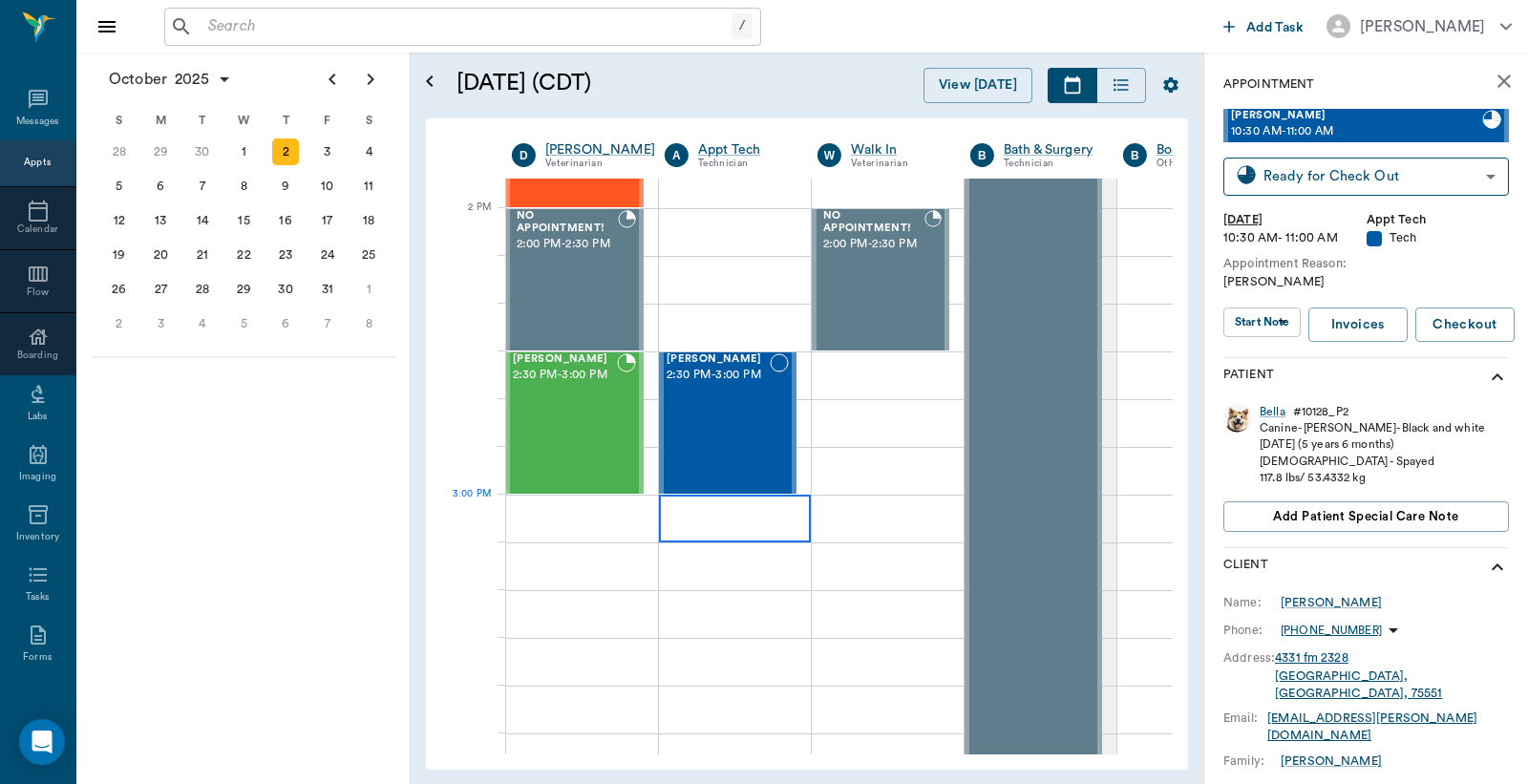
click at [693, 532] on div at bounding box center [734, 519] width 152 height 48
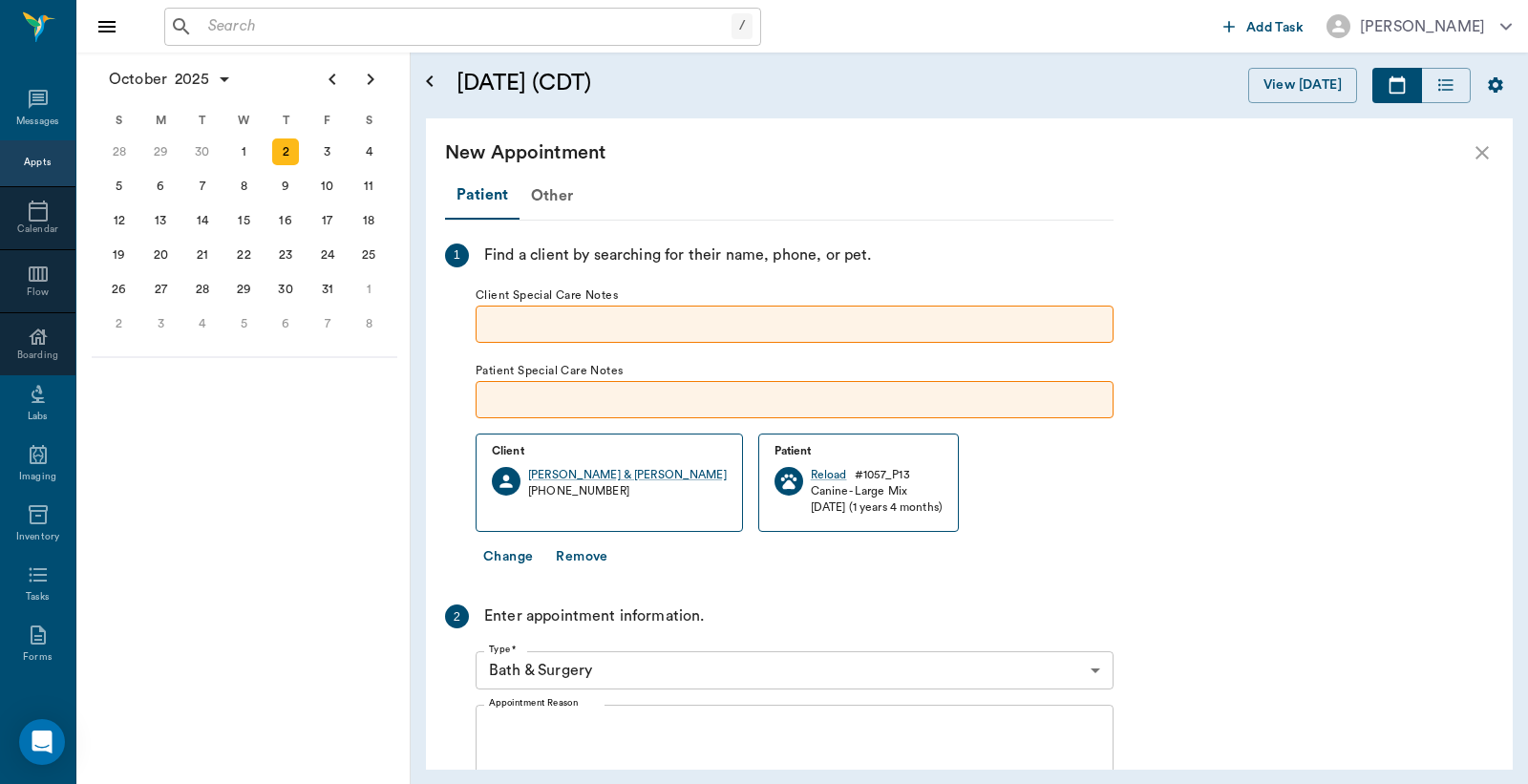
scroll to position [1697, 0]
click at [1092, 670] on body "/ ​ Add Task Dr. Bert Ellsworth Nectar Messages Appts Calendar Flow Boarding La…" at bounding box center [764, 392] width 1528 height 784
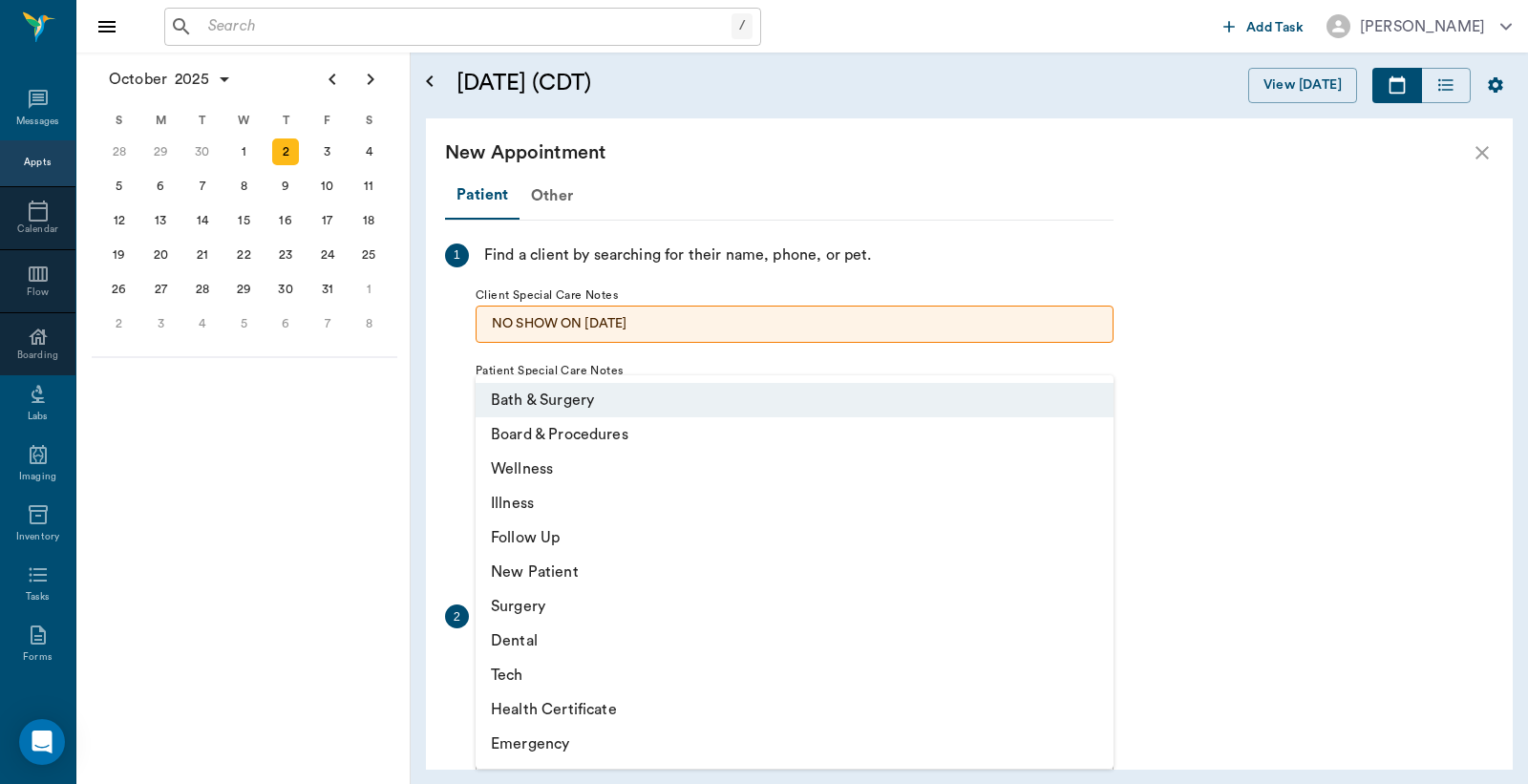
click at [594, 676] on li "Tech" at bounding box center [795, 675] width 638 height 34
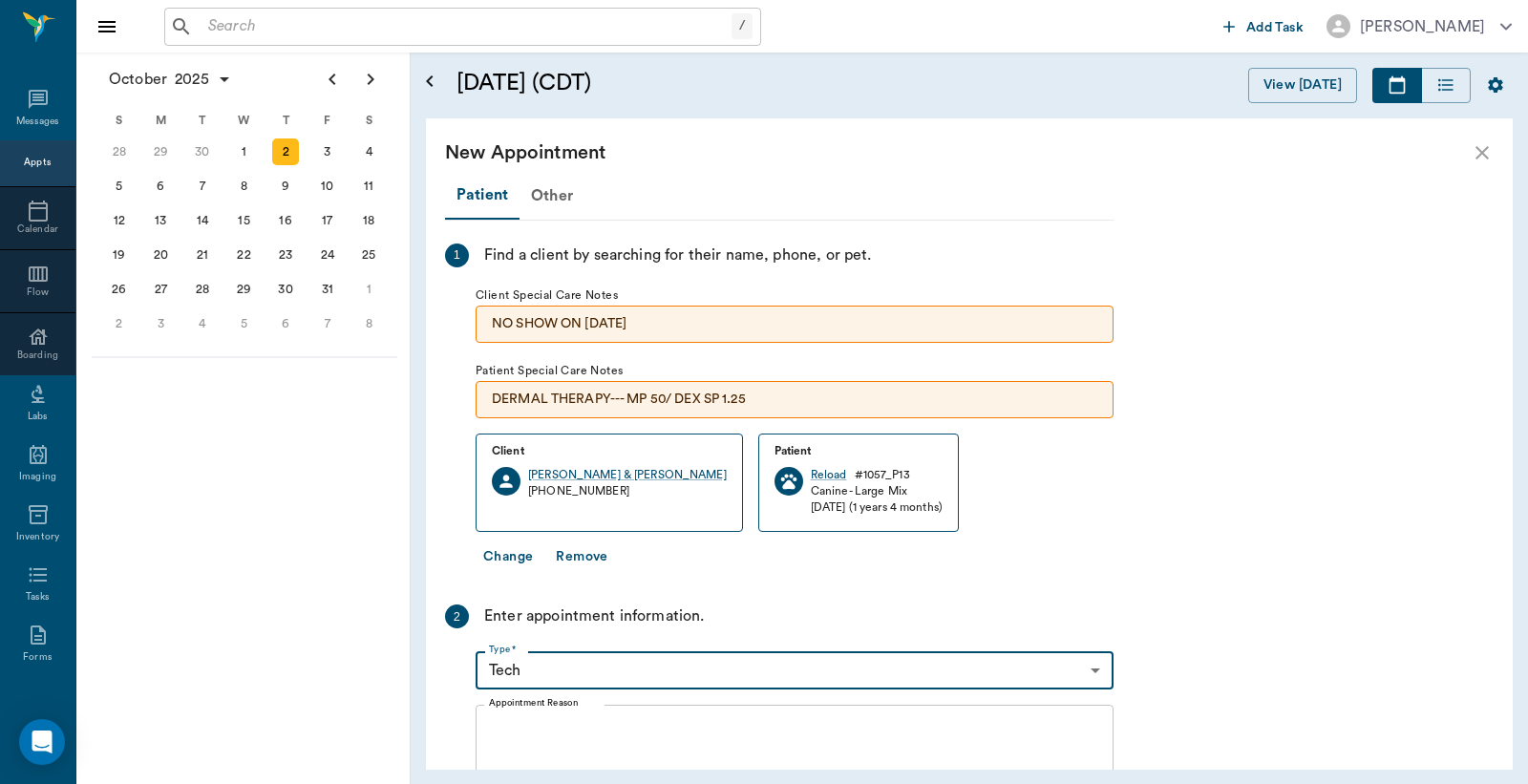
type input "65d2be4f46e3a538d89b8c1a"
type input "03:30 PM"
click at [511, 722] on textarea "Appointment Reason" at bounding box center [795, 787] width 612 height 132
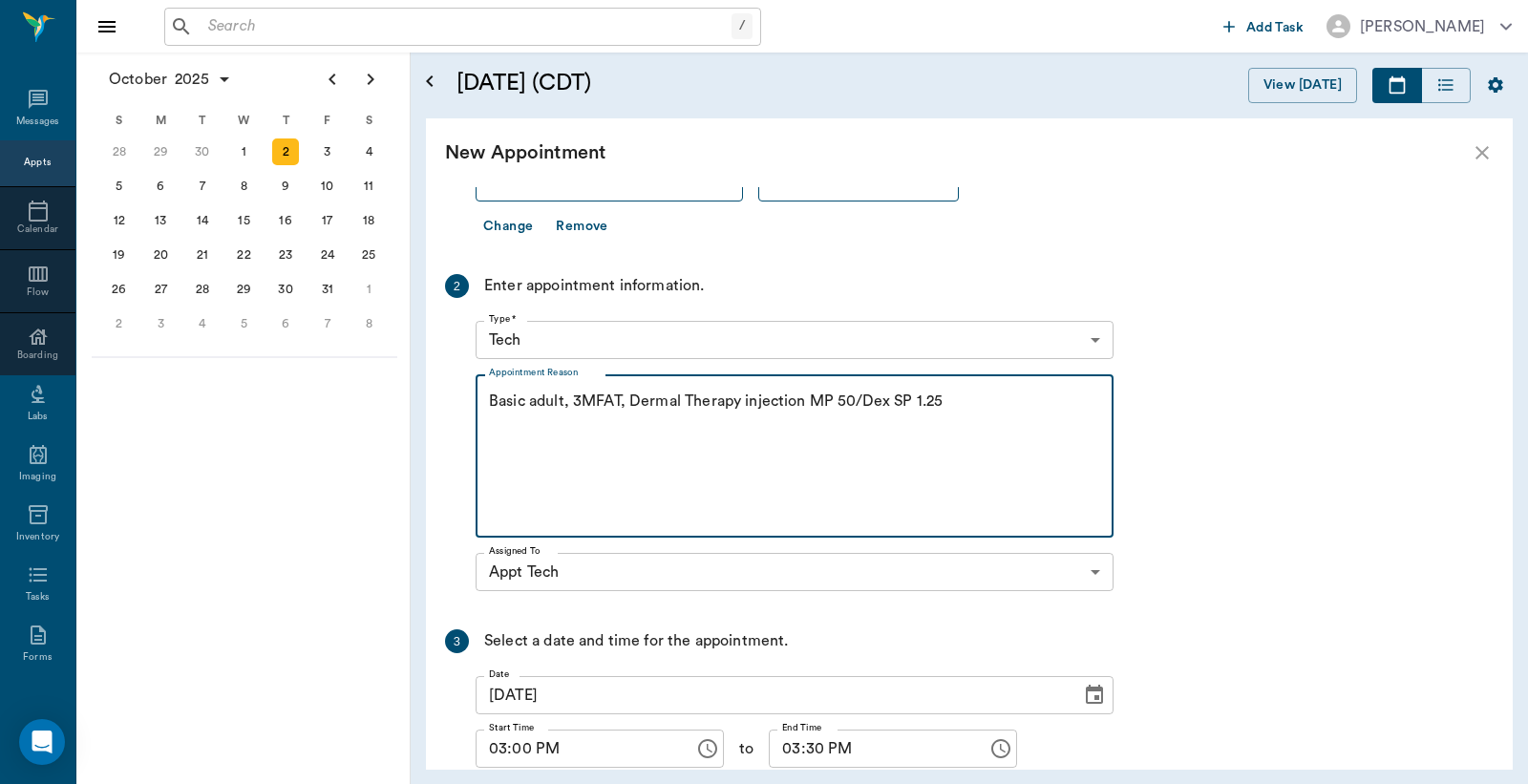
scroll to position [472, 0]
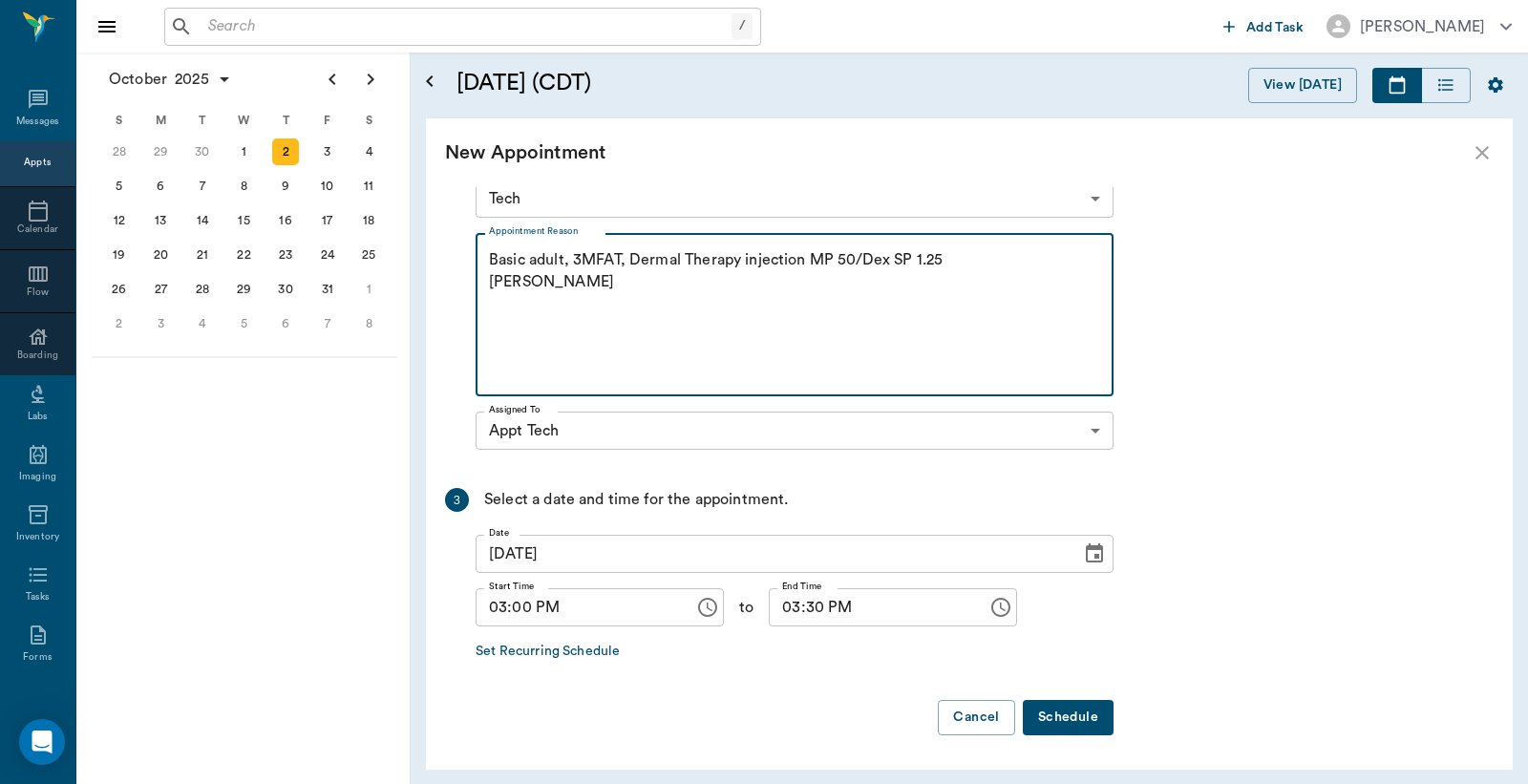
type textarea "Basic adult, 3MFAT, Dermal Therapy injection MP 50/Dex SP 1.25 Christy"
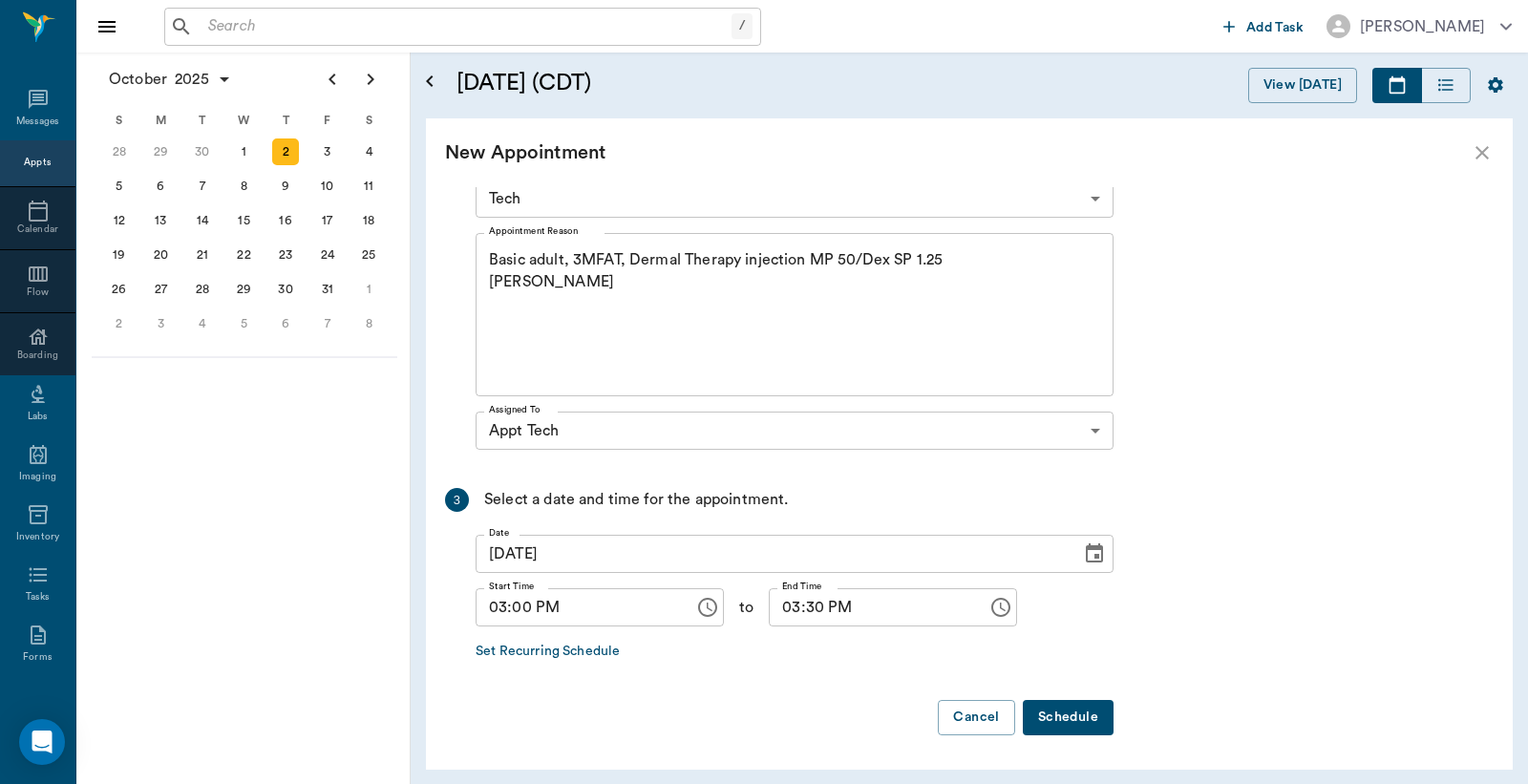
click at [1057, 717] on button "Schedule" at bounding box center [1068, 717] width 91 height 35
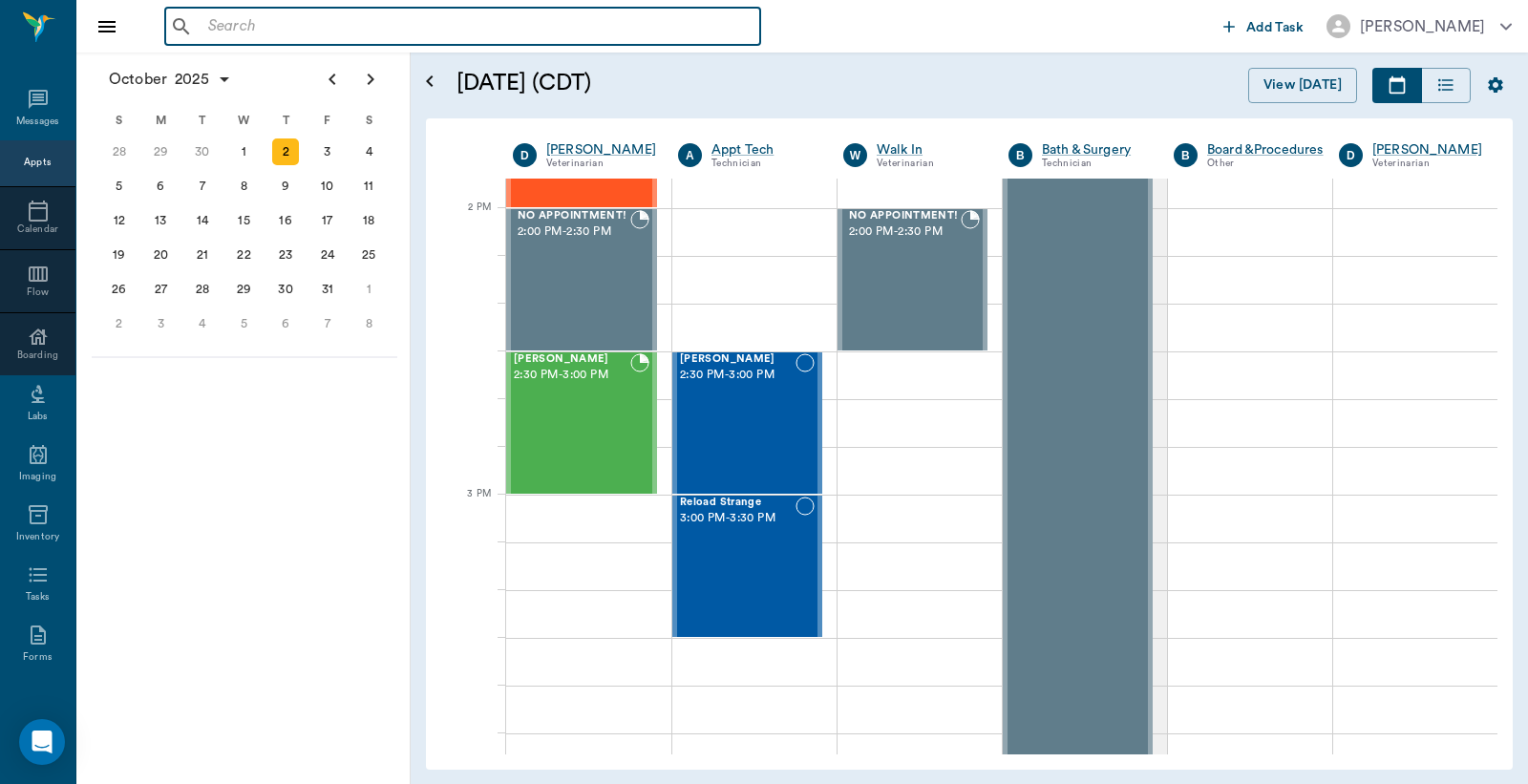
click at [211, 25] on input "text" at bounding box center [477, 27] width 552 height 27
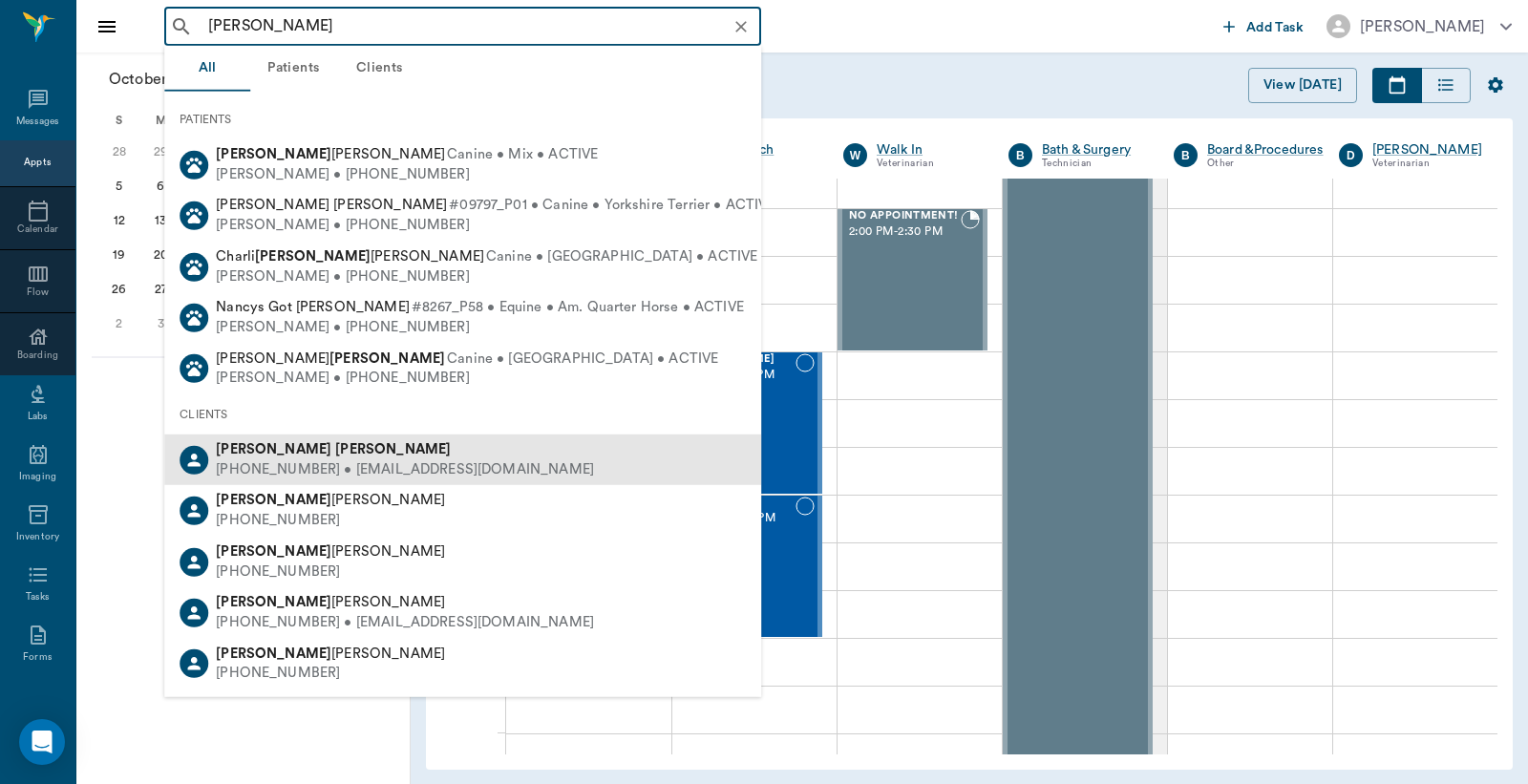
click at [334, 474] on div "(903) 401-6968 • nlynn5713@gmail.com" at bounding box center [404, 470] width 378 height 20
type input "Nancy Lynn"
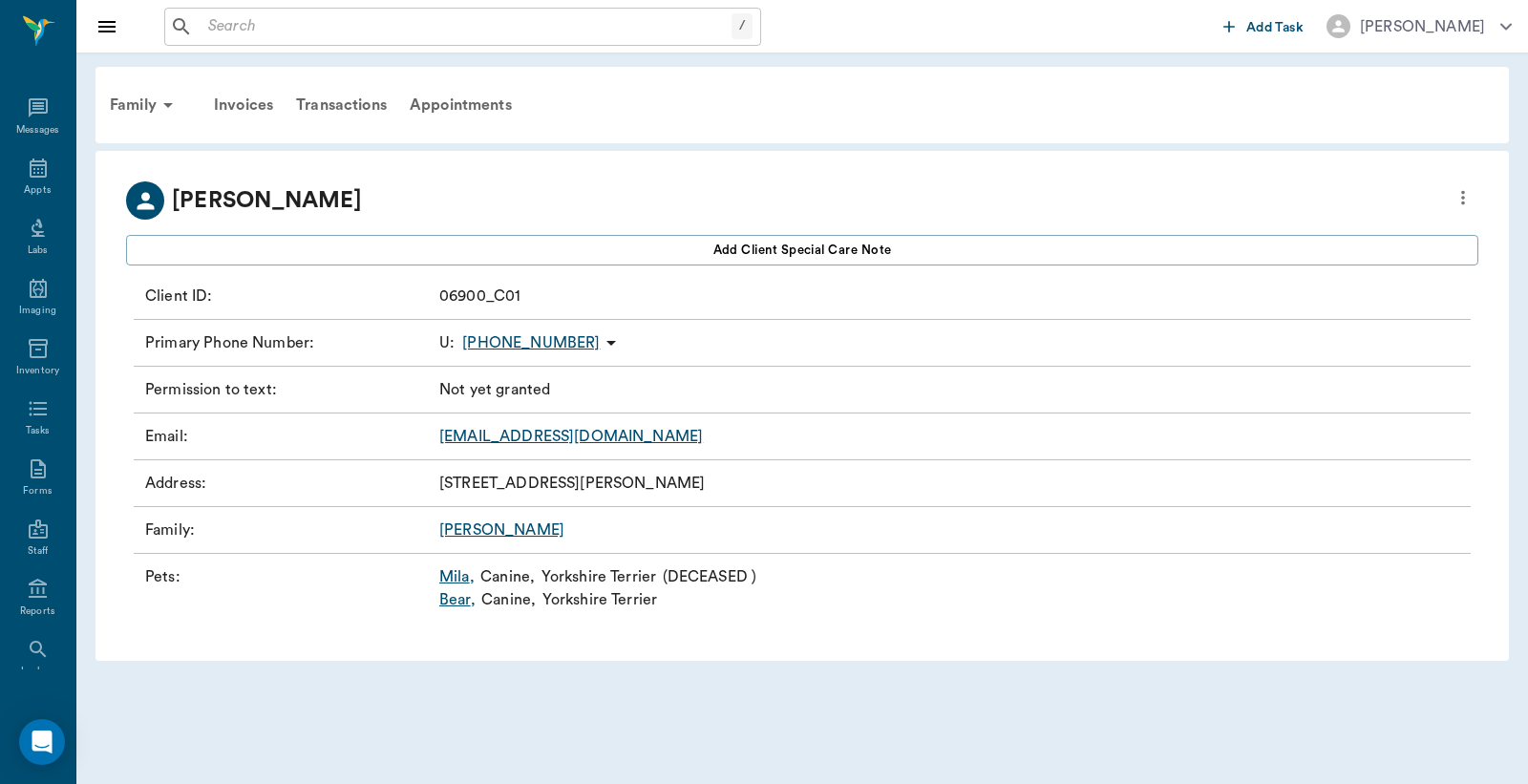
click at [457, 603] on link "Bear ," at bounding box center [458, 600] width 36 height 23
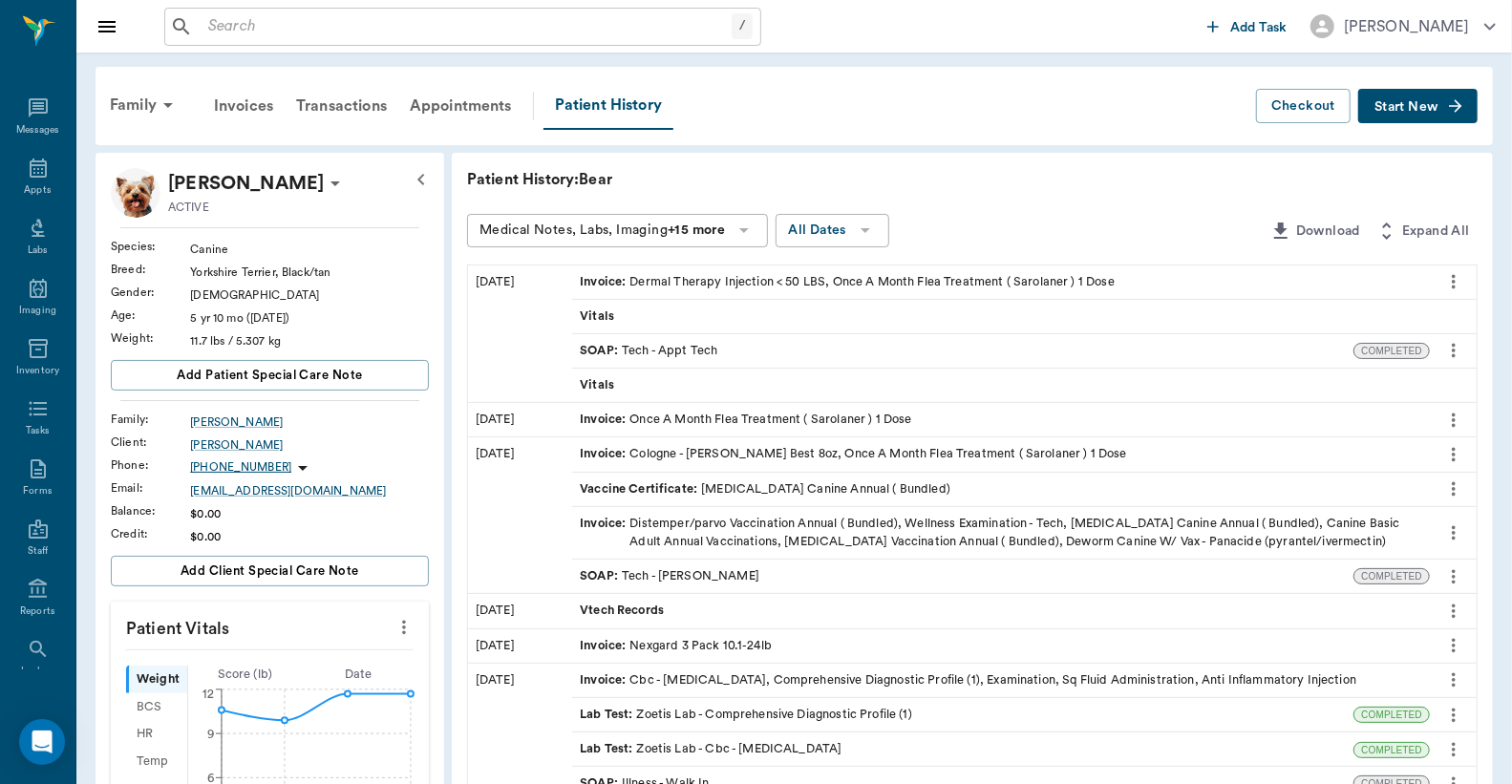
click at [1419, 107] on span "Start New" at bounding box center [1407, 107] width 64 height 0
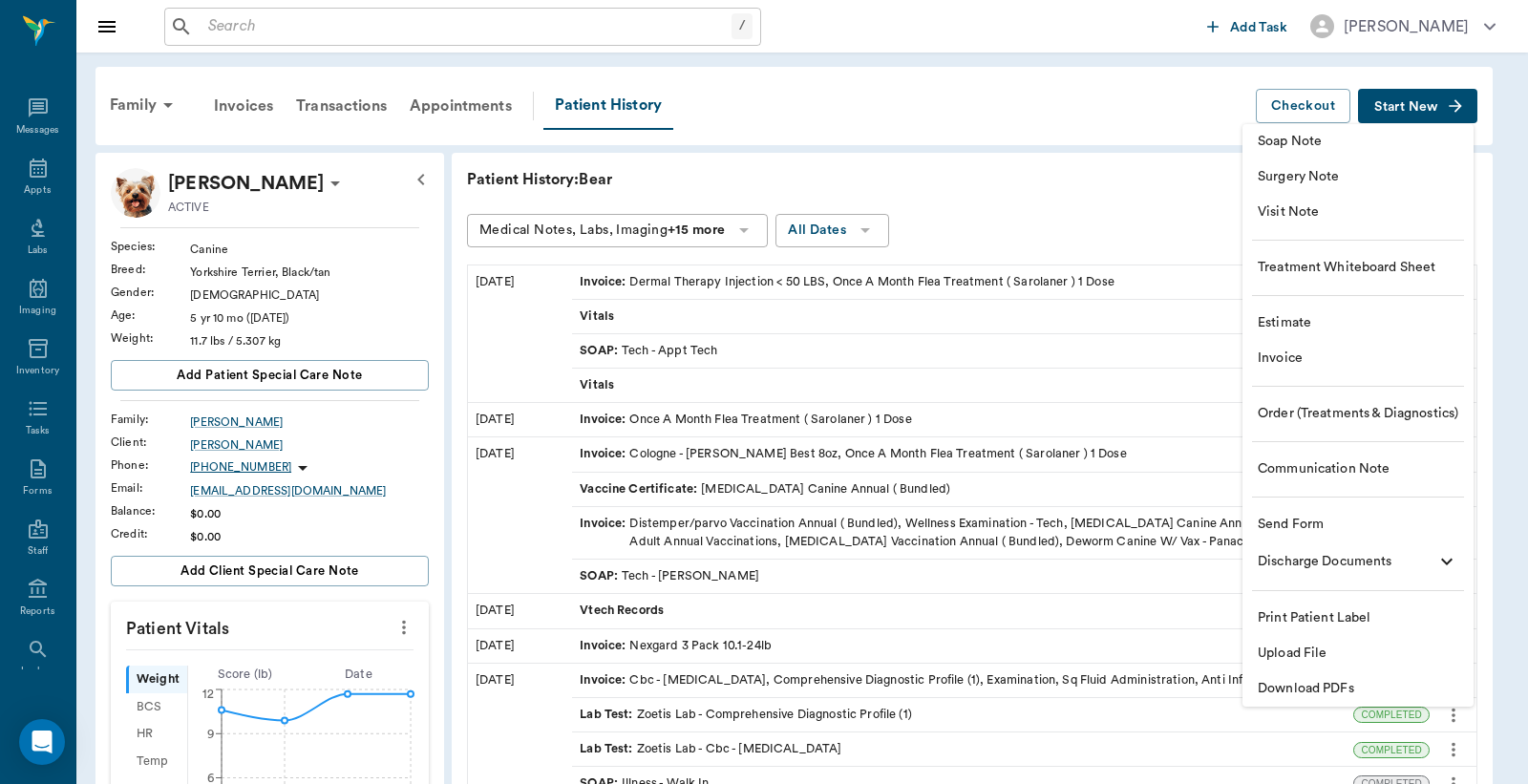
click at [1321, 220] on span "Visit Note" at bounding box center [1359, 213] width 201 height 20
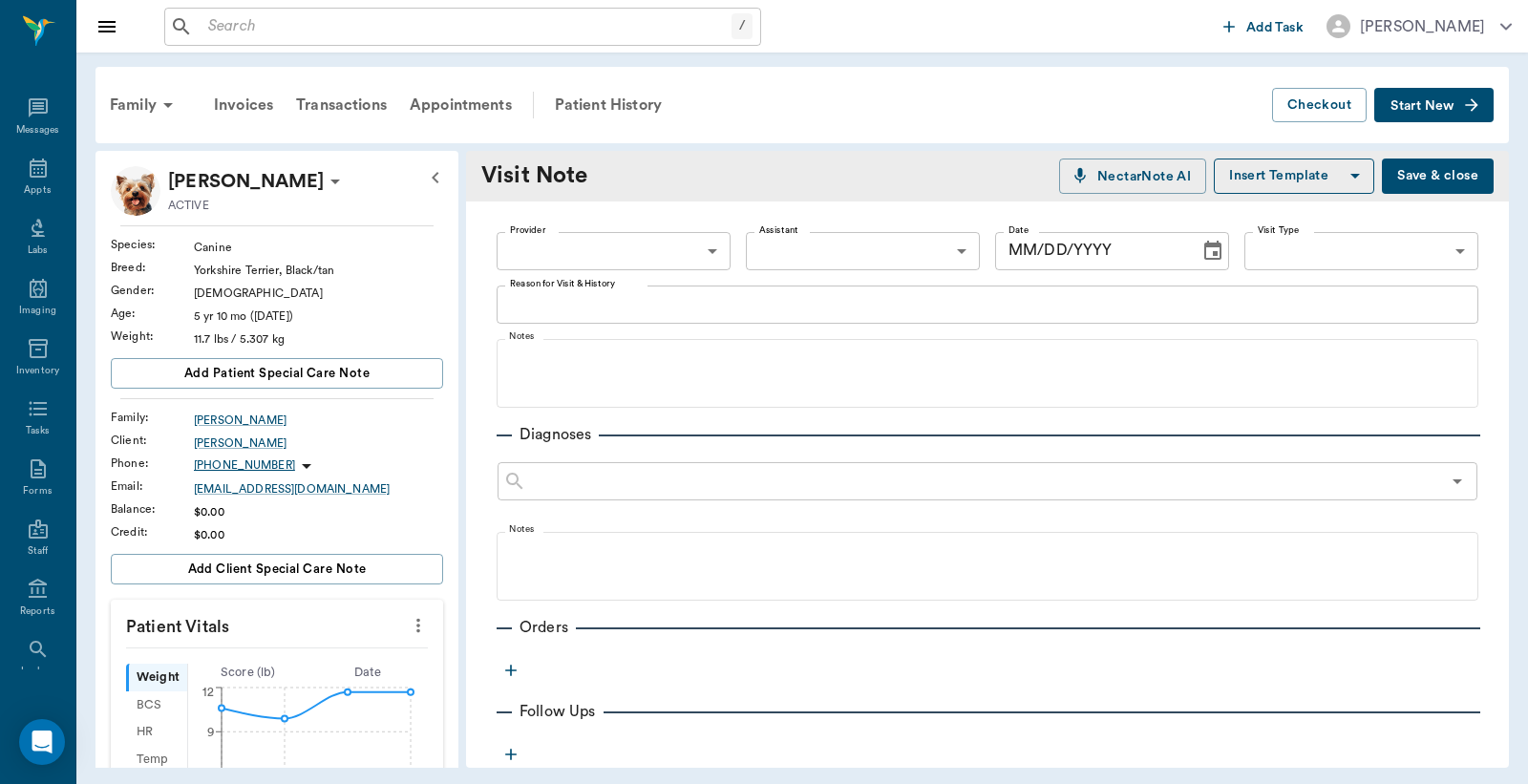
type input "10/02/2025"
click at [704, 244] on body "/ ​ Add Task Dr. Bert Ellsworth Nectar Messages Appts Labs Imaging Inventory Ta…" at bounding box center [764, 392] width 1528 height 784
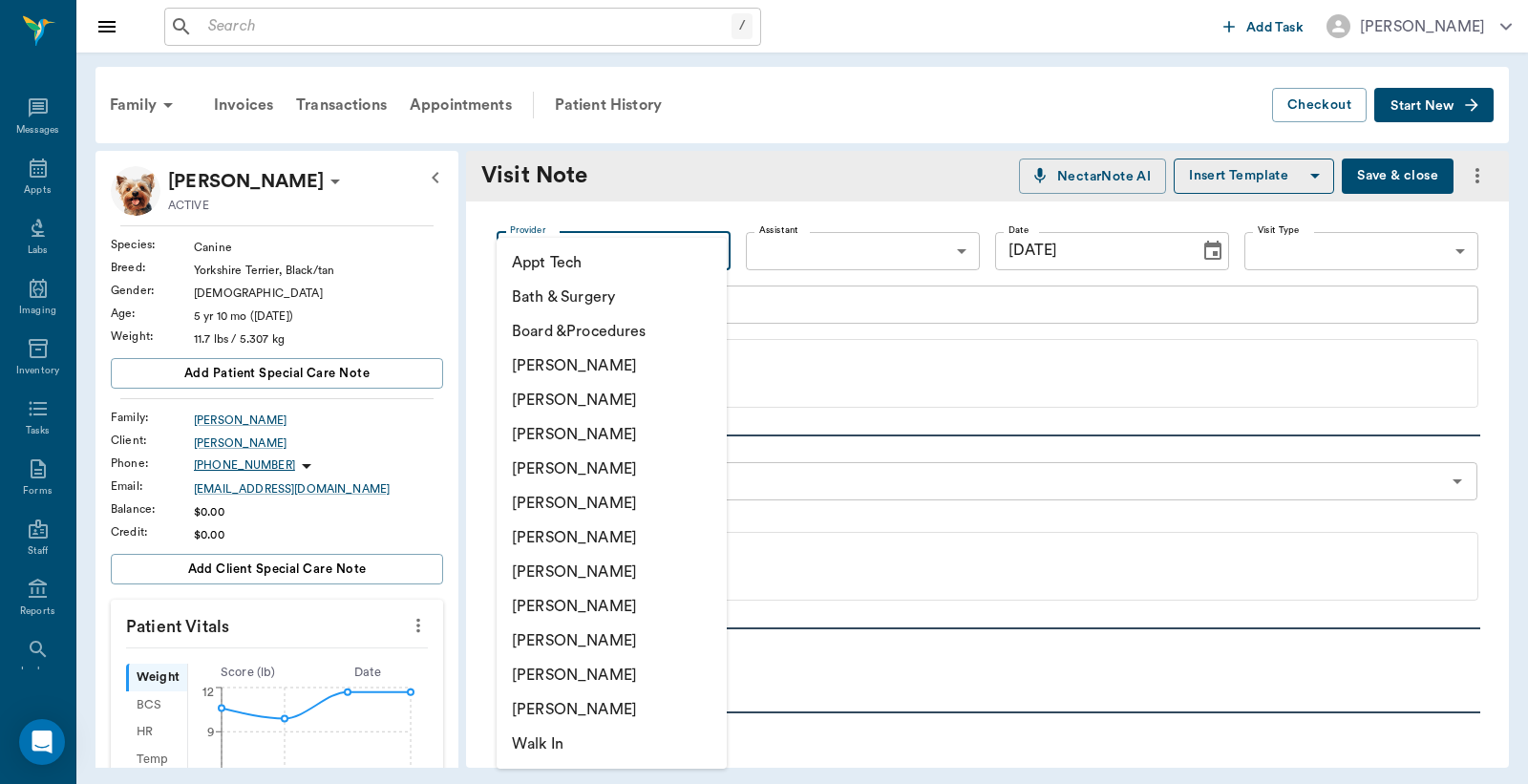
click at [575, 472] on li "[PERSON_NAME]" at bounding box center [612, 469] width 230 height 34
type input "63ec2f075fda476ae8351a4d"
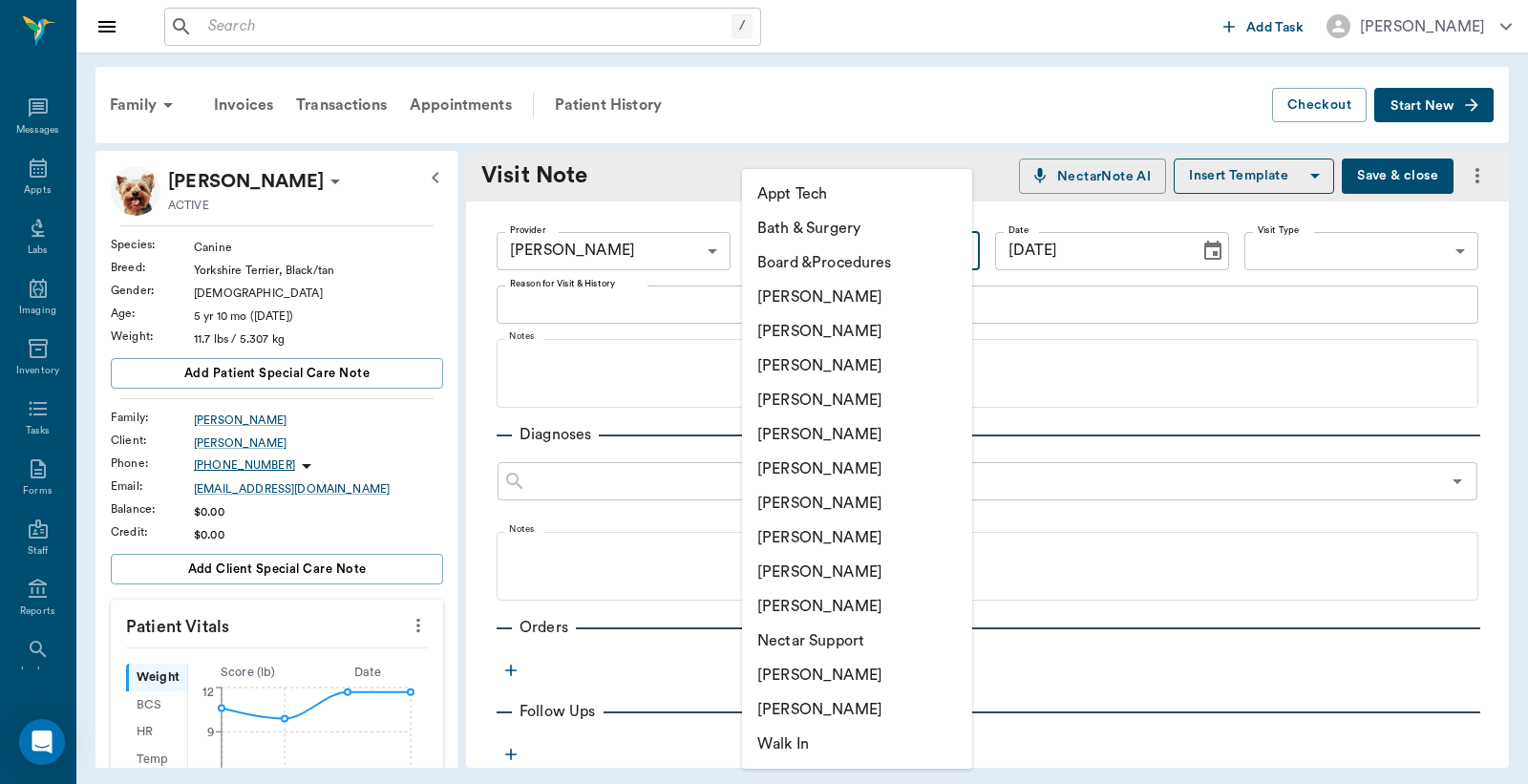
click at [922, 255] on body "/ ​ Add Task Dr. Bert Ellsworth Nectar Messages Appts Labs Imaging Inventory Ta…" at bounding box center [764, 392] width 1528 height 784
click at [826, 329] on li "[PERSON_NAME]" at bounding box center [857, 331] width 230 height 34
type input "63ec2e2852e12b0ba117910e"
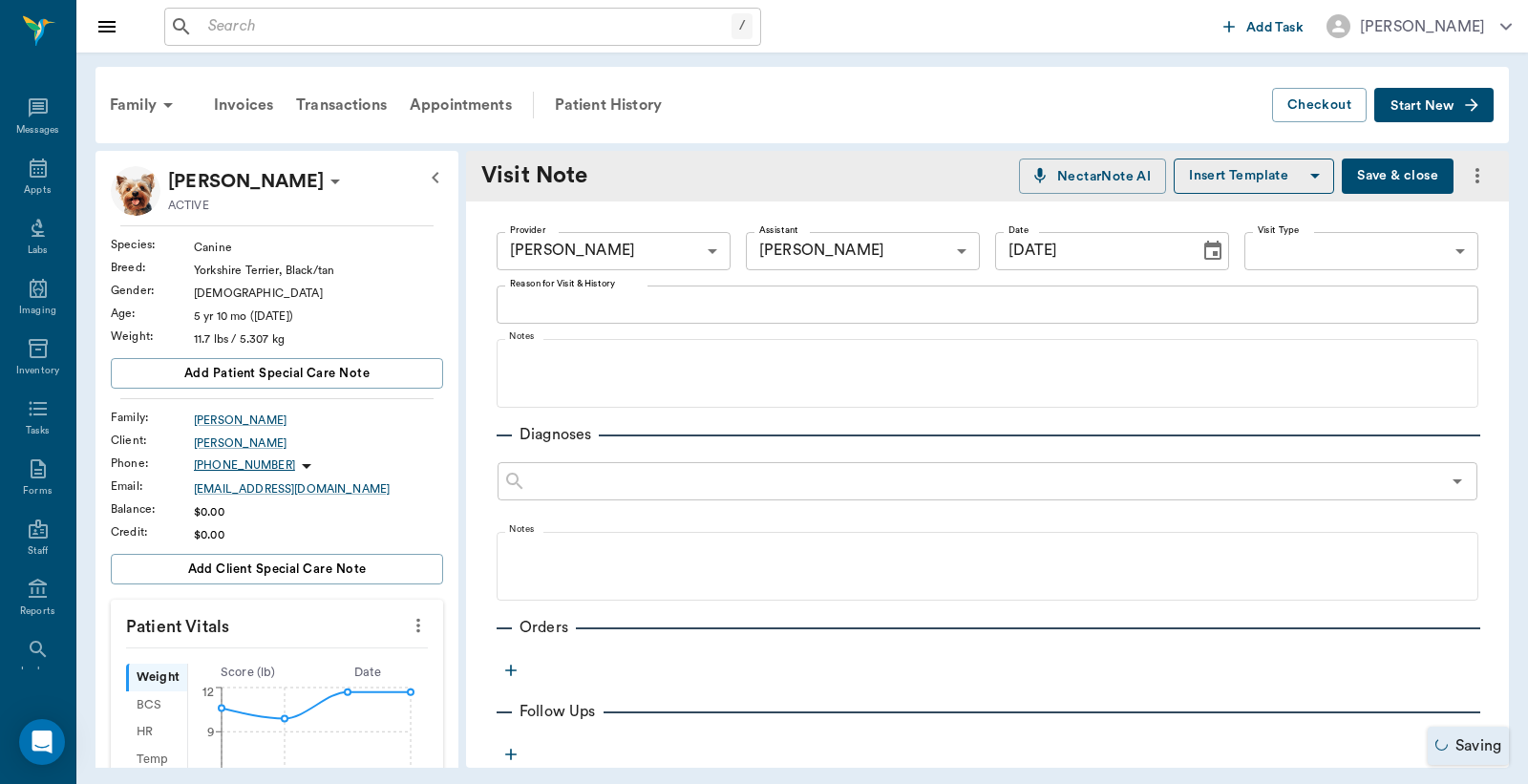
click at [514, 671] on icon "button" at bounding box center [511, 670] width 19 height 19
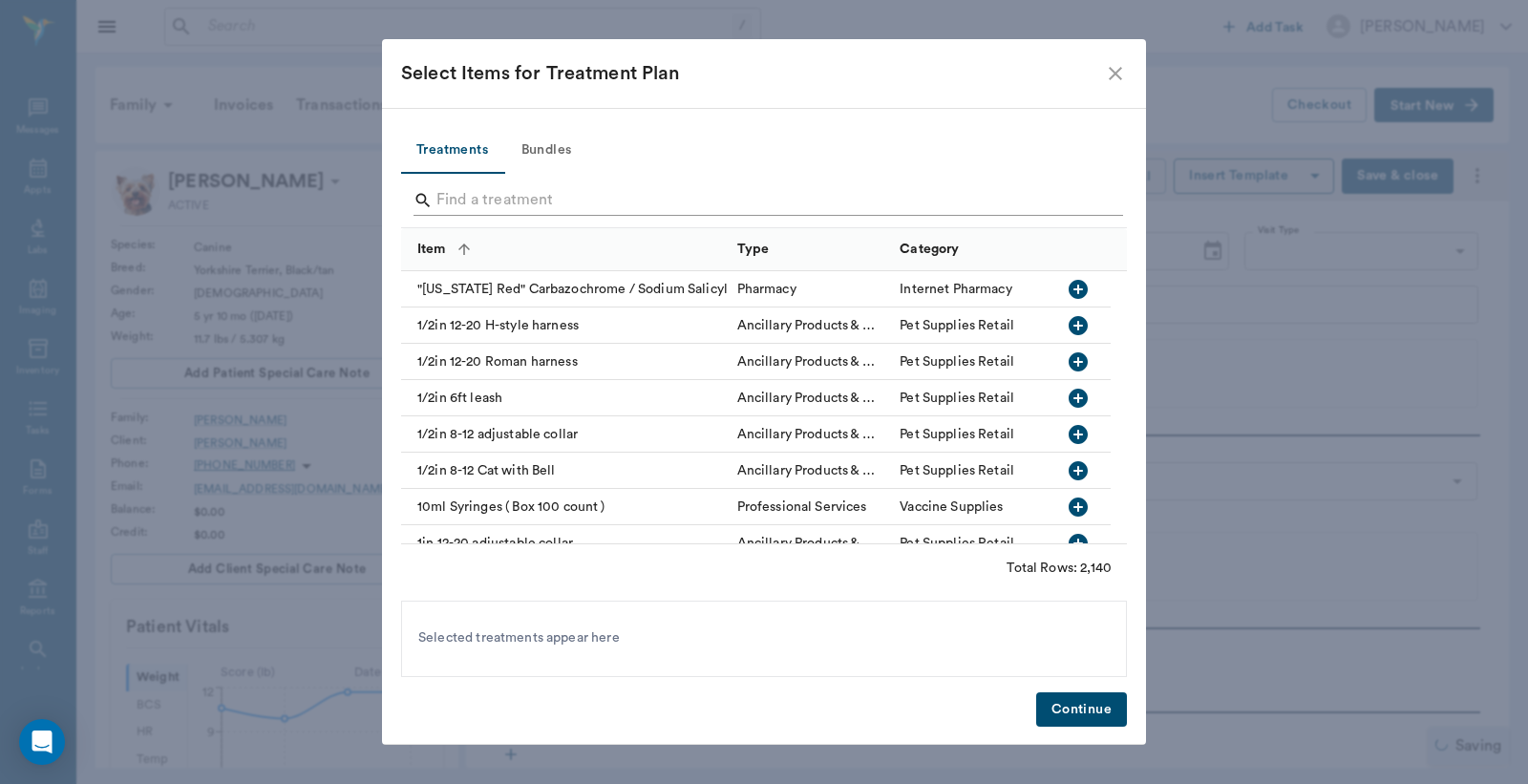
click at [434, 198] on div "Search" at bounding box center [768, 201] width 709 height 31
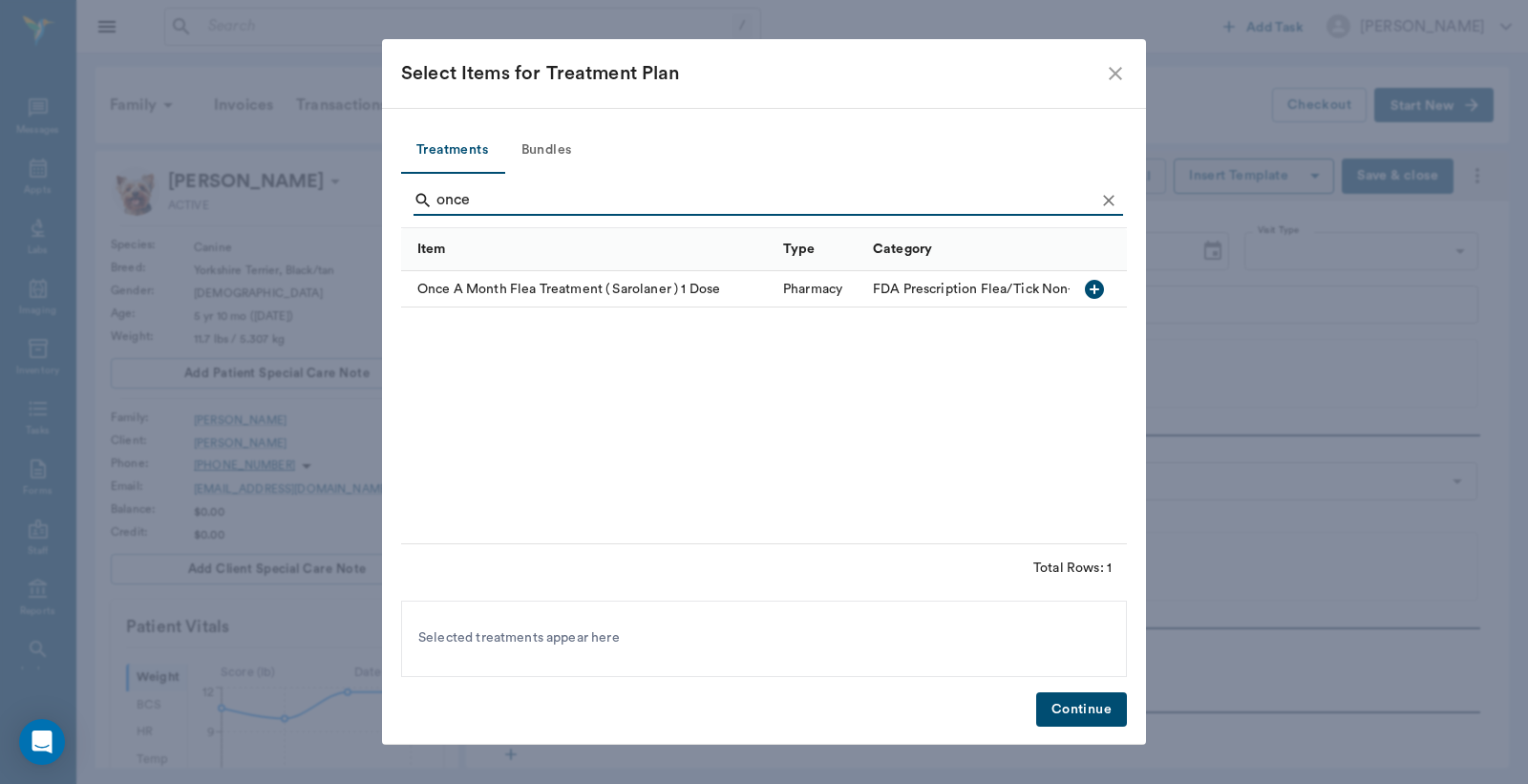
type input "once"
click at [1094, 290] on icon "button" at bounding box center [1094, 289] width 23 height 23
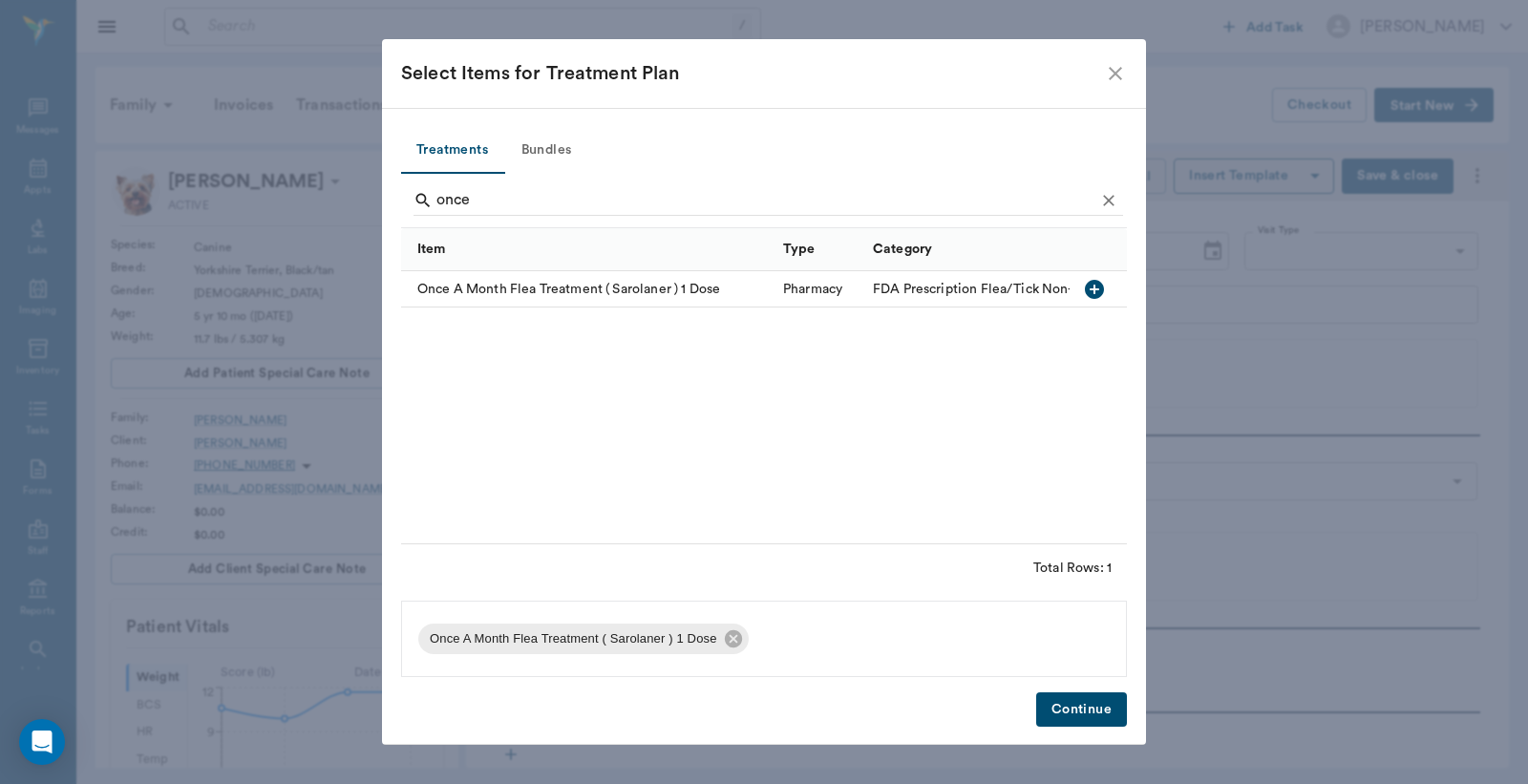
click at [1062, 710] on button "Continue" at bounding box center [1082, 709] width 91 height 35
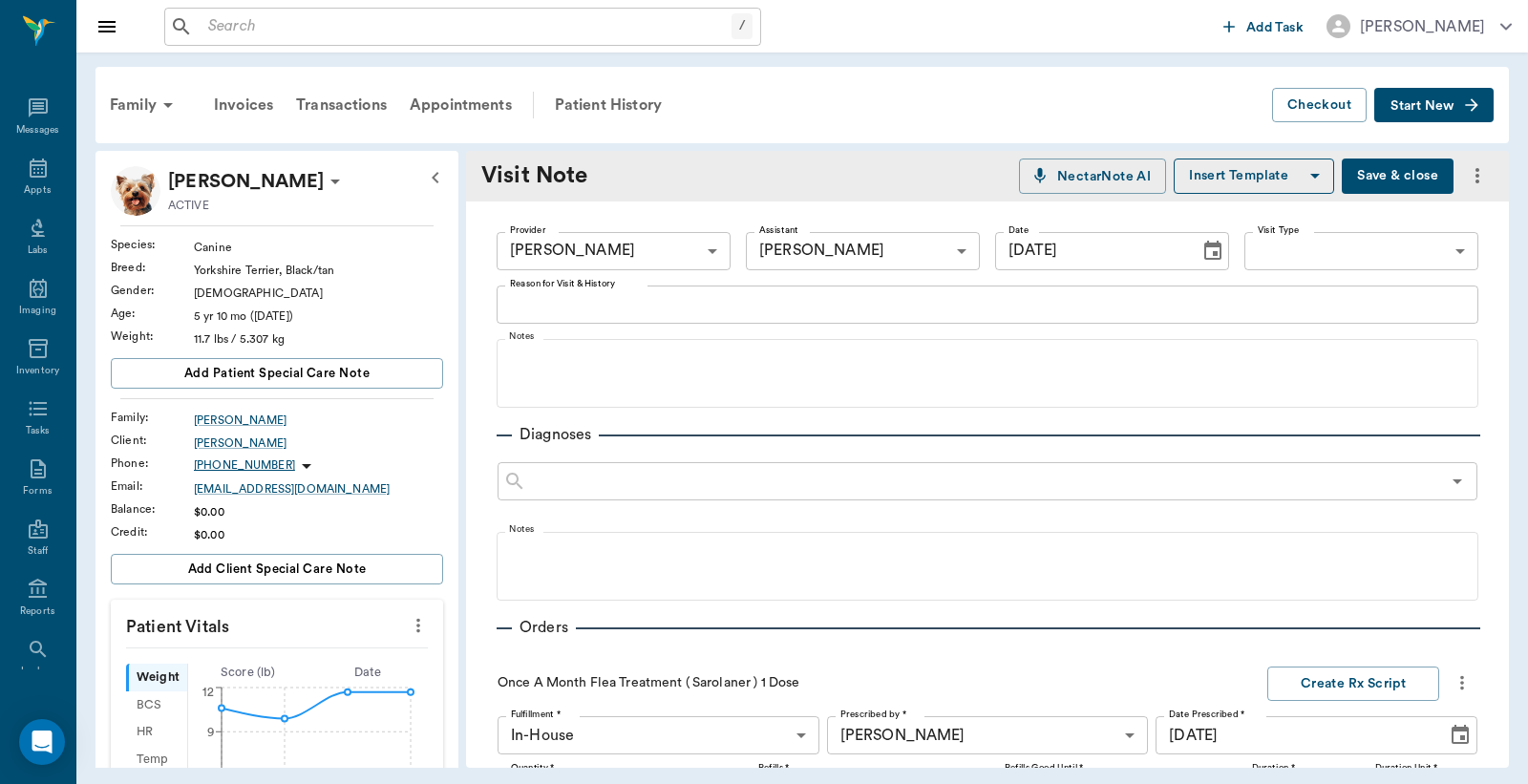
scroll to position [437, 0]
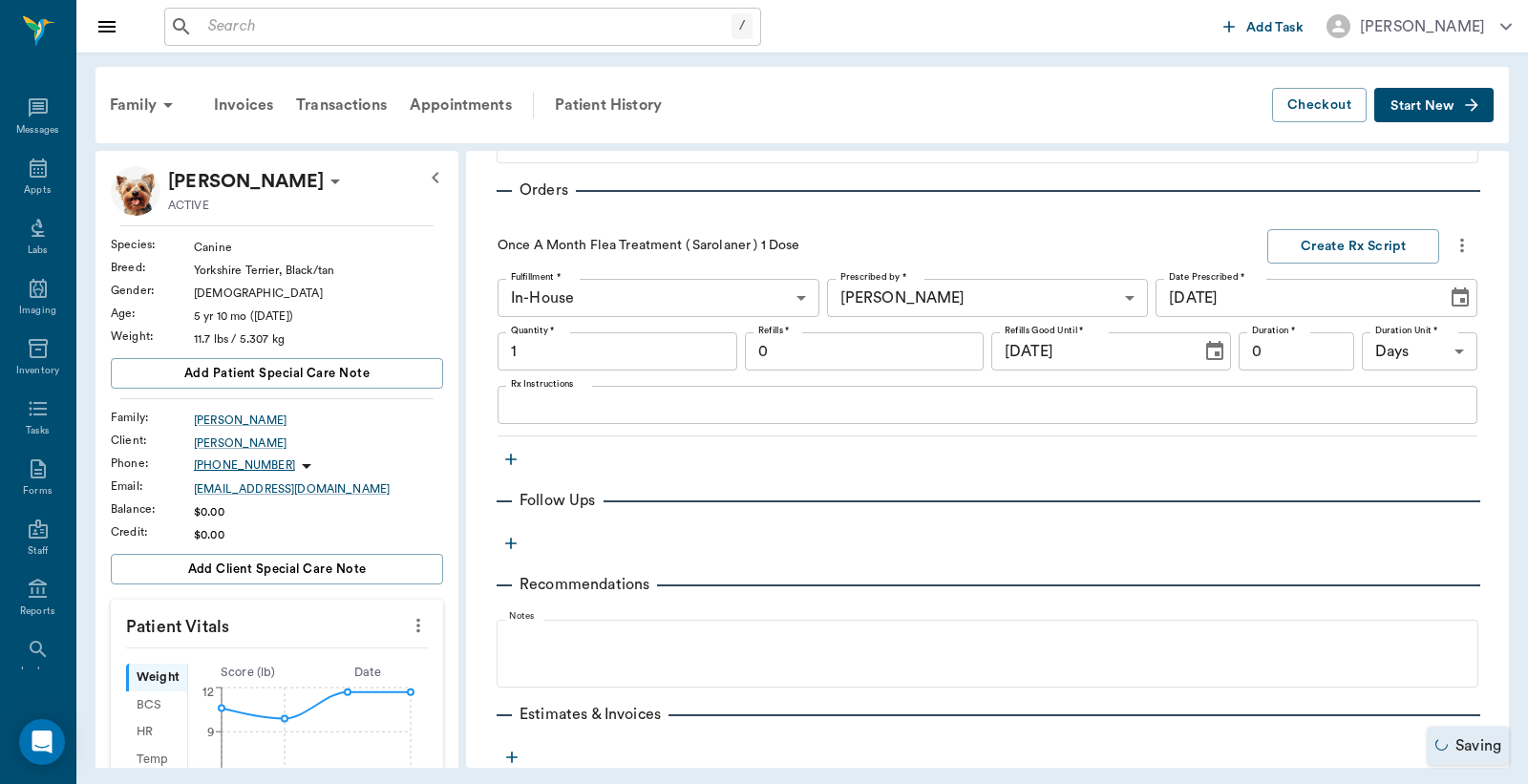
type input "1.00"
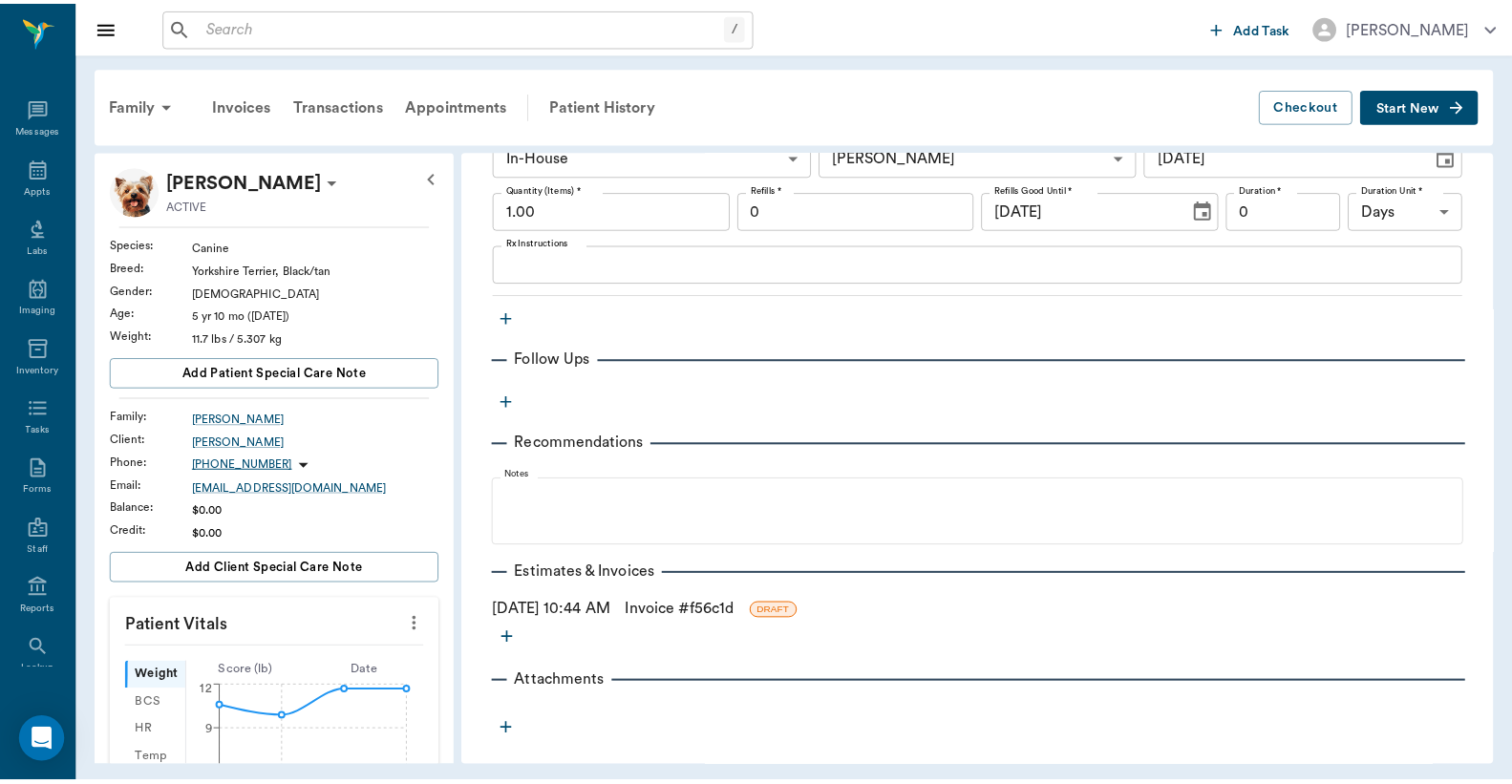
scroll to position [589, 0]
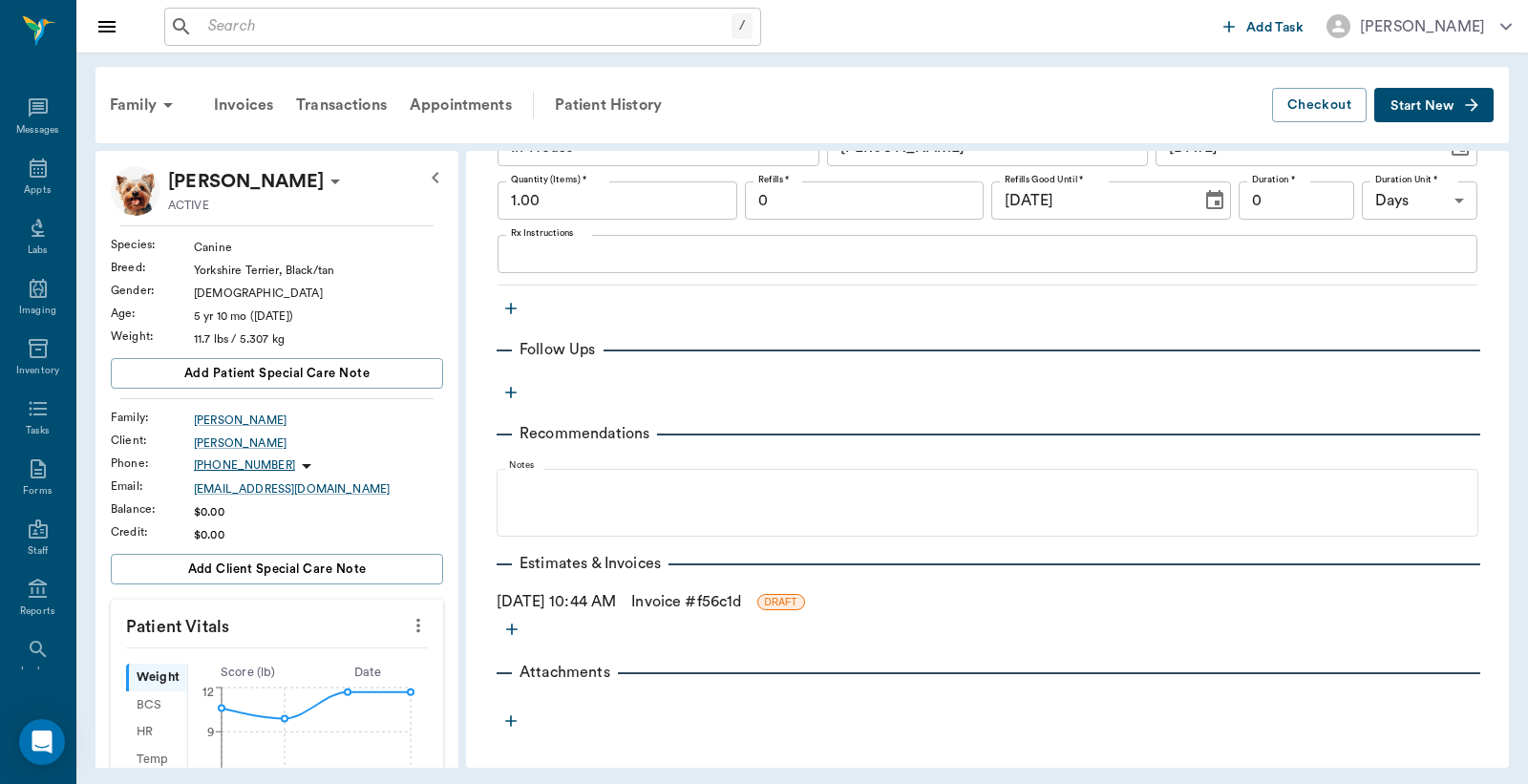
click at [713, 598] on link "Invoice # f56c1d" at bounding box center [685, 602] width 110 height 23
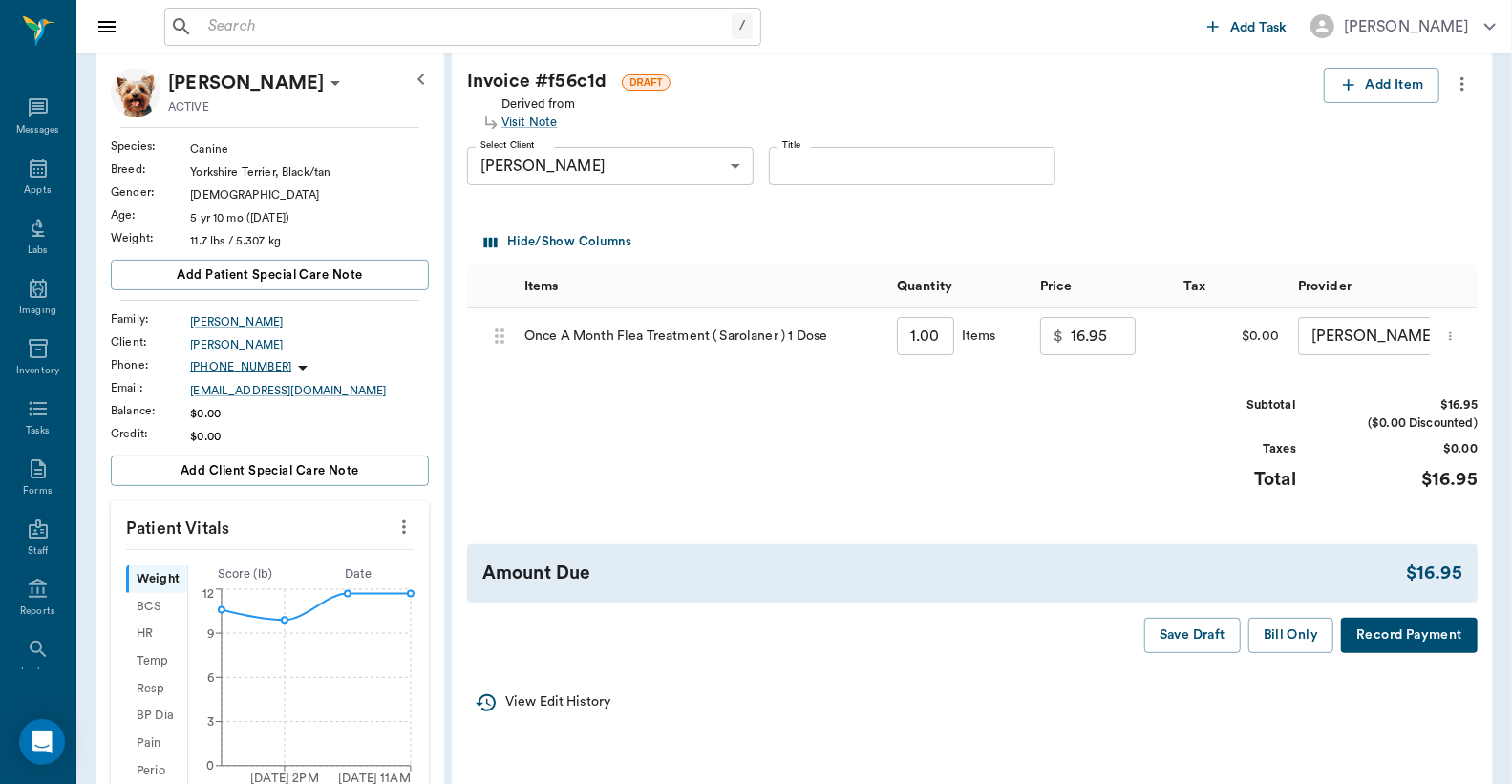
scroll to position [141, 0]
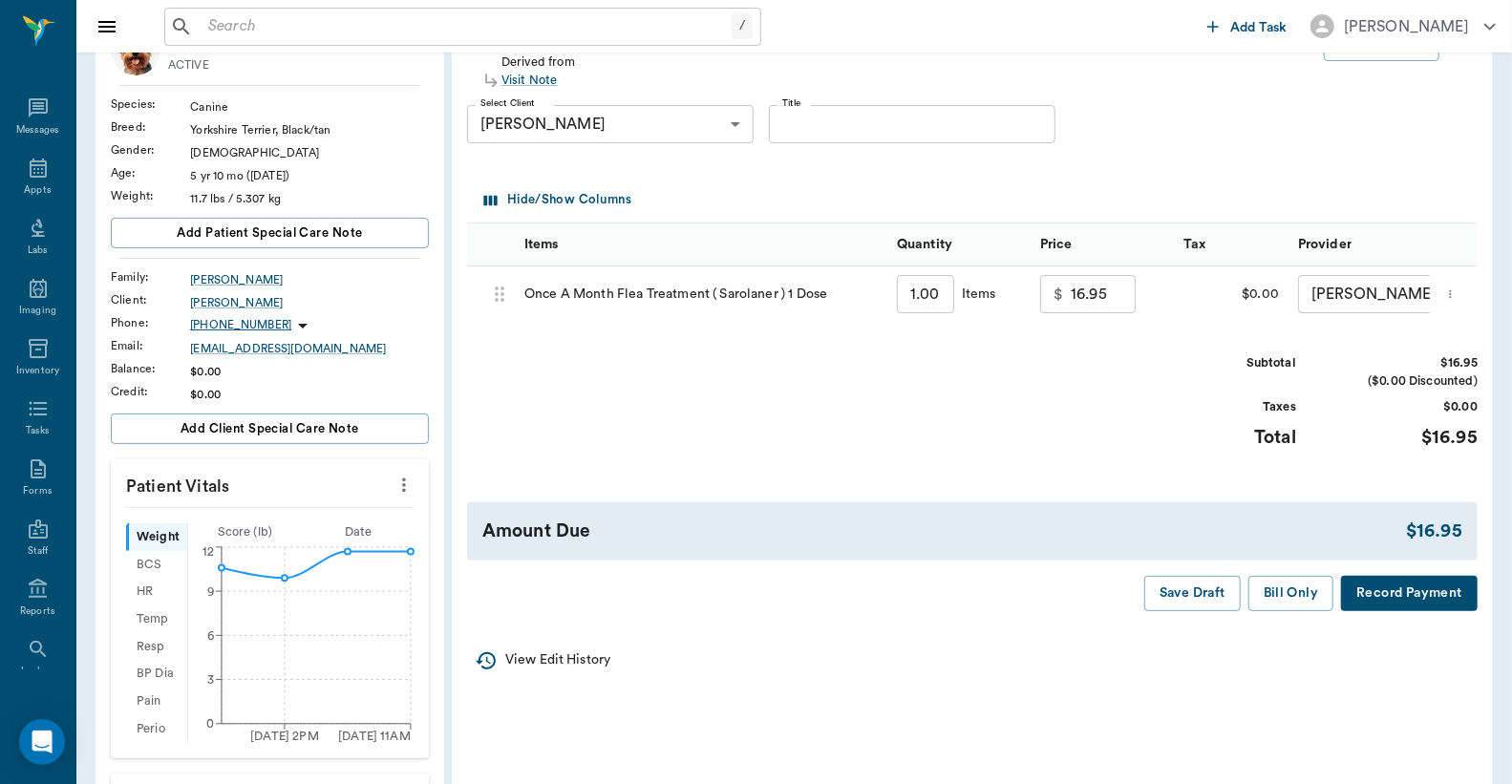
click at [1457, 293] on icon "more" at bounding box center [1451, 294] width 12 height 23
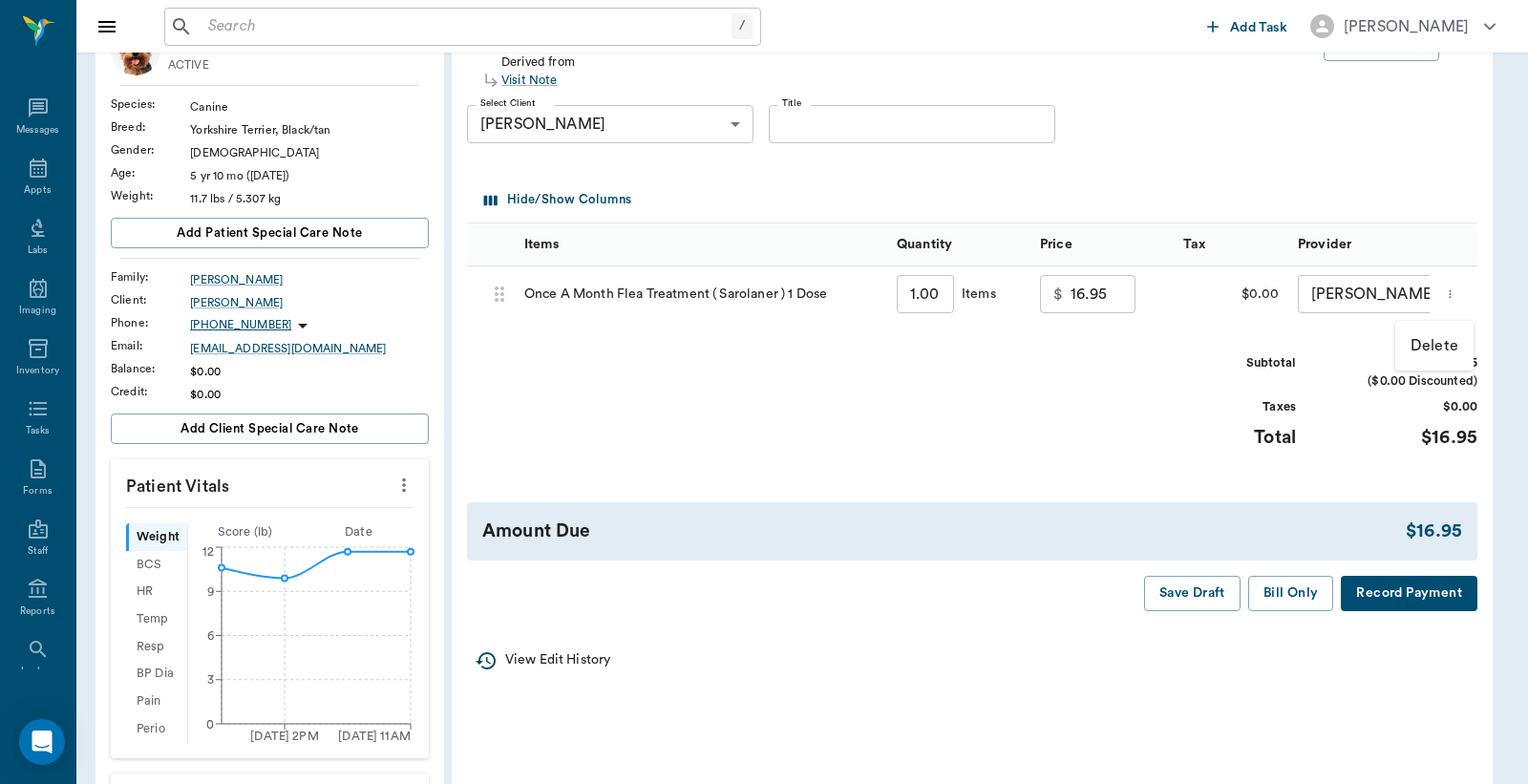
click at [1422, 350] on p "Delete" at bounding box center [1435, 346] width 48 height 23
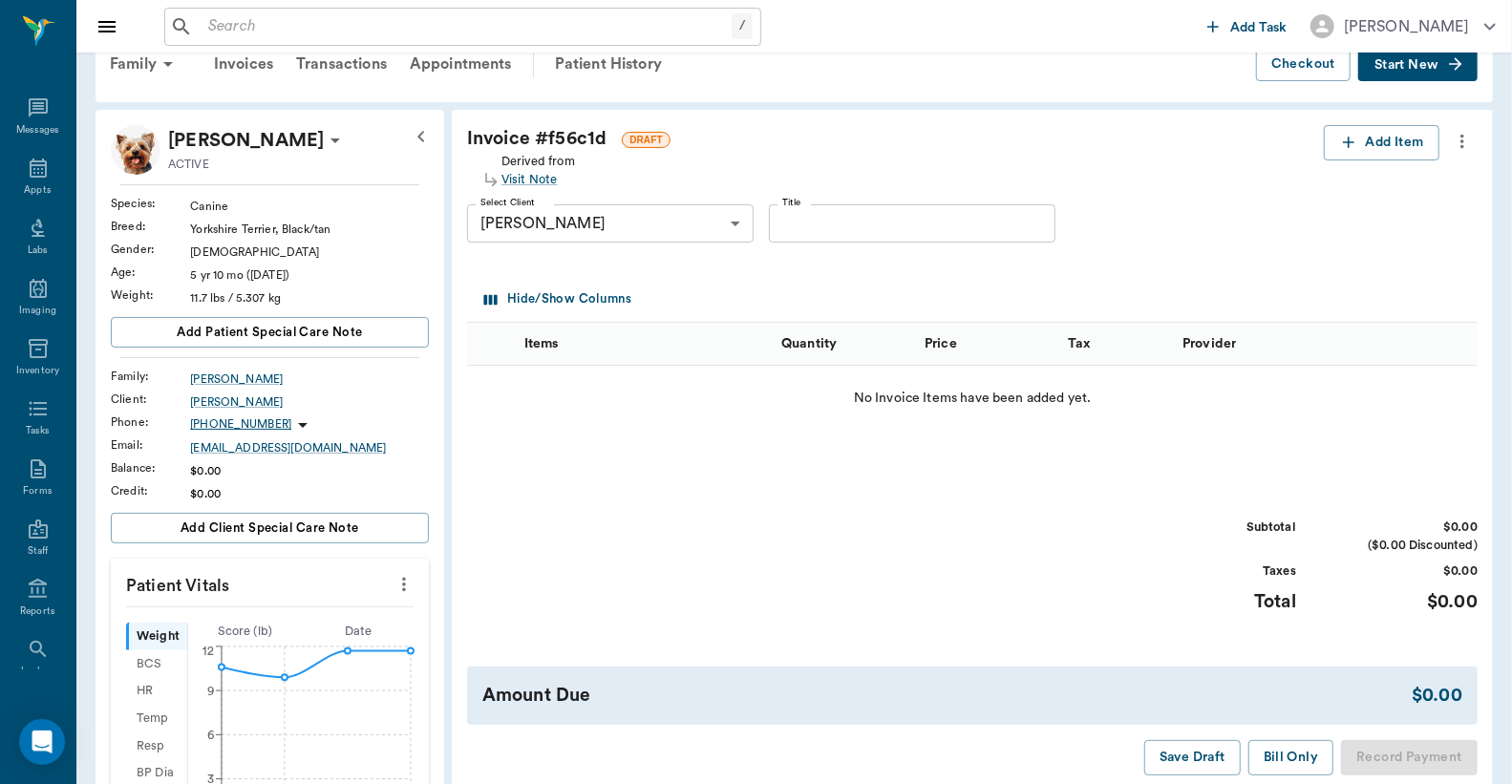
scroll to position [0, 0]
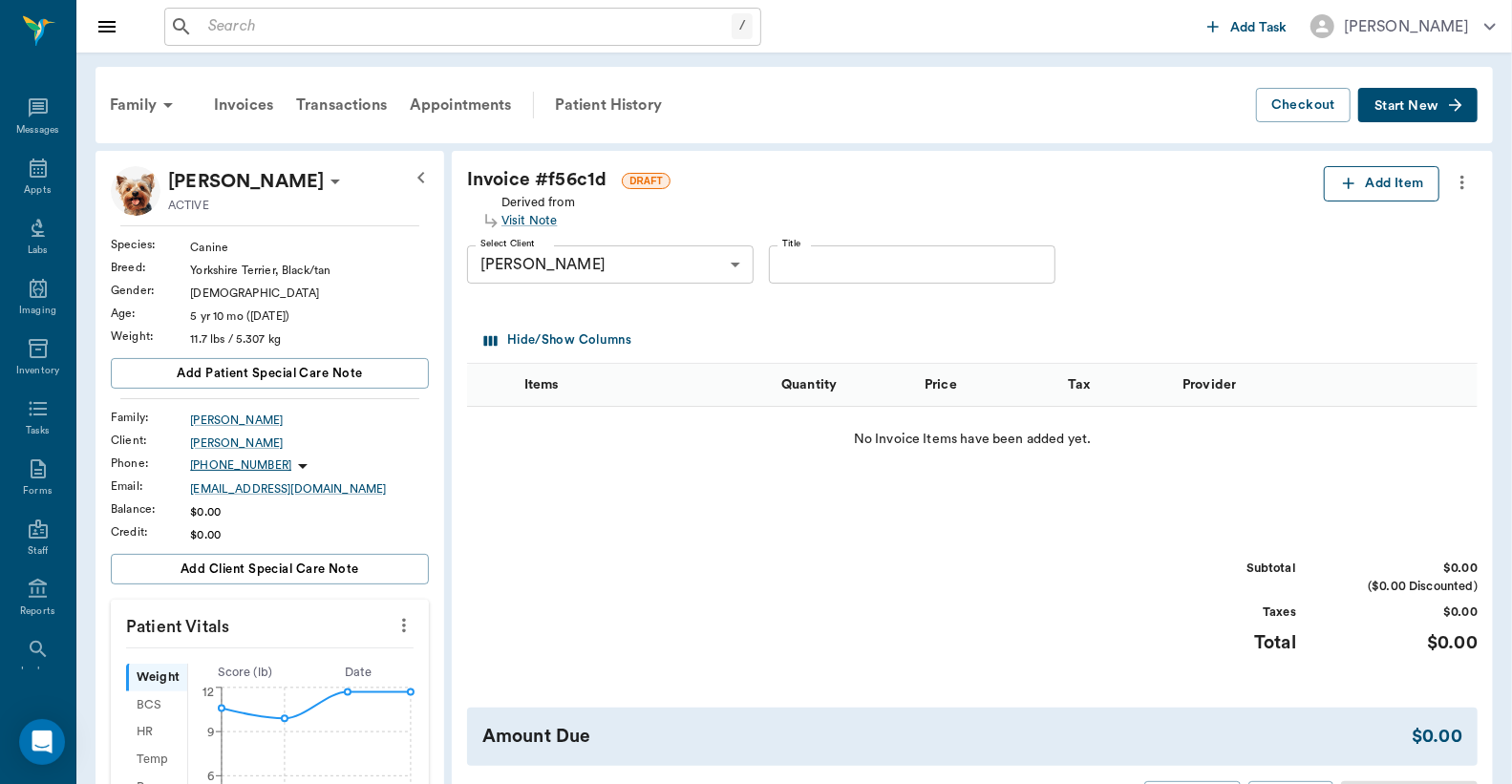
click at [1368, 179] on button "Add Item" at bounding box center [1382, 184] width 116 height 35
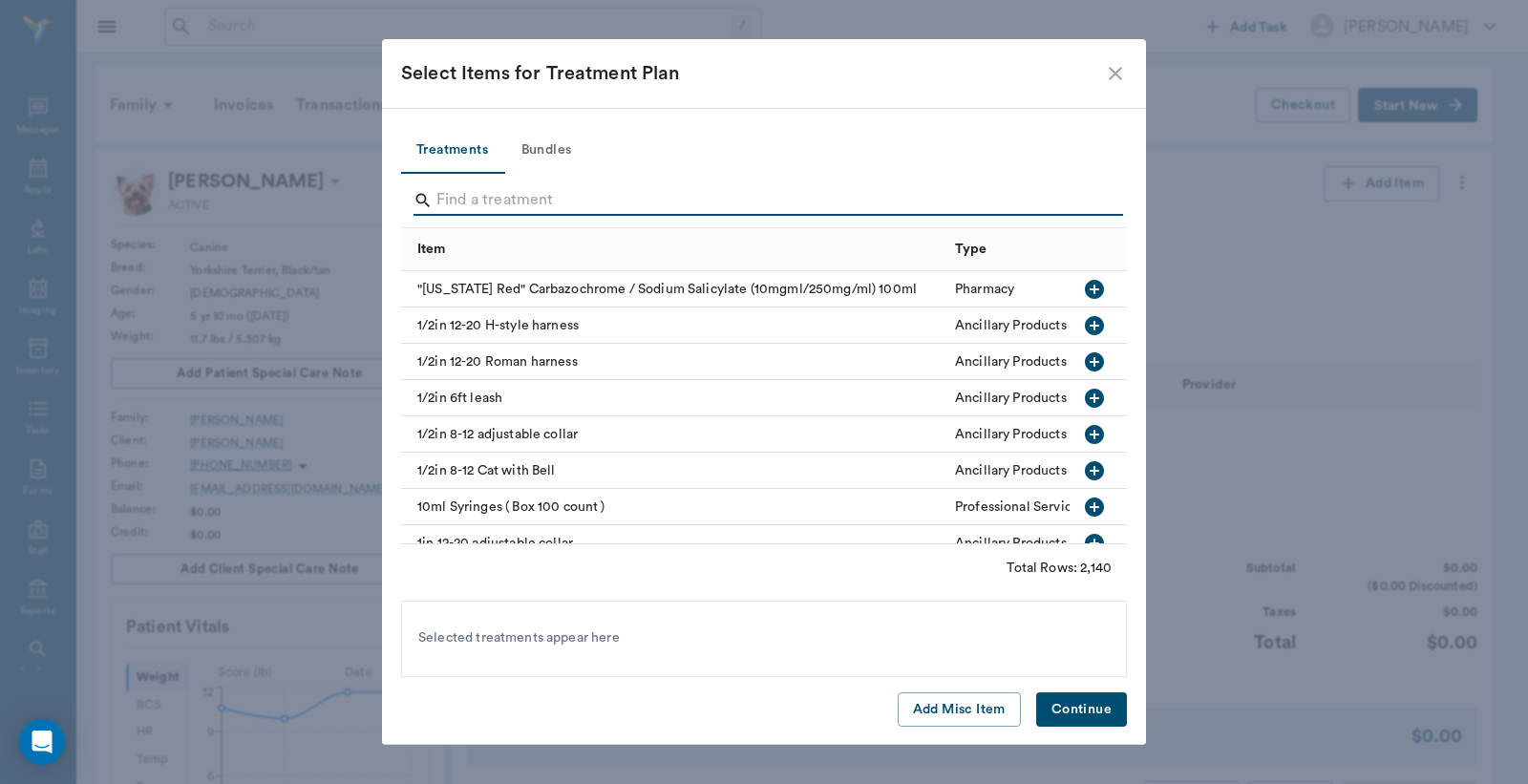
click at [439, 194] on input "Search" at bounding box center [765, 201] width 658 height 31
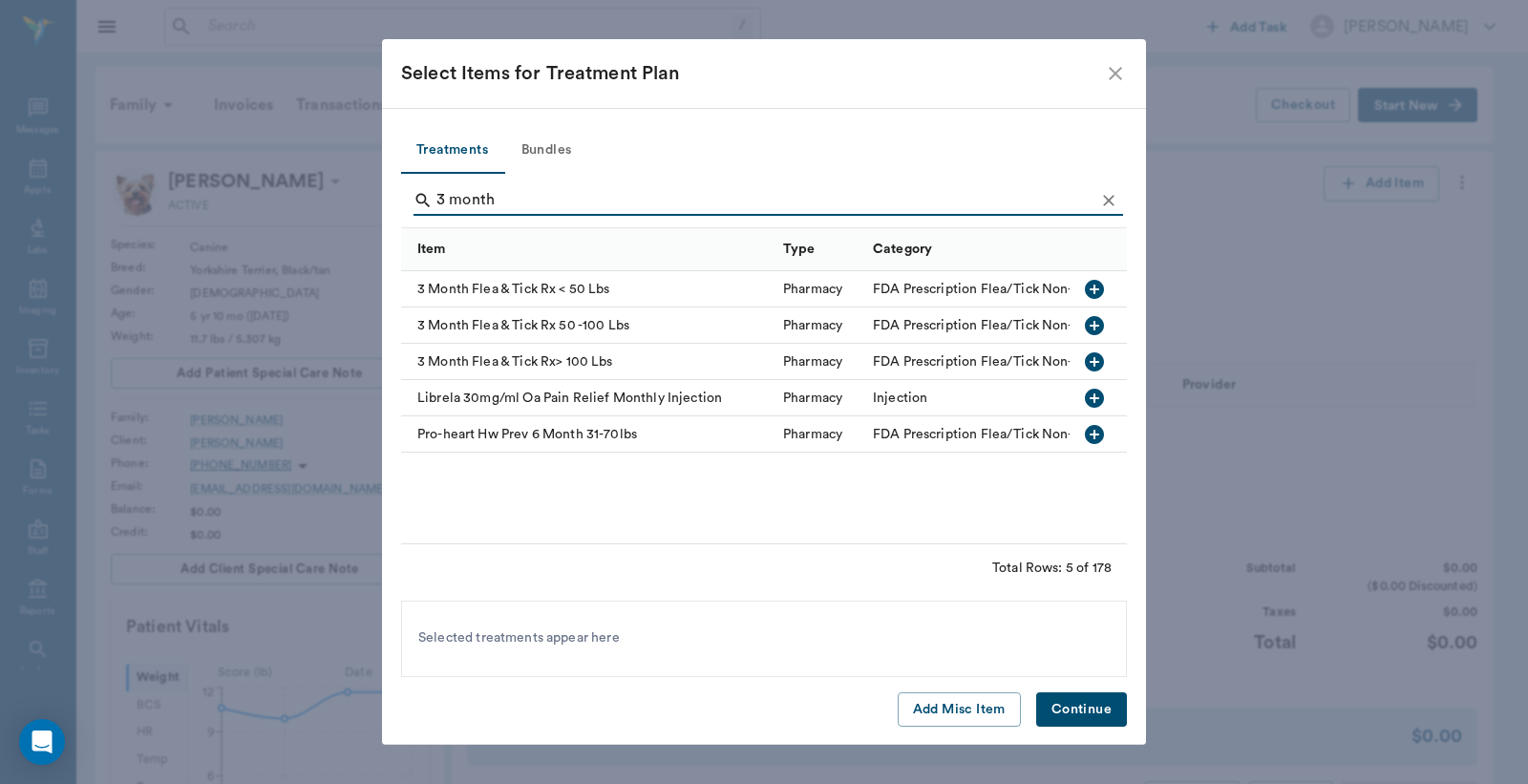
type input "3 month"
click at [1092, 290] on icon "button" at bounding box center [1094, 289] width 19 height 19
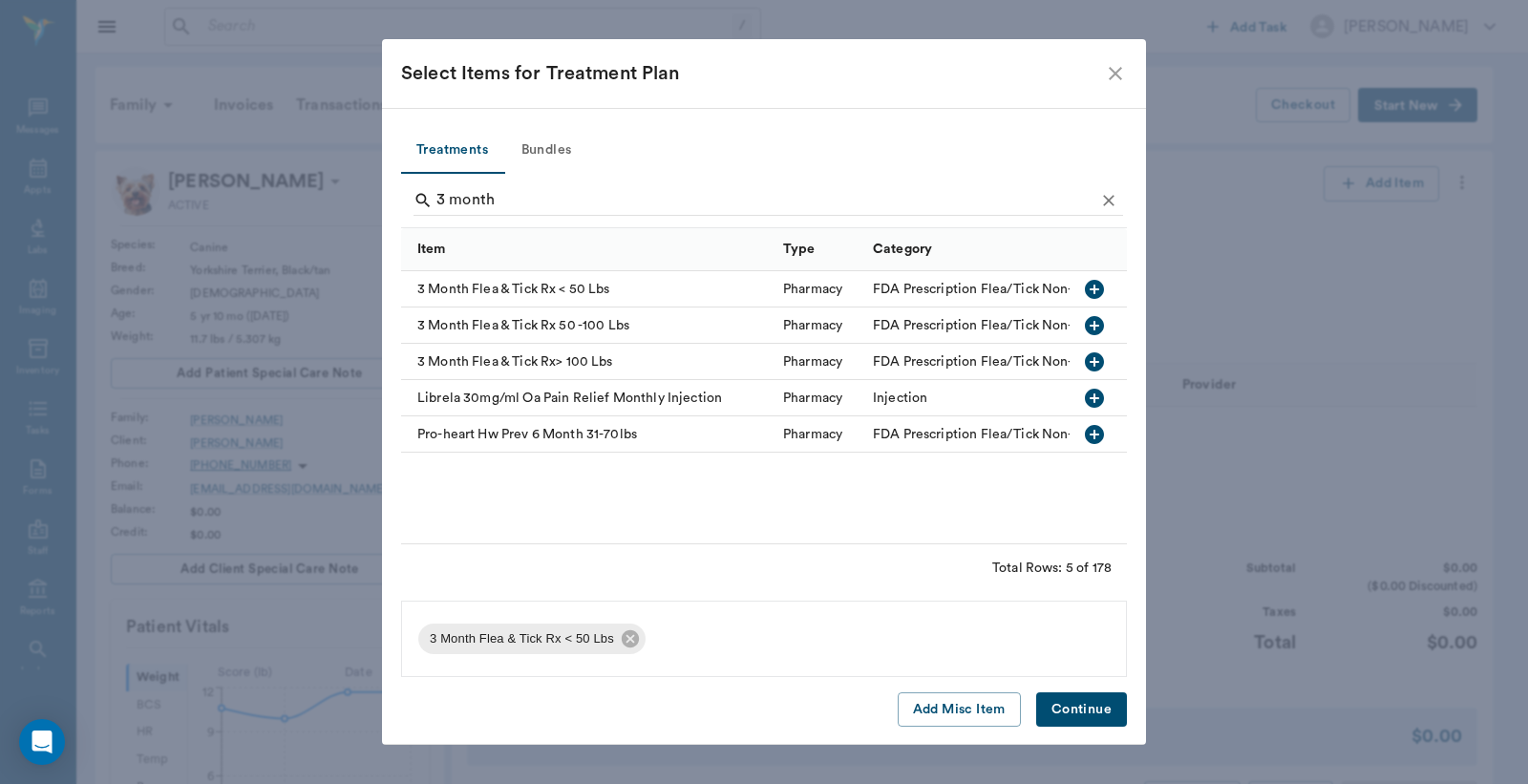
click at [1074, 708] on button "Continue" at bounding box center [1082, 709] width 91 height 35
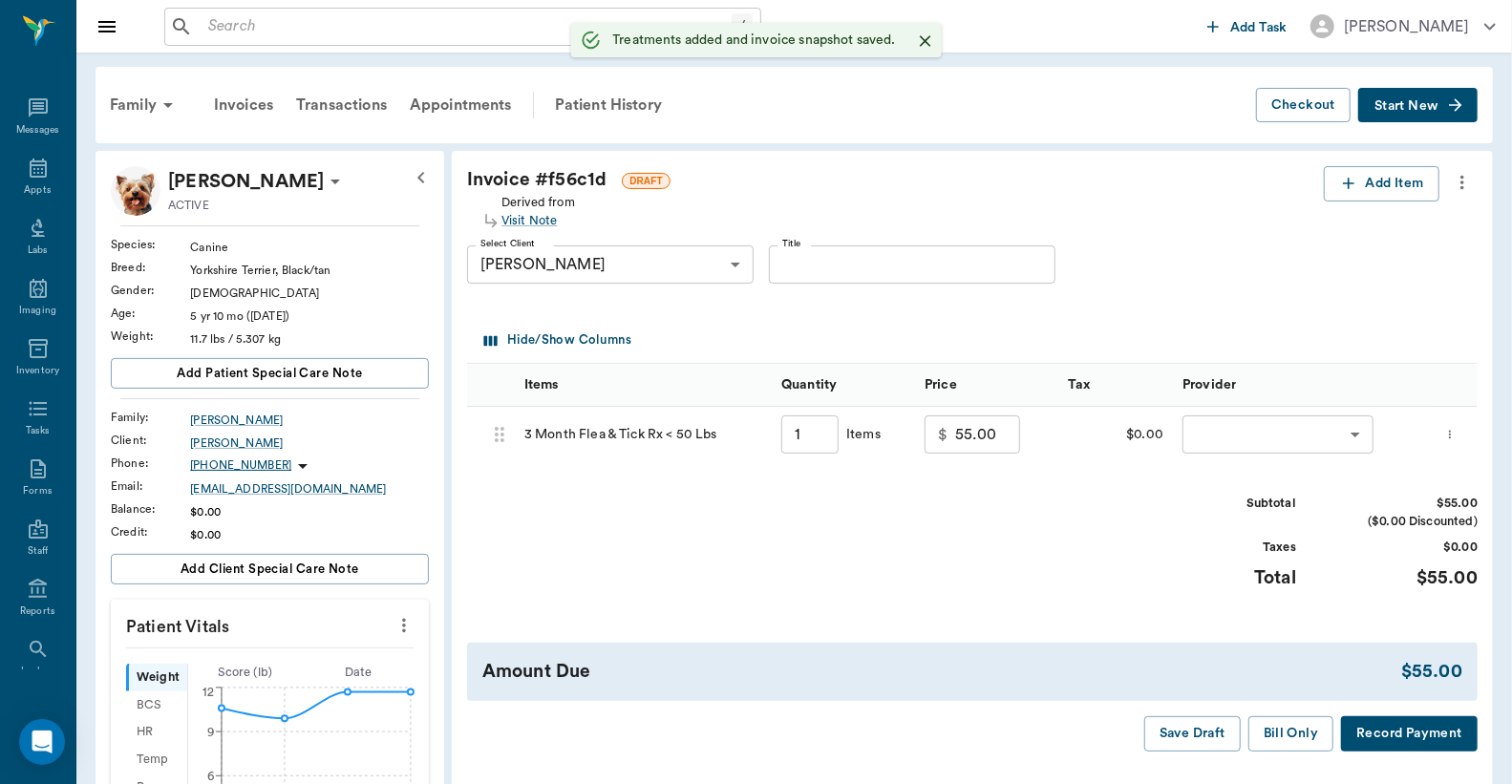
type input "1.00"
click at [1257, 430] on body "/ ​ Add Task Dr. Bert Ellsworth Nectar Messages Appts Labs Imaging Inventory Ta…" at bounding box center [756, 712] width 1512 height 1424
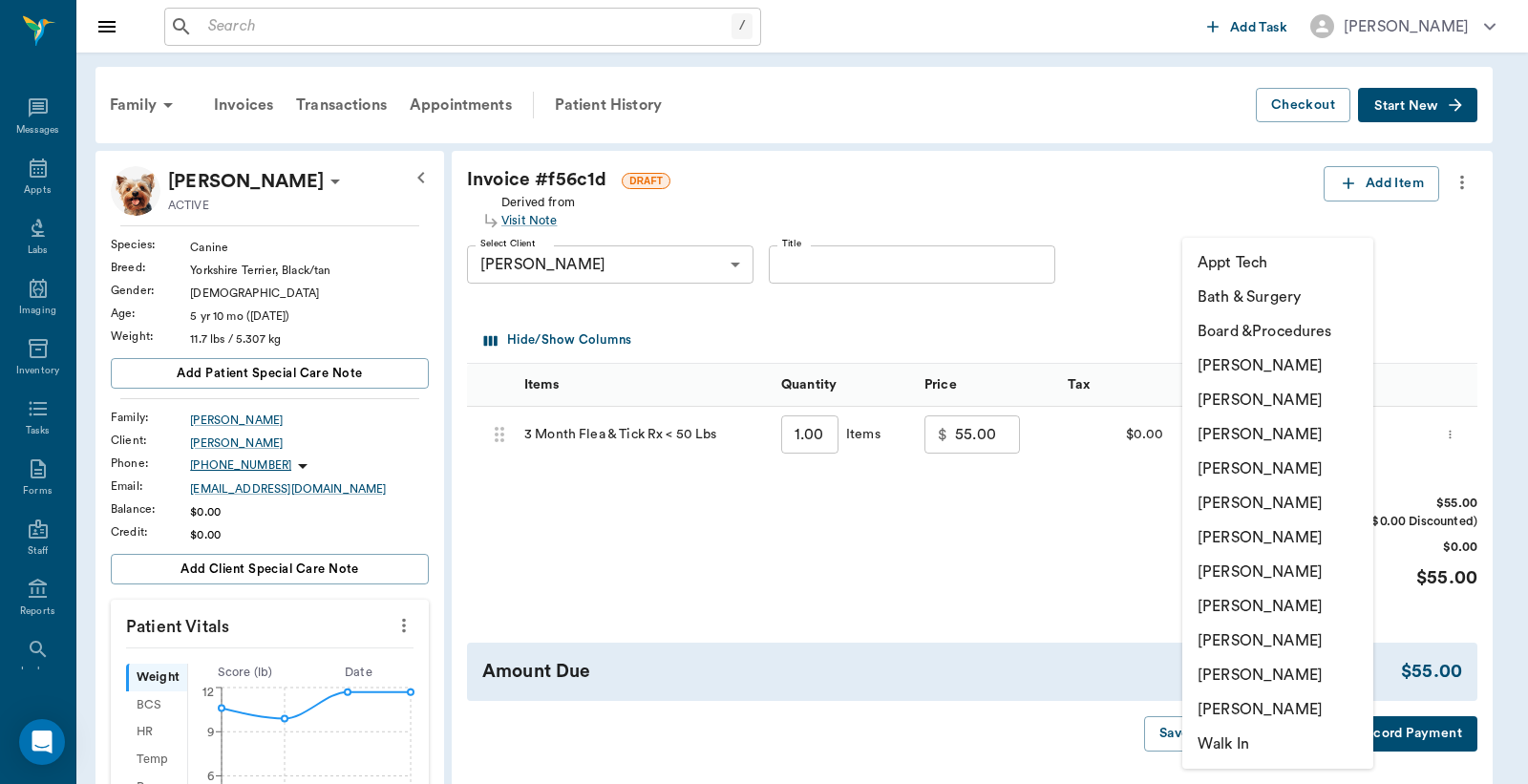
click at [1236, 399] on li "Christy Dudley" at bounding box center [1278, 400] width 191 height 34
type input "none-63ec2e2852e12b0ba117910e"
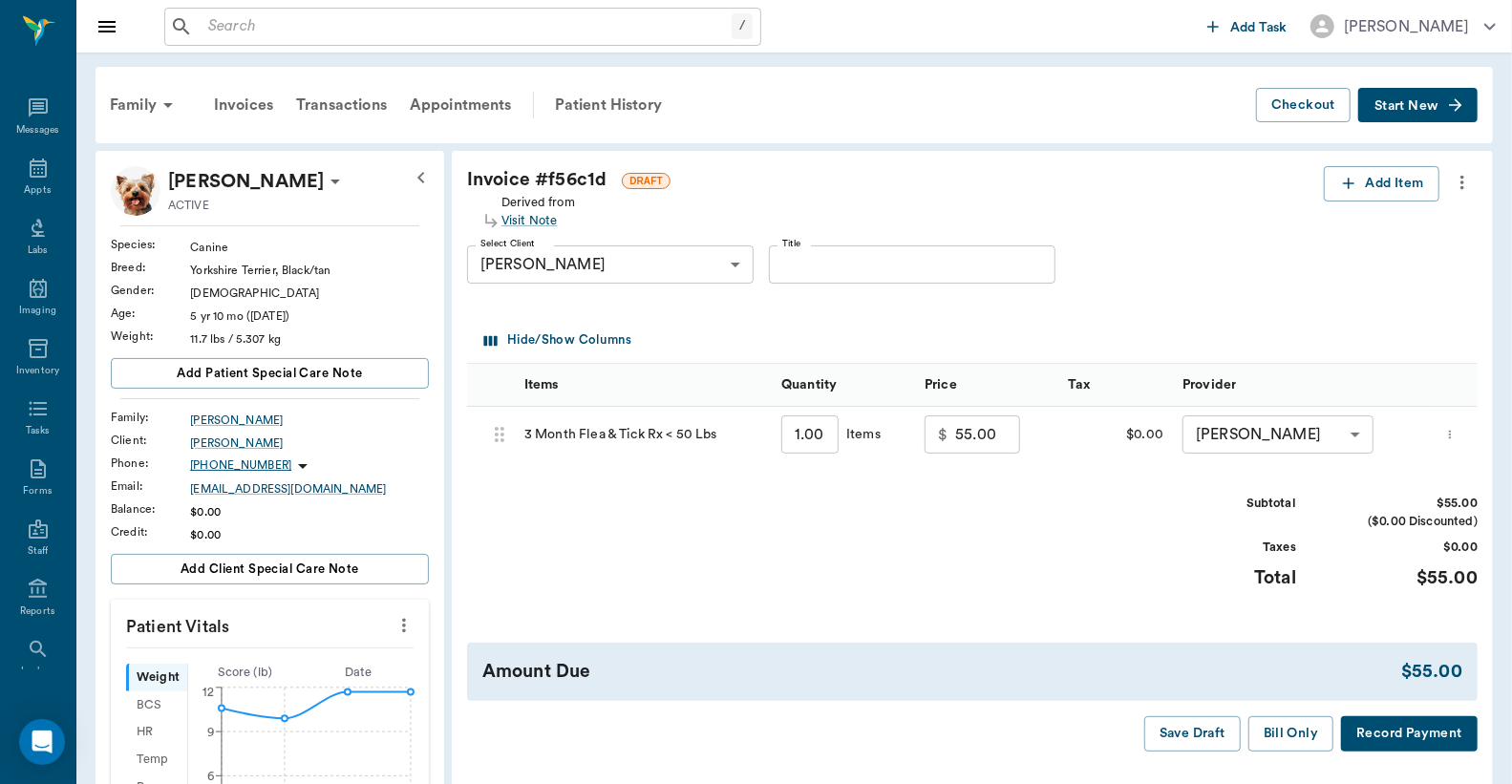
click at [1377, 731] on button "Record Payment" at bounding box center [1410, 733] width 137 height 35
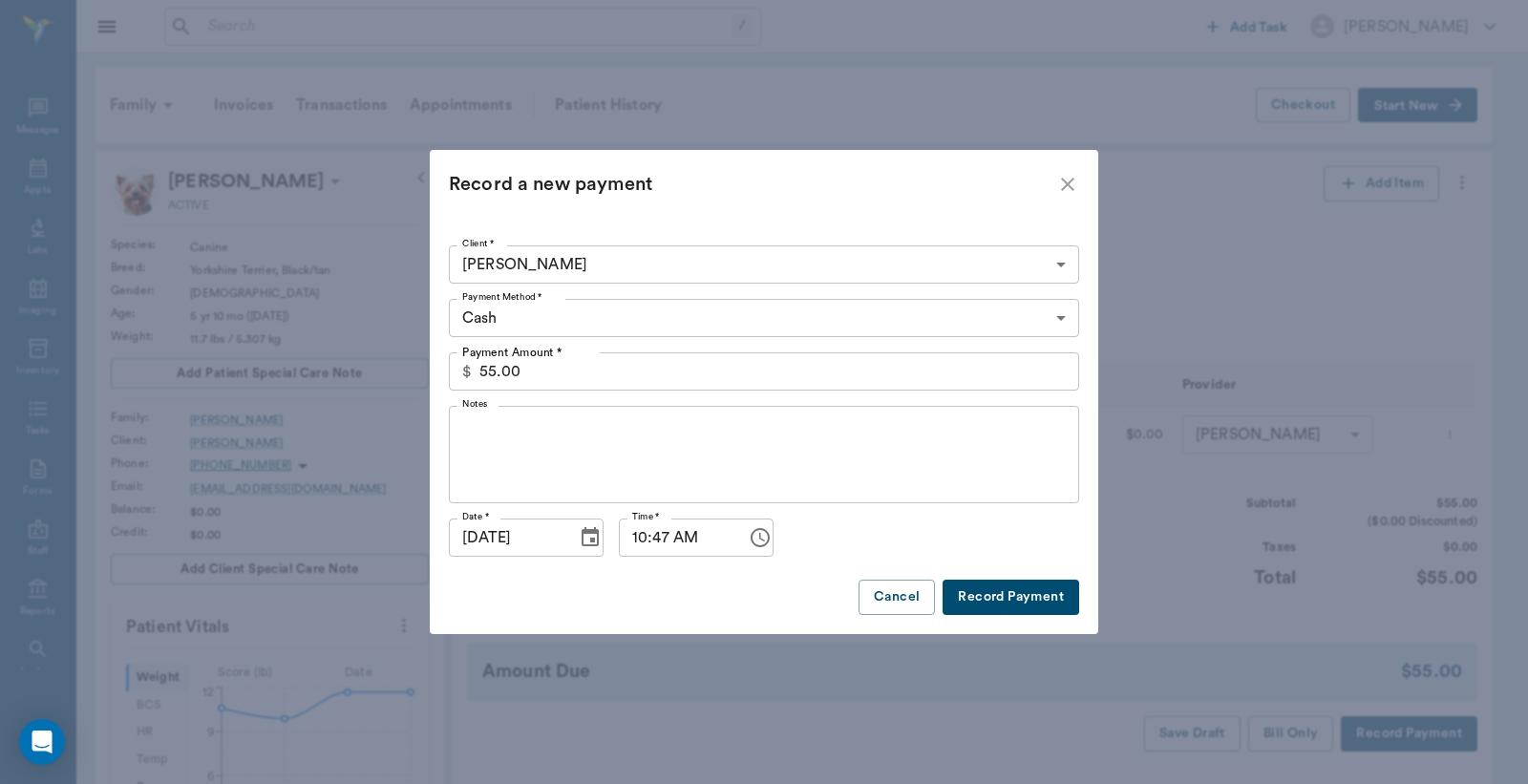
click at [1062, 316] on body "/ ​ Add Task Dr. Bert Ellsworth Nectar Messages Appts Labs Imaging Inventory Ta…" at bounding box center [764, 712] width 1528 height 1424
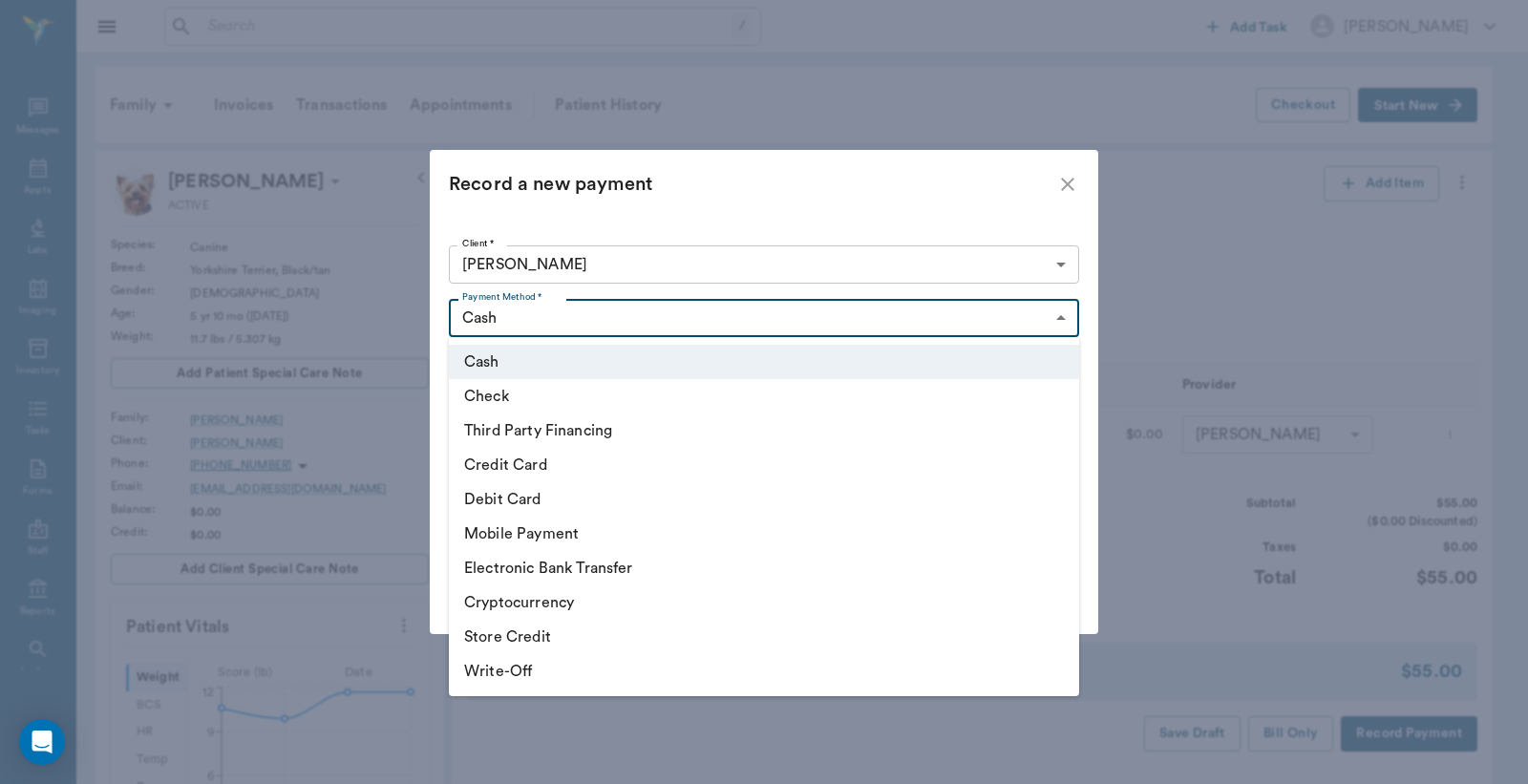
click at [547, 503] on li "Debit Card" at bounding box center [764, 500] width 630 height 34
type input "DEBIT_CARD"
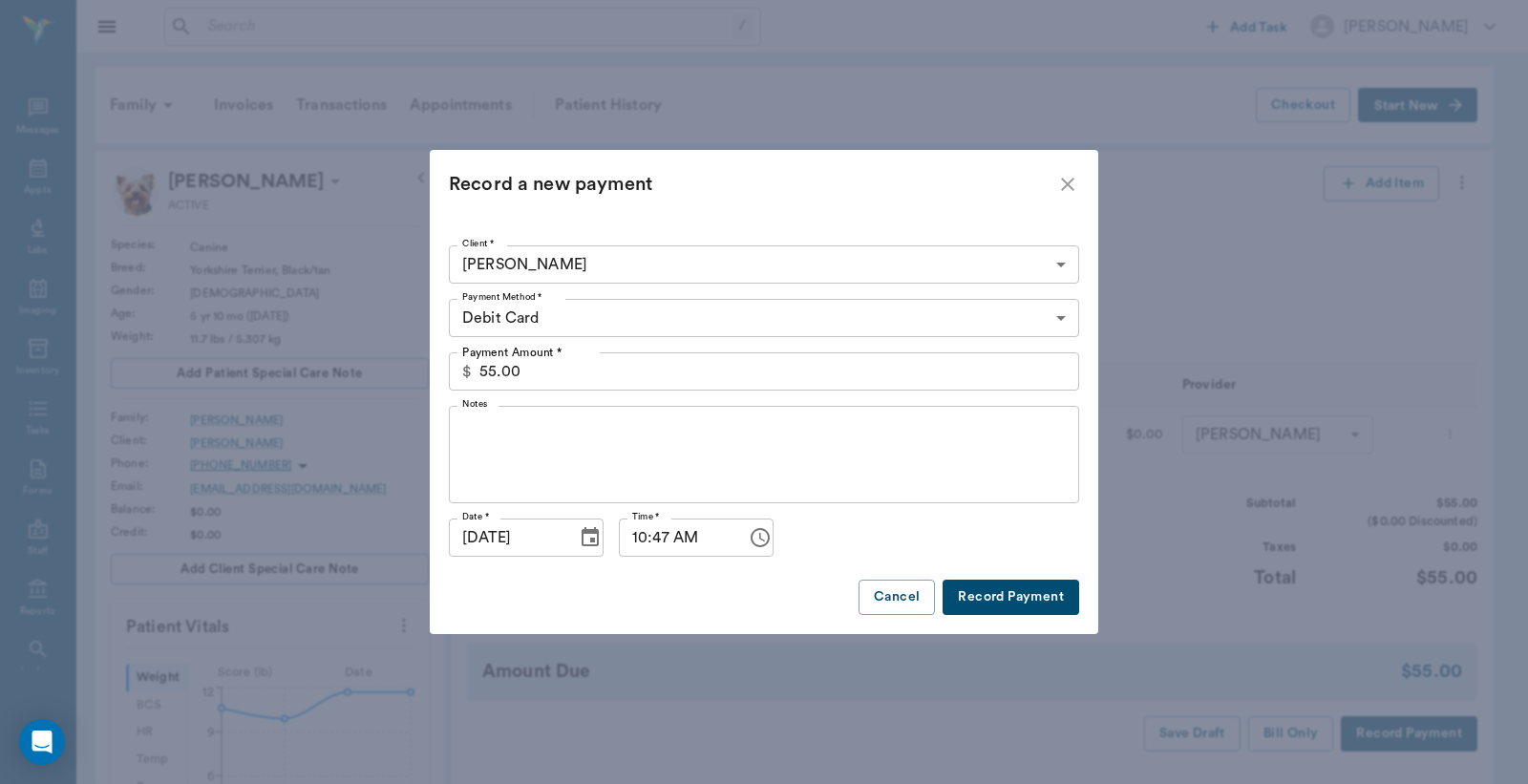
click at [997, 606] on button "Record Payment" at bounding box center [1011, 597] width 137 height 35
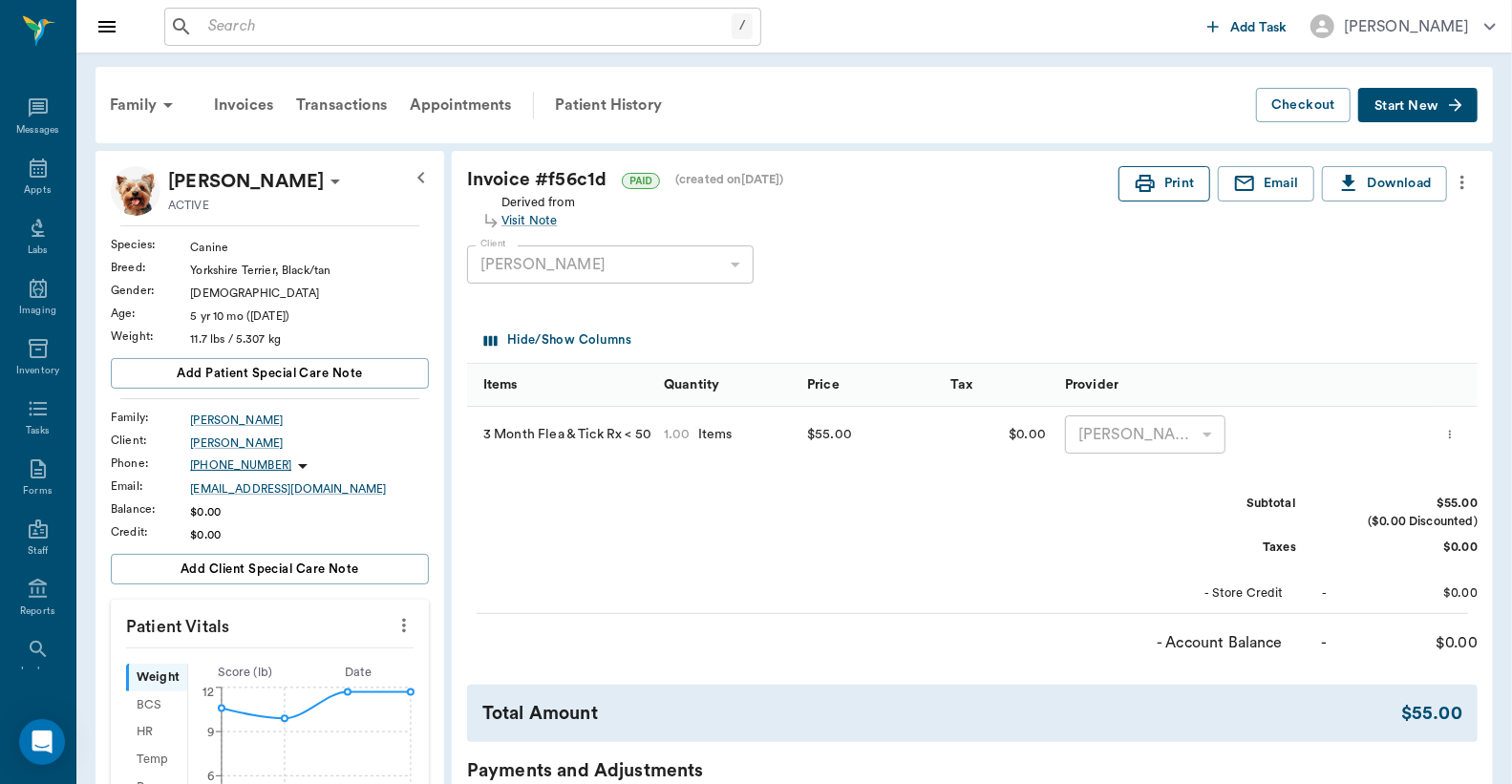
click at [1173, 193] on button "Print" at bounding box center [1164, 184] width 92 height 35
click at [30, 179] on div "Appts" at bounding box center [37, 179] width 76 height 60
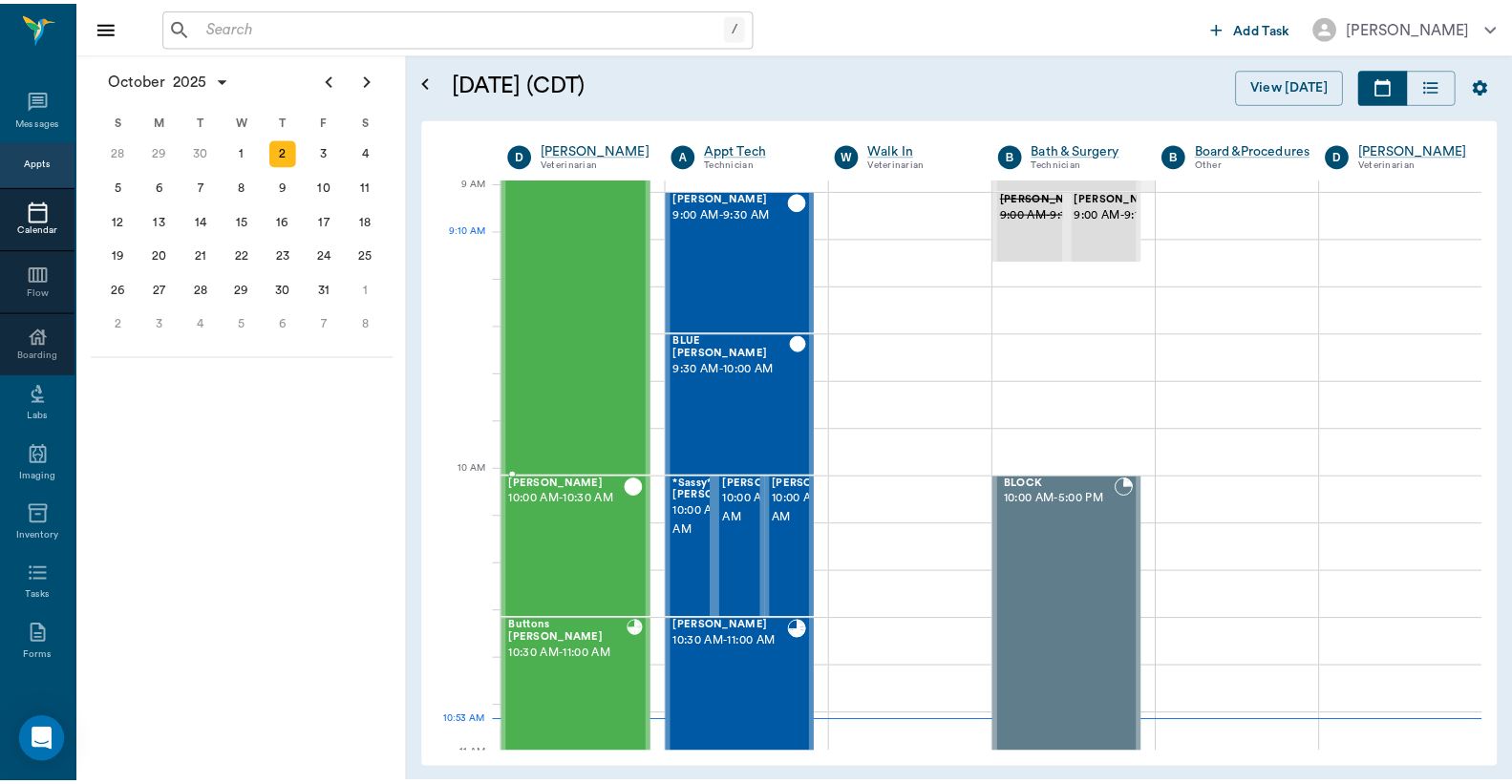
scroll to position [424, 0]
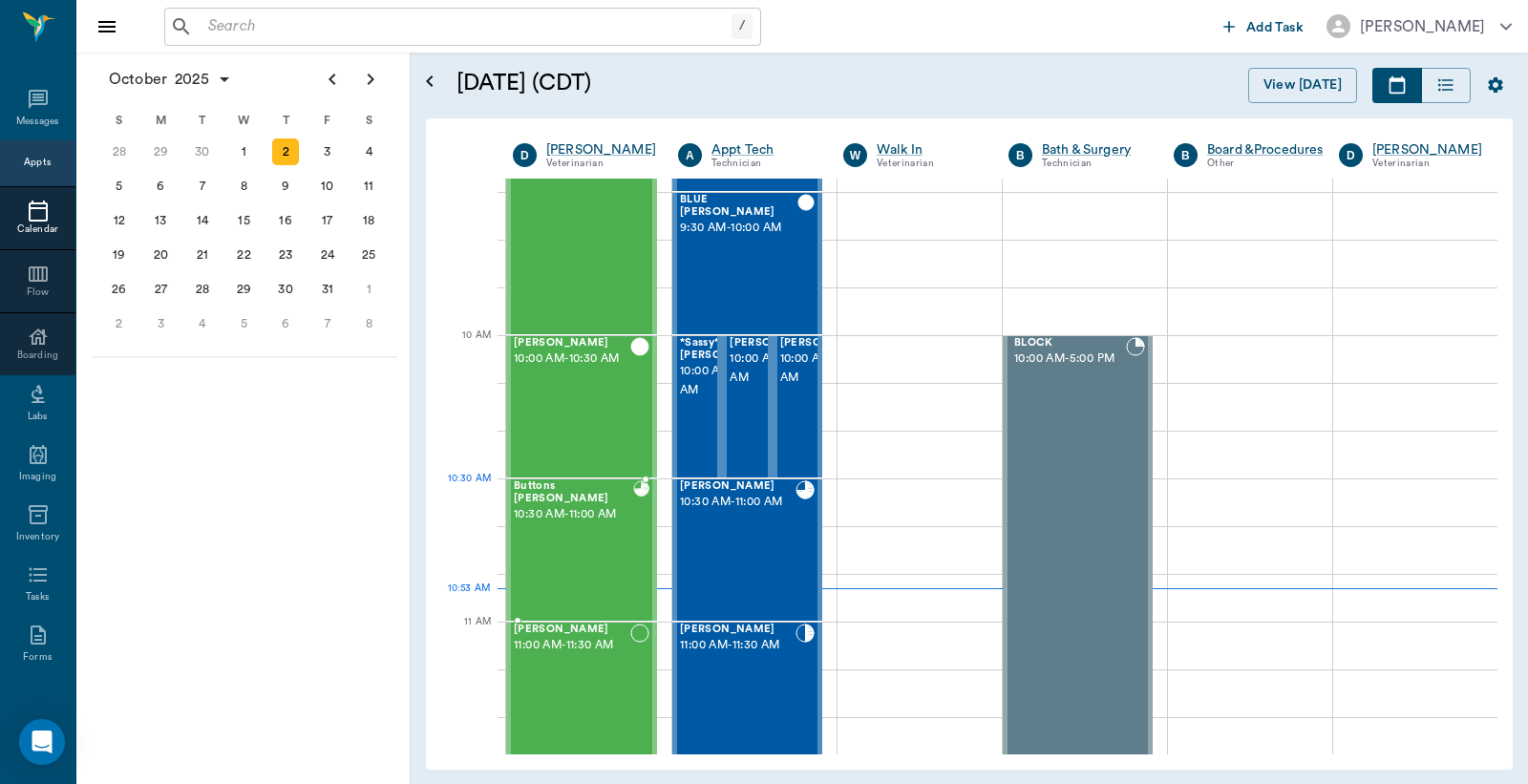
click at [603, 508] on span "10:30 AM - 11:00 AM" at bounding box center [573, 515] width 120 height 19
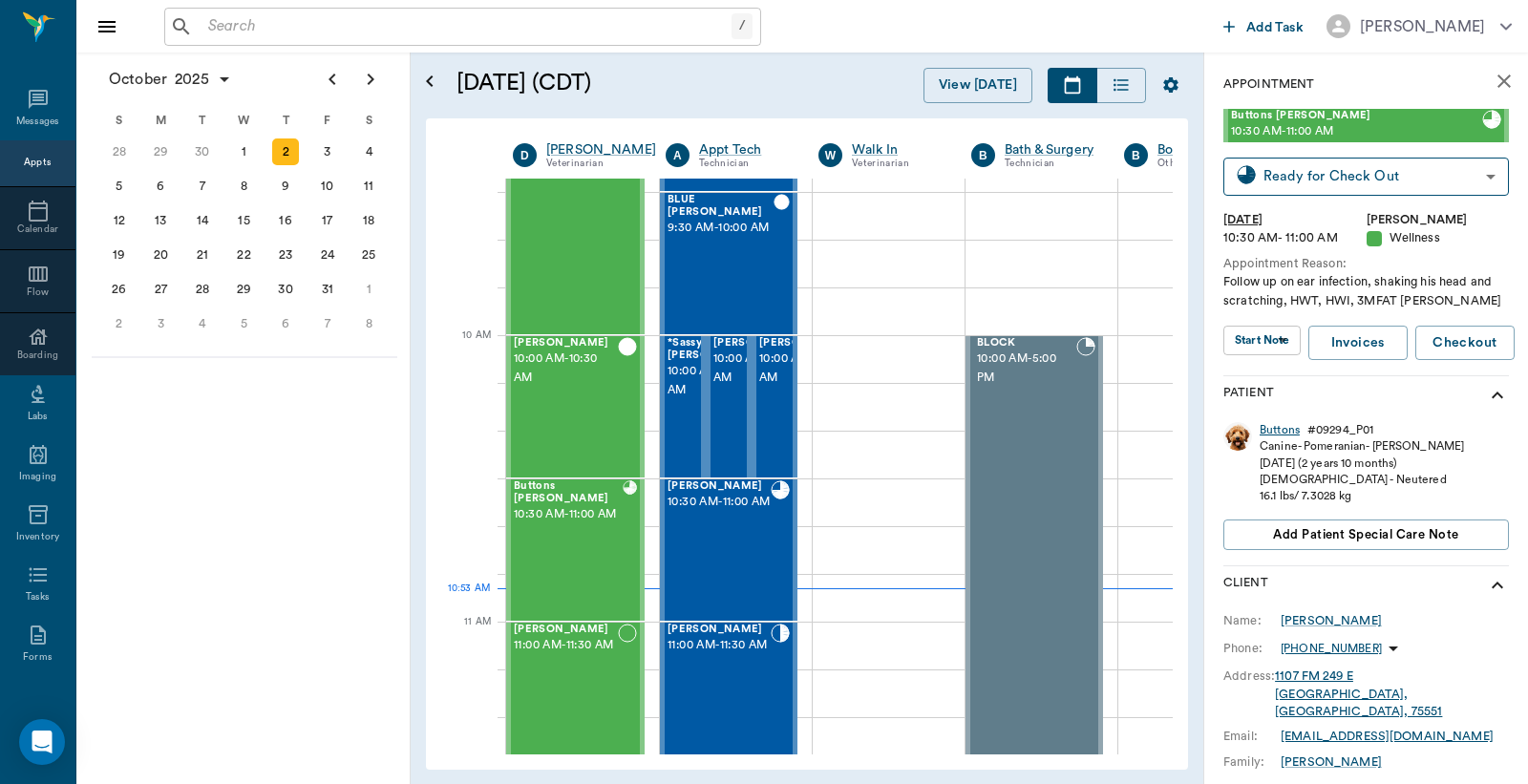
click at [1283, 432] on div "Buttons" at bounding box center [1280, 430] width 40 height 16
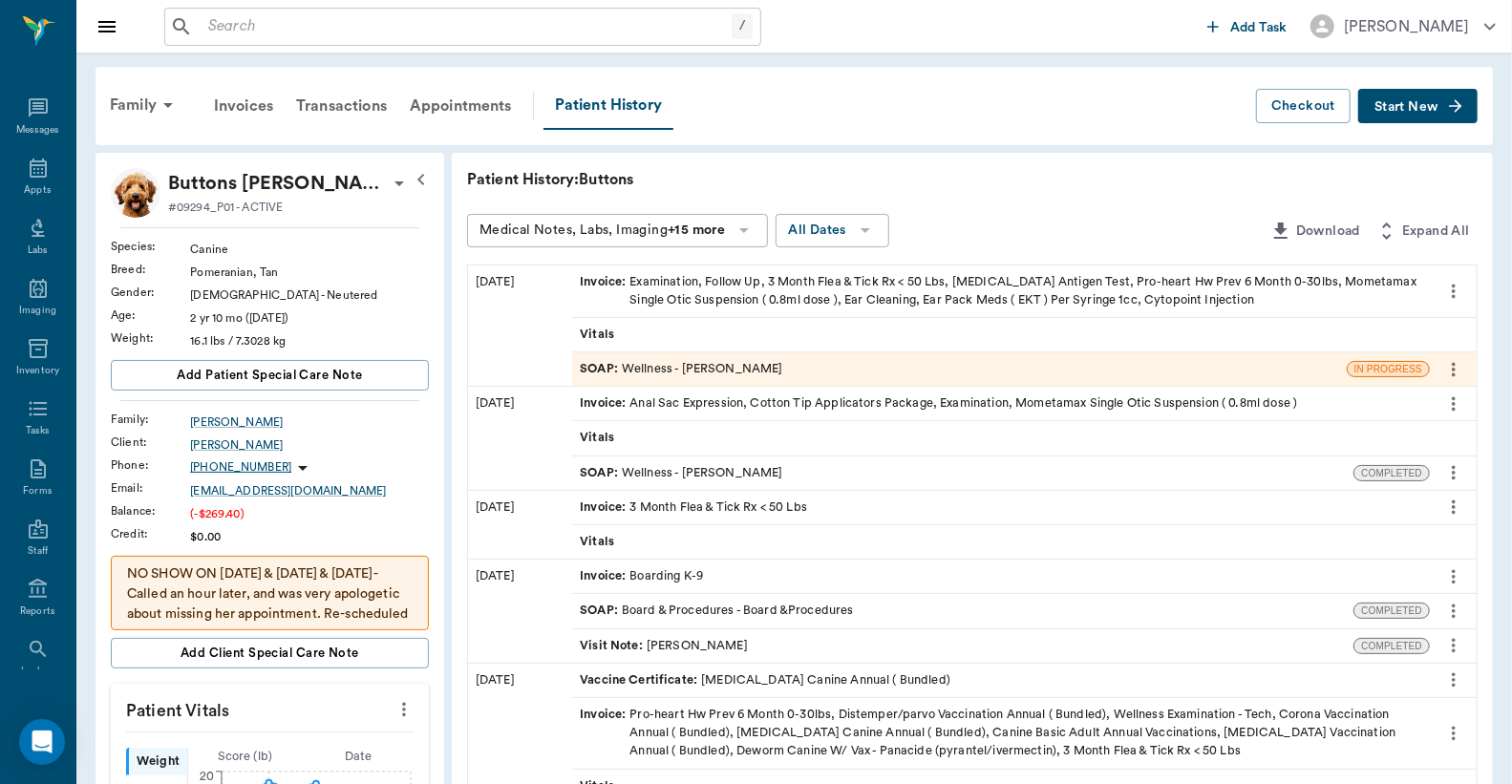
click at [806, 291] on div "Invoice : Examination, Follow Up, 3 Month Flea & Tick Rx < 50 Lbs, Heartworm An…" at bounding box center [1002, 291] width 843 height 36
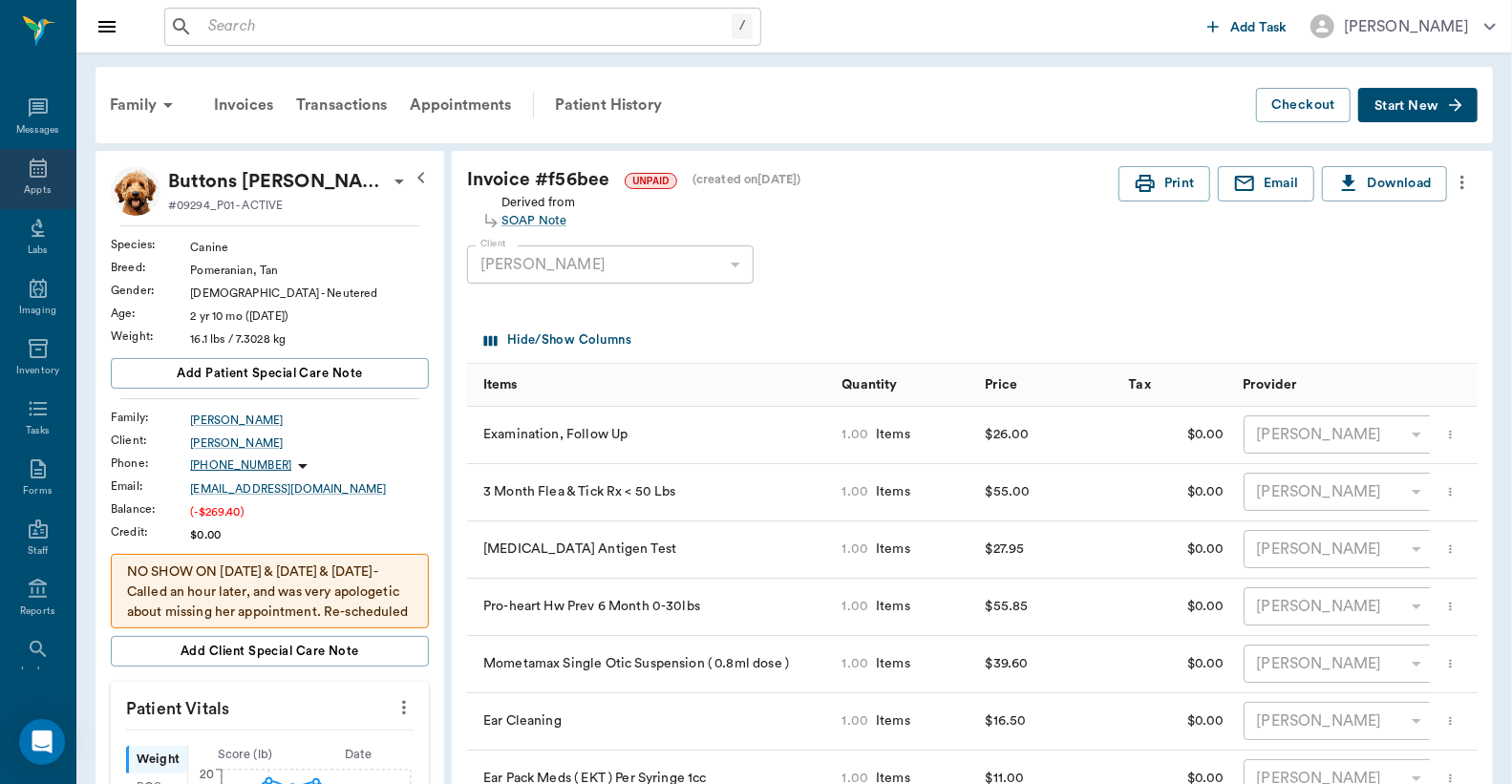
click at [27, 170] on icon at bounding box center [38, 168] width 23 height 23
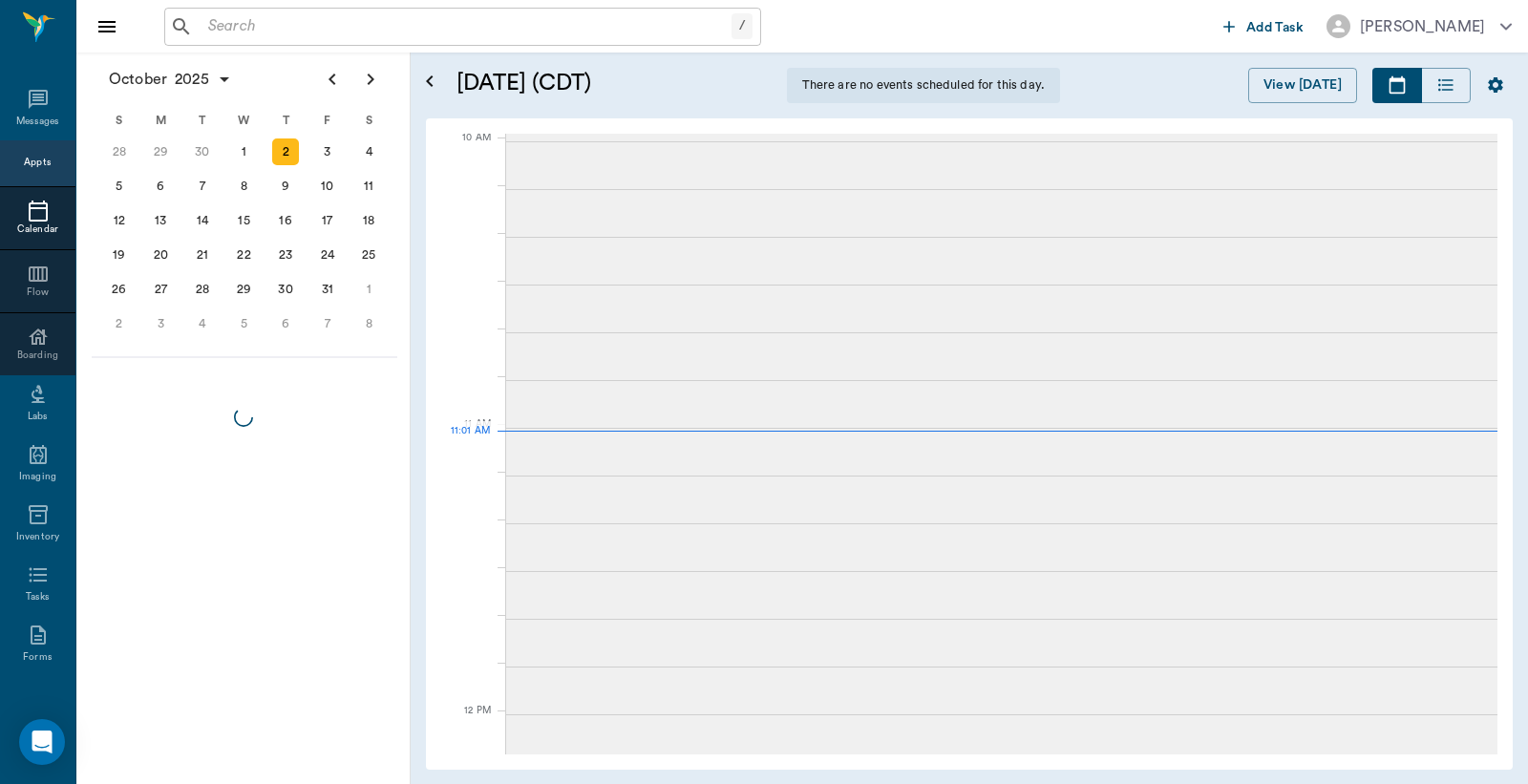
scroll to position [576, 0]
click at [245, 186] on div "8" at bounding box center [244, 187] width 27 height 27
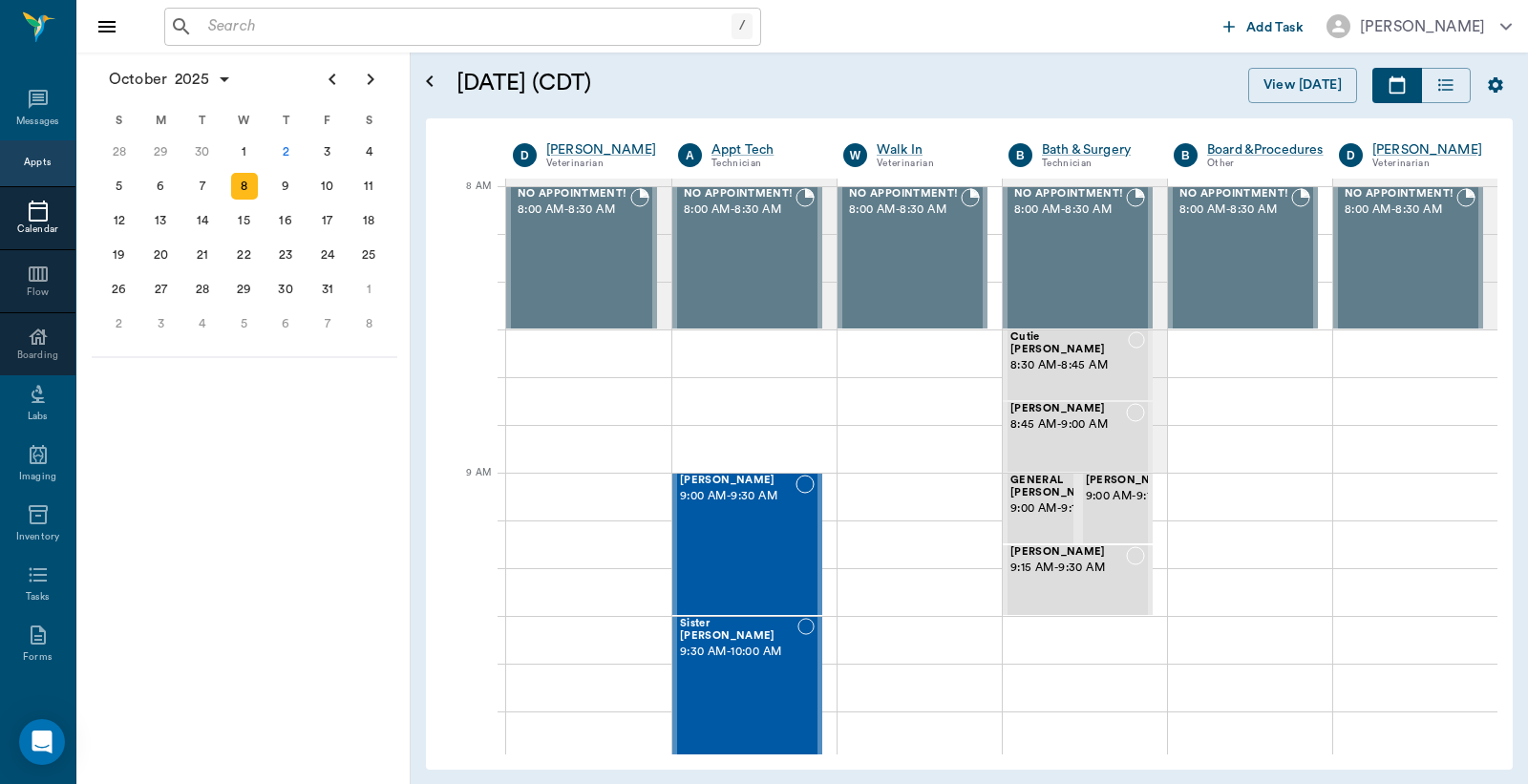
click at [211, 33] on input "text" at bounding box center [466, 27] width 531 height 27
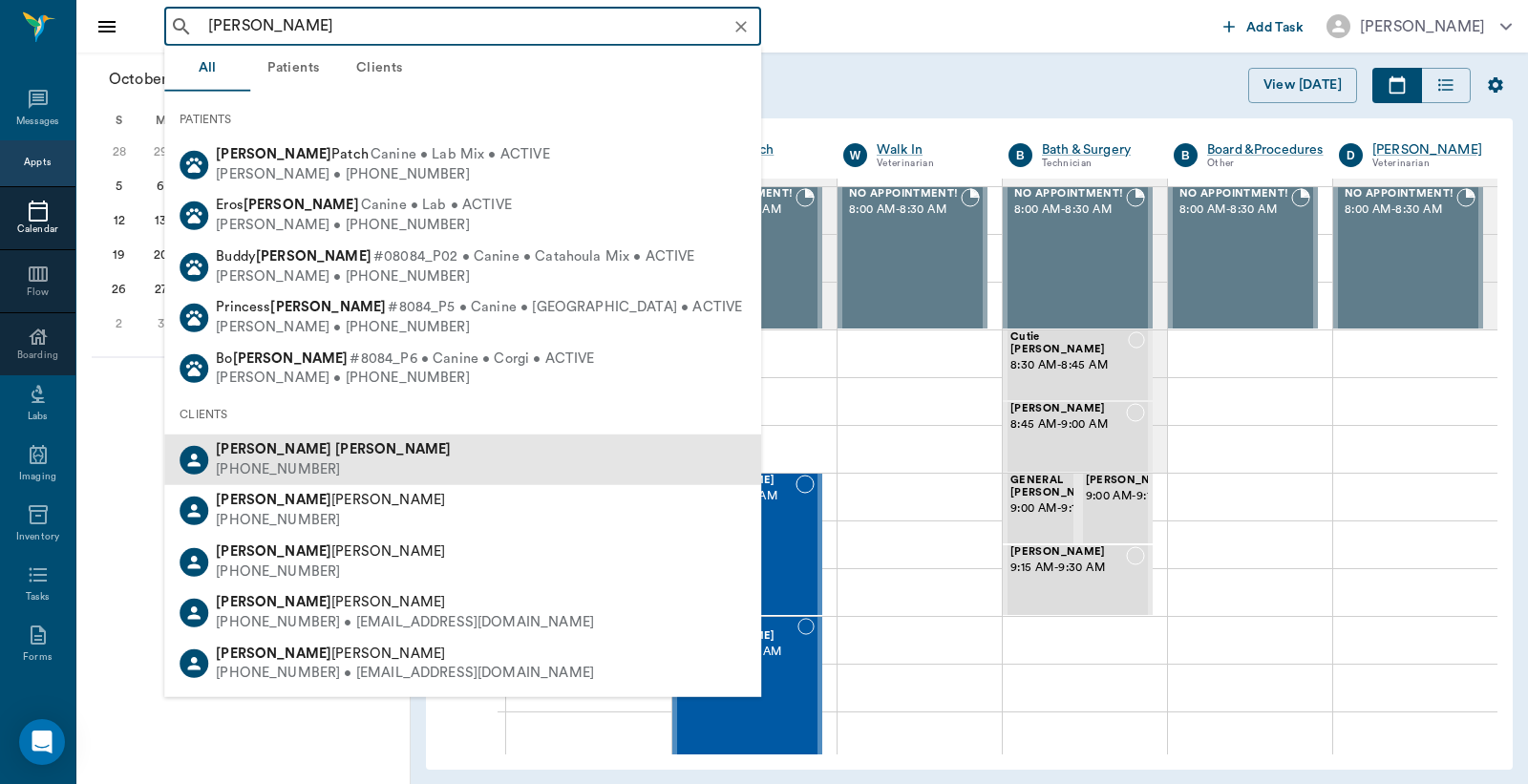
click at [260, 463] on div "(903) 217-8581" at bounding box center [332, 470] width 235 height 20
type input "Linda Lutrick"
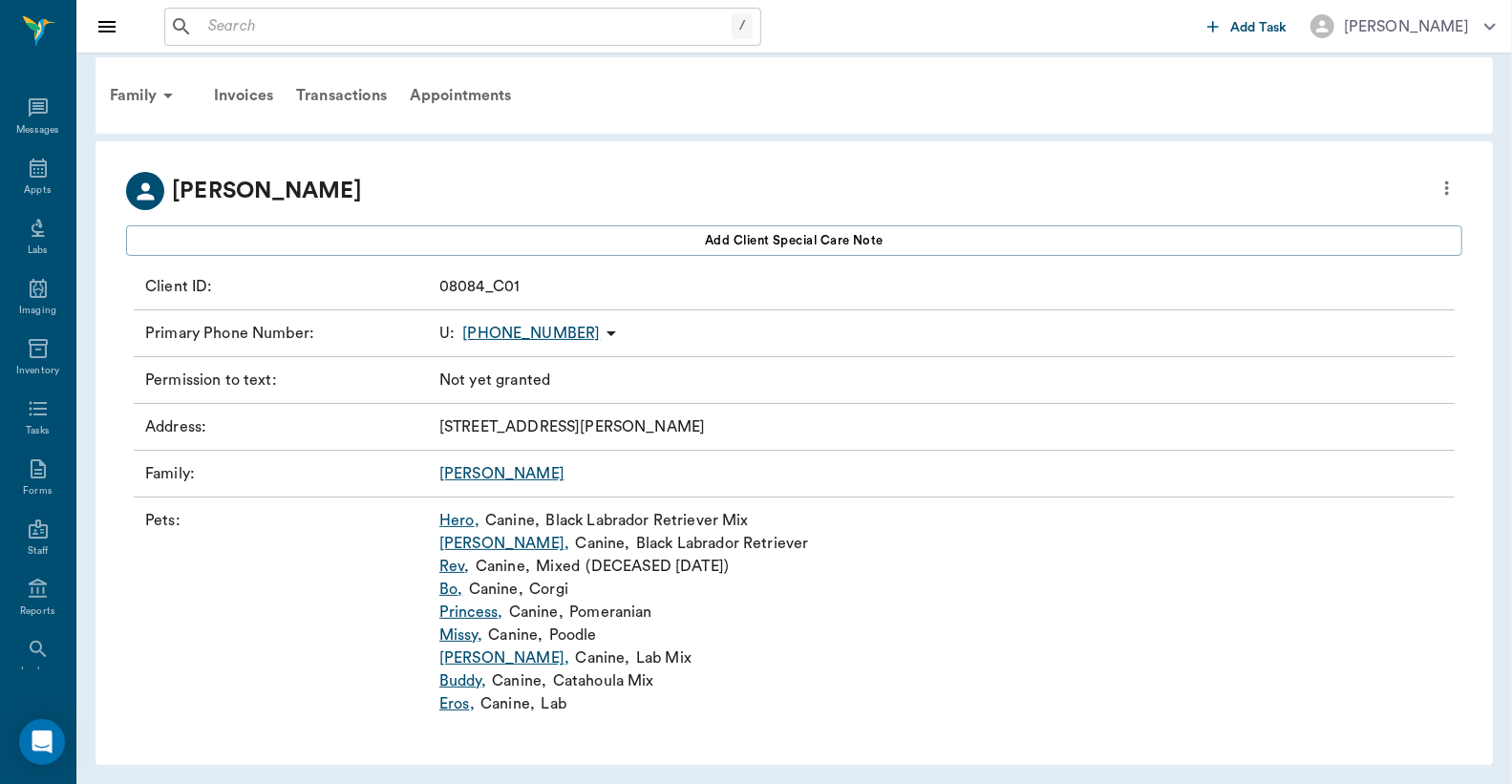
scroll to position [12, 0]
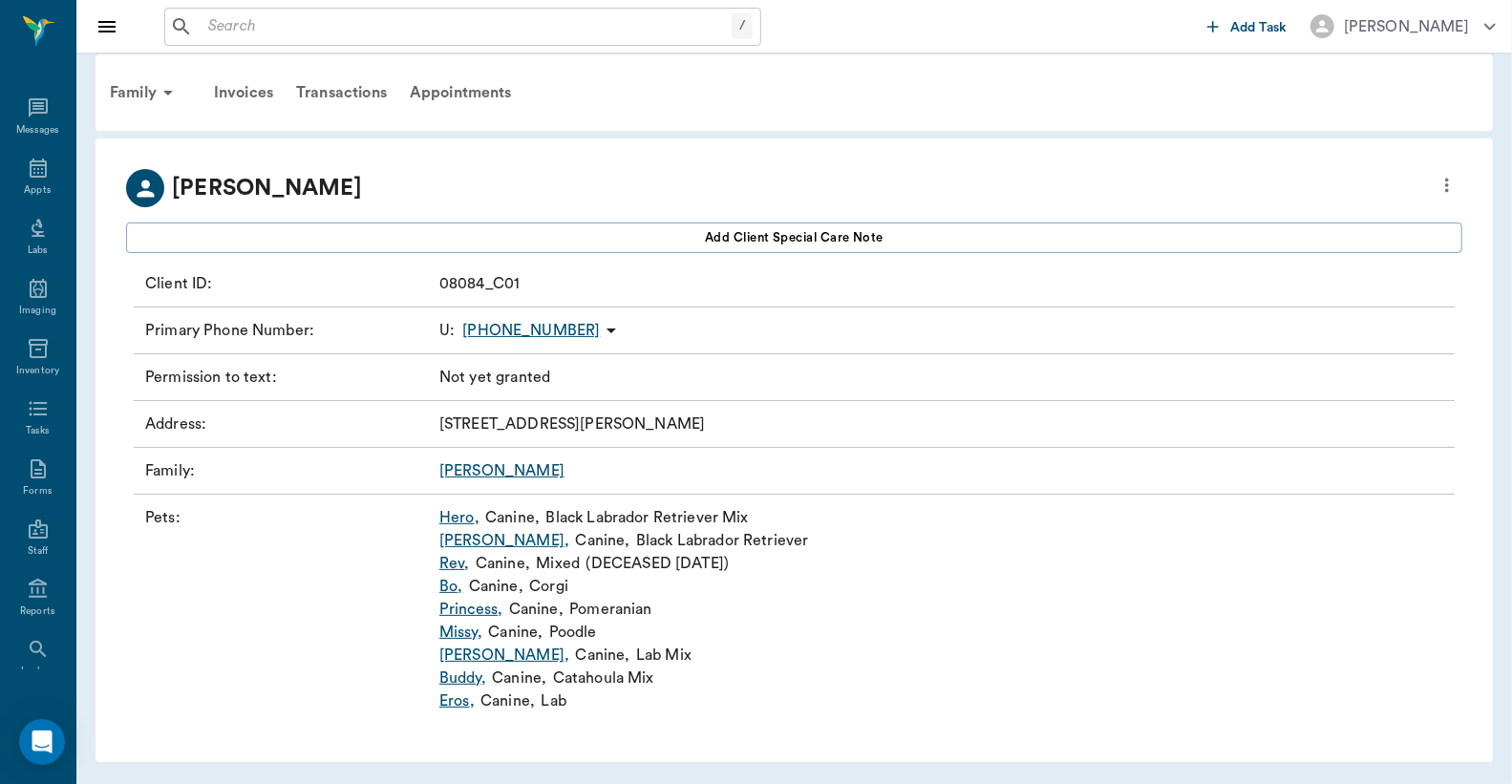
click at [462, 541] on link "BILLIE ," at bounding box center [505, 541] width 130 height 23
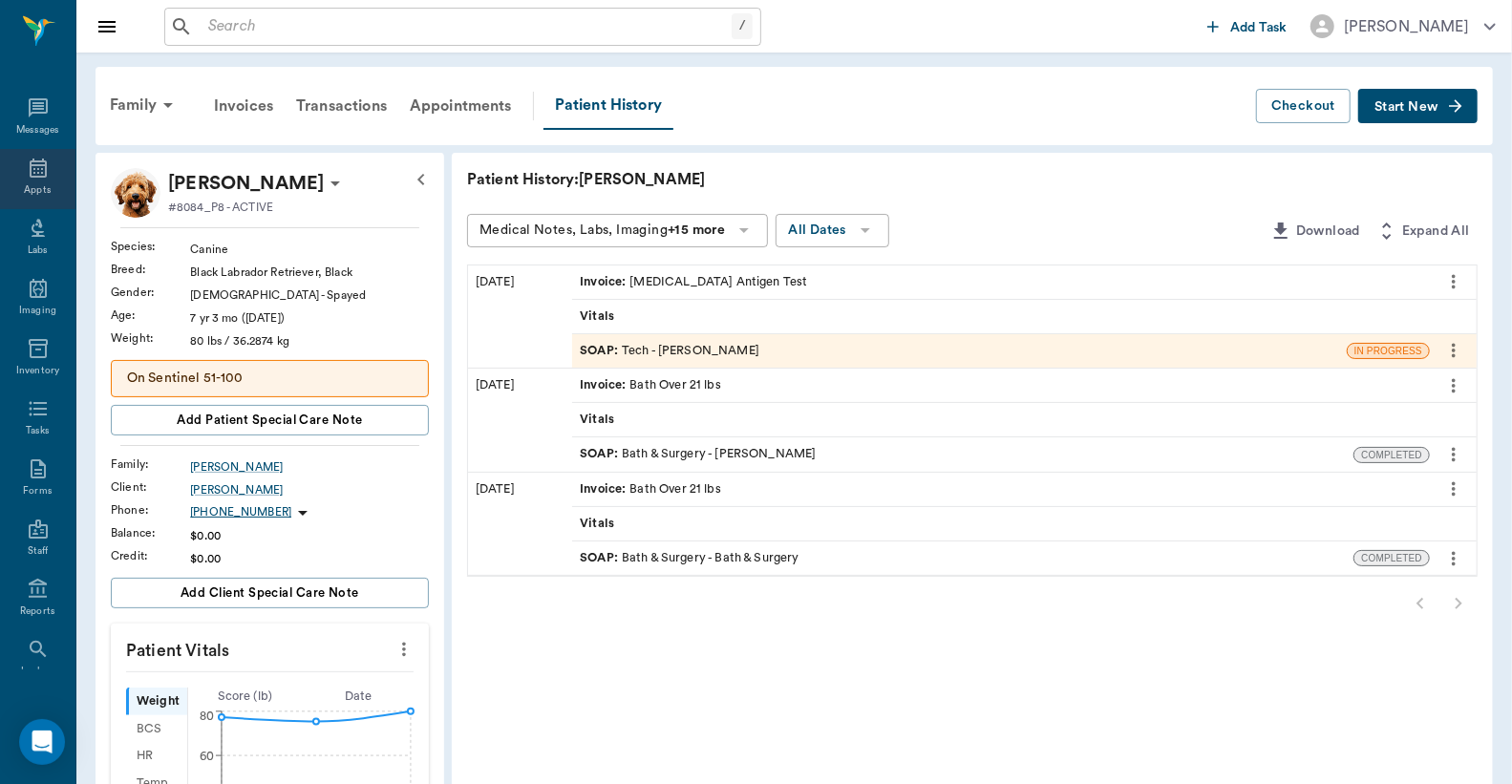
click at [27, 175] on icon at bounding box center [38, 168] width 23 height 23
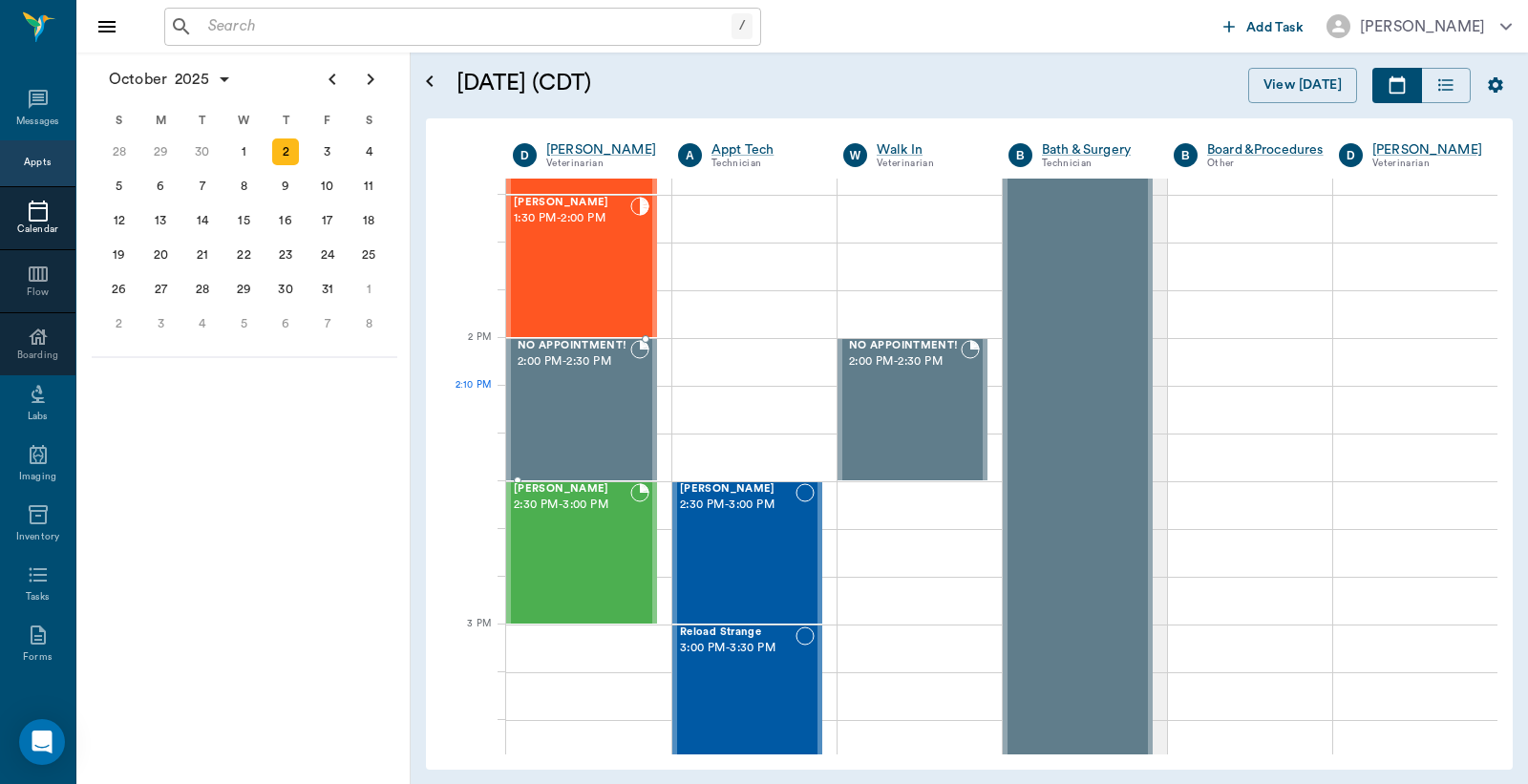
scroll to position [1568, 0]
click at [330, 157] on div "3" at bounding box center [327, 152] width 27 height 27
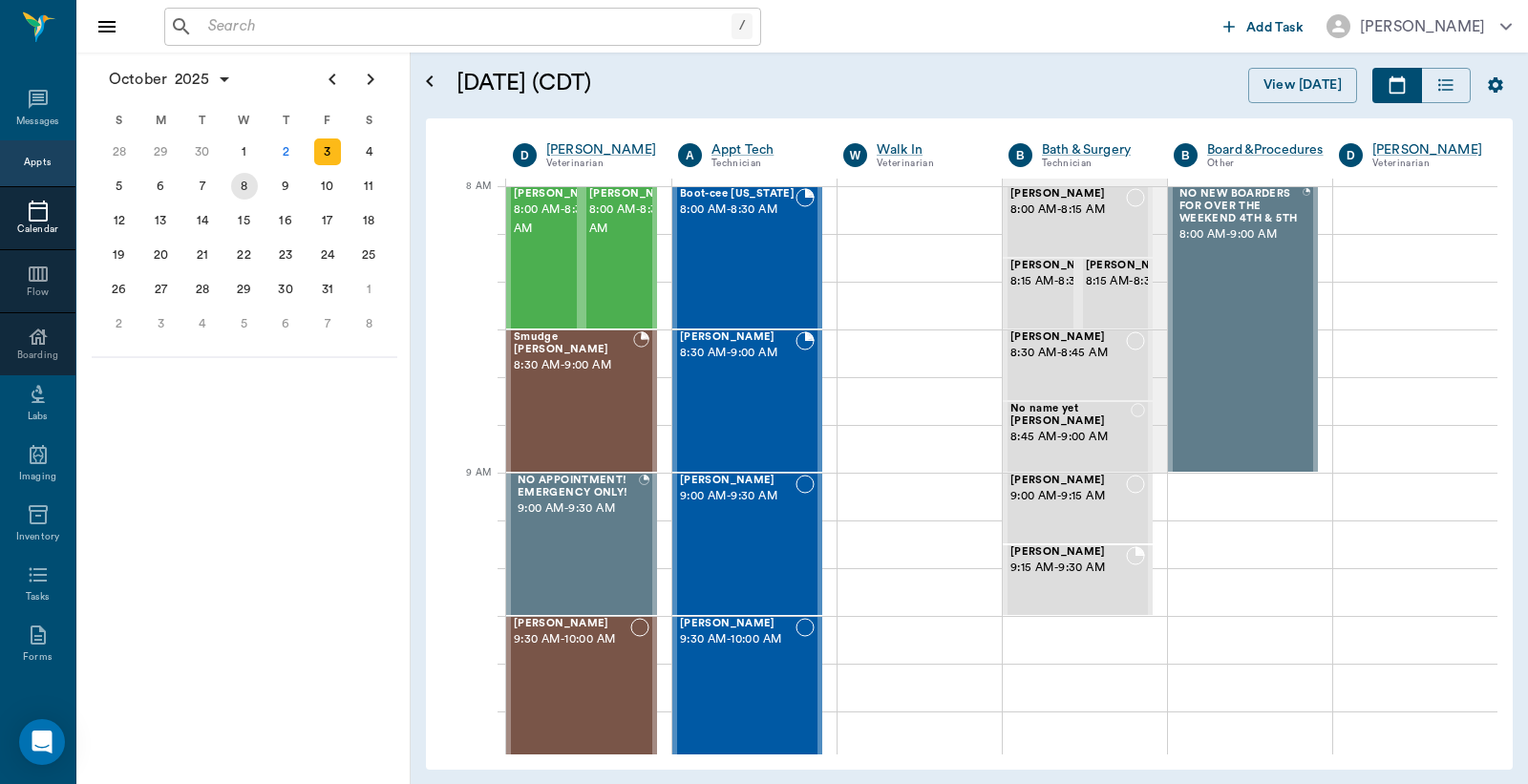
click at [243, 182] on div "8" at bounding box center [244, 187] width 27 height 27
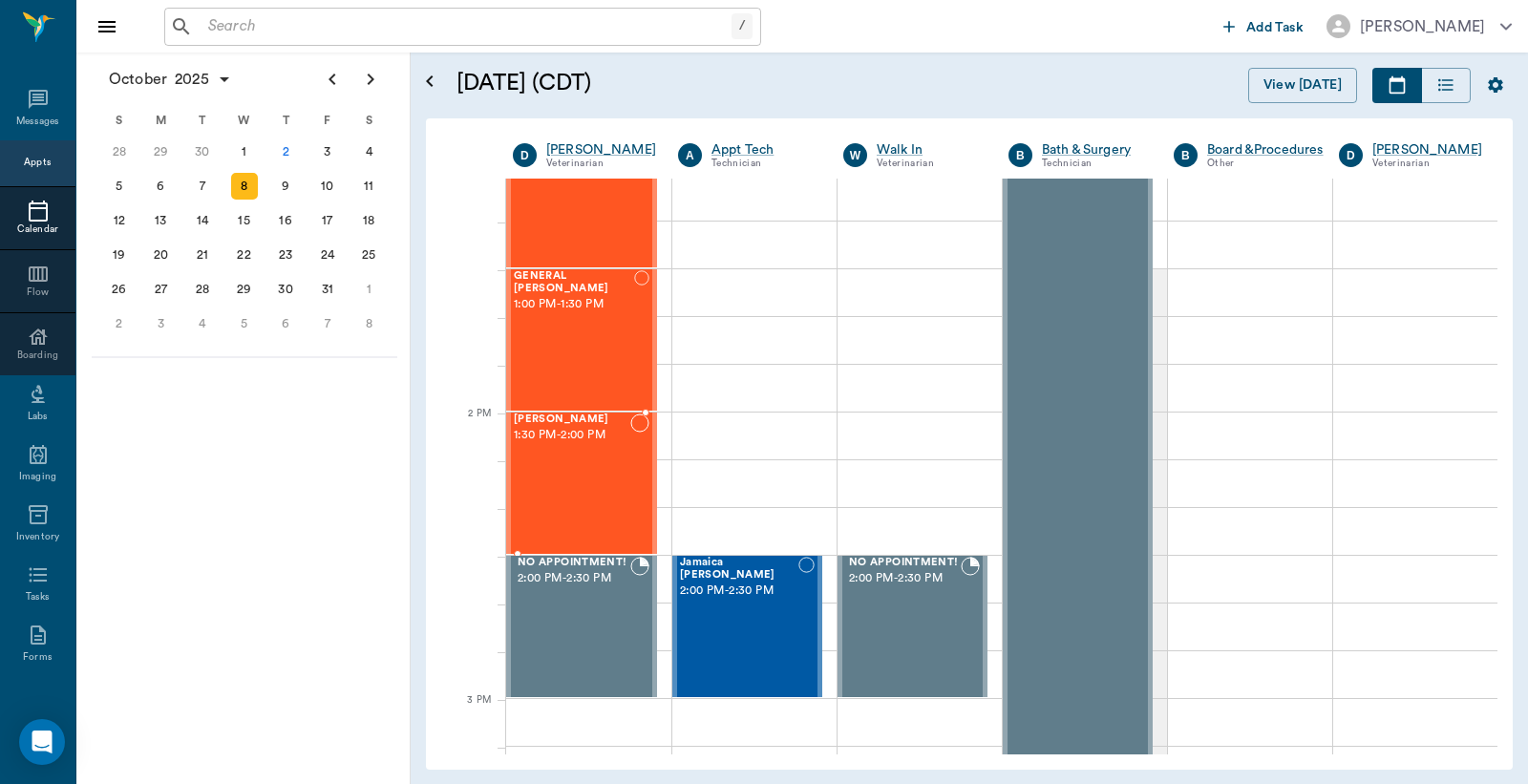
scroll to position [1555, 0]
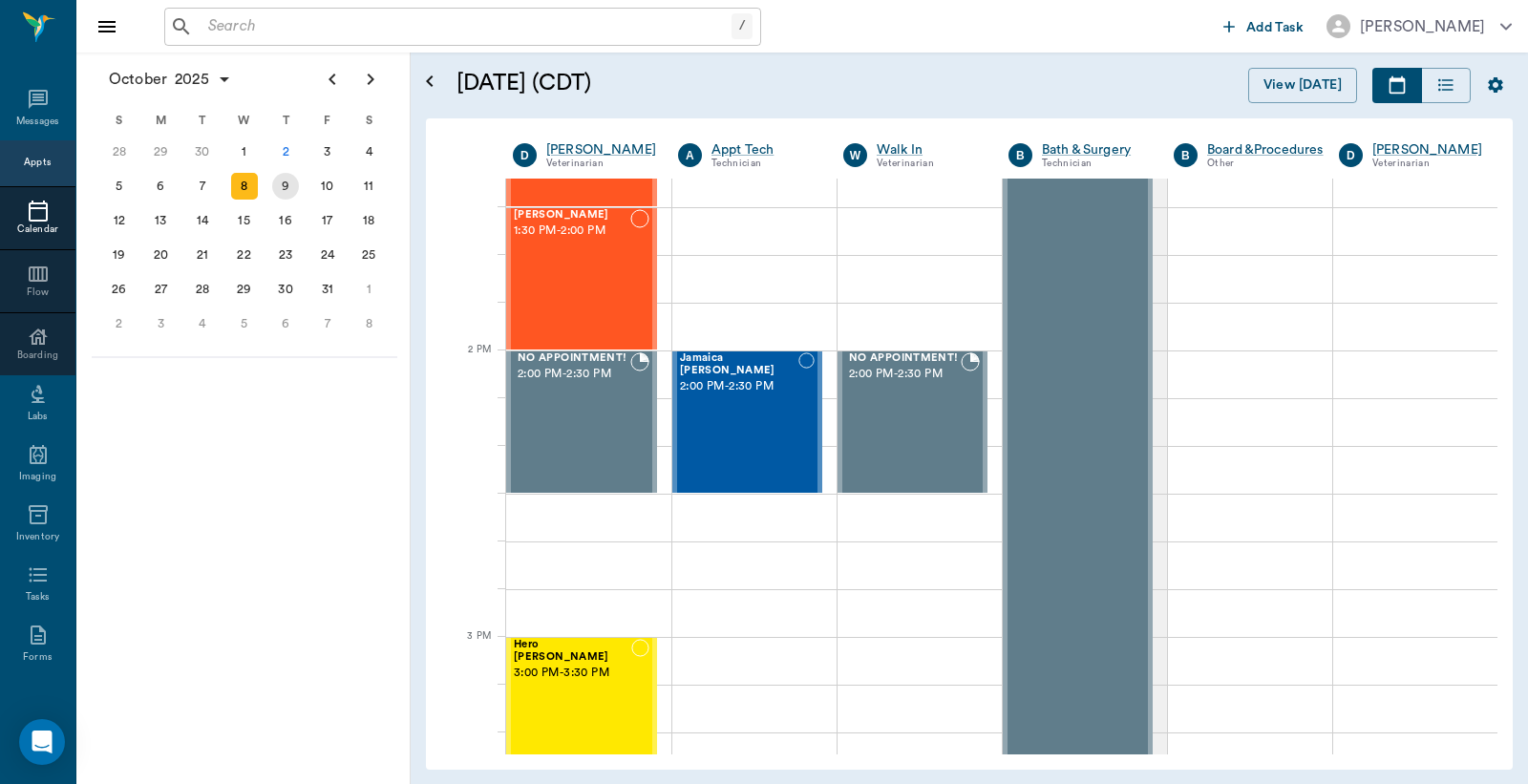
click at [291, 183] on div "9" at bounding box center [285, 187] width 27 height 27
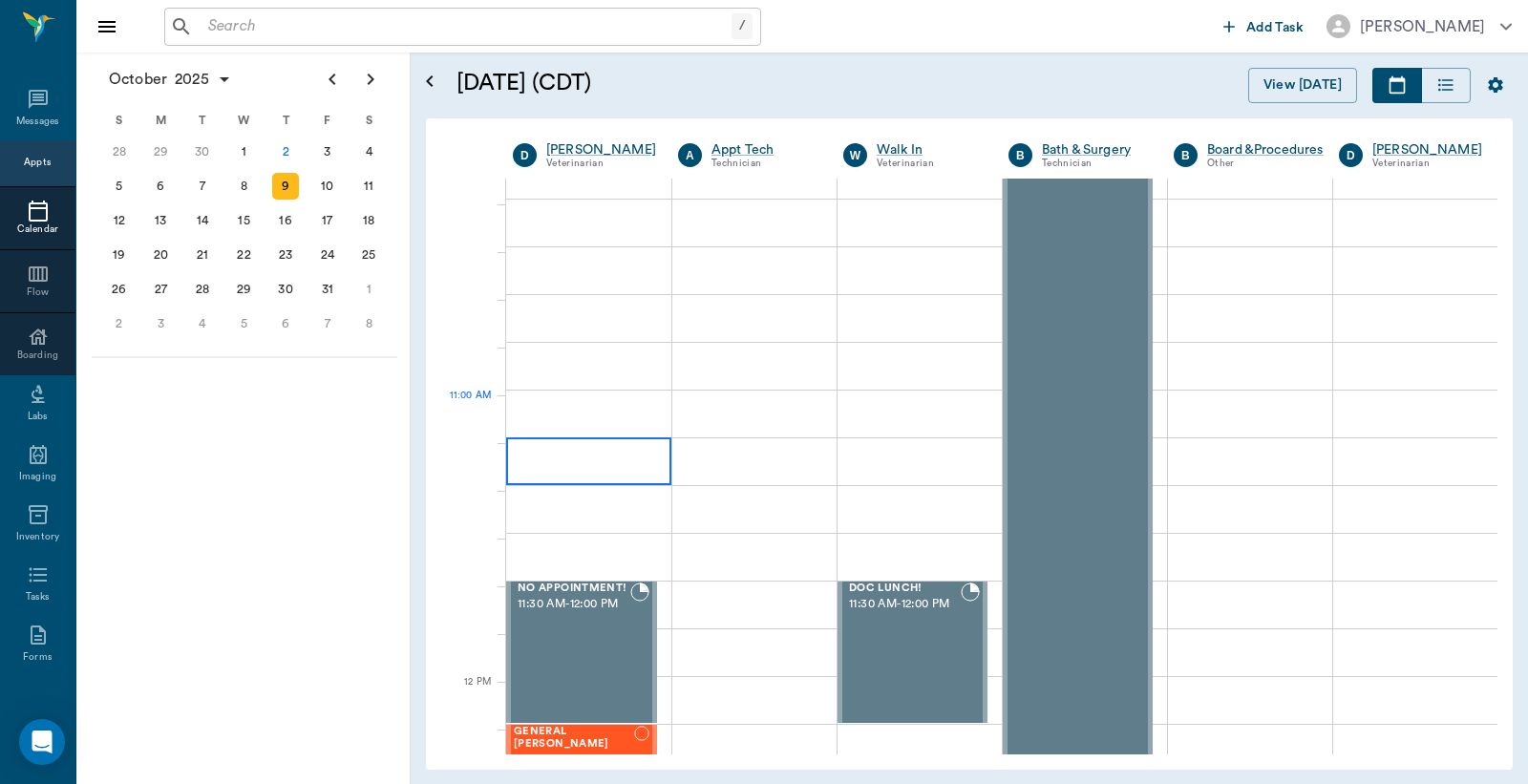
scroll to position [567, 0]
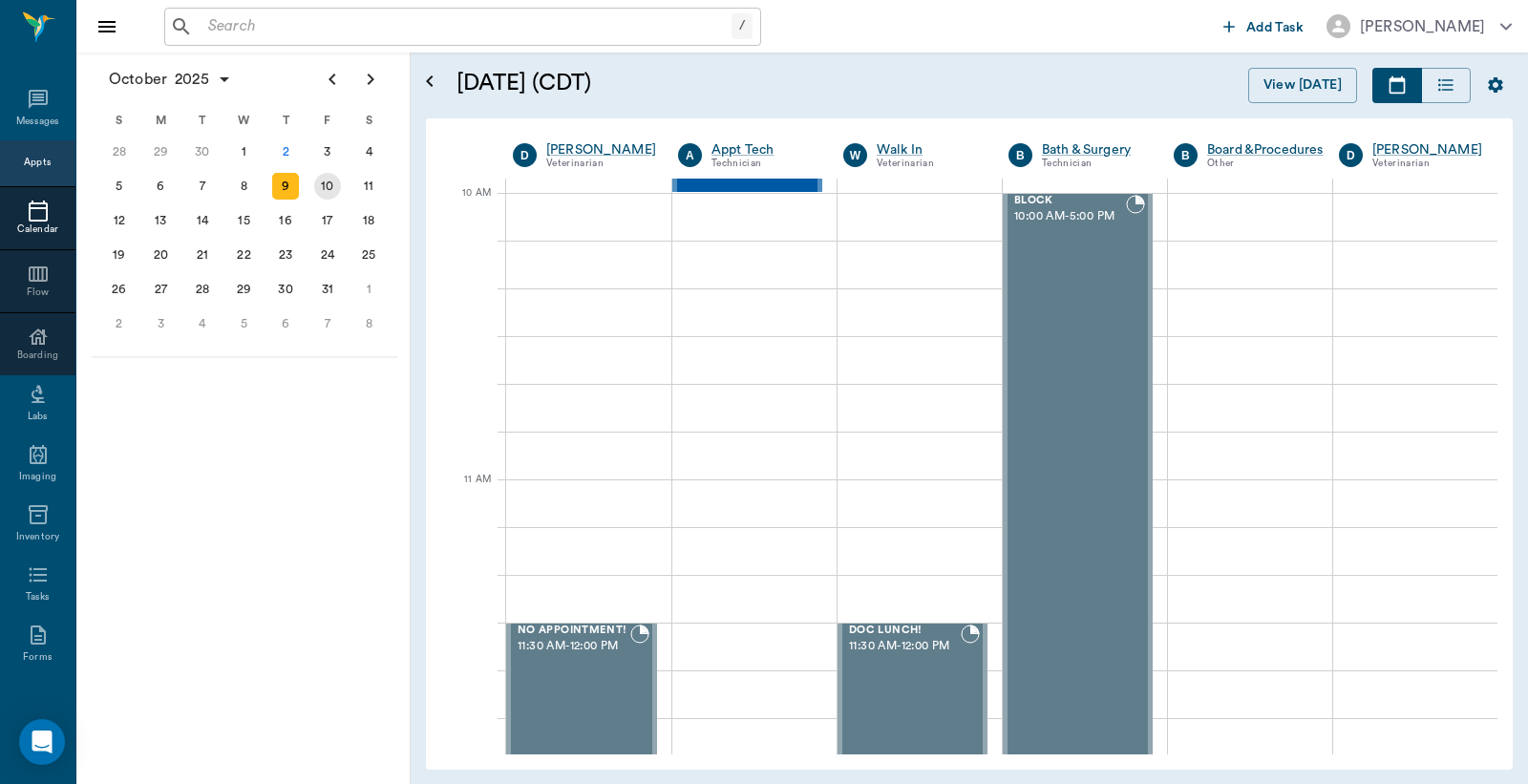
click at [326, 186] on div "10" at bounding box center [327, 187] width 27 height 27
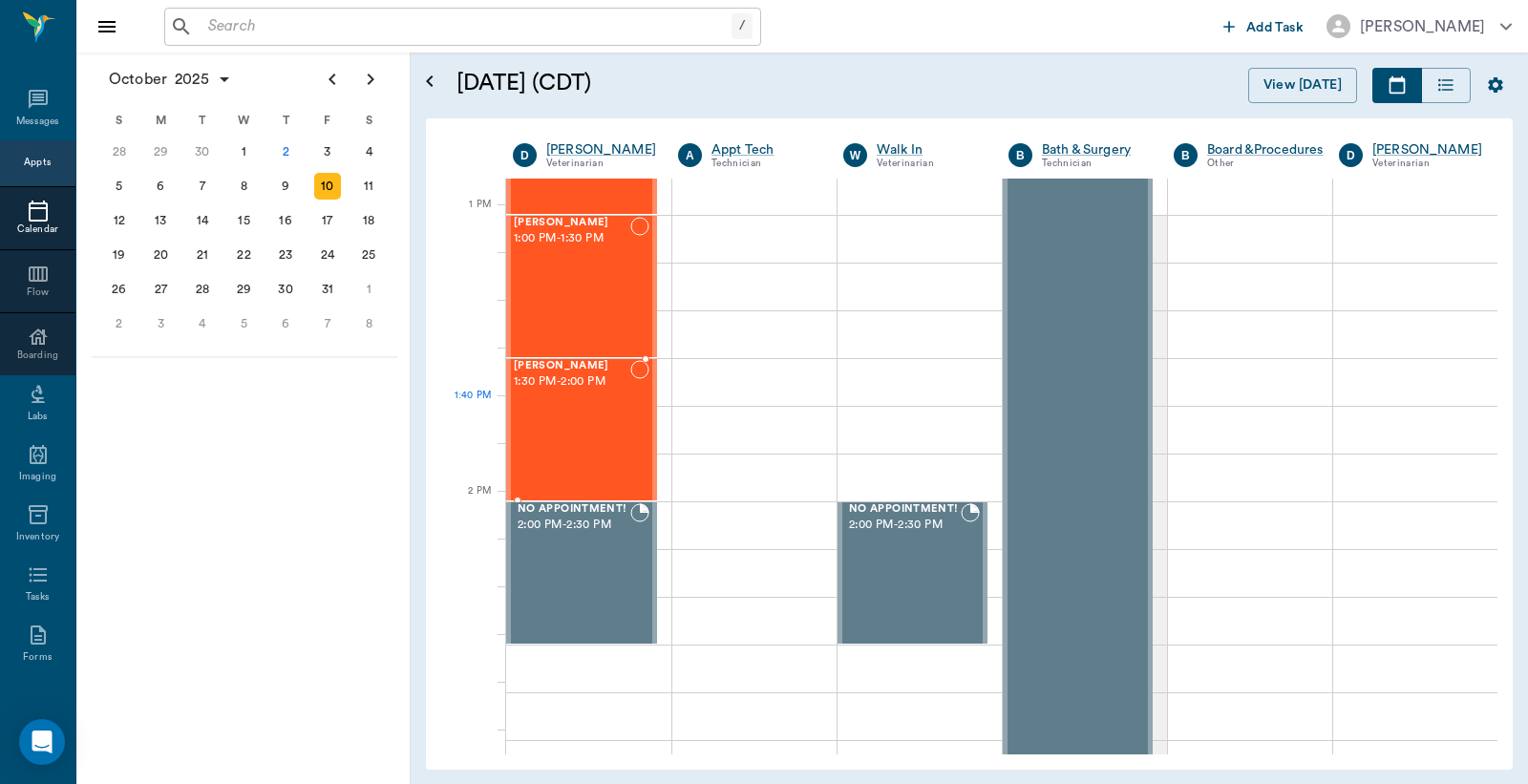
scroll to position [1415, 0]
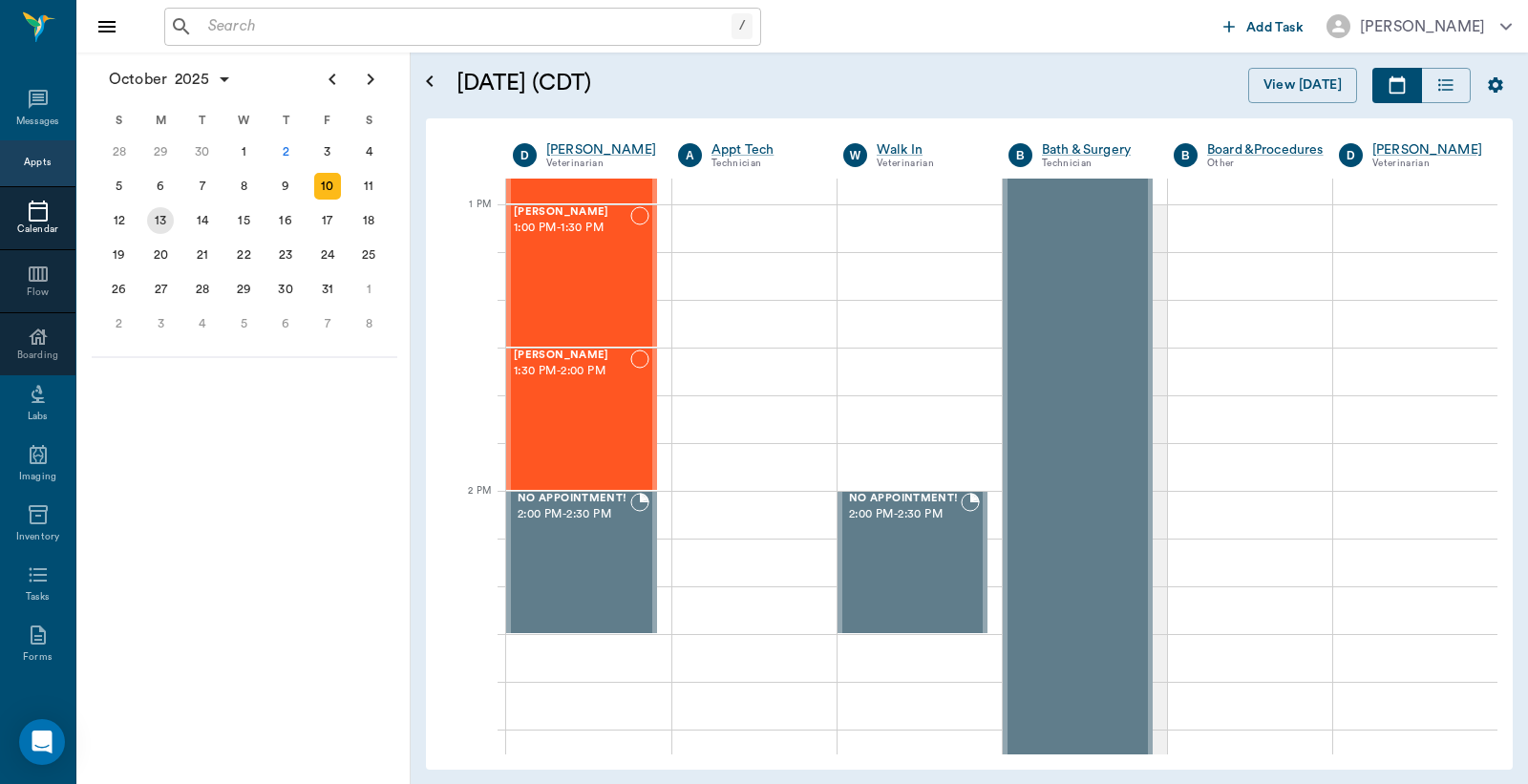
click at [163, 213] on div "13" at bounding box center [161, 221] width 27 height 27
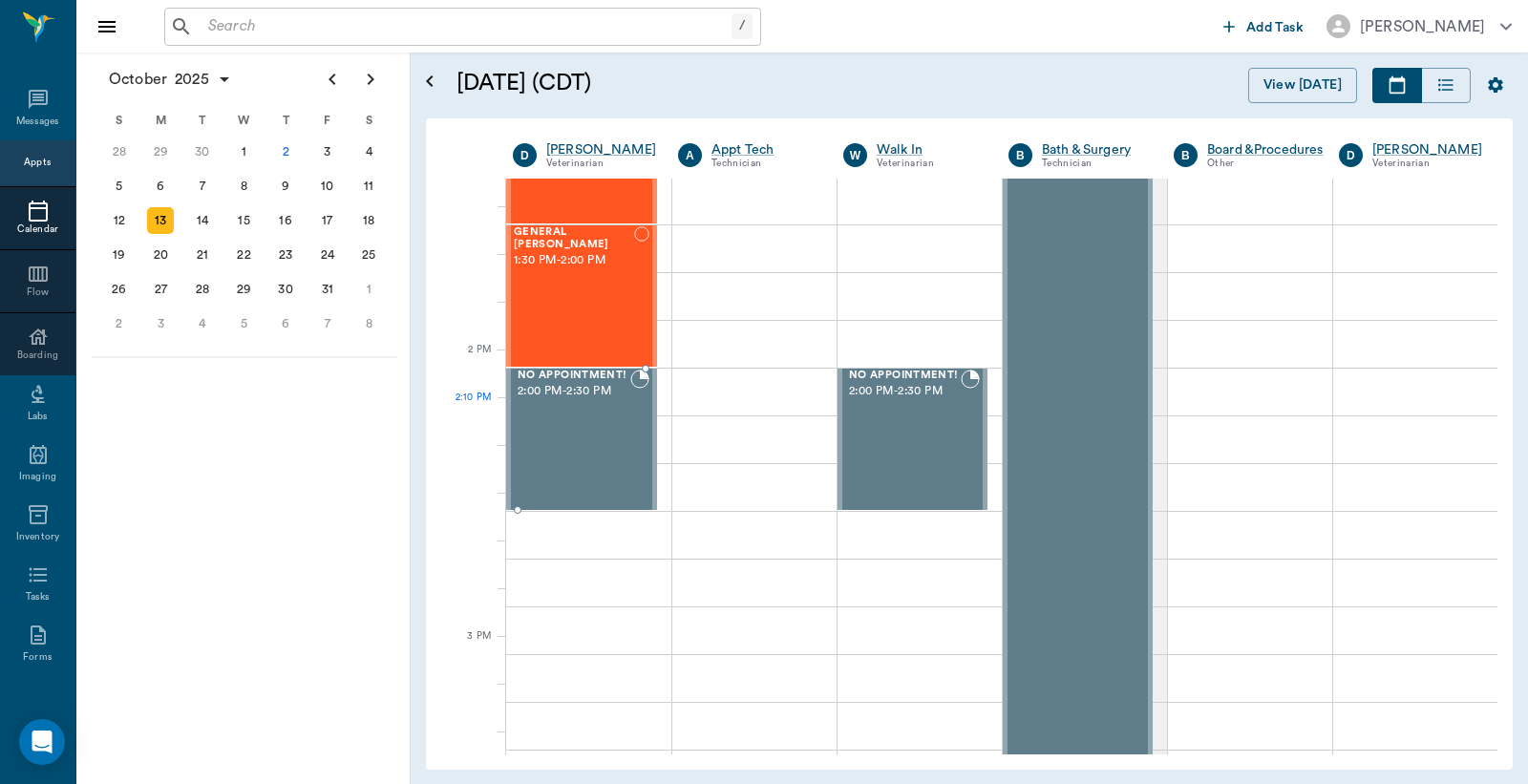
scroll to position [1557, 0]
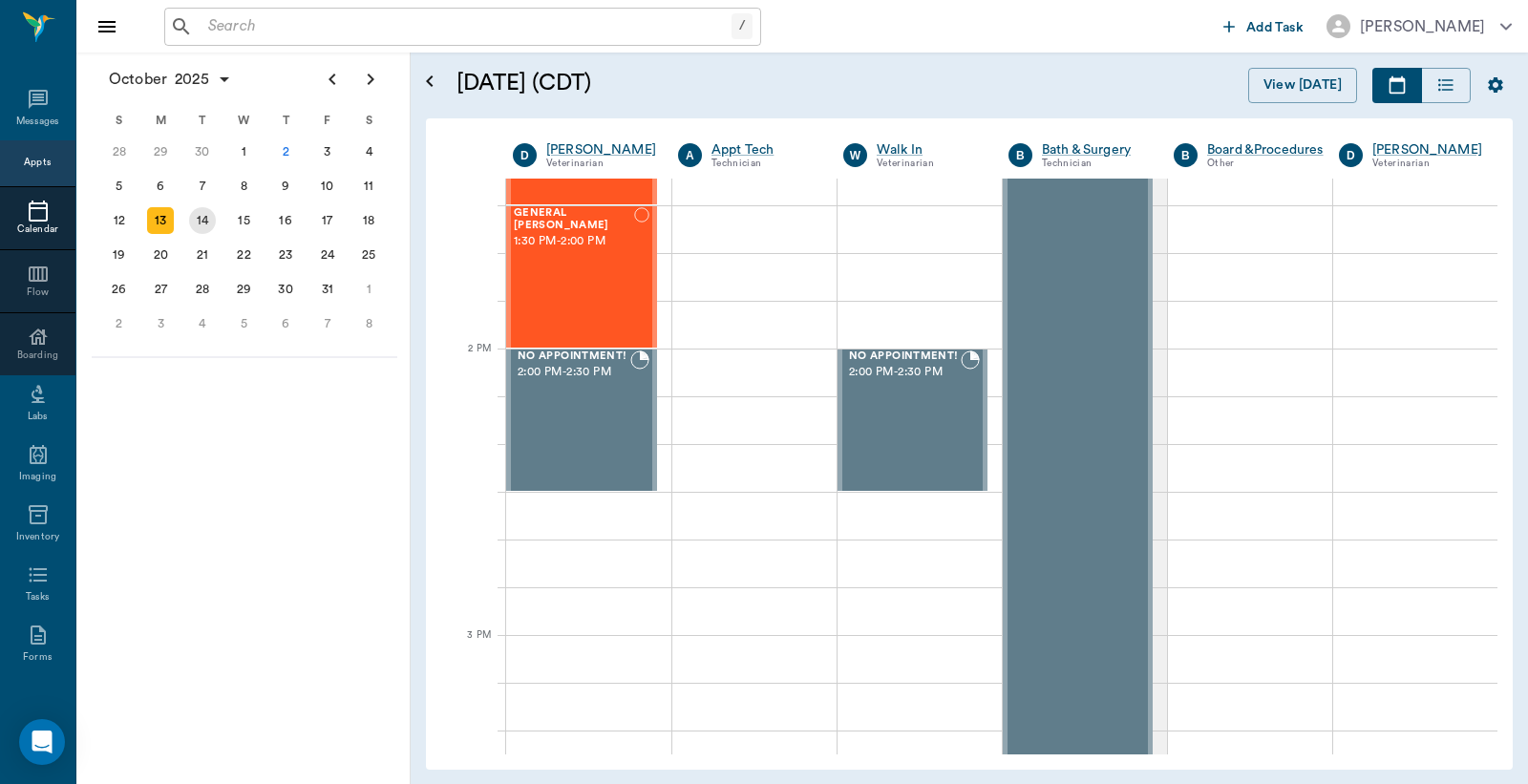
click at [199, 220] on div "14" at bounding box center [203, 221] width 27 height 27
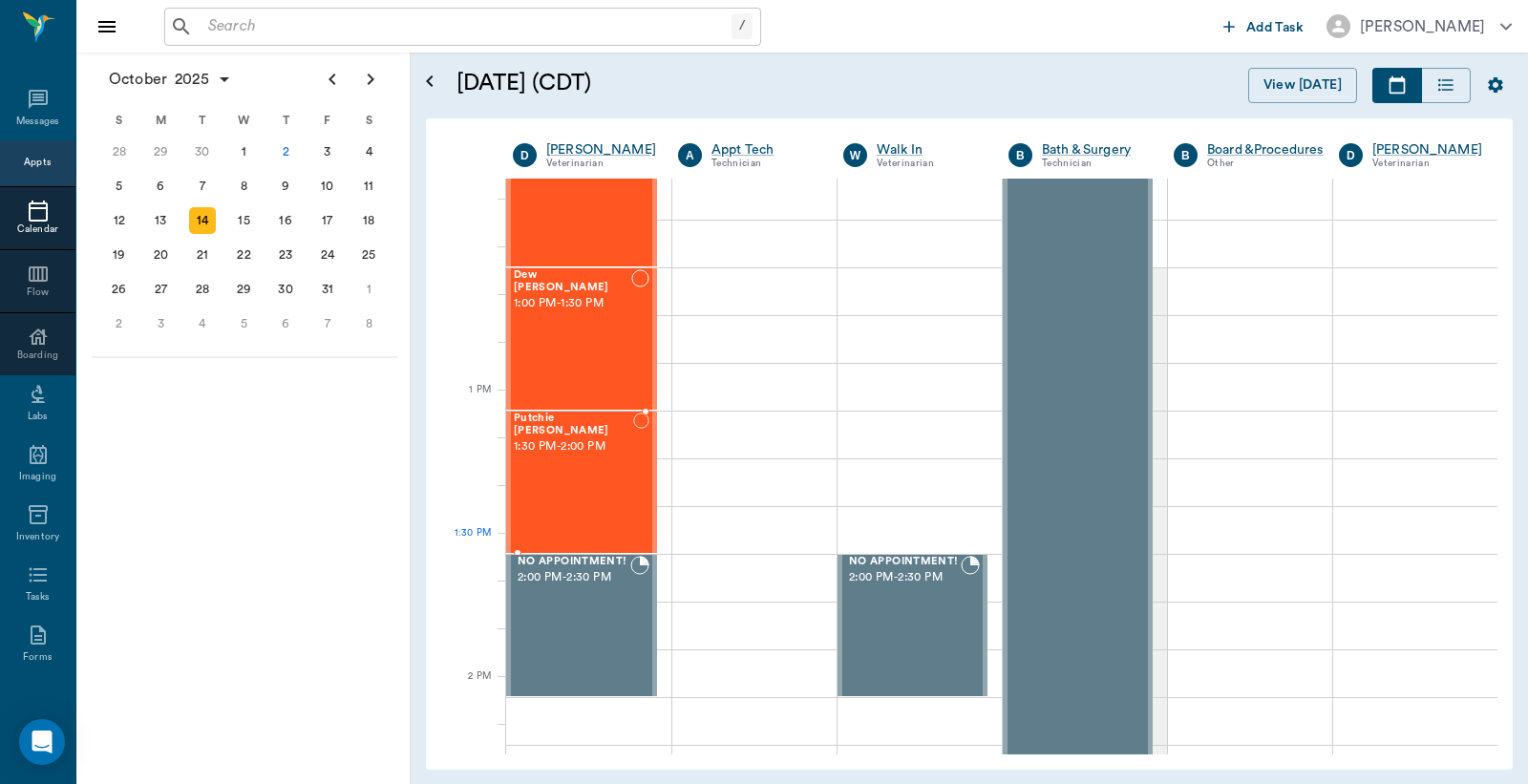
scroll to position [1415, 0]
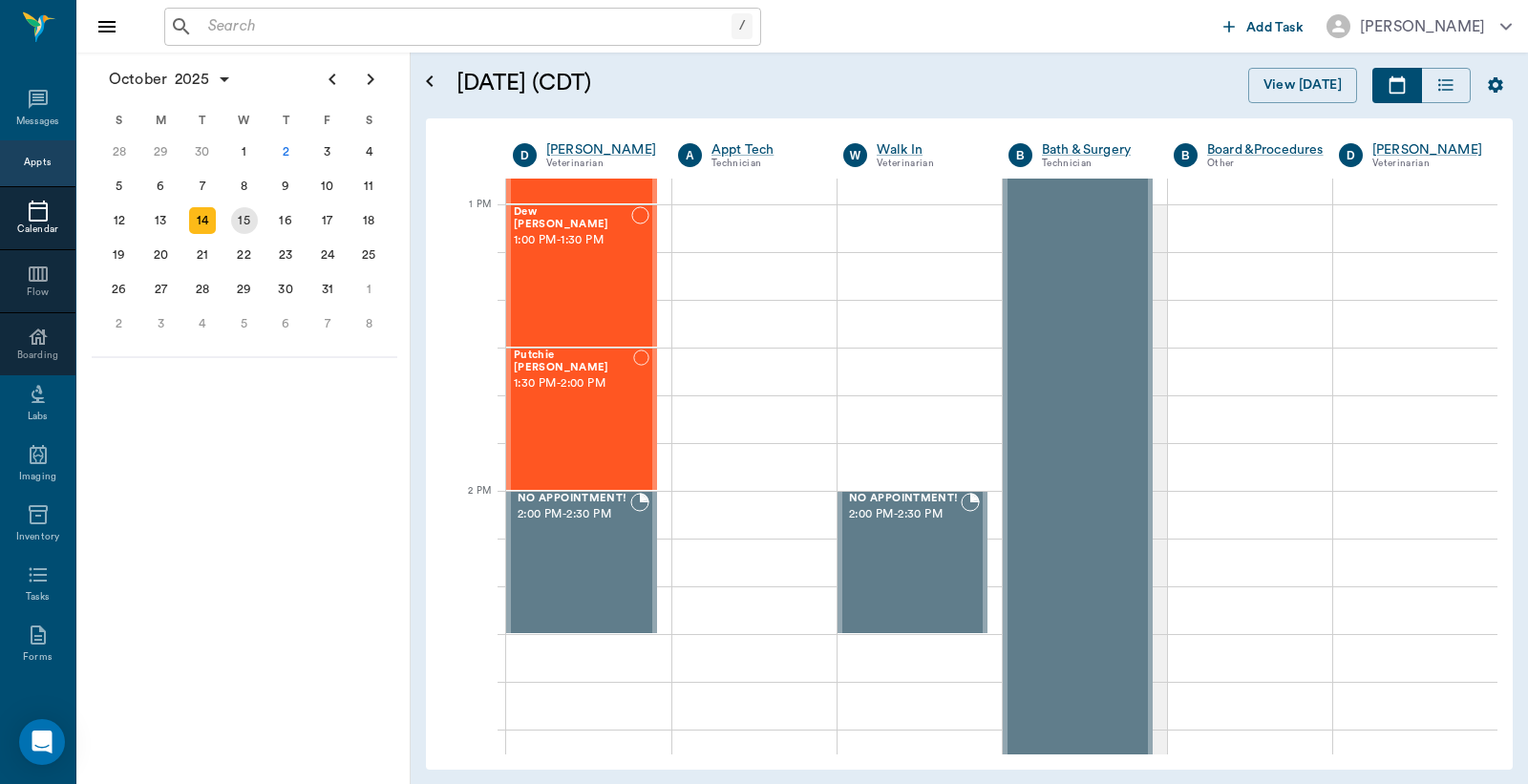
click at [245, 213] on div "15" at bounding box center [244, 221] width 27 height 27
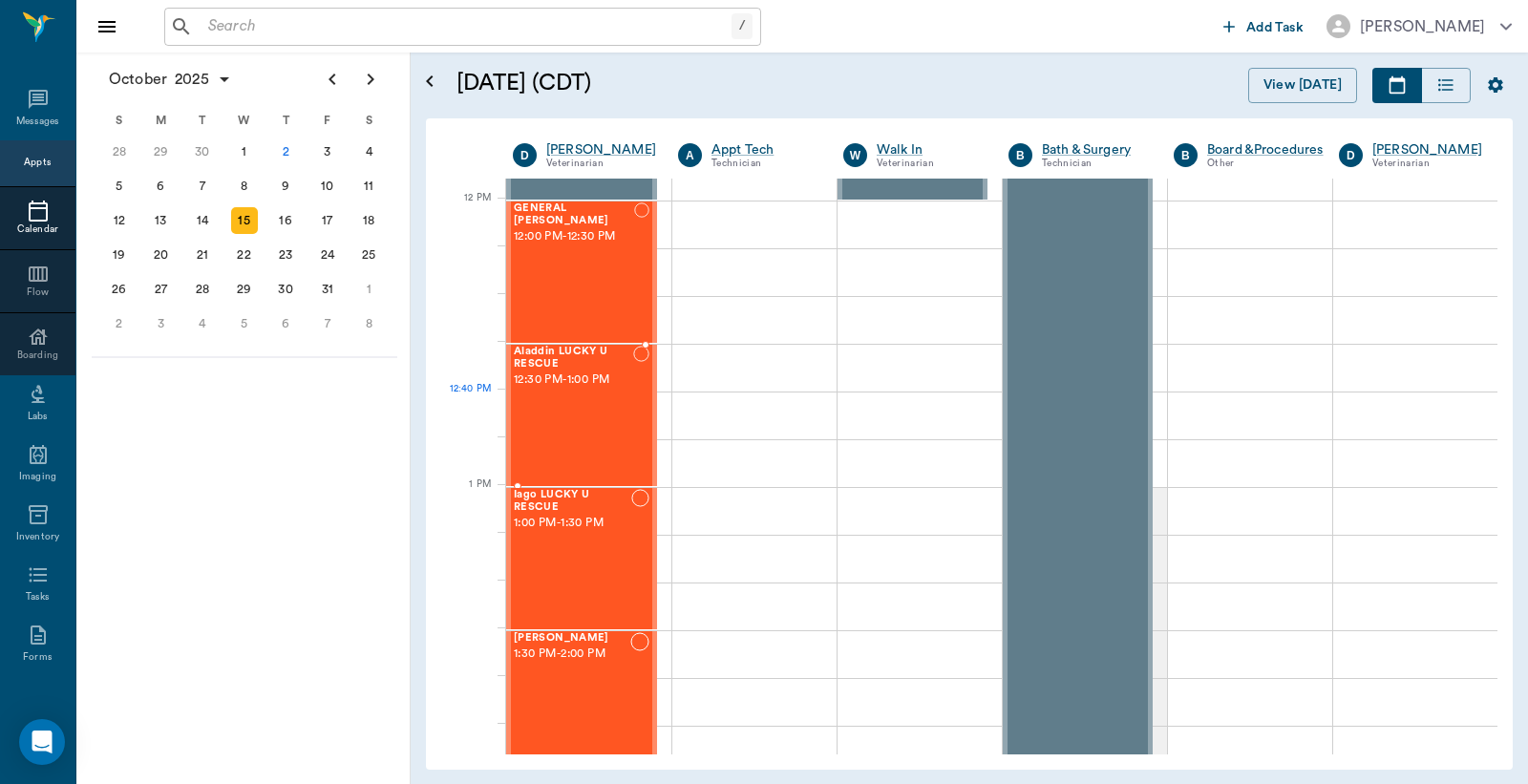
scroll to position [1415, 0]
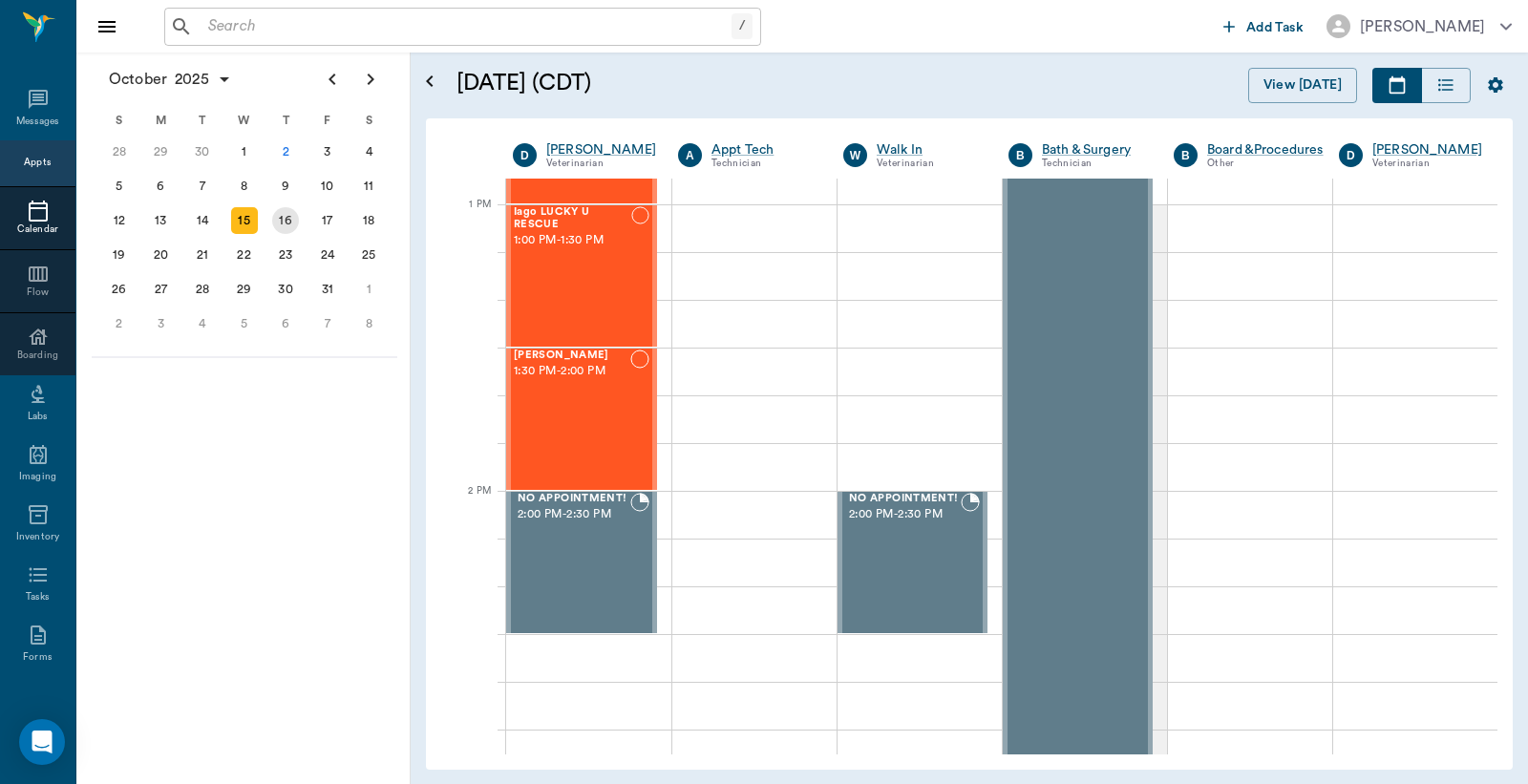
click at [286, 213] on div "16" at bounding box center [285, 221] width 27 height 27
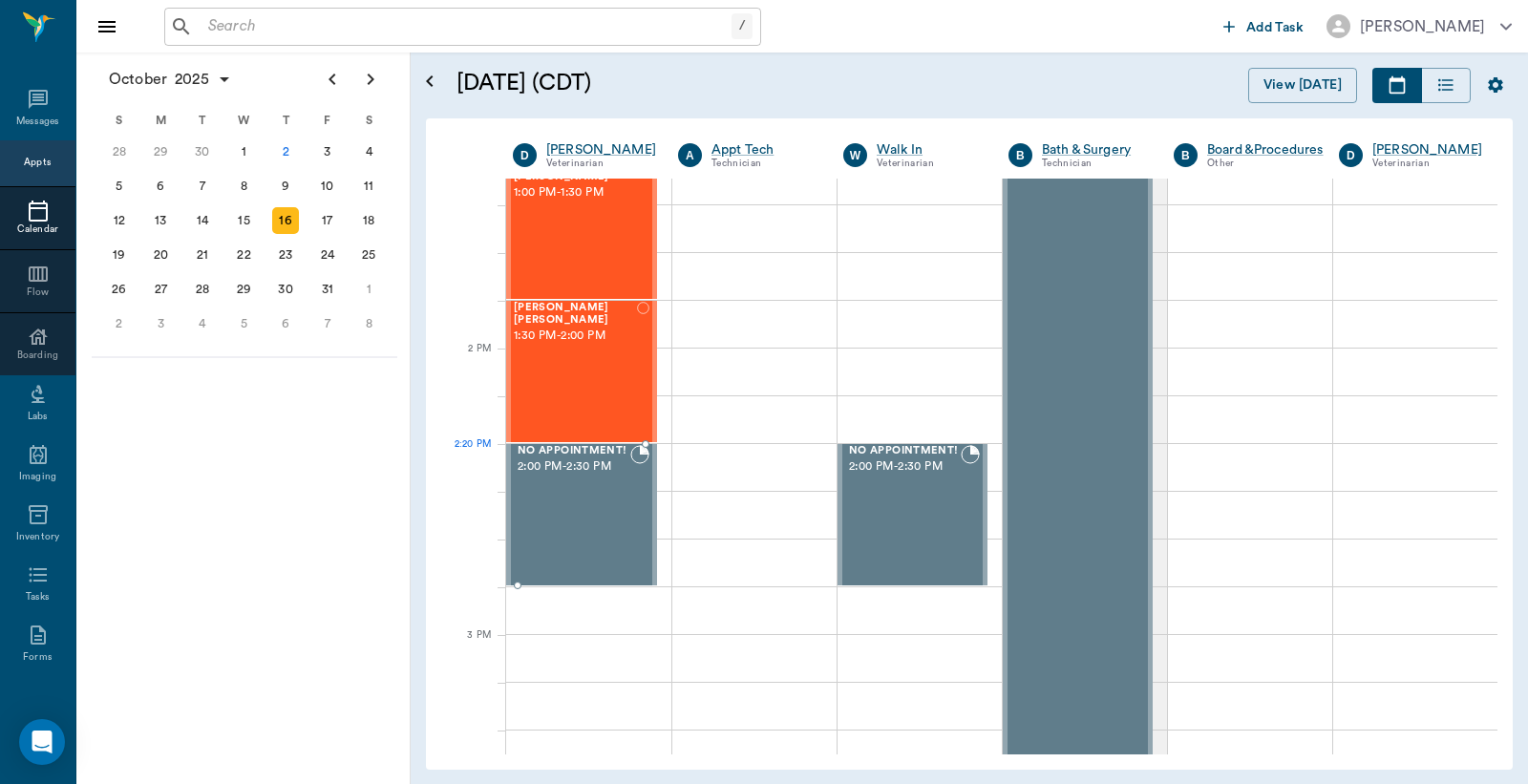
scroll to position [1557, 0]
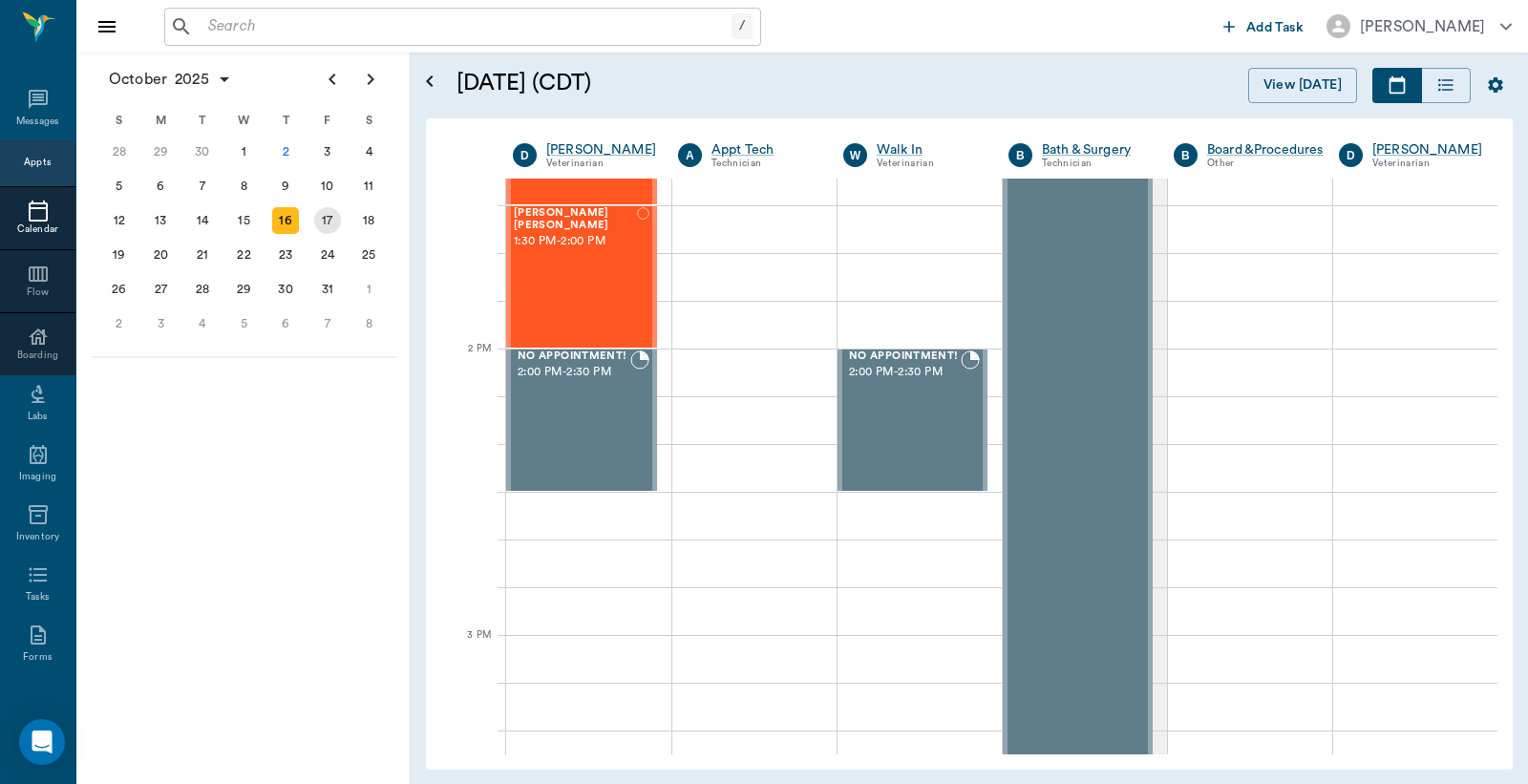
click at [329, 215] on div "17" at bounding box center [327, 221] width 27 height 27
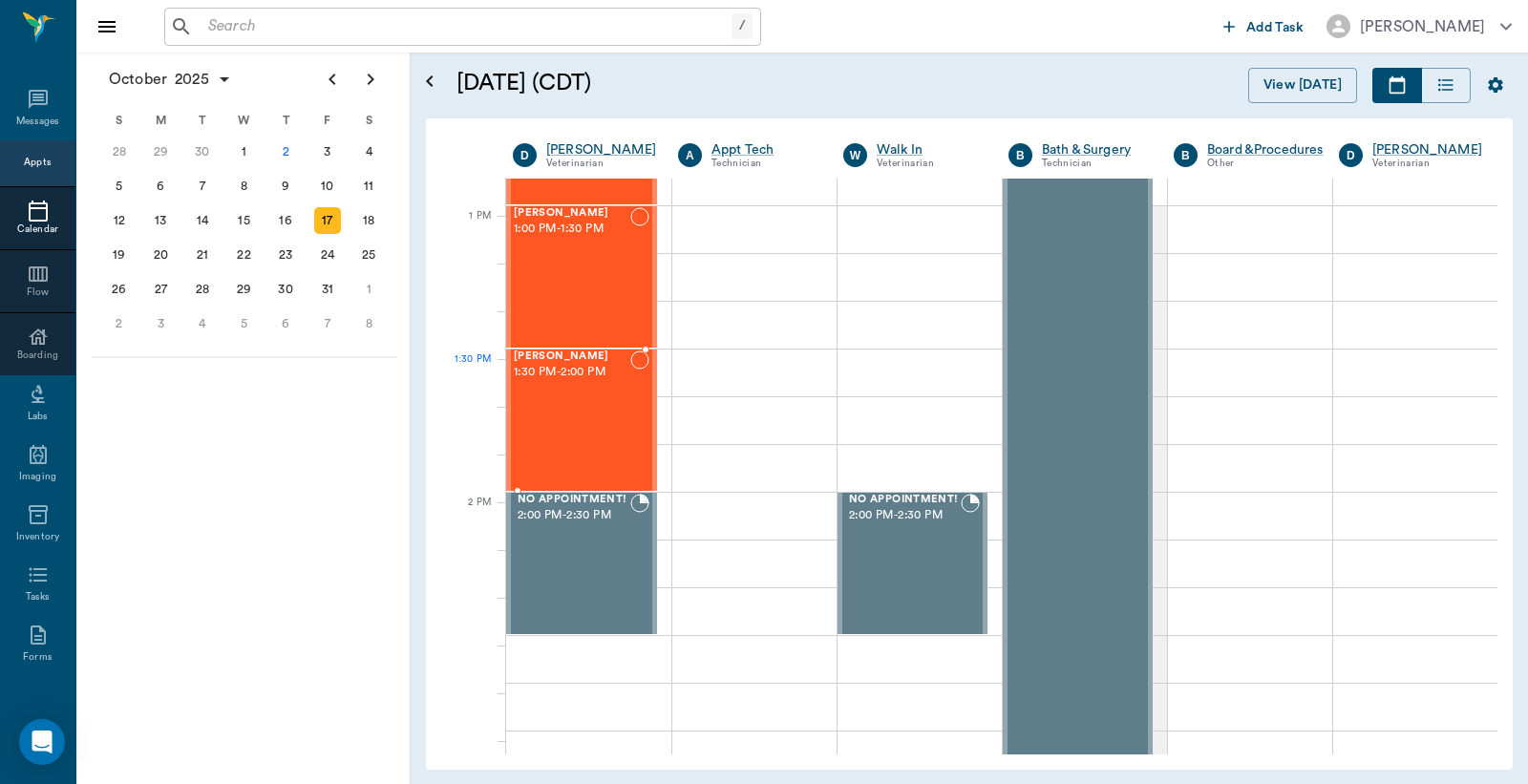
scroll to position [1415, 0]
click at [158, 250] on div "20" at bounding box center [161, 255] width 27 height 27
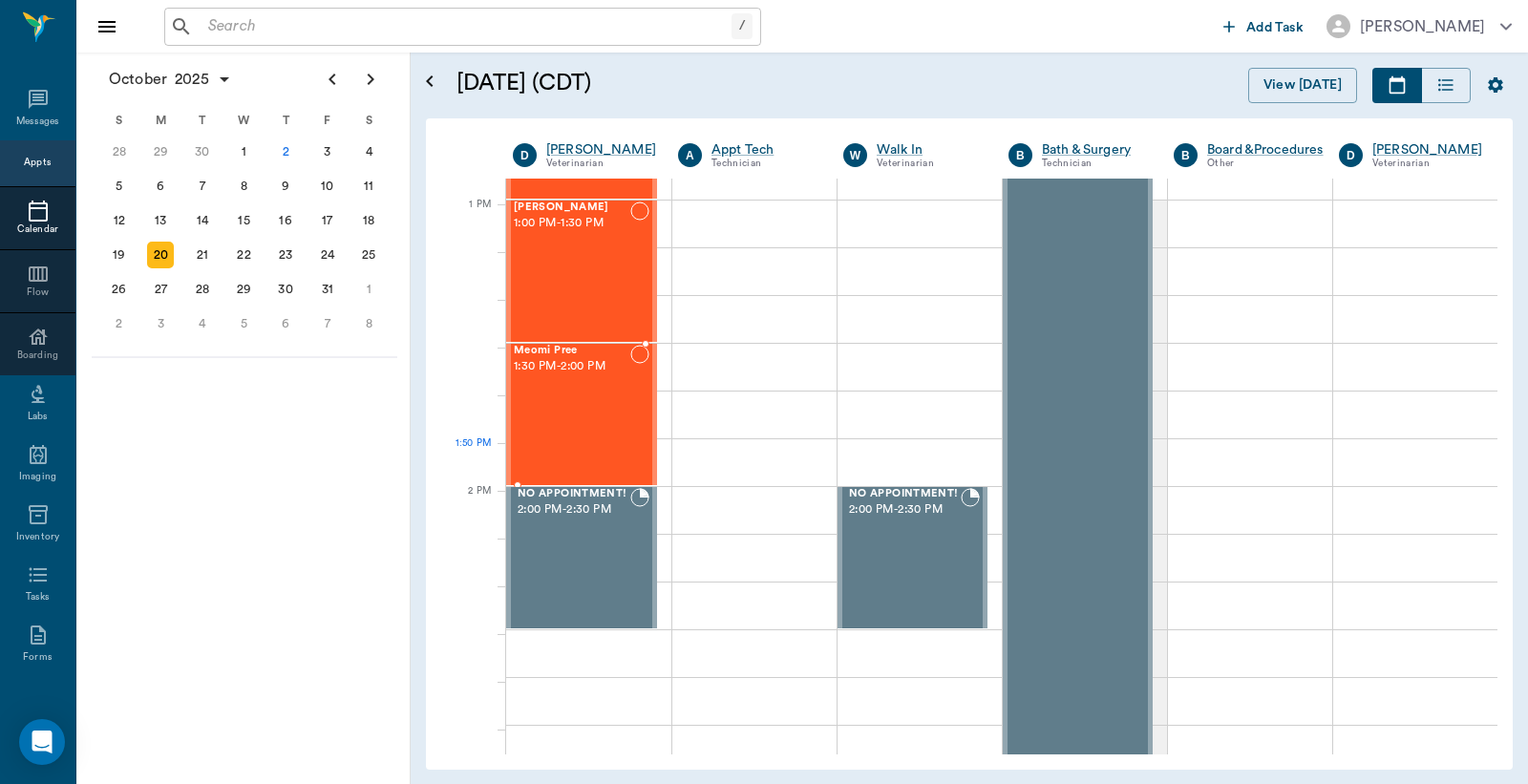
scroll to position [1415, 0]
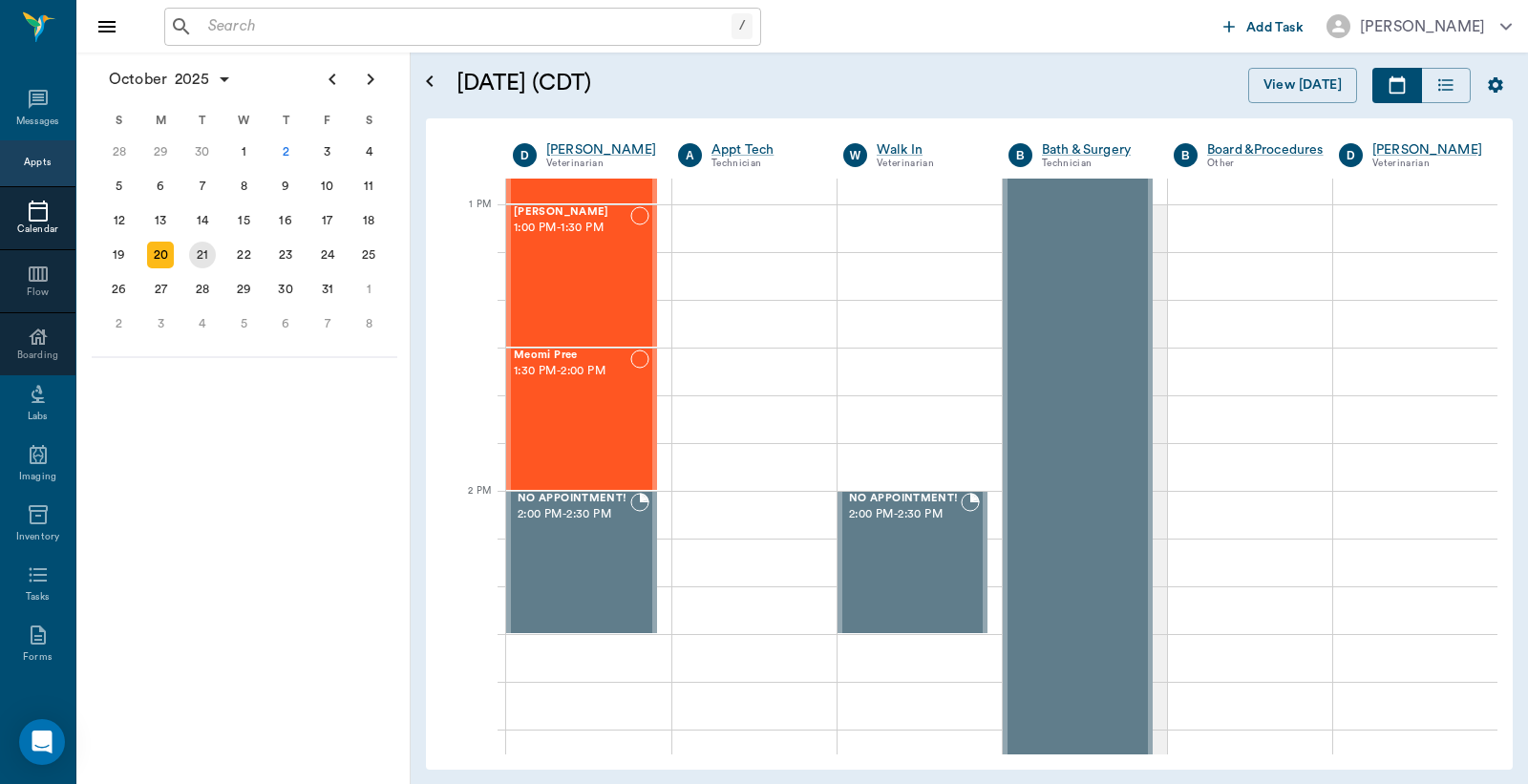
click at [205, 245] on div "21" at bounding box center [203, 255] width 27 height 27
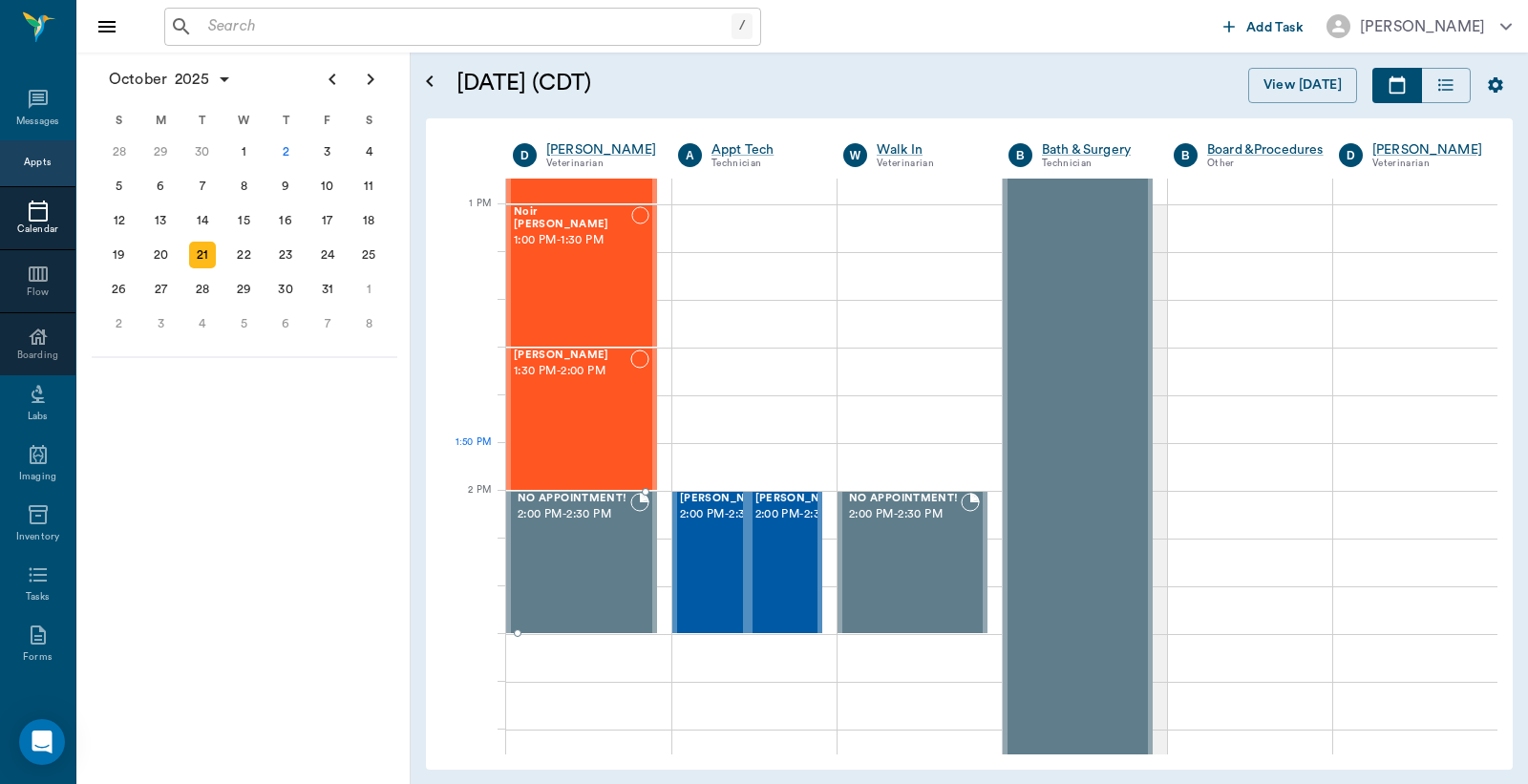
scroll to position [1416, 0]
click at [241, 245] on div "22" at bounding box center [244, 255] width 27 height 27
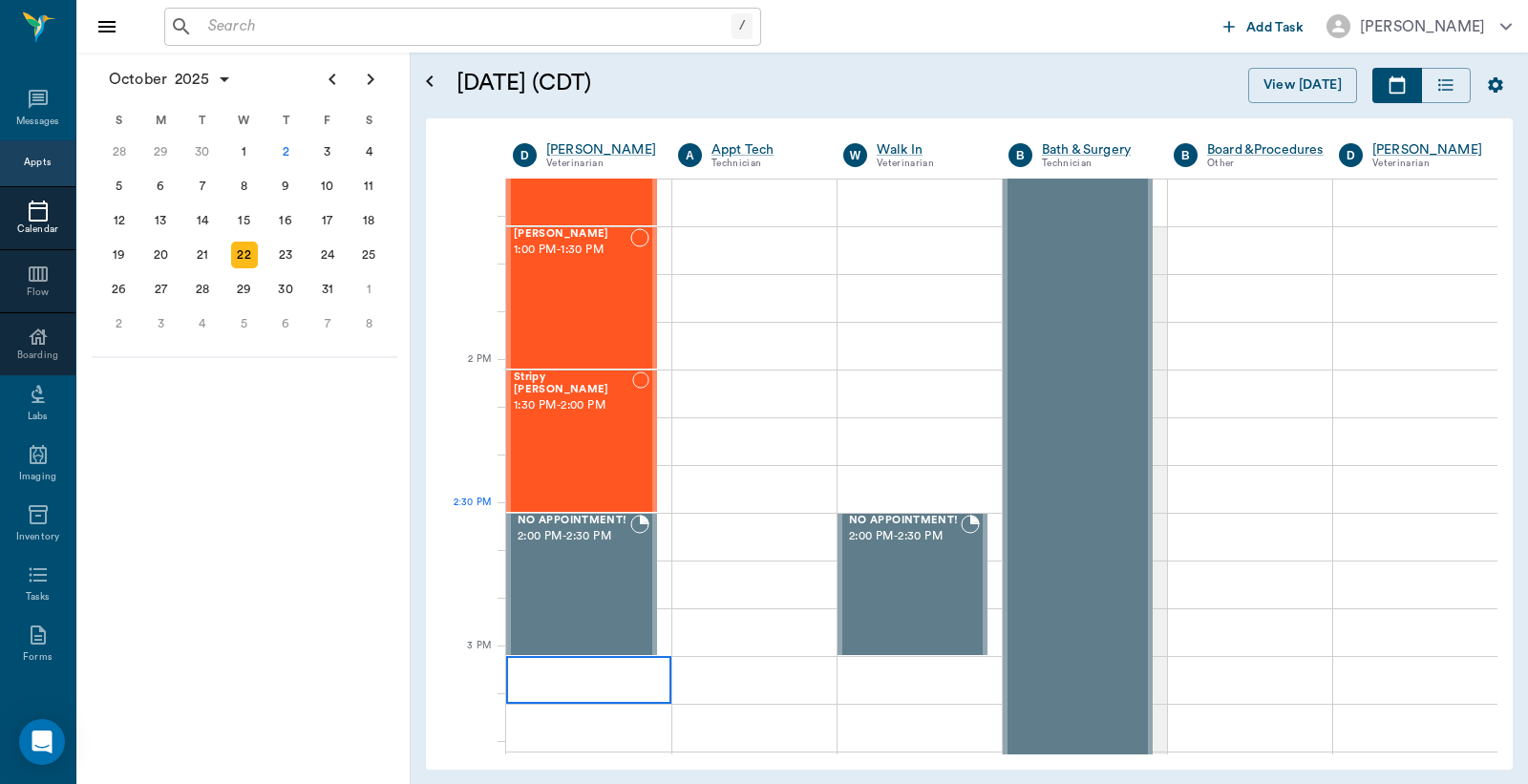
scroll to position [1555, 0]
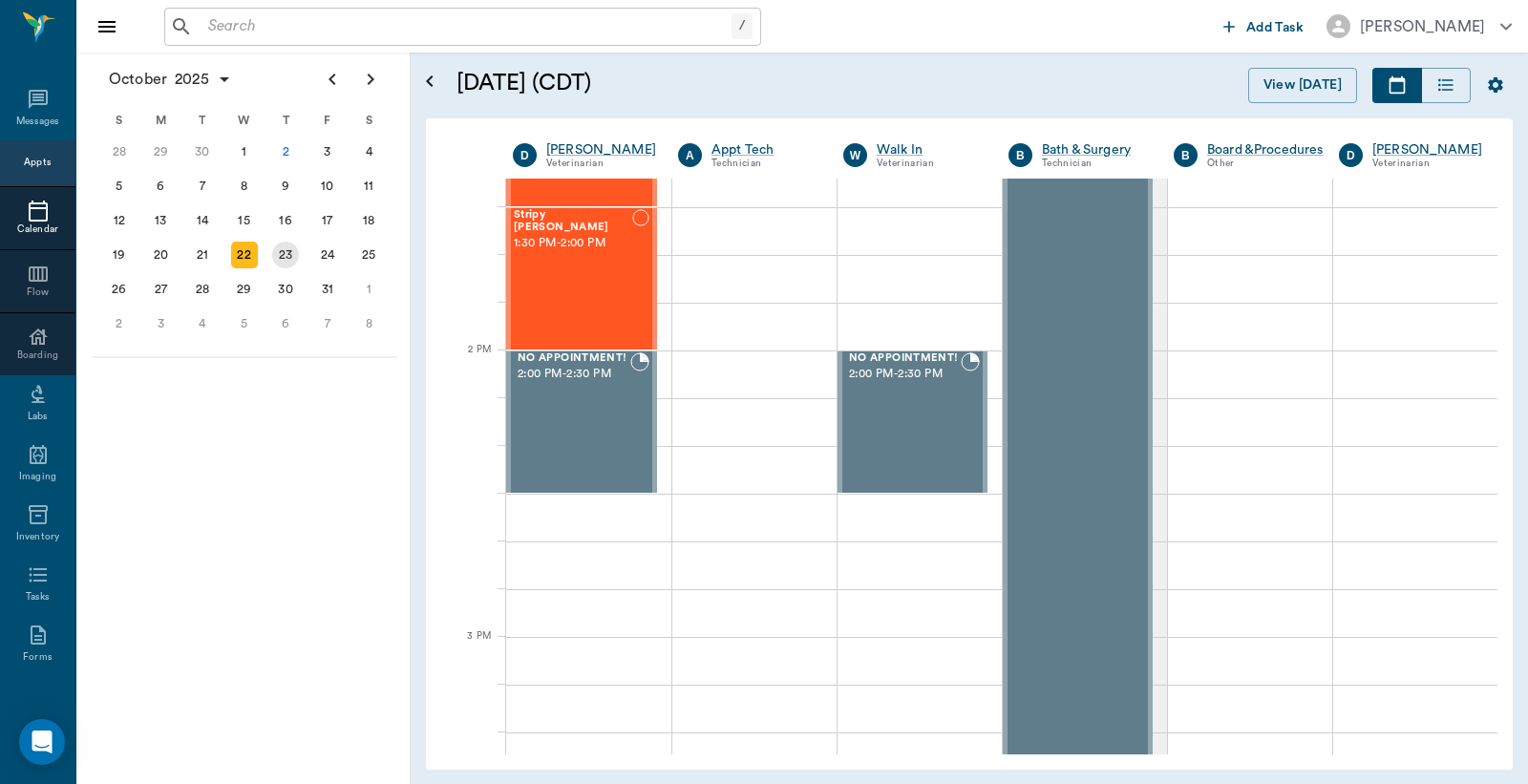
click at [284, 251] on div "23" at bounding box center [285, 255] width 27 height 27
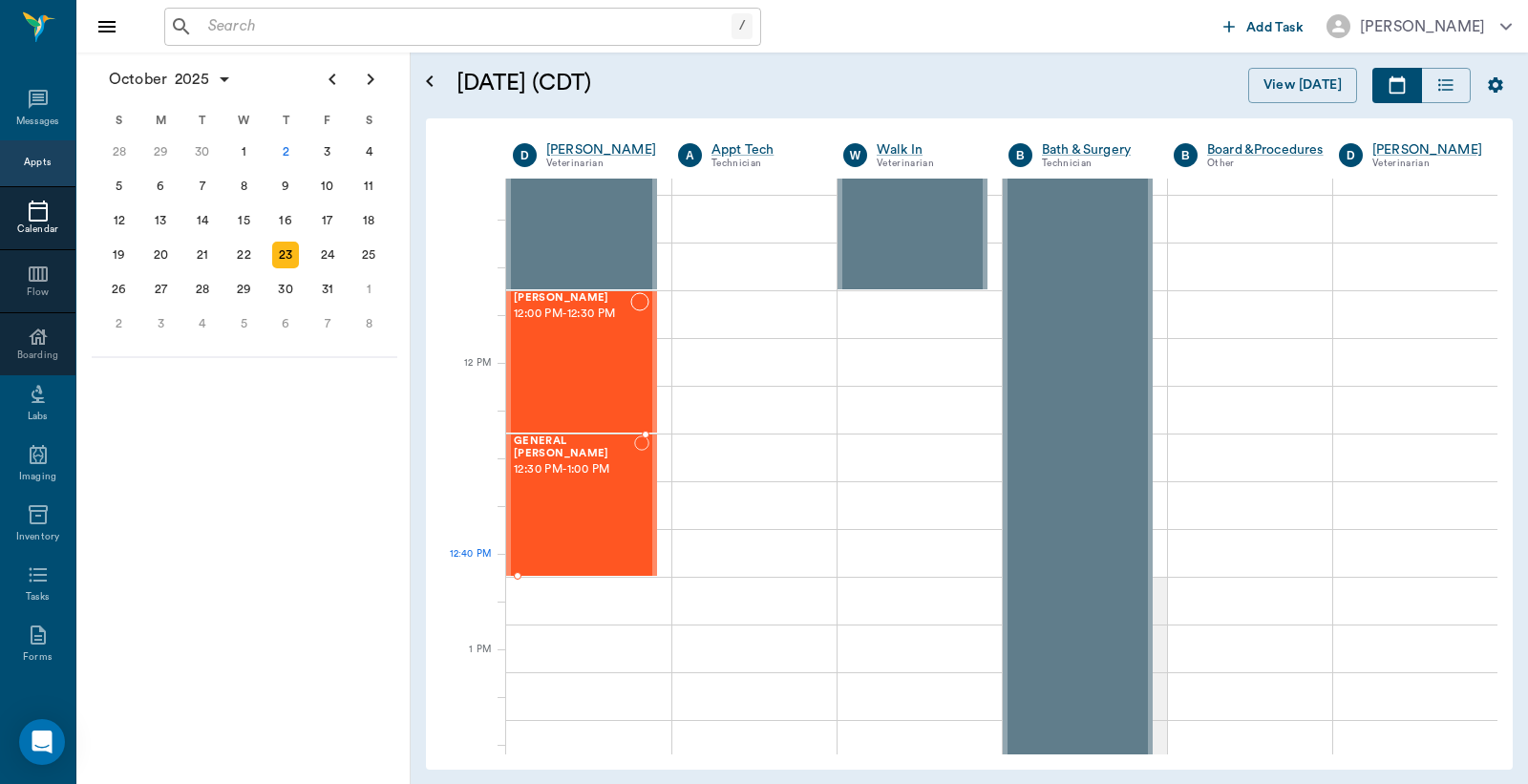
scroll to position [1131, 0]
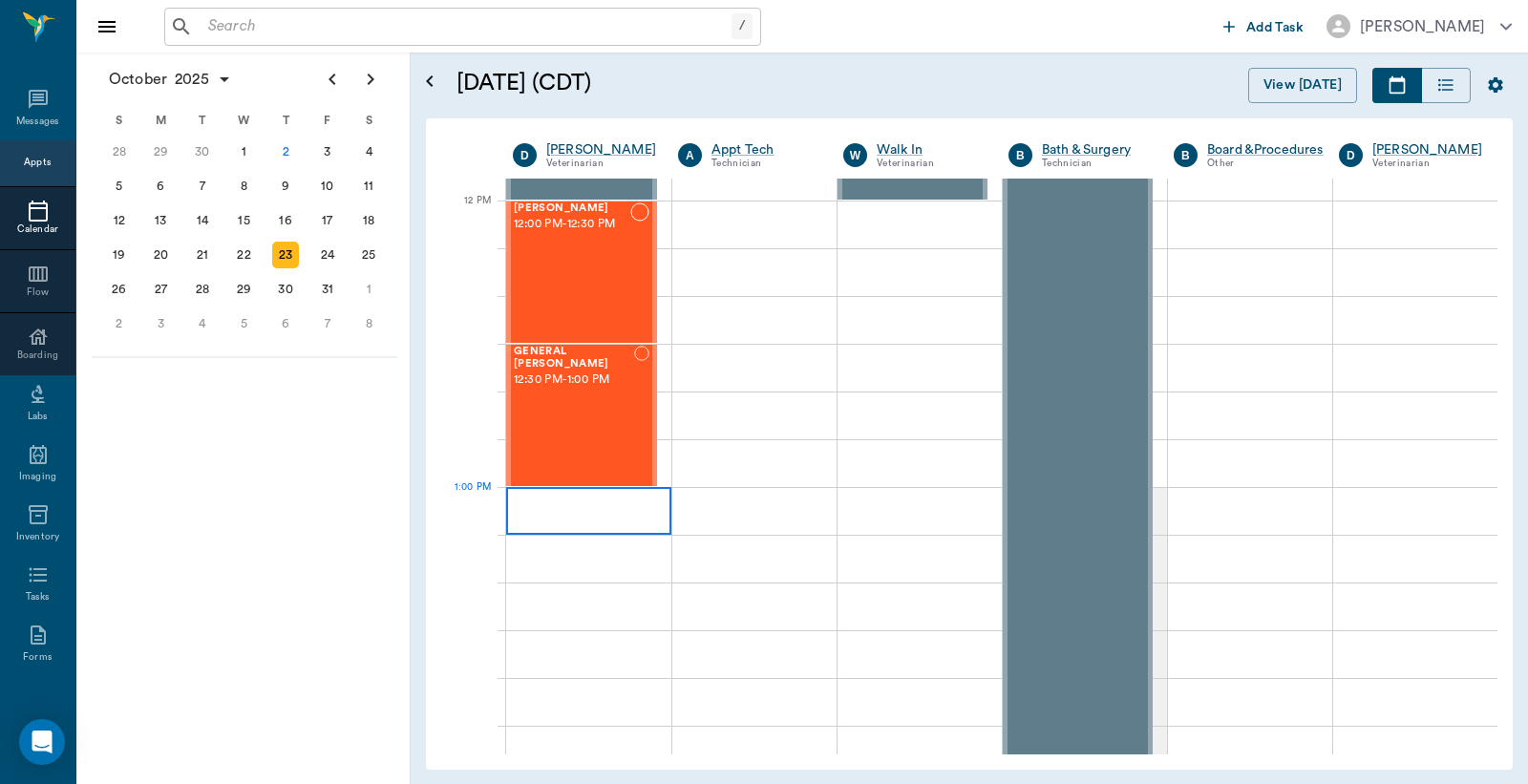
click at [546, 507] on div at bounding box center [589, 511] width 166 height 48
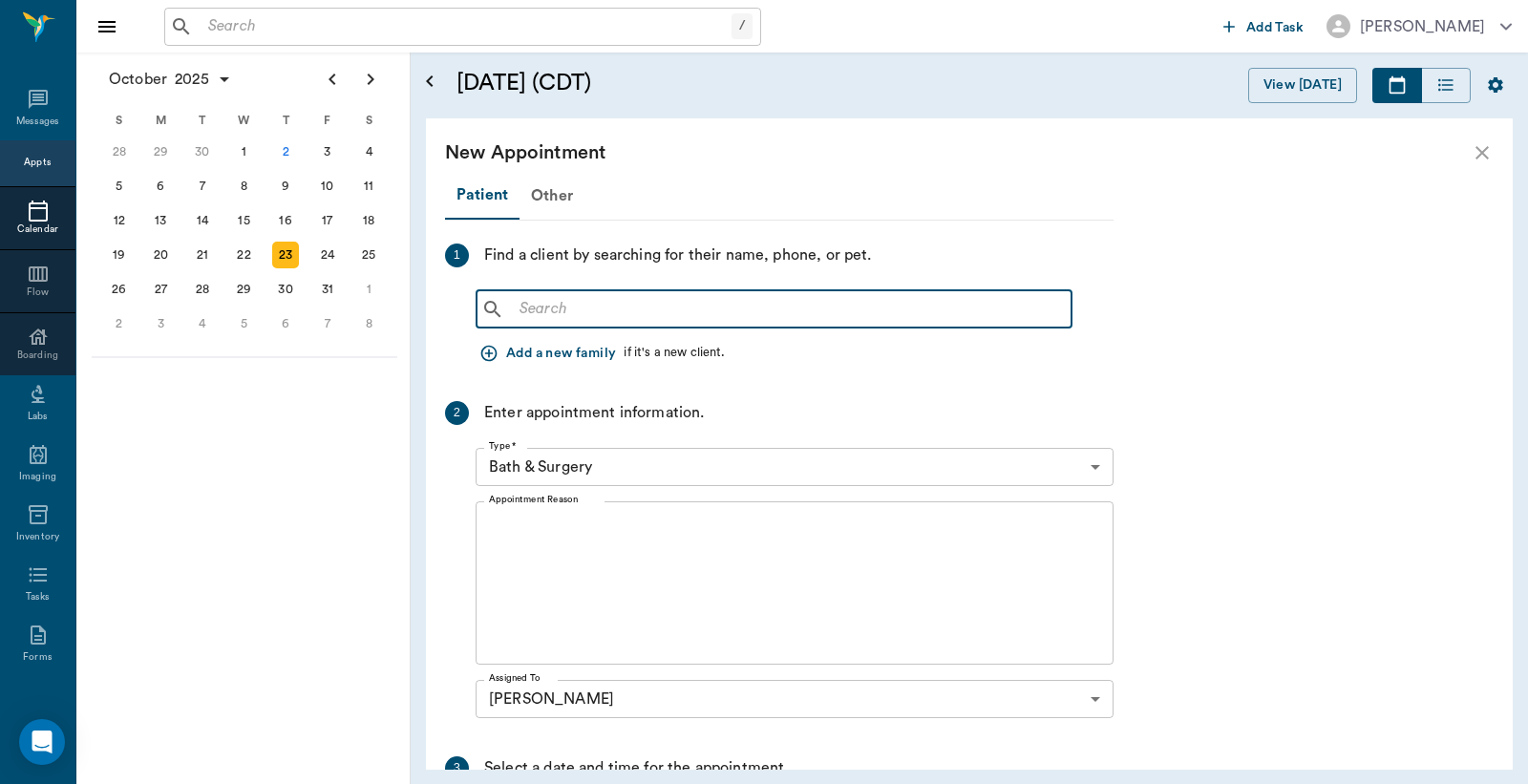
click at [528, 317] on input "text" at bounding box center [788, 309] width 552 height 27
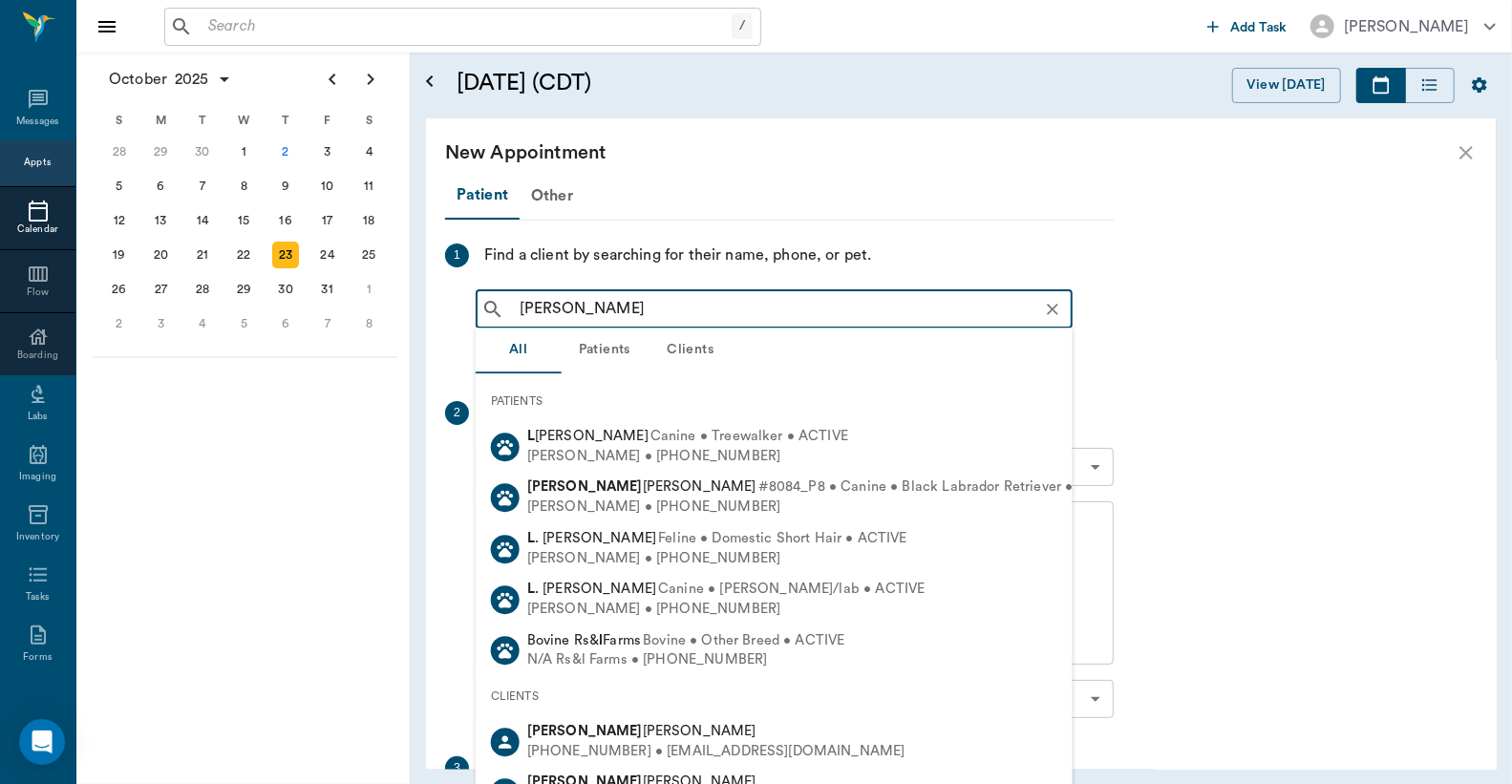
type input "[PERSON_NAME]"
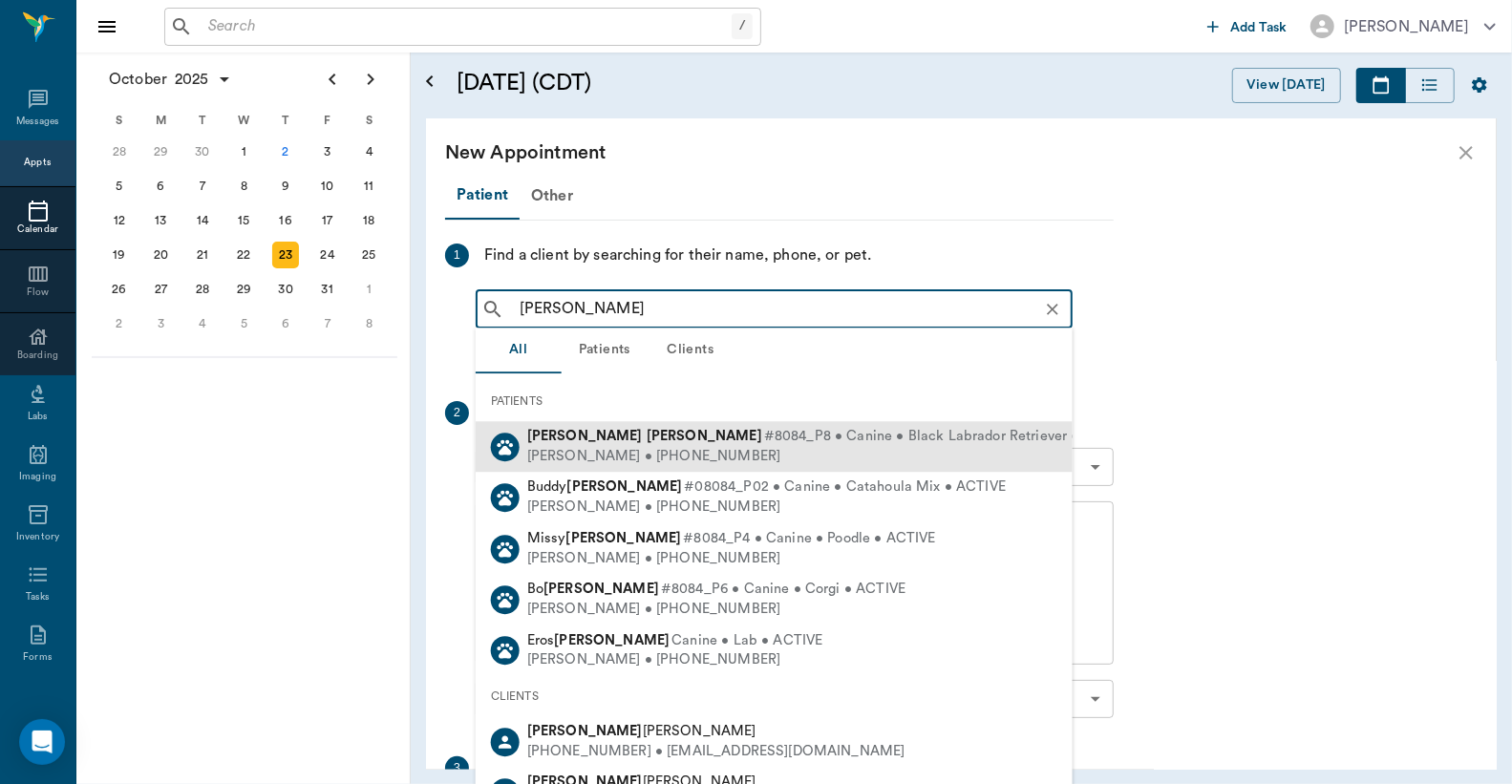
click at [764, 443] on span "#8084_P8 • Canine • Black Labrador Retriever • ACTIVE" at bounding box center [948, 437] width 369 height 20
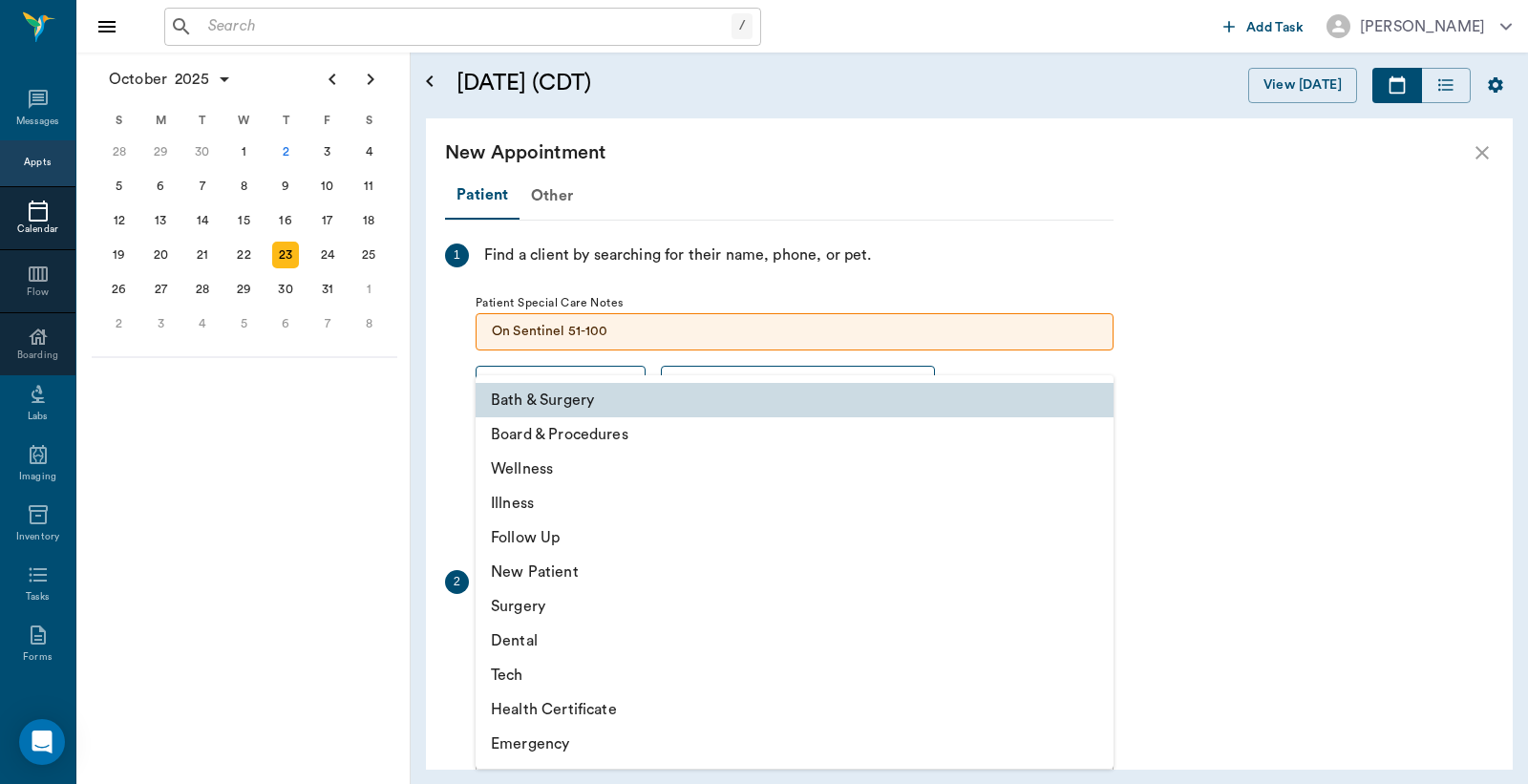
click at [1093, 638] on body "/ ​ Add Task [PERSON_NAME] Nectar Messages Appts Calendar Flow Boarding Labs Im…" at bounding box center [764, 392] width 1528 height 784
click at [538, 605] on li "Surgery" at bounding box center [795, 607] width 638 height 34
type input "65d2be4f46e3a538d89b8c18"
type input "01:30 PM"
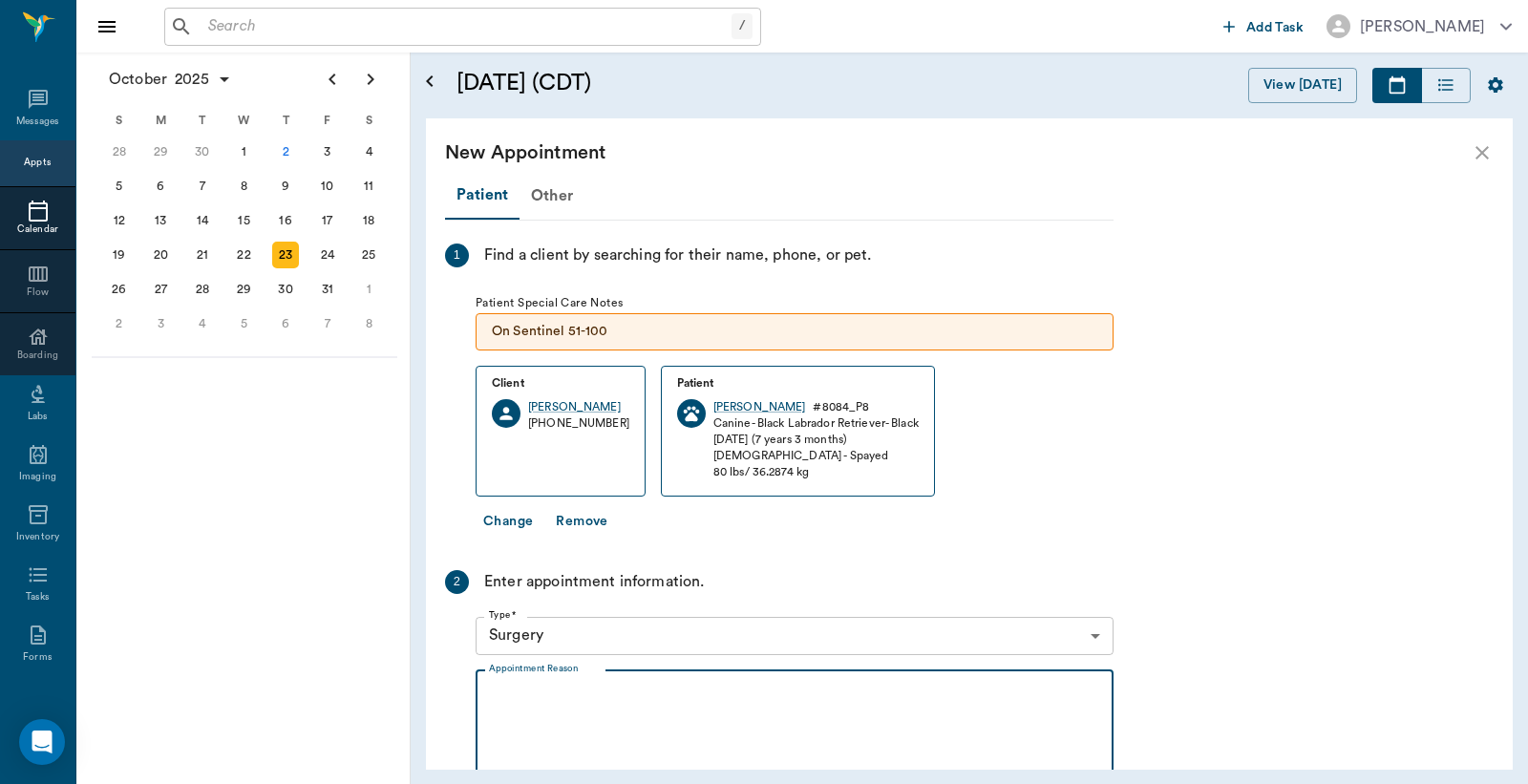
click at [500, 685] on textarea "Appointment Reason" at bounding box center [795, 751] width 612 height 132
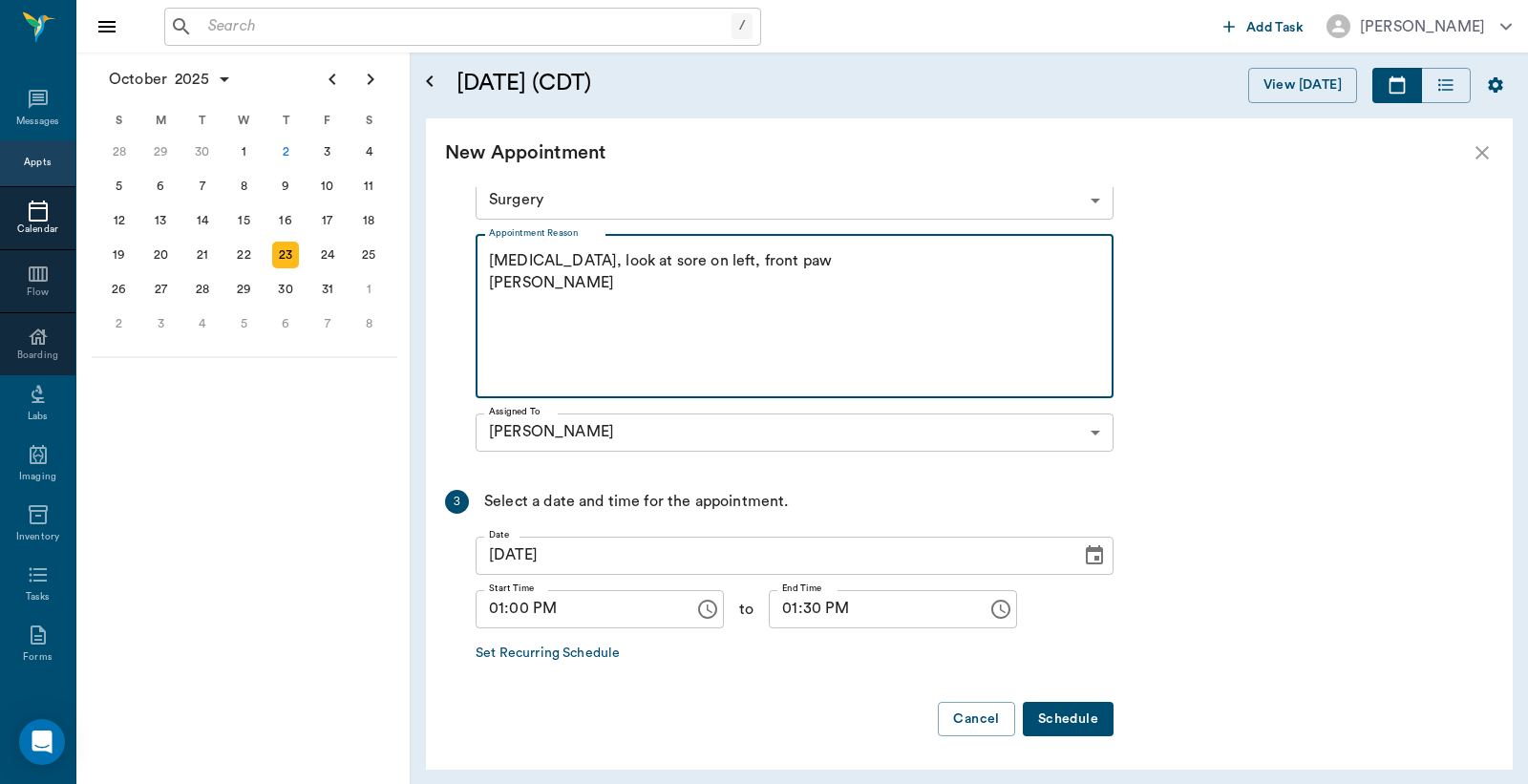
type textarea "[MEDICAL_DATA], look at sore on left, front paw [PERSON_NAME]"
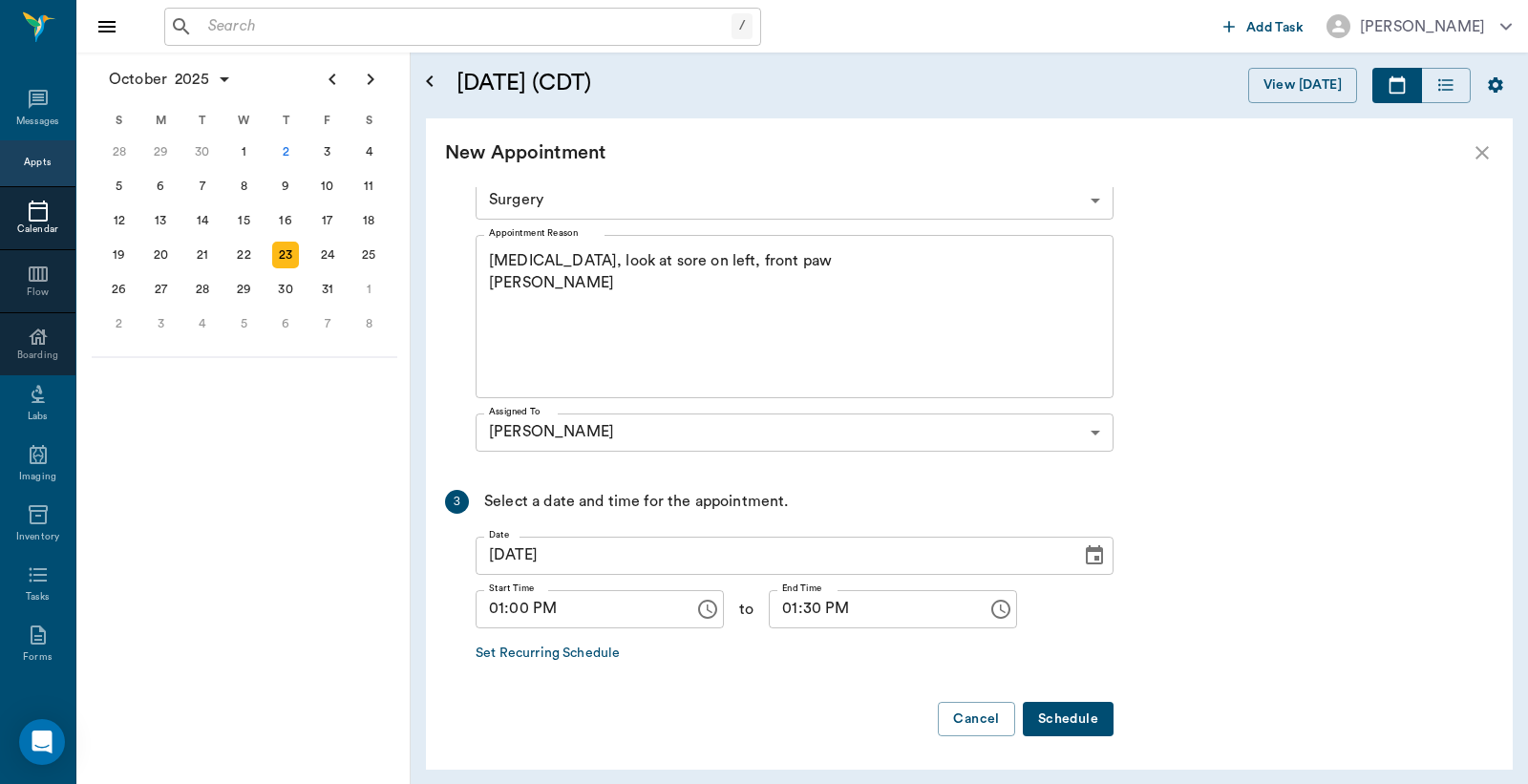
click at [1056, 716] on button "Schedule" at bounding box center [1068, 719] width 91 height 35
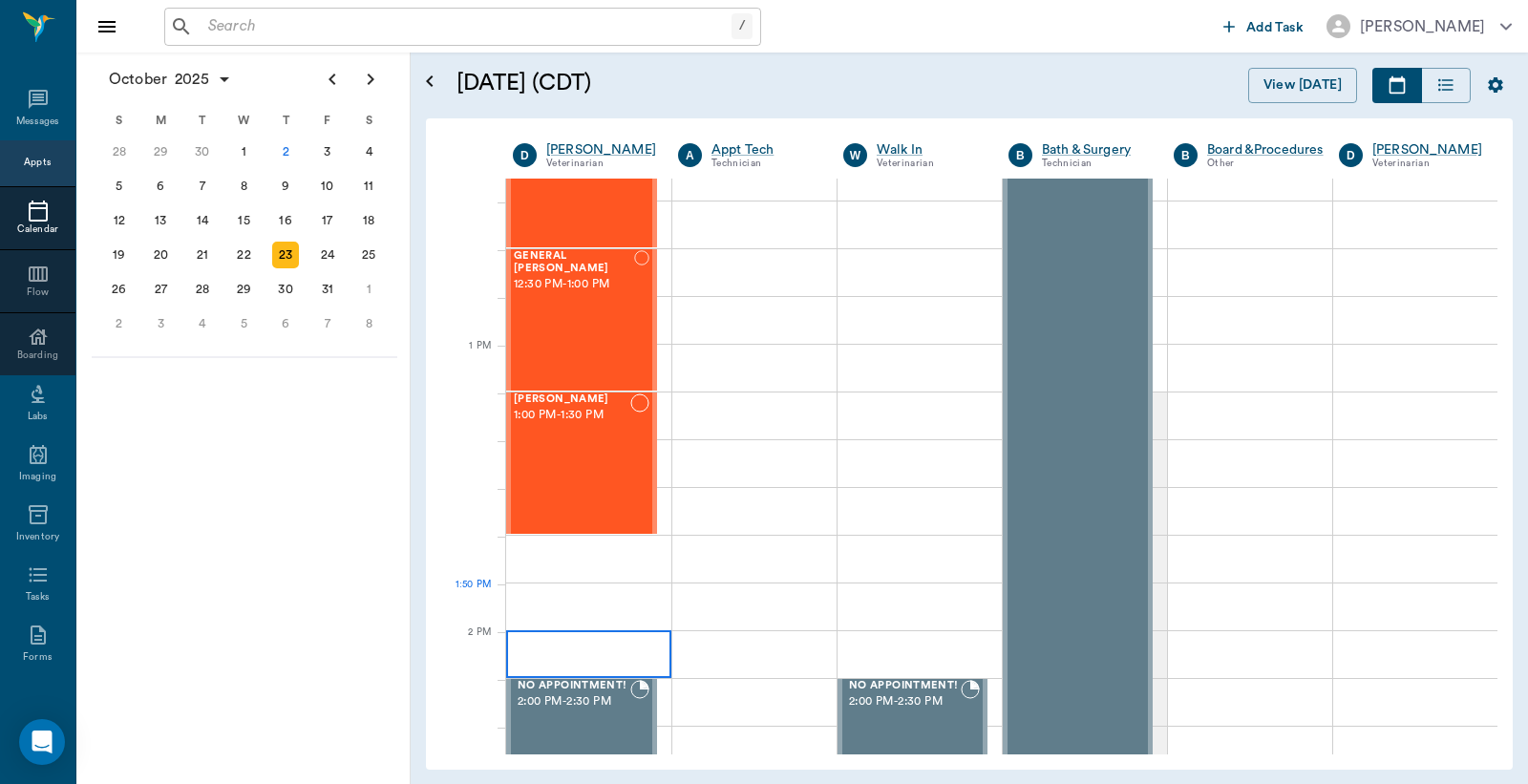
scroll to position [1273, 0]
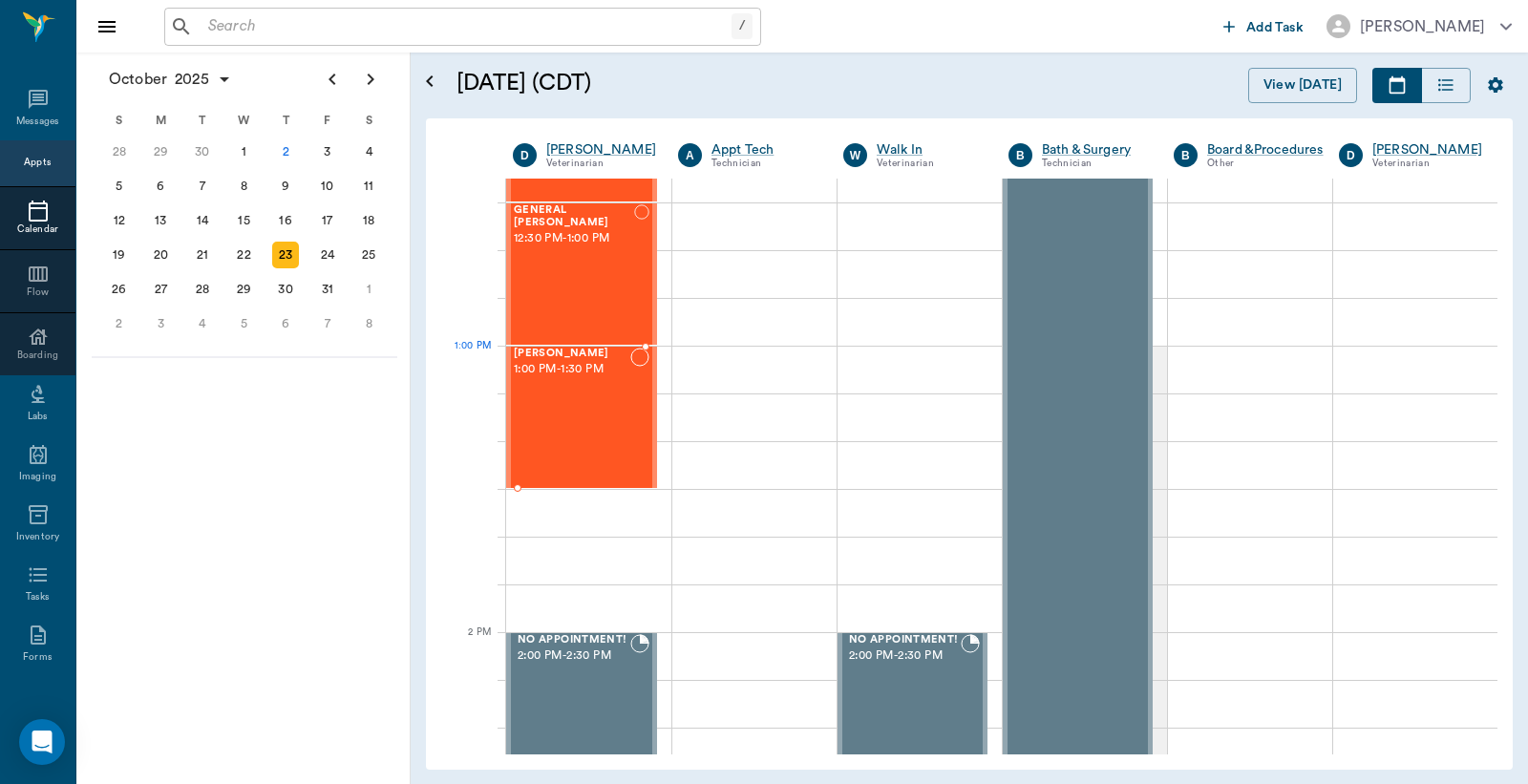
click at [576, 392] on div "[PERSON_NAME] 1:00 PM - 1:30 PM" at bounding box center [573, 417] width 117 height 140
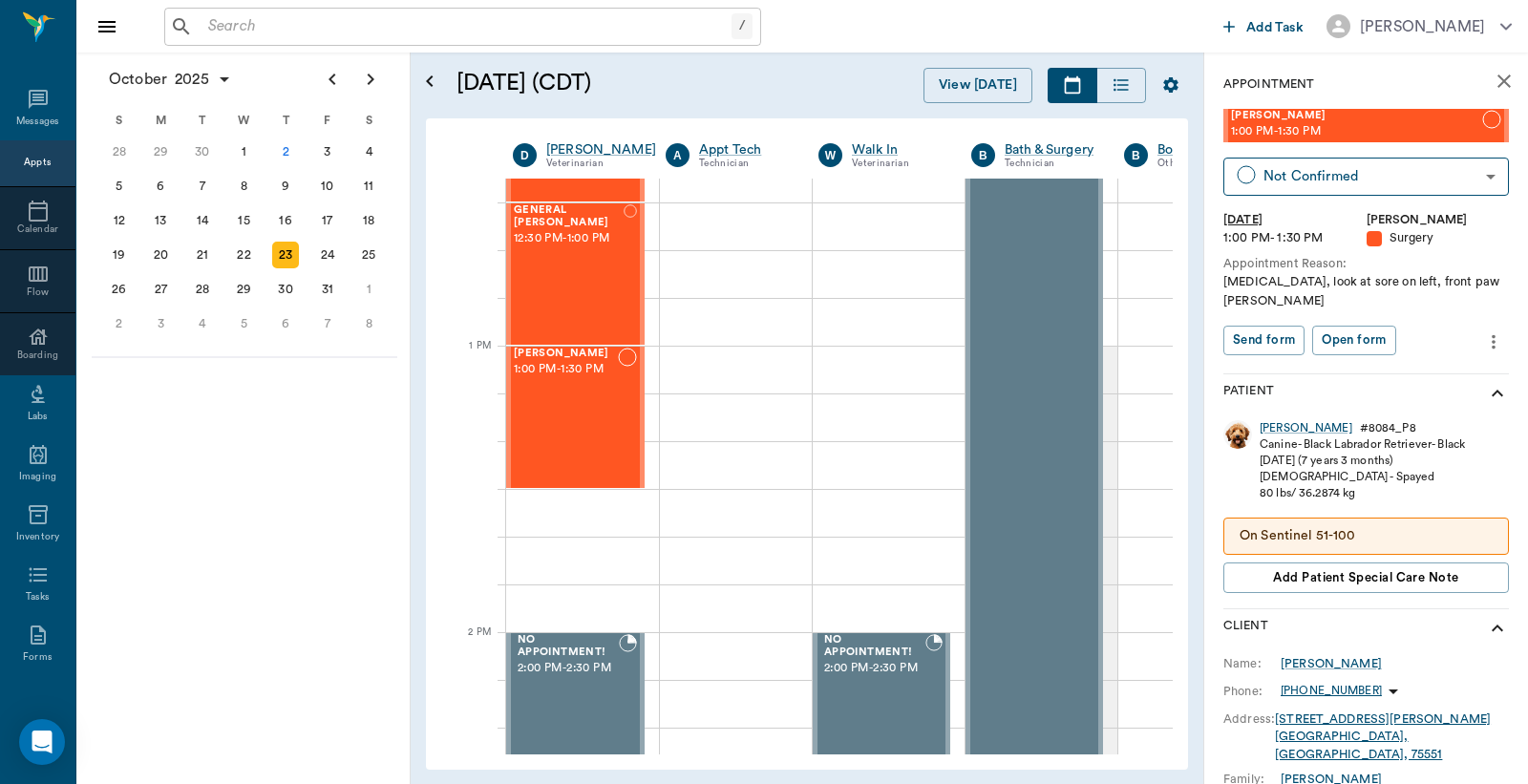
click at [1492, 342] on icon "more" at bounding box center [1494, 341] width 4 height 14
click at [1364, 373] on span "Edit appointment" at bounding box center [1398, 374] width 161 height 20
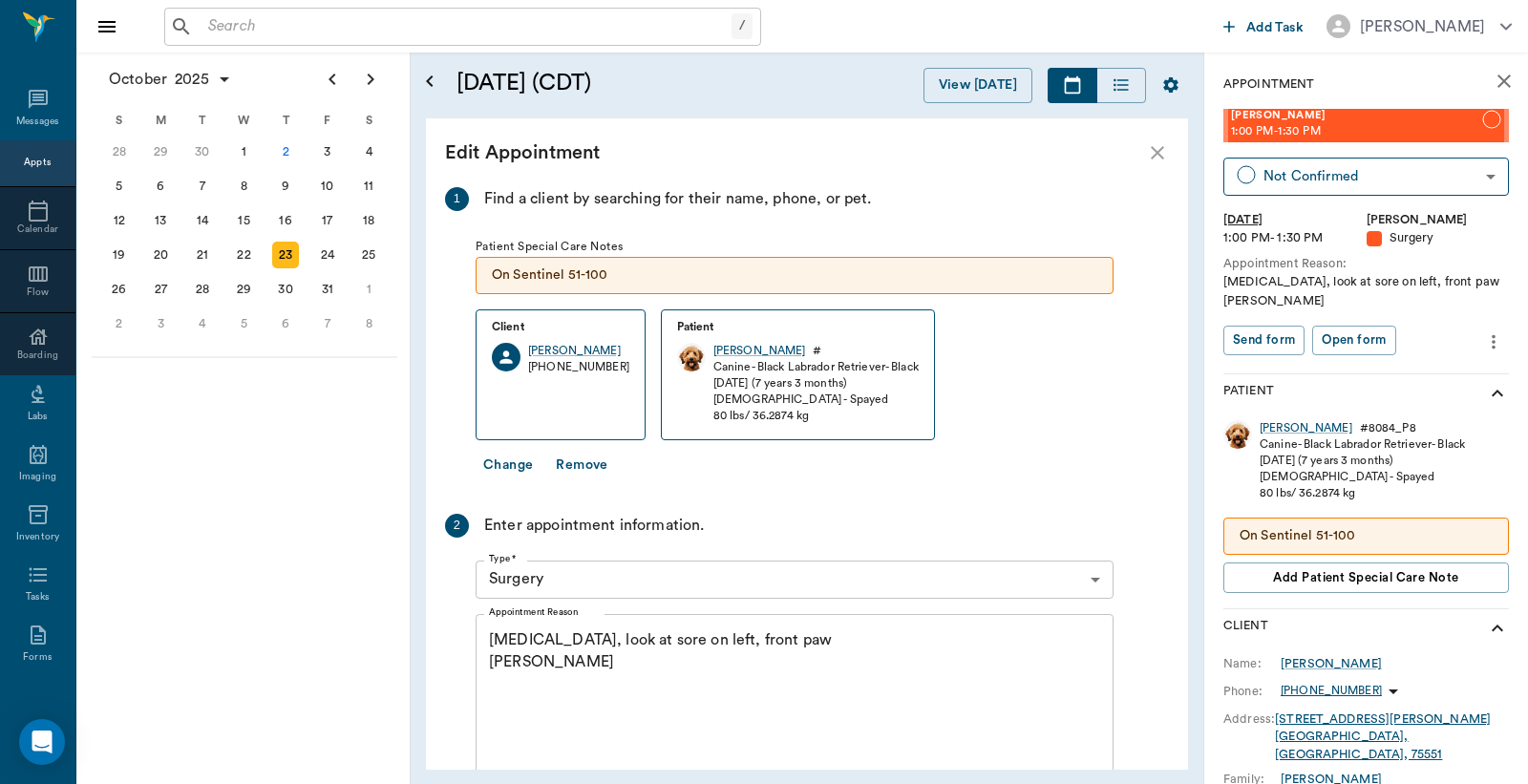
click at [591, 643] on textarea "[MEDICAL_DATA], look at sore on left, front paw [PERSON_NAME]" at bounding box center [795, 695] width 612 height 132
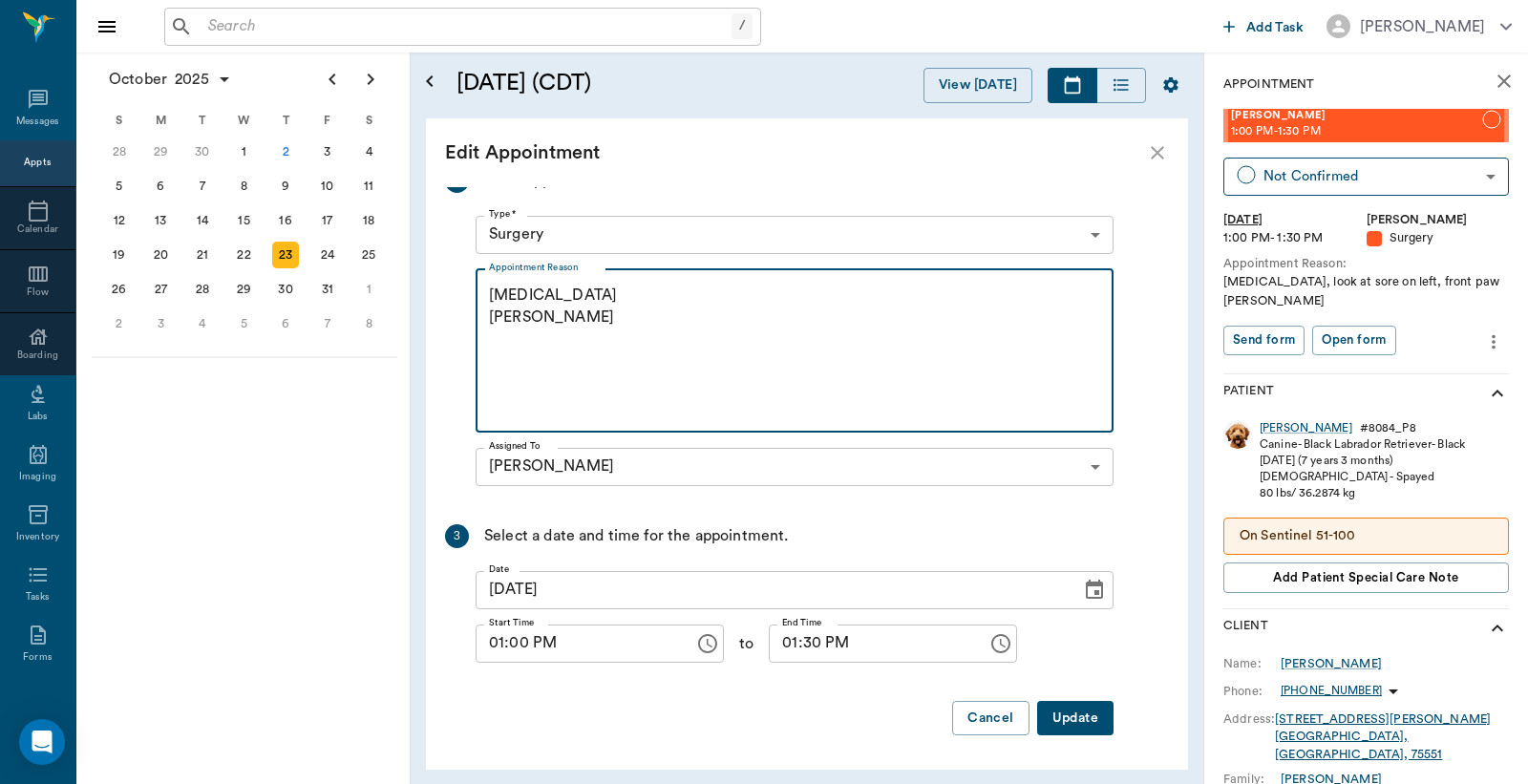
scroll to position [346, 0]
type textarea "[MEDICAL_DATA] [PERSON_NAME]"
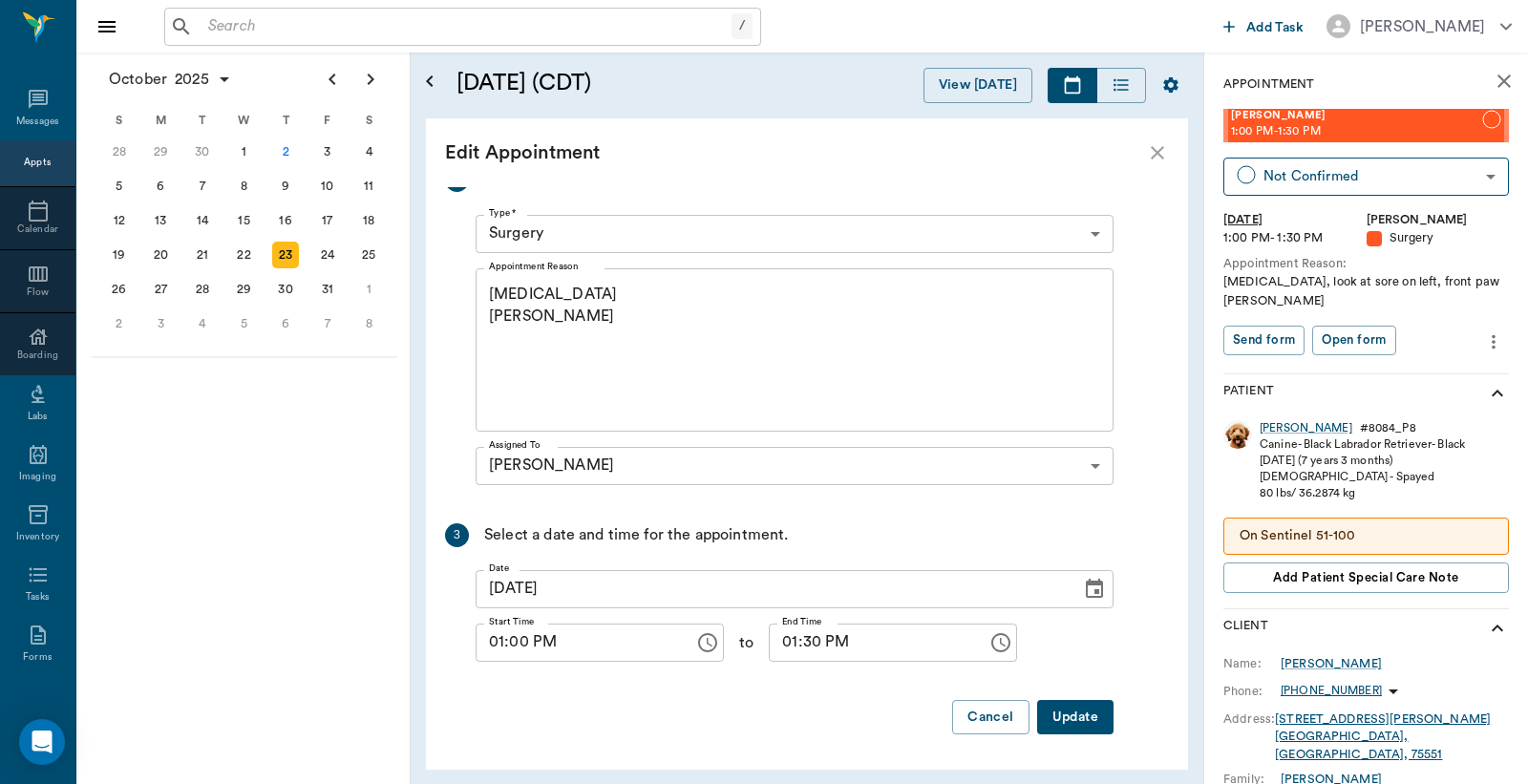
click at [1071, 713] on button "Update" at bounding box center [1076, 717] width 77 height 35
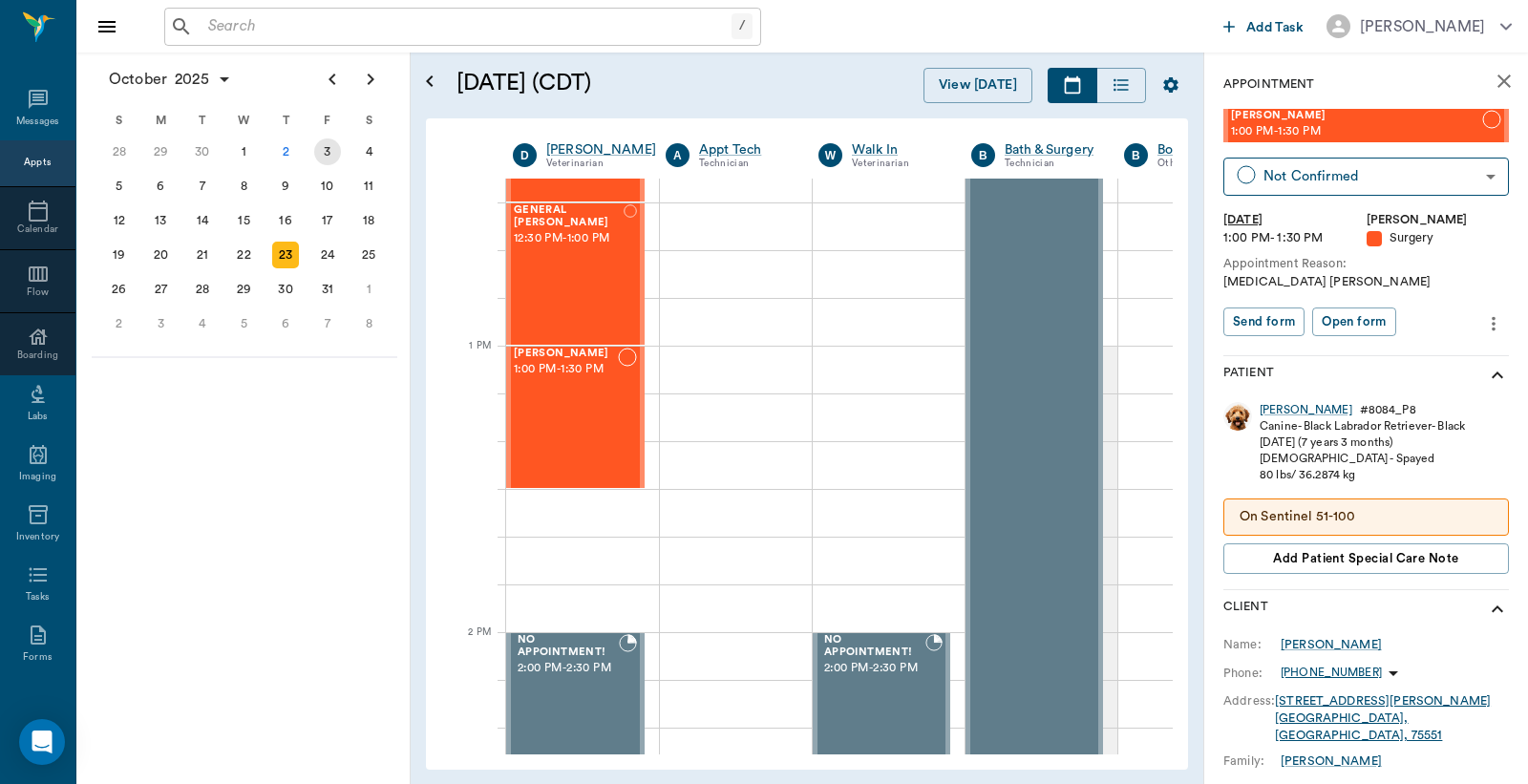
click at [325, 147] on div "3" at bounding box center [327, 152] width 27 height 27
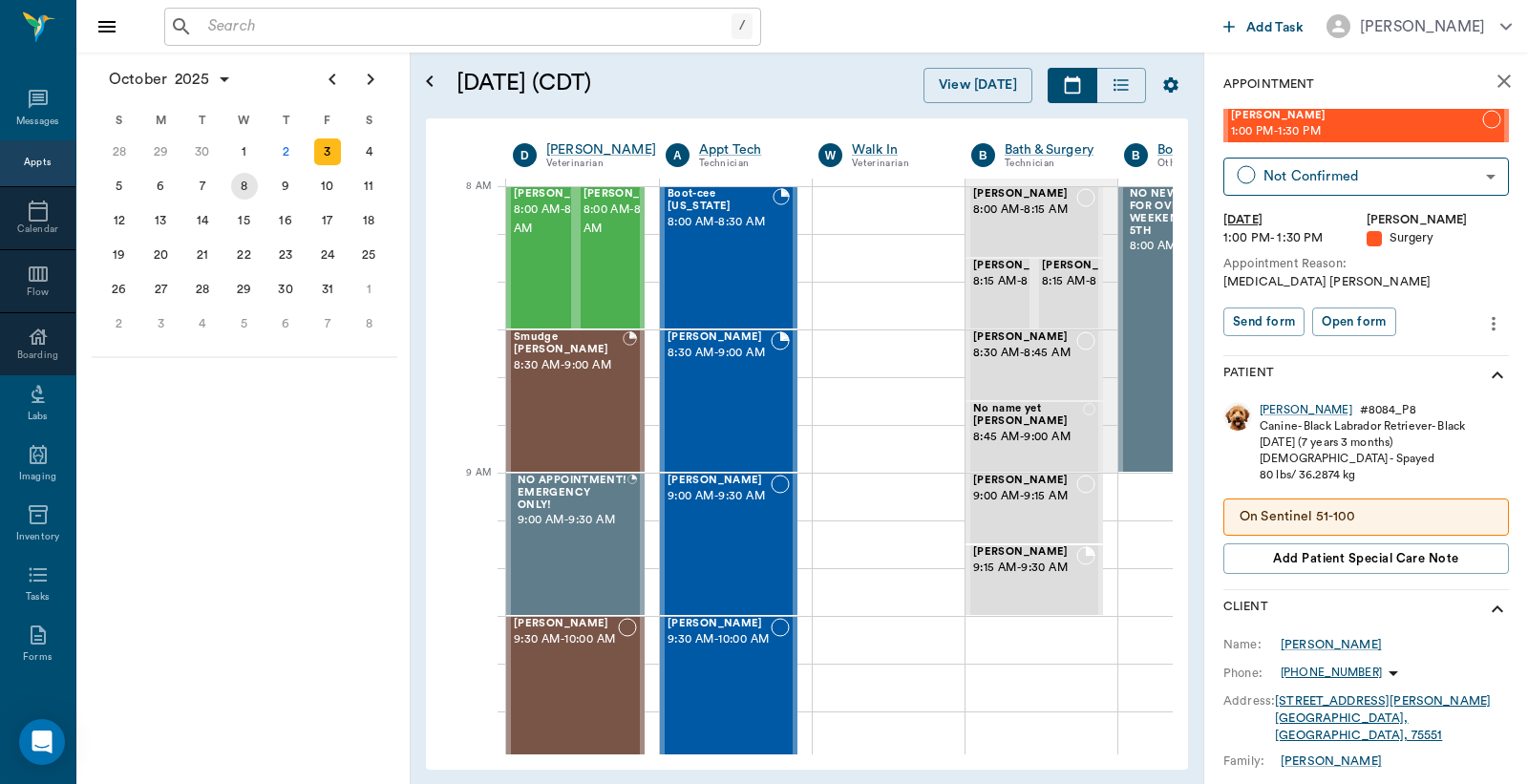
scroll to position [0, 1]
click at [248, 179] on div "8" at bounding box center [244, 187] width 27 height 27
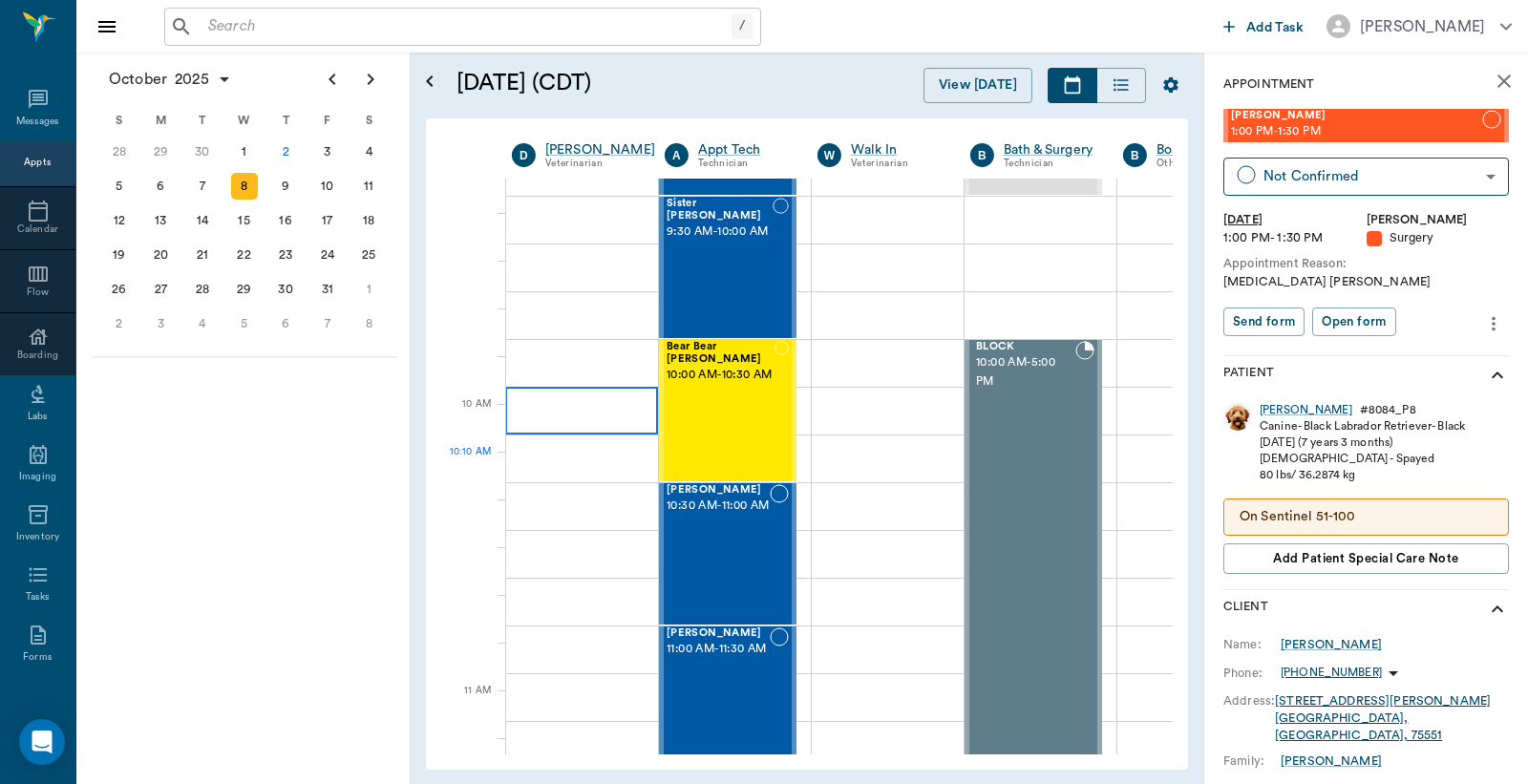
scroll to position [424, 1]
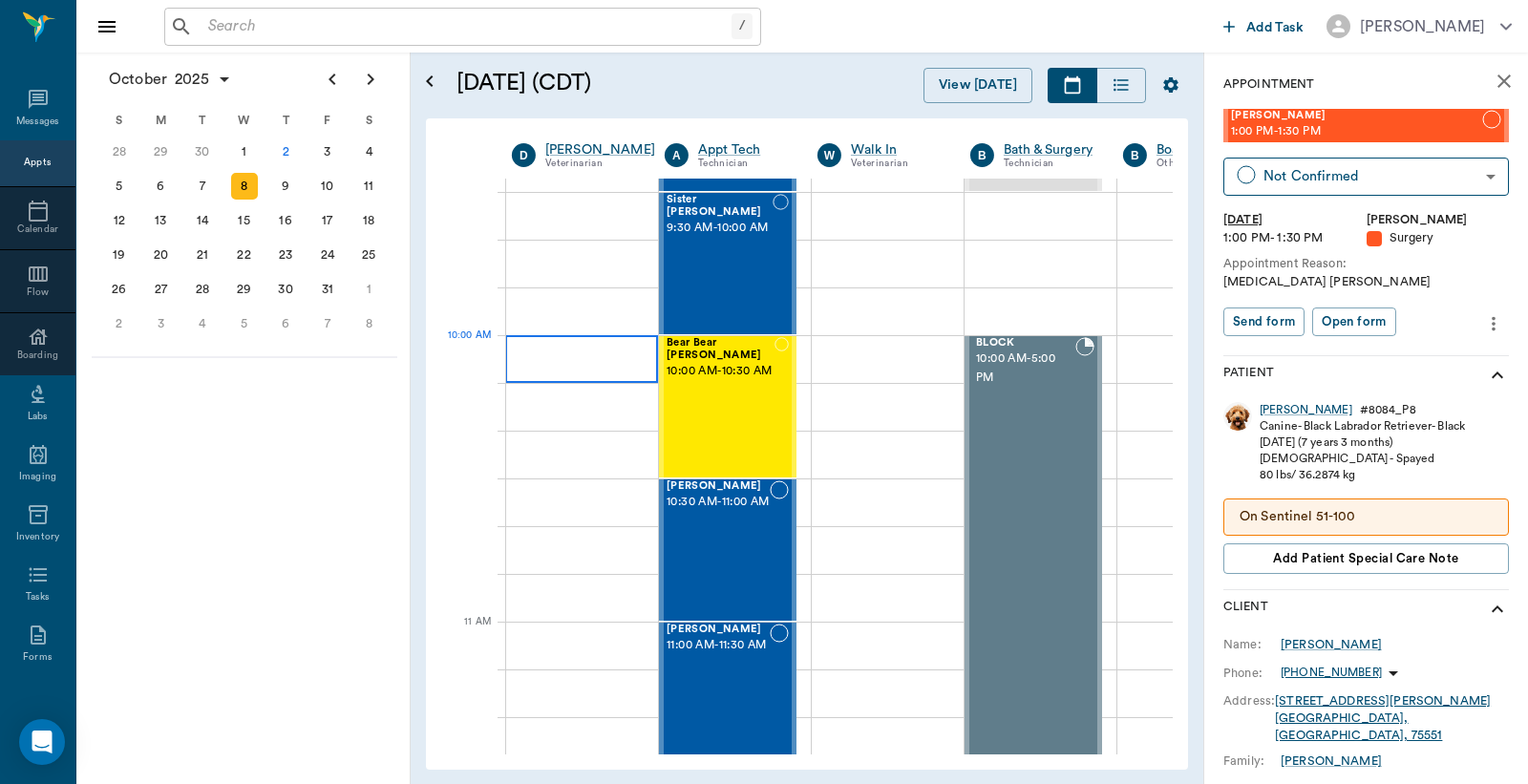
click at [540, 355] on div at bounding box center [582, 359] width 153 height 48
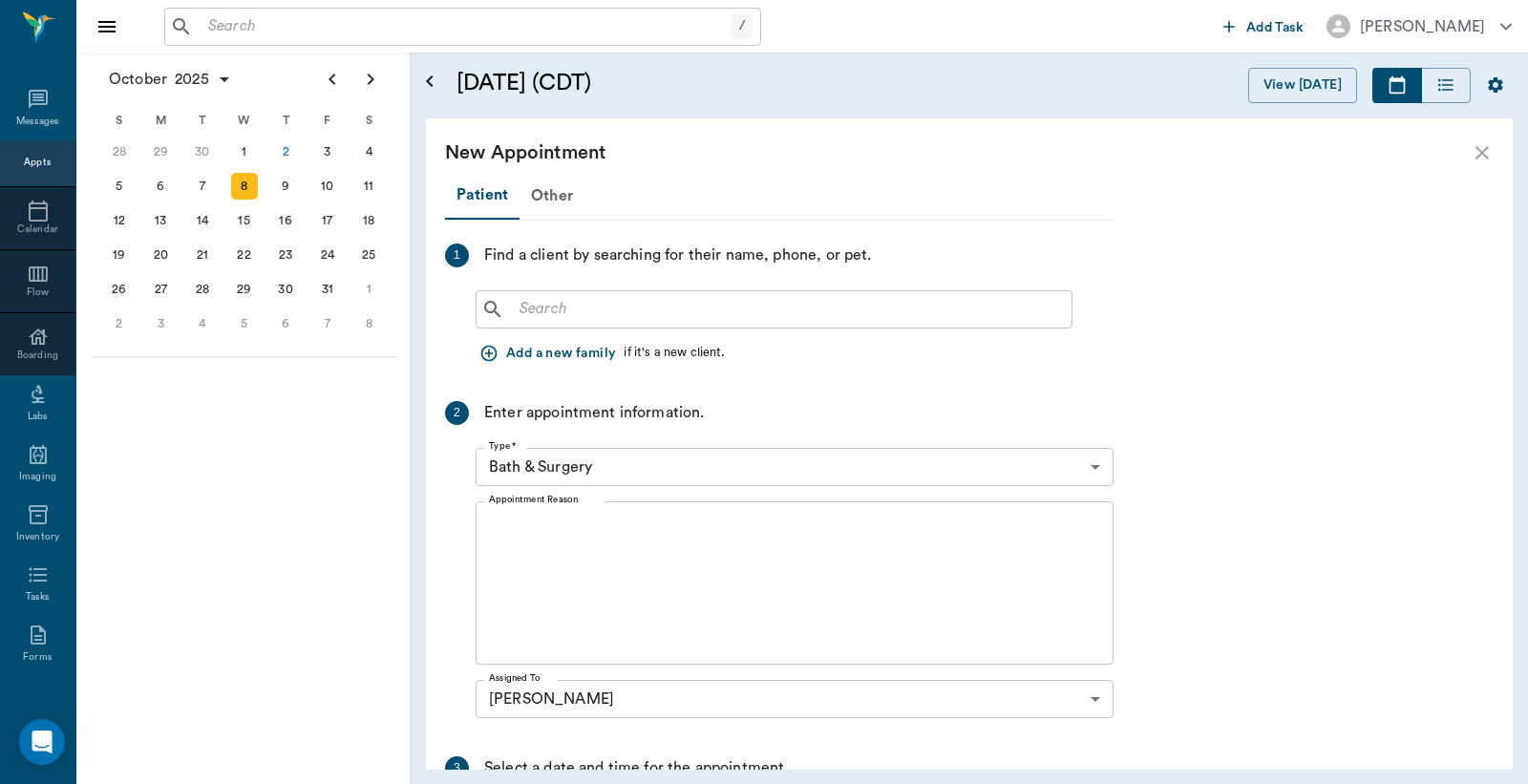
scroll to position [424, 0]
click at [514, 309] on input "text" at bounding box center [788, 309] width 552 height 27
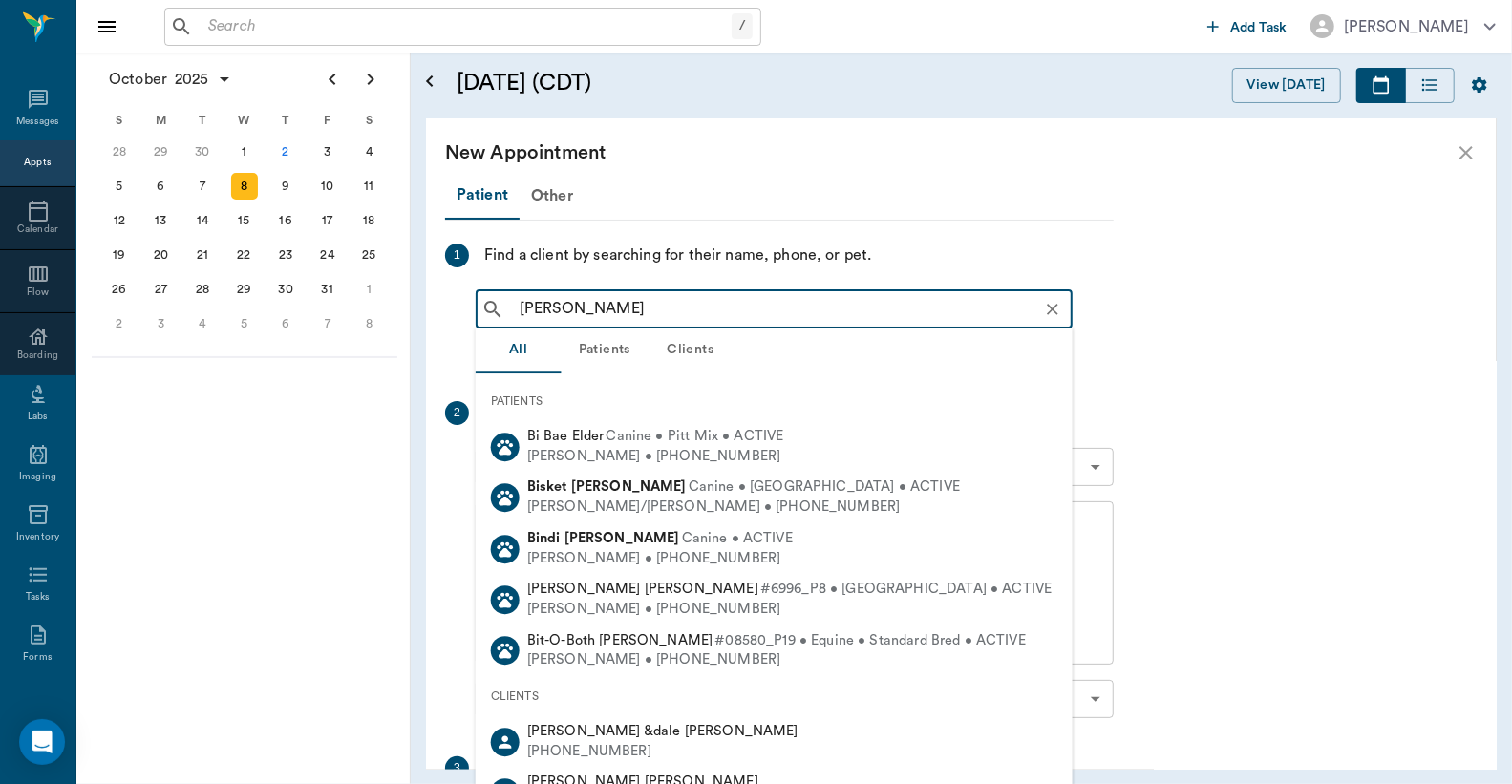
type input "[PERSON_NAME]"
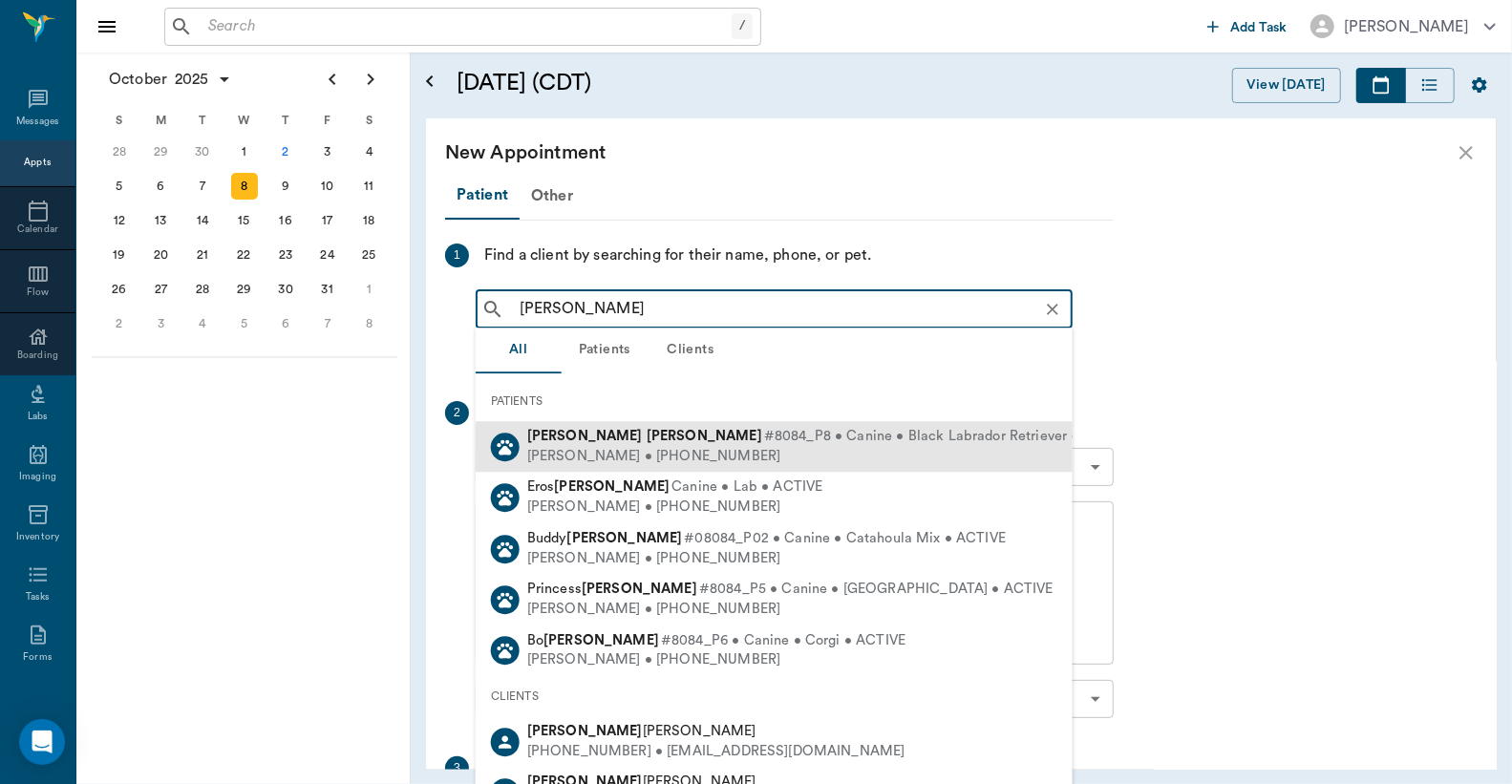
click at [646, 440] on b "[PERSON_NAME]" at bounding box center [704, 436] width 116 height 14
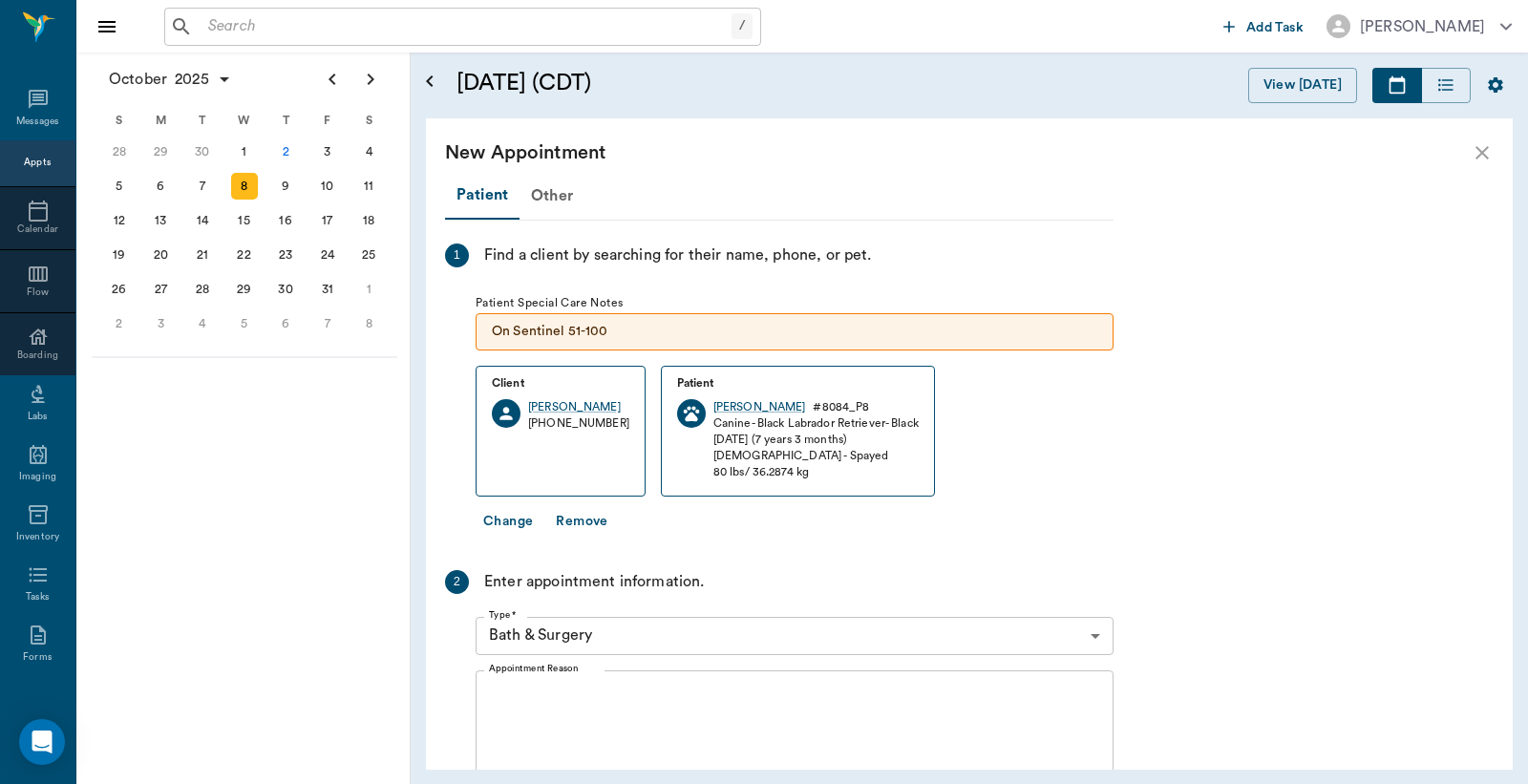
click at [1092, 634] on body "/ ​ Add Task [PERSON_NAME] Nectar Messages Appts Calendar Flow Boarding Labs Im…" at bounding box center [764, 392] width 1528 height 784
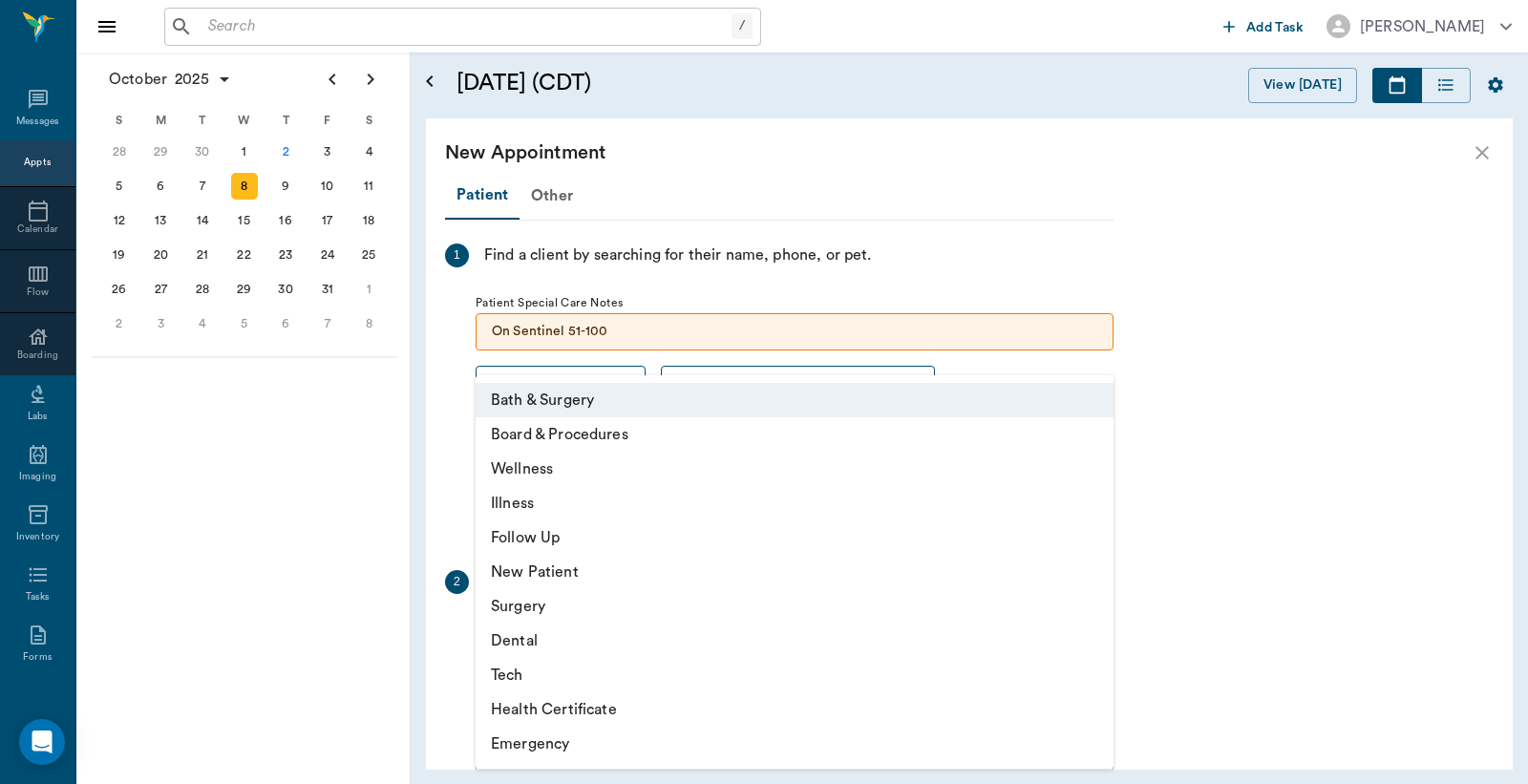
click at [554, 470] on li "Wellness" at bounding box center [795, 469] width 638 height 34
type input "65d2be4f46e3a538d89b8c14"
type input "10:30 AM"
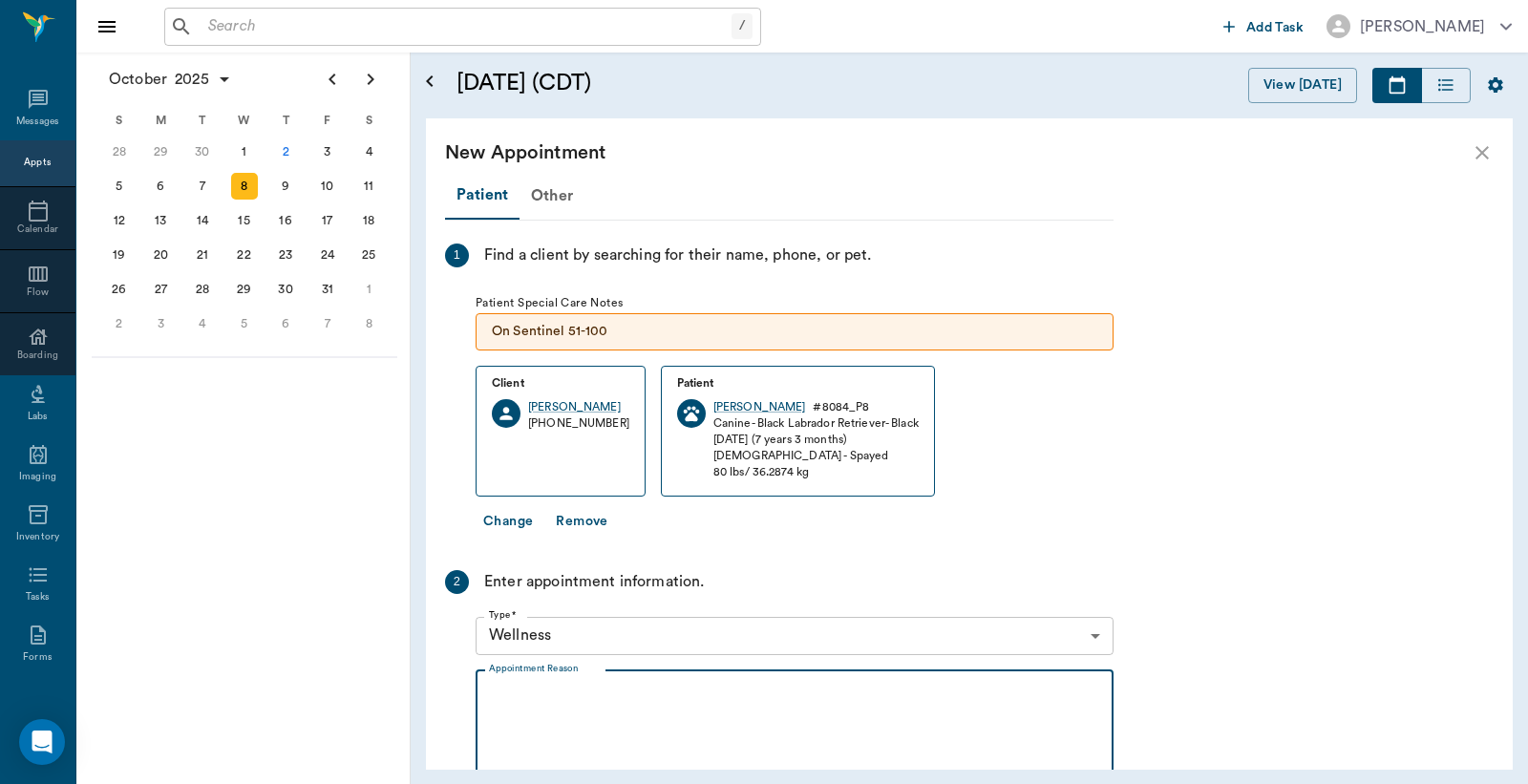
click at [508, 688] on textarea "Appointment Reason" at bounding box center [795, 751] width 612 height 132
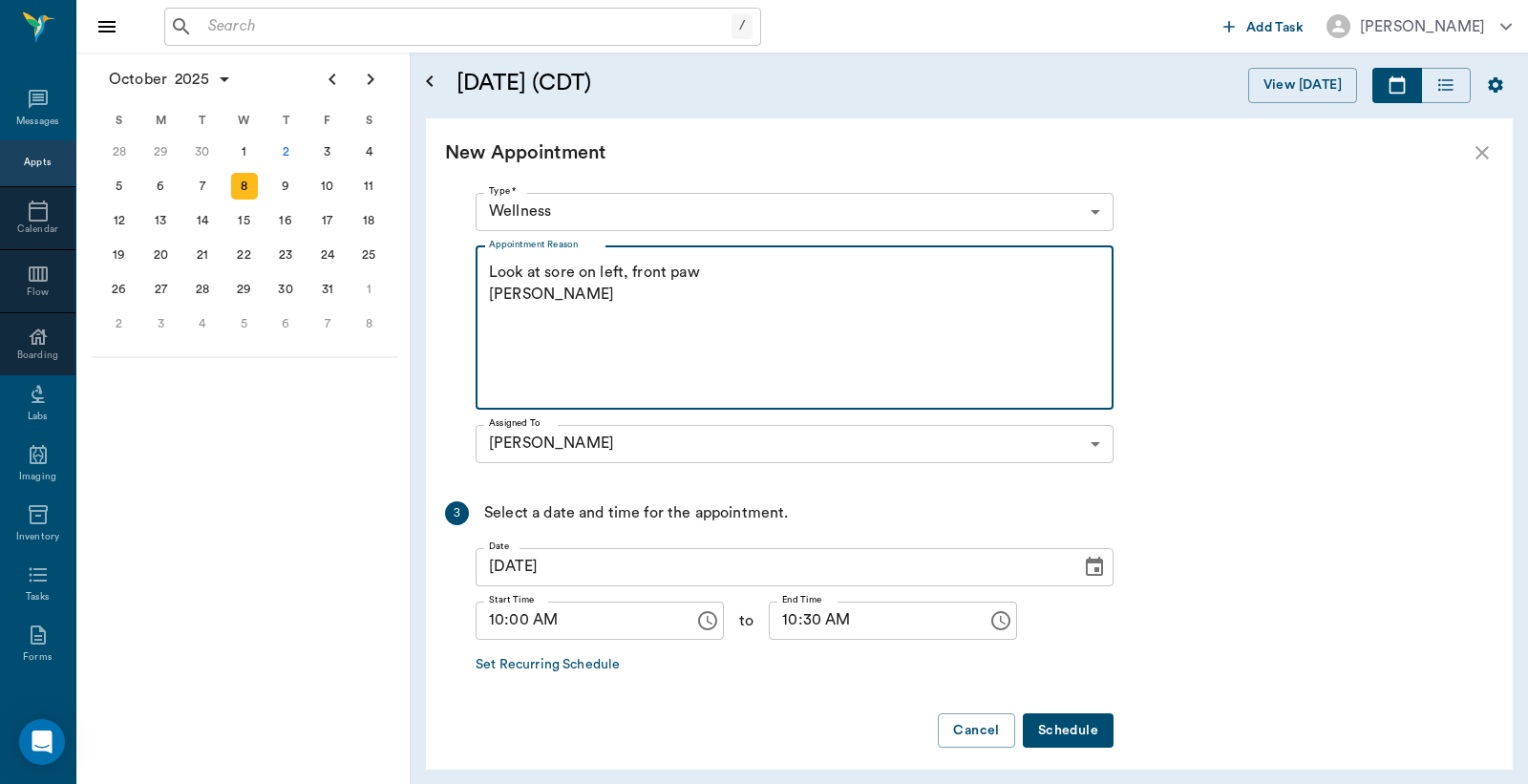
type textarea "Look at sore on left, front paw [PERSON_NAME]"
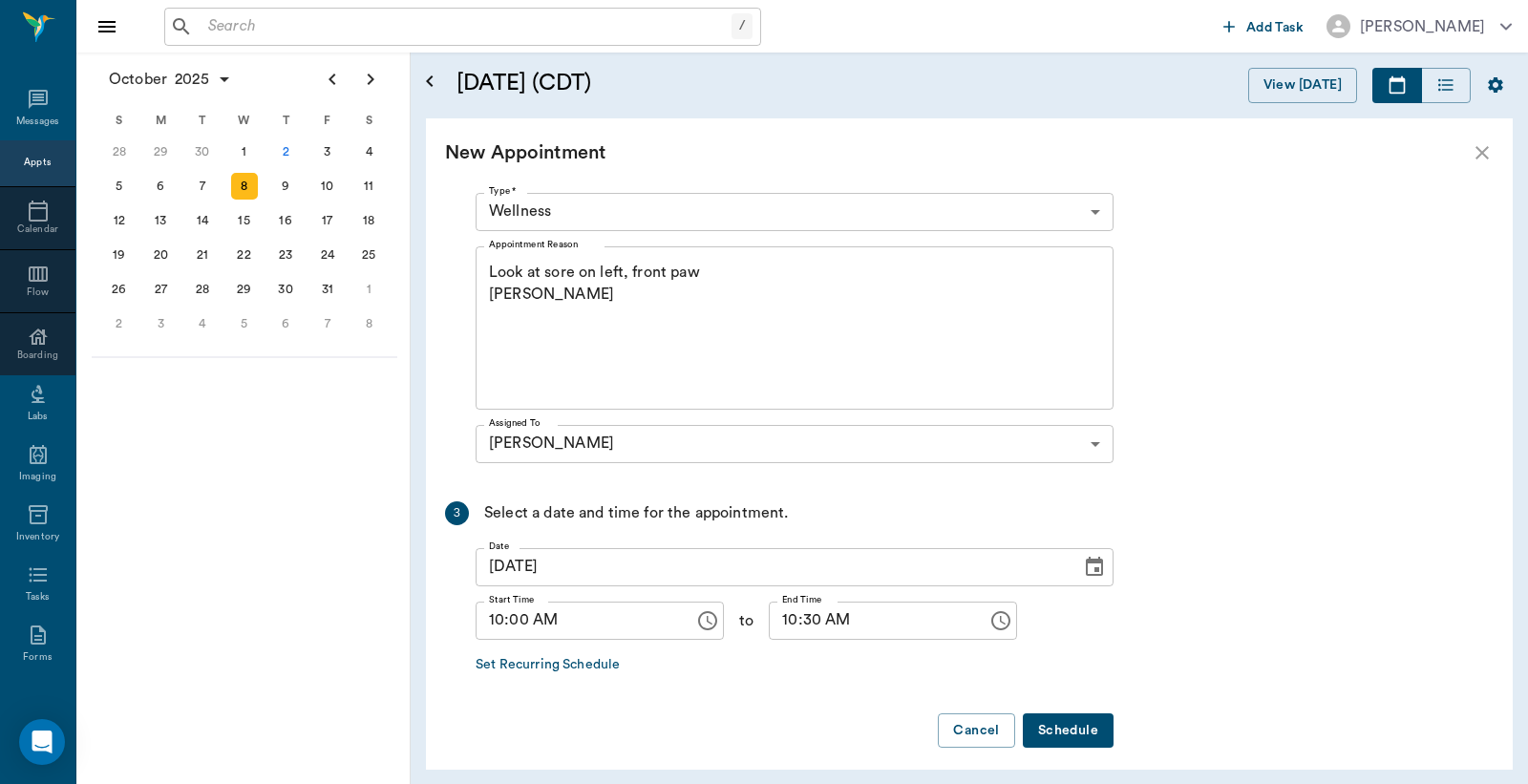
click at [1077, 729] on button "Schedule" at bounding box center [1068, 730] width 91 height 35
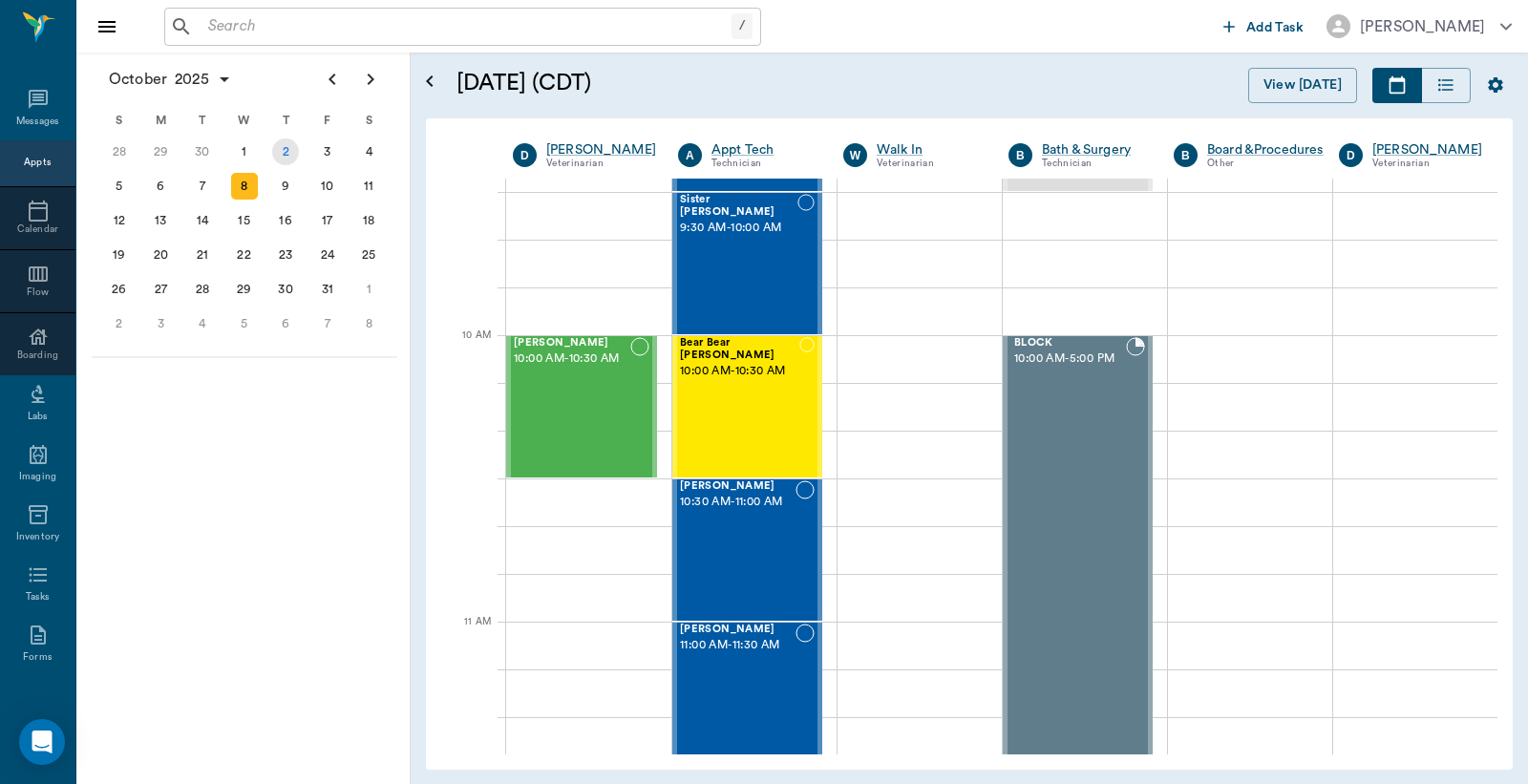
click at [281, 158] on div "2" at bounding box center [285, 152] width 27 height 27
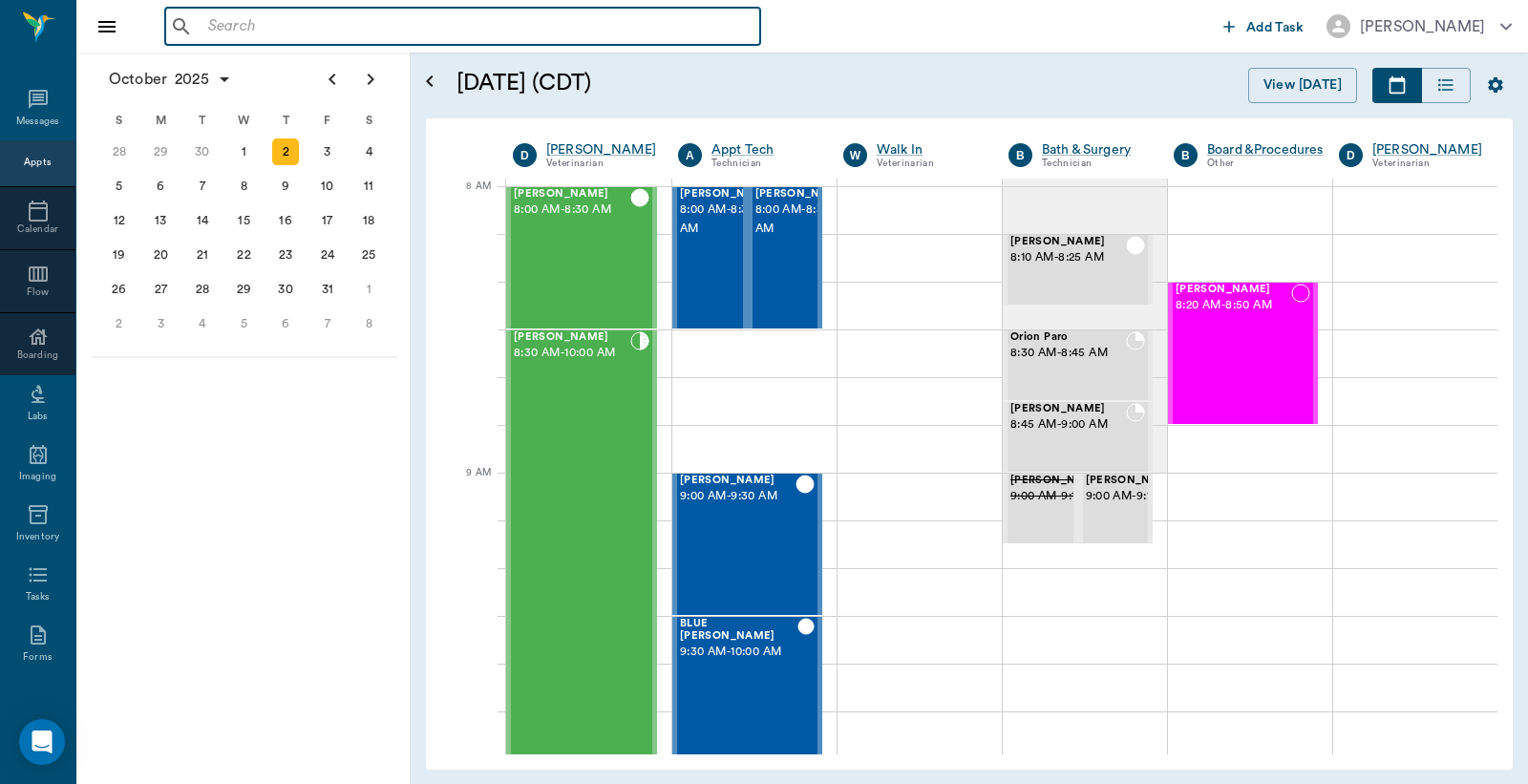
click at [211, 25] on input "text" at bounding box center [477, 27] width 552 height 27
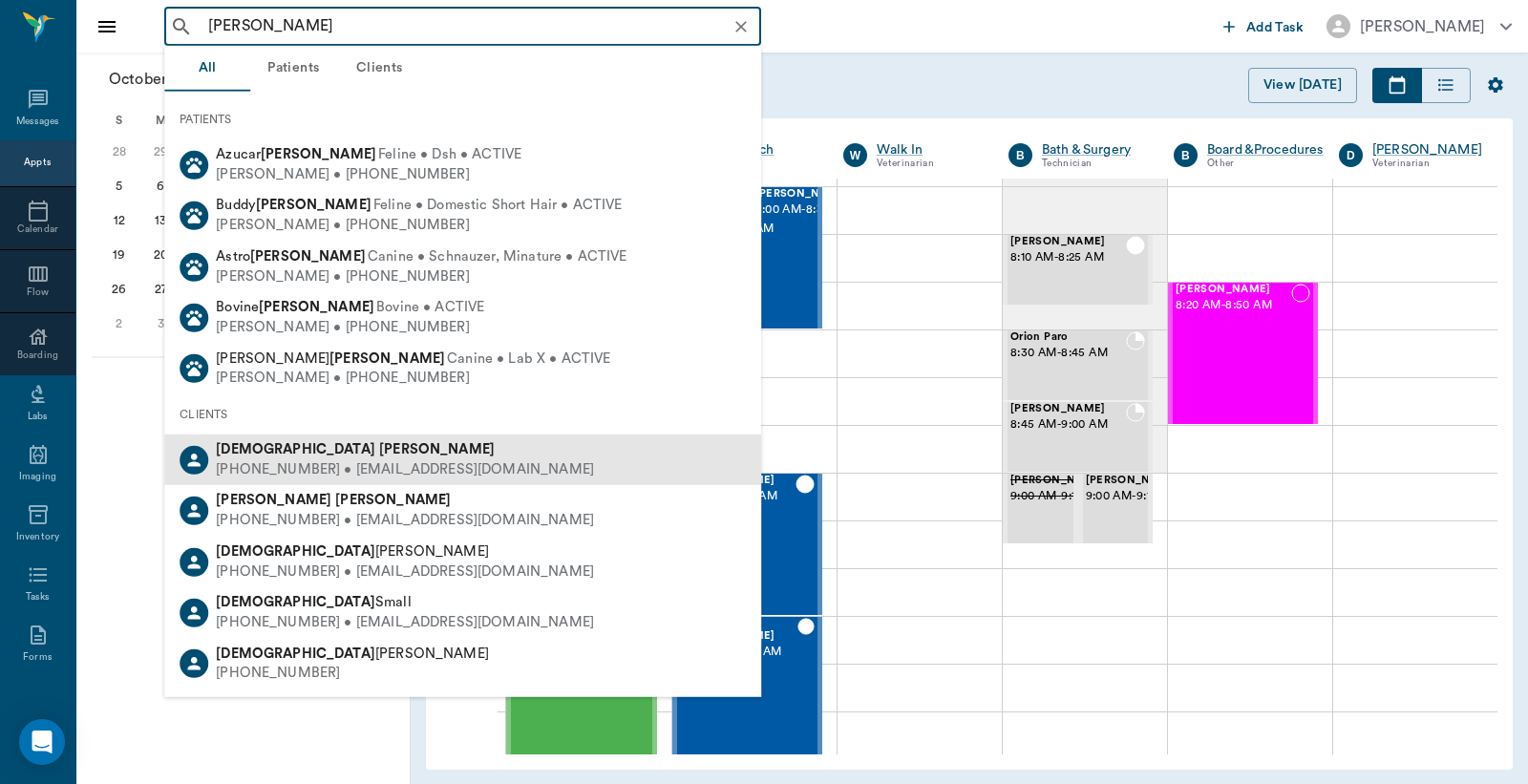
click at [316, 456] on div "[PERSON_NAME]" at bounding box center [404, 450] width 378 height 20
type input "[PERSON_NAME]"
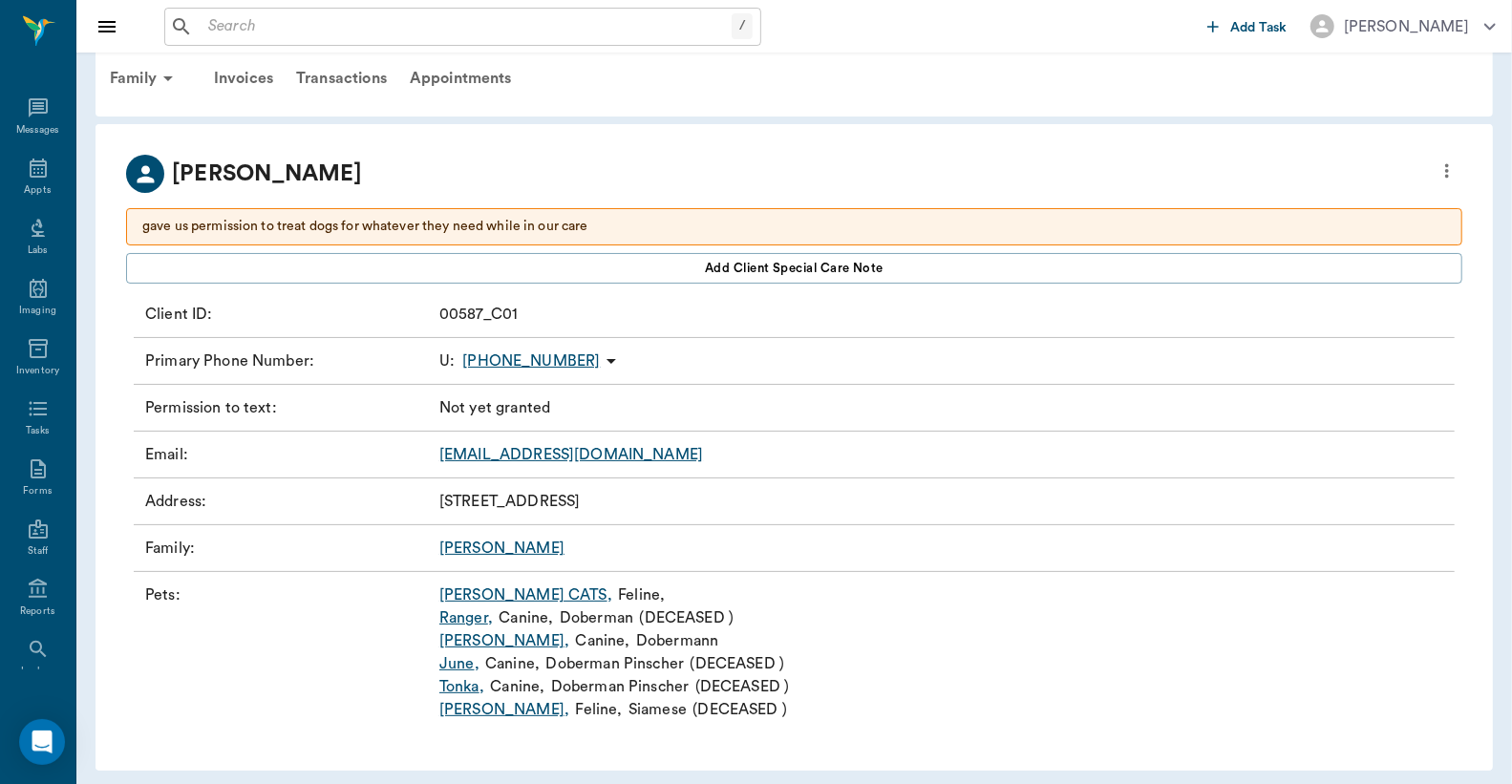
scroll to position [35, 0]
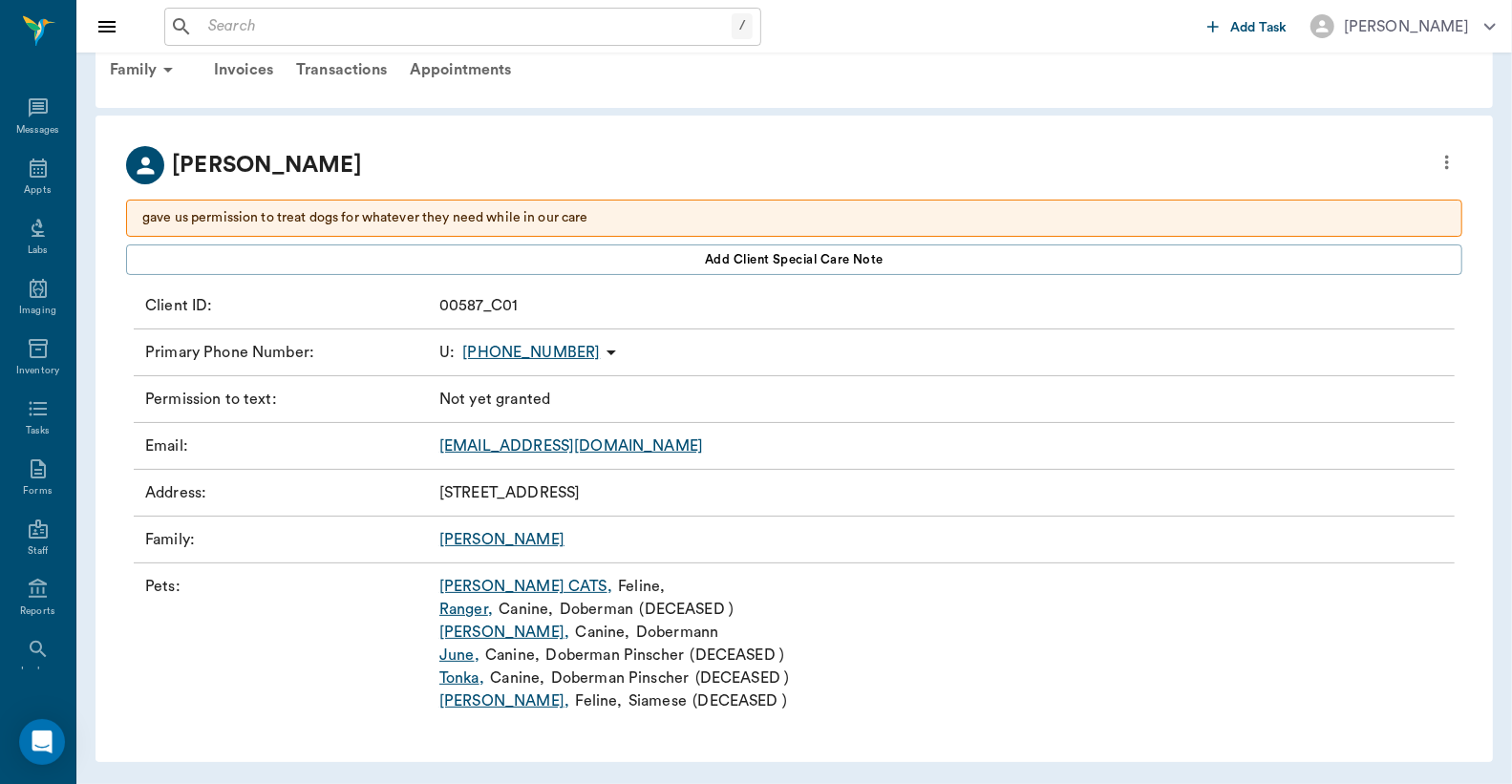
click at [452, 634] on link "[PERSON_NAME] ," at bounding box center [505, 633] width 130 height 23
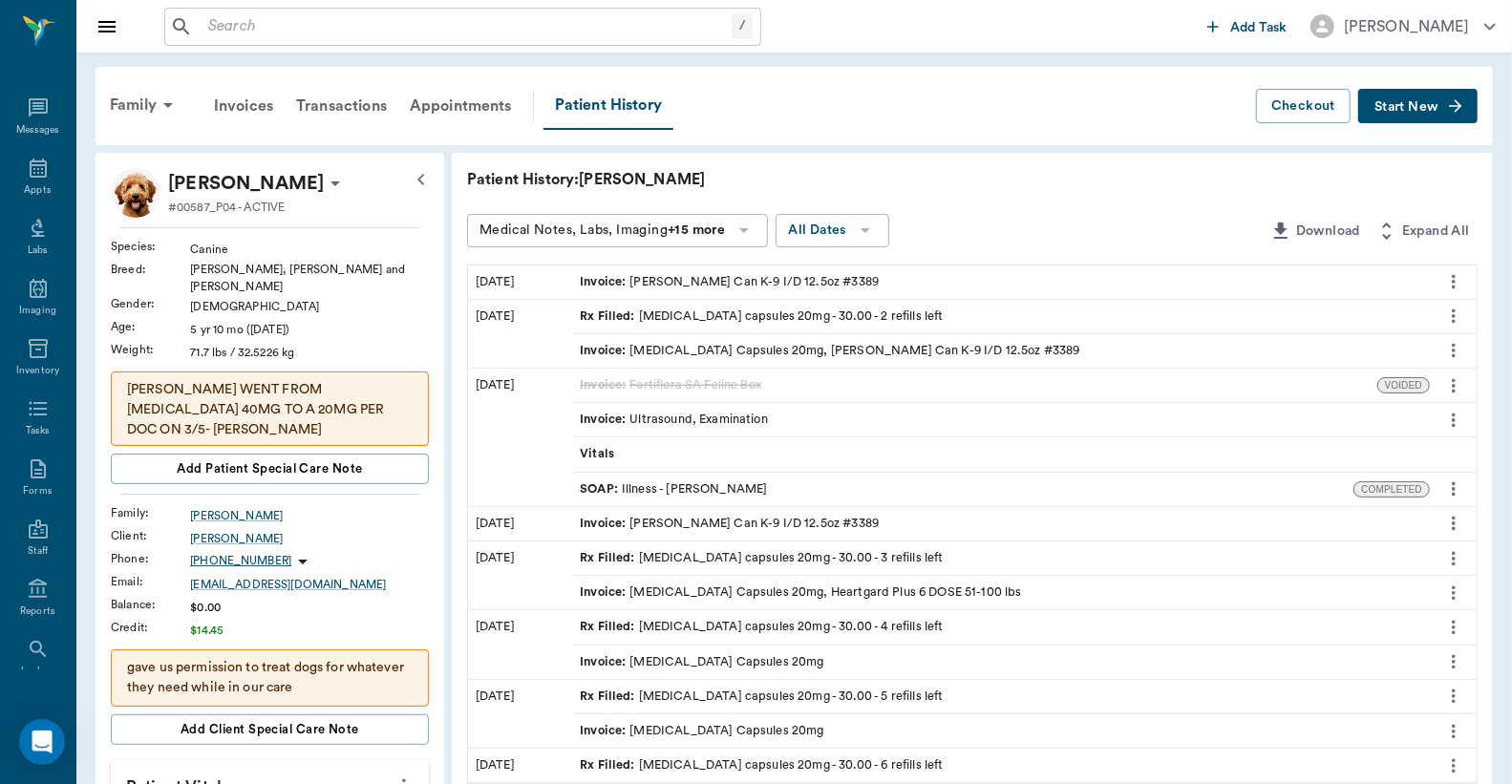
click at [709, 313] on div "Rx Filled : [MEDICAL_DATA] capsules 20mg - 30.00 - 2 refills left" at bounding box center [761, 316] width 363 height 18
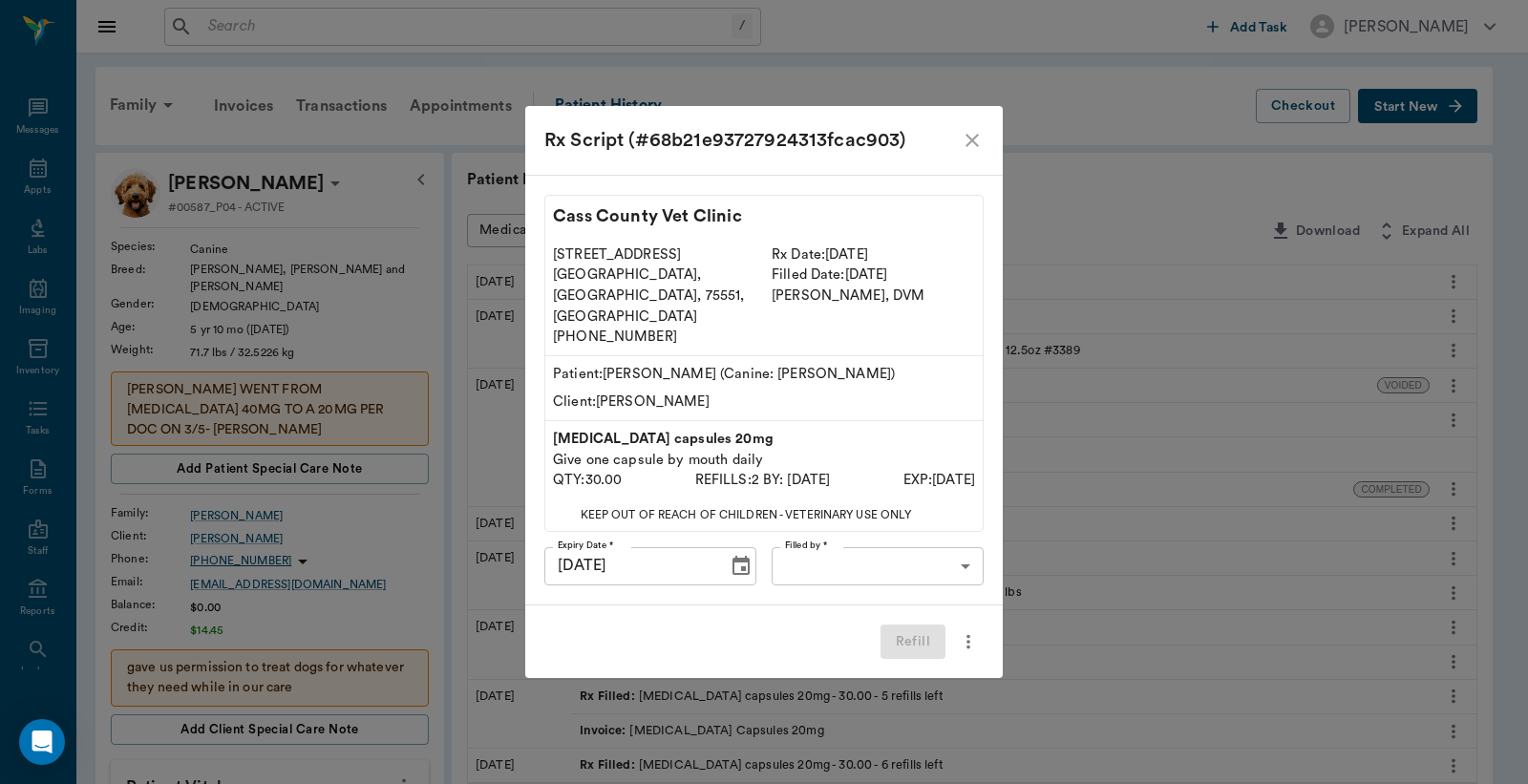
click at [843, 552] on body "/ ​ Add Task [PERSON_NAME] Nectar Messages Appts Labs Imaging Inventory Tasks F…" at bounding box center [764, 792] width 1528 height 1584
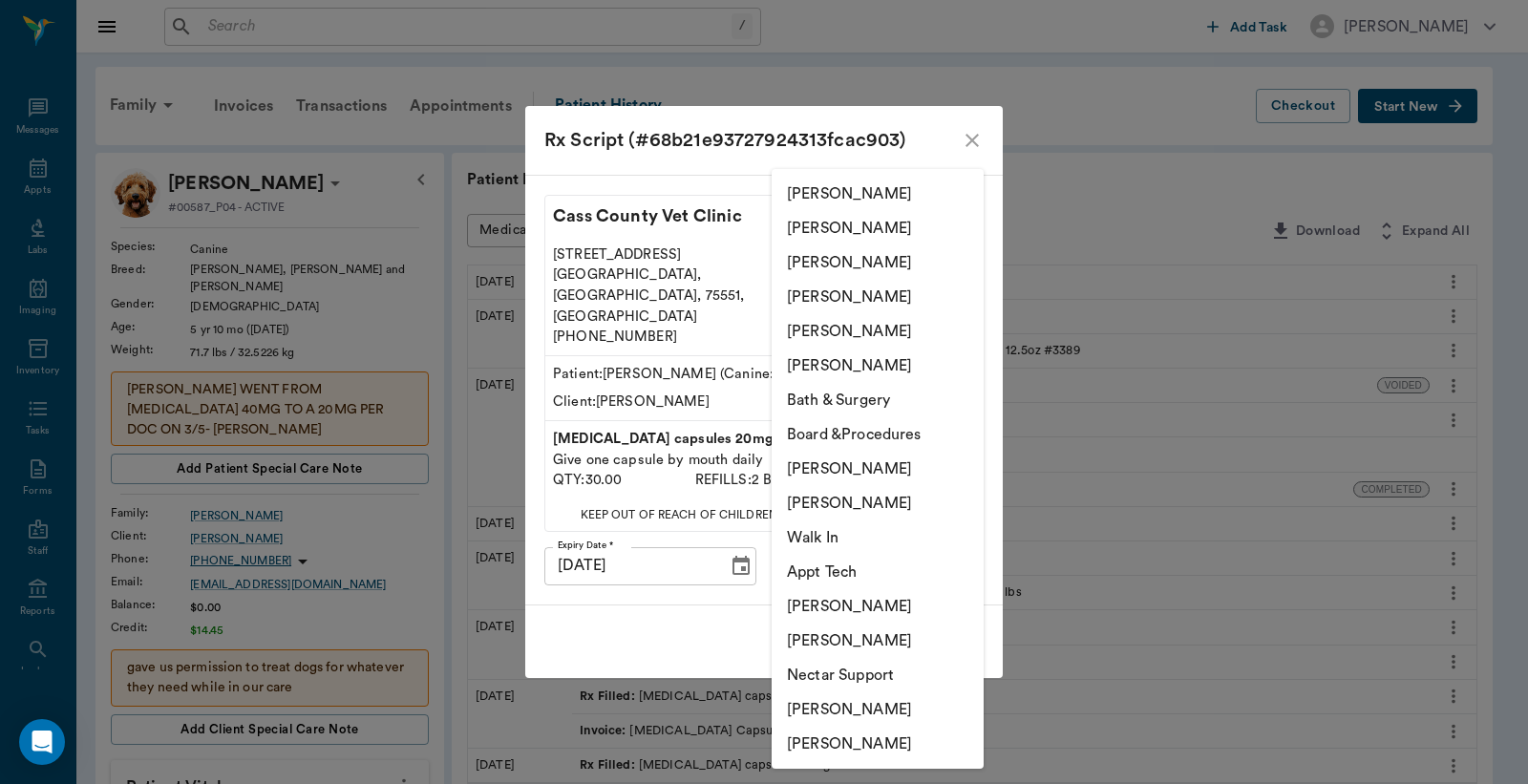
click at [850, 229] on li "[PERSON_NAME]" at bounding box center [877, 228] width 212 height 34
type input "63ec2e2852e12b0ba117910e"
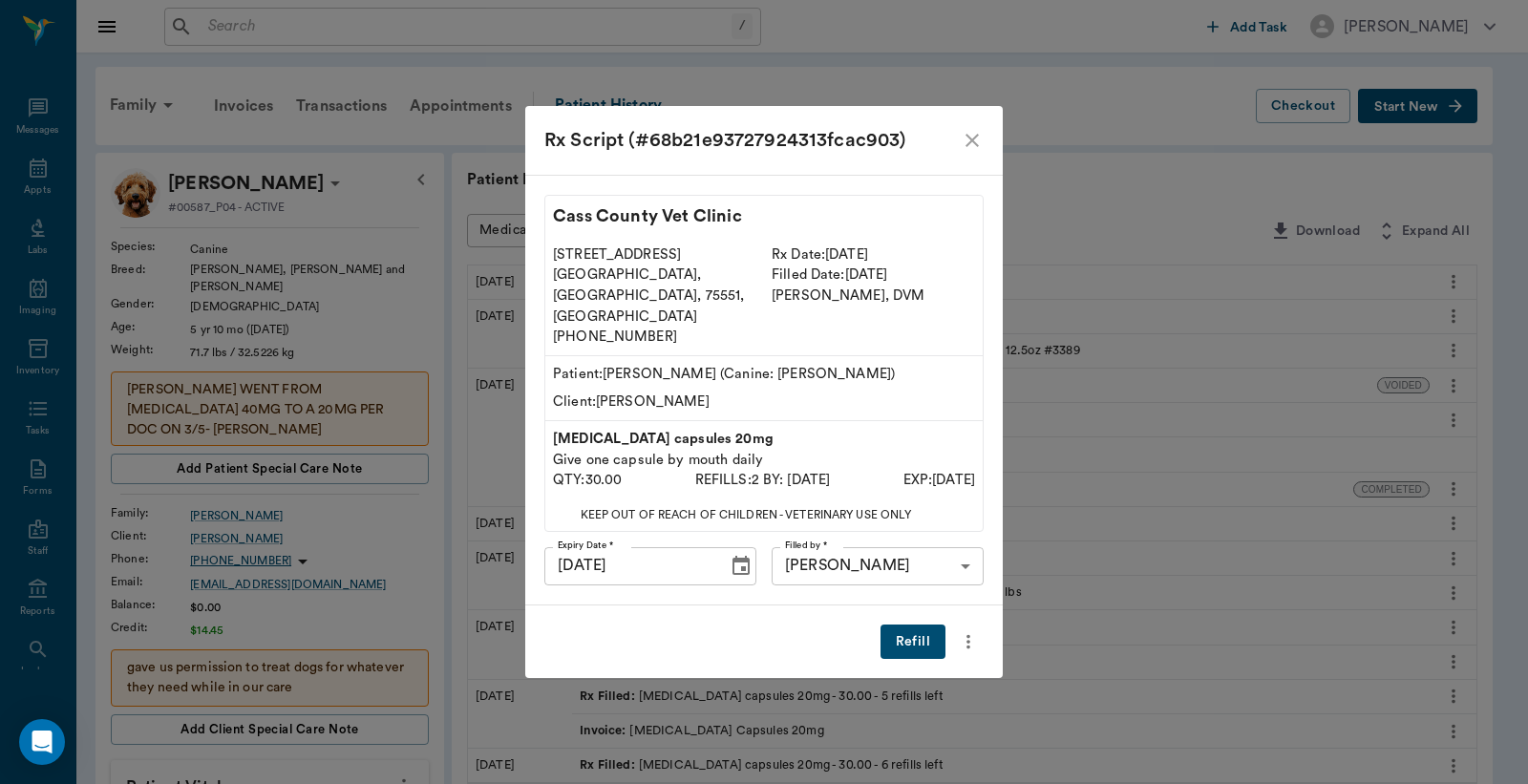
click at [911, 627] on button "Refill" at bounding box center [913, 642] width 65 height 35
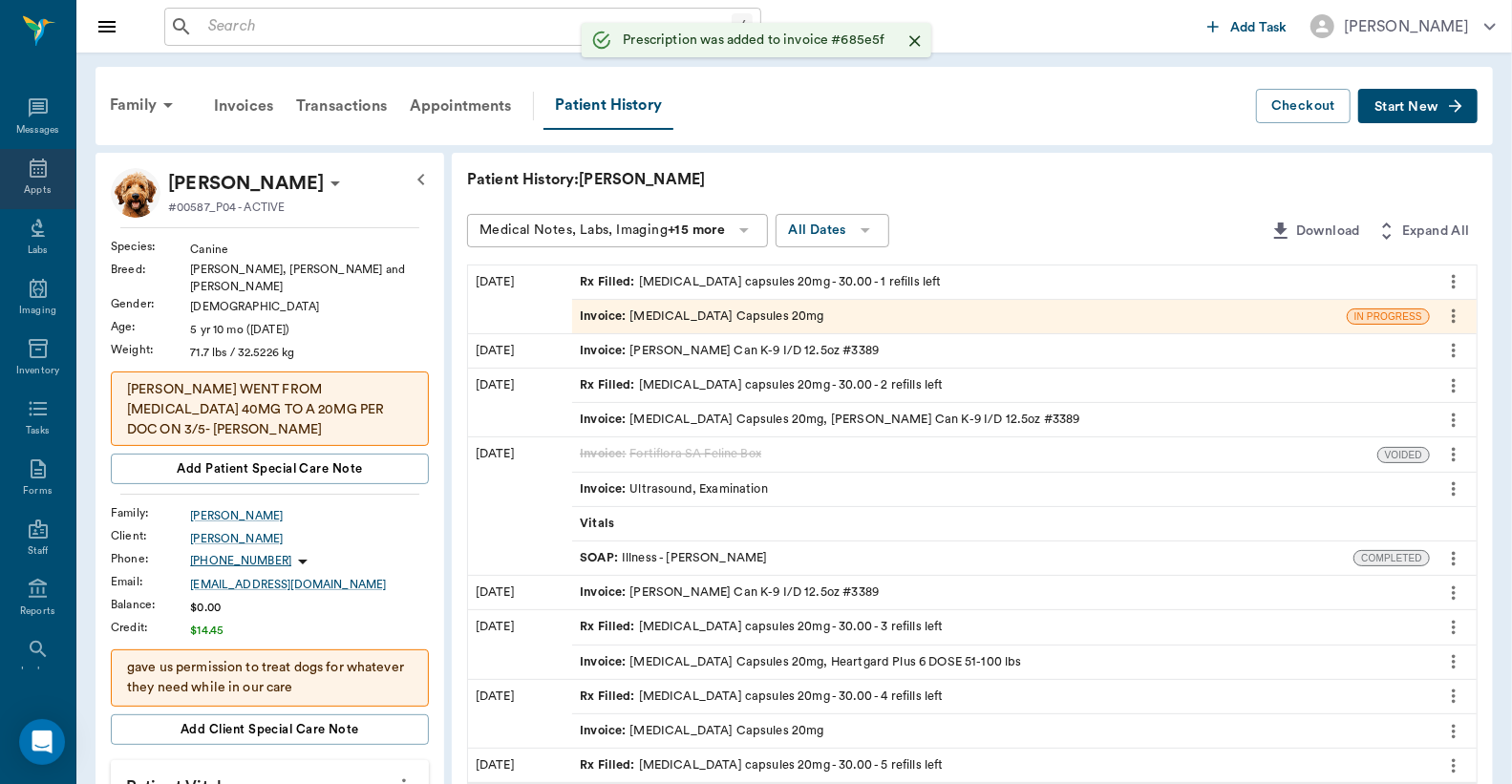
click at [30, 176] on icon at bounding box center [38, 168] width 17 height 19
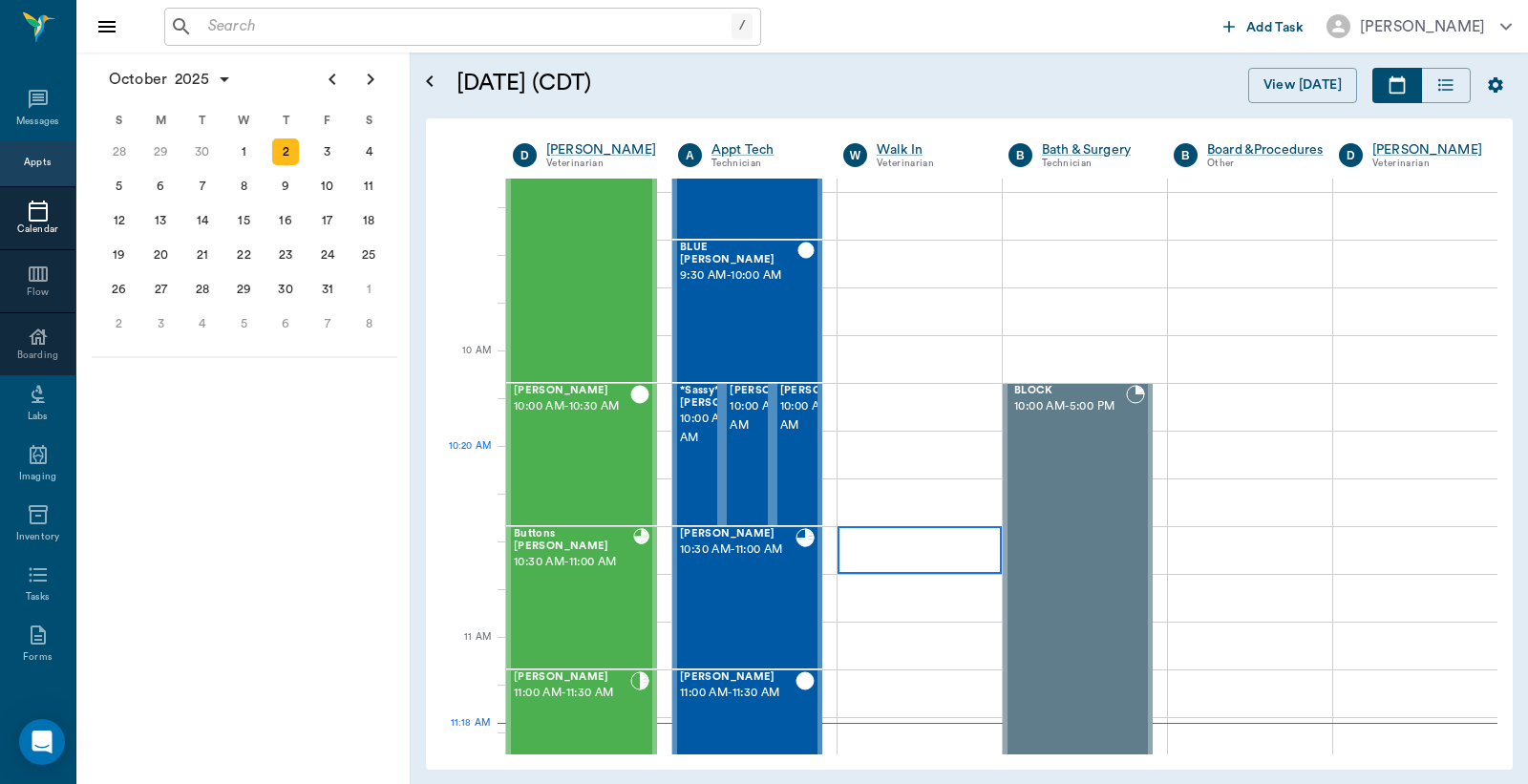
scroll to position [424, 0]
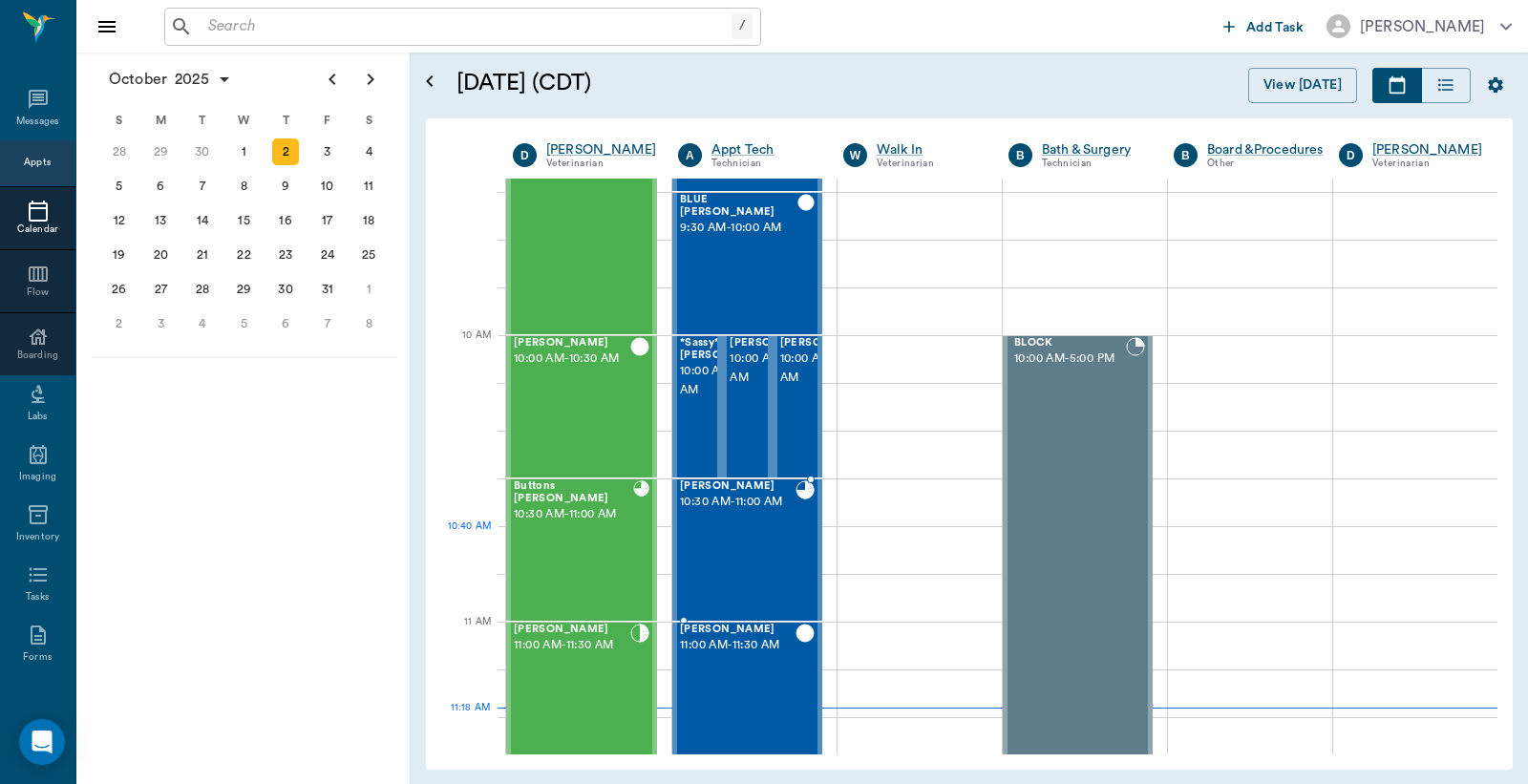
click at [730, 533] on div "[PERSON_NAME] 10:30 AM - 11:00 AM" at bounding box center [737, 550] width 116 height 140
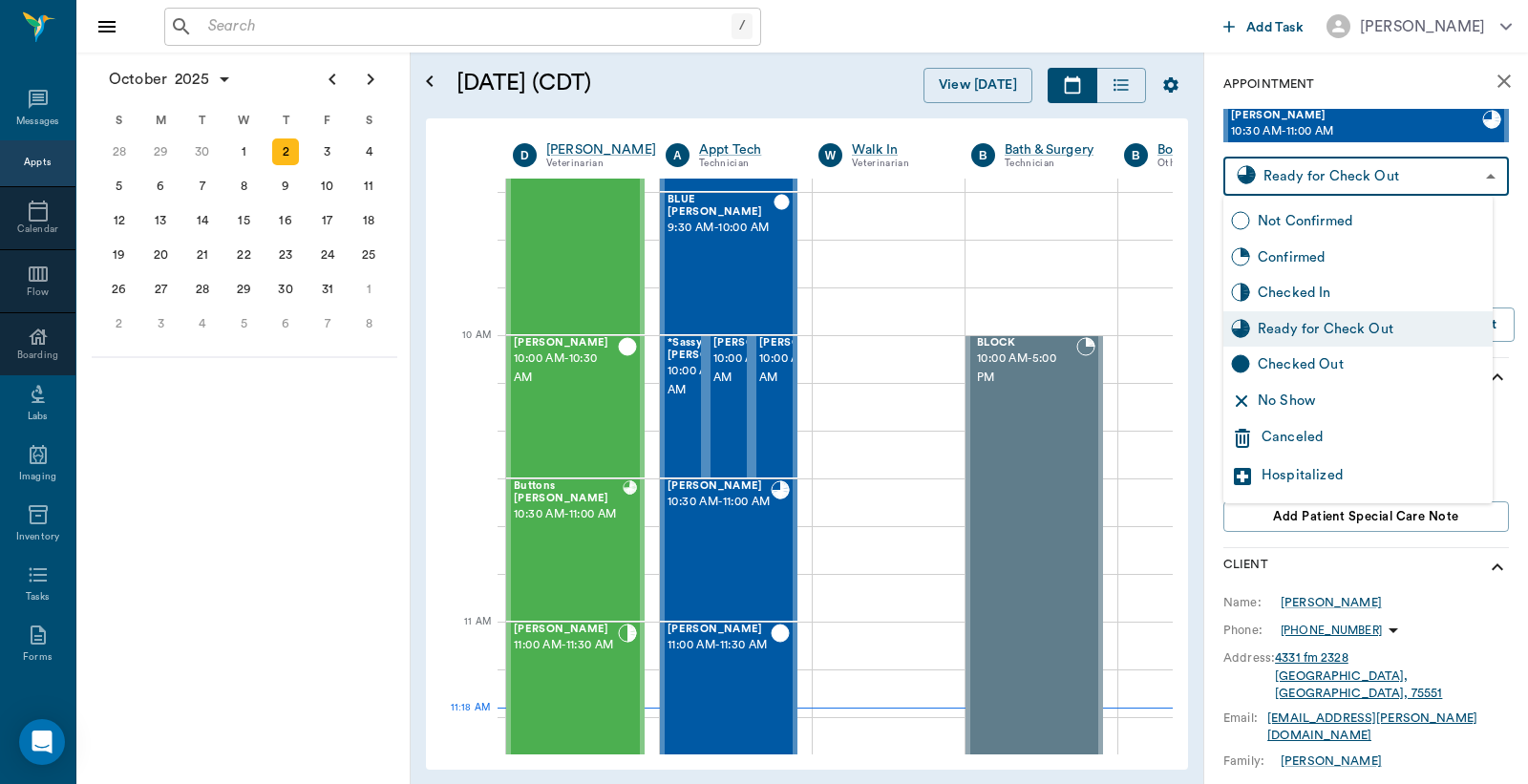
click at [1352, 180] on body "/ ​ Add Task [PERSON_NAME] Nectar Messages Appts Calendar Flow Boarding Labs Im…" at bounding box center [764, 392] width 1528 height 784
click at [1319, 368] on div "Checked Out" at bounding box center [1371, 365] width 227 height 21
type input "CHECKED_OUT"
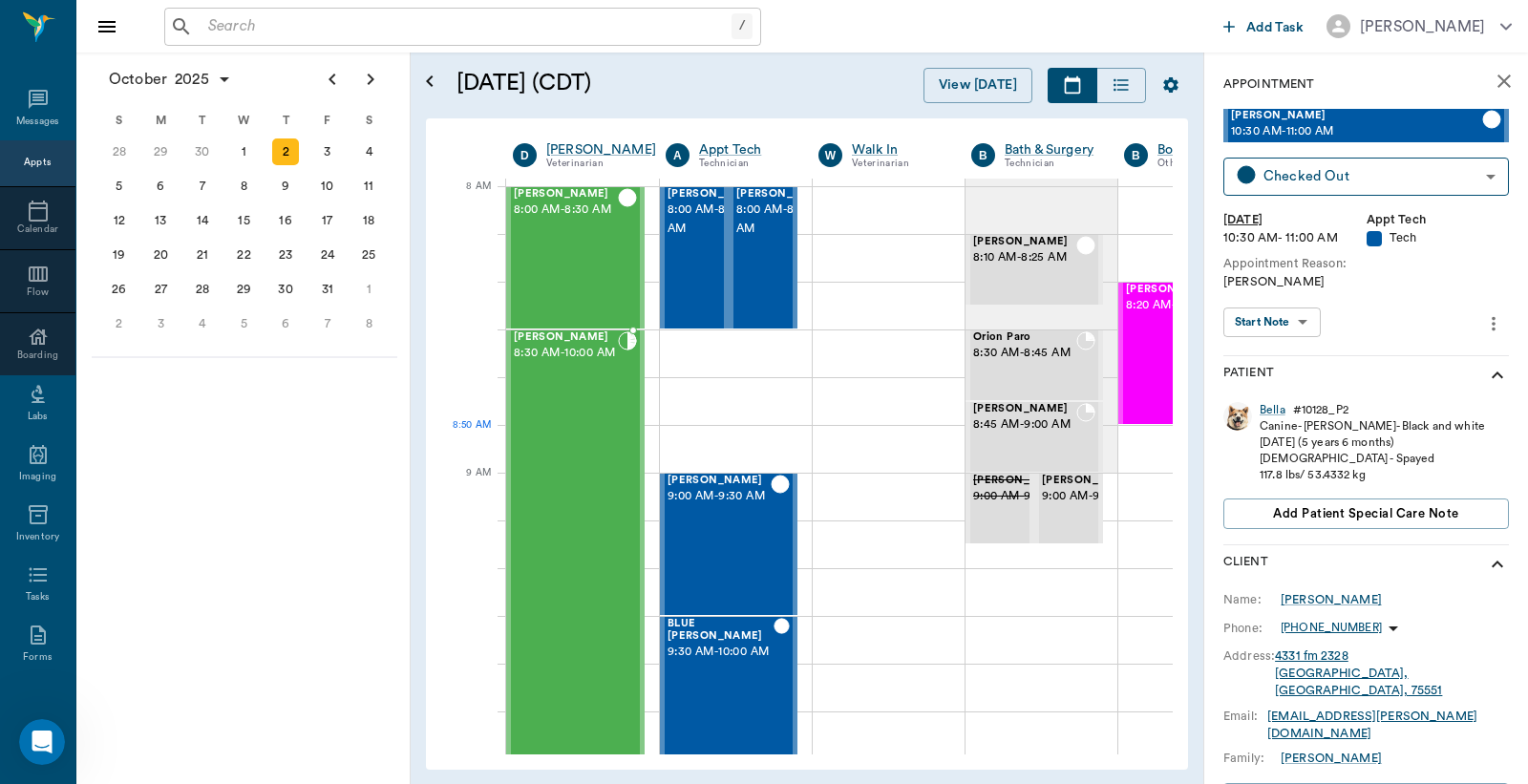
click at [556, 460] on div "[PERSON_NAME] 8:30 AM - 10:00 AM" at bounding box center [566, 544] width 104 height 426
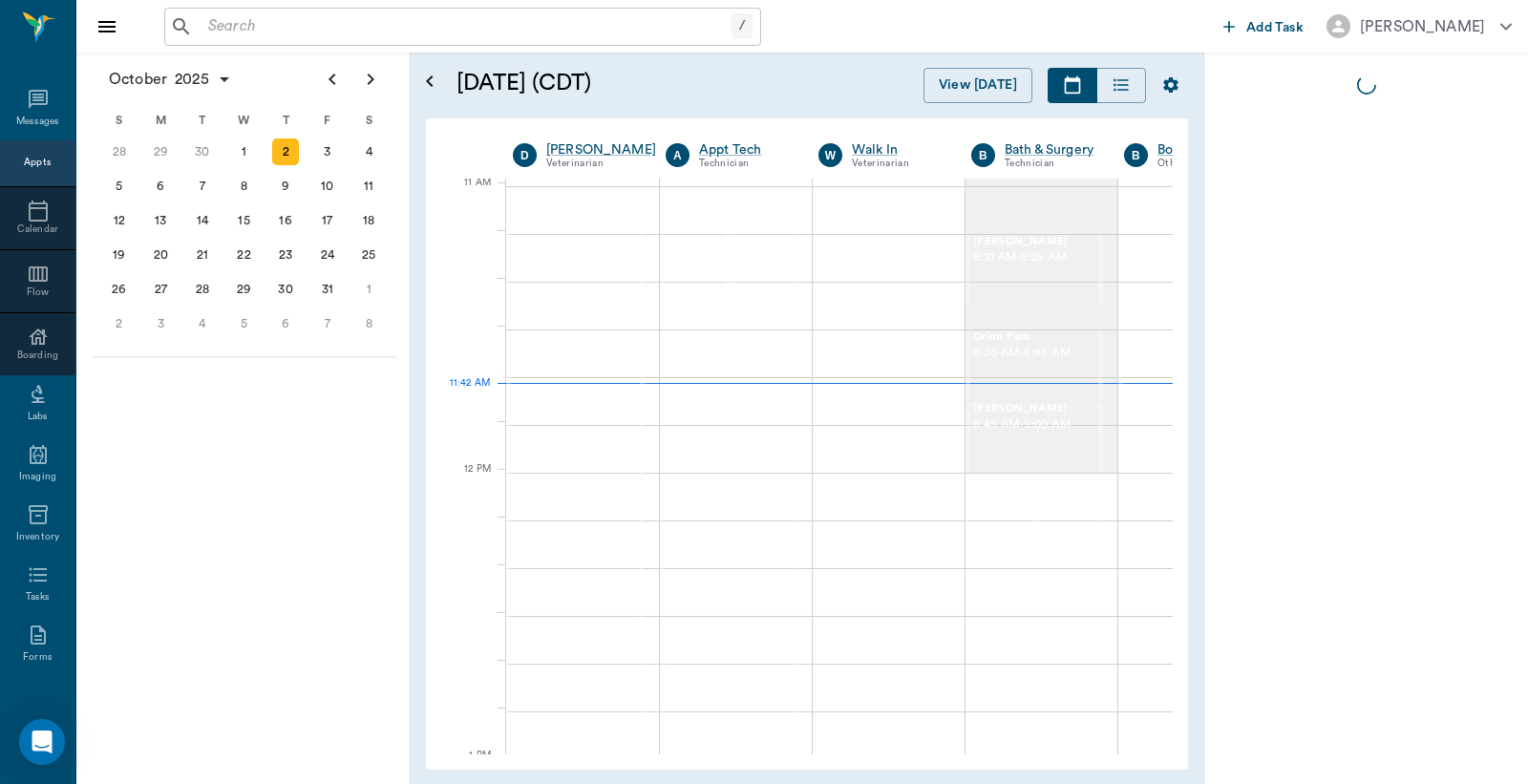
scroll to position [862, 1]
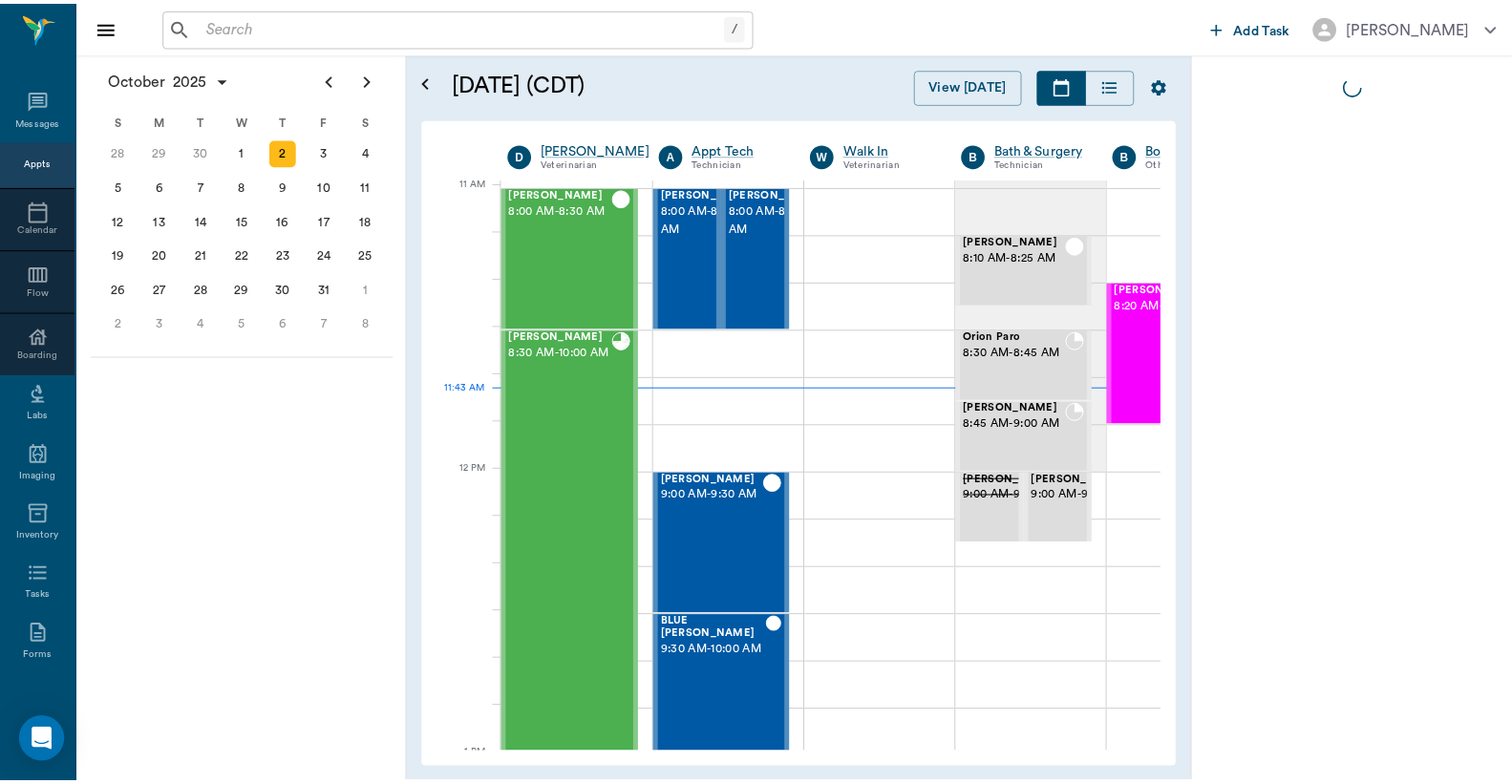
scroll to position [862, 1]
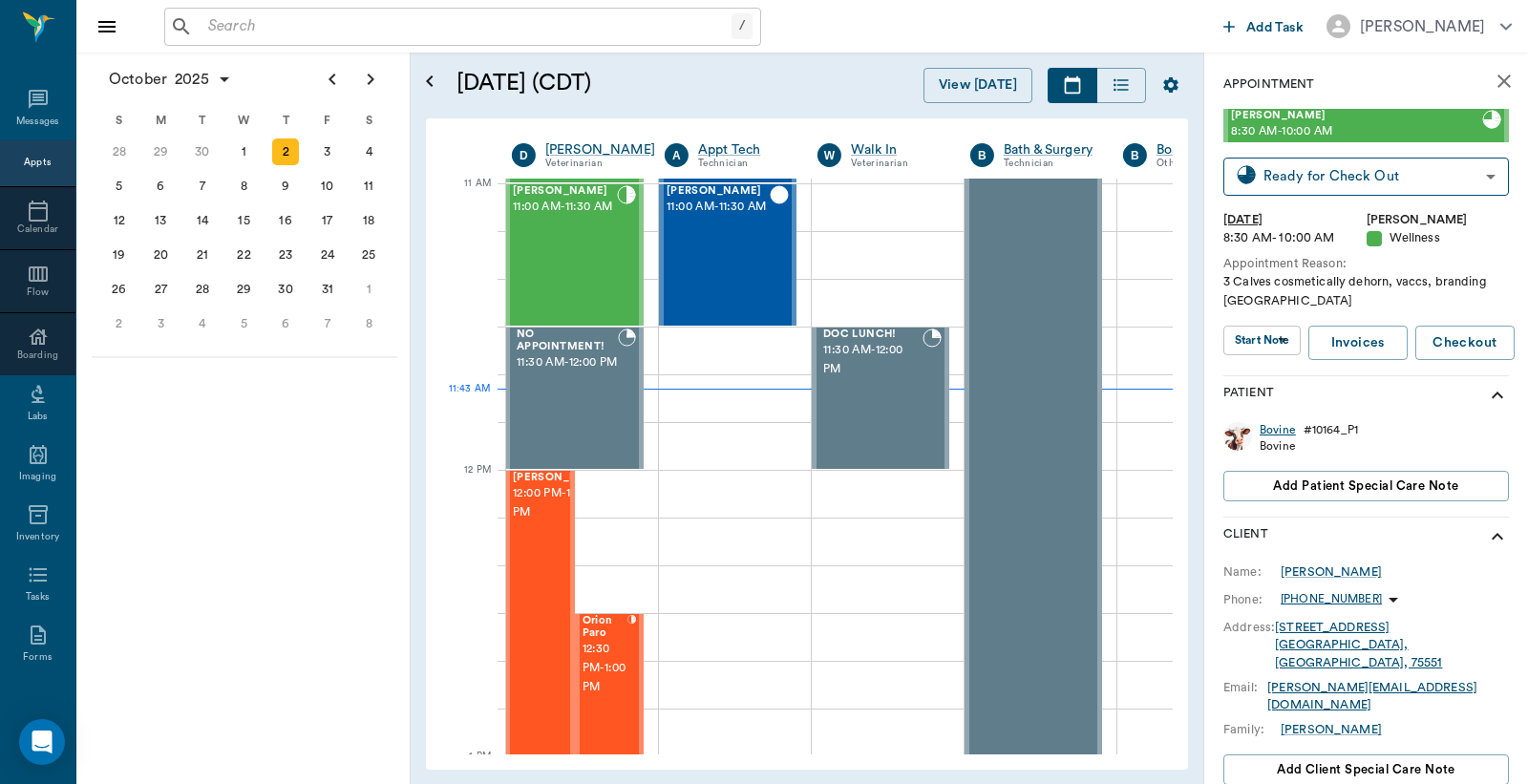
click at [1284, 431] on div "Bovine" at bounding box center [1278, 430] width 36 height 16
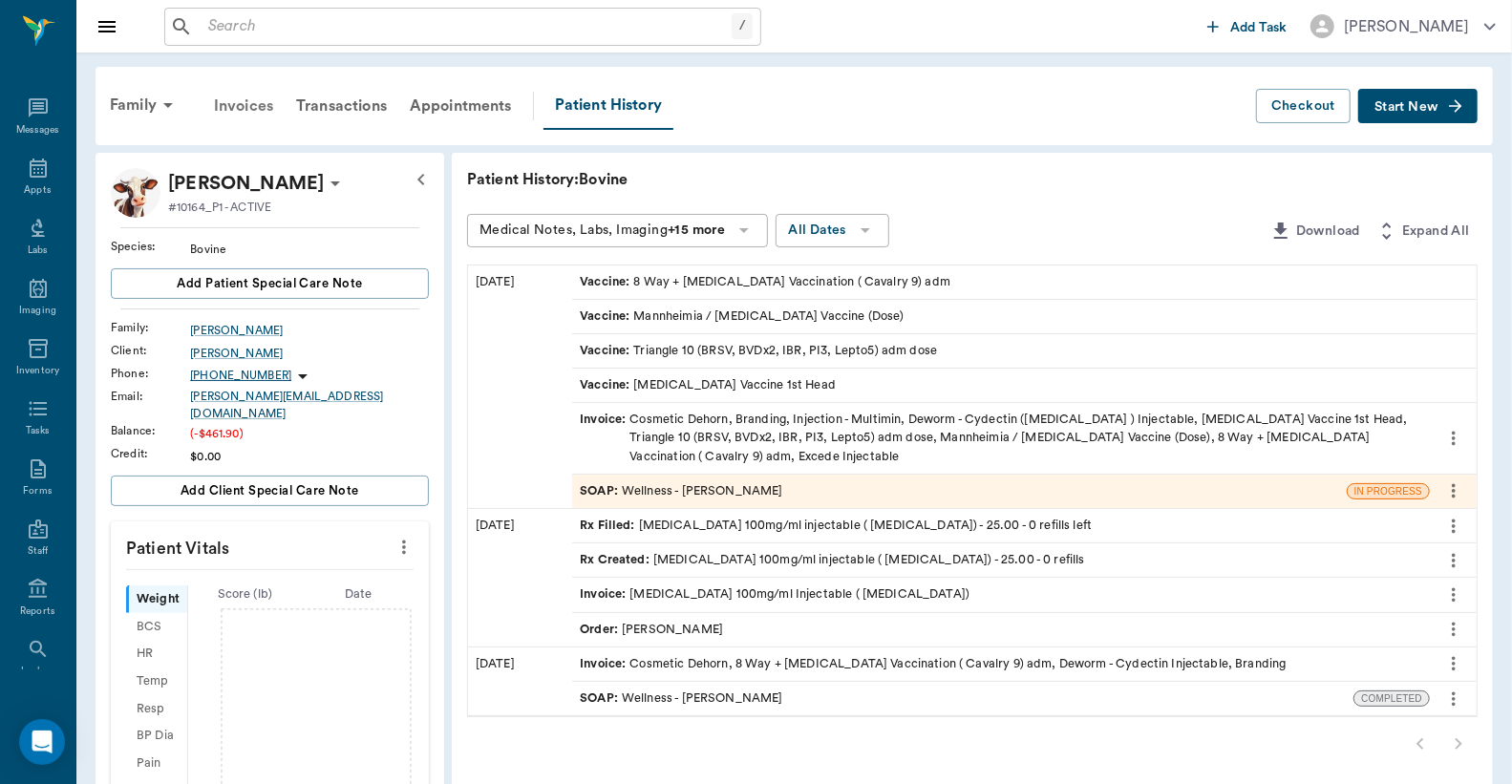
click at [242, 107] on div "Invoices" at bounding box center [244, 106] width 82 height 46
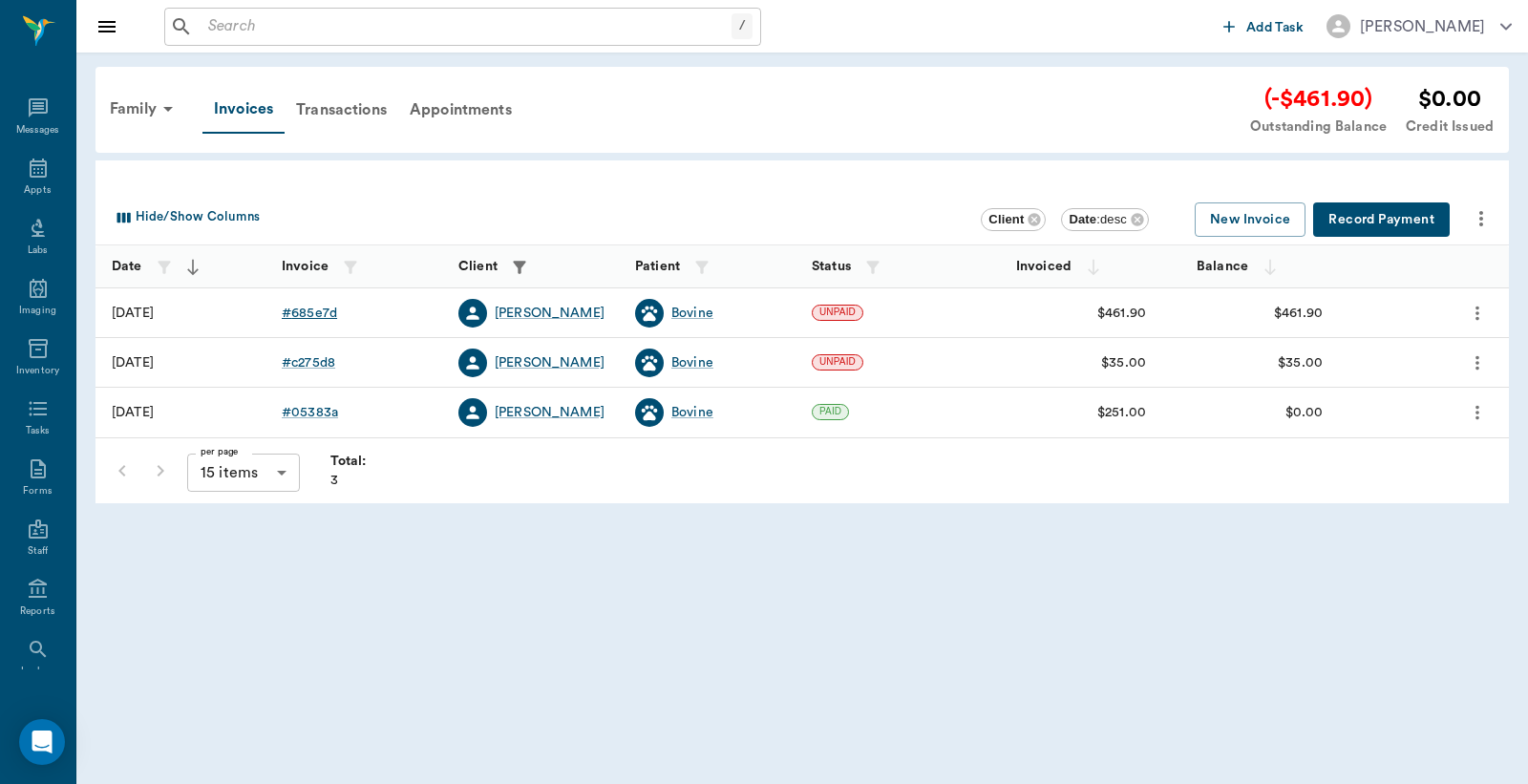
click at [306, 315] on div "# 685e7d" at bounding box center [309, 313] width 56 height 19
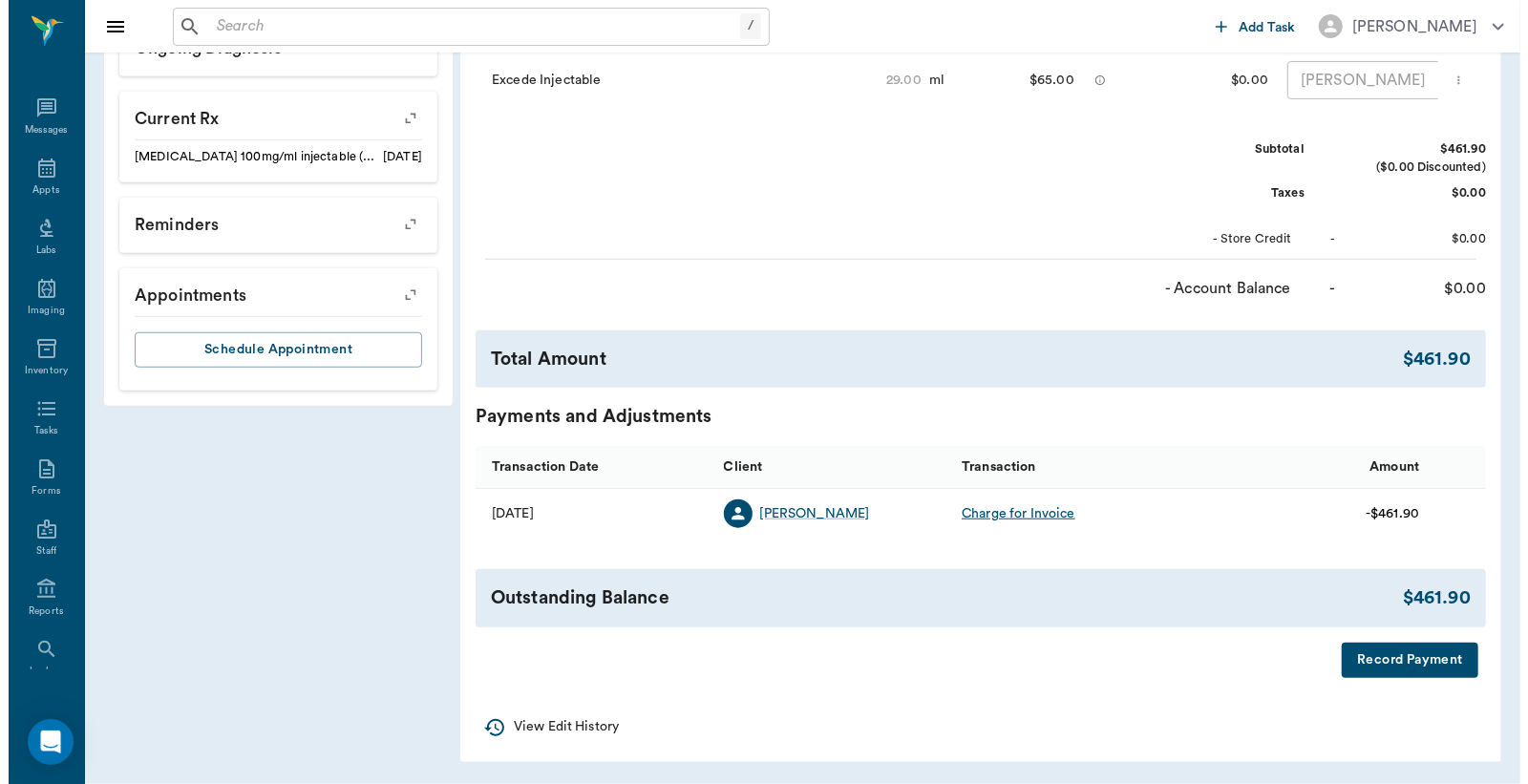
scroll to position [827, 0]
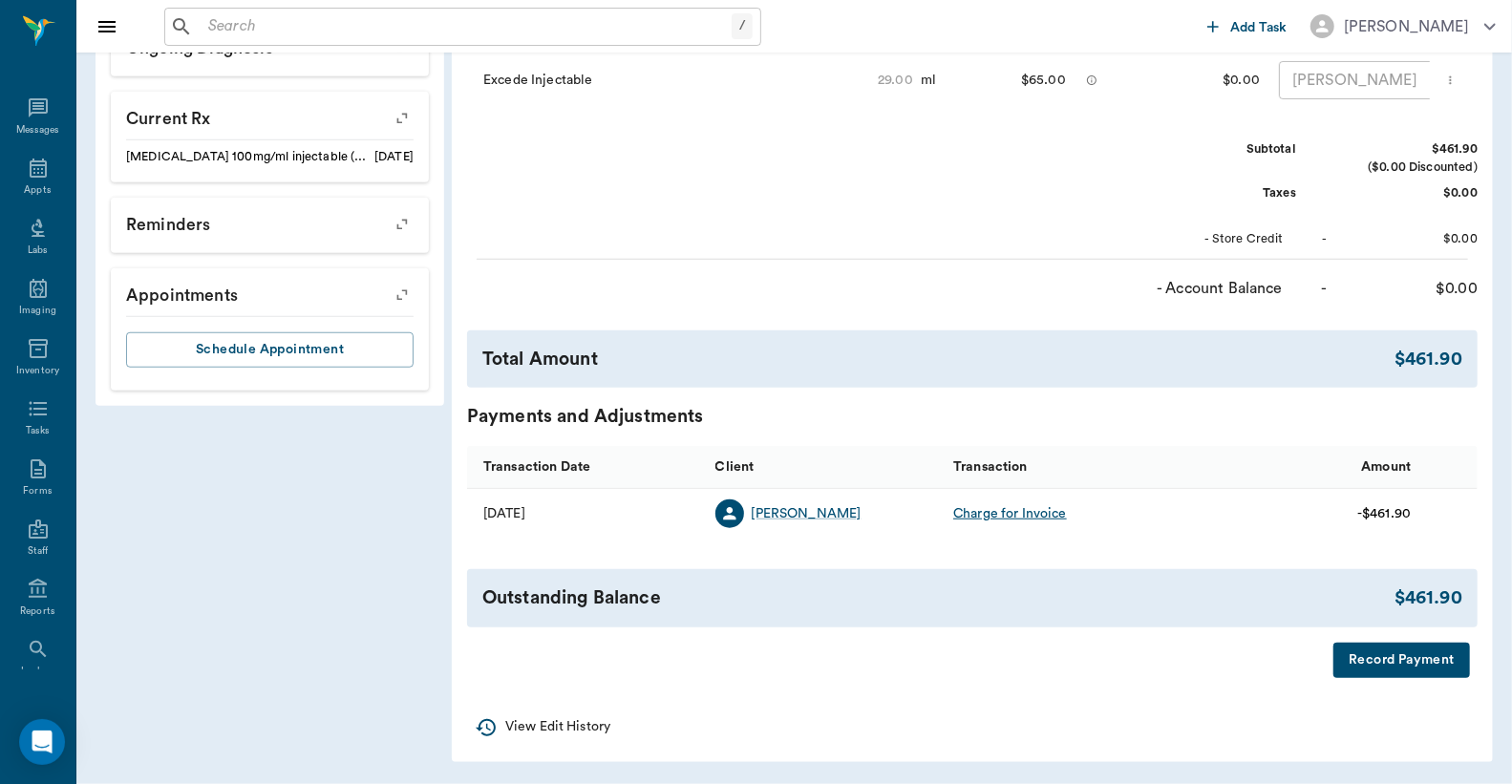
click at [1405, 661] on button "Record Payment" at bounding box center [1402, 660] width 137 height 35
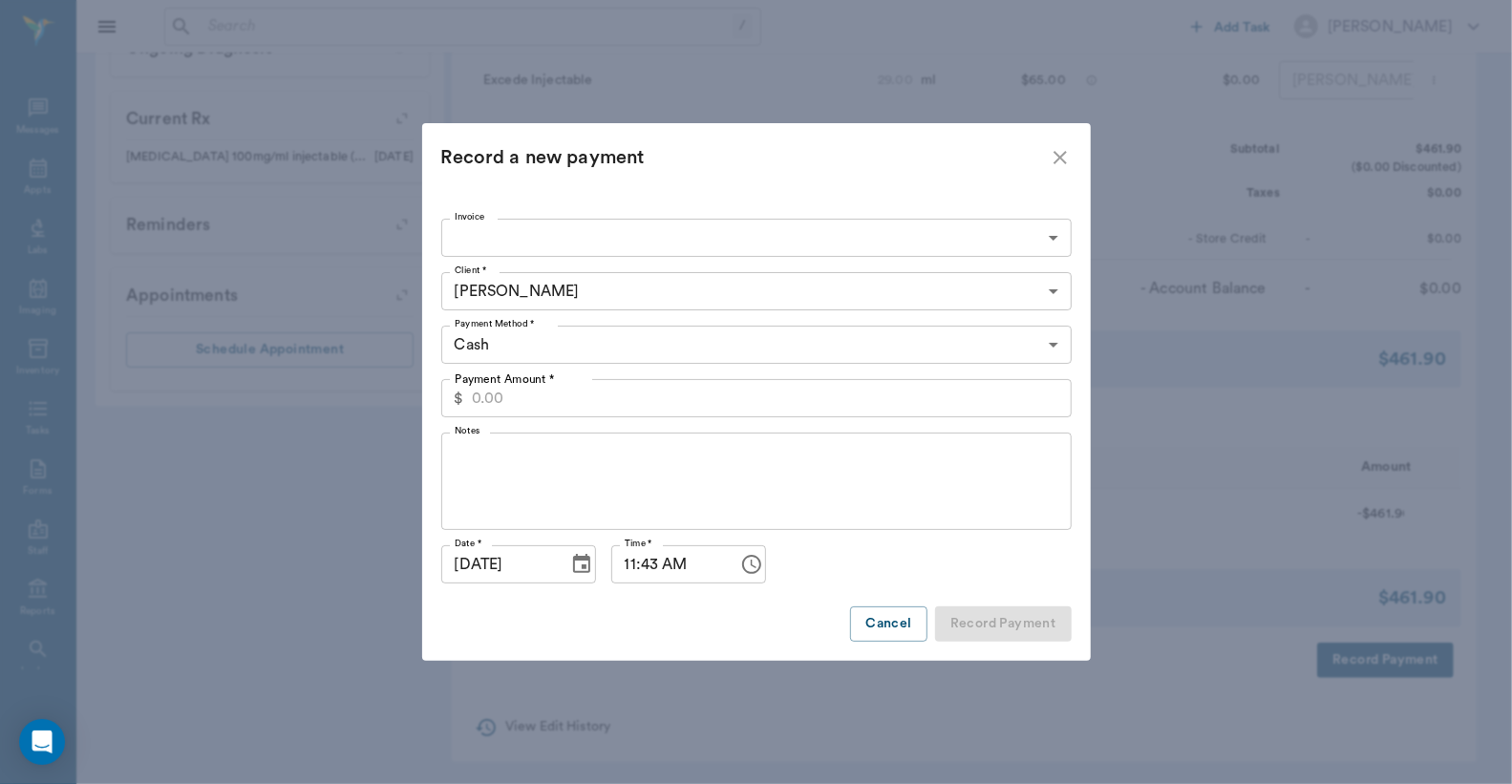
type input "68deaabf3be4f5e746685e7d"
type input "461.90"
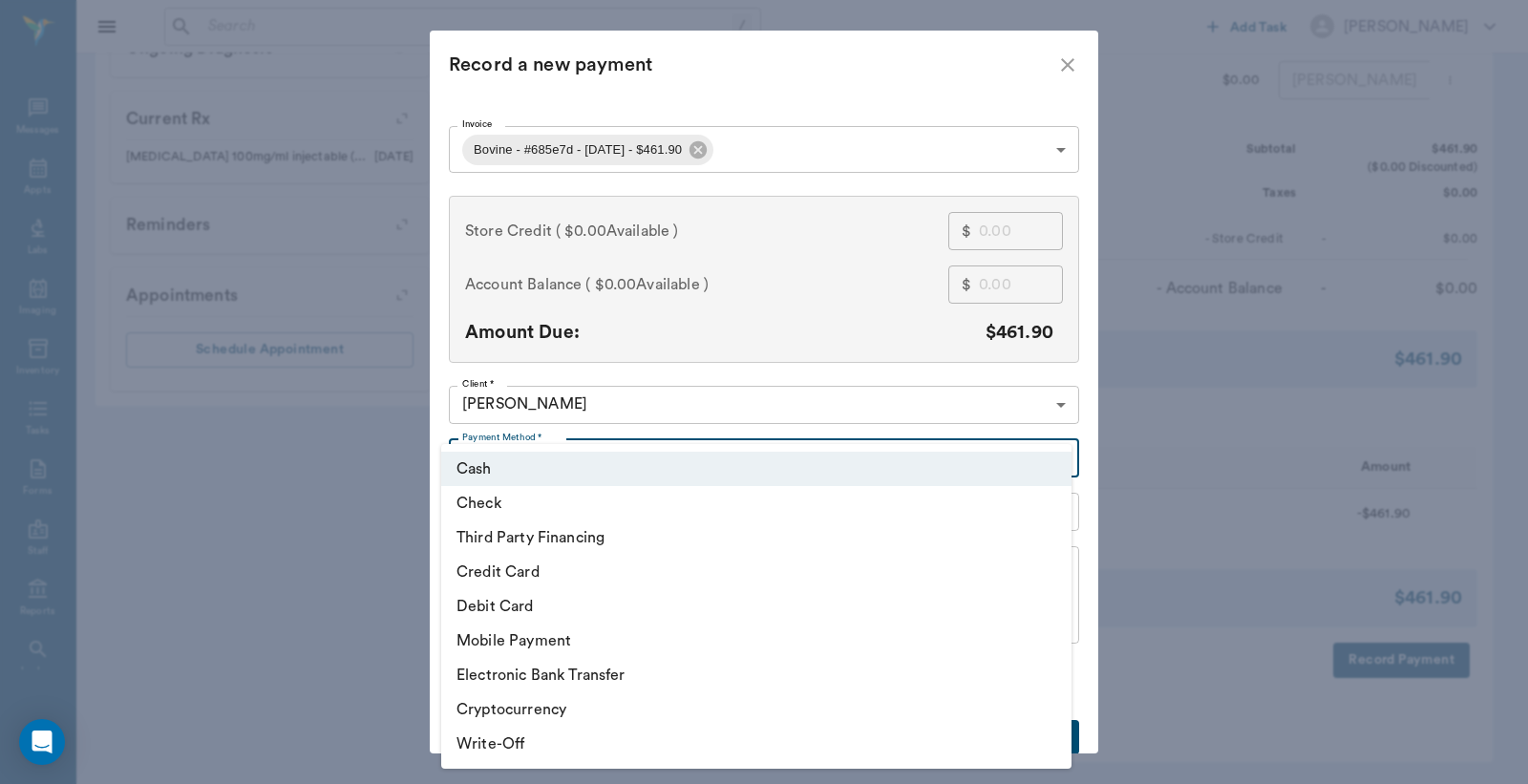
click at [577, 507] on li "Check" at bounding box center [756, 504] width 630 height 34
type input "CHECK"
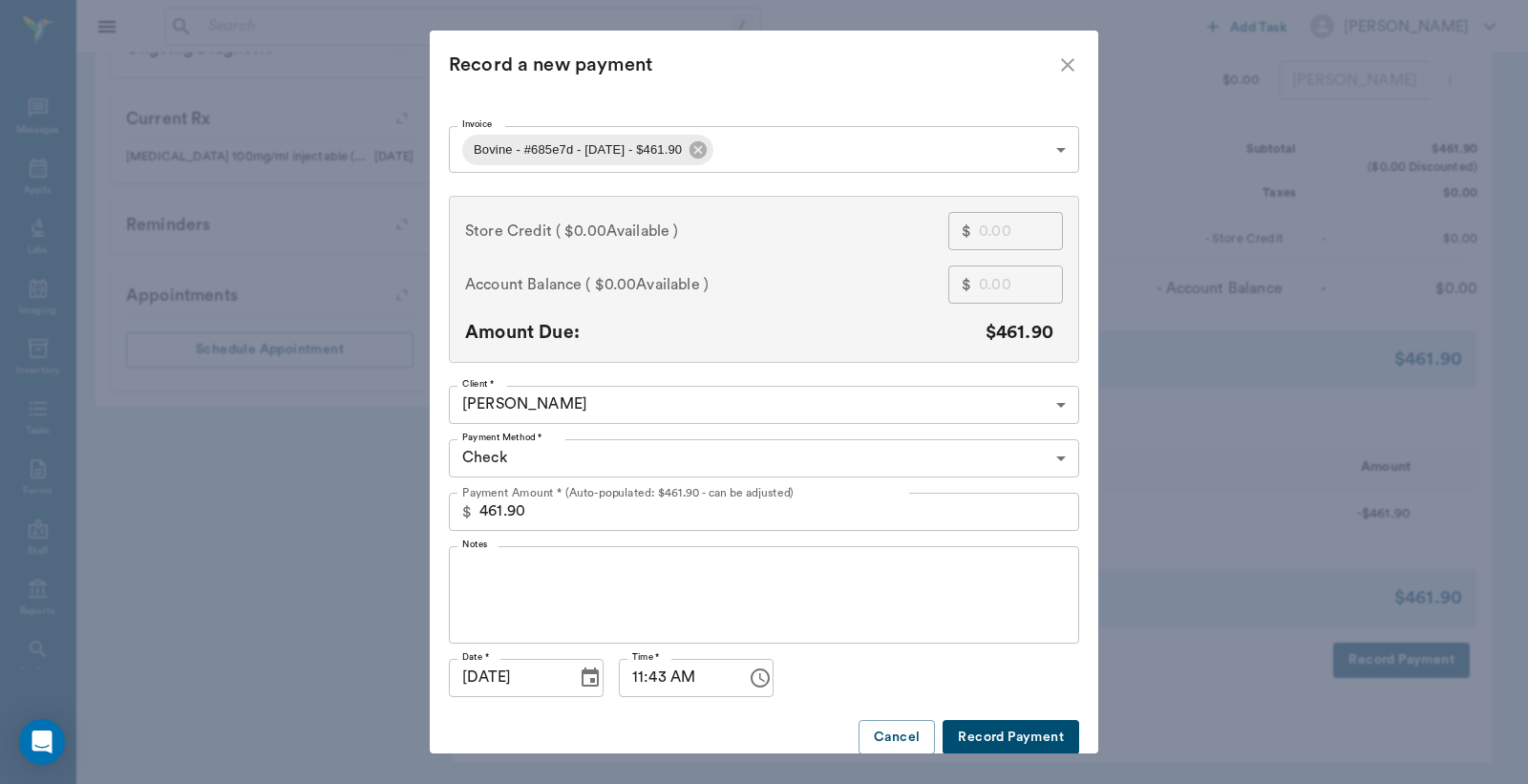
click at [987, 742] on button "Record Payment" at bounding box center [1011, 737] width 137 height 35
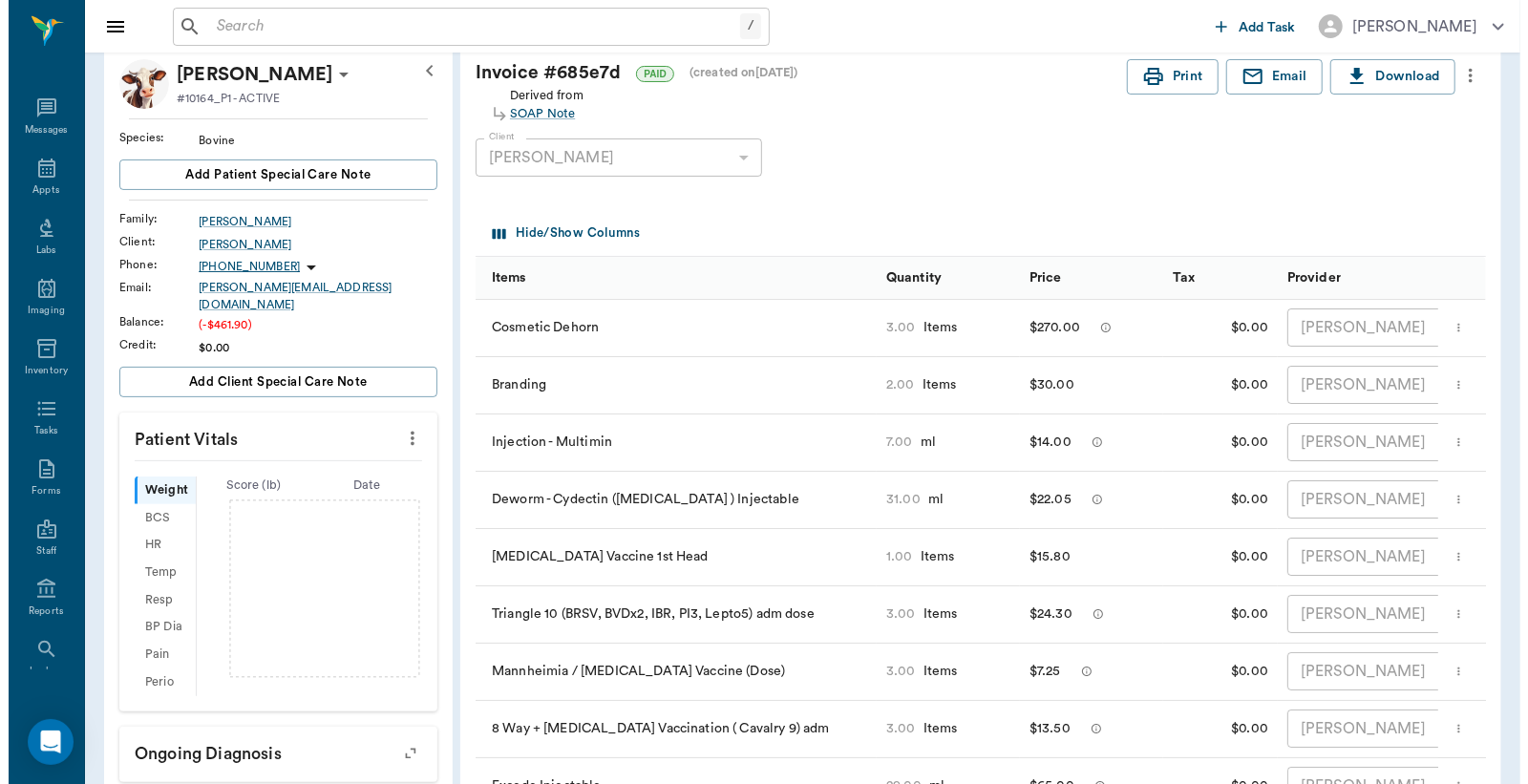
scroll to position [0, 0]
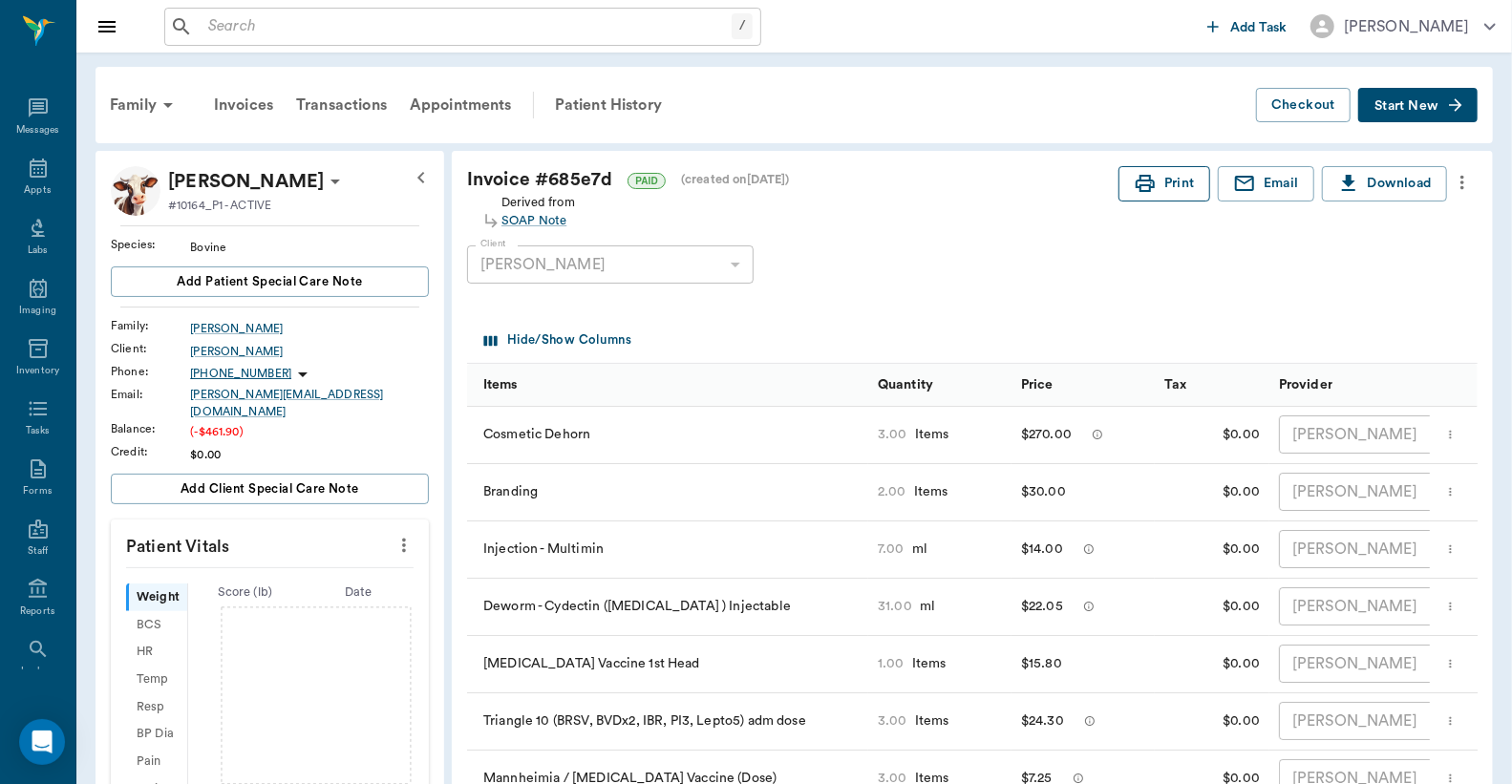
click at [1167, 186] on button "Print" at bounding box center [1164, 184] width 92 height 35
click at [35, 178] on icon at bounding box center [38, 168] width 23 height 23
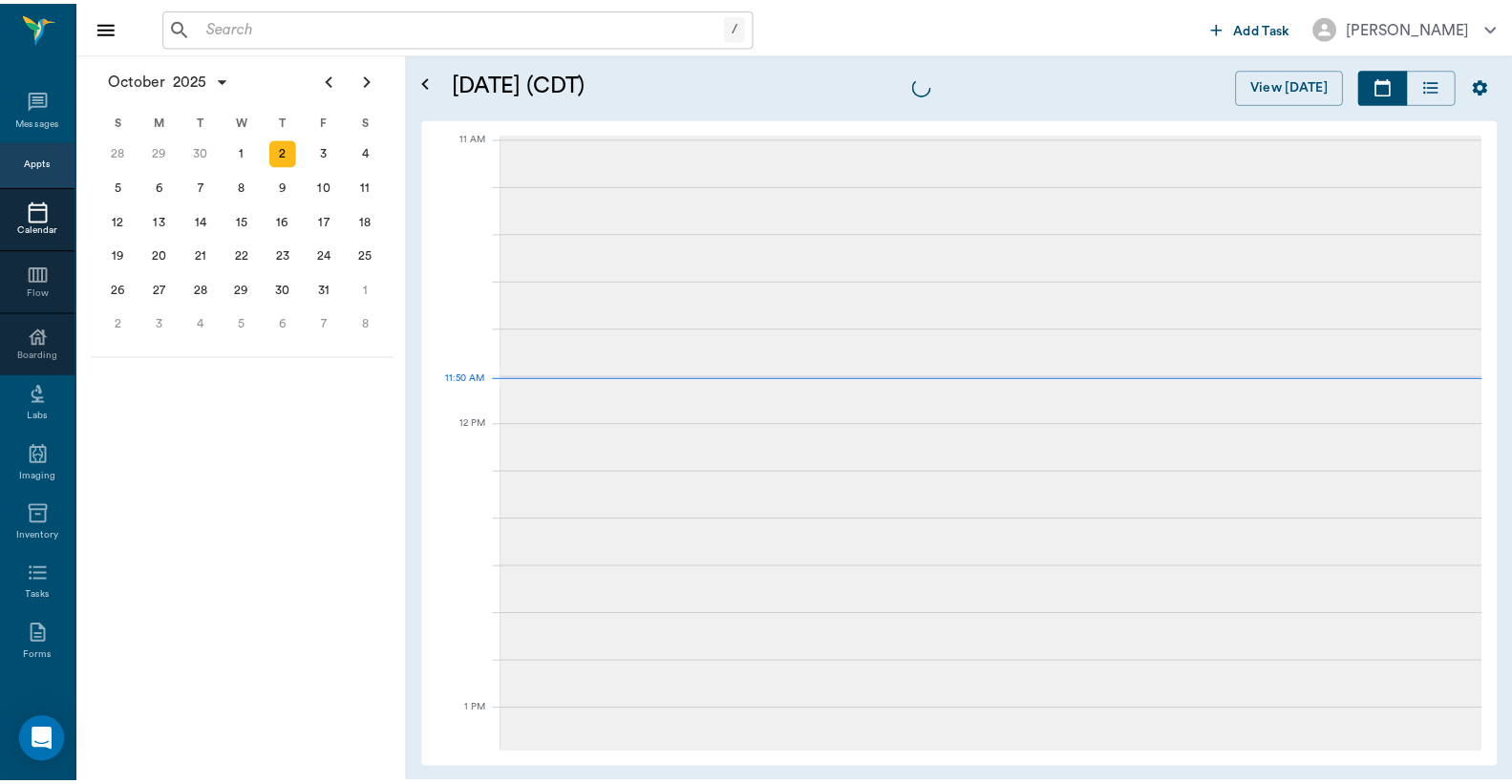
scroll to position [862, 0]
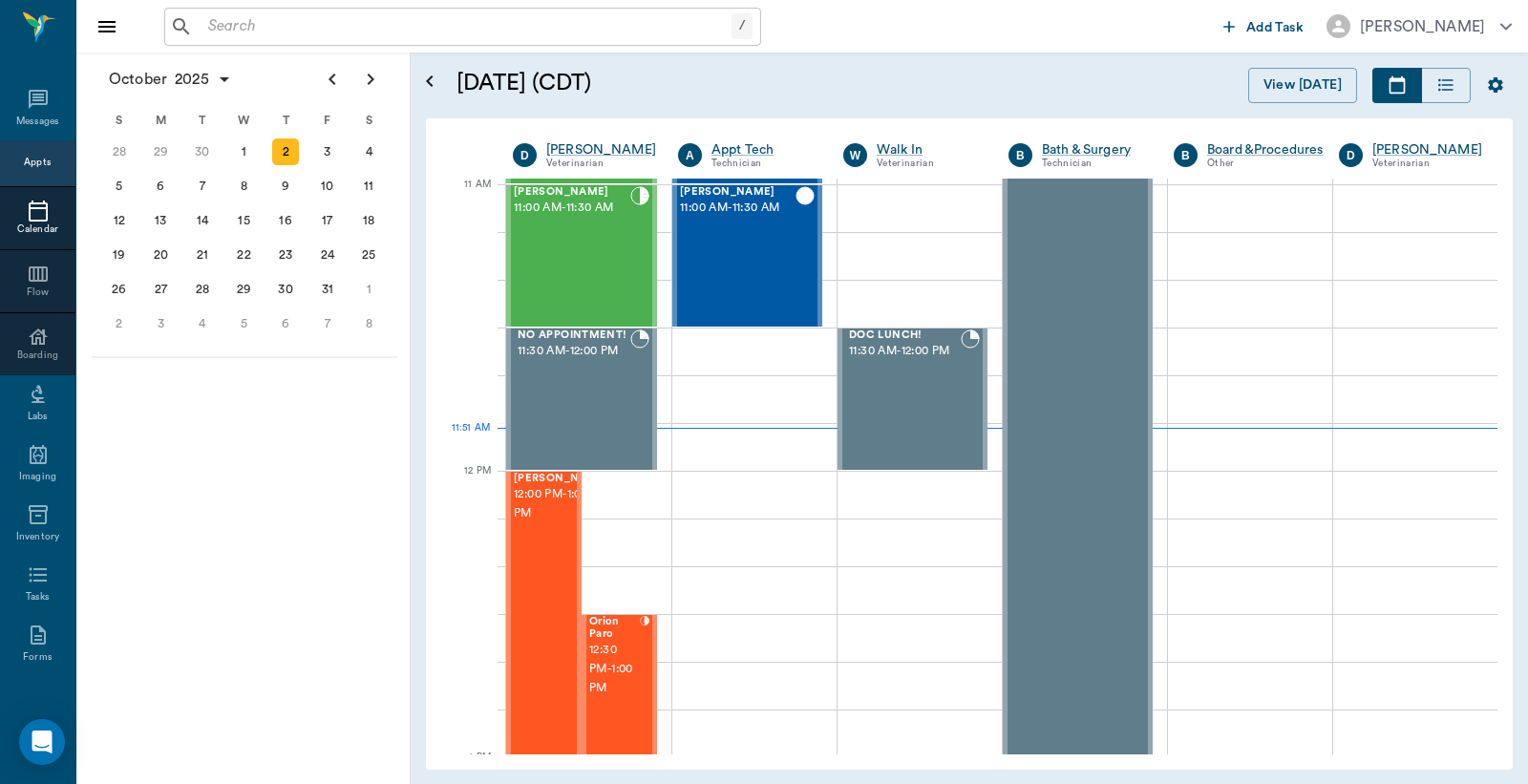
click at [210, 25] on input "text" at bounding box center [466, 27] width 531 height 27
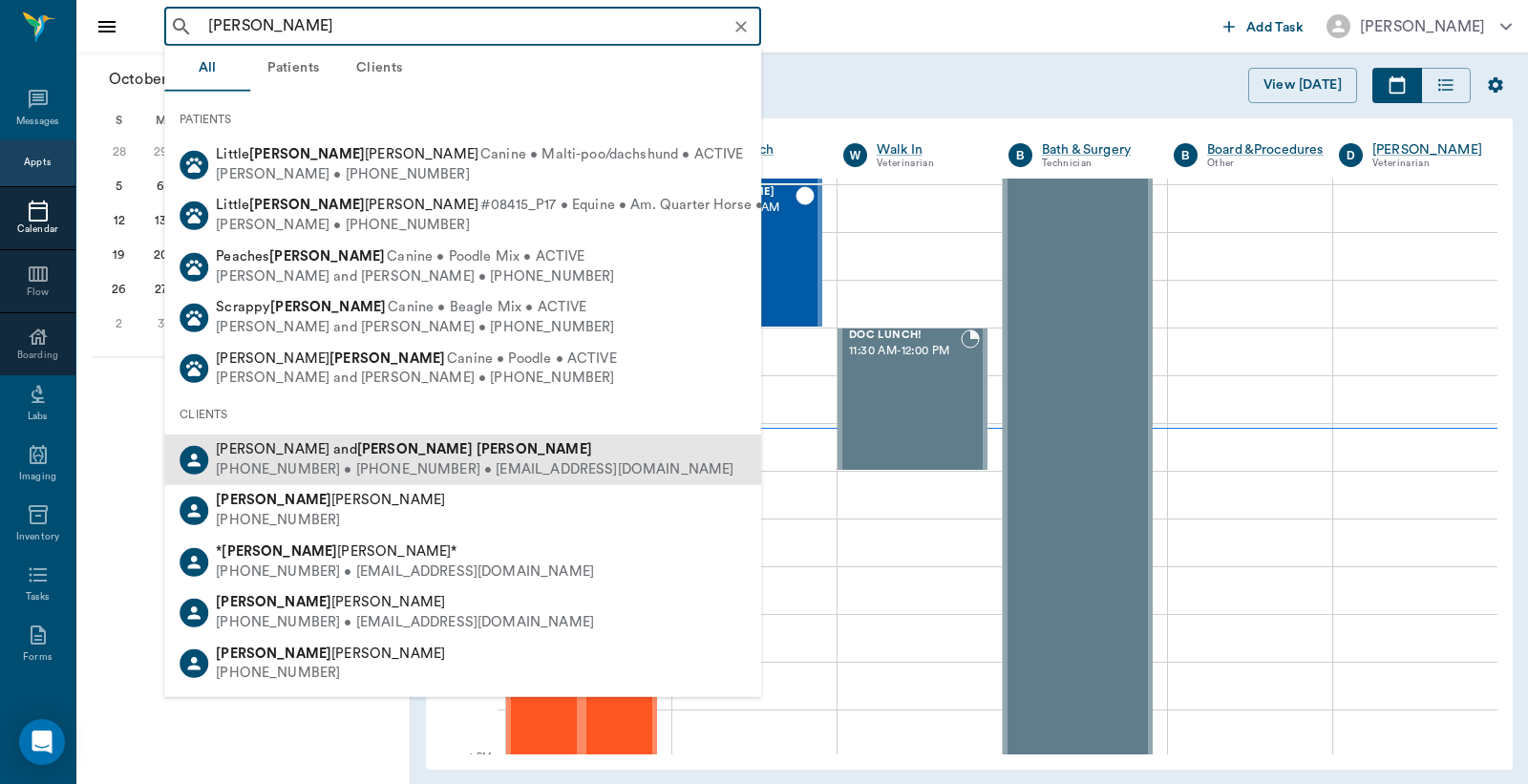
click at [370, 469] on div "(903) 277-0355 • (903) 277-9899 • JLBARENTINE13@gmail.com" at bounding box center [474, 470] width 518 height 20
type input "Debbie Barentine"
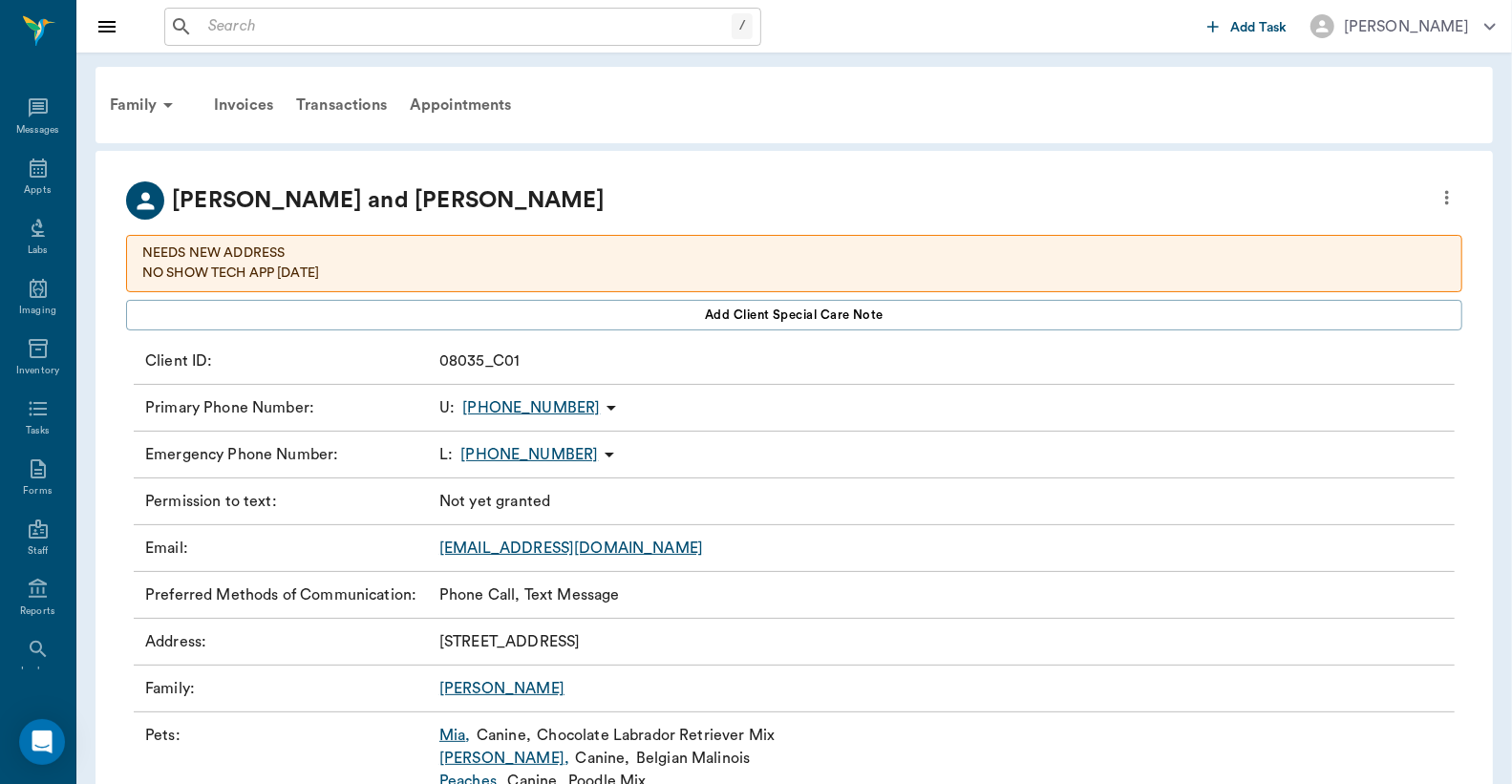
scroll to position [127, 0]
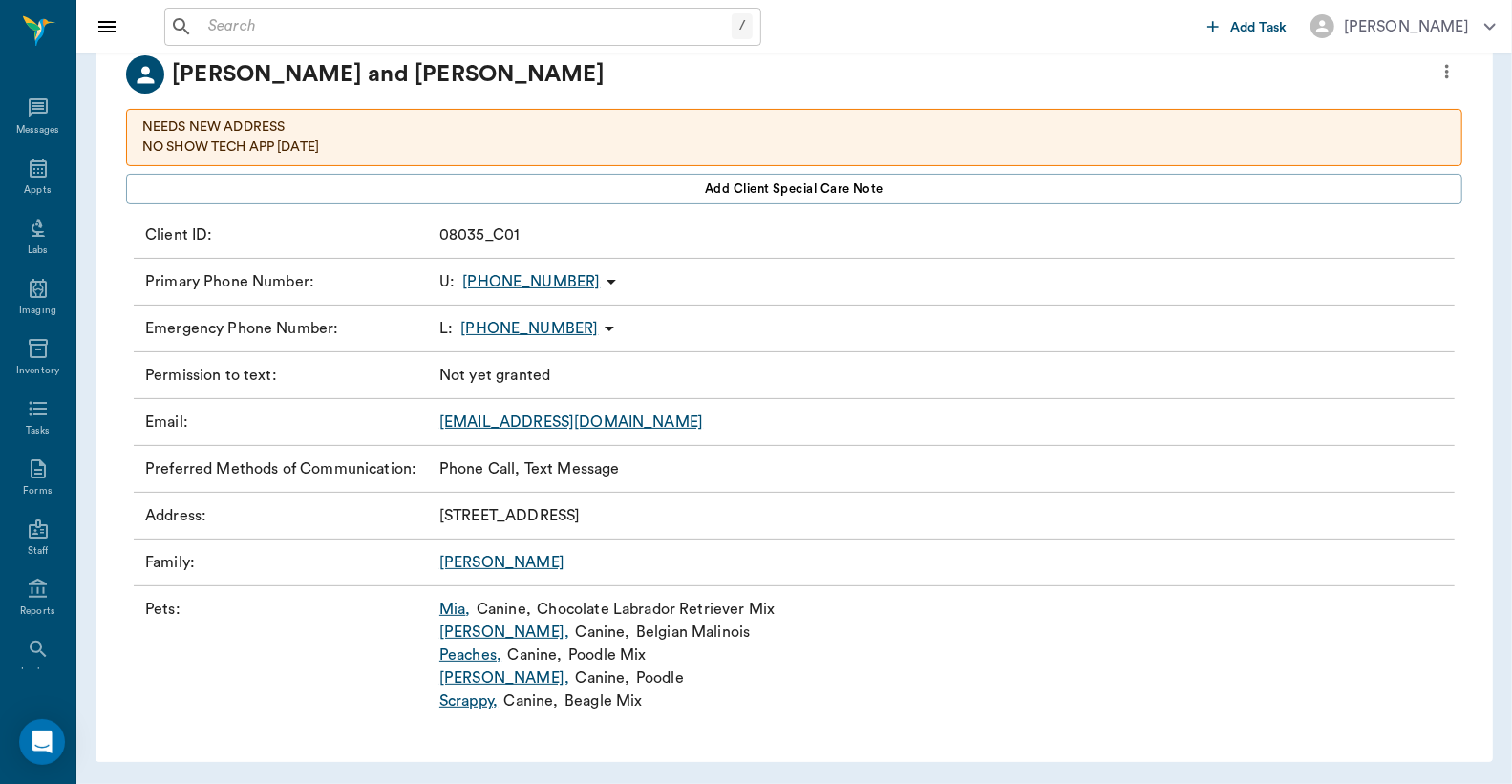
click at [456, 631] on link "Marley ," at bounding box center [505, 633] width 130 height 23
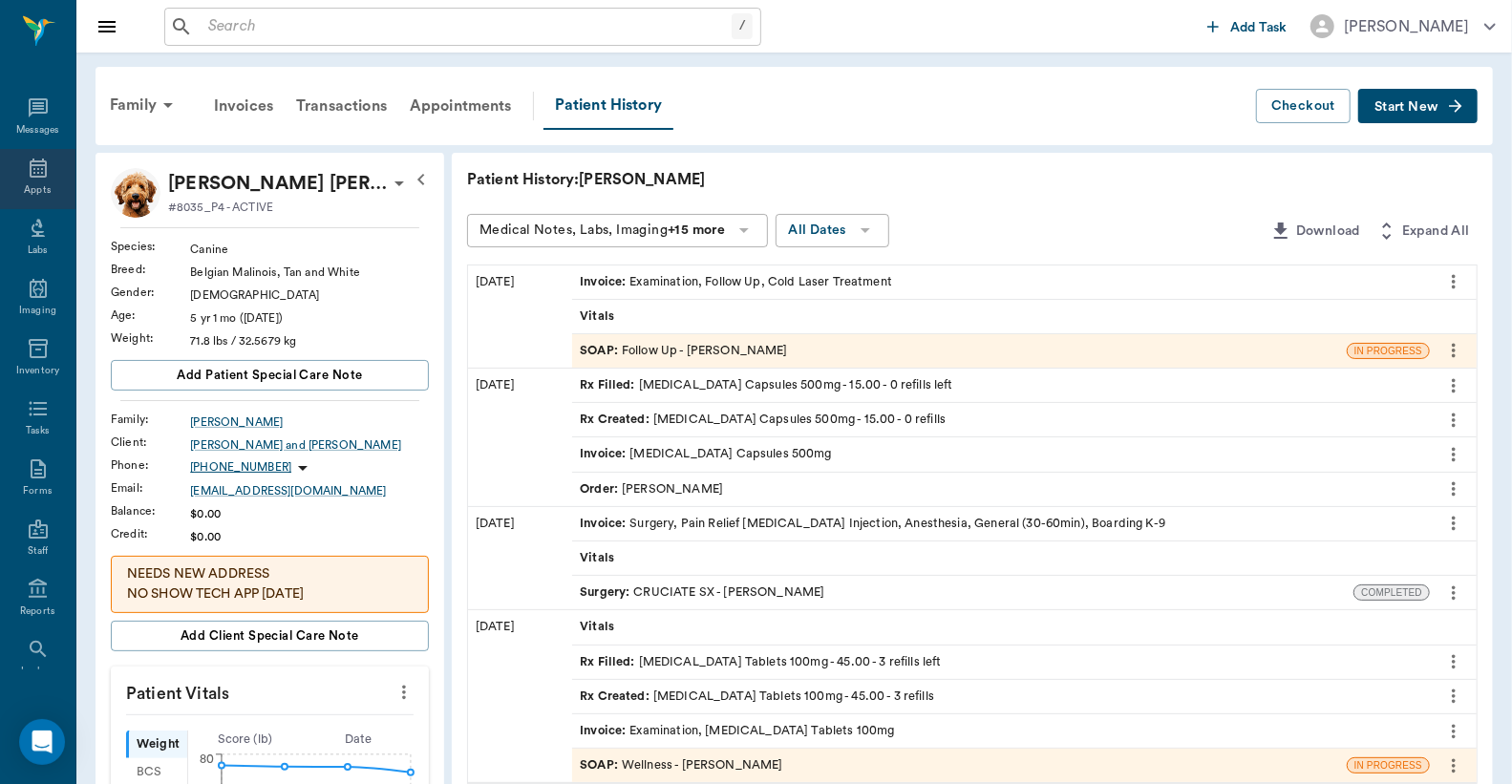
click at [33, 176] on icon at bounding box center [38, 168] width 17 height 19
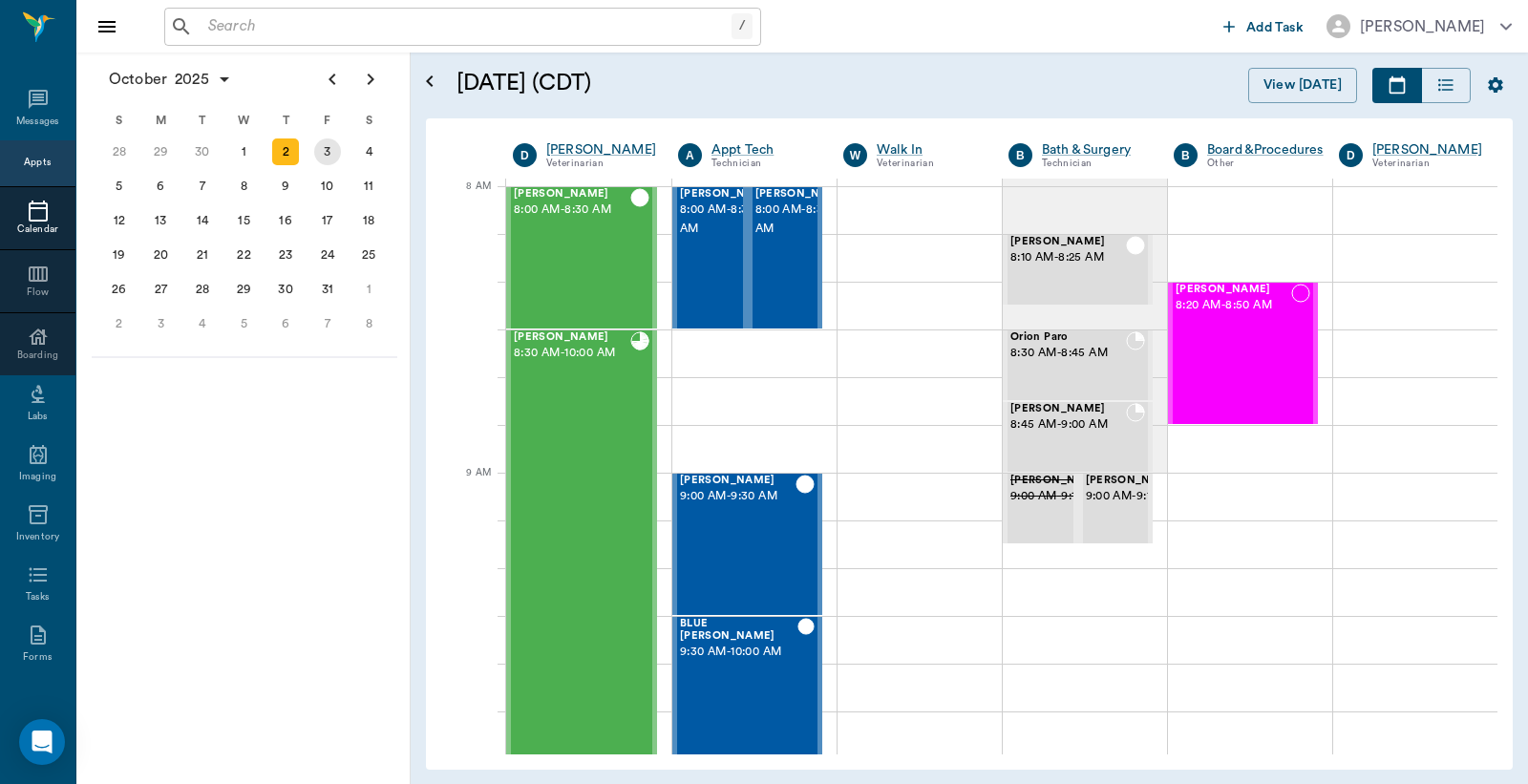
click at [323, 149] on div "3" at bounding box center [327, 152] width 27 height 27
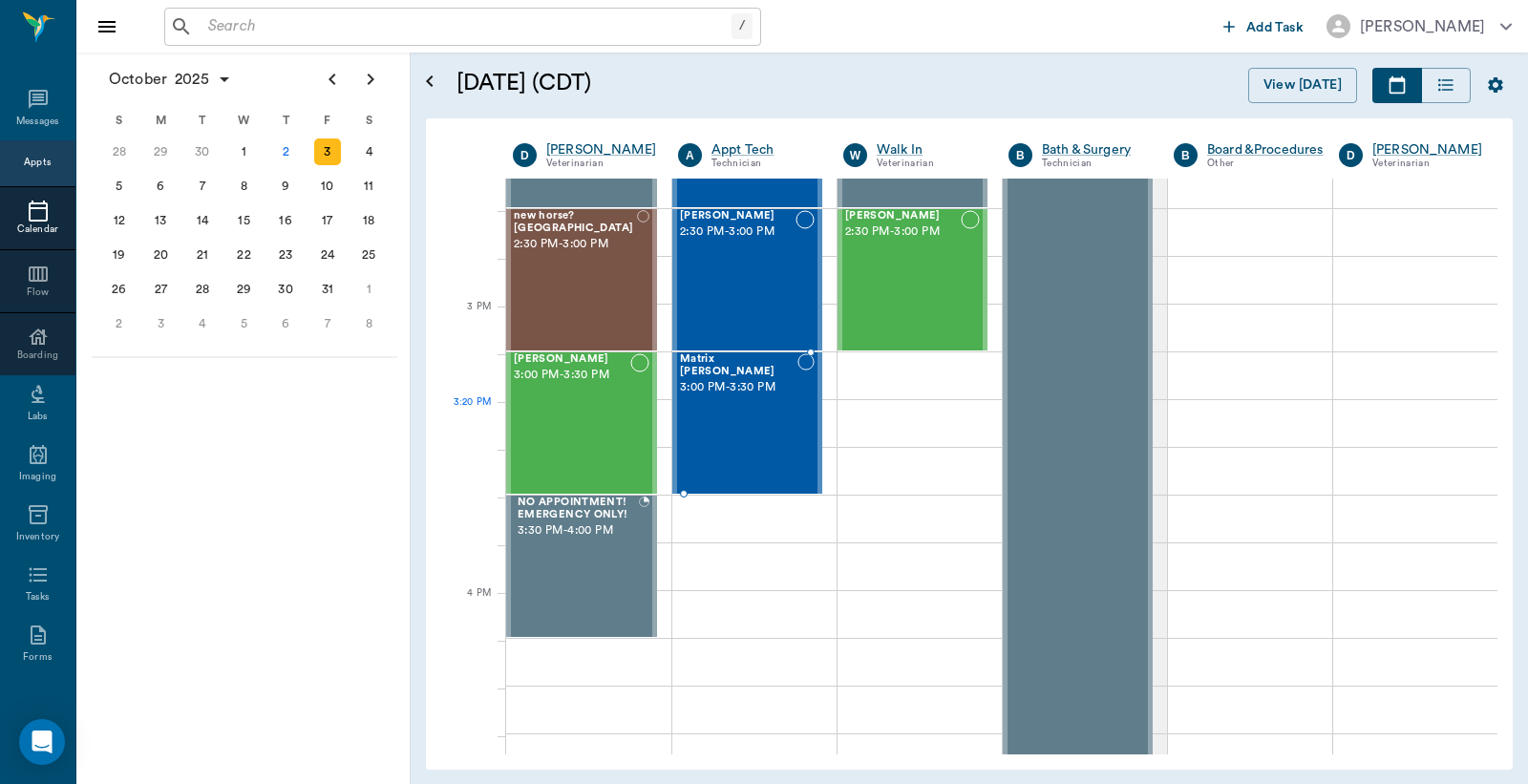
scroll to position [1839, 0]
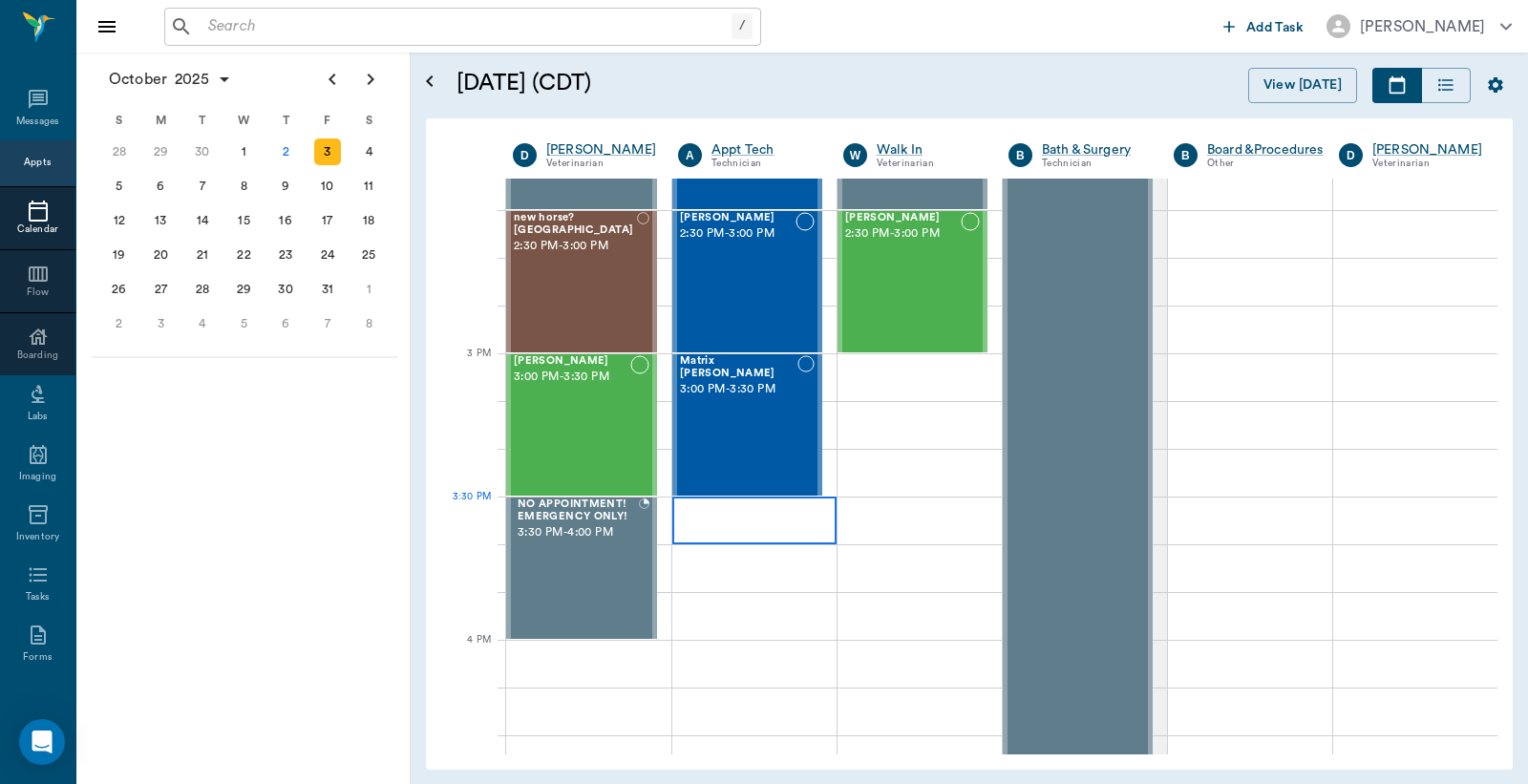
click at [708, 520] on div at bounding box center [754, 521] width 165 height 48
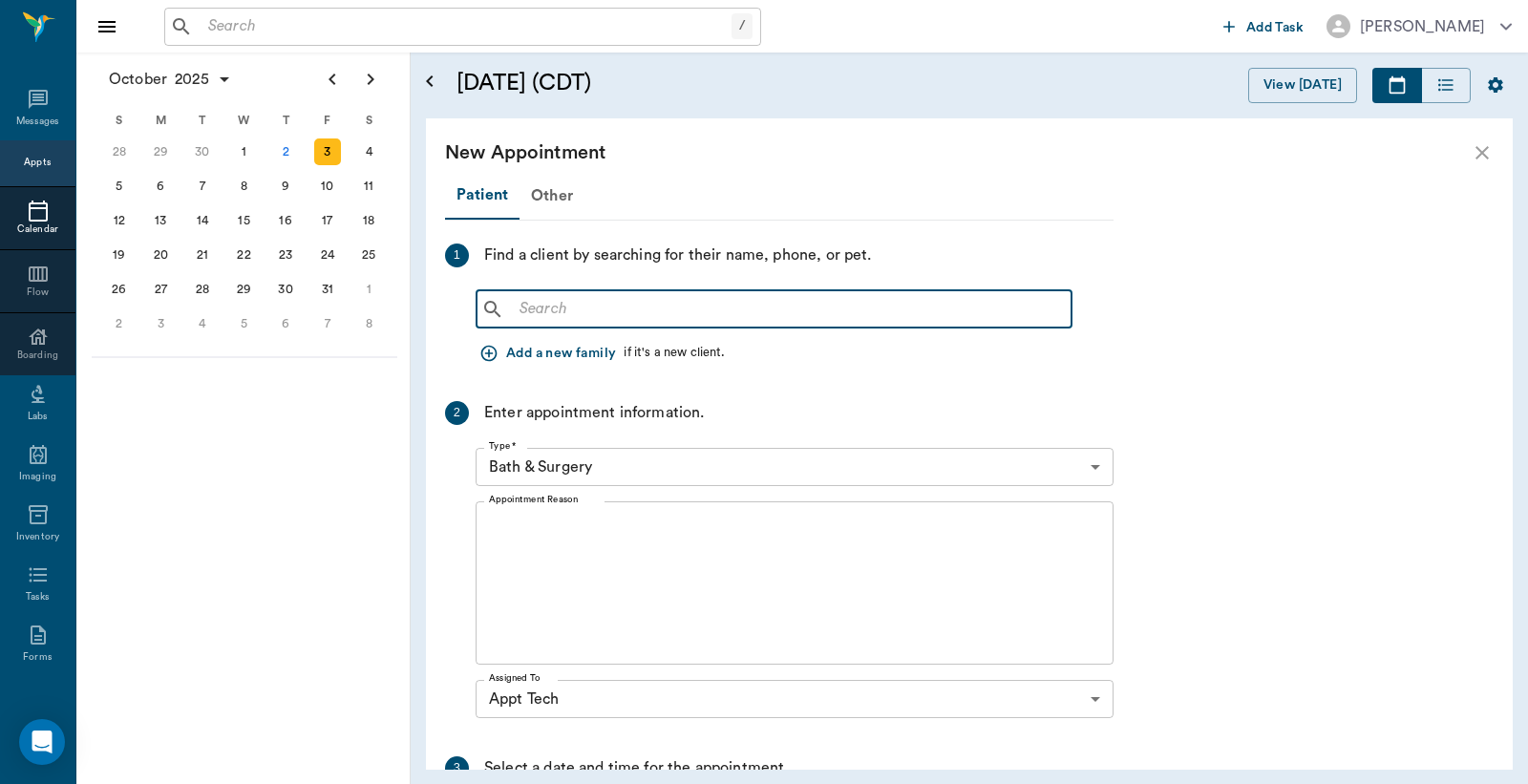
click at [519, 308] on input "text" at bounding box center [788, 309] width 552 height 27
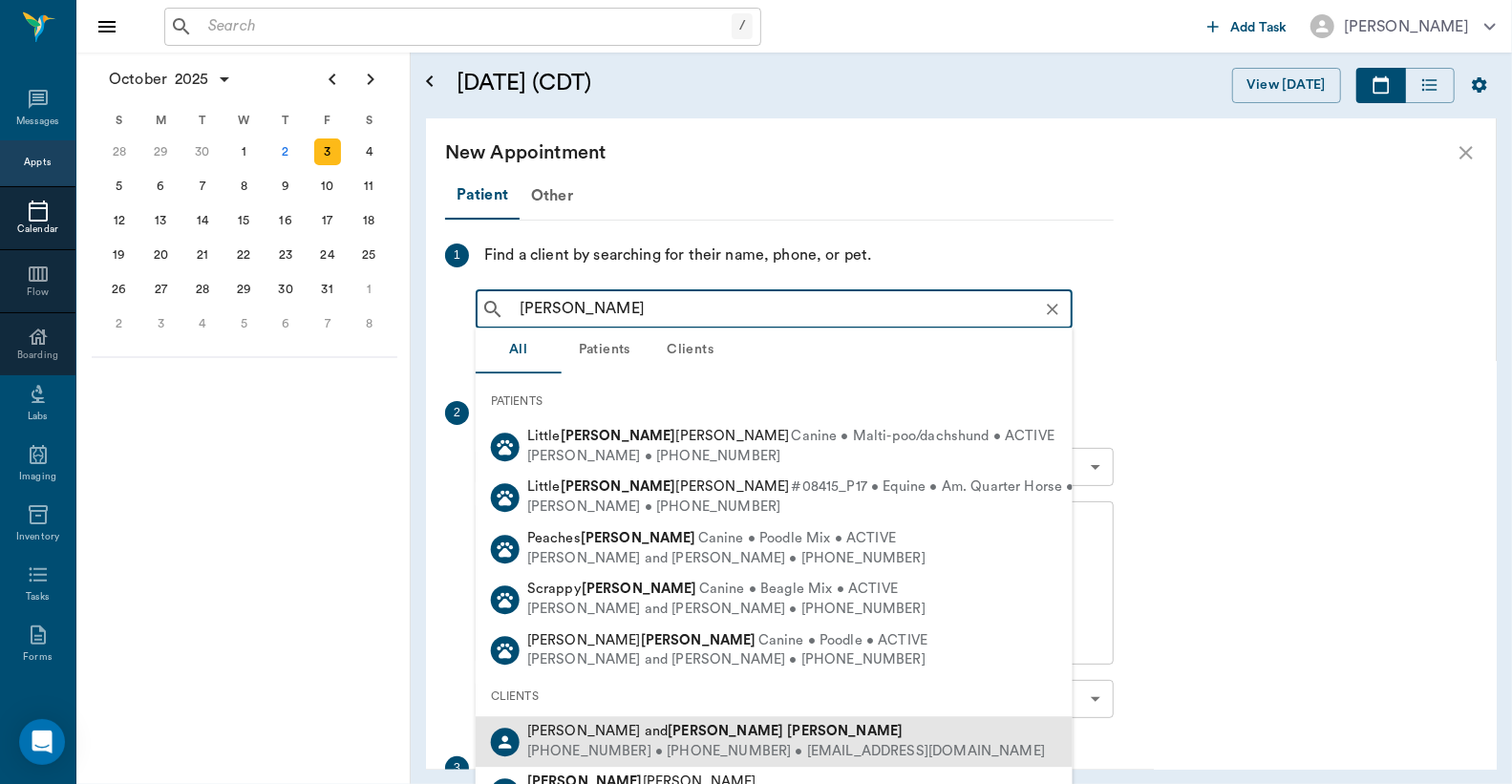
click at [644, 739] on div "Jason and Debbie Barentine" at bounding box center [786, 731] width 518 height 20
type input "Debbie Barentine"
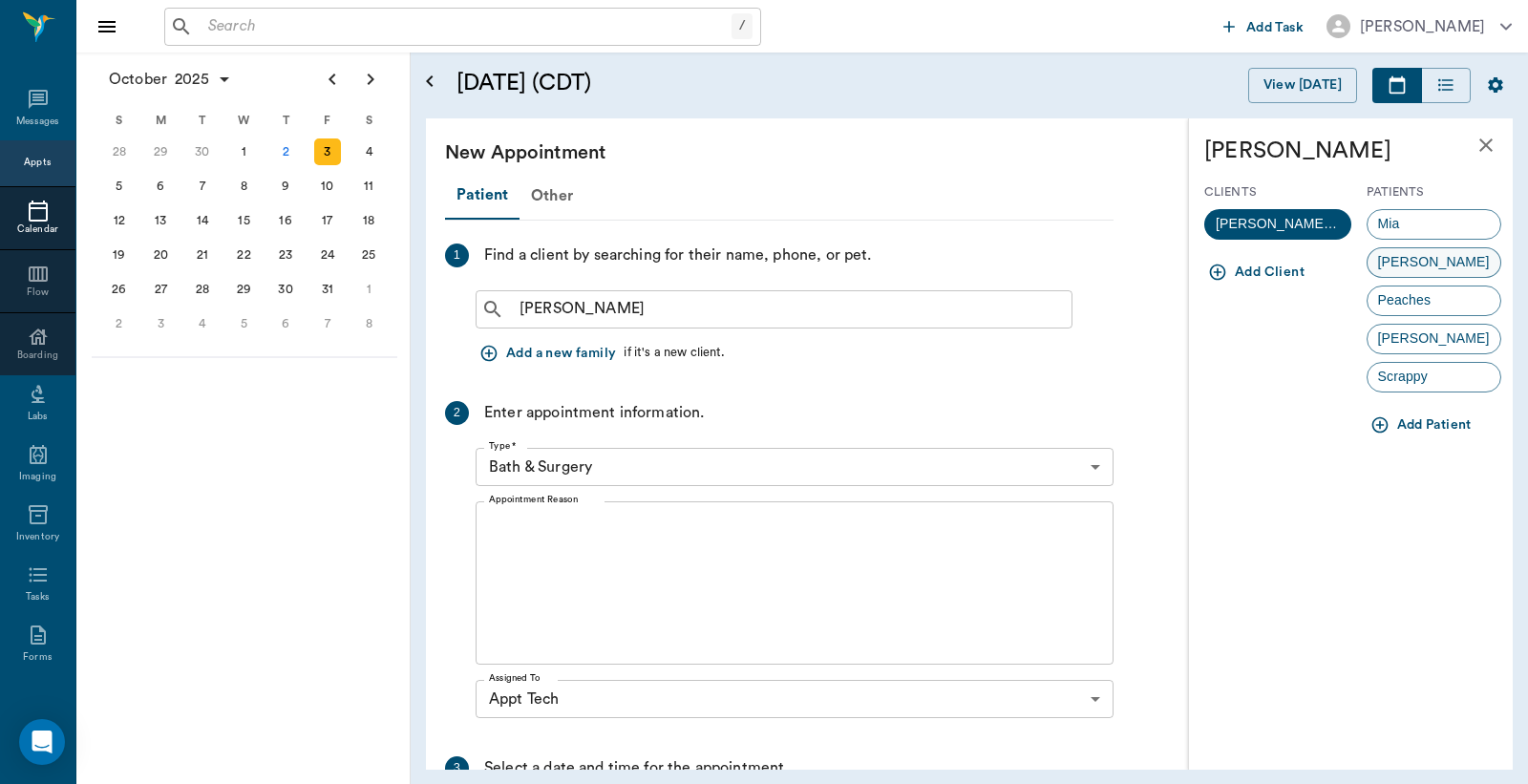
click at [1408, 261] on span "Marley" at bounding box center [1434, 261] width 133 height 20
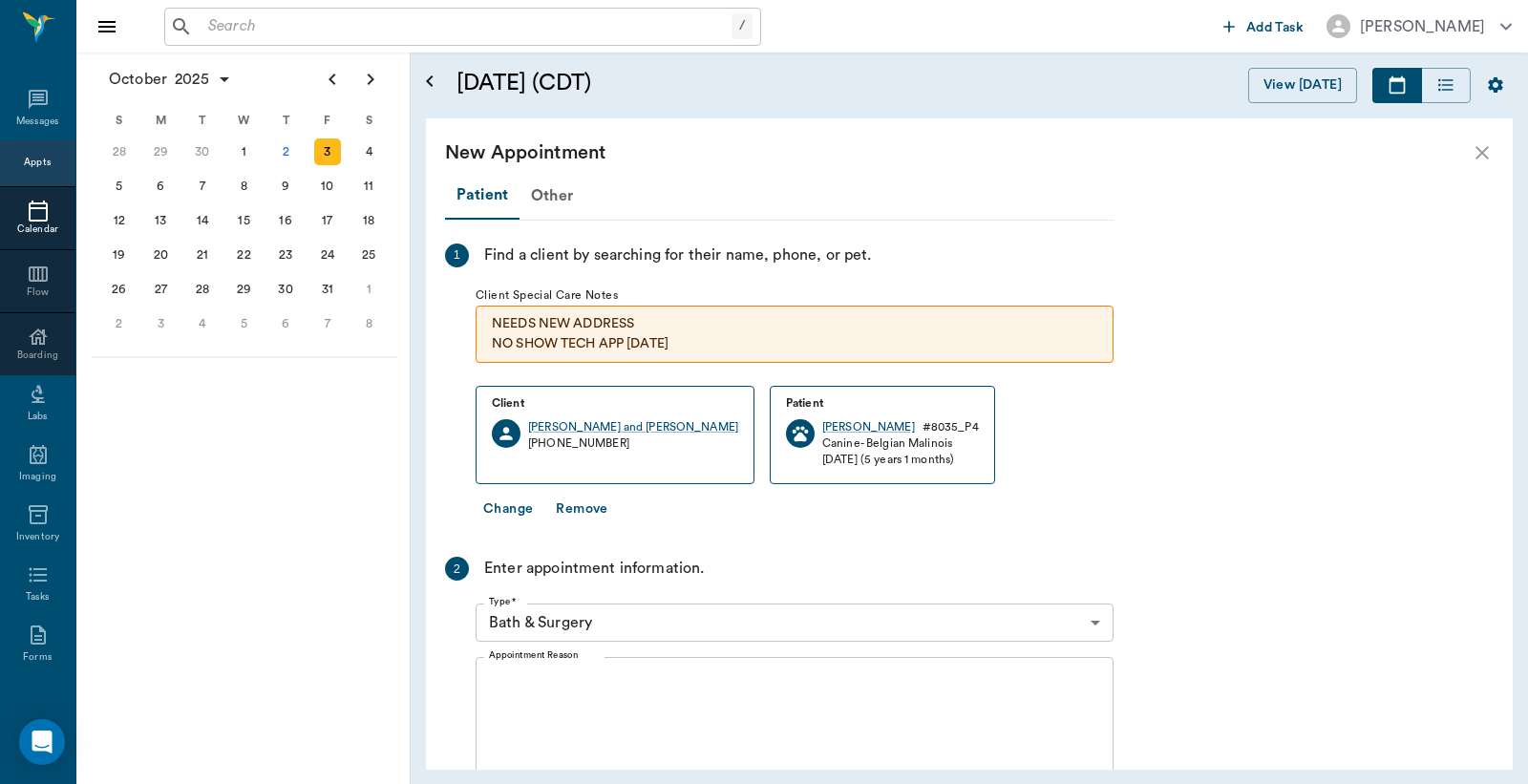
click at [1099, 626] on body "/ ​ Add Task Dr. Bert Ellsworth Nectar Messages Appts Calendar Flow Boarding La…" at bounding box center [764, 392] width 1528 height 784
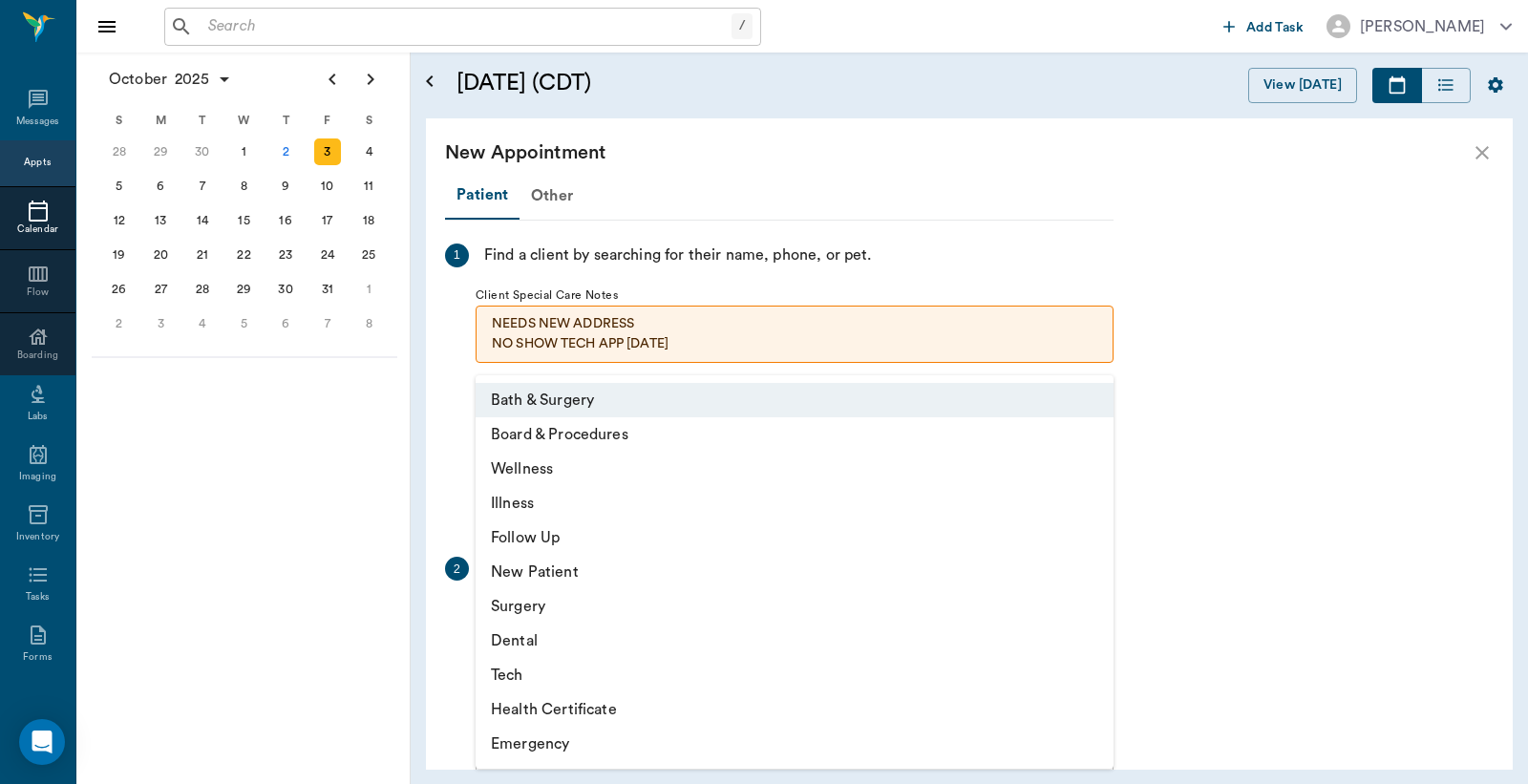
click at [523, 673] on li "Tech" at bounding box center [795, 675] width 638 height 34
type input "65d2be4f46e3a538d89b8c1a"
type input "04:00 PM"
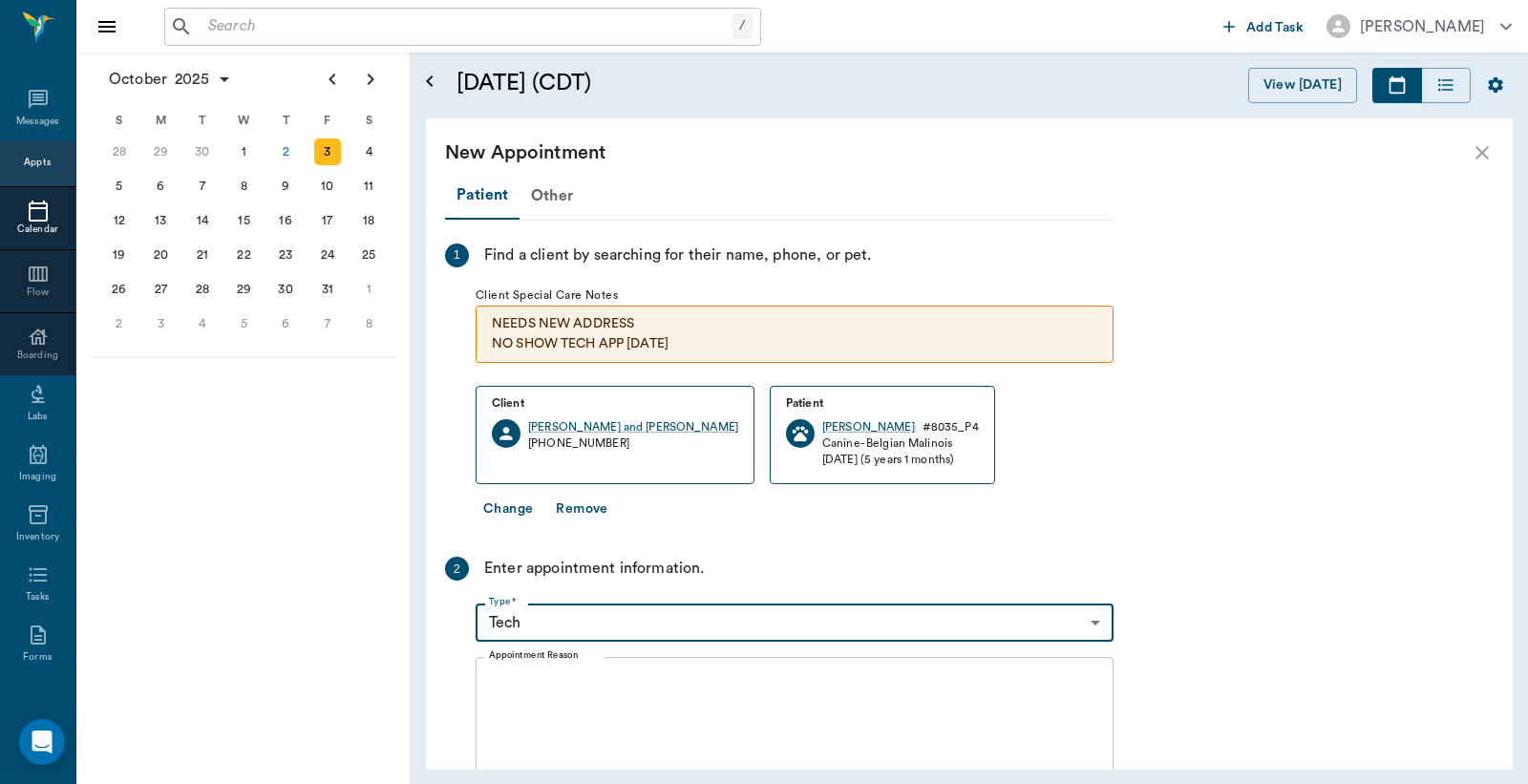
click at [500, 678] on textarea "Appointment Reason" at bounding box center [795, 739] width 612 height 132
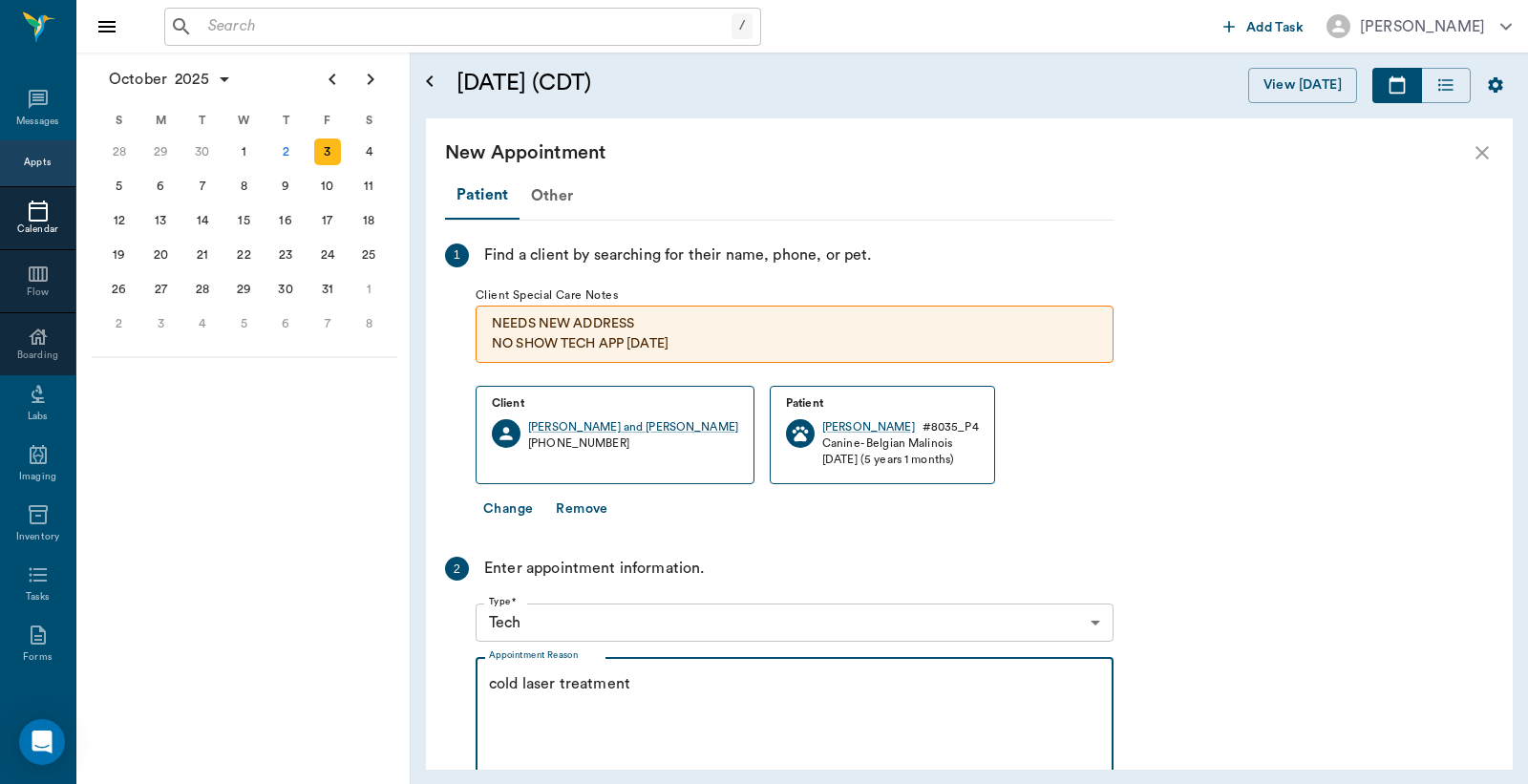
click at [634, 683] on textarea "cold laser treatment" at bounding box center [795, 739] width 612 height 132
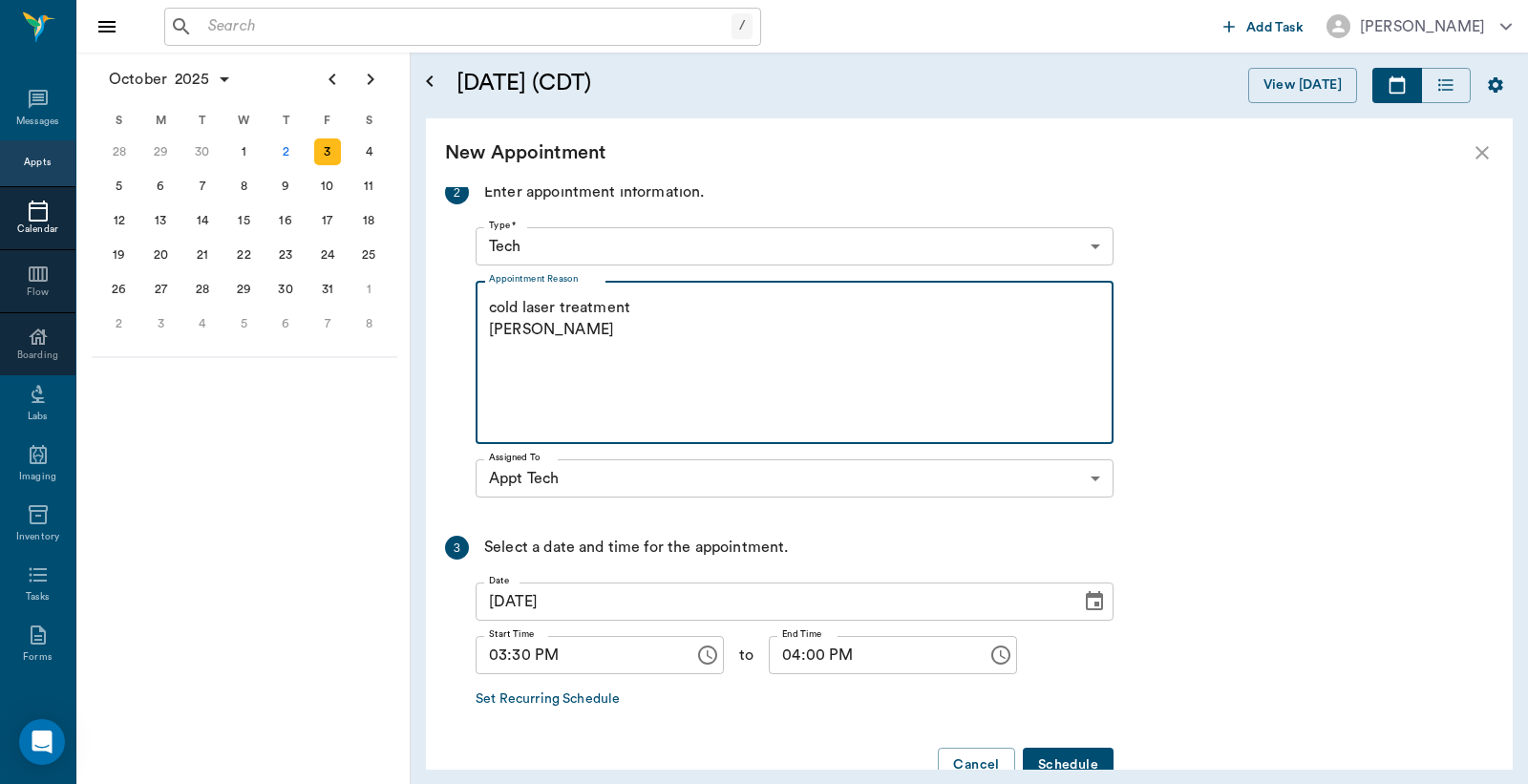
scroll to position [423, 0]
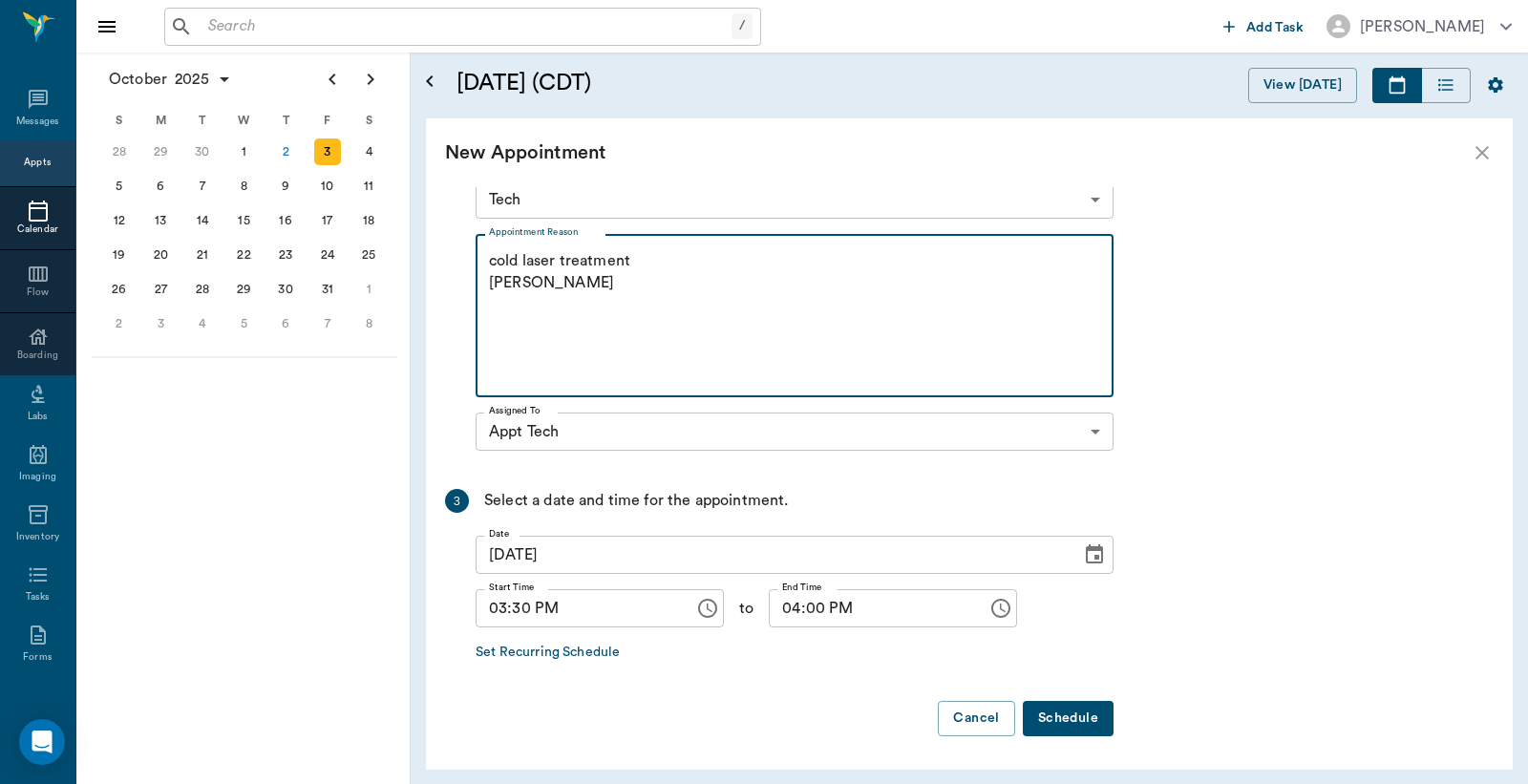
type textarea "cold laser treatment Christy"
click at [1067, 719] on button "Schedule" at bounding box center [1068, 718] width 91 height 35
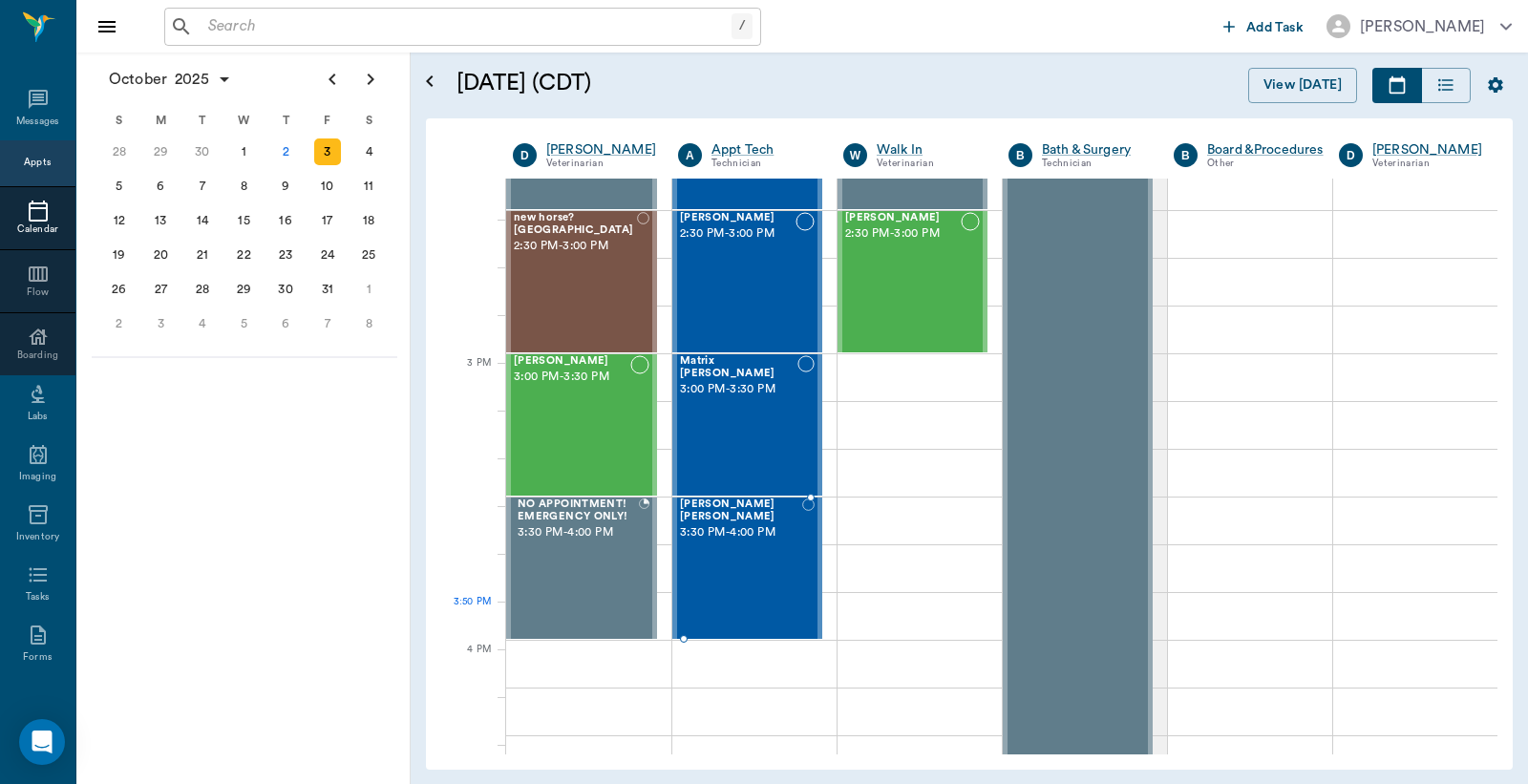
scroll to position [1697, 0]
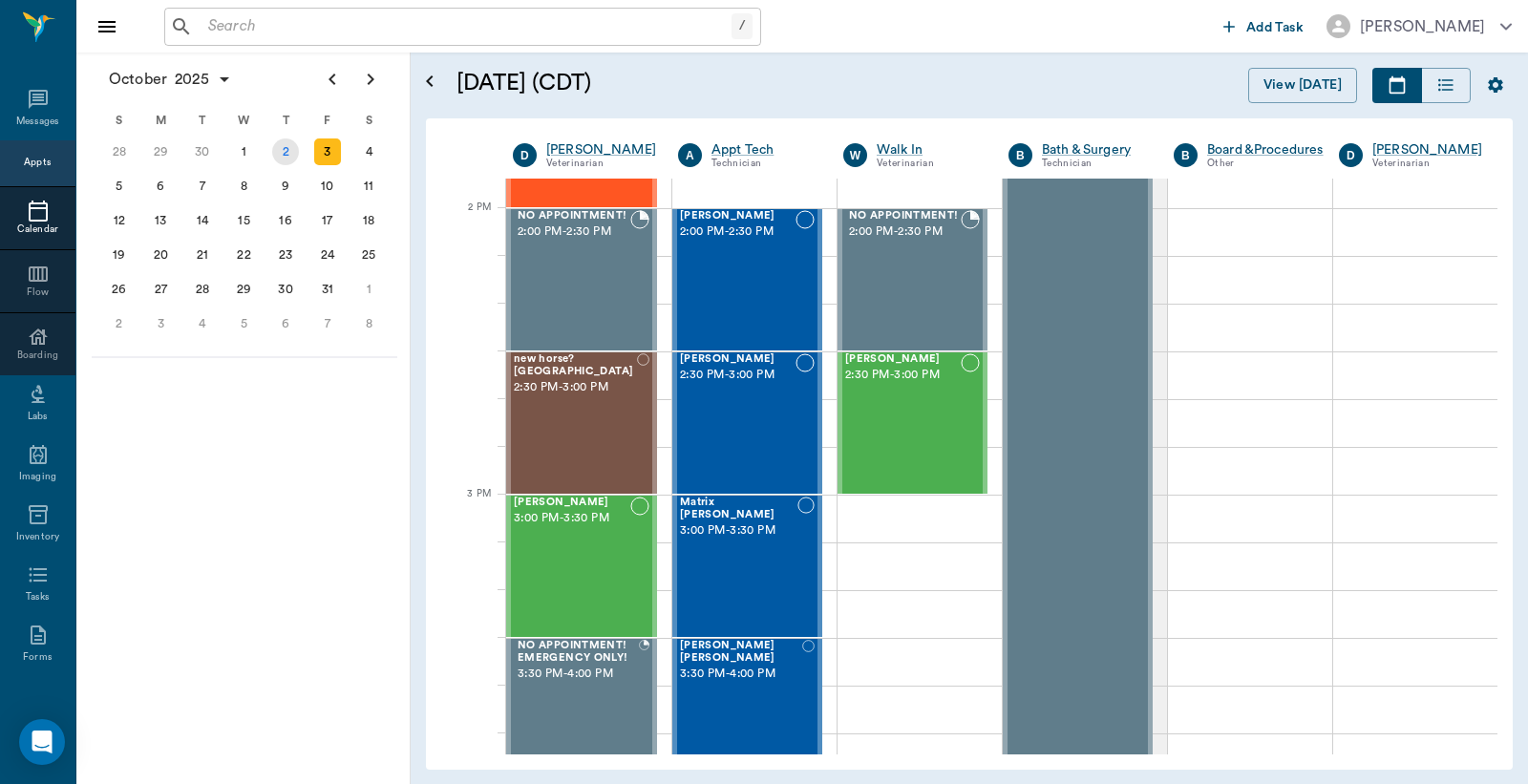
click at [284, 155] on div "2" at bounding box center [285, 152] width 27 height 27
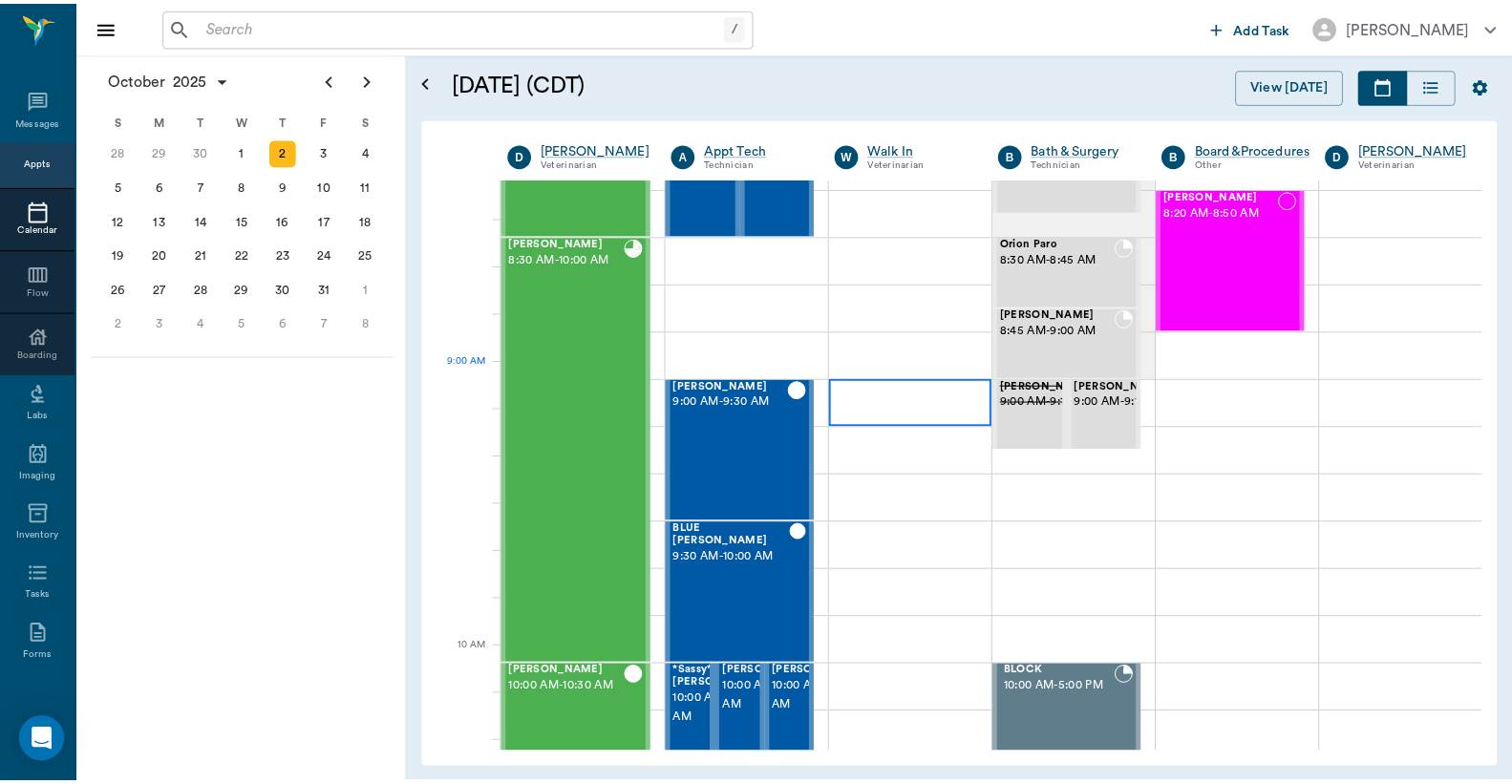
scroll to position [141, 0]
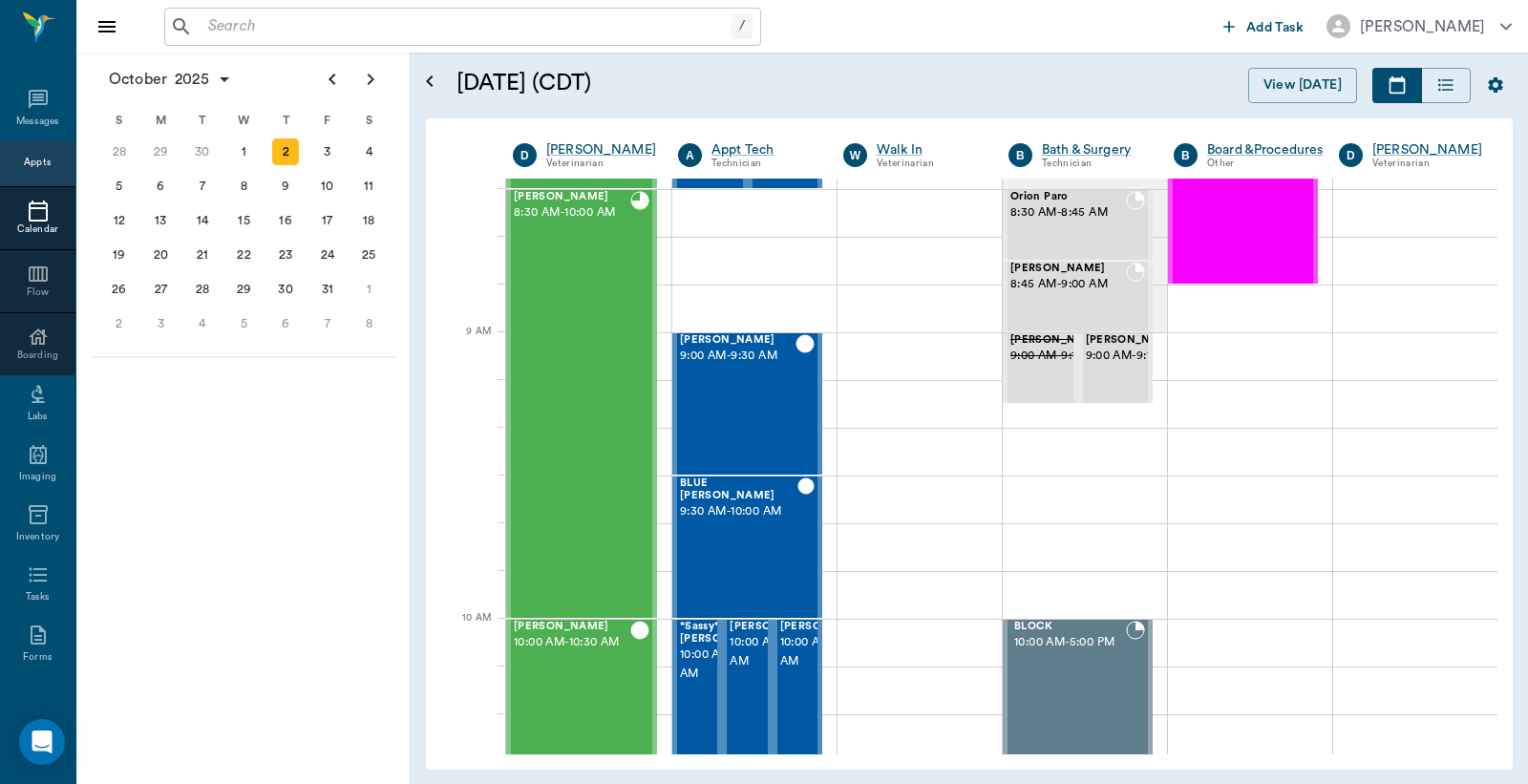
click at [212, 27] on input "text" at bounding box center [466, 27] width 531 height 27
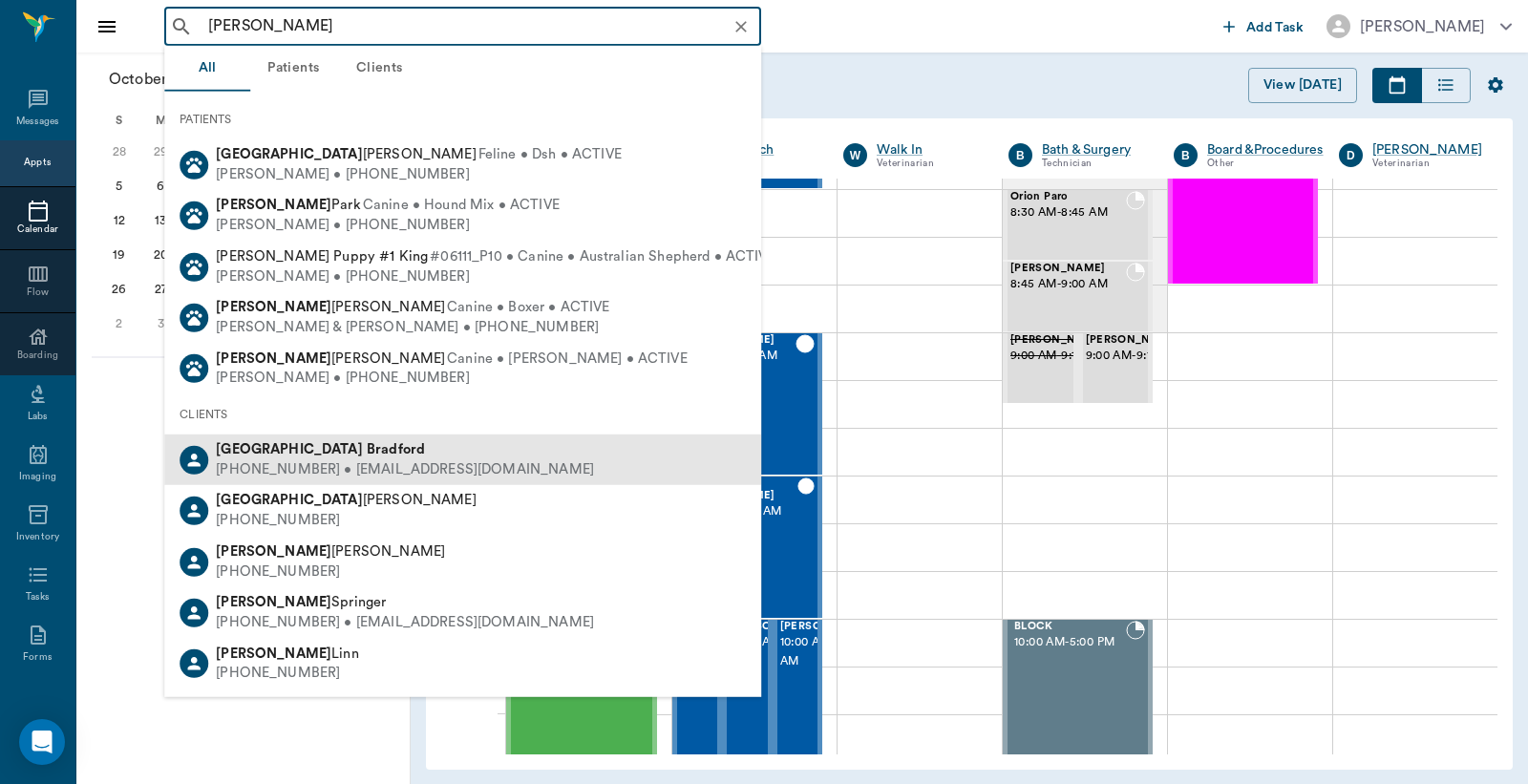
click at [290, 462] on div "(903) 293-4233 • proto.alexandria@yahoo.com" at bounding box center [404, 470] width 378 height 20
type input "Alexandria brad"
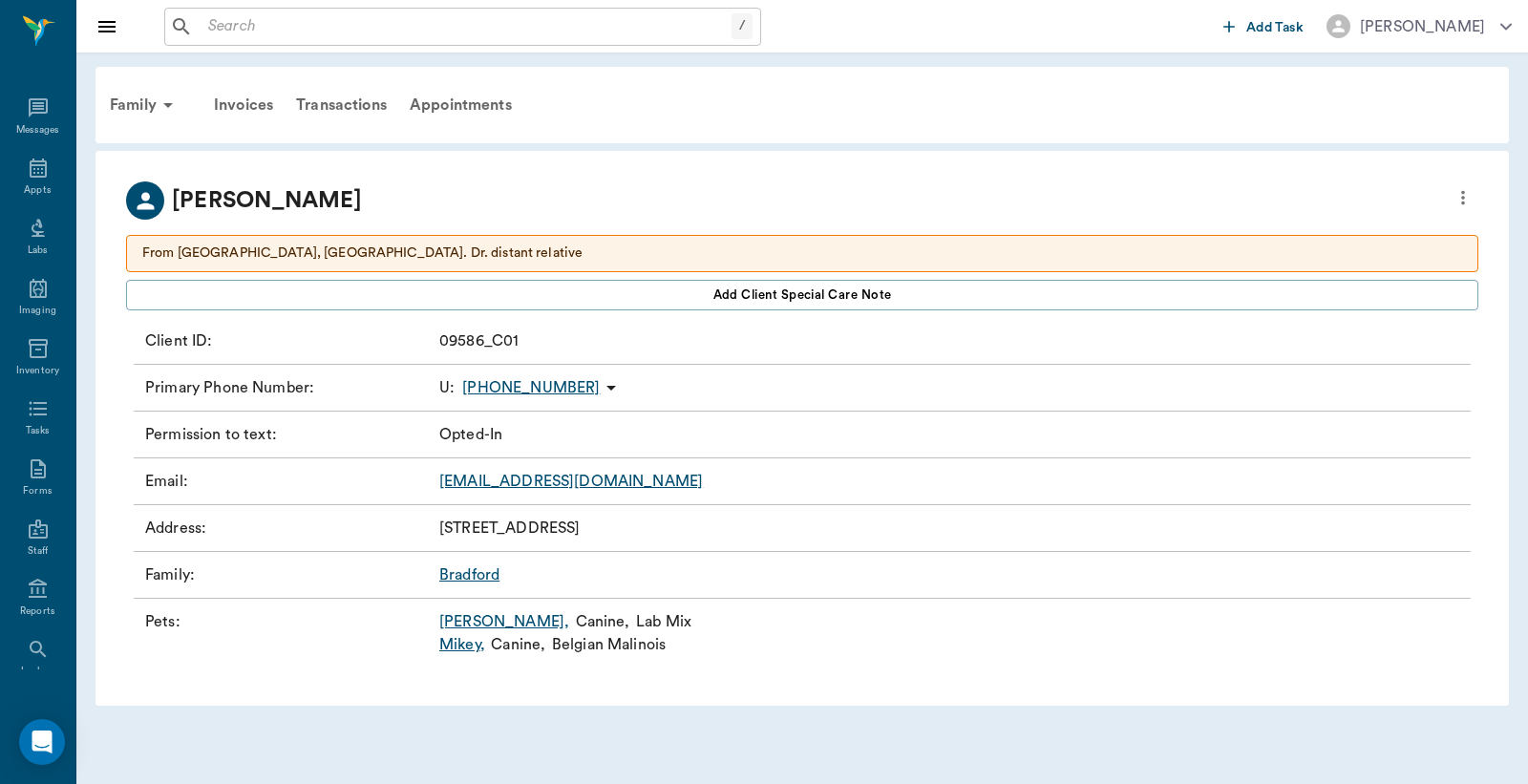
click at [457, 647] on link "Mikey ," at bounding box center [462, 644] width 46 height 23
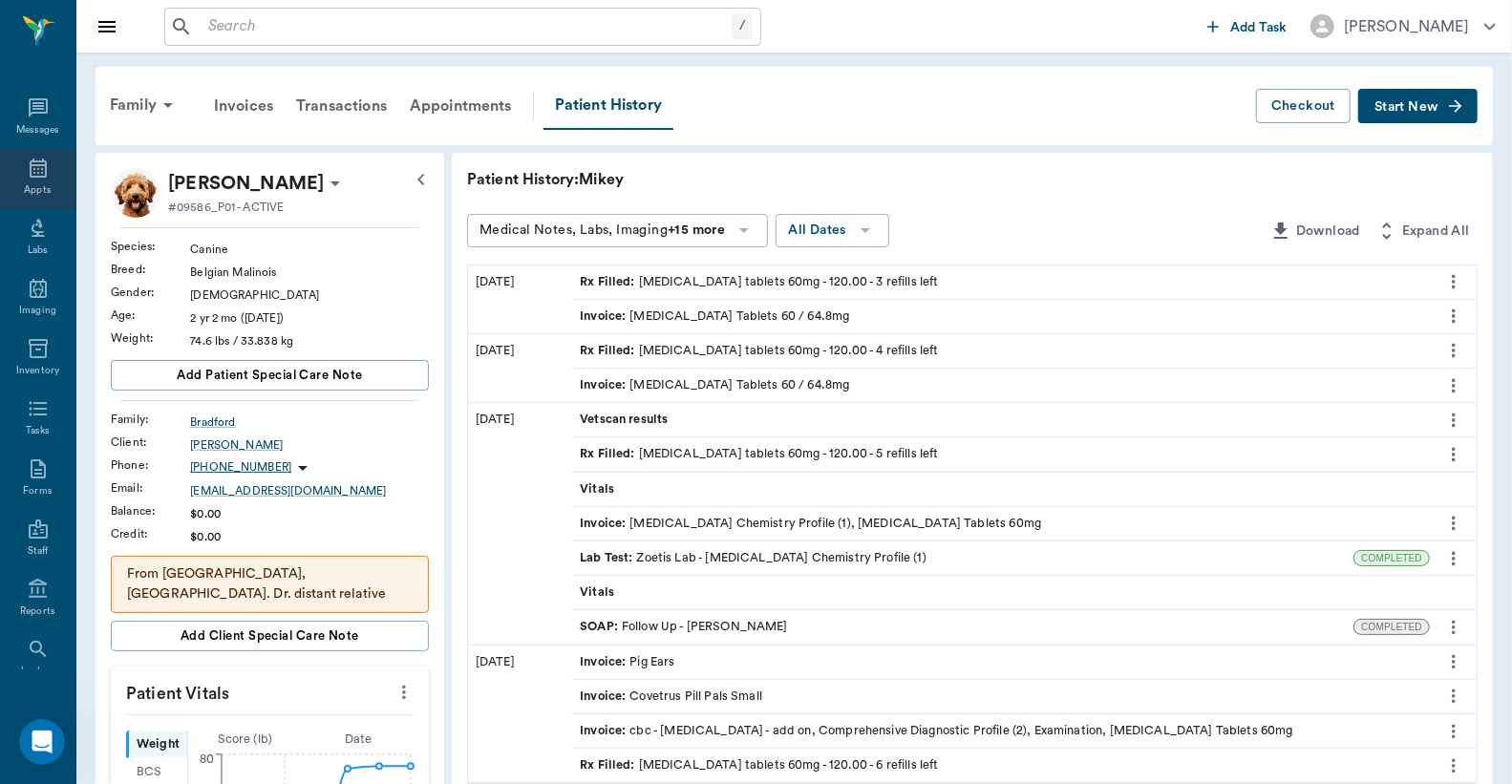
click at [34, 187] on div "Appts" at bounding box center [37, 190] width 27 height 14
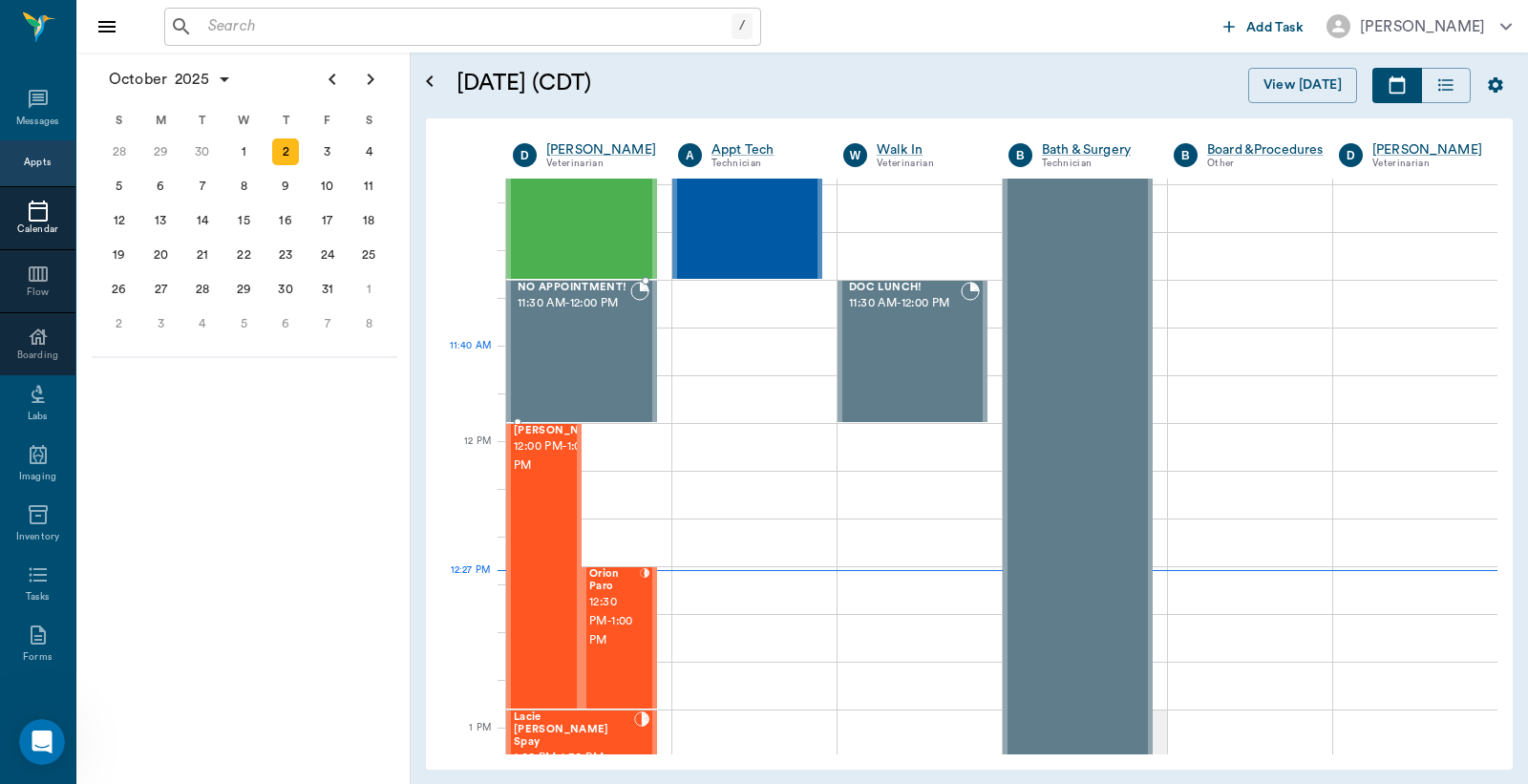
scroll to position [862, 0]
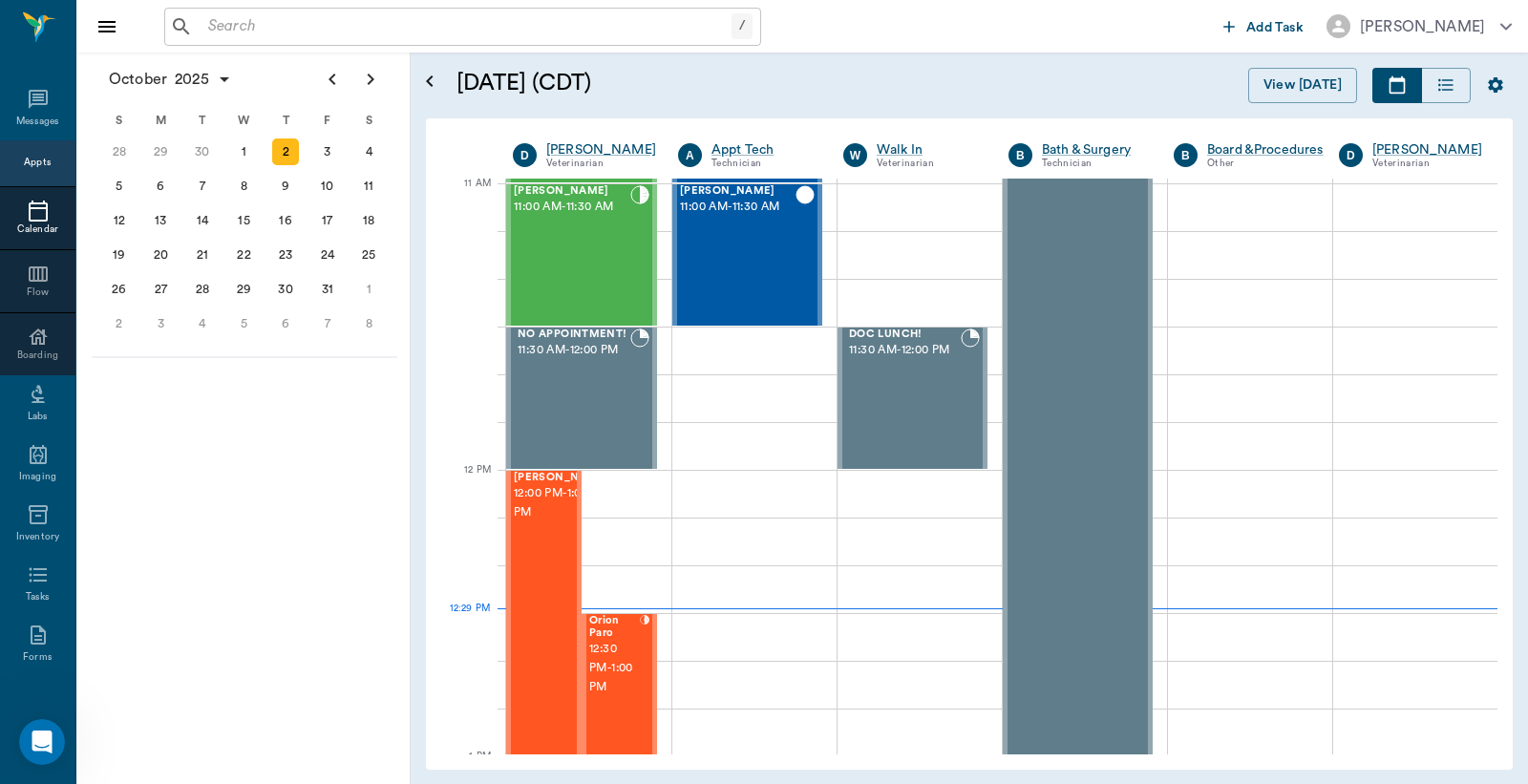
click at [25, 163] on div "Appts" at bounding box center [37, 163] width 27 height 14
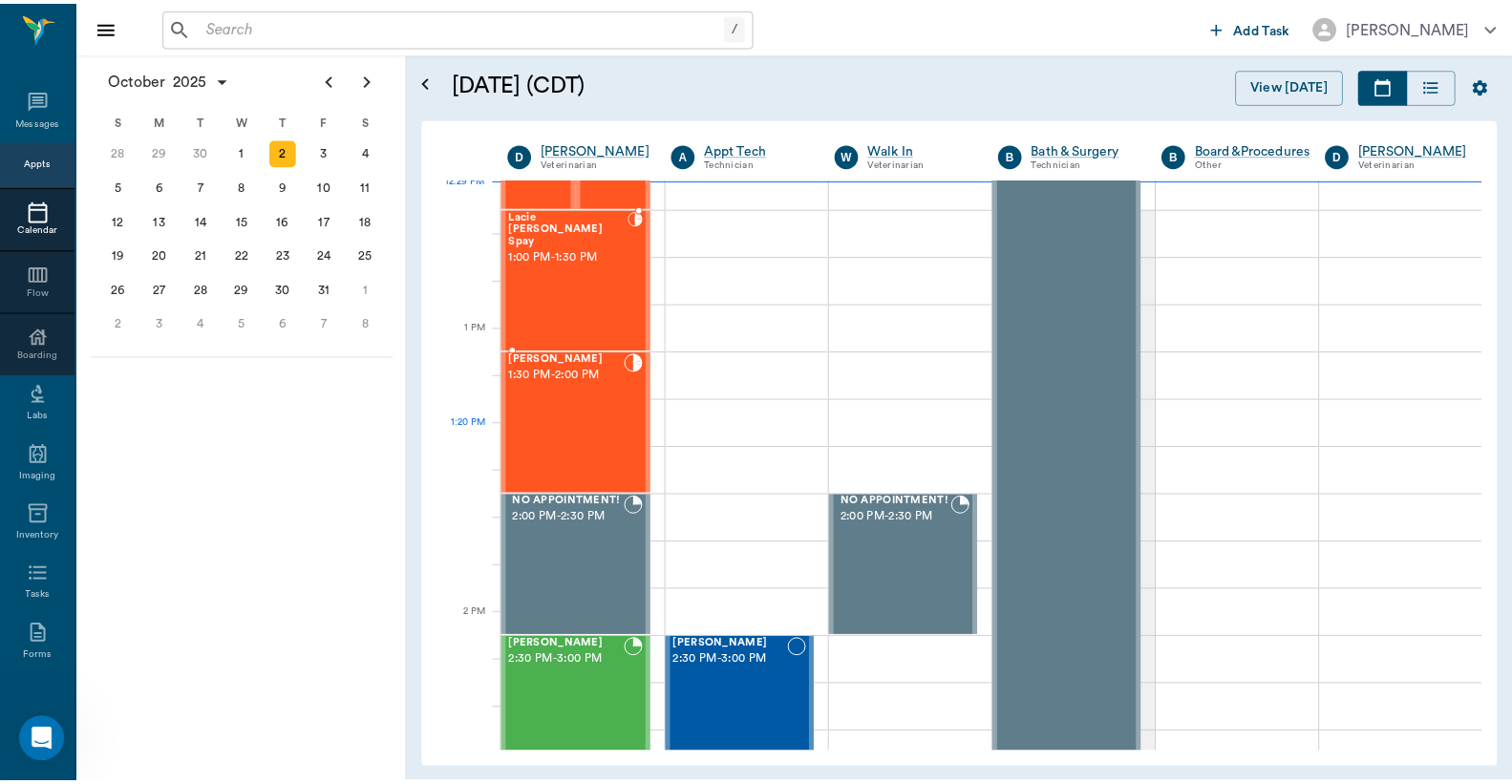
scroll to position [1290, 0]
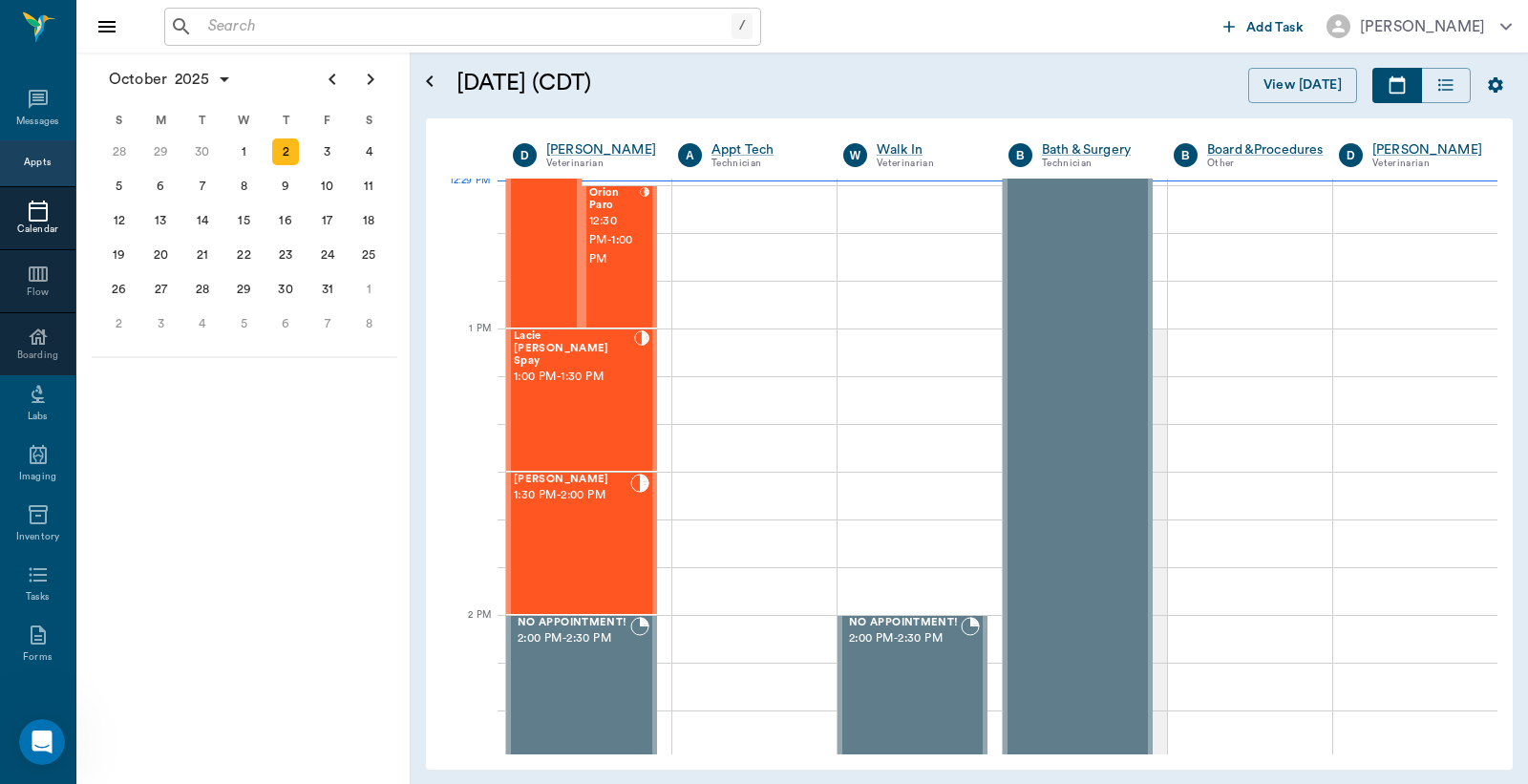
click at [209, 21] on input "text" at bounding box center [466, 27] width 531 height 27
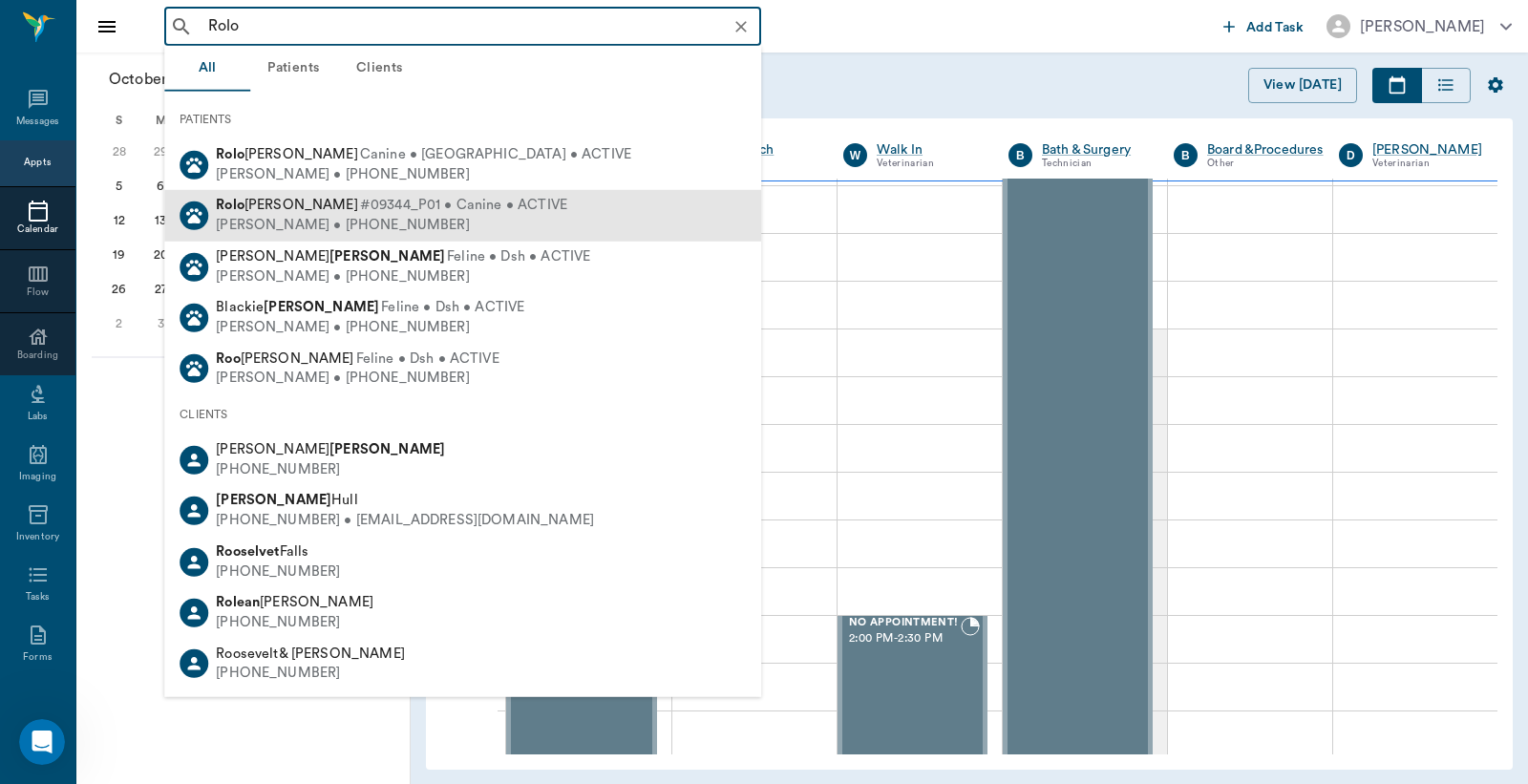
click at [360, 213] on span "#09344_P01 • Canine • ACTIVE" at bounding box center [463, 206] width 208 height 20
type input "Rolo"
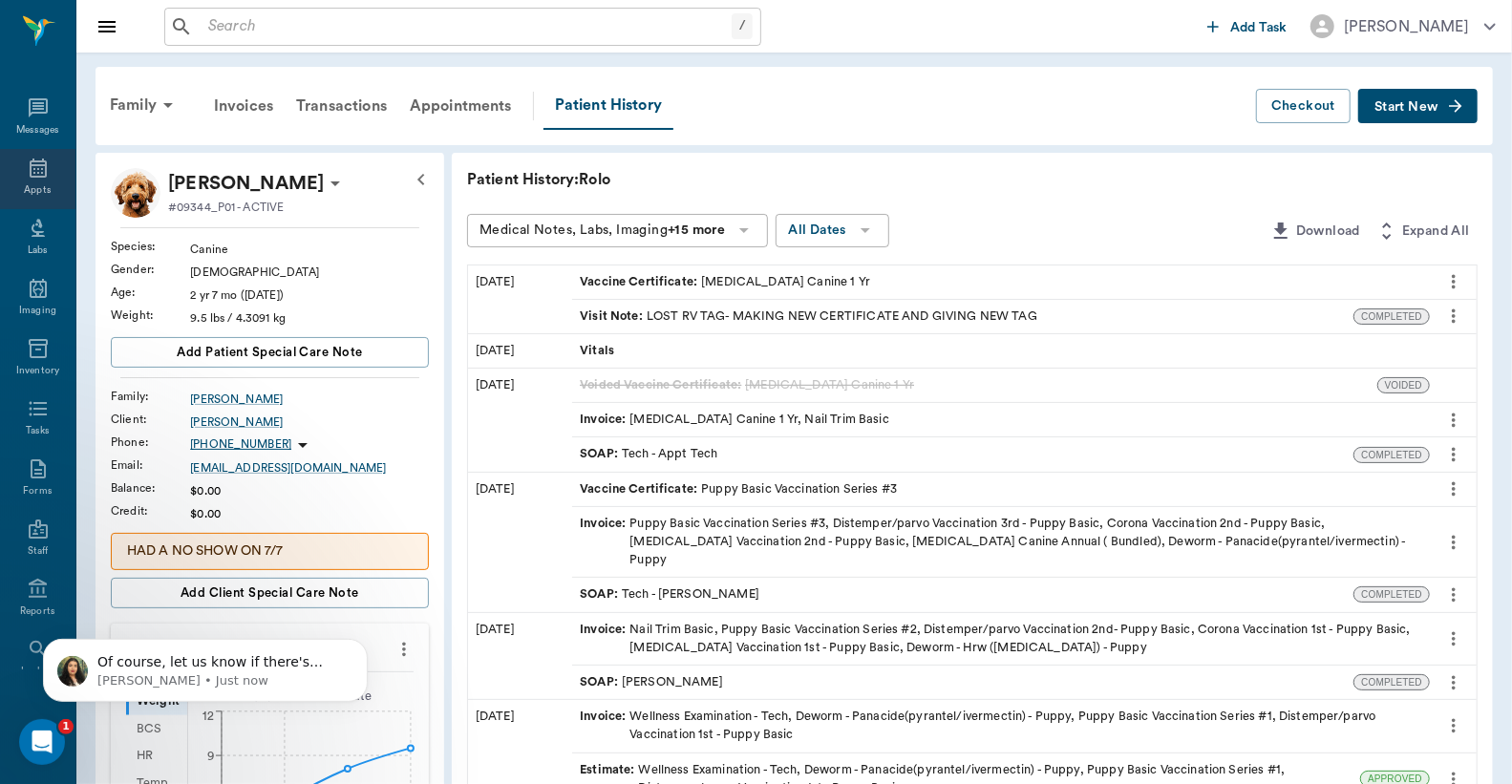
click at [34, 180] on div "Appts" at bounding box center [37, 179] width 76 height 60
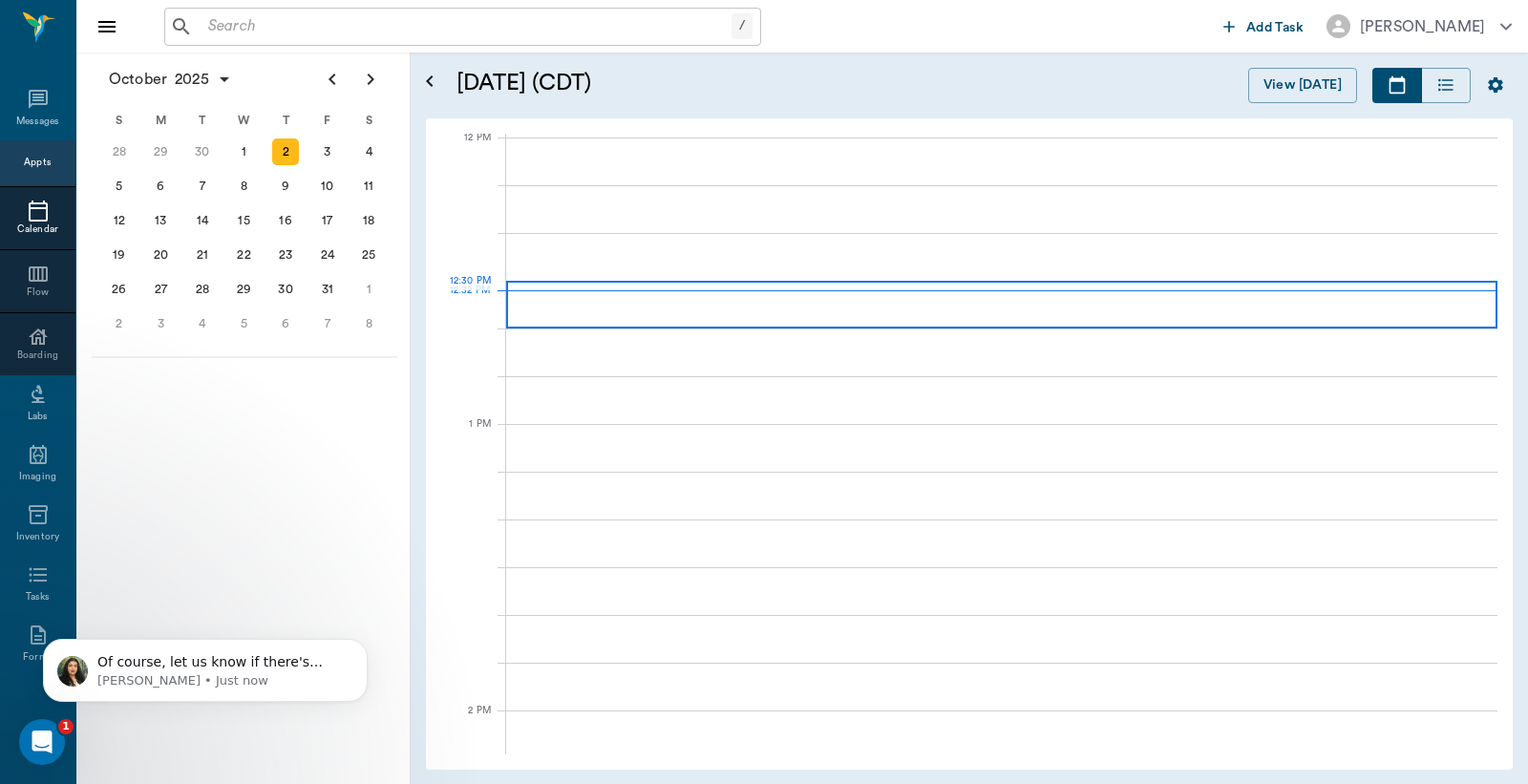
scroll to position [1149, 0]
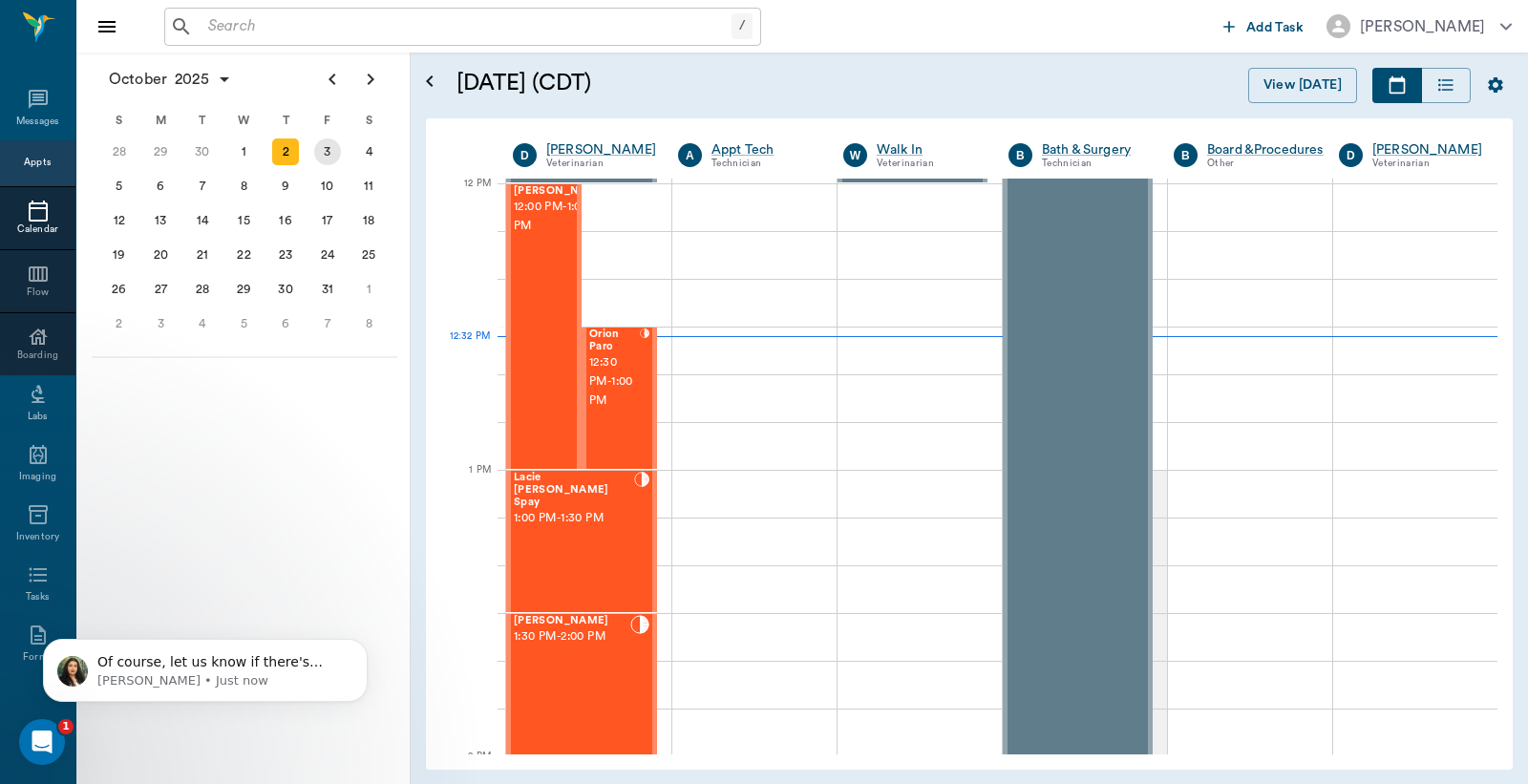
click at [321, 150] on div "3" at bounding box center [327, 152] width 27 height 27
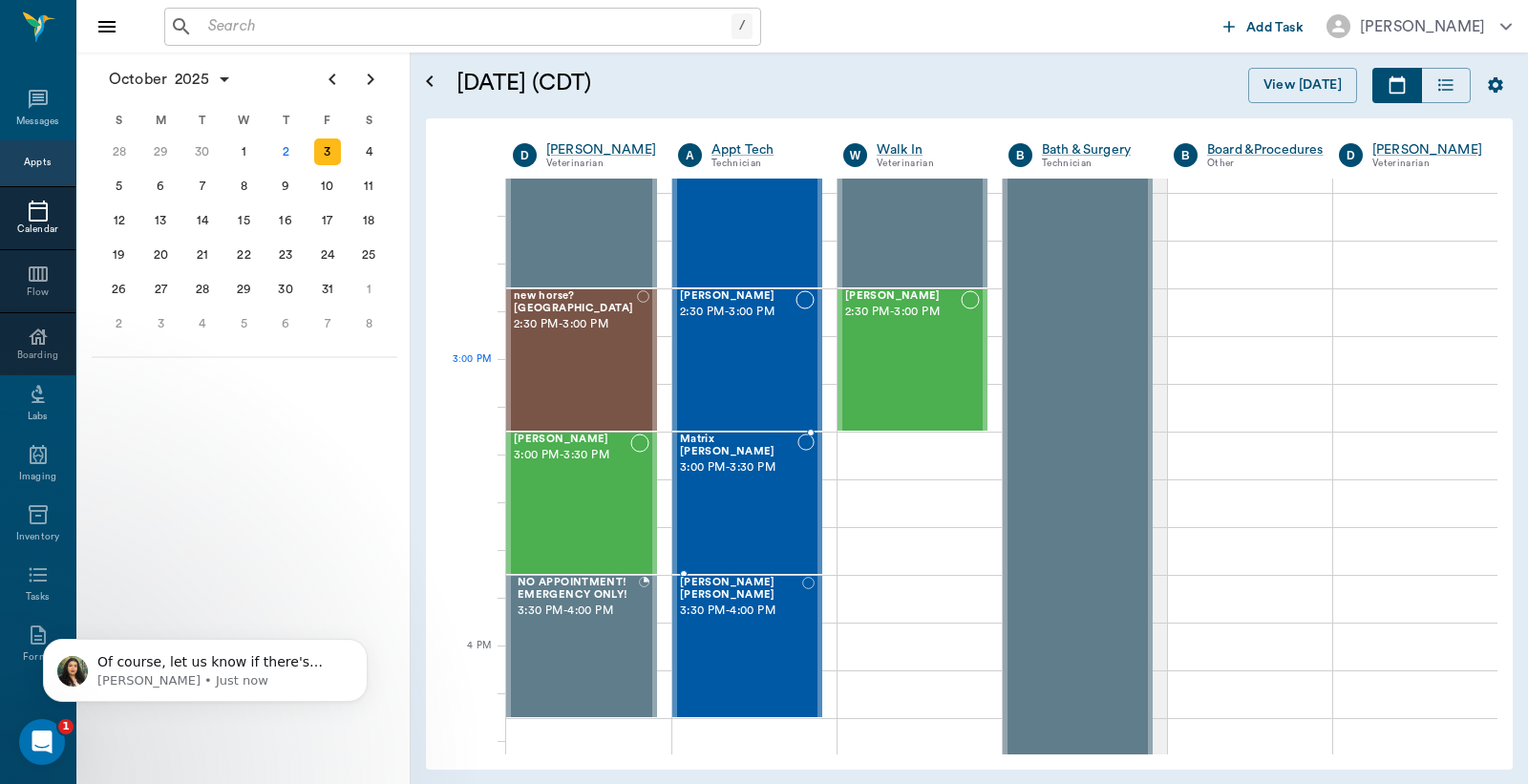
scroll to position [1981, 0]
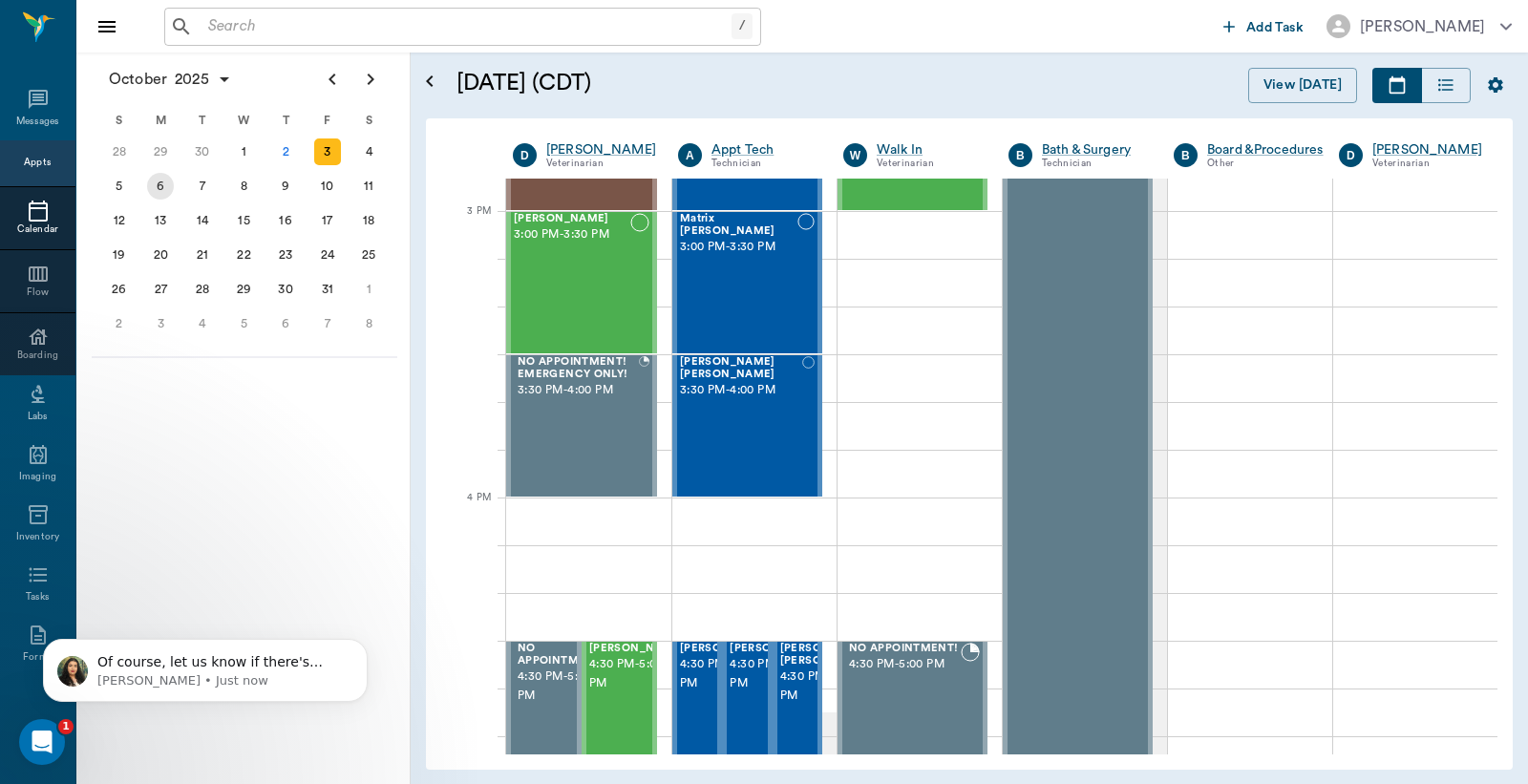
click at [161, 183] on div "6" at bounding box center [161, 187] width 27 height 27
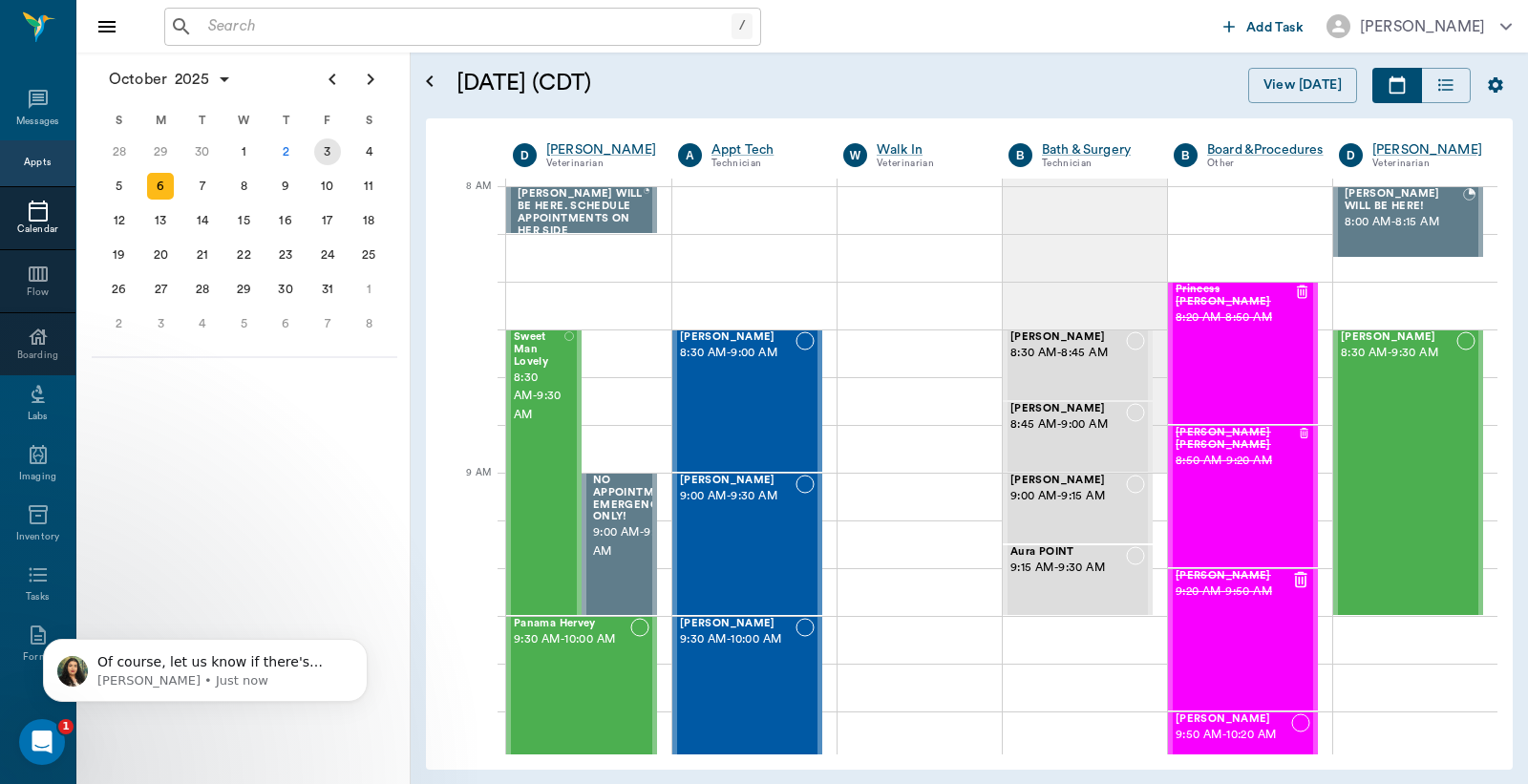
click at [326, 148] on div "3" at bounding box center [327, 152] width 27 height 27
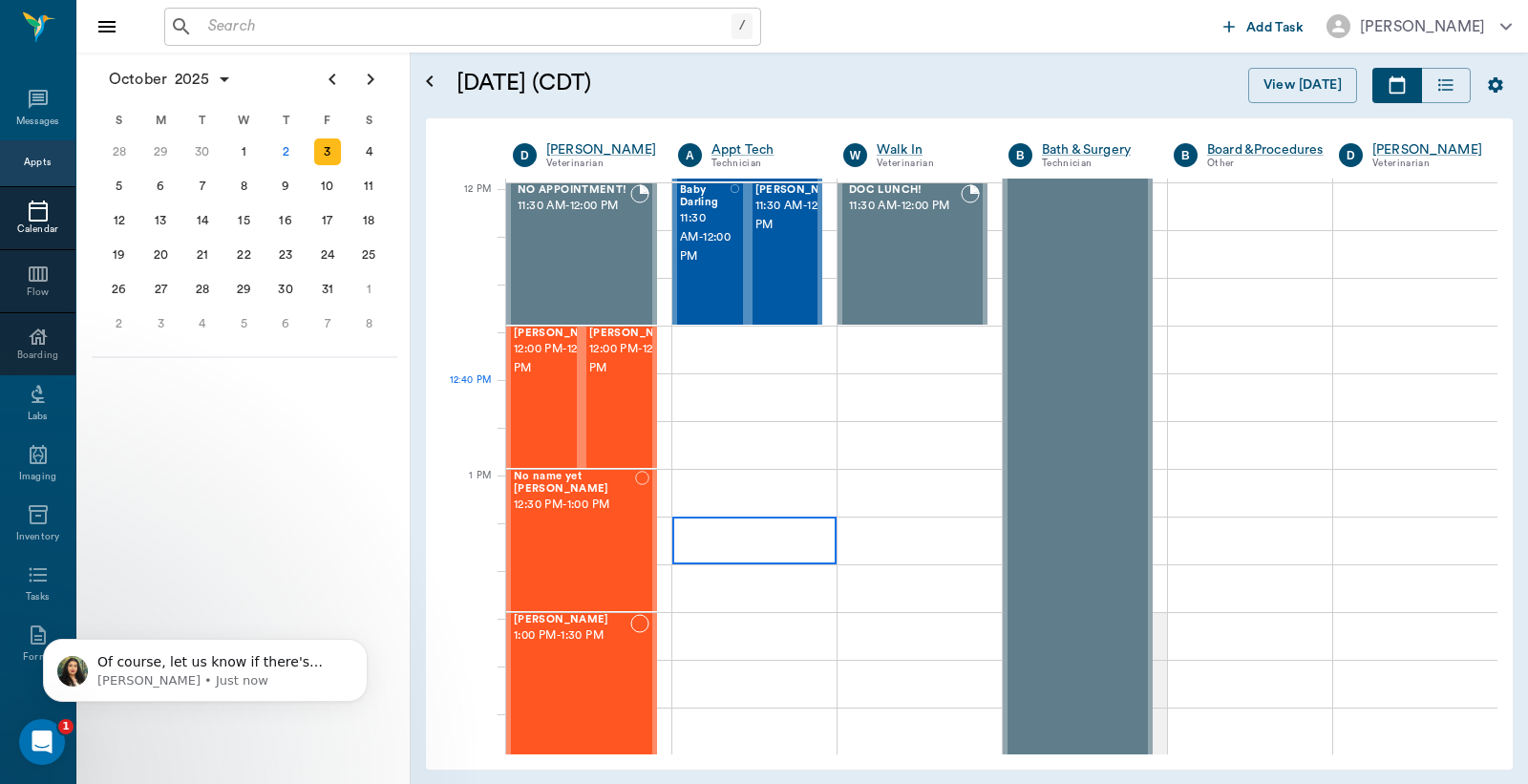
scroll to position [990, 0]
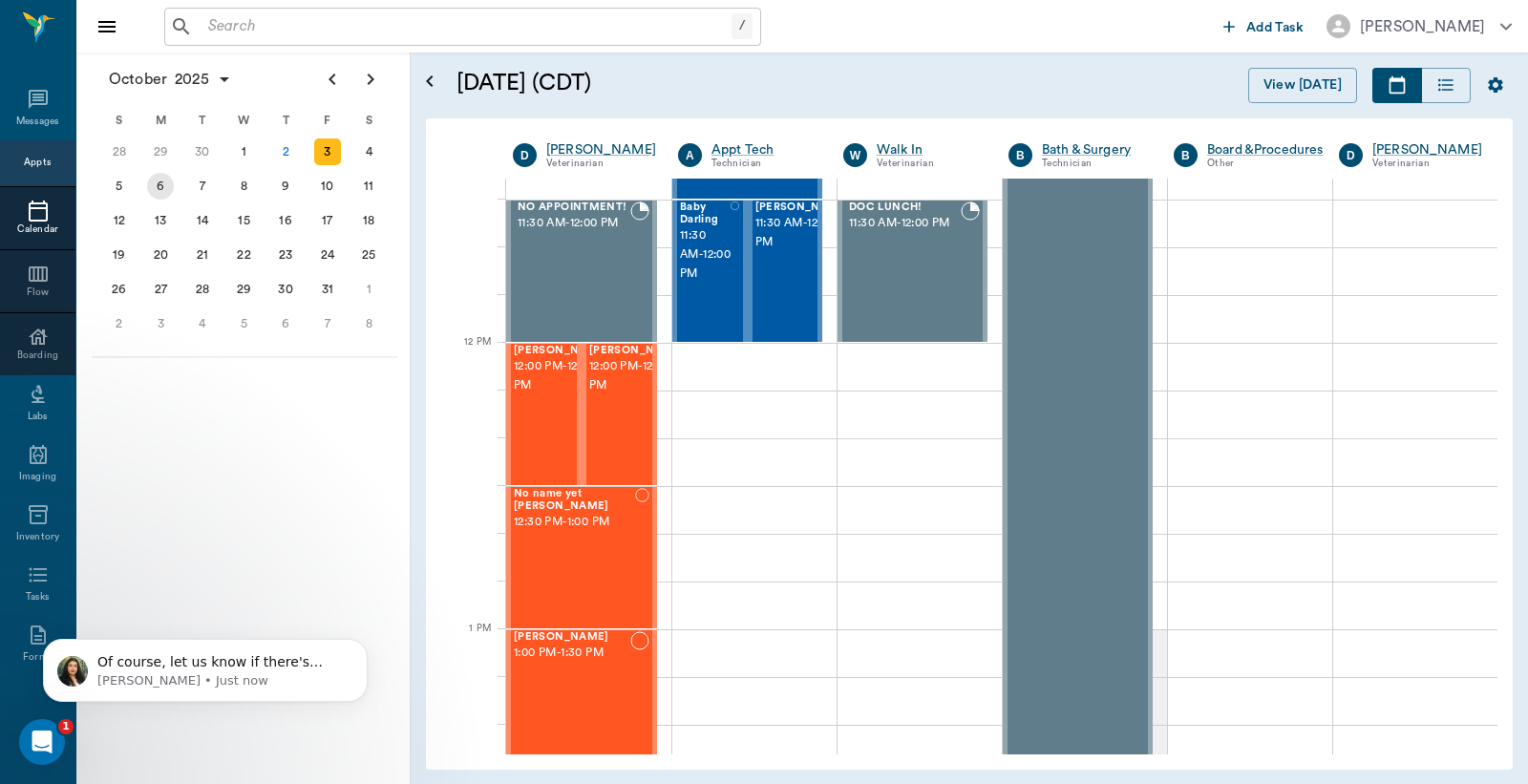
click at [157, 186] on div "6" at bounding box center [161, 187] width 27 height 27
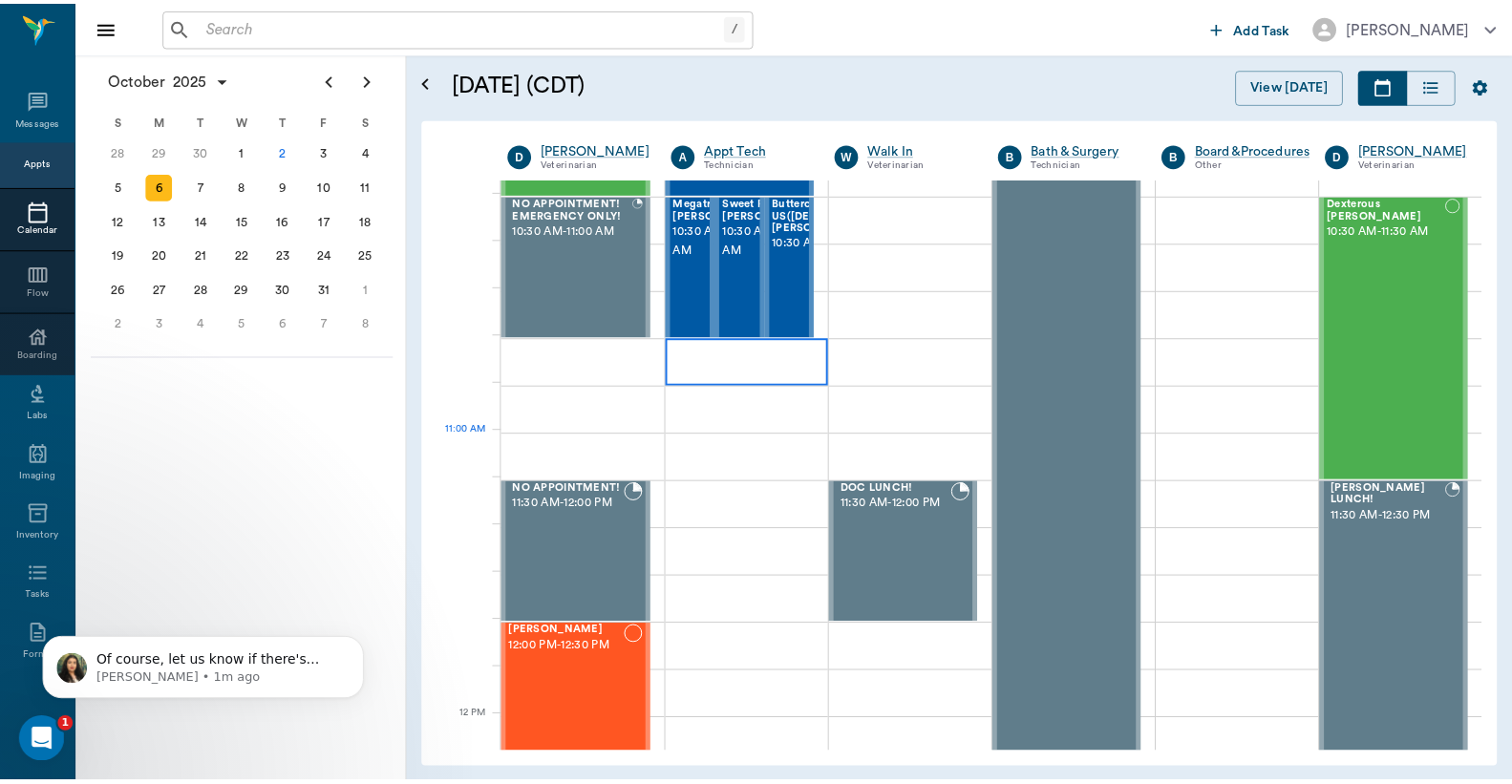
scroll to position [282, 0]
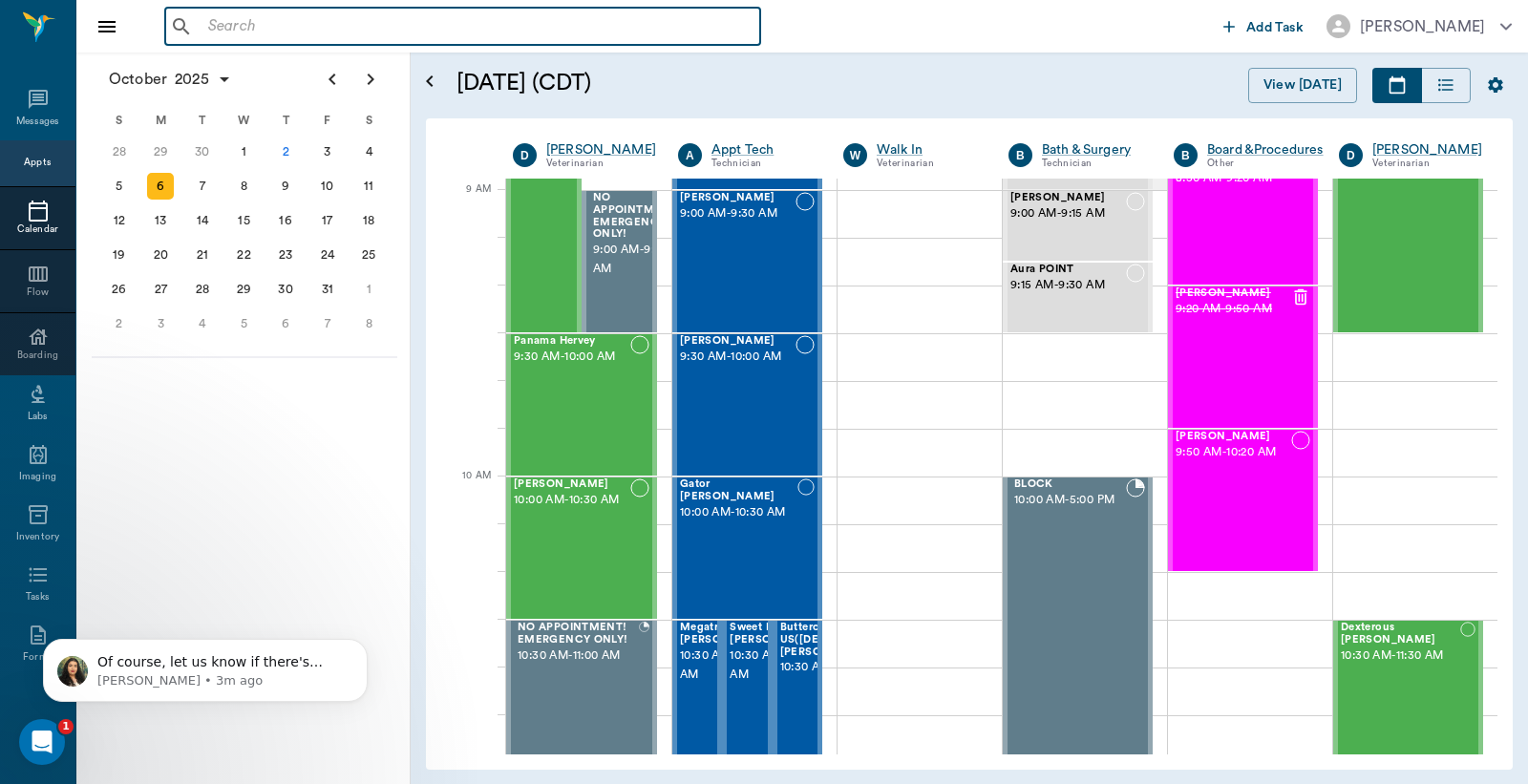
click at [210, 23] on input "text" at bounding box center [477, 27] width 552 height 27
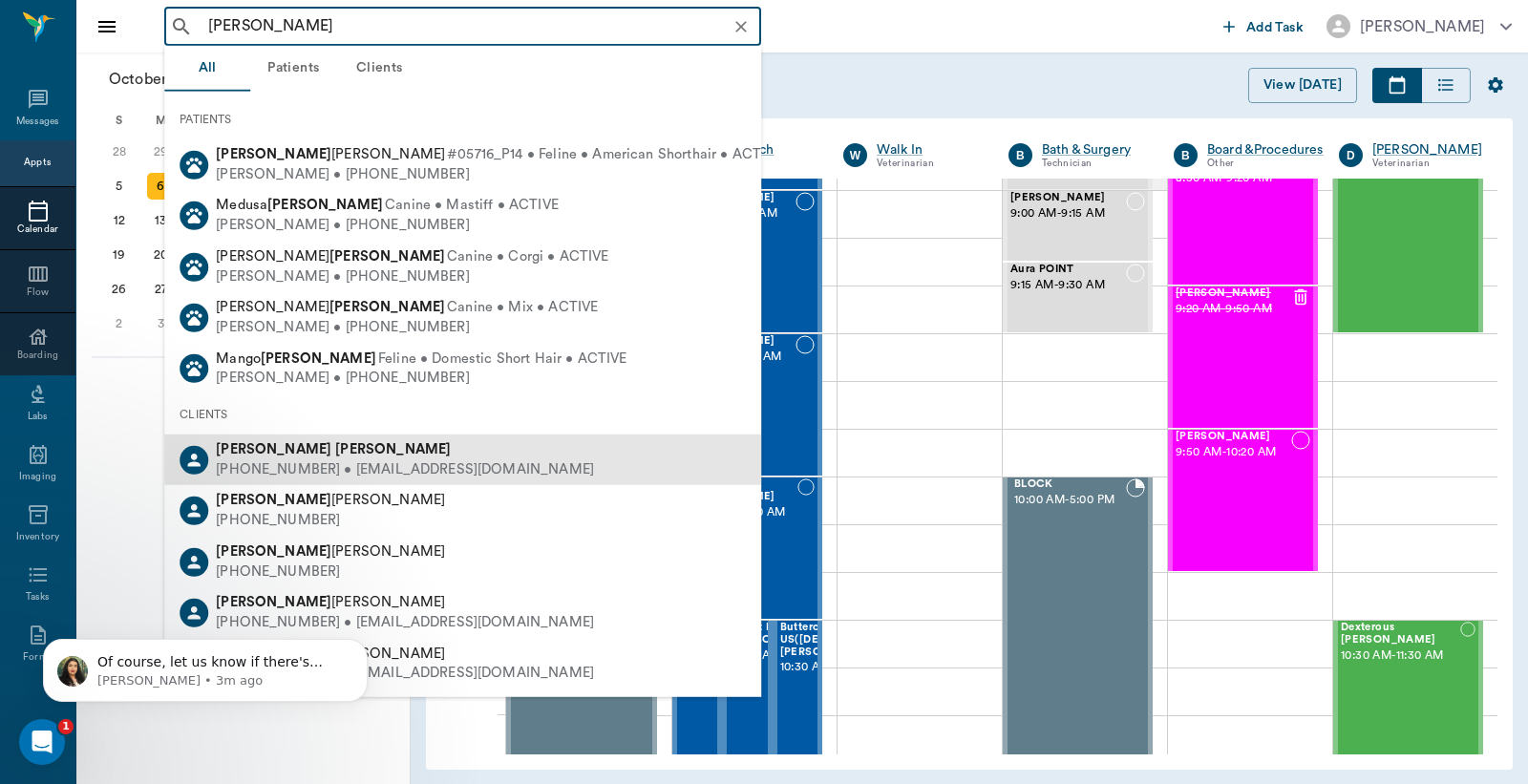
click at [261, 462] on div "(903) 756-8748 • rdrapera6d@aol.com" at bounding box center [404, 470] width 378 height 20
type input "Karen Draper"
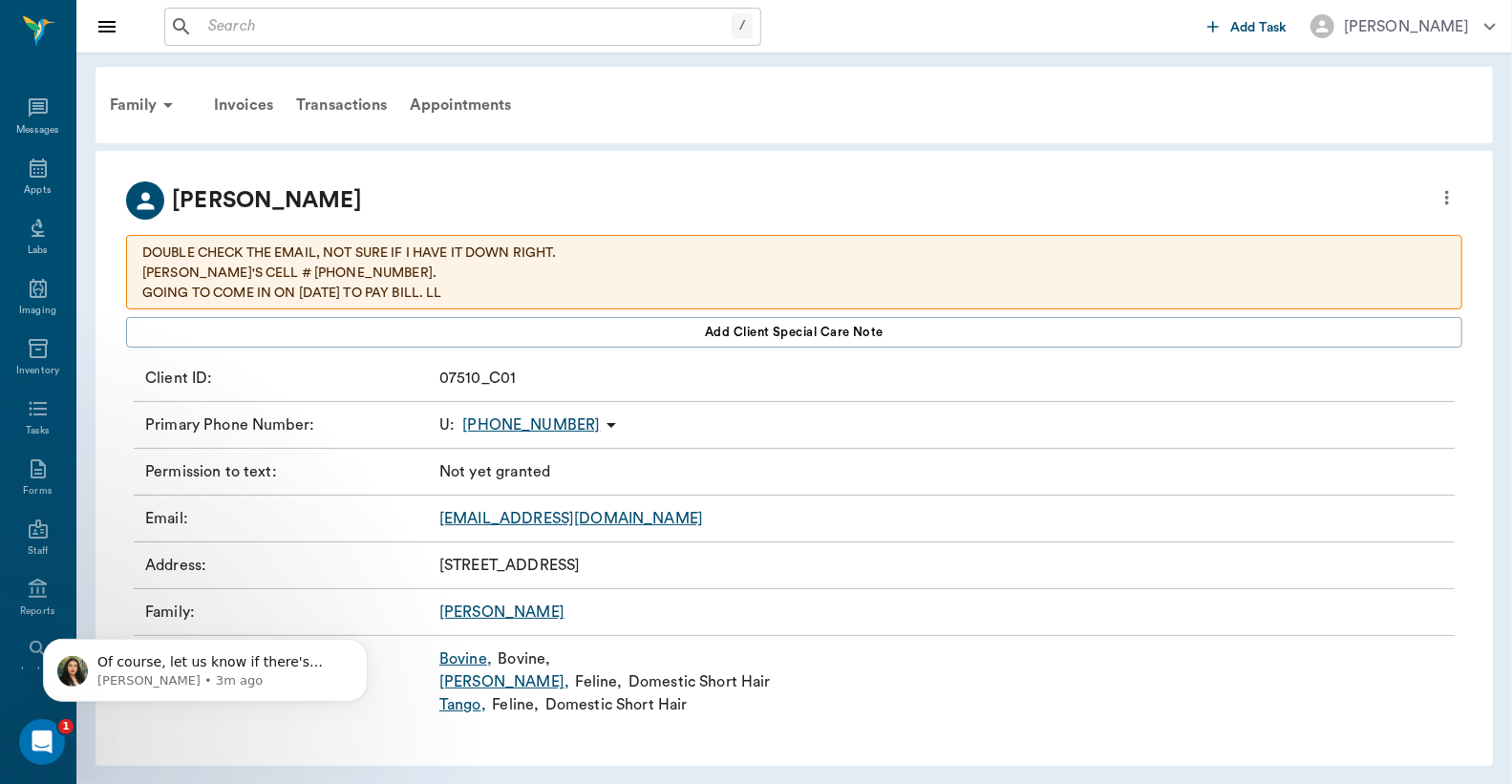
scroll to position [4, 0]
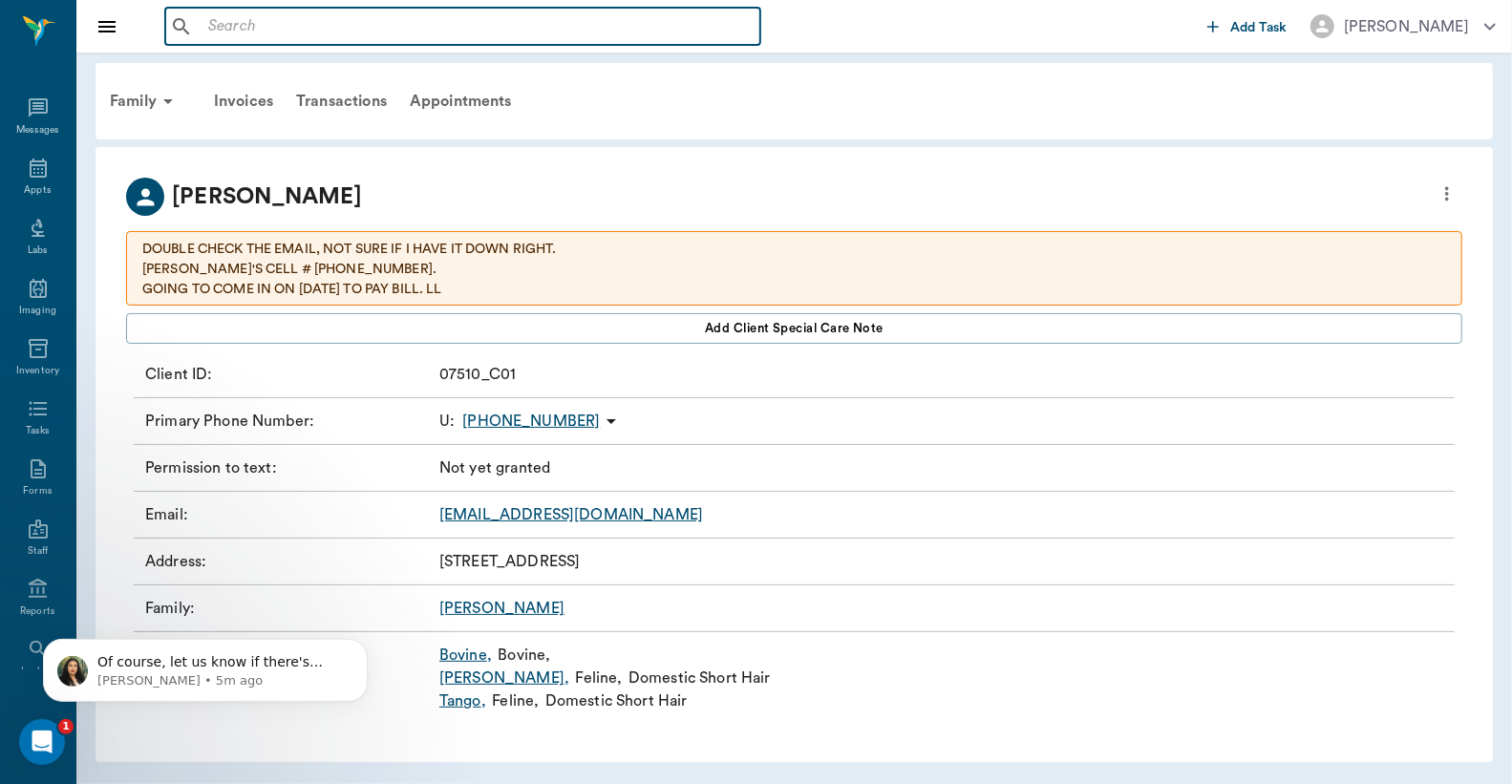
click at [204, 23] on input "text" at bounding box center [477, 27] width 553 height 27
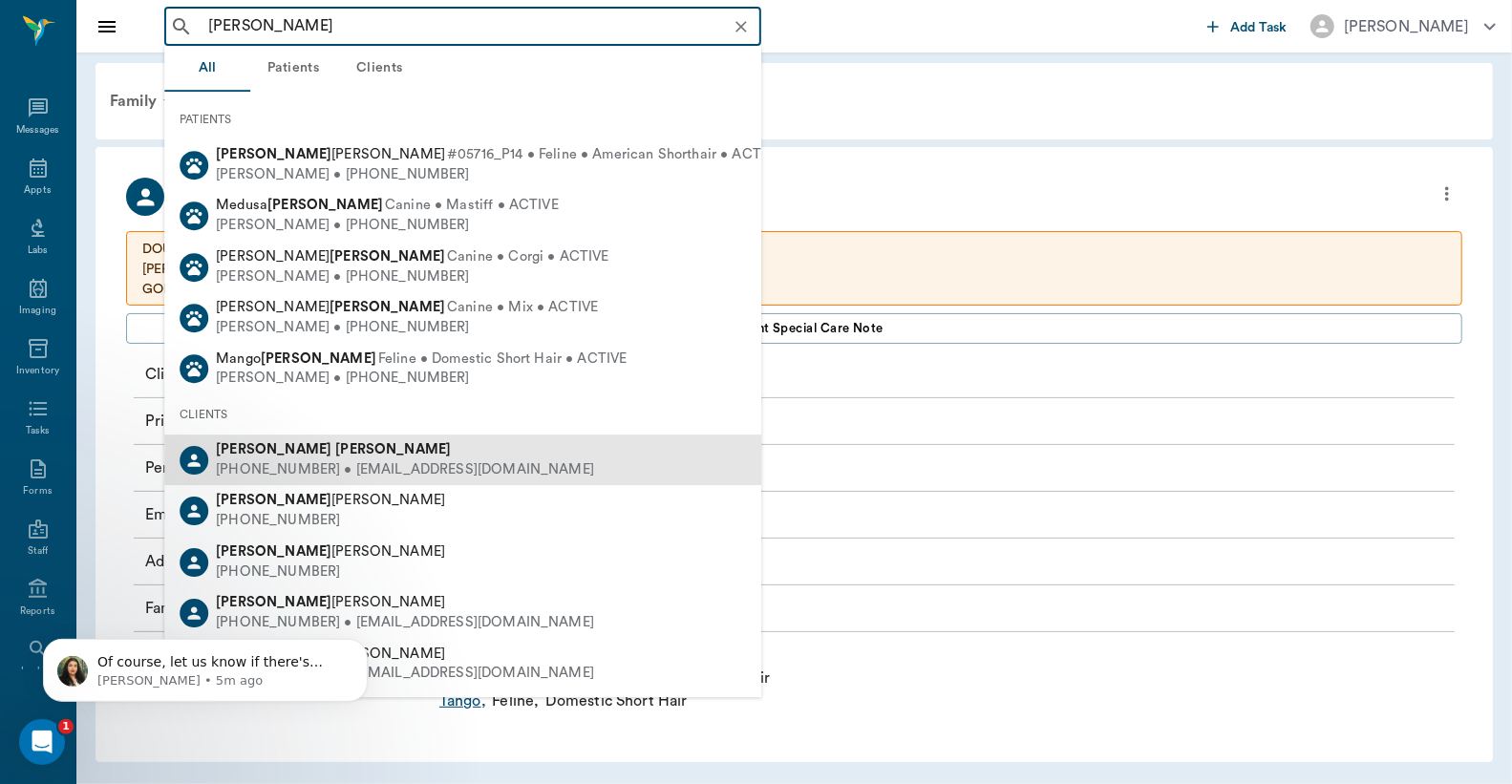
click at [316, 463] on div "(903) 756-8748 • rdrapera6d@aol.com" at bounding box center [404, 470] width 378 height 20
type input "Karen Draper"
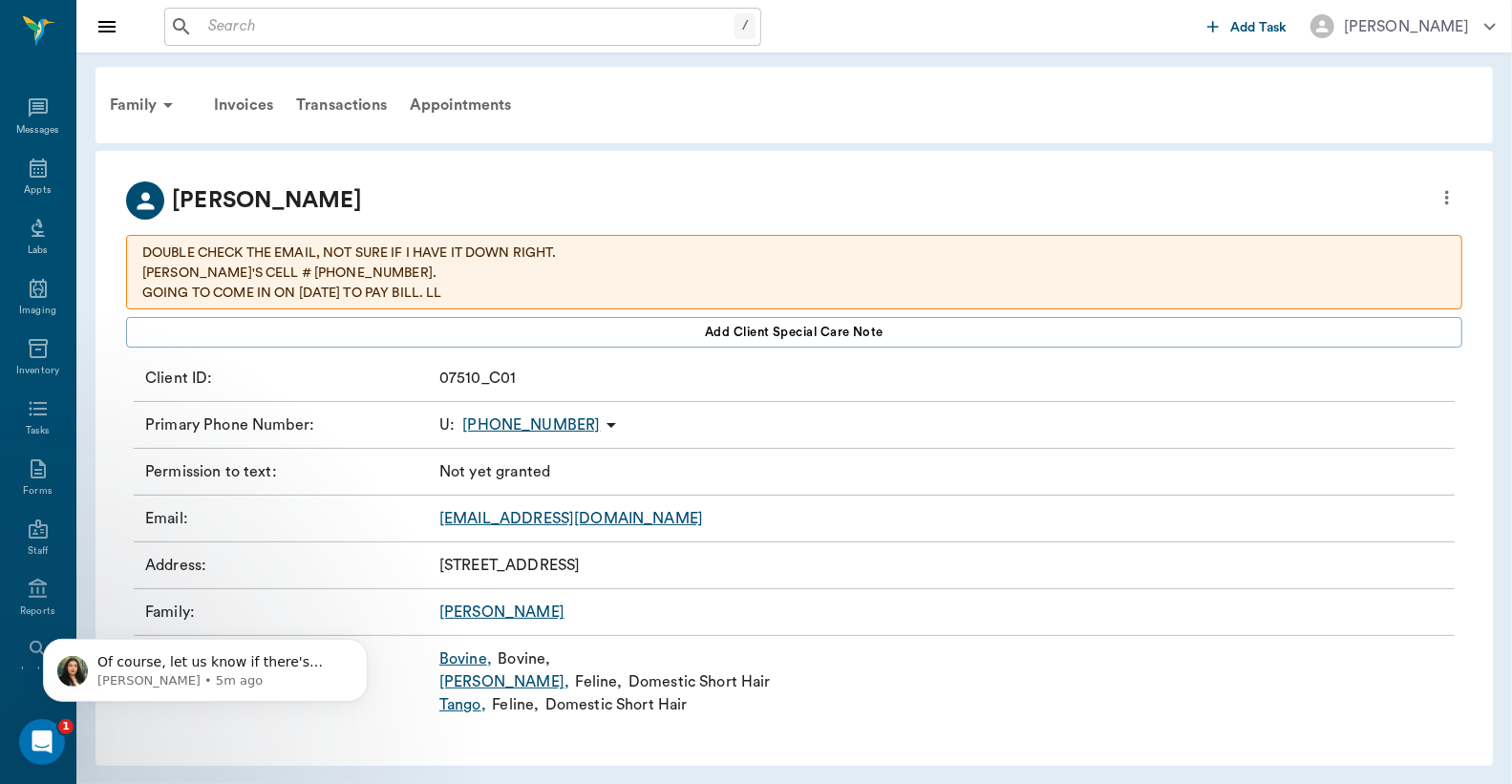
click at [1447, 194] on icon "more" at bounding box center [1448, 198] width 21 height 23
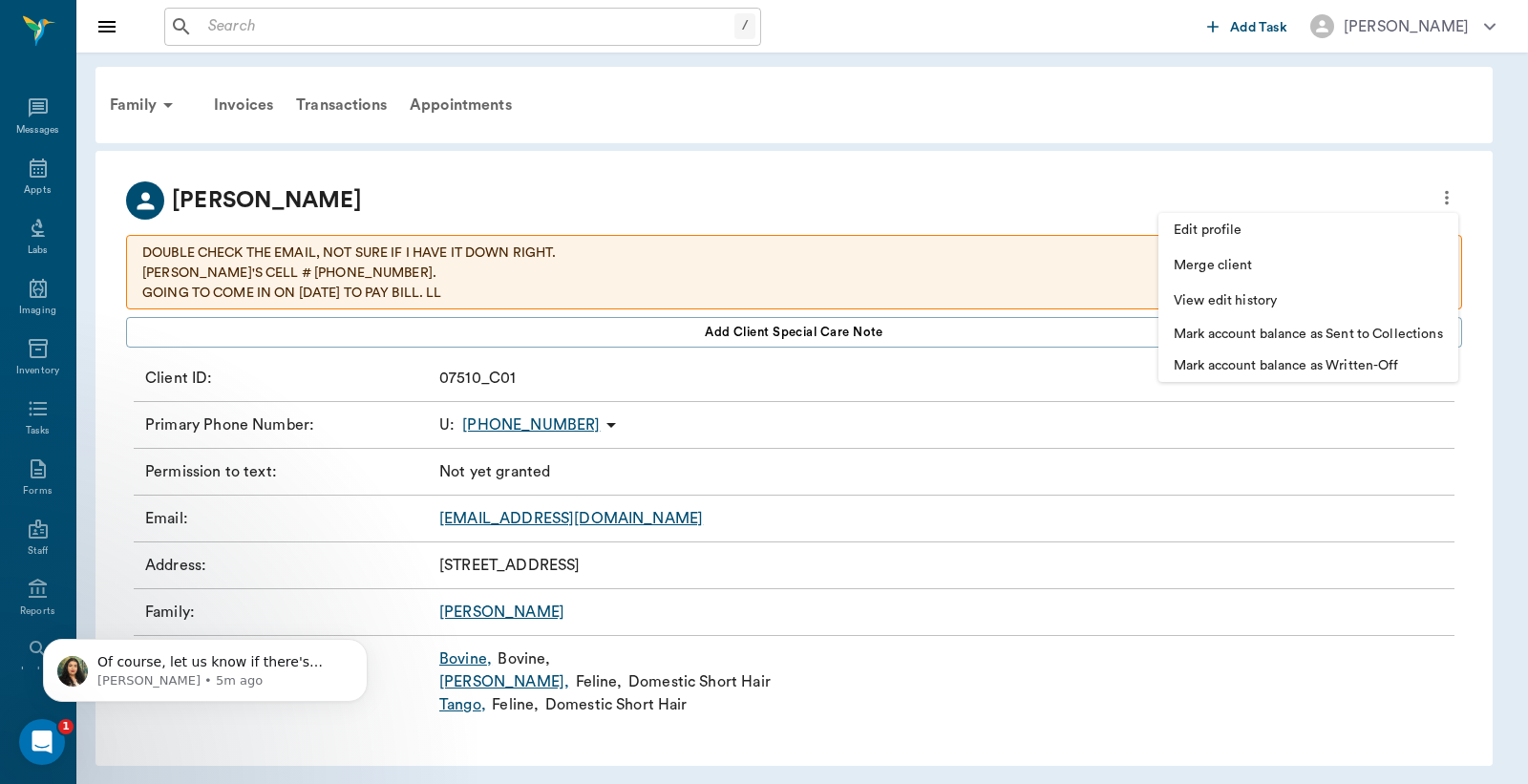
click at [1247, 231] on span "Edit profile" at bounding box center [1308, 230] width 269 height 20
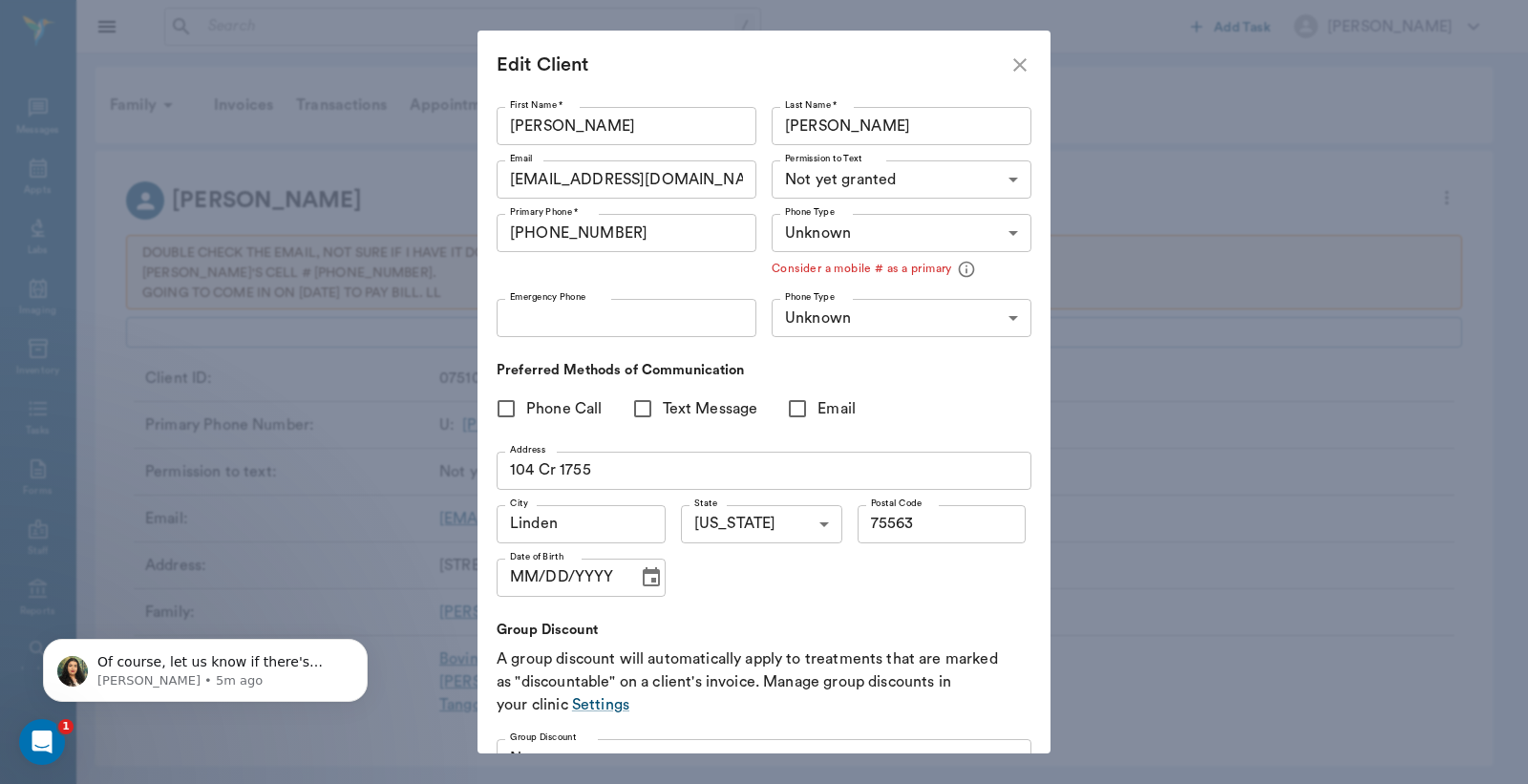
click at [519, 318] on input "Emergency Phone" at bounding box center [626, 318] width 259 height 38
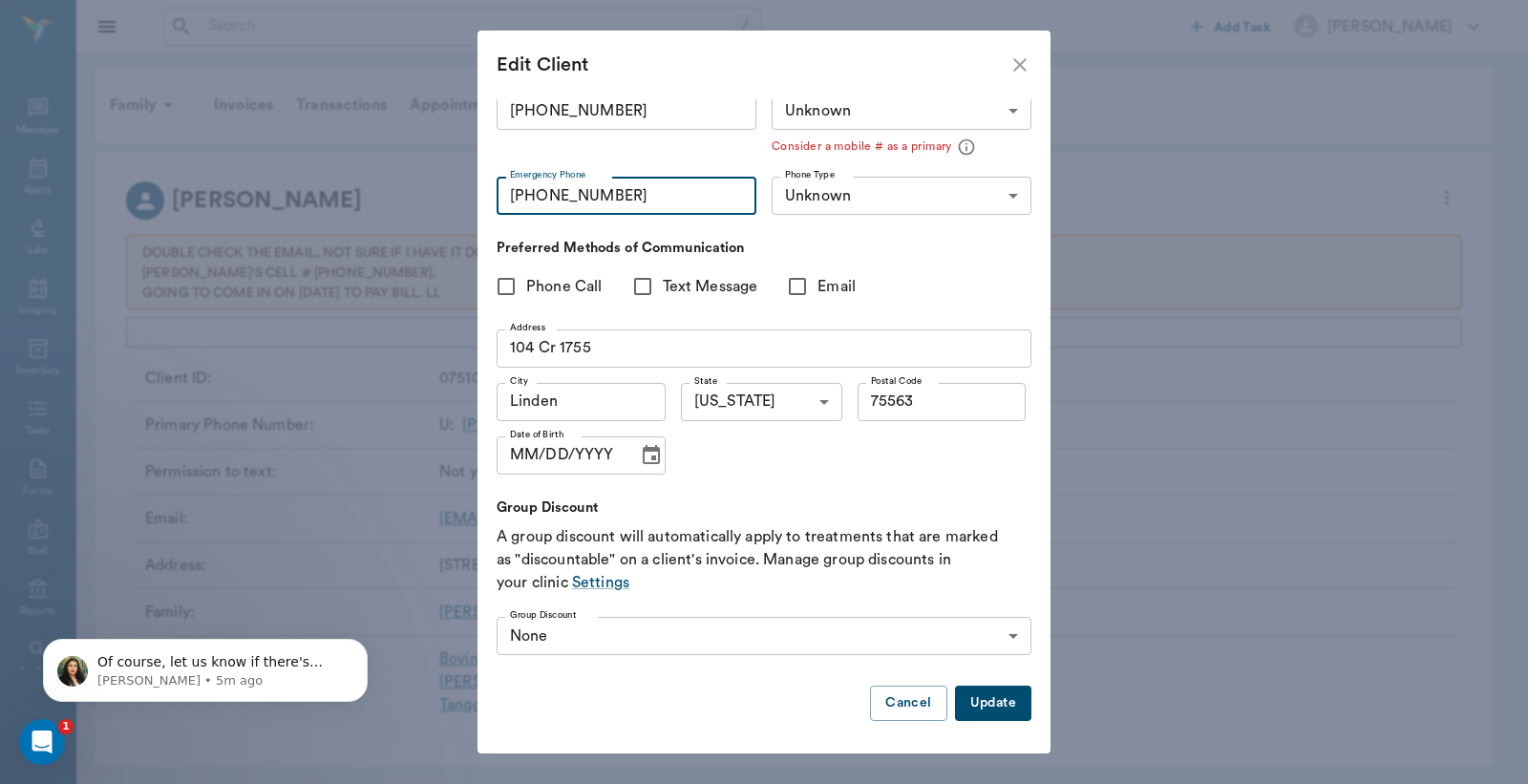
type input "(903) 650-6582"
click at [961, 694] on button "Update" at bounding box center [994, 703] width 77 height 35
type input "MOBILE"
type input "LANDLINE"
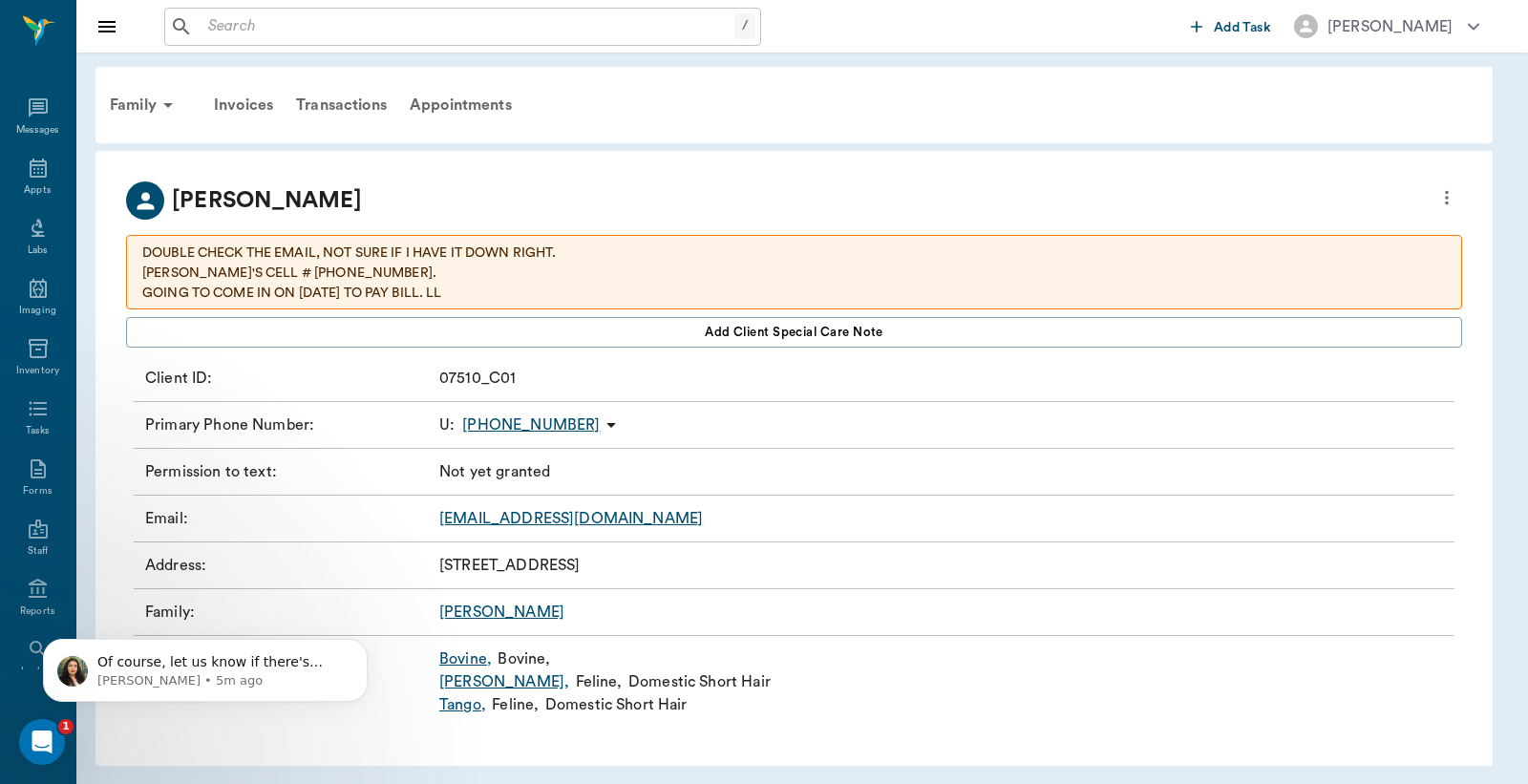
scroll to position [91, 0]
type input "UNKNOWN"
type input "75563"
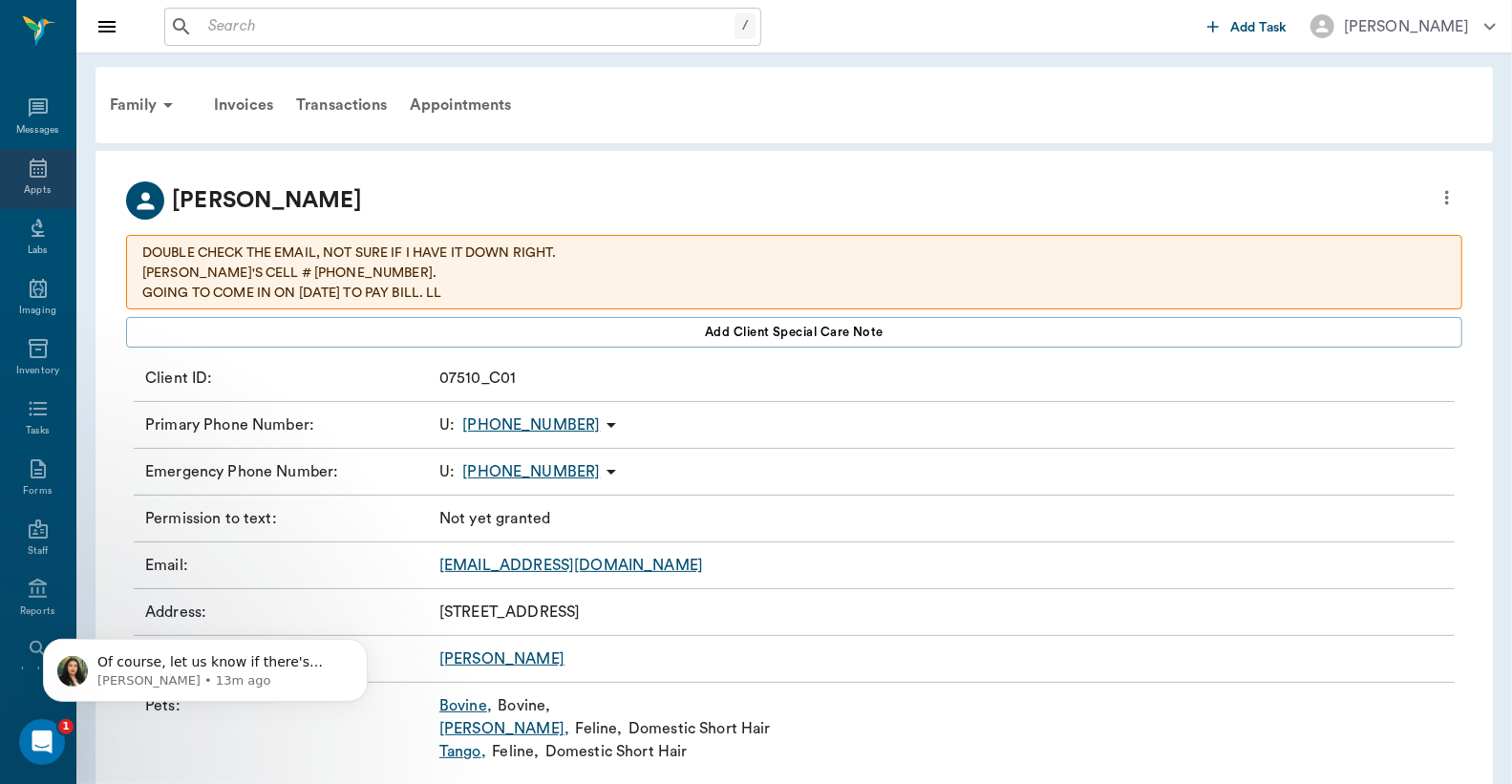
click at [33, 174] on icon at bounding box center [38, 168] width 23 height 23
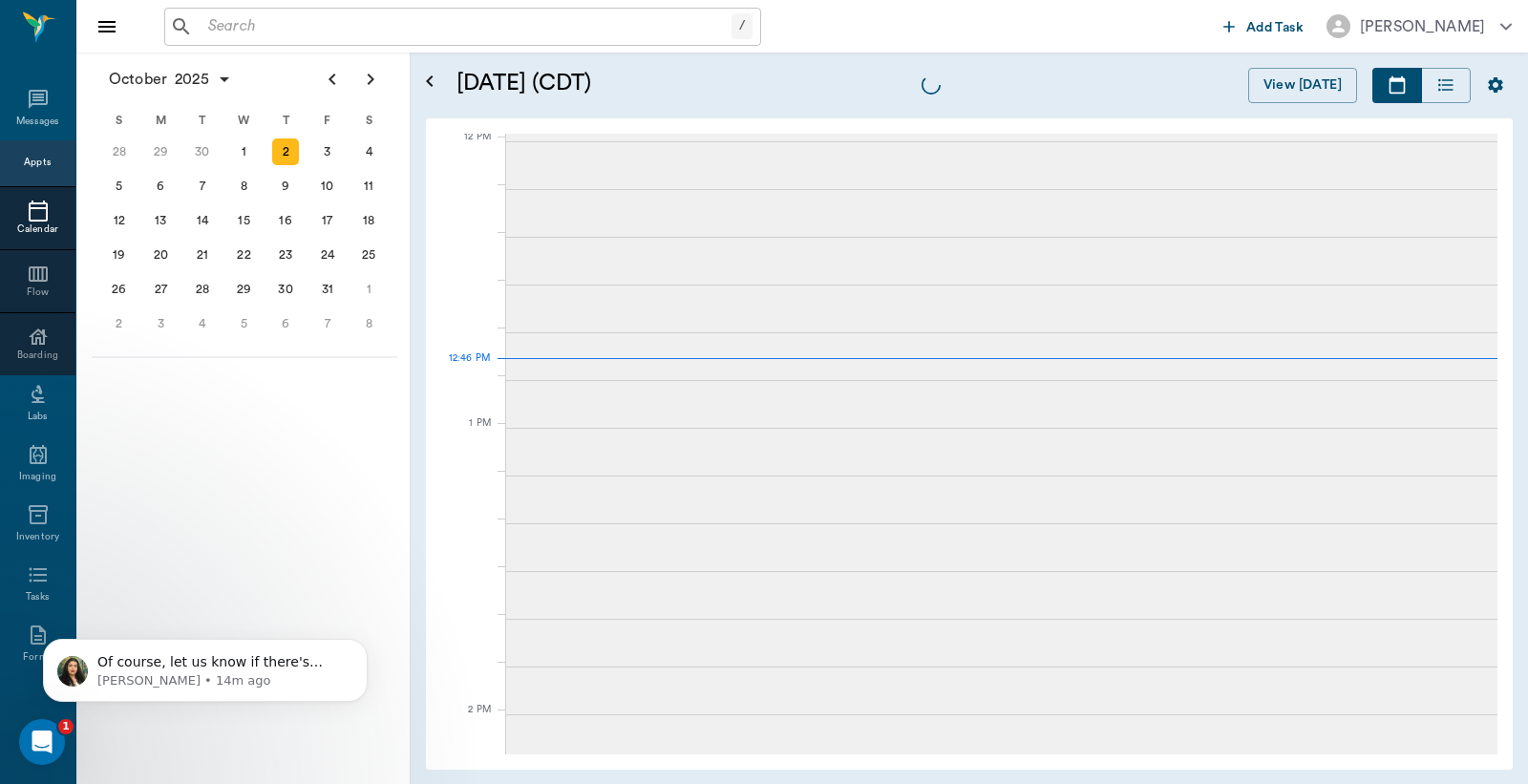
scroll to position [1148, 0]
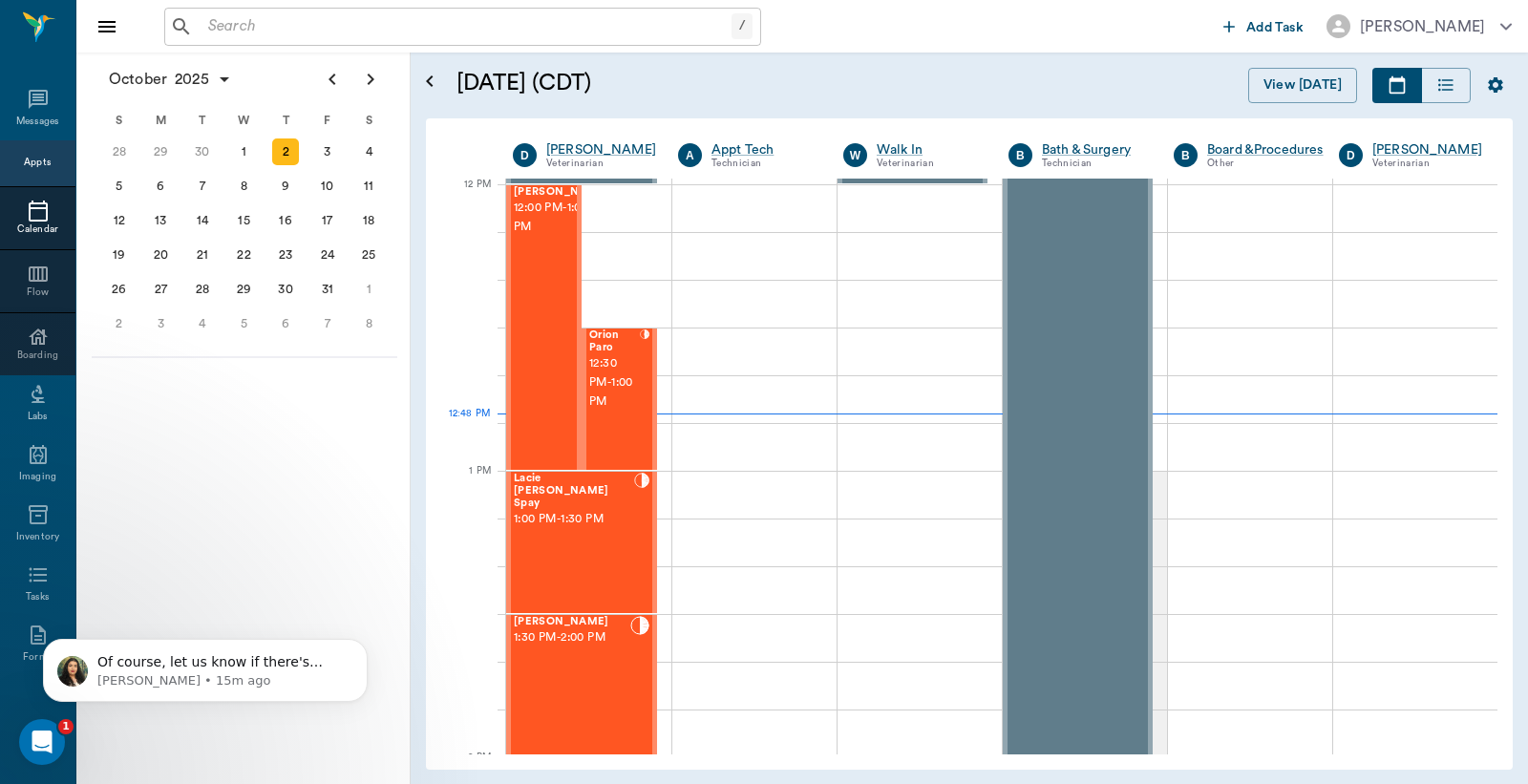
click at [213, 30] on input "text" at bounding box center [466, 27] width 531 height 27
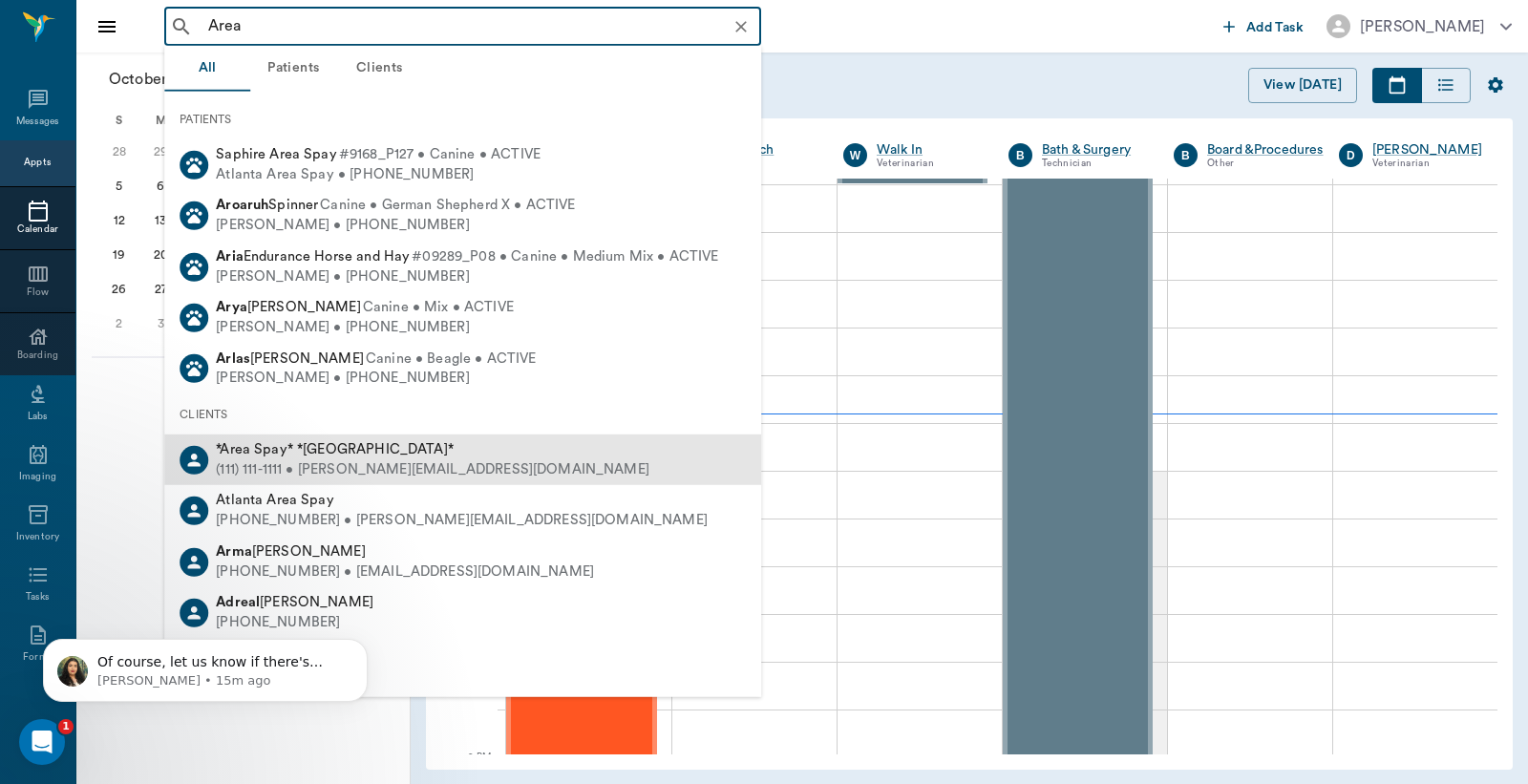
click at [280, 463] on div "(111) 111-1111 • MICHELE@2mtexas.com" at bounding box center [432, 470] width 434 height 20
type input "Area"
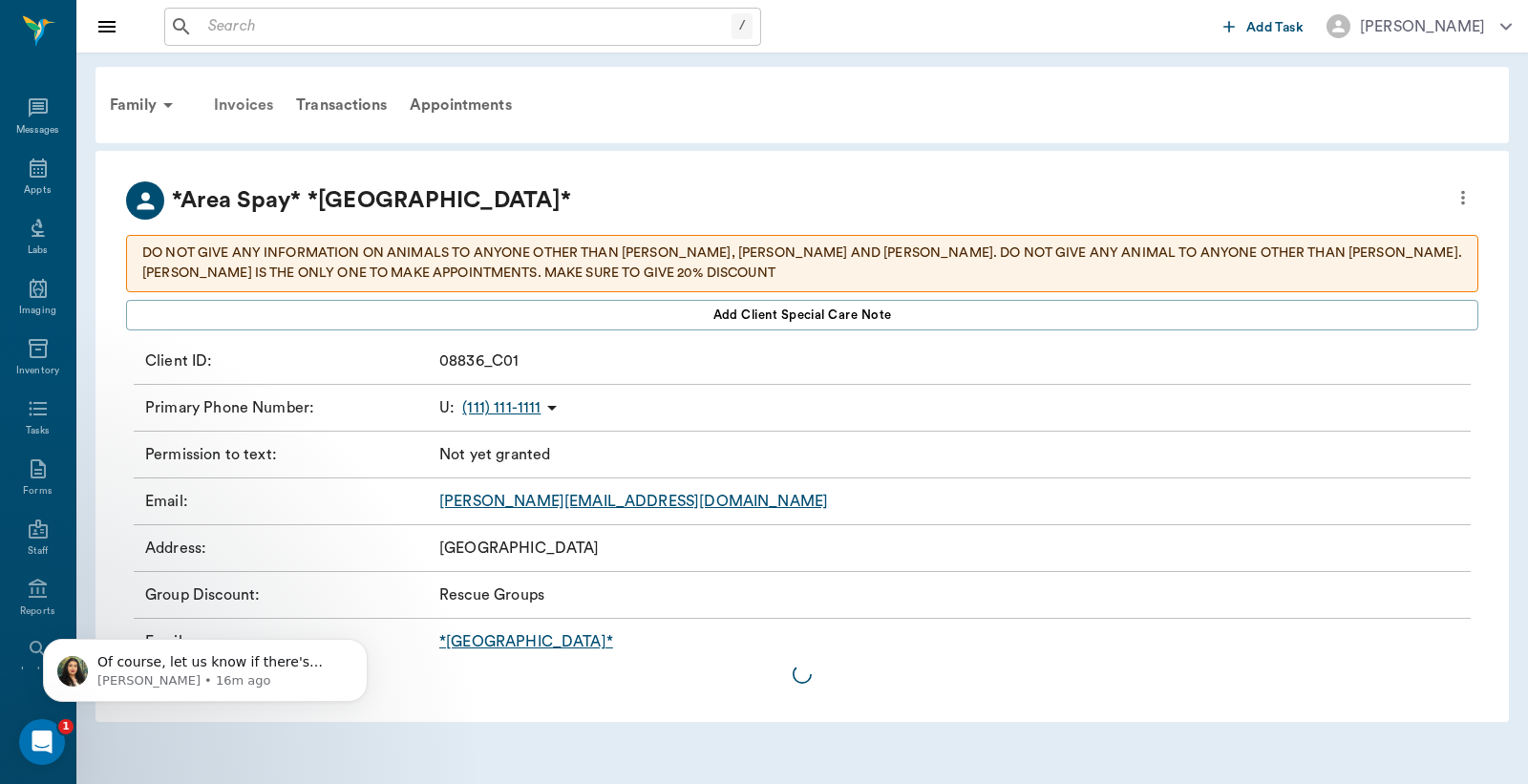
click at [238, 107] on div "Invoices" at bounding box center [244, 105] width 82 height 46
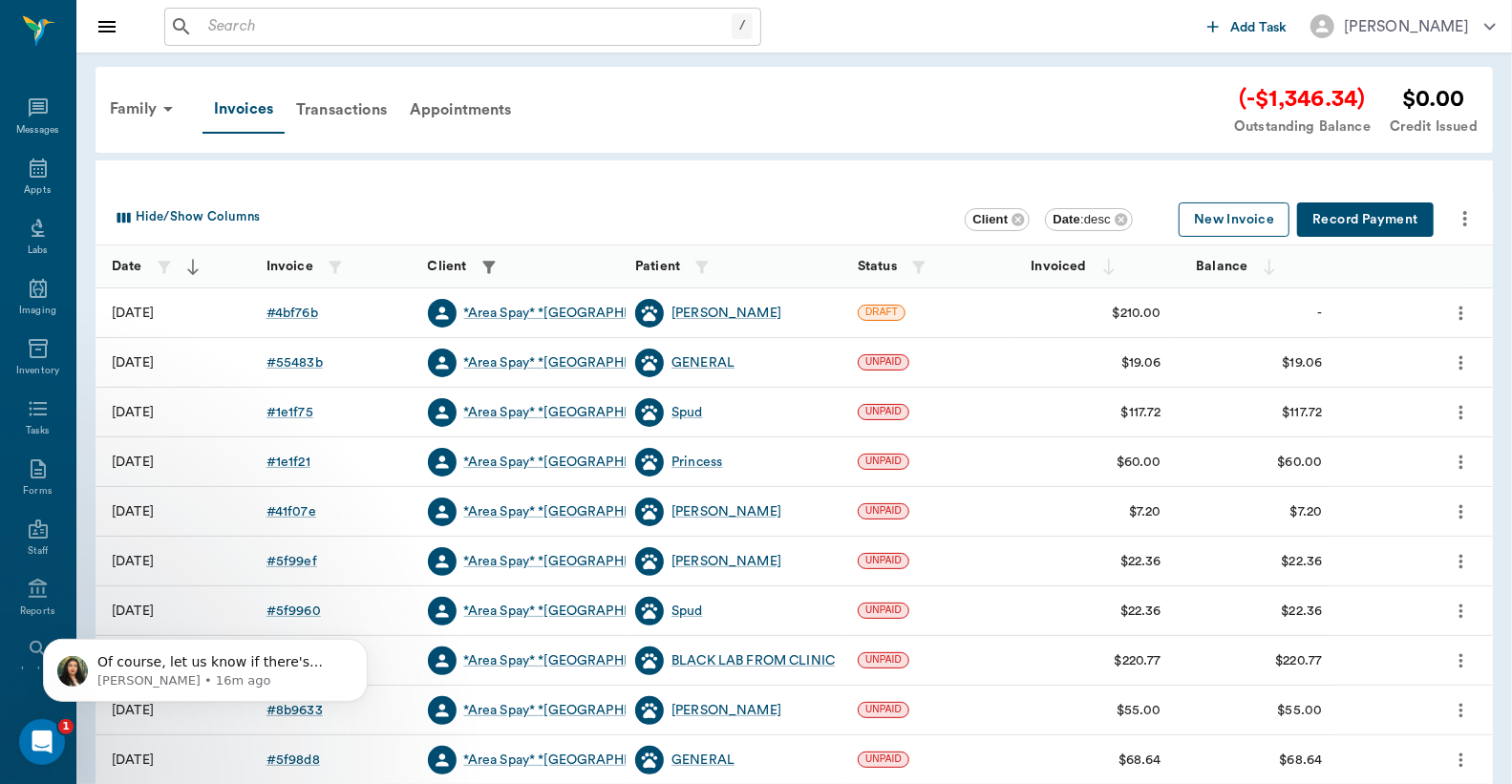
click at [1225, 224] on button "New Invoice" at bounding box center [1234, 220] width 111 height 35
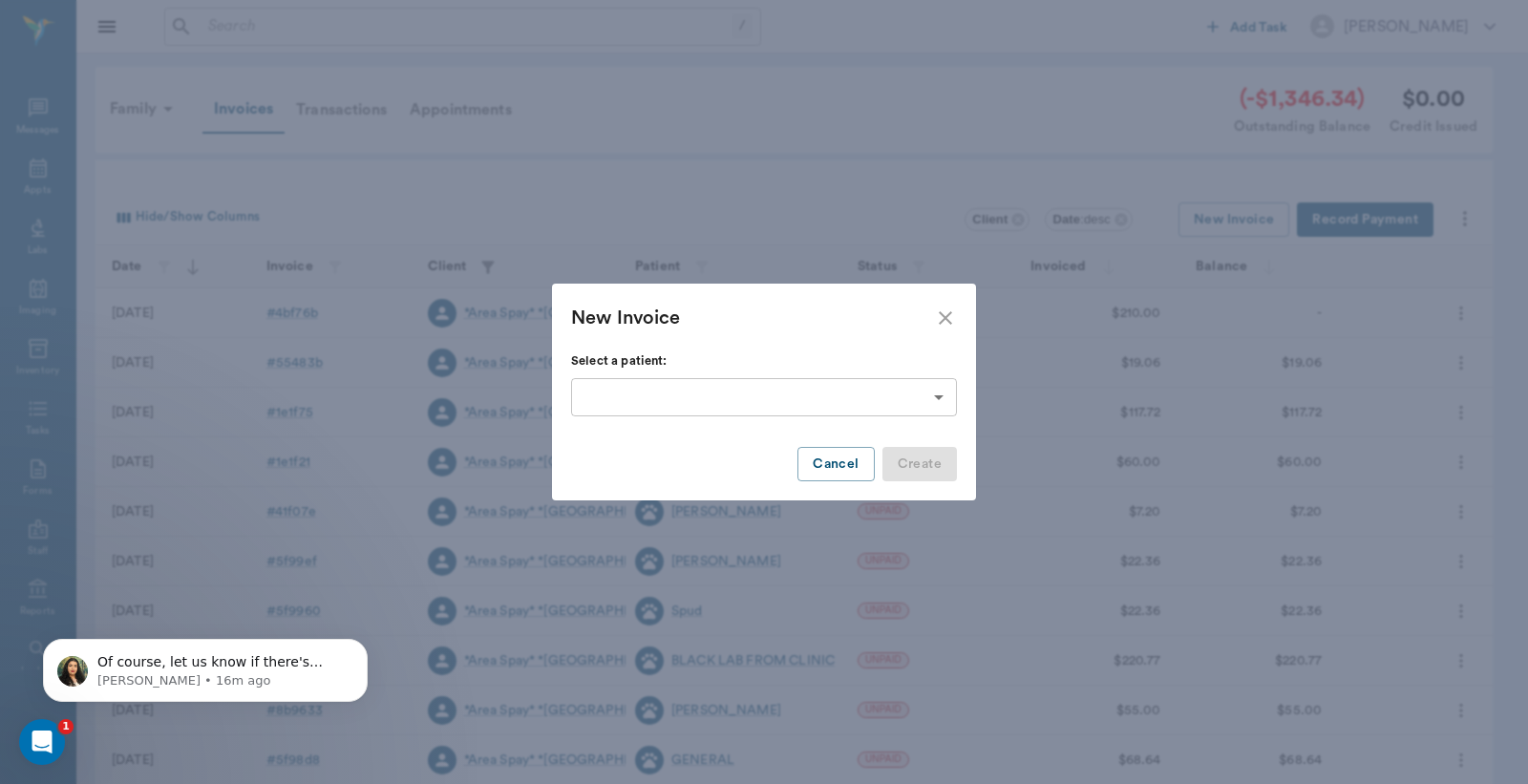
click at [934, 398] on body "/ ​ Add Task Dr. Bert Ellsworth Nectar Messages Appts Labs Imaging Inventory Ta…" at bounding box center [764, 560] width 1528 height 1121
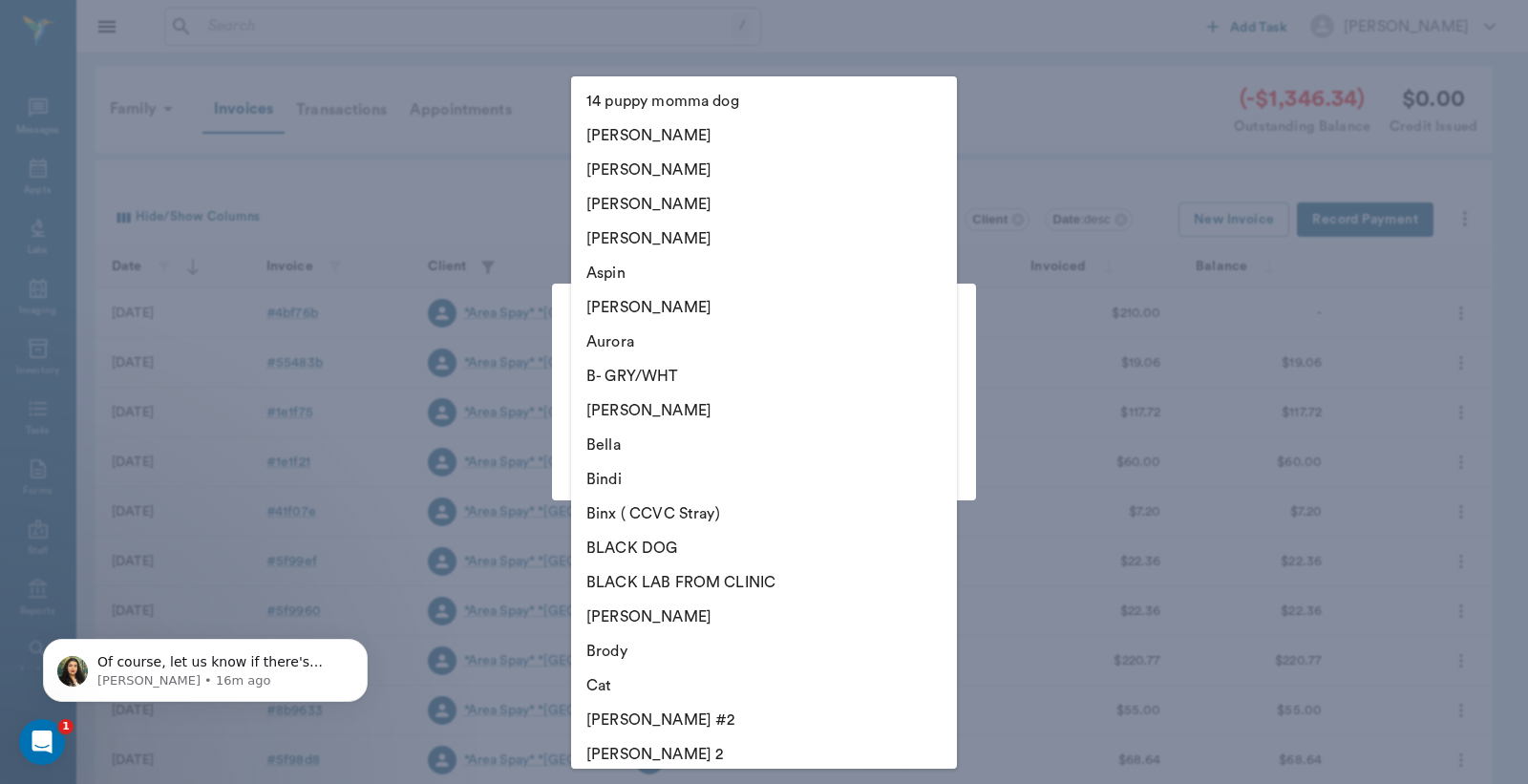
click at [790, 235] on li "[PERSON_NAME]" at bounding box center [764, 238] width 386 height 34
type input "67e6aed64116a49a37cf830d"
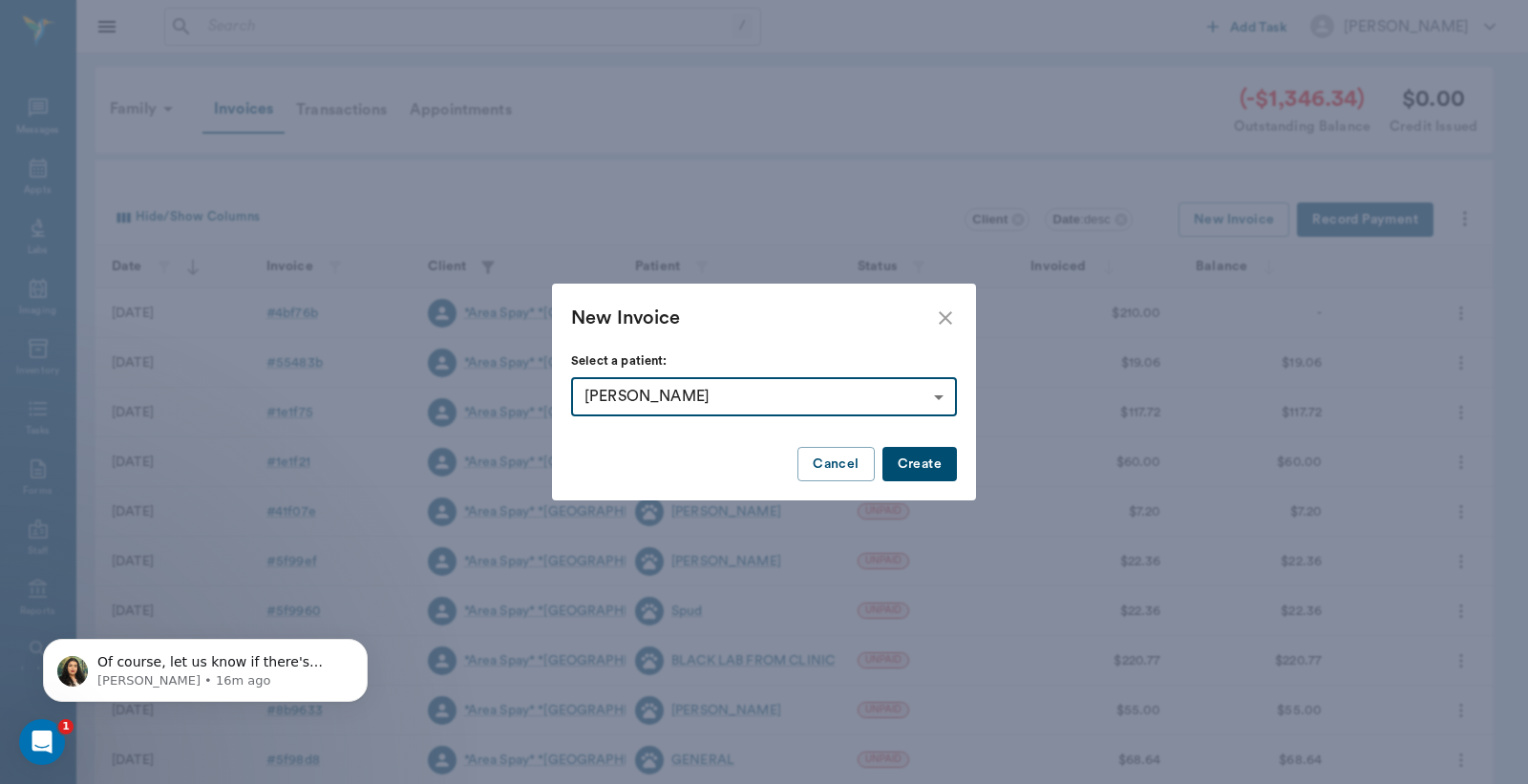
click at [920, 459] on button "Create" at bounding box center [920, 464] width 75 height 35
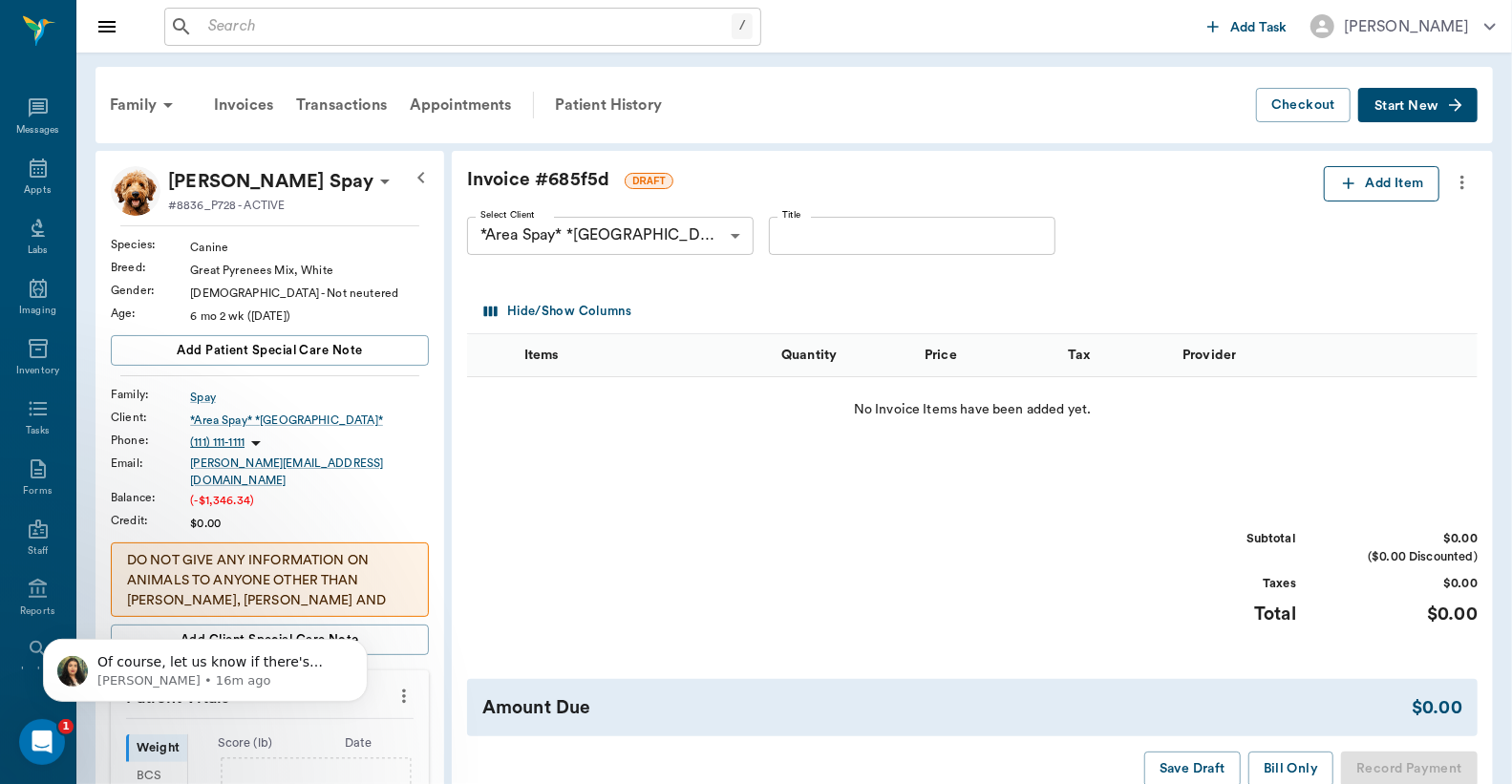
click at [1374, 186] on button "Add Item" at bounding box center [1382, 184] width 116 height 35
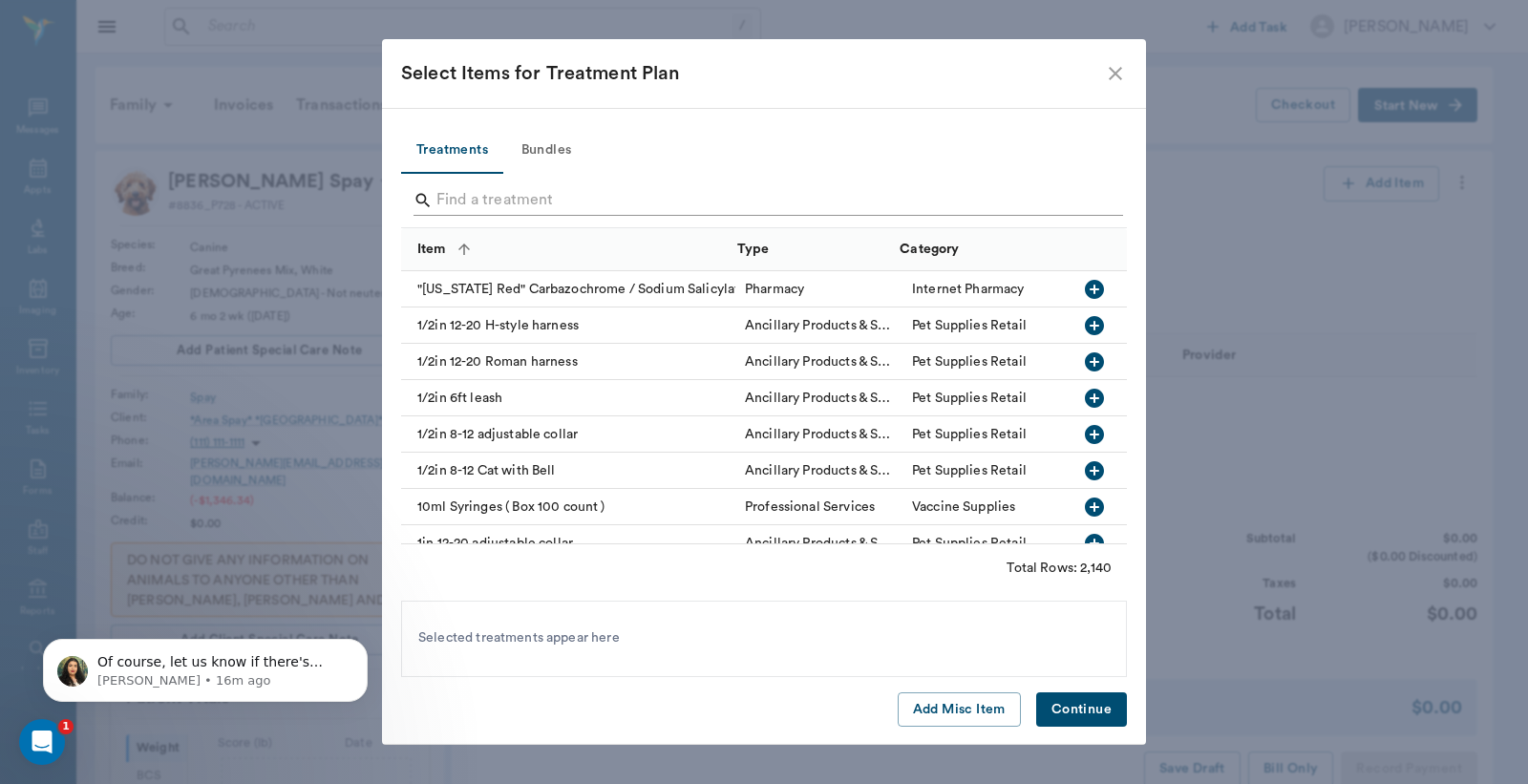
click at [449, 195] on input "Search" at bounding box center [765, 201] width 658 height 31
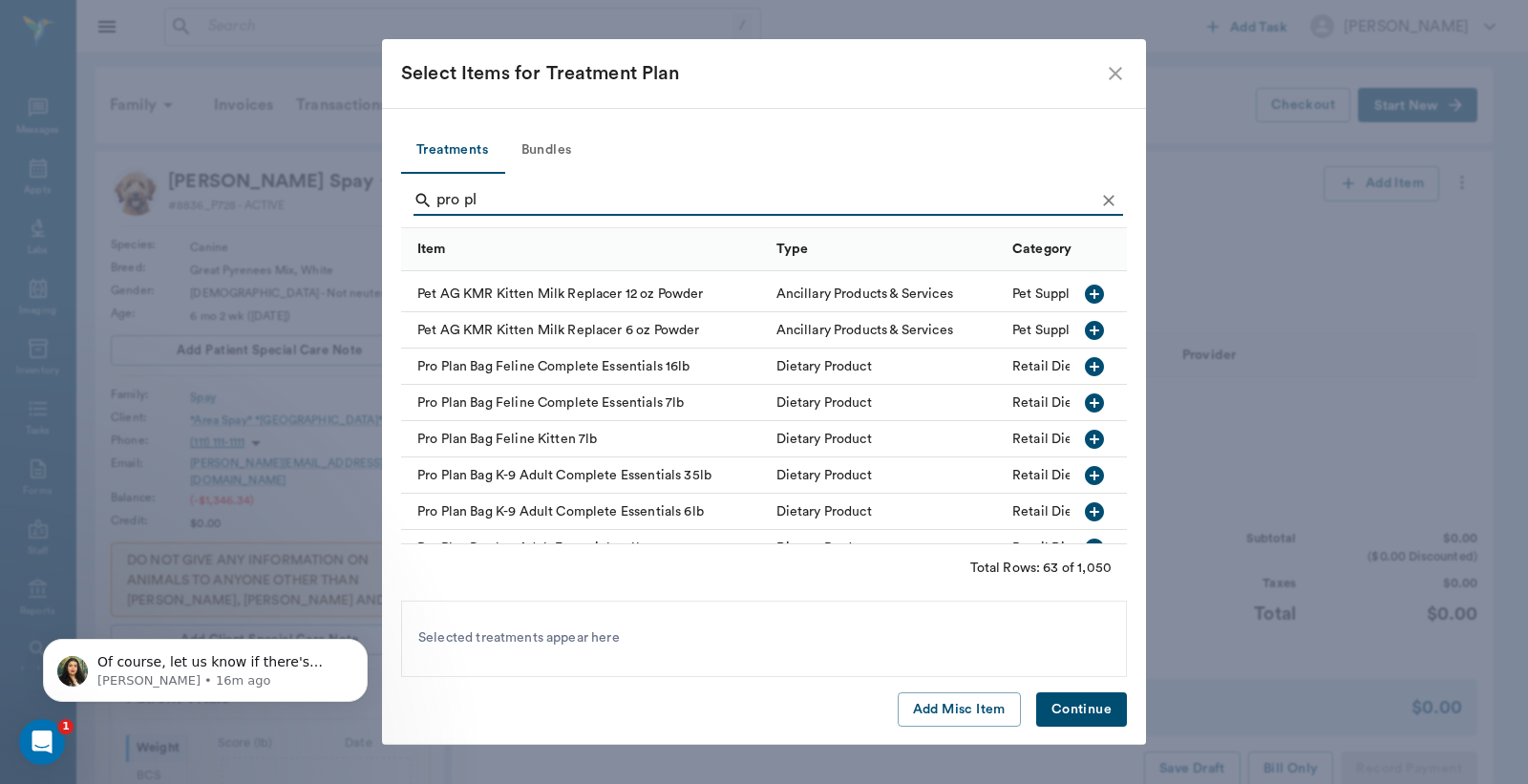
scroll to position [249, 0]
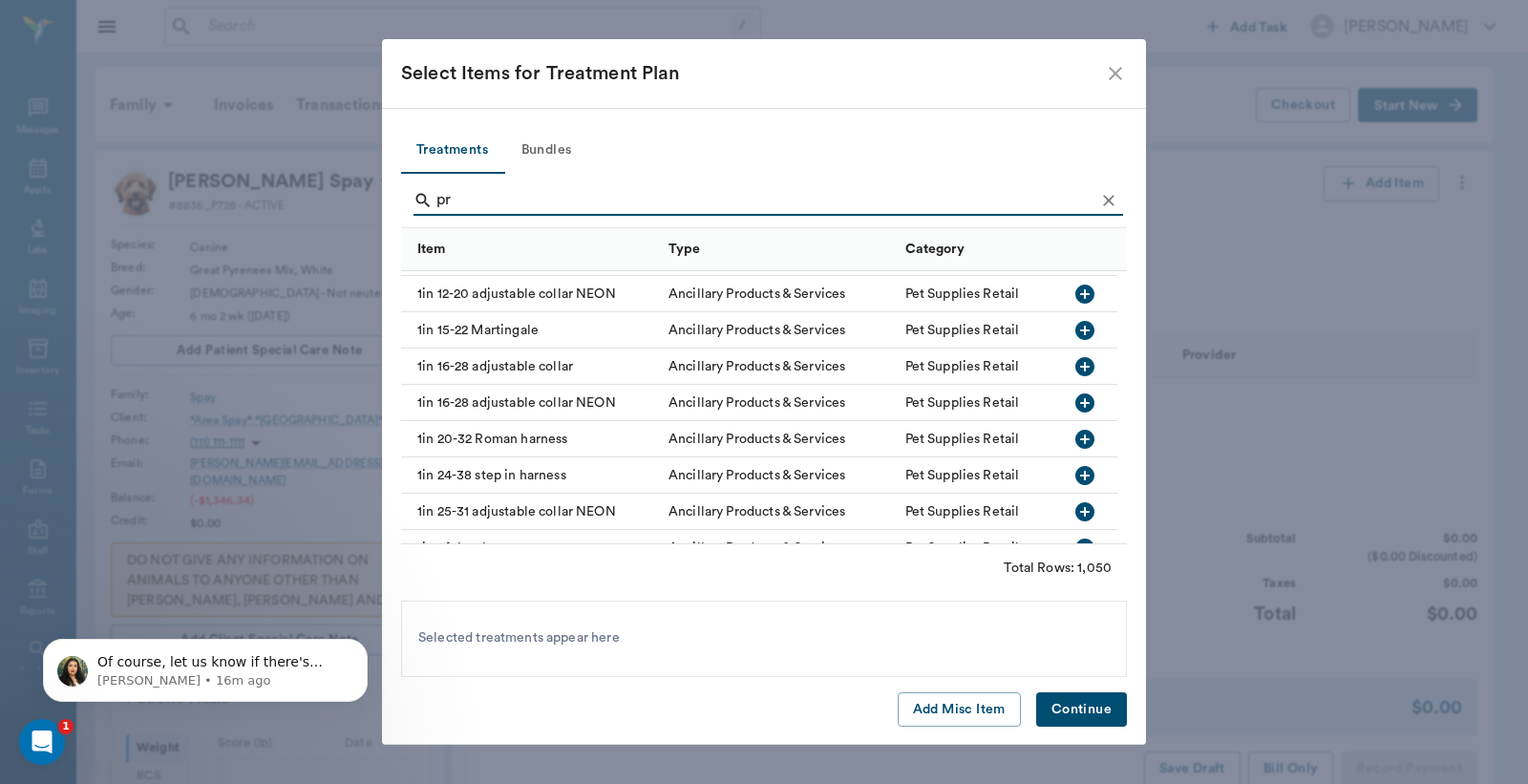
type input "p"
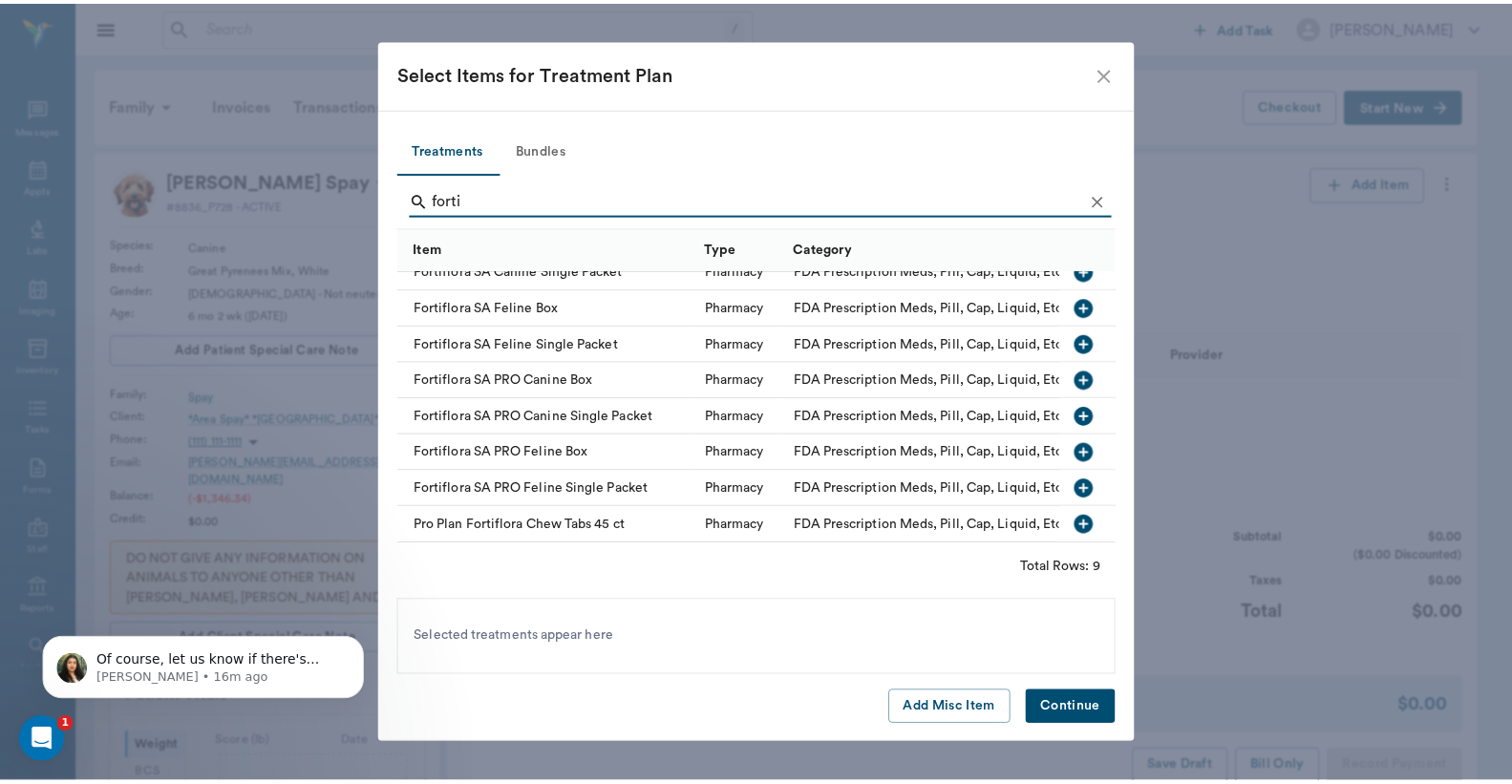
scroll to position [71, 0]
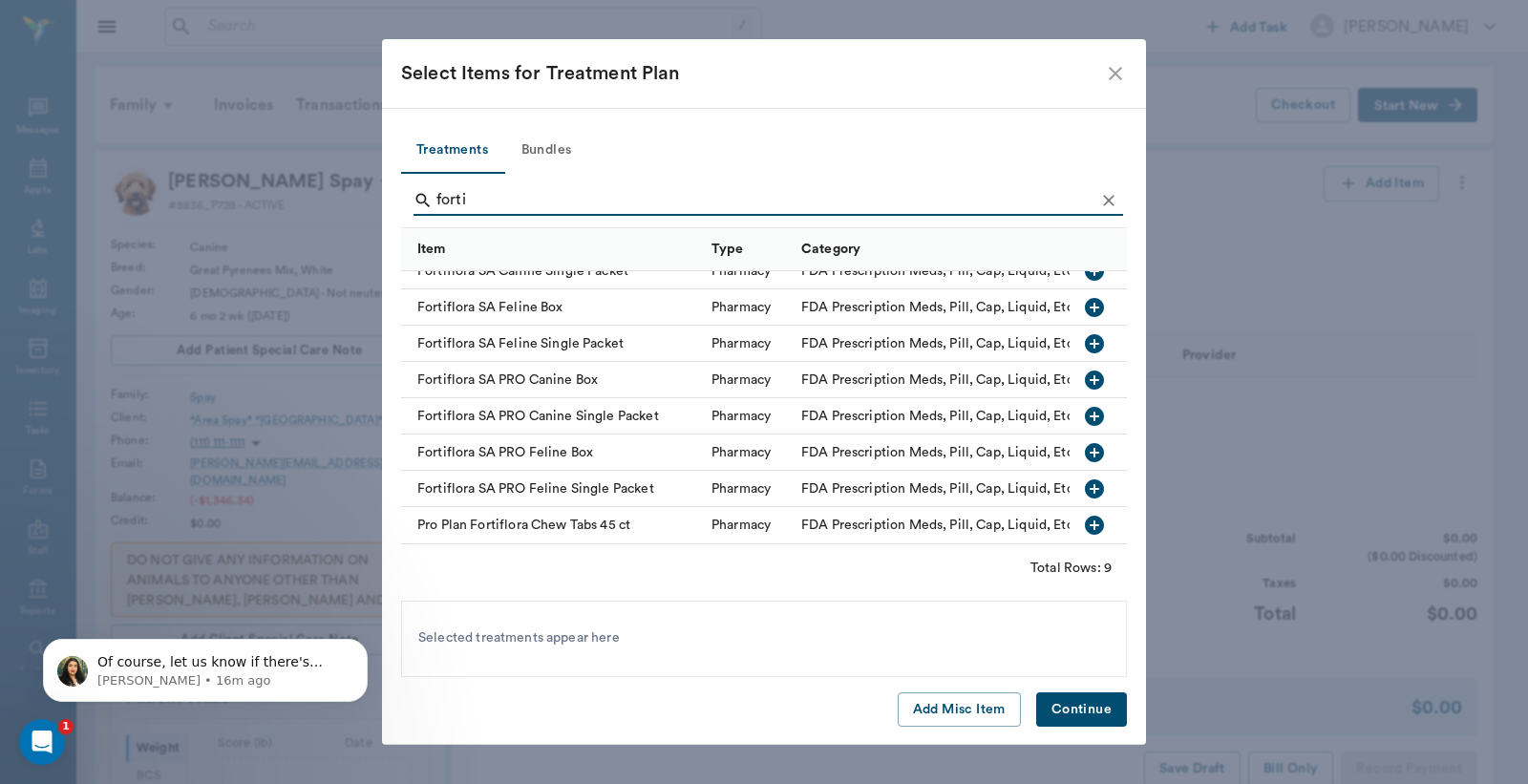
type input "forti"
click at [1083, 369] on icon "button" at bounding box center [1094, 380] width 23 height 23
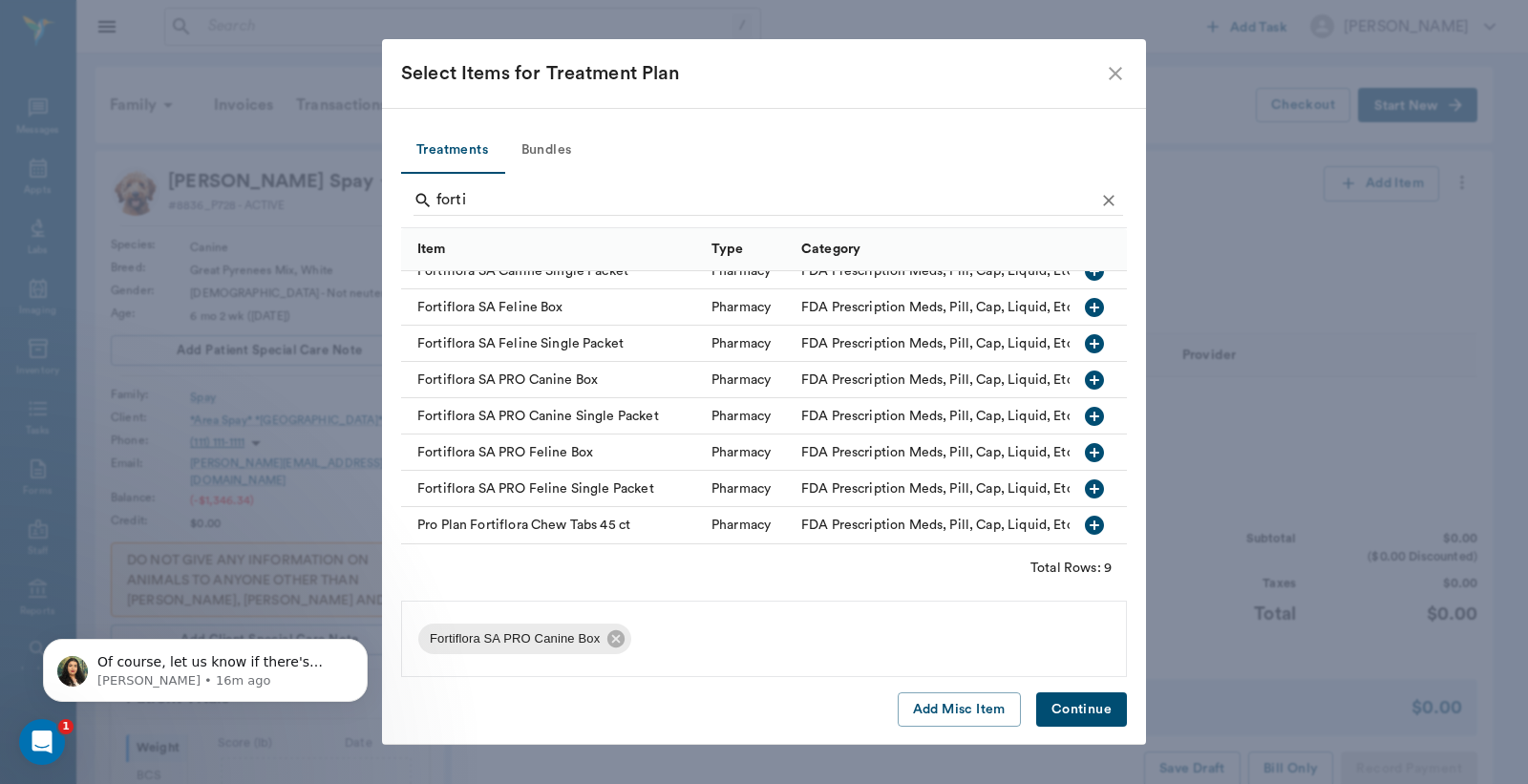
click at [1067, 706] on button "Continue" at bounding box center [1082, 709] width 91 height 35
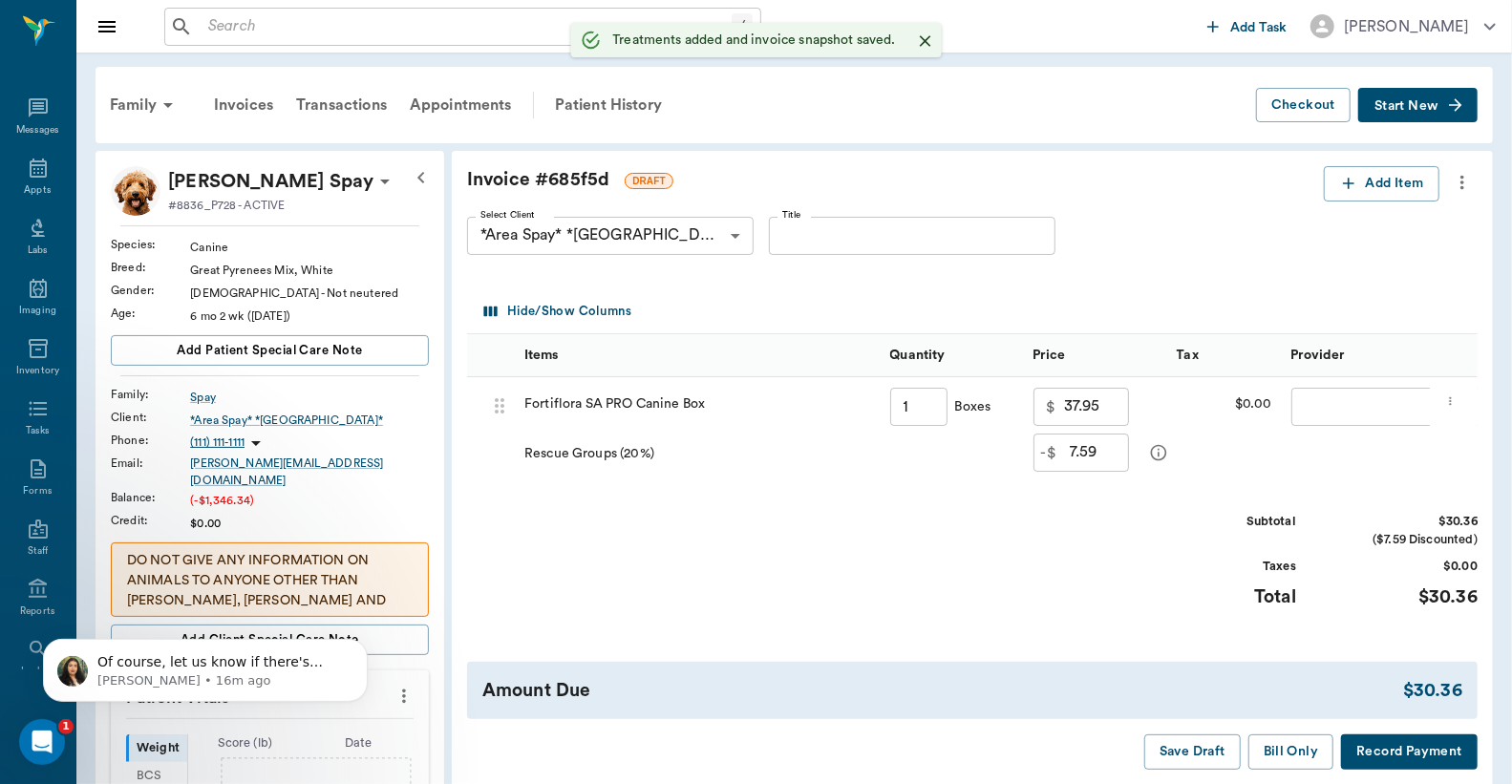
type input "1.00"
click at [1364, 182] on button "Add Item" at bounding box center [1382, 184] width 116 height 35
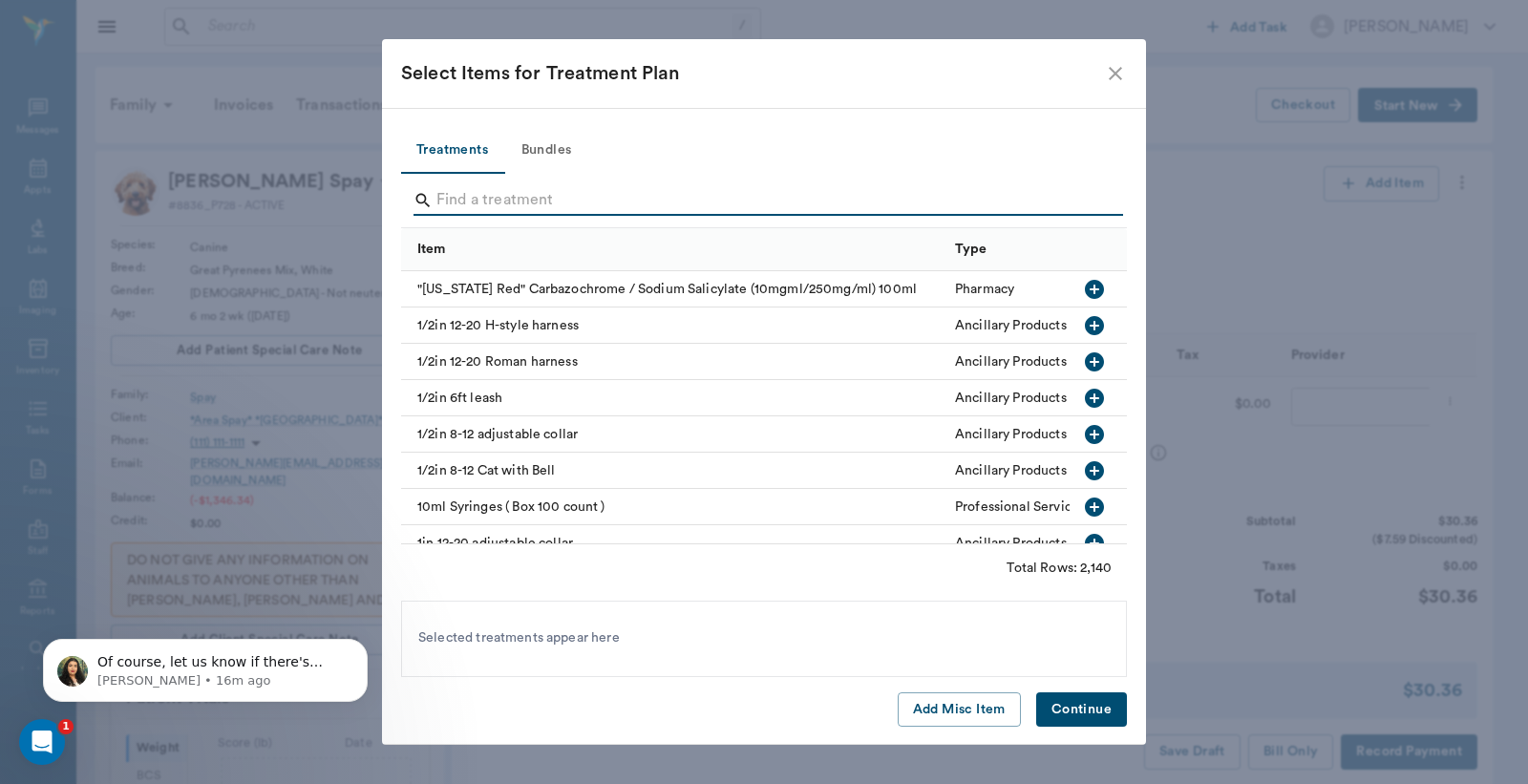
click at [449, 190] on input "Search" at bounding box center [765, 201] width 658 height 31
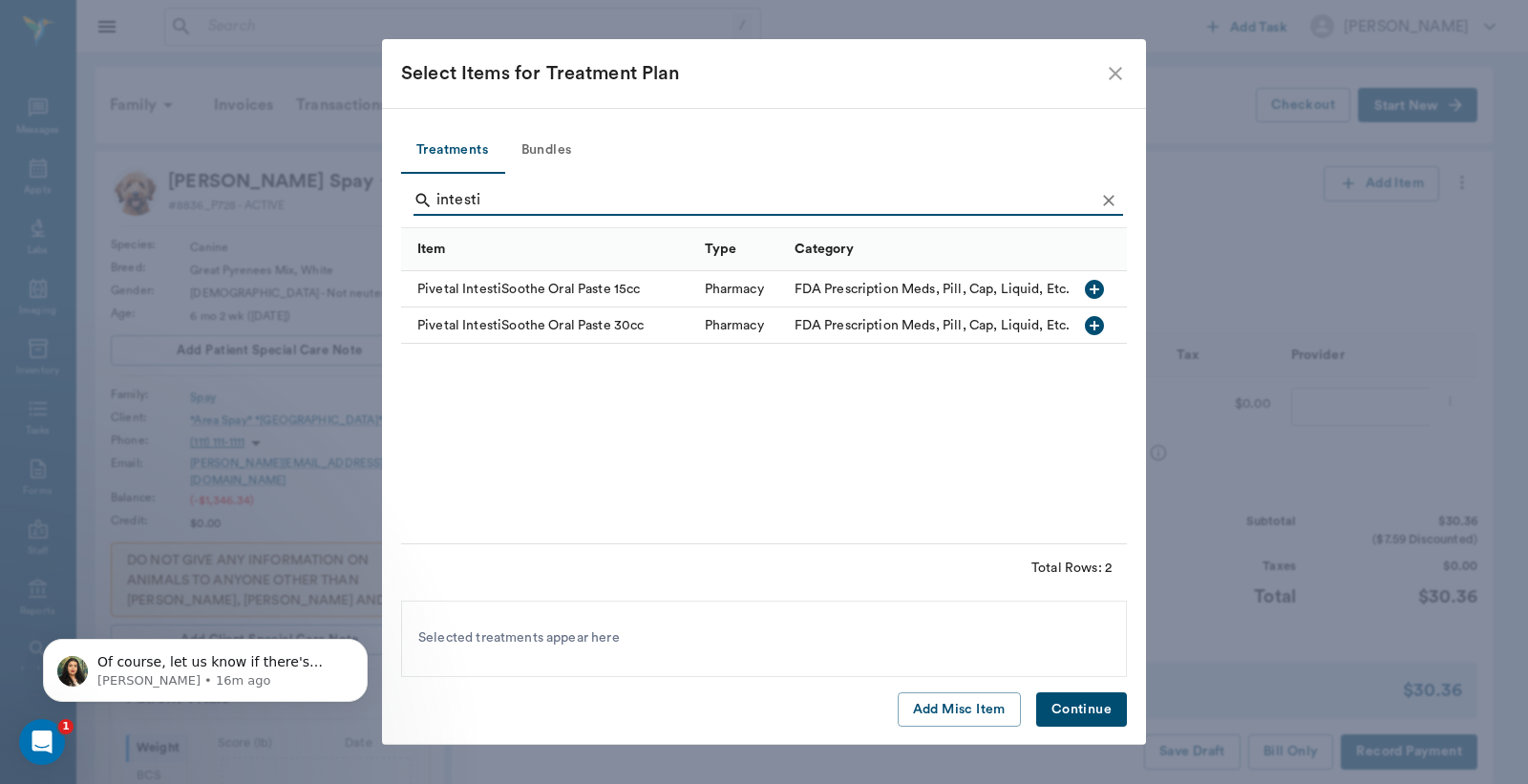
type input "intesti"
click at [1093, 327] on icon "button" at bounding box center [1094, 325] width 23 height 23
drag, startPoint x: 1060, startPoint y: 710, endPoint x: 1067, endPoint y: 693, distance: 18.4
click at [1061, 710] on button "Continue" at bounding box center [1082, 709] width 91 height 35
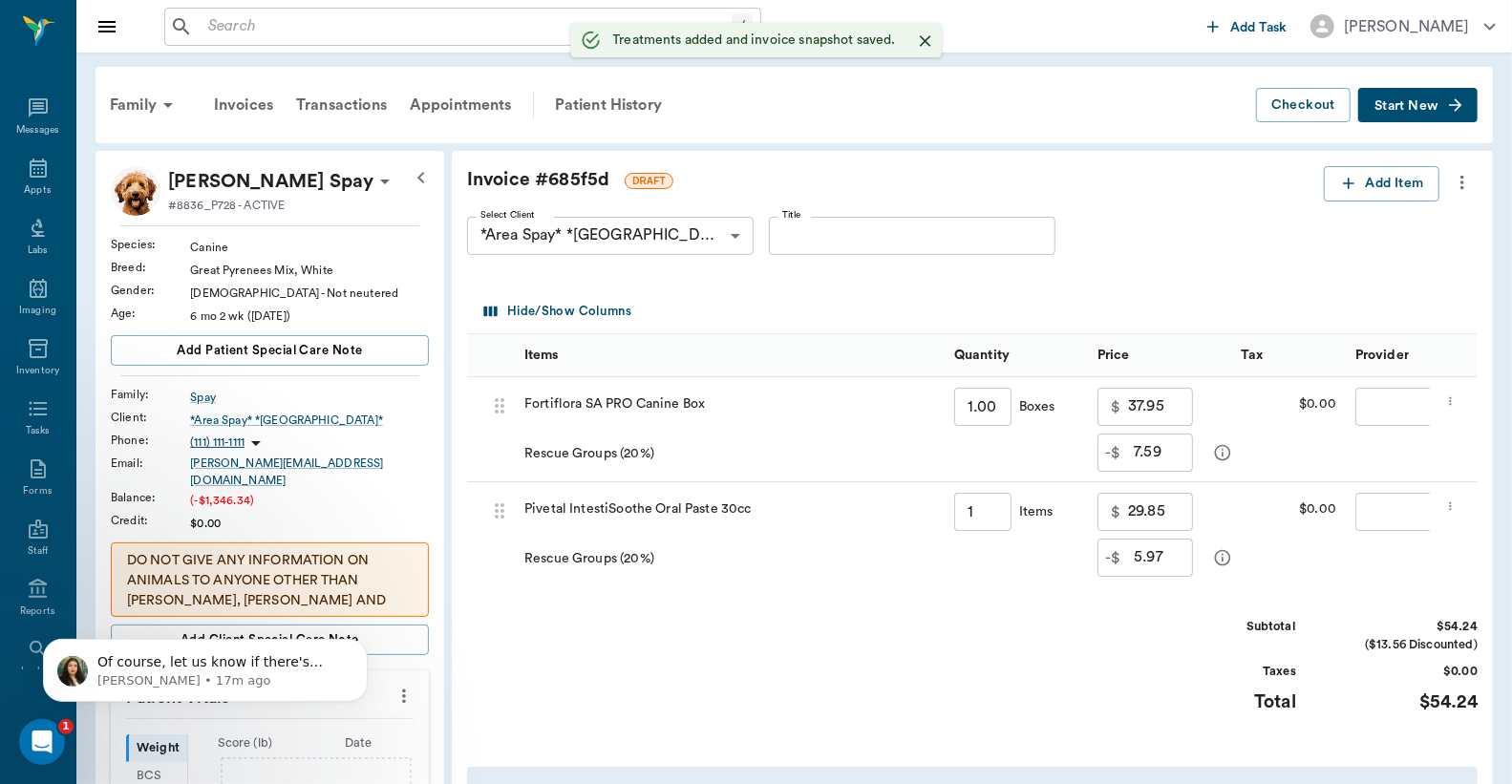
type input "1.00"
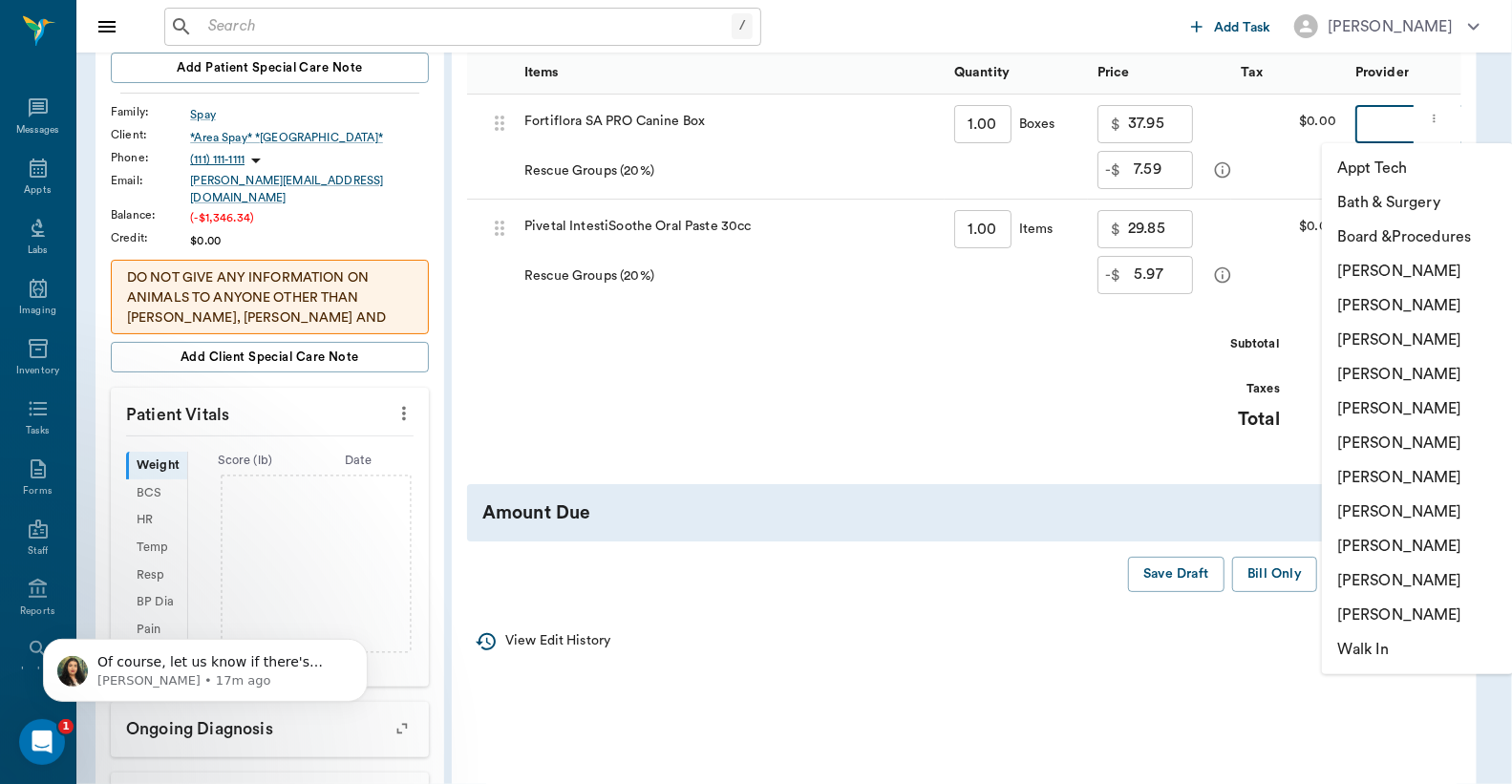
click at [1363, 130] on body "/ ​ Add Task Dr. Bert Ellsworth Nectar Messages Appts Labs Imaging Inventory Ta…" at bounding box center [756, 396] width 1512 height 1357
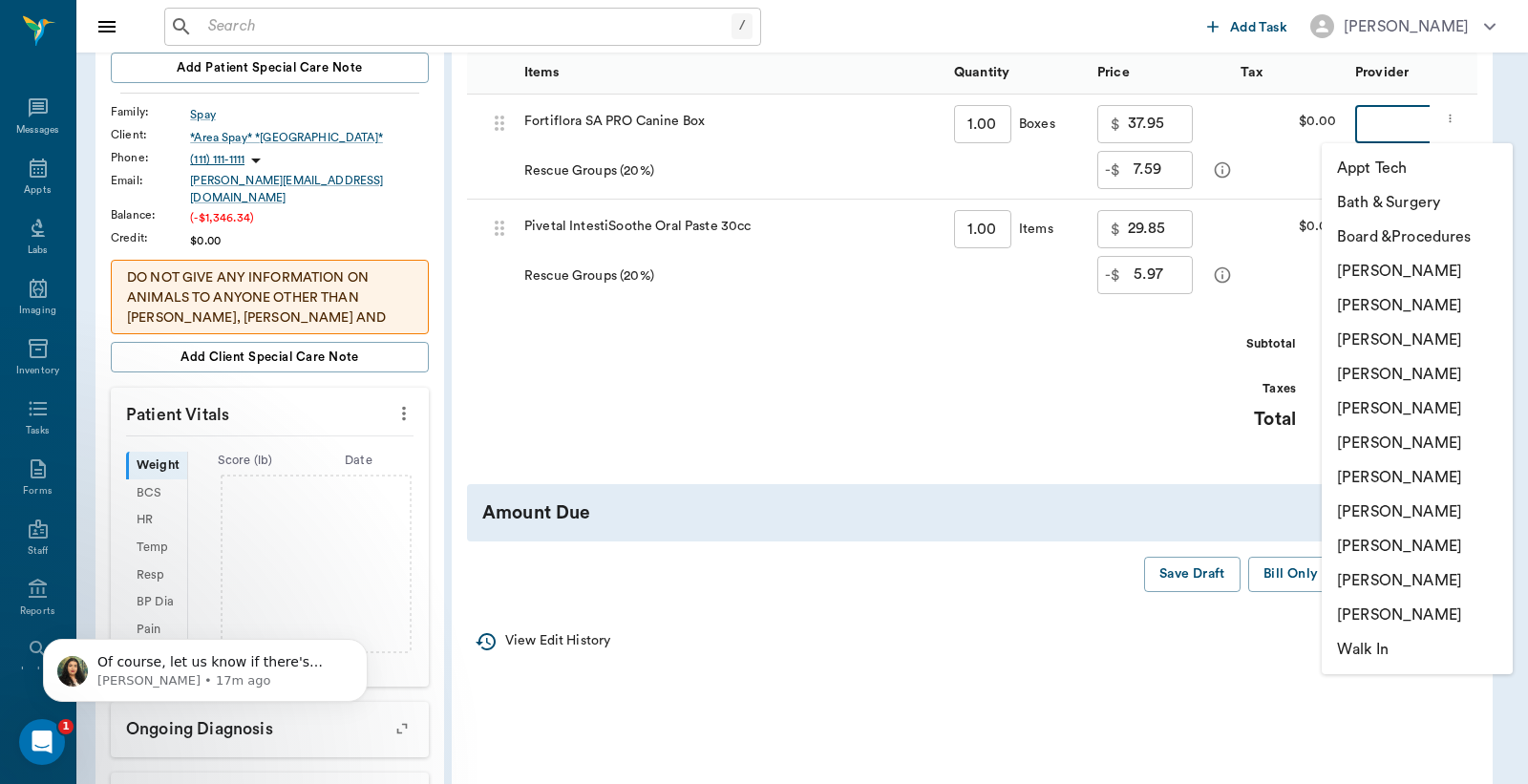
click at [1374, 306] on li "Christy Dudley" at bounding box center [1418, 305] width 191 height 34
type input "none-63ec2e2852e12b0ba117910e"
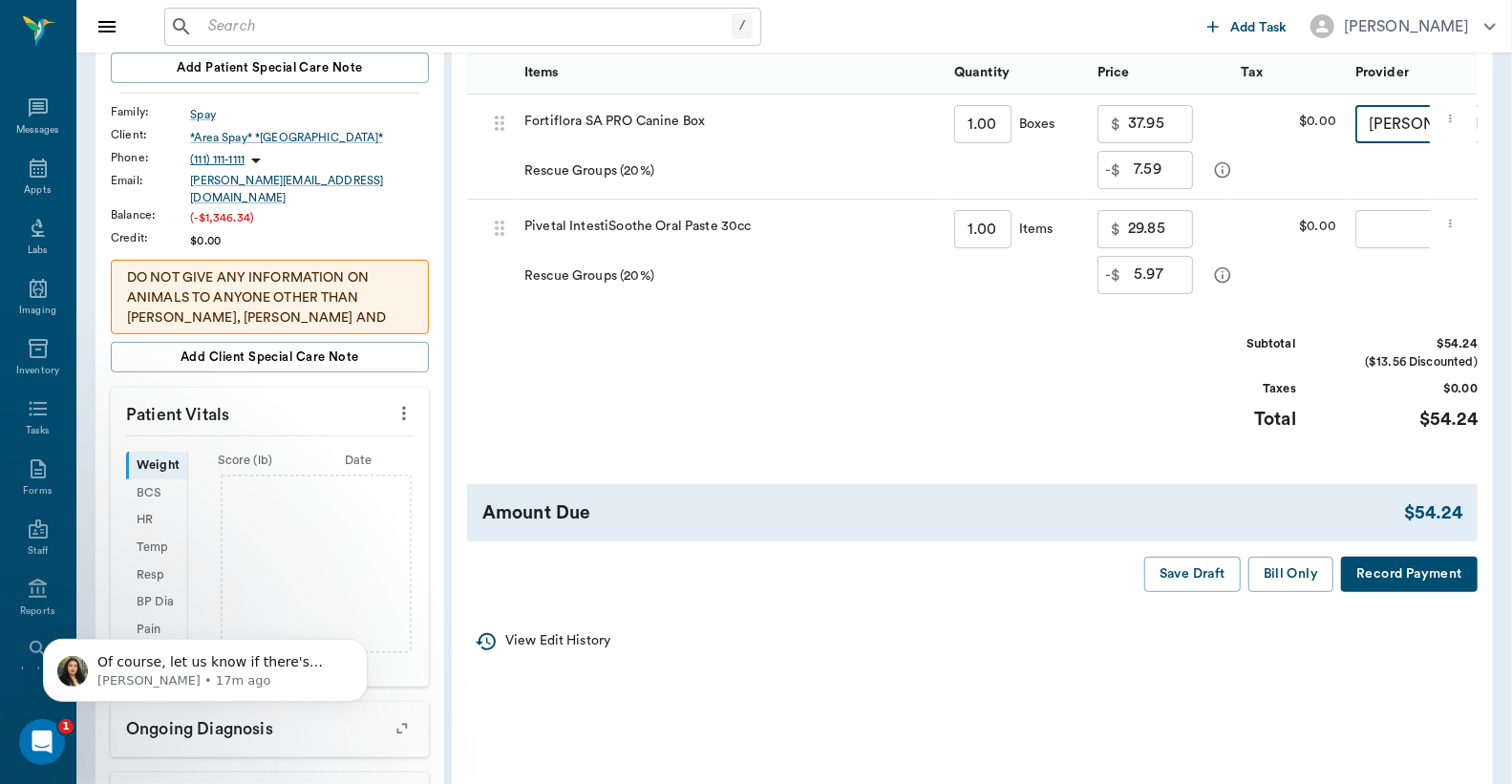
click at [1388, 235] on body "/ ​ Add Task Dr. Bert Ellsworth Nectar Messages Appts Labs Imaging Inventory Ta…" at bounding box center [756, 396] width 1512 height 1357
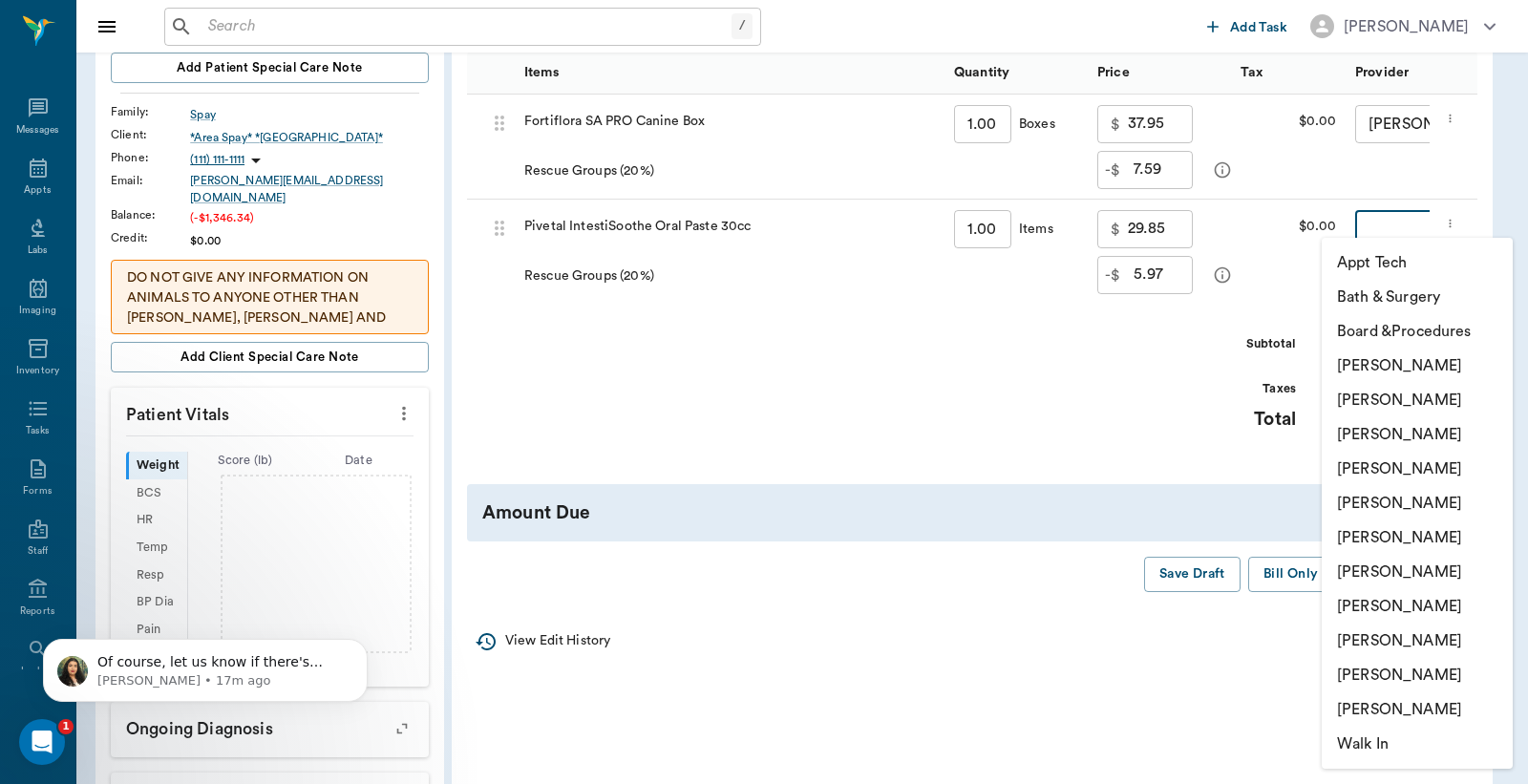
click at [1363, 397] on li "Christy Dudley" at bounding box center [1418, 400] width 191 height 34
type input "none-63ec2e2852e12b0ba117910e"
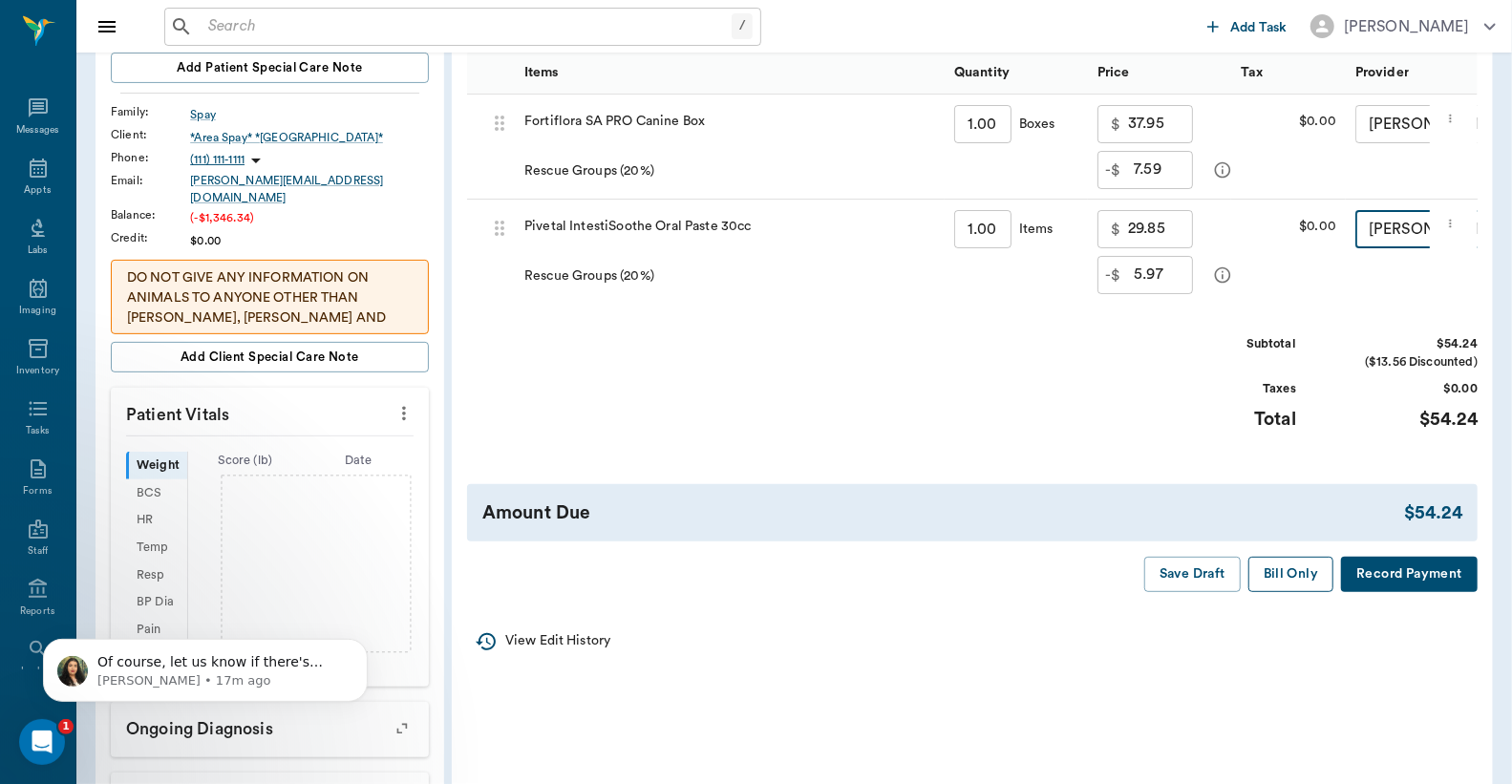
click at [1284, 588] on button "Bill Only" at bounding box center [1292, 574] width 86 height 35
click at [1276, 590] on button "Bill Only" at bounding box center [1292, 574] width 86 height 35
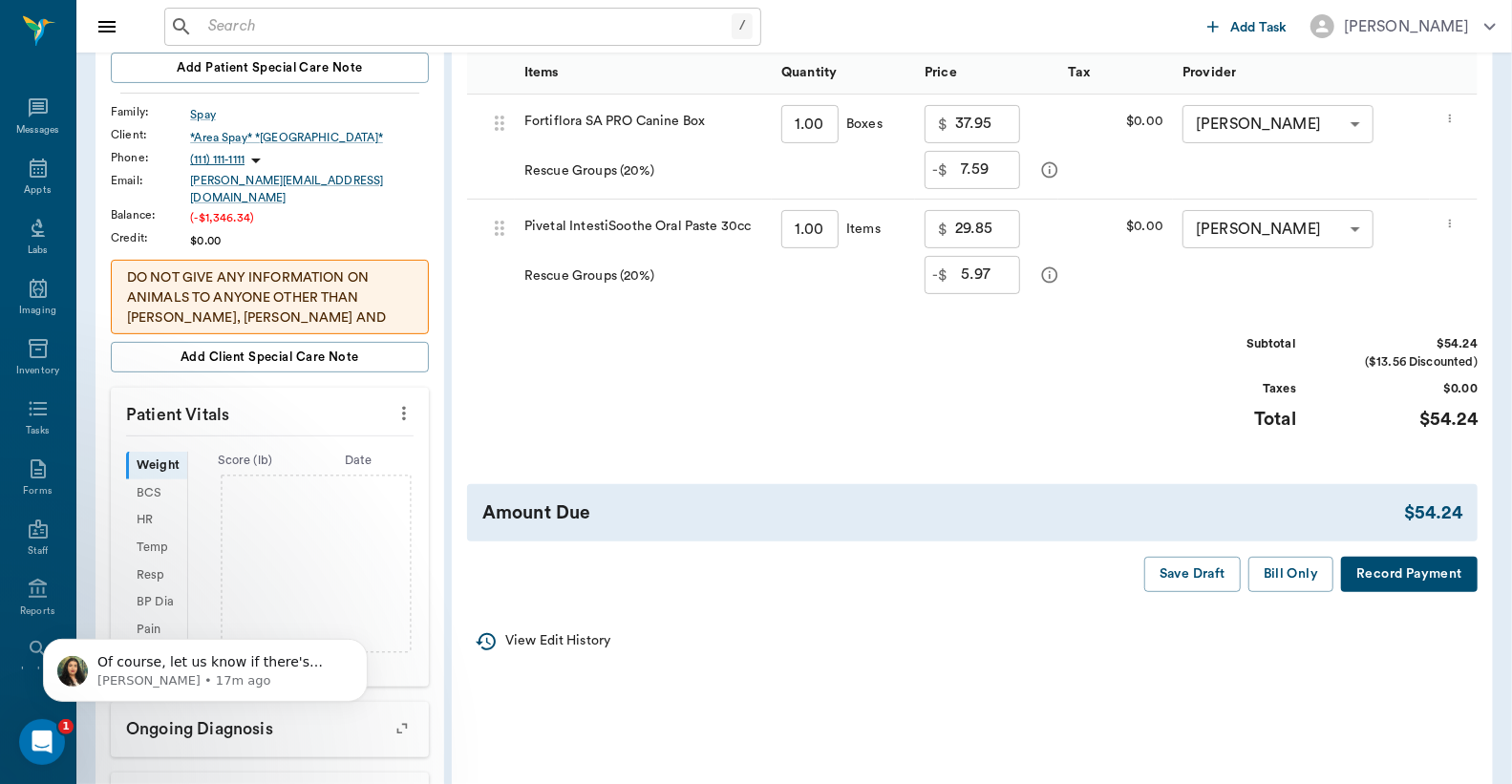
scroll to position [0, 0]
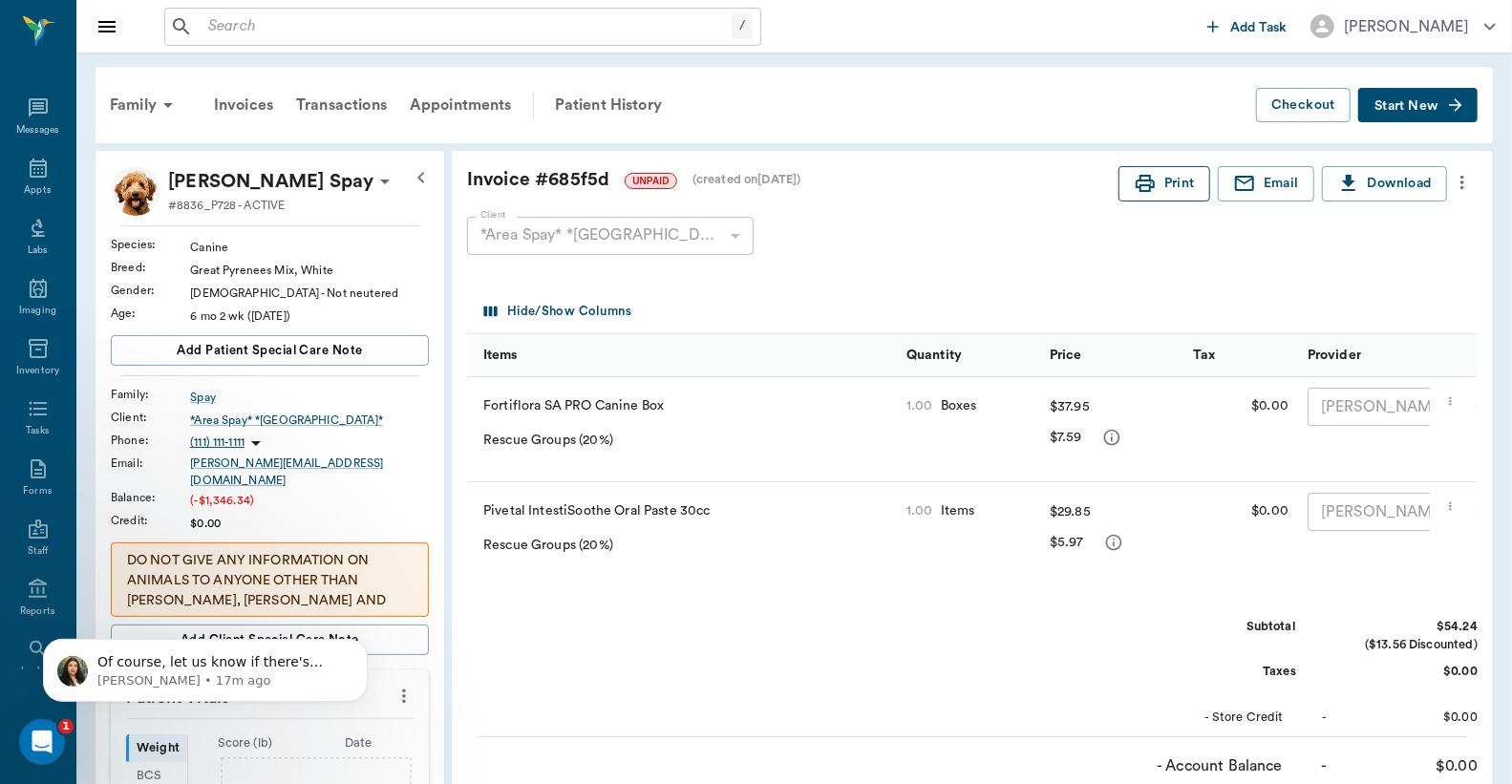
click at [1162, 180] on button "Print" at bounding box center [1164, 184] width 92 height 35
click at [225, 108] on div "Invoices" at bounding box center [244, 105] width 82 height 46
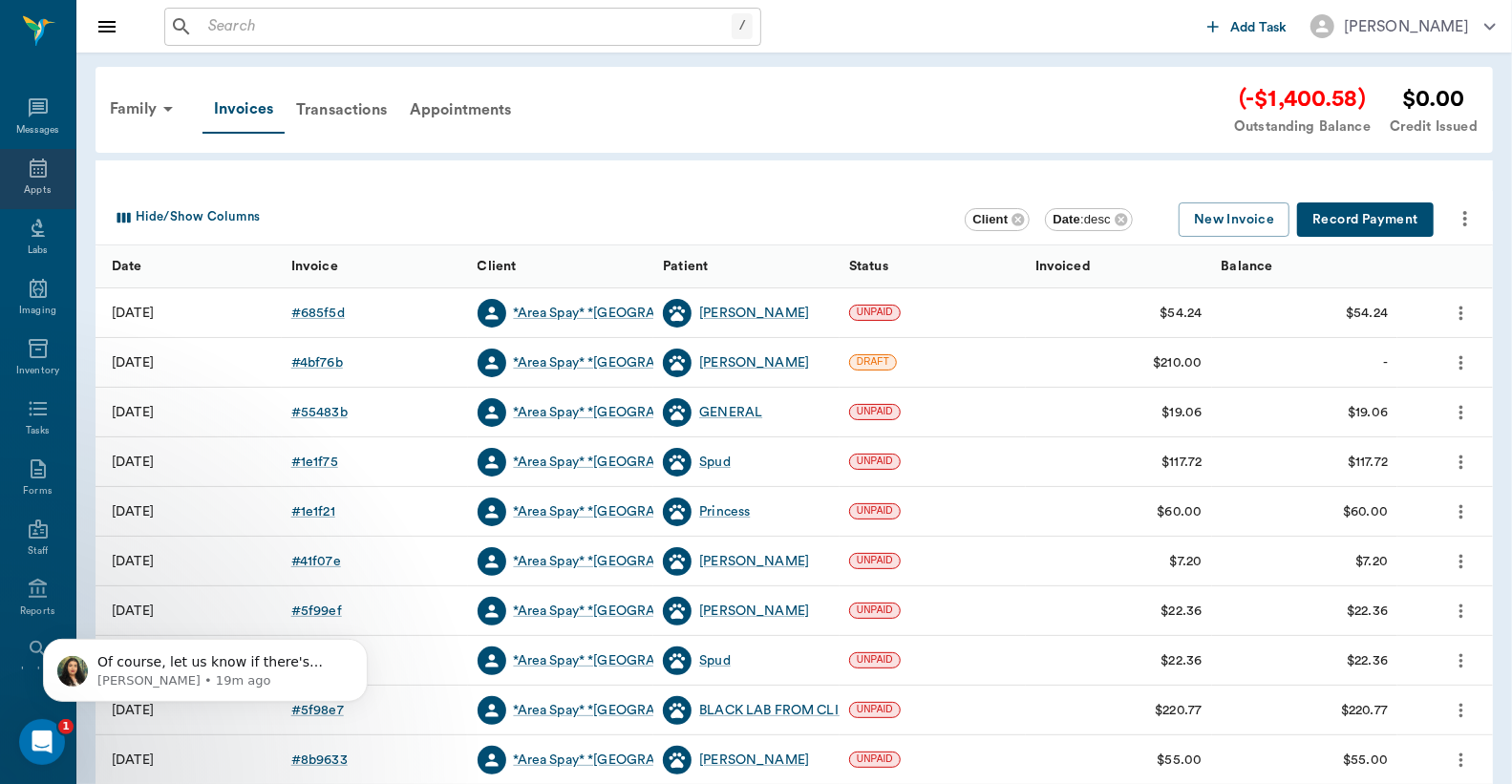
click at [30, 178] on icon at bounding box center [38, 168] width 23 height 23
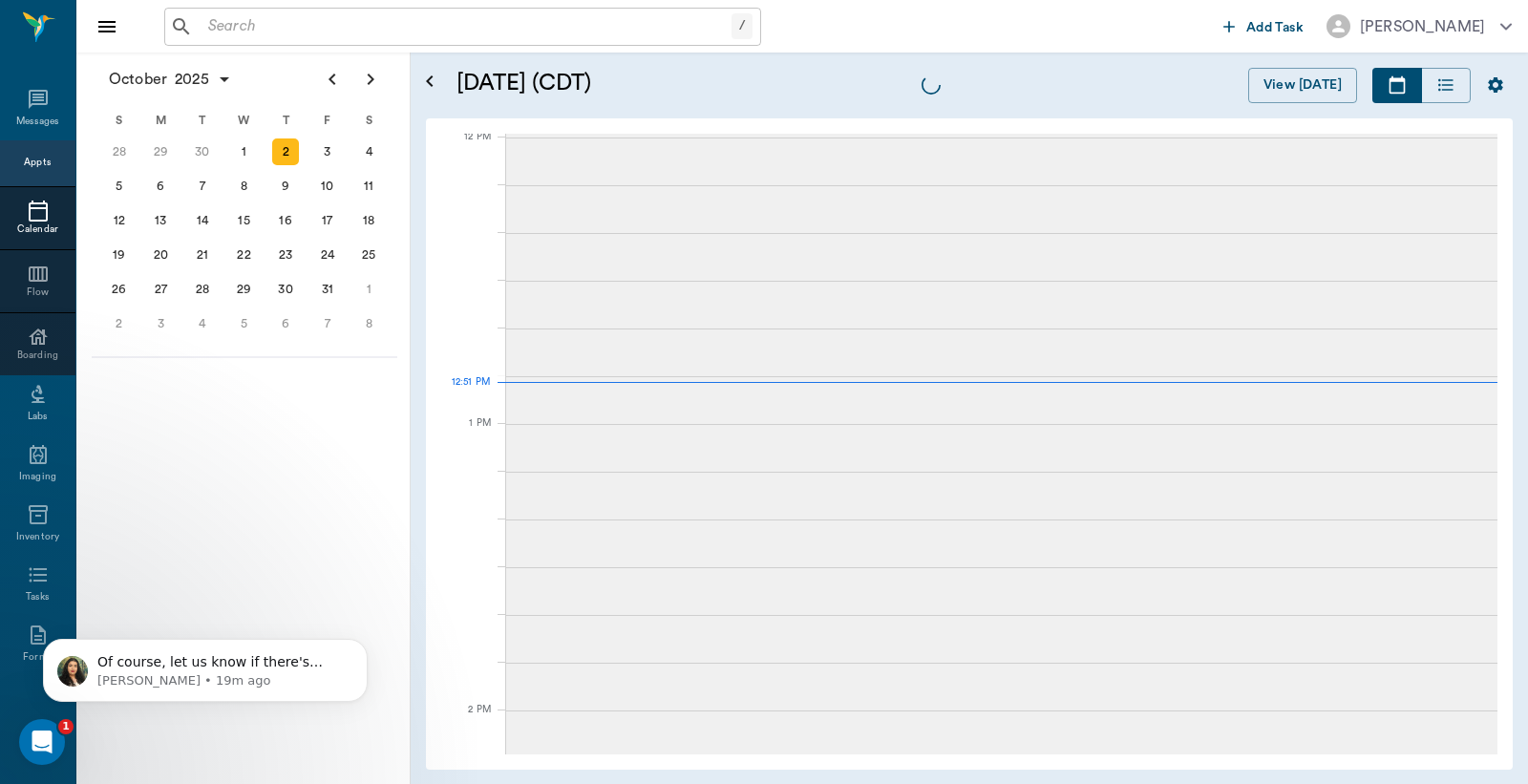
scroll to position [1148, 0]
